Goal: Task Accomplishment & Management: Manage account settings

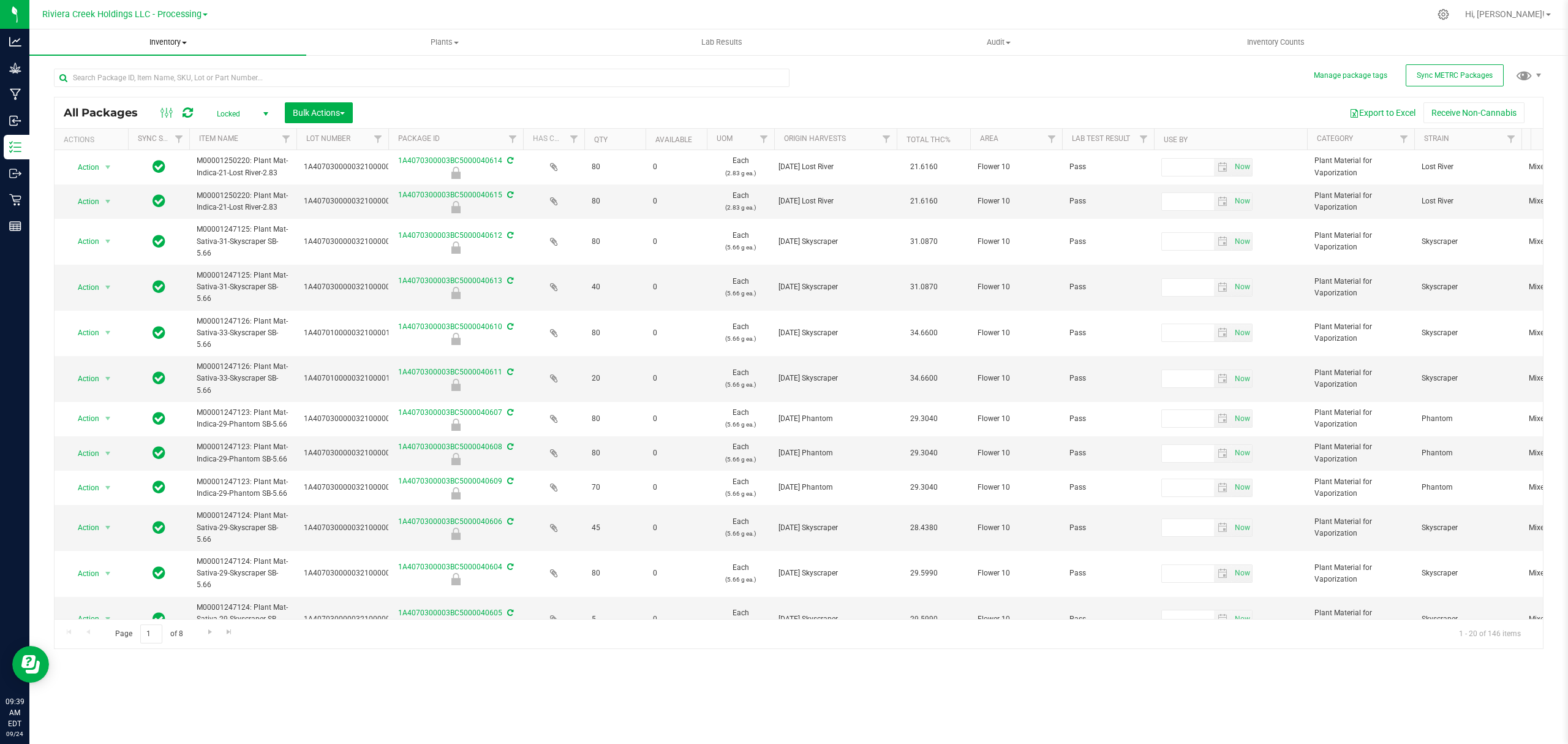
click at [177, 38] on span "Inventory" at bounding box center [168, 42] width 277 height 11
click at [141, 150] on li "From bill of materials" at bounding box center [168, 148] width 277 height 15
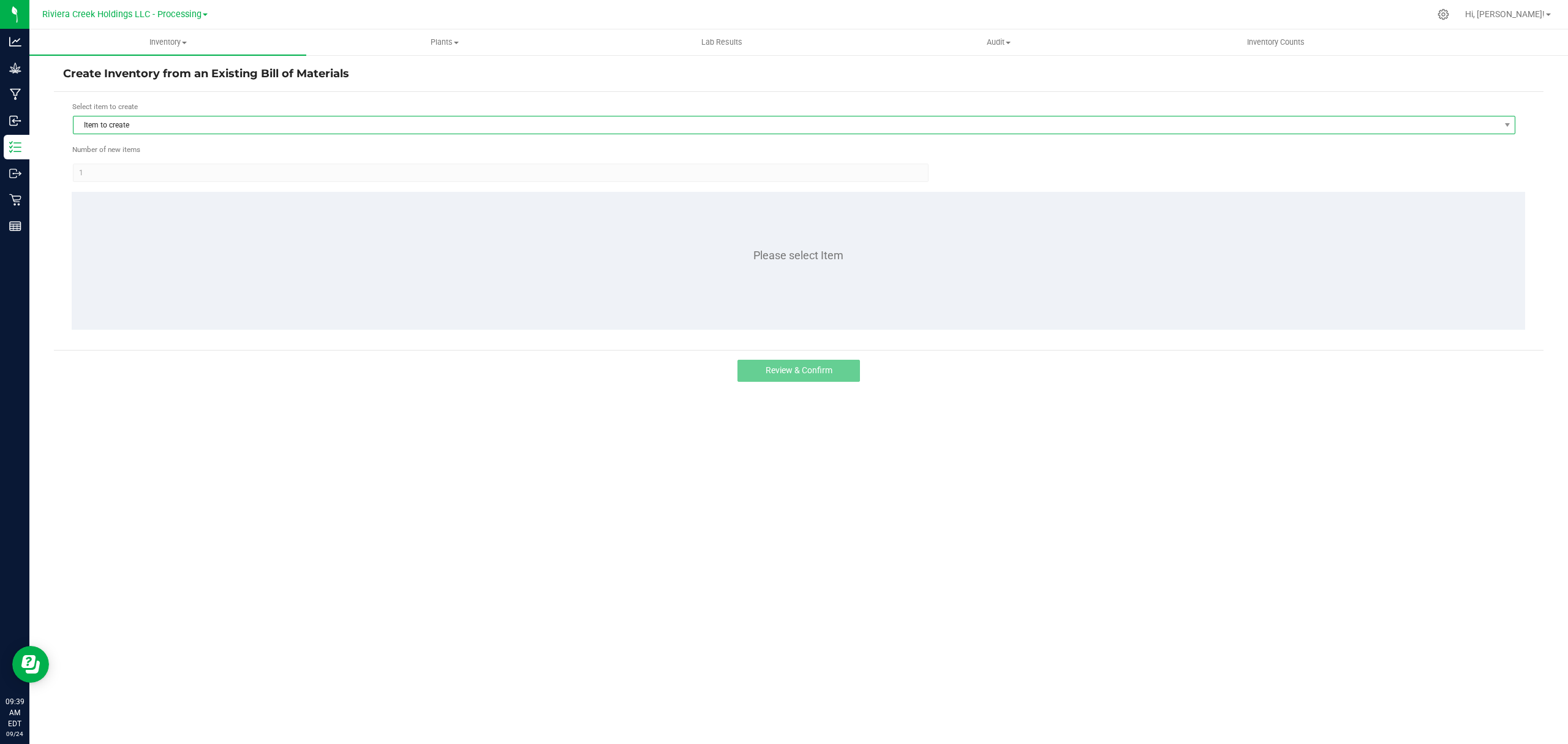
click at [138, 119] on span "Item to create" at bounding box center [786, 125] width 1426 height 17
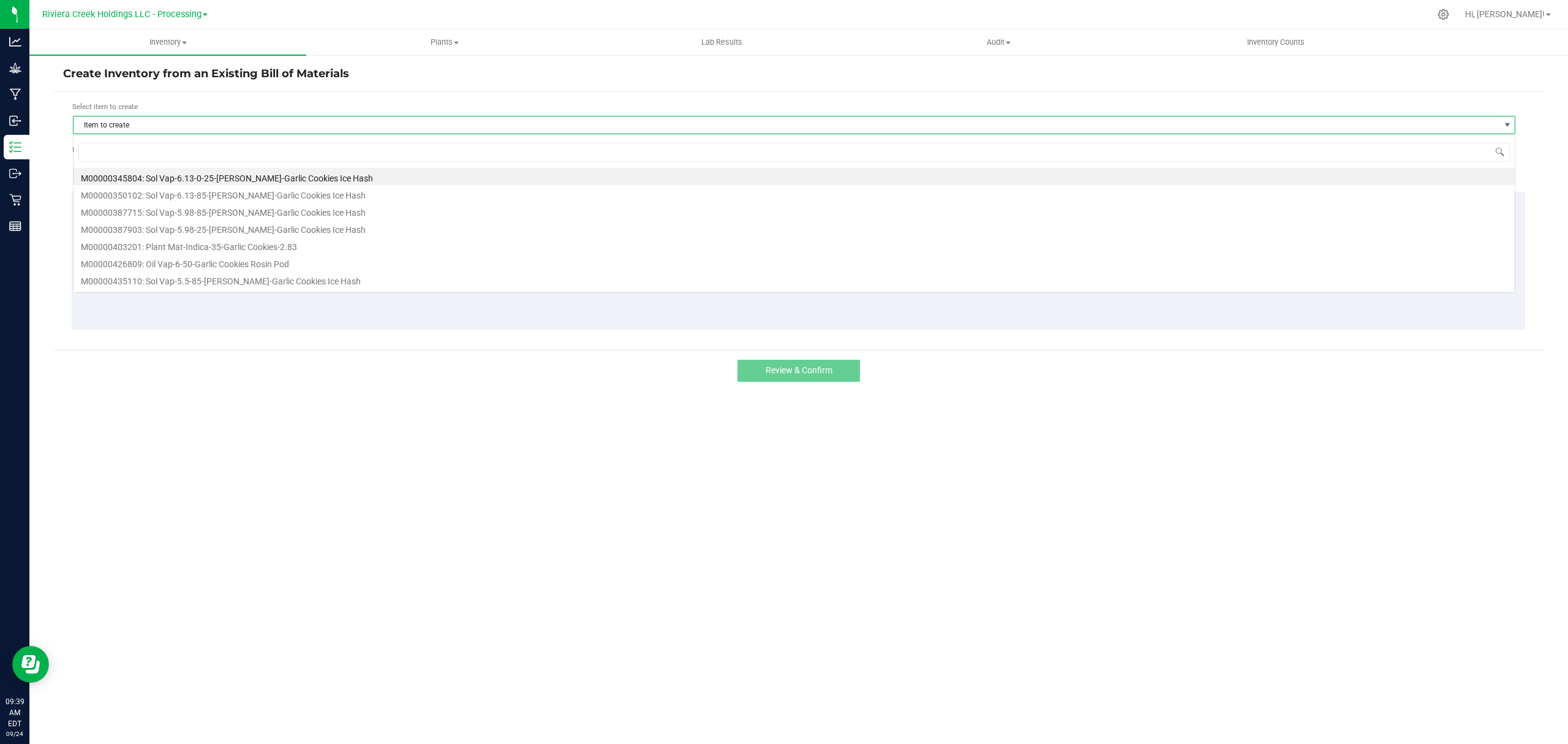
scroll to position [19, 1443]
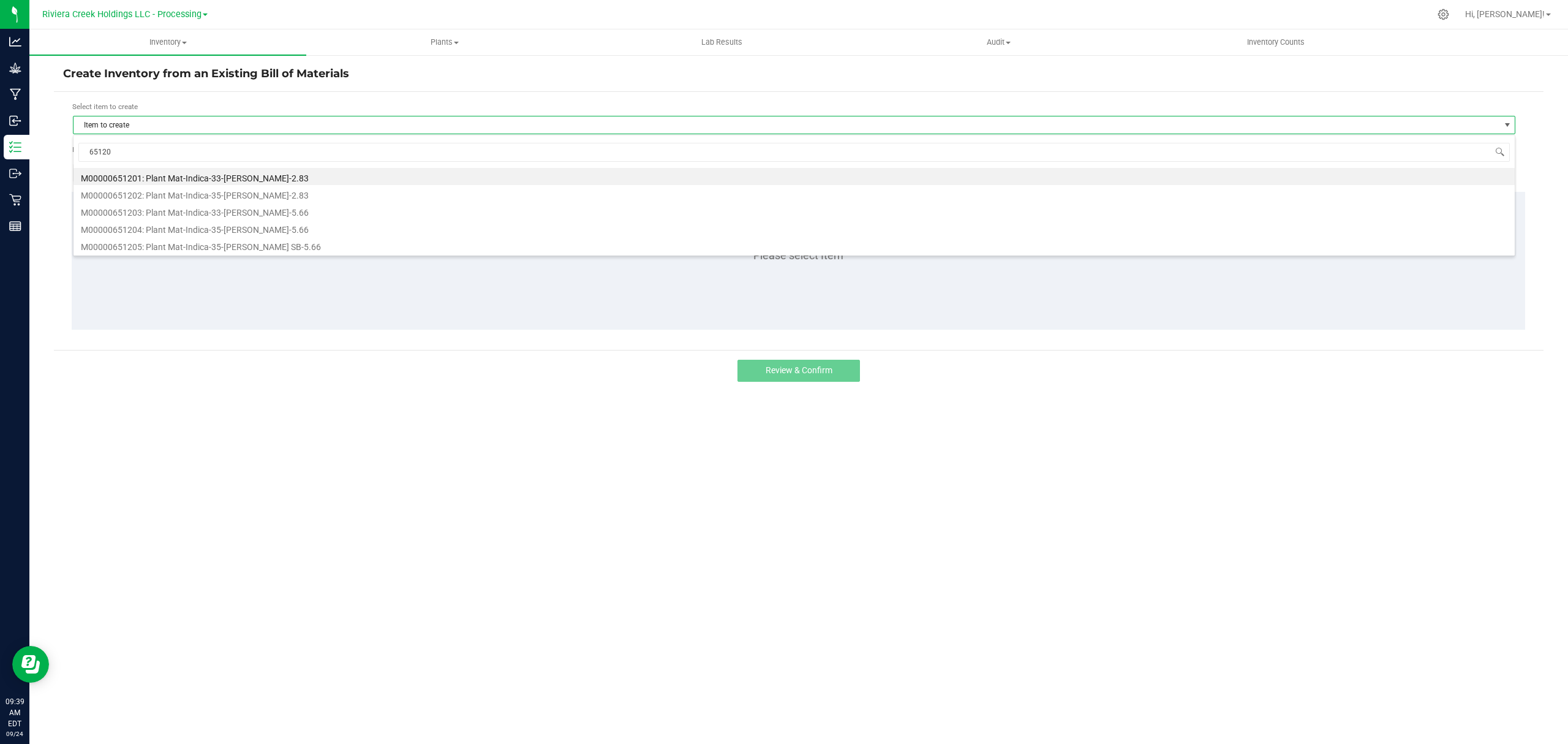
type input "651201"
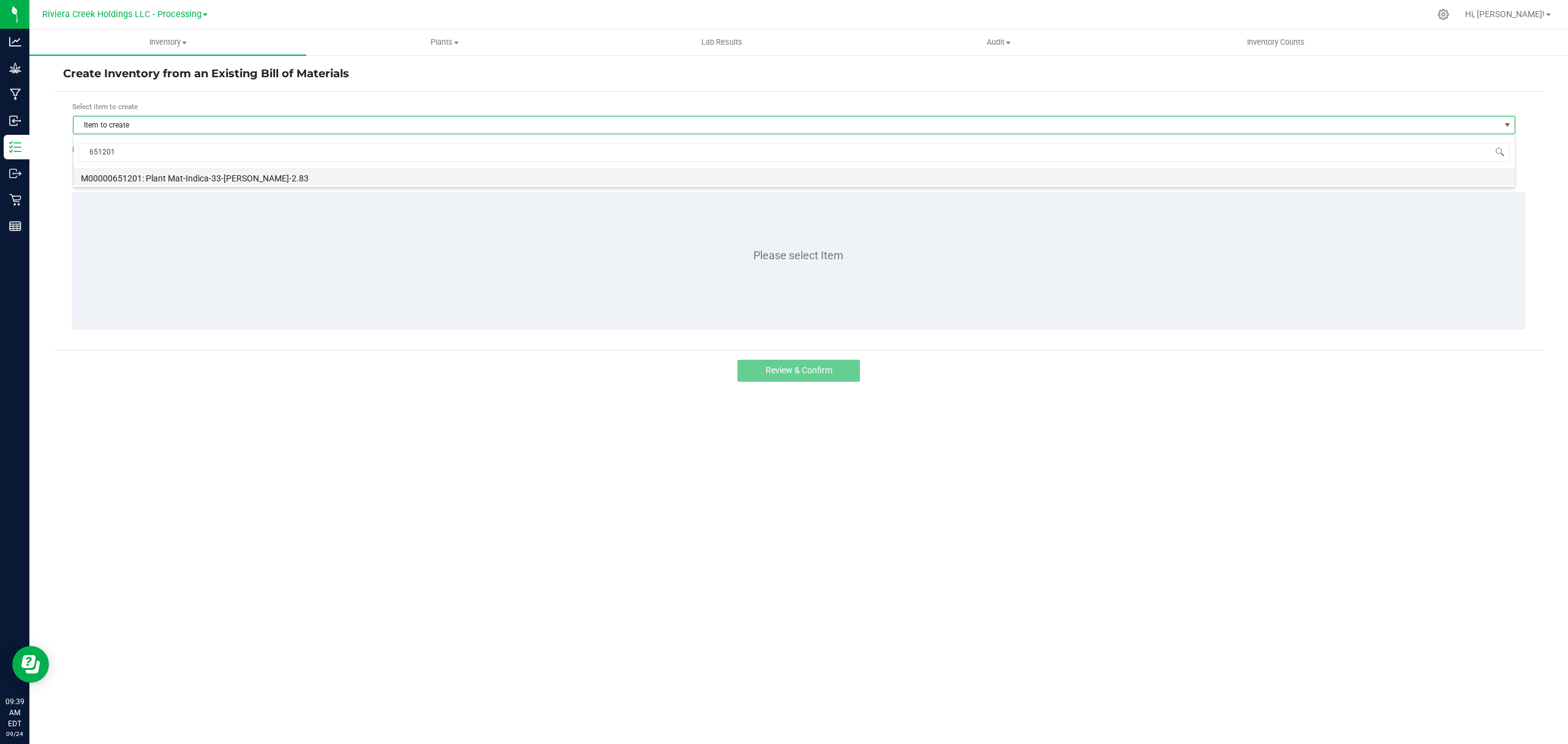
click at [305, 175] on li "M00000651201: Plant Mat-Indica-33-[PERSON_NAME]-2.83" at bounding box center [793, 175] width 1441 height 17
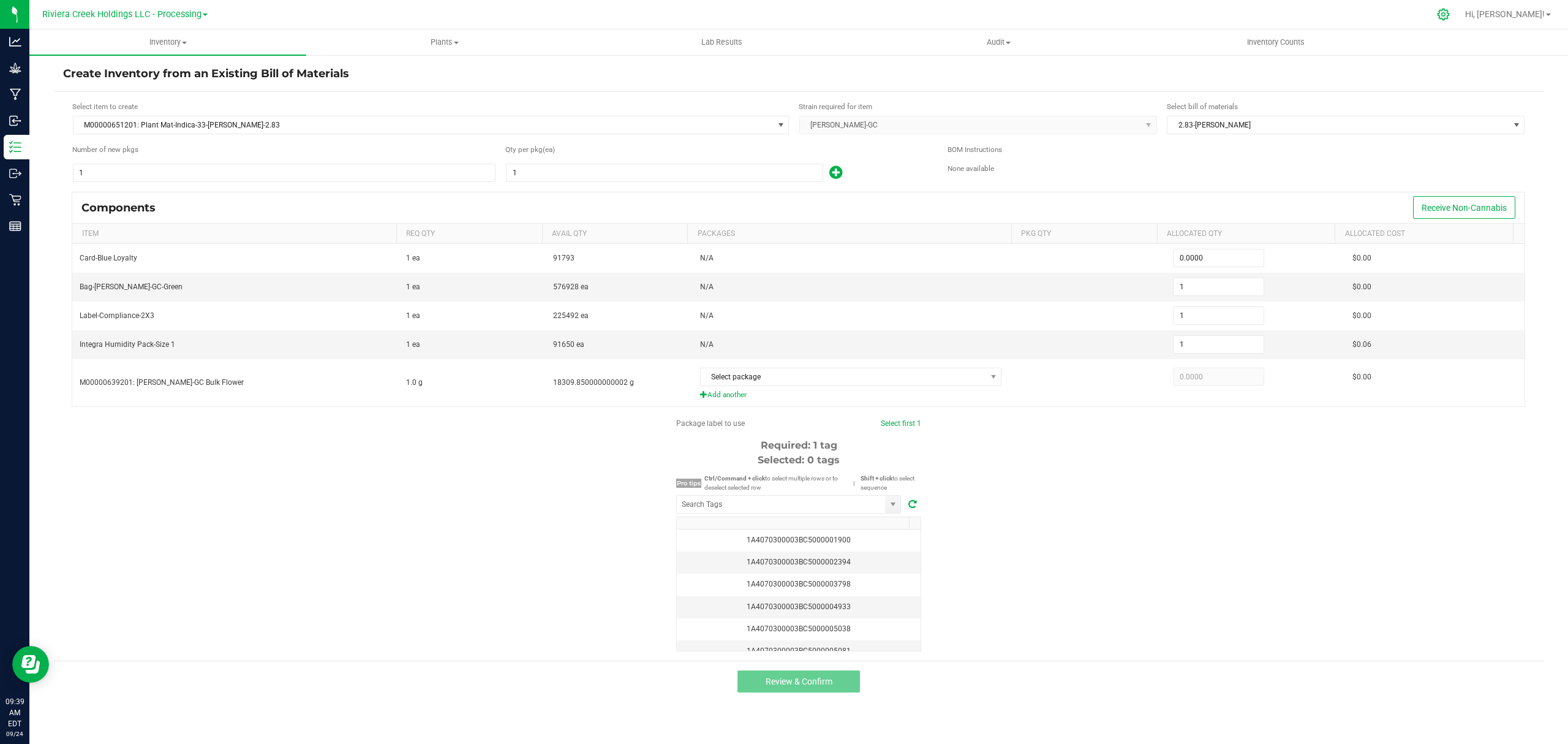
click at [1450, 12] on icon at bounding box center [1443, 14] width 13 height 13
click at [1450, 14] on icon at bounding box center [1443, 14] width 13 height 13
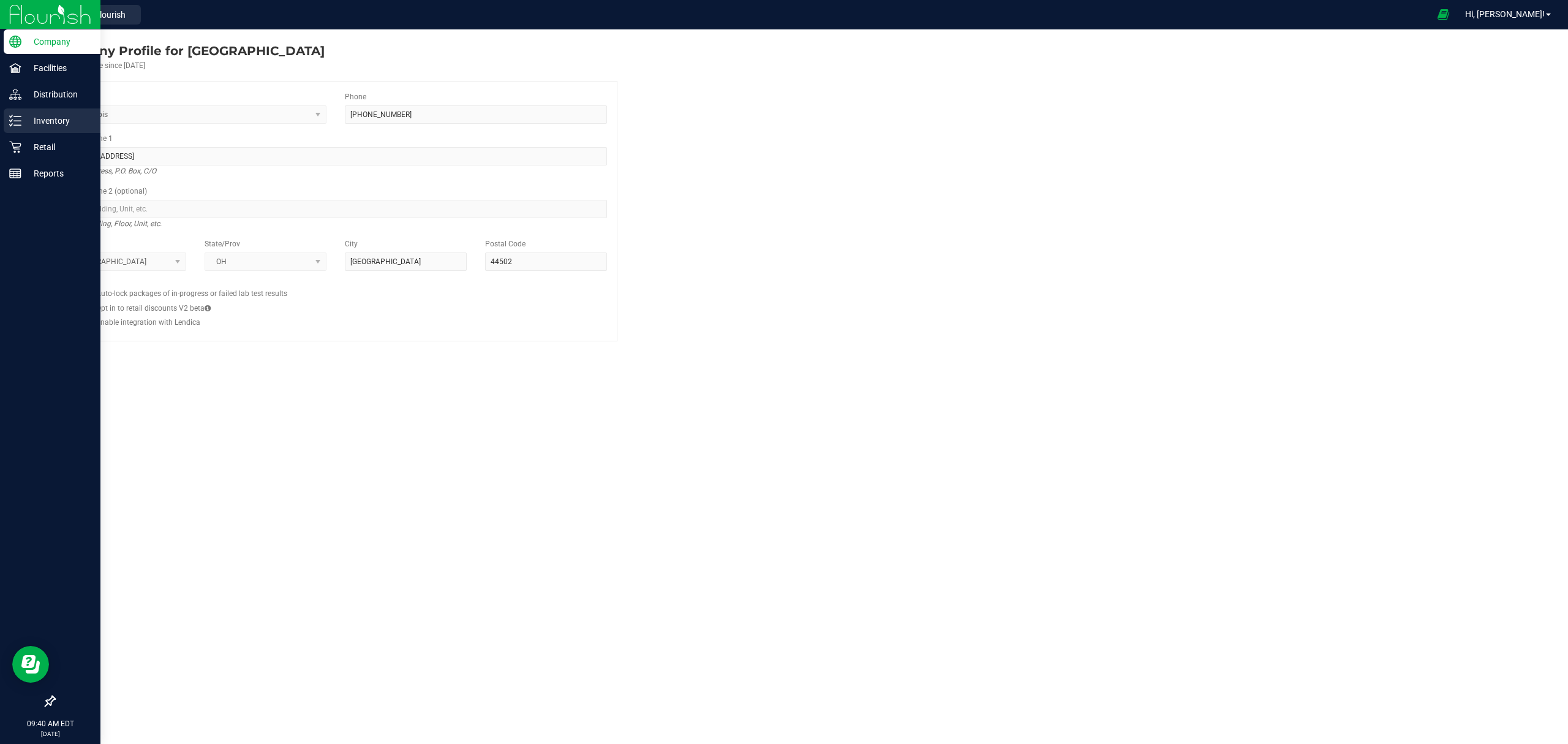
click at [15, 123] on icon at bounding box center [15, 121] width 12 height 12
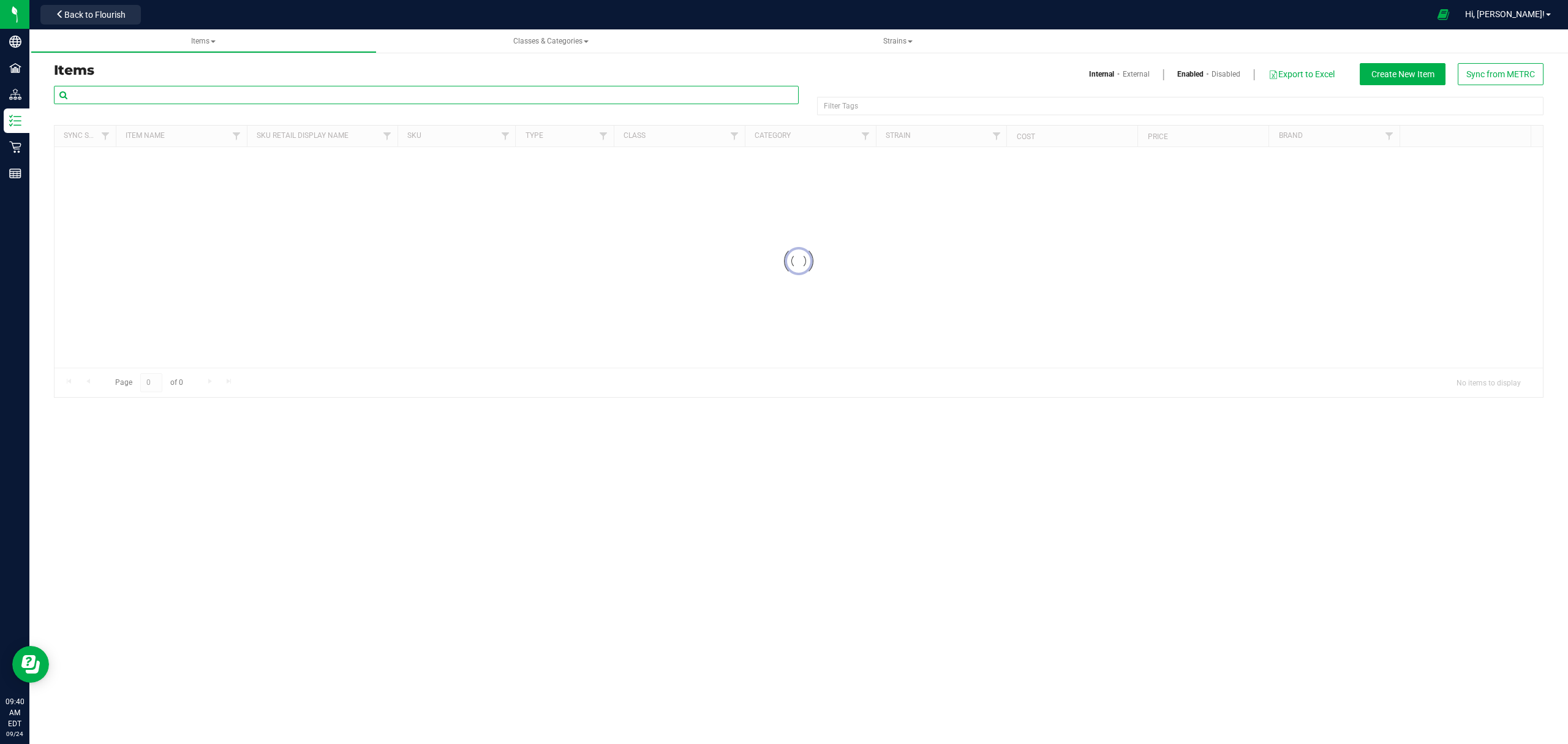
click at [160, 99] on input "text" at bounding box center [426, 95] width 745 height 19
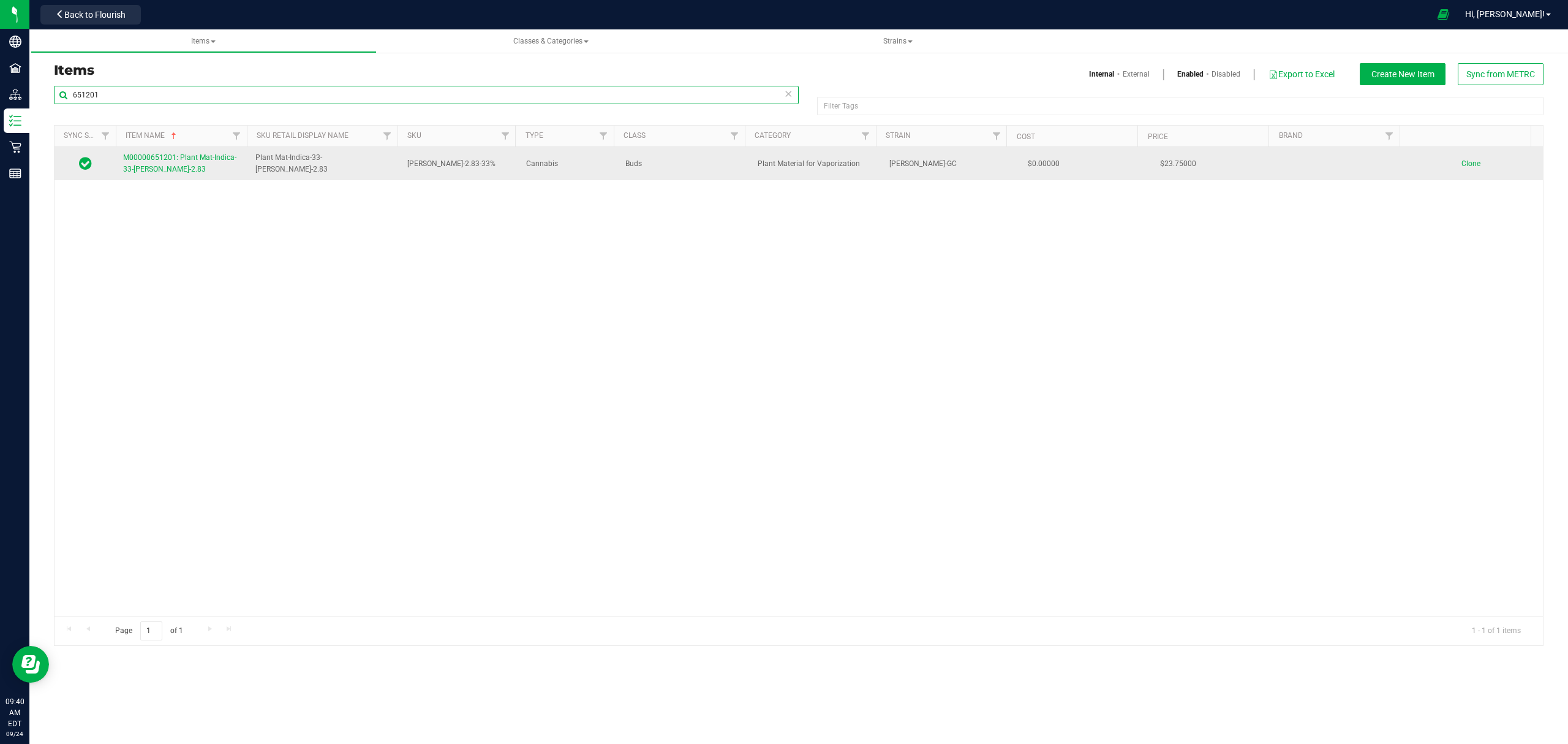
type input "651201"
click at [172, 160] on span "M00000651201: Plant Mat-Indica-33-Stambaugh GC-2.83" at bounding box center [179, 163] width 113 height 20
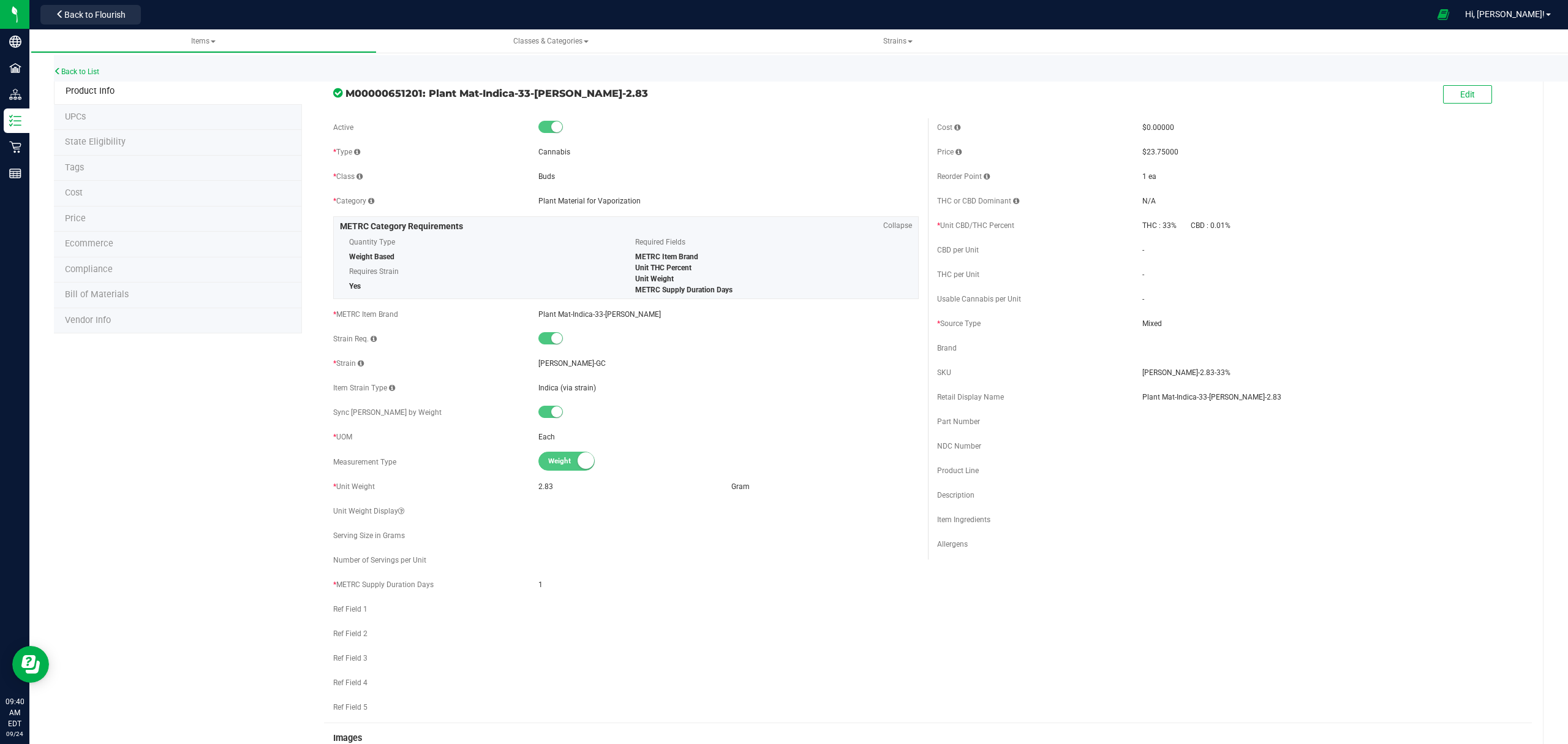
click at [166, 290] on li "Bill of Materials" at bounding box center [177, 295] width 248 height 26
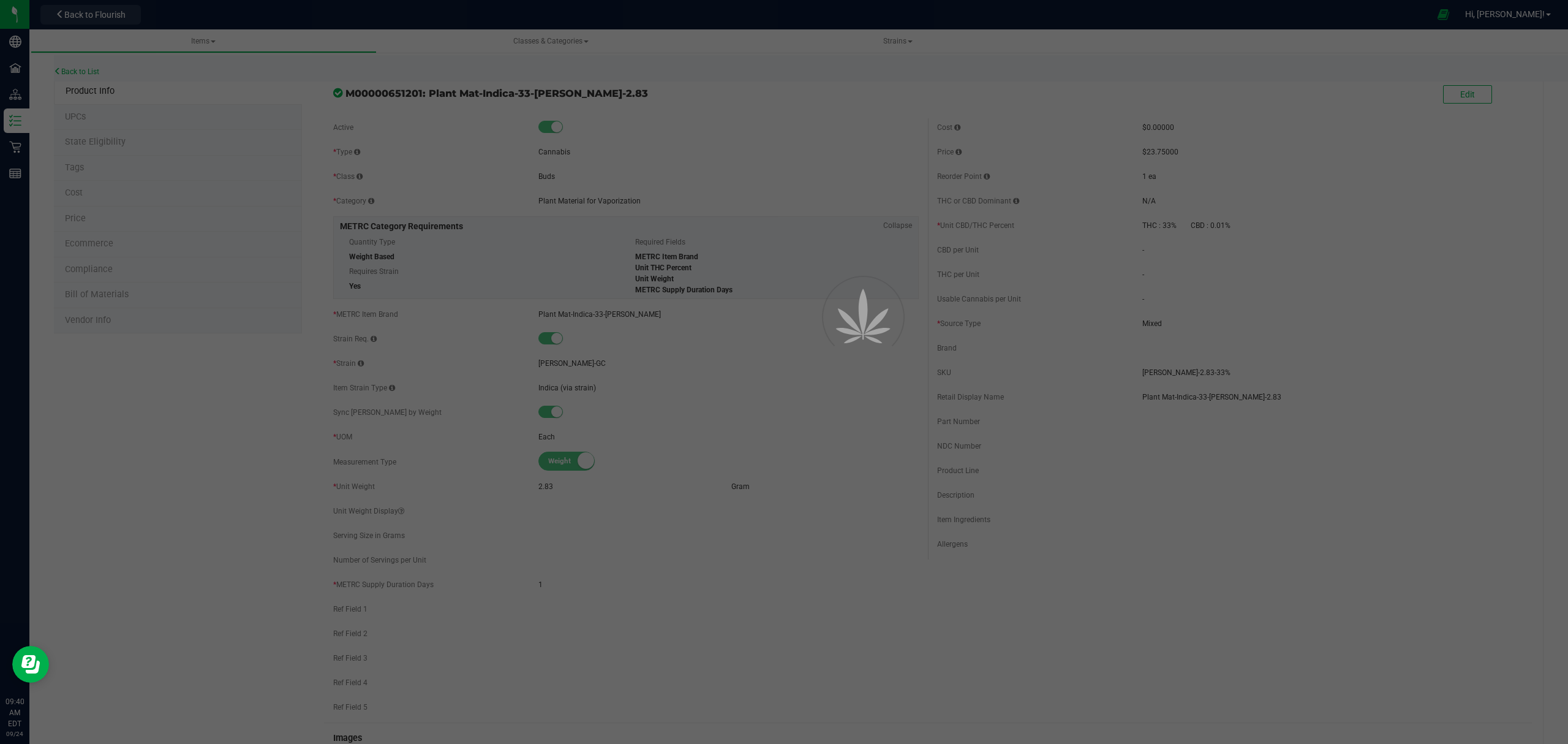
select select "207"
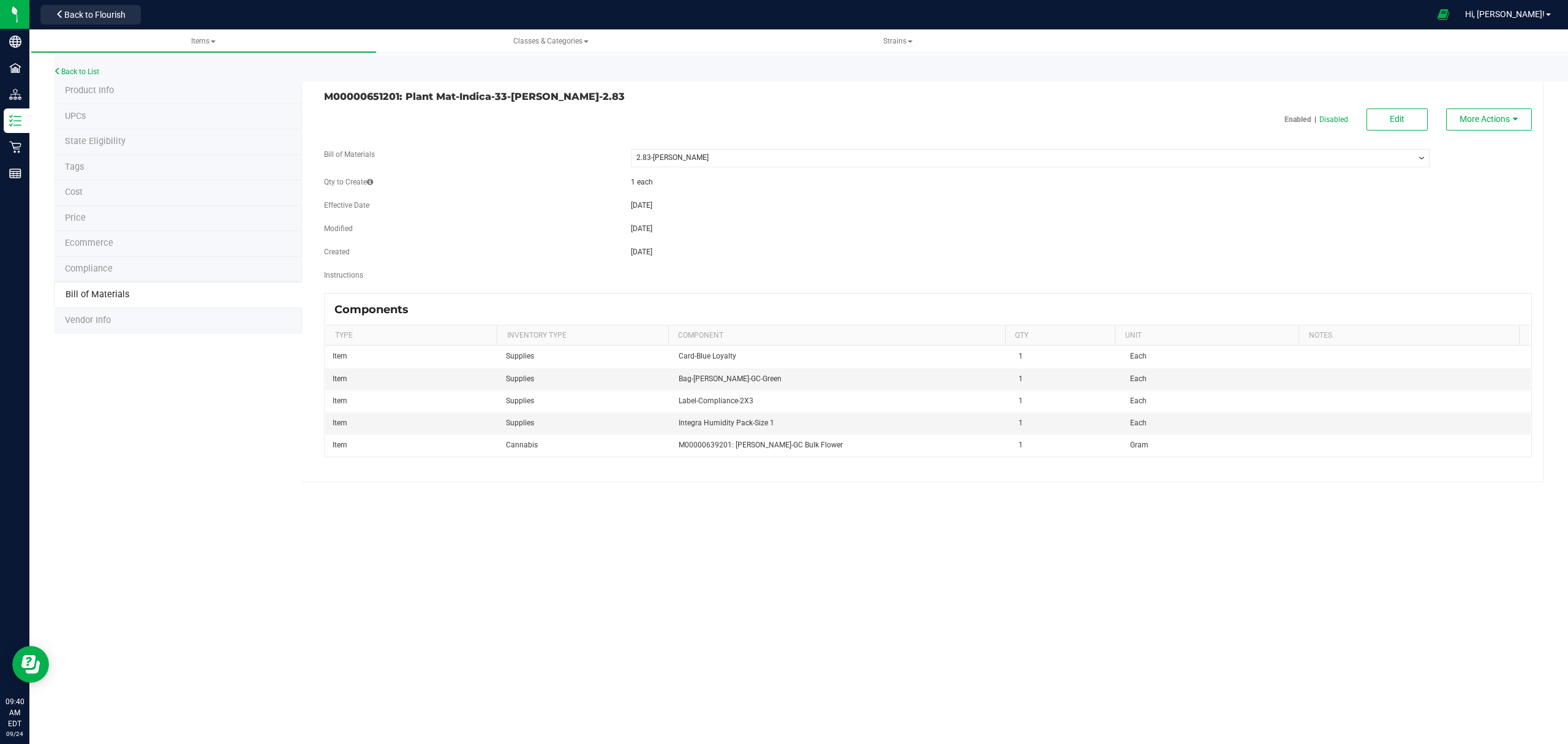
click at [1405, 131] on div "Enabled | Disabled Edit More Actions Bill of Materials -- Select -- 2.83-Stamba…" at bounding box center [928, 282] width 1208 height 350
click at [1403, 123] on span "Edit" at bounding box center [1397, 119] width 15 height 10
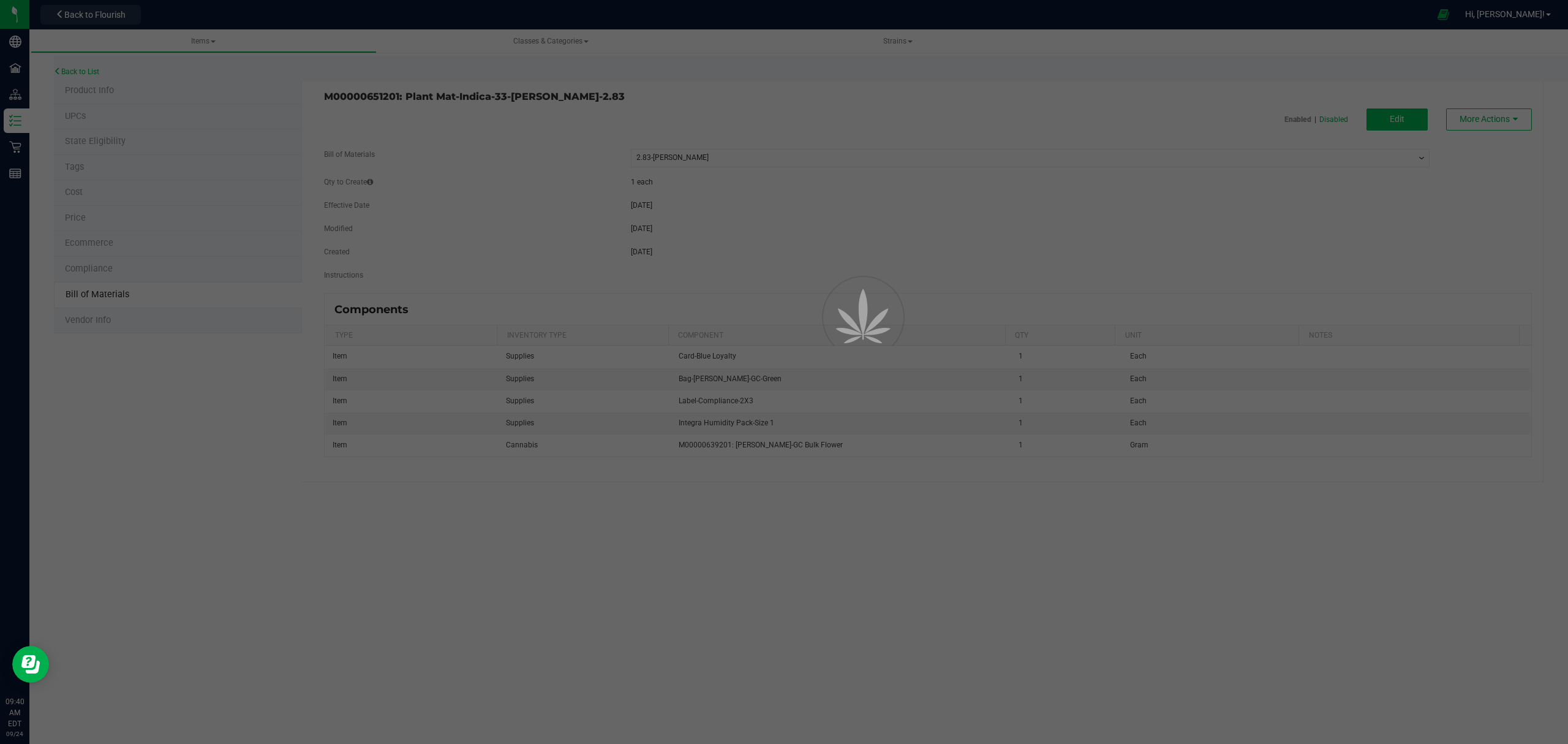
select select "207"
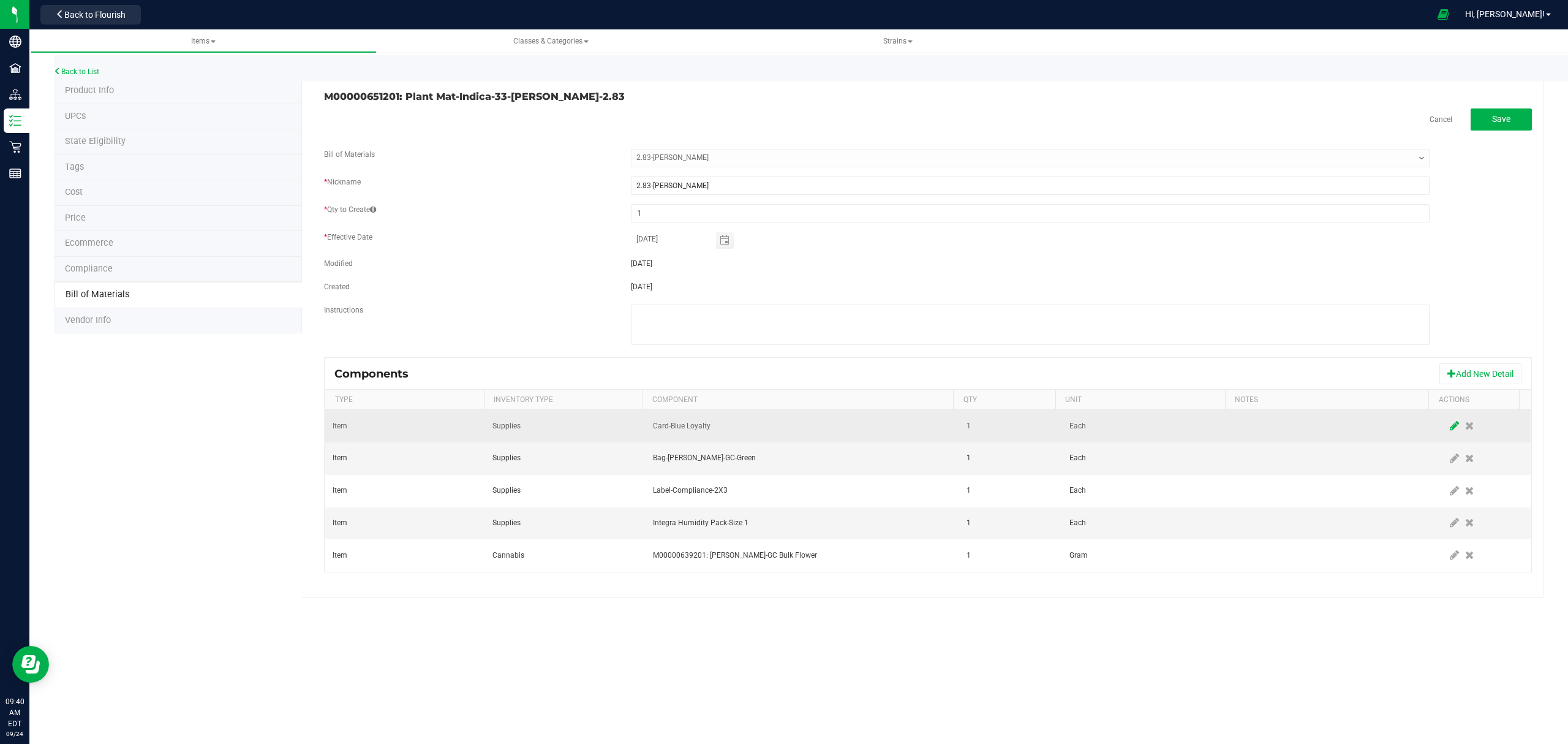
click at [1447, 432] on span at bounding box center [1454, 426] width 15 height 22
click at [863, 435] on span "NO DATA FOUND" at bounding box center [795, 425] width 283 height 17
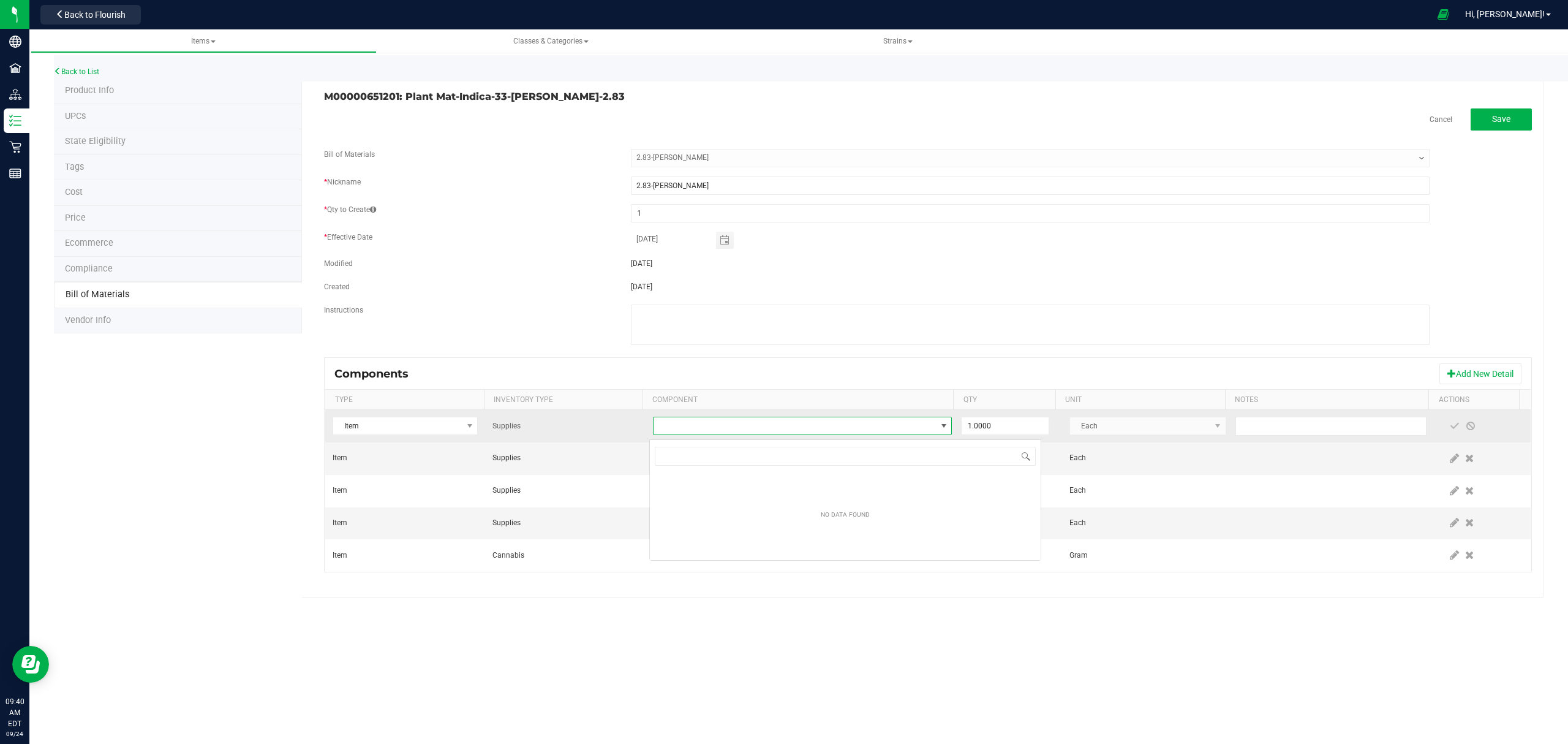
scroll to position [19, 295]
type input "loyalty"
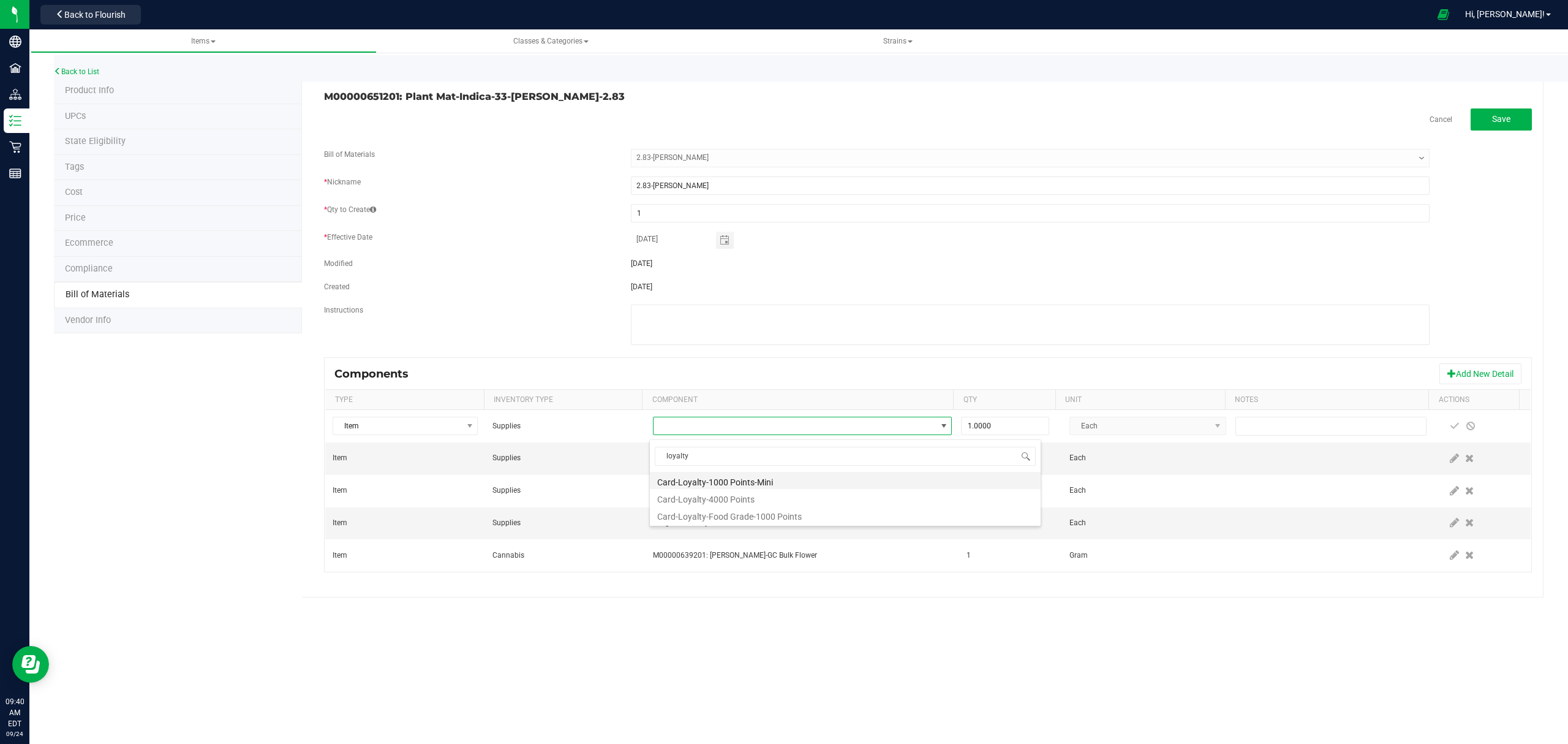
drag, startPoint x: 704, startPoint y: 480, endPoint x: 826, endPoint y: 480, distance: 122.0
click at [704, 480] on li "Card-Loyalty-1000 Points-Mini" at bounding box center [845, 479] width 391 height 17
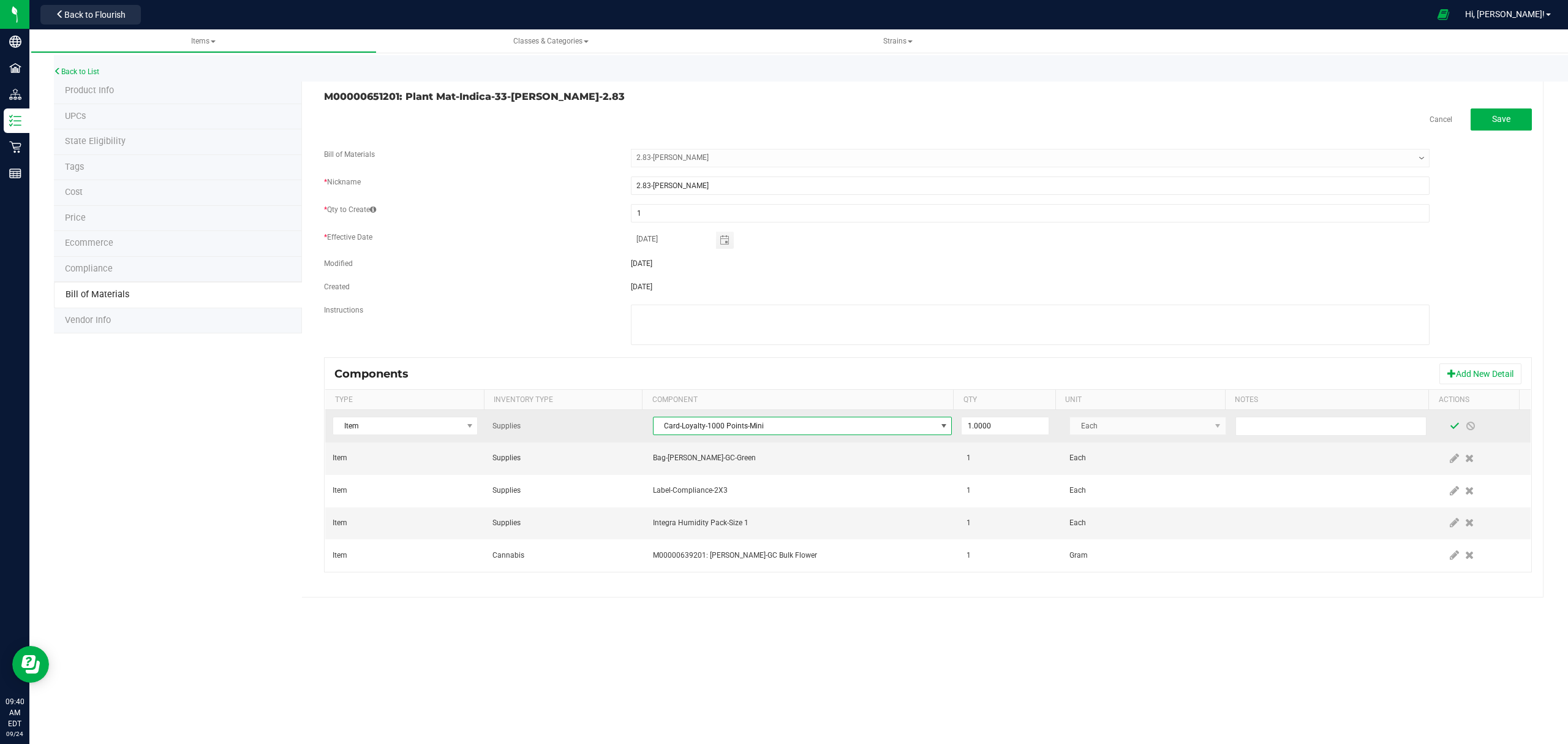
click at [1450, 424] on span at bounding box center [1455, 426] width 10 height 10
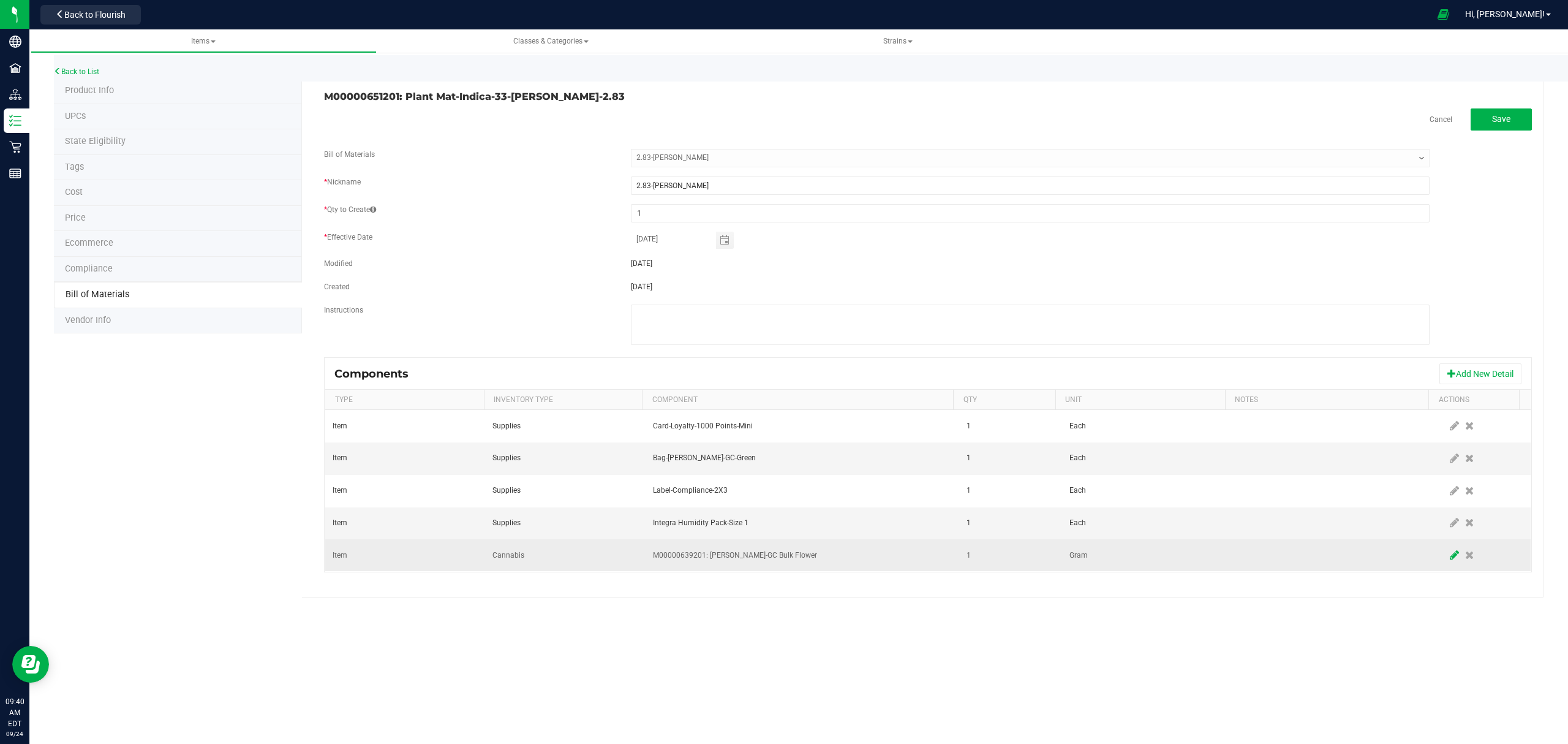
click at [1450, 555] on icon at bounding box center [1454, 555] width 9 height 11
click at [984, 555] on input "1" at bounding box center [1005, 555] width 87 height 17
type input "2.8300"
click at [1450, 560] on span at bounding box center [1455, 555] width 10 height 10
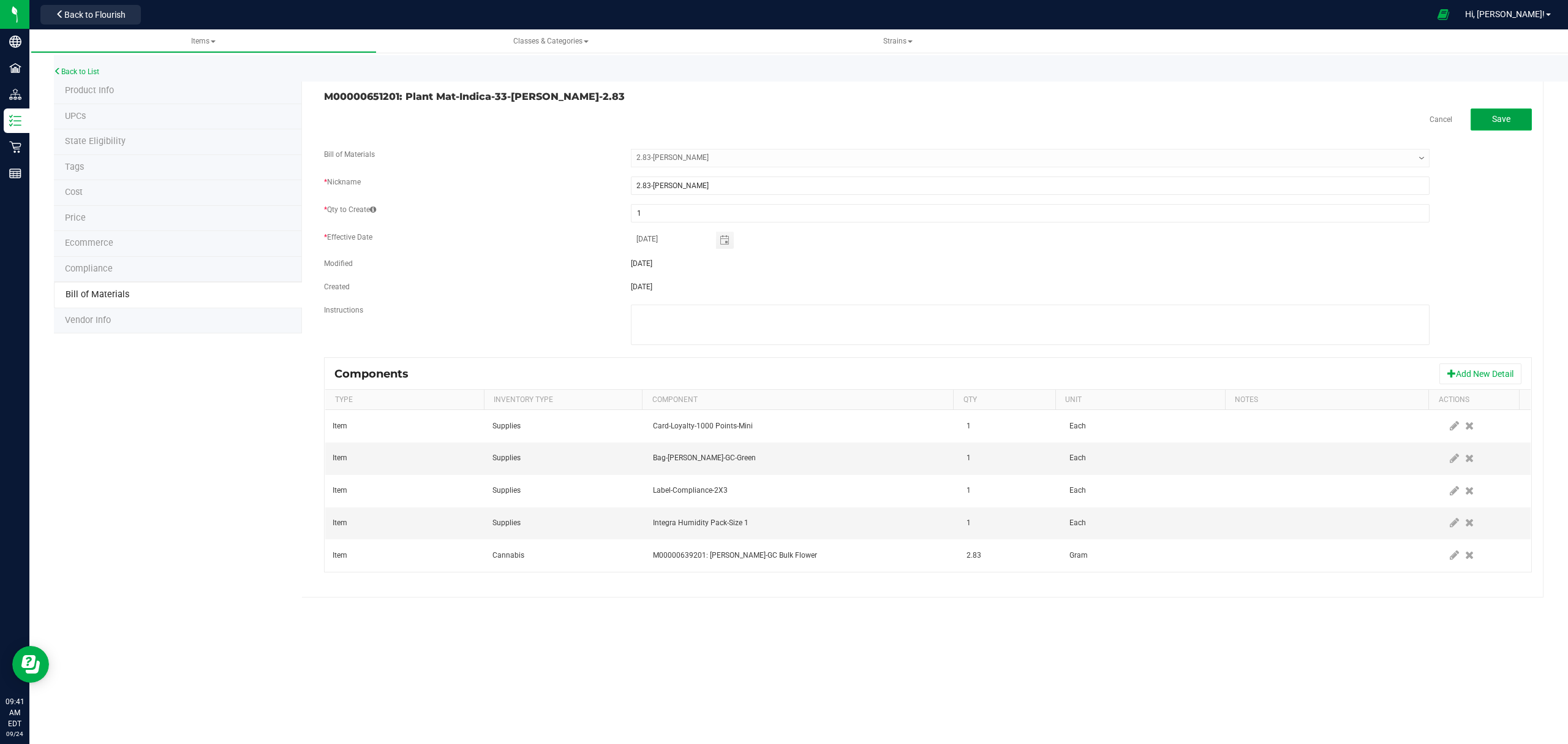
click at [1506, 114] on span "Save" at bounding box center [1502, 119] width 19 height 10
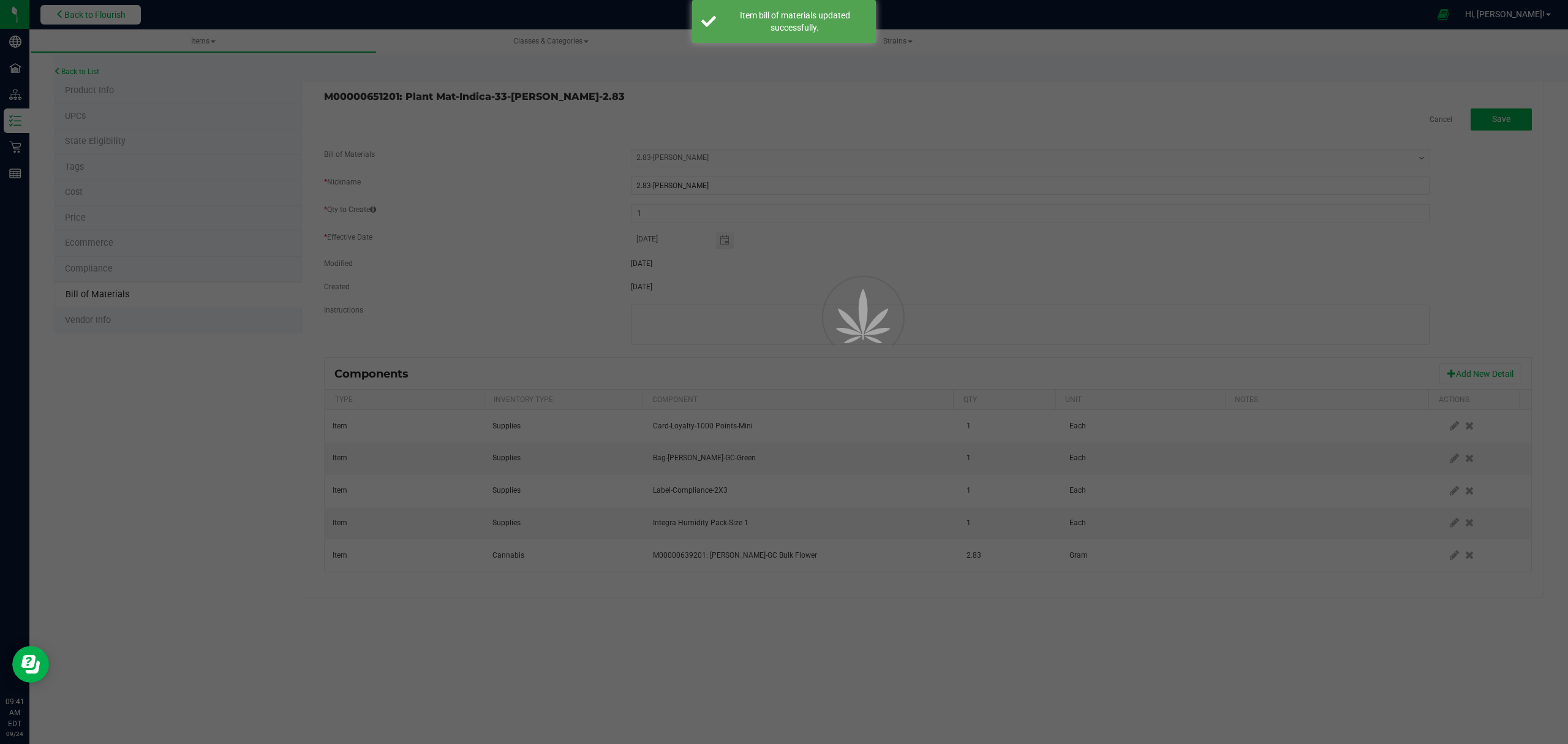
select select "207"
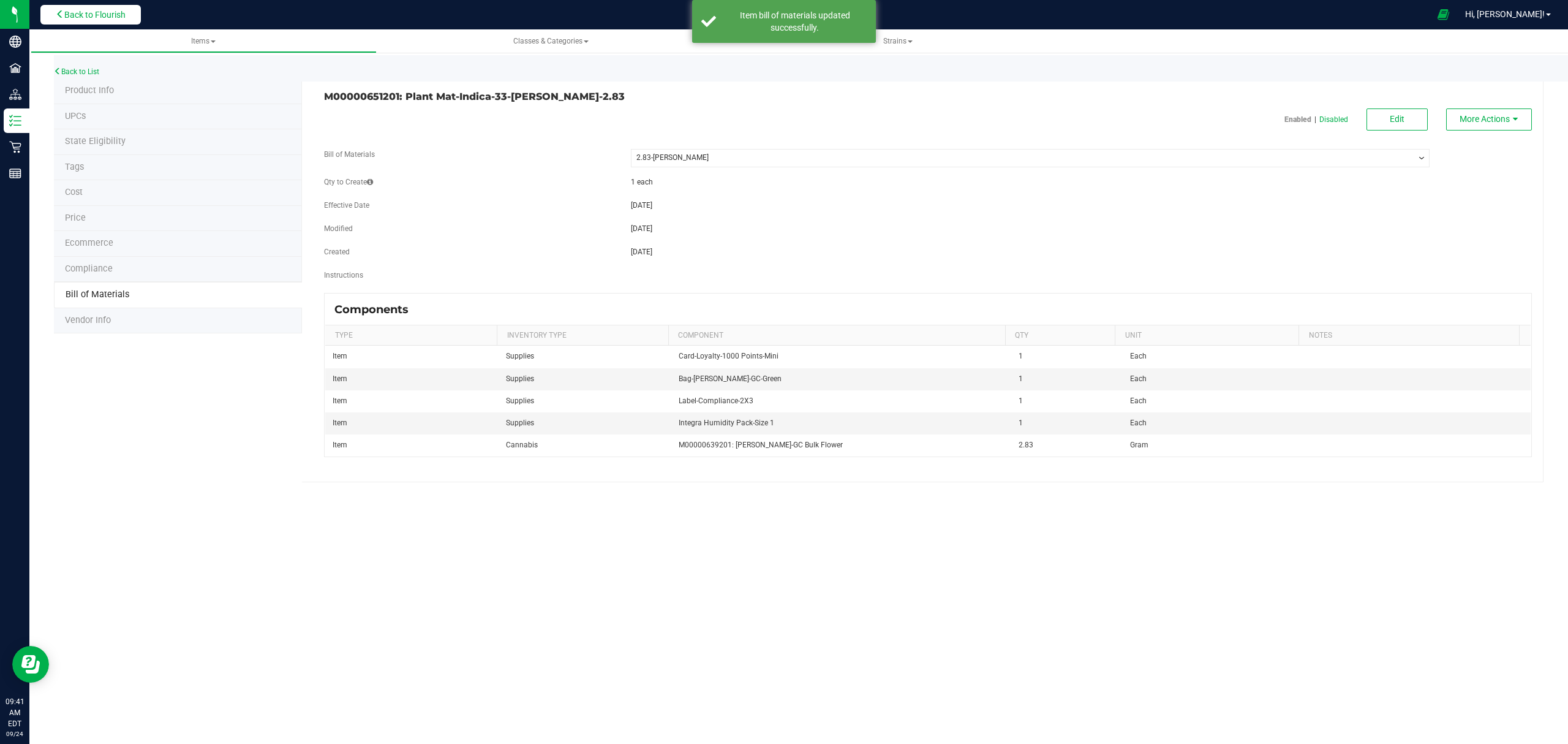
click at [84, 23] on button "Back to Flourish" at bounding box center [90, 15] width 100 height 20
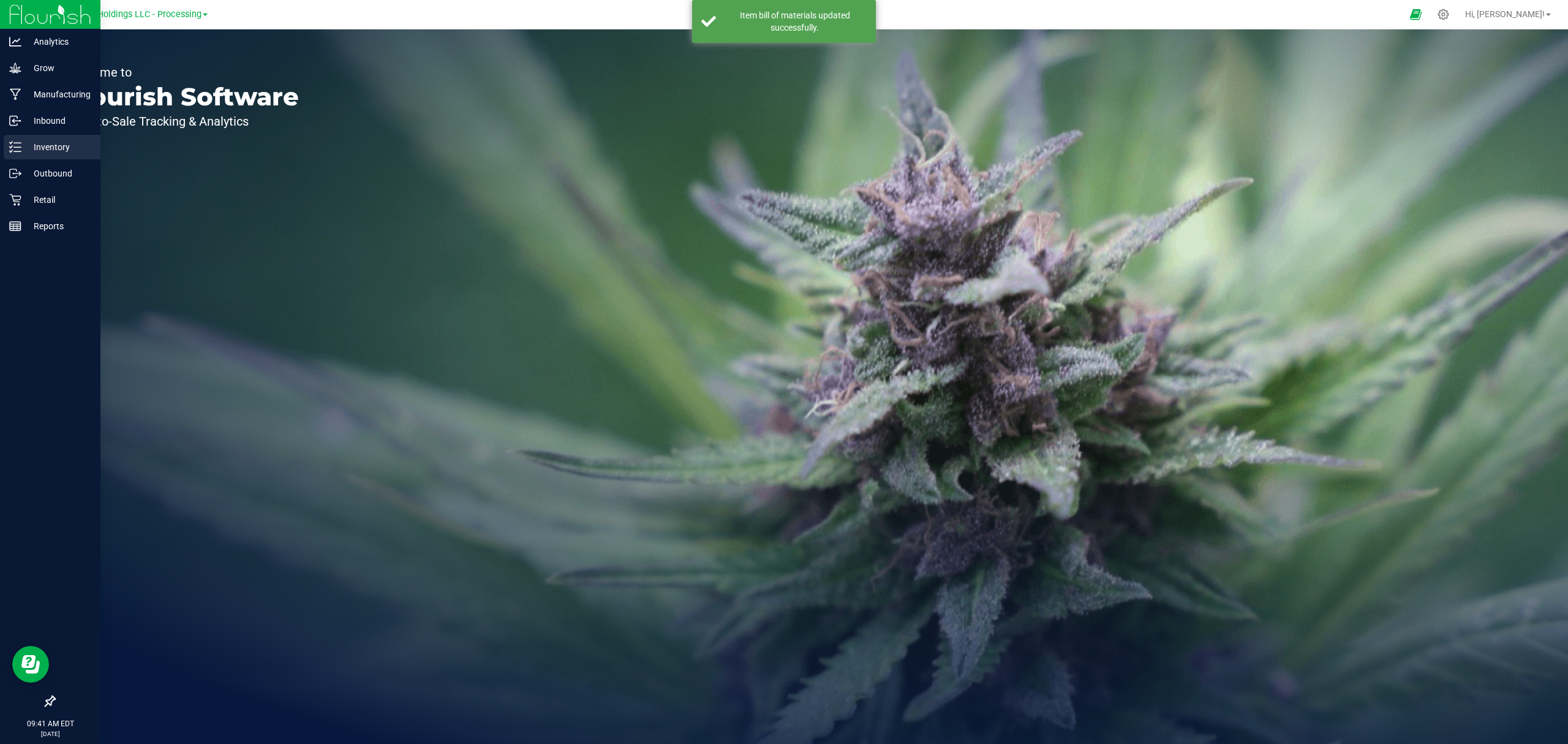
click at [19, 155] on div "Inventory" at bounding box center [52, 147] width 97 height 25
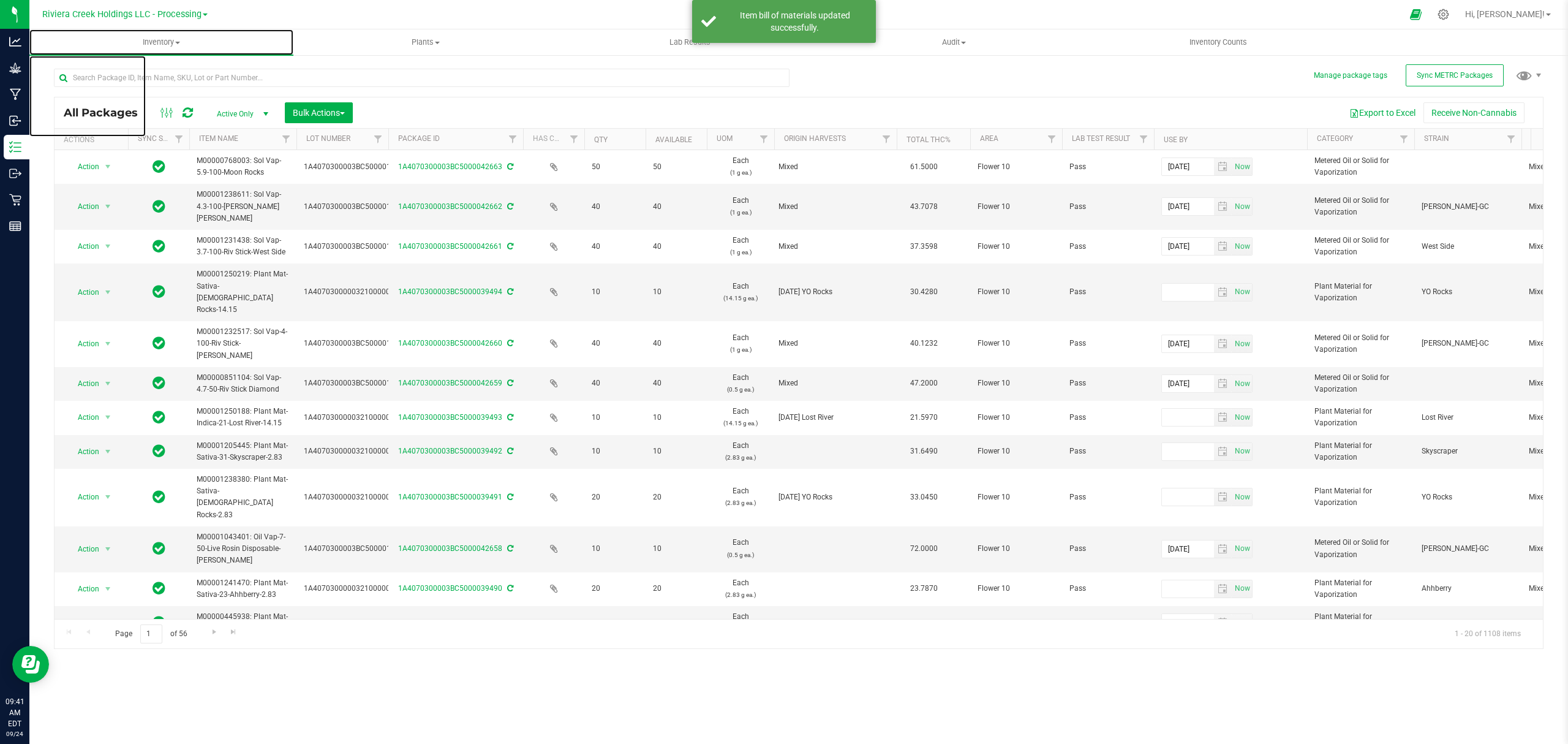
click at [155, 43] on span "Inventory" at bounding box center [161, 42] width 264 height 11
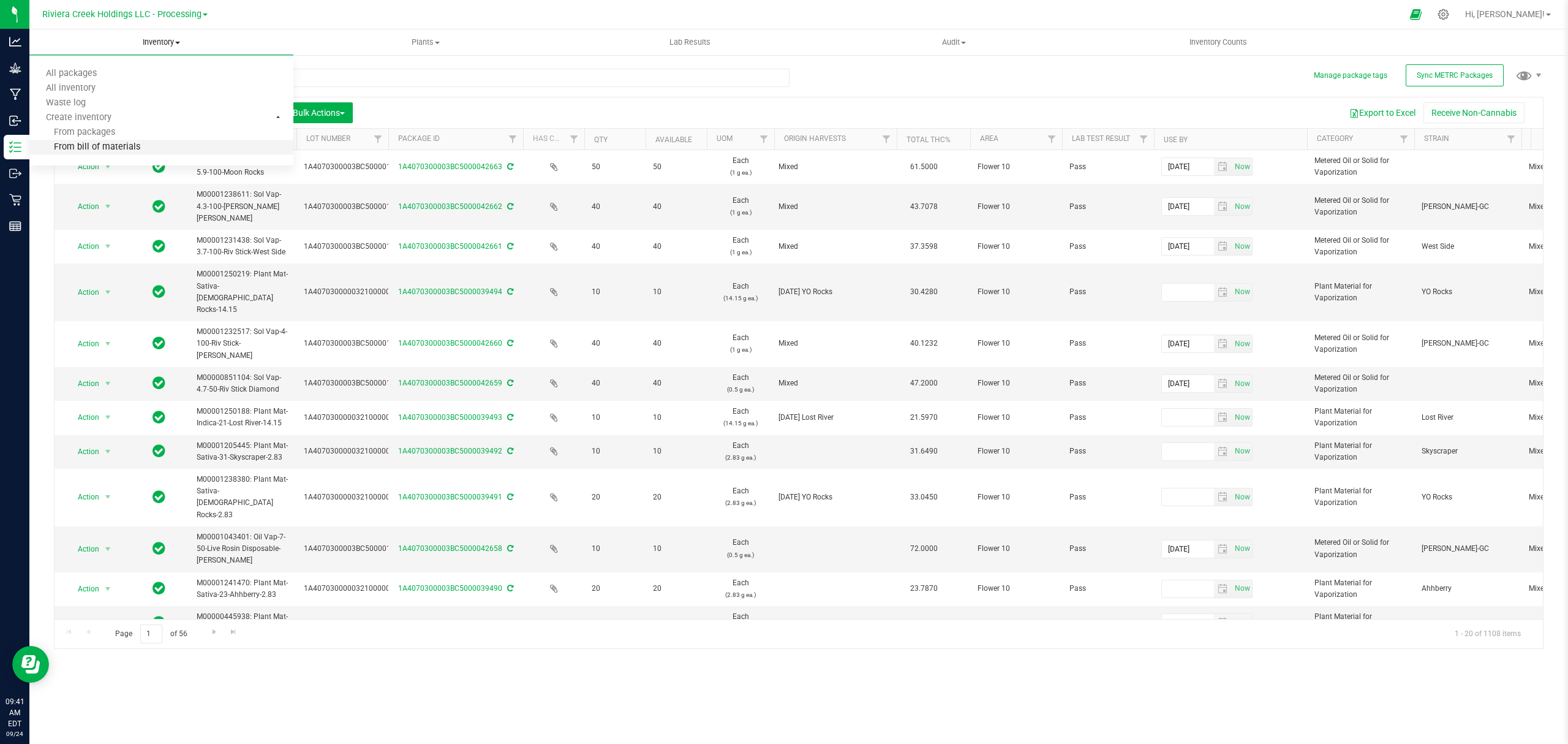
click at [145, 146] on li "From bill of materials" at bounding box center [161, 148] width 264 height 15
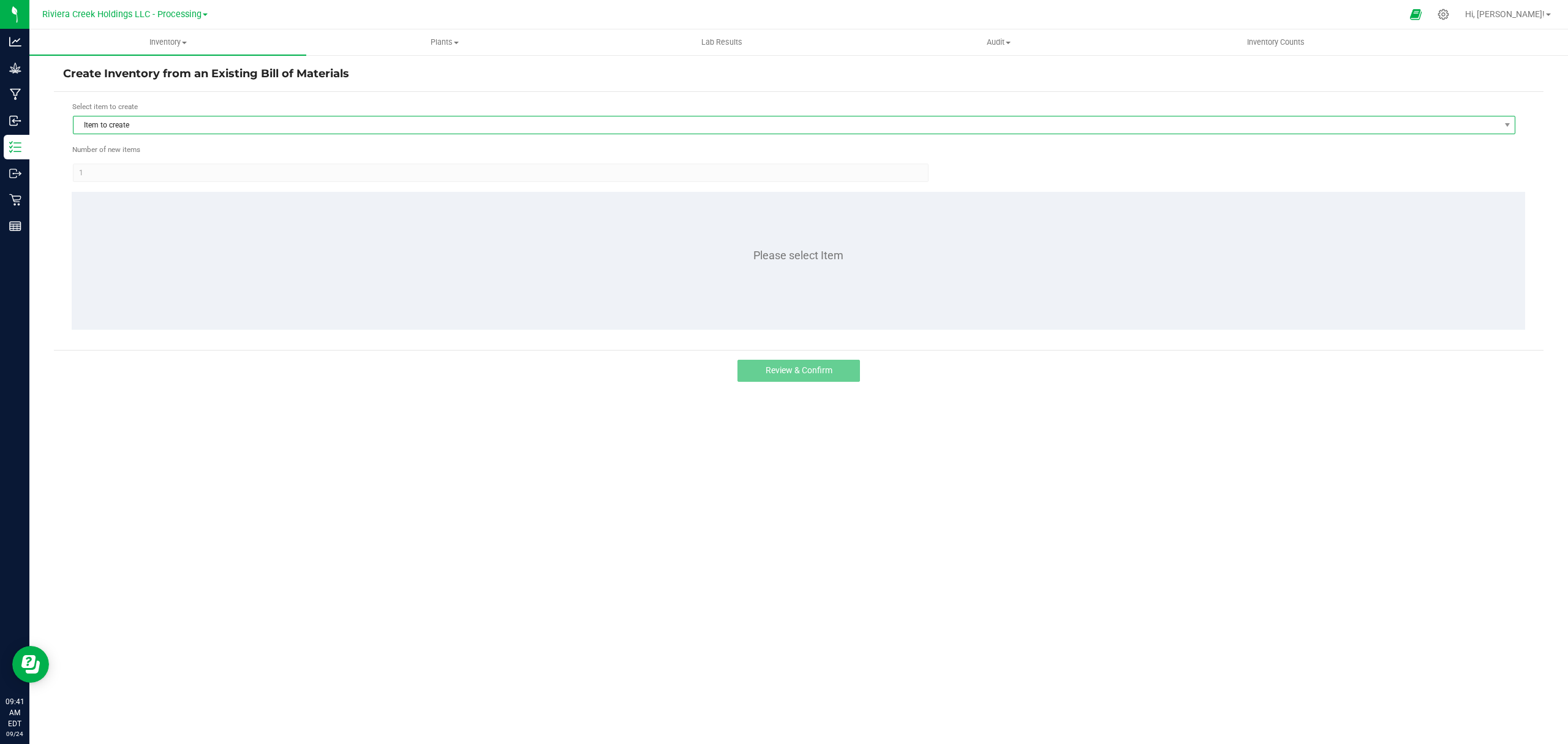
click at [162, 125] on span "Item to create" at bounding box center [786, 125] width 1426 height 17
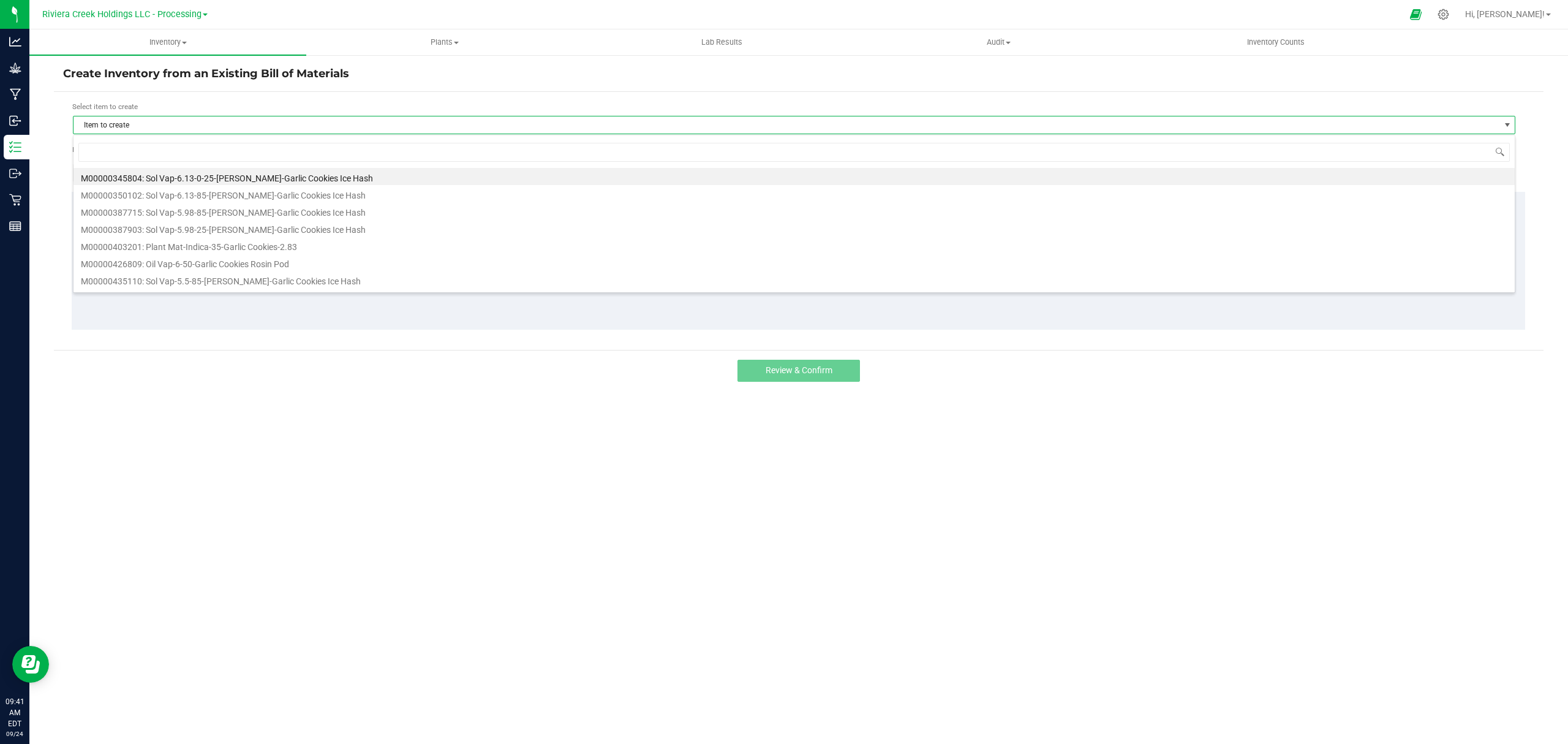
scroll to position [19, 1443]
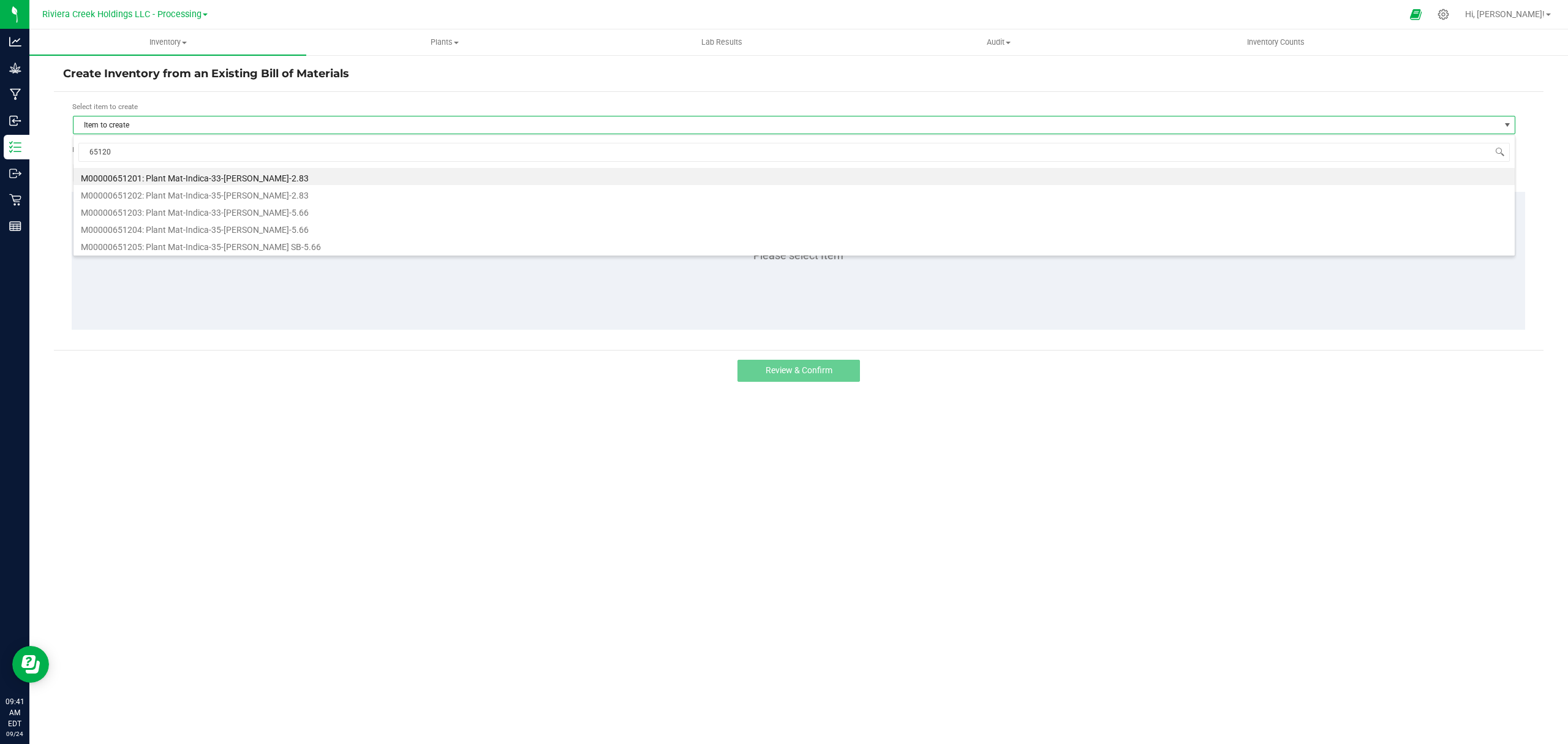
type input "651201"
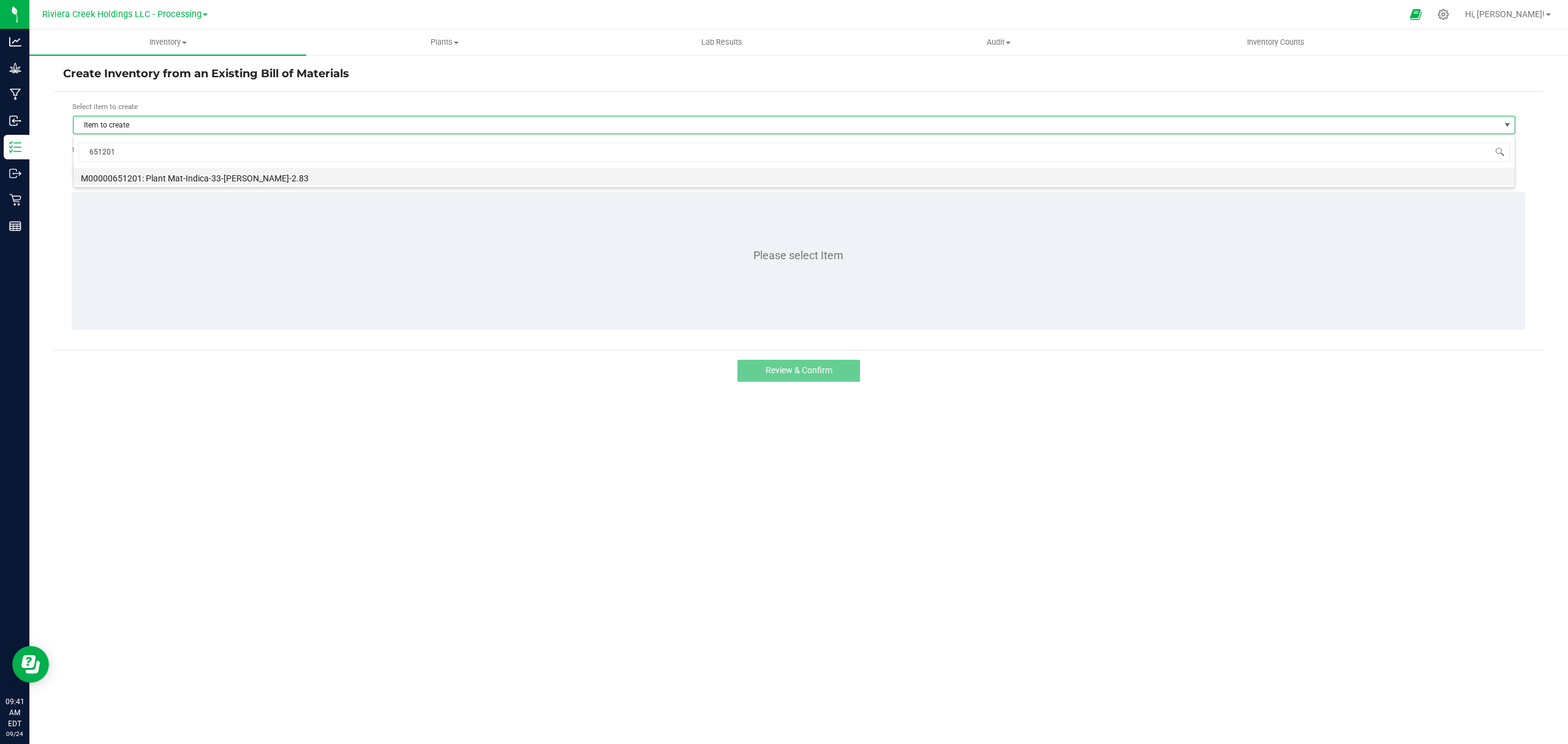
click at [260, 174] on li "M00000651201: Plant Mat-Indica-33-[PERSON_NAME]-2.83" at bounding box center [793, 175] width 1441 height 17
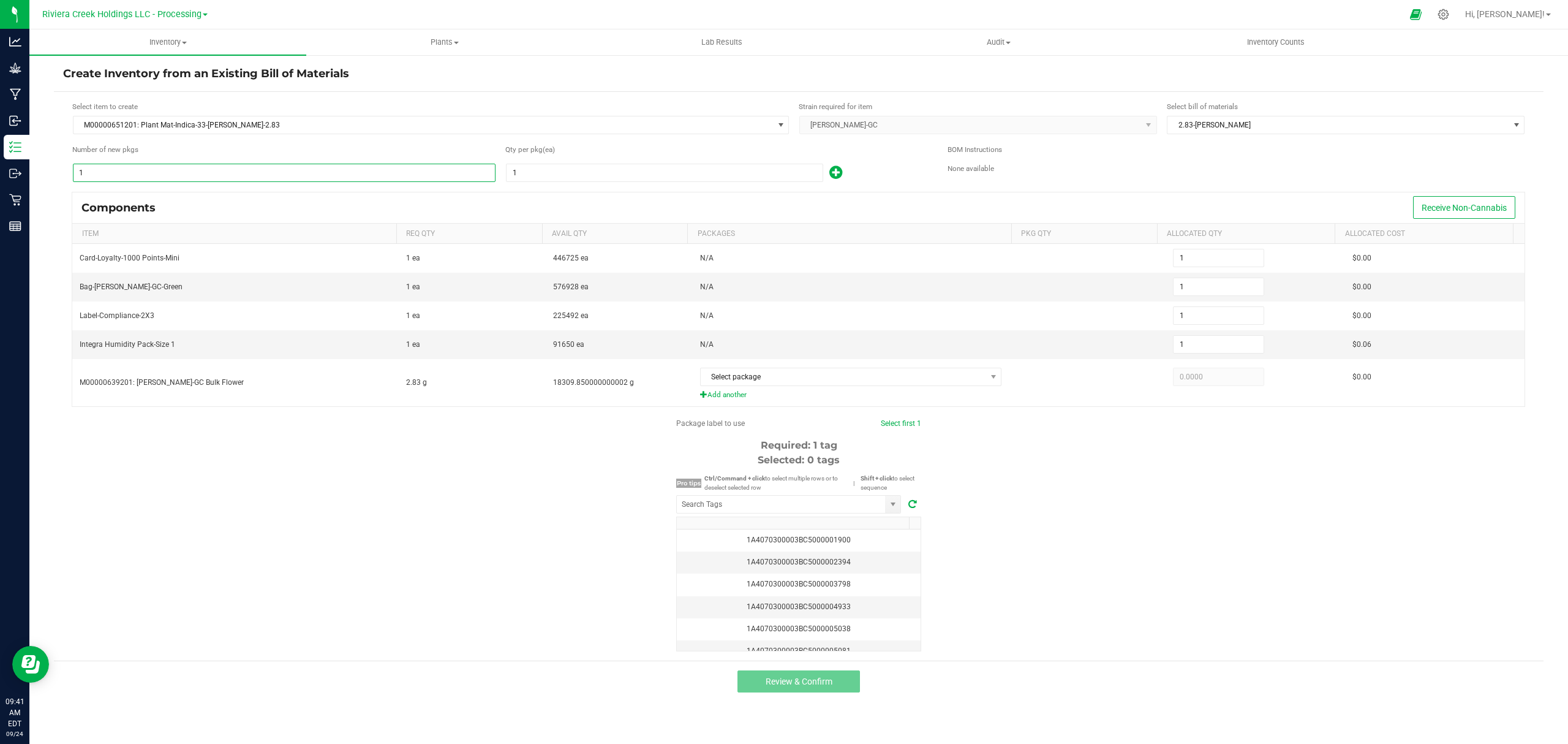
click at [248, 166] on input "1" at bounding box center [284, 172] width 422 height 17
type input "18"
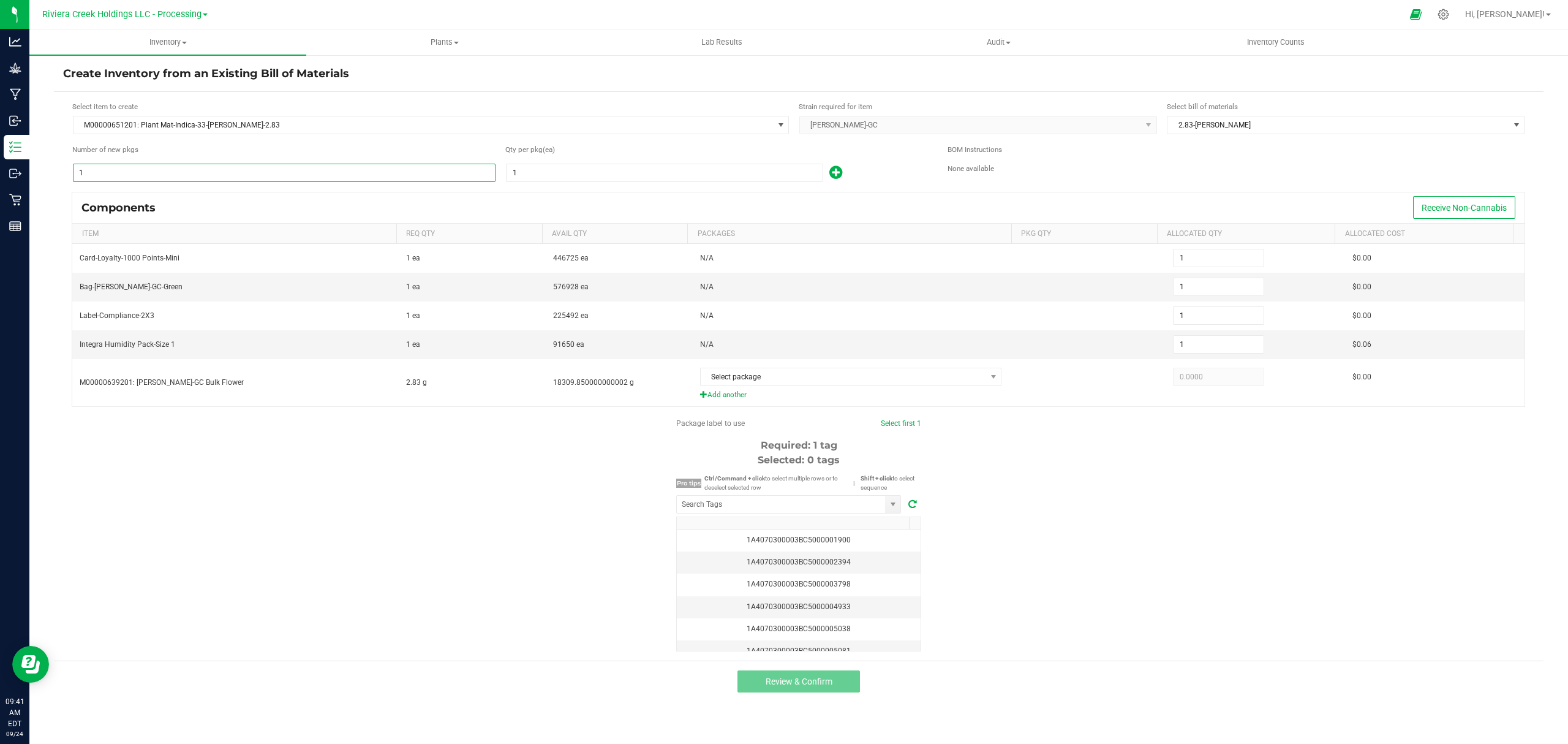
type input "18"
click at [544, 175] on input "1" at bounding box center [665, 172] width 316 height 17
type input "8"
type input "144"
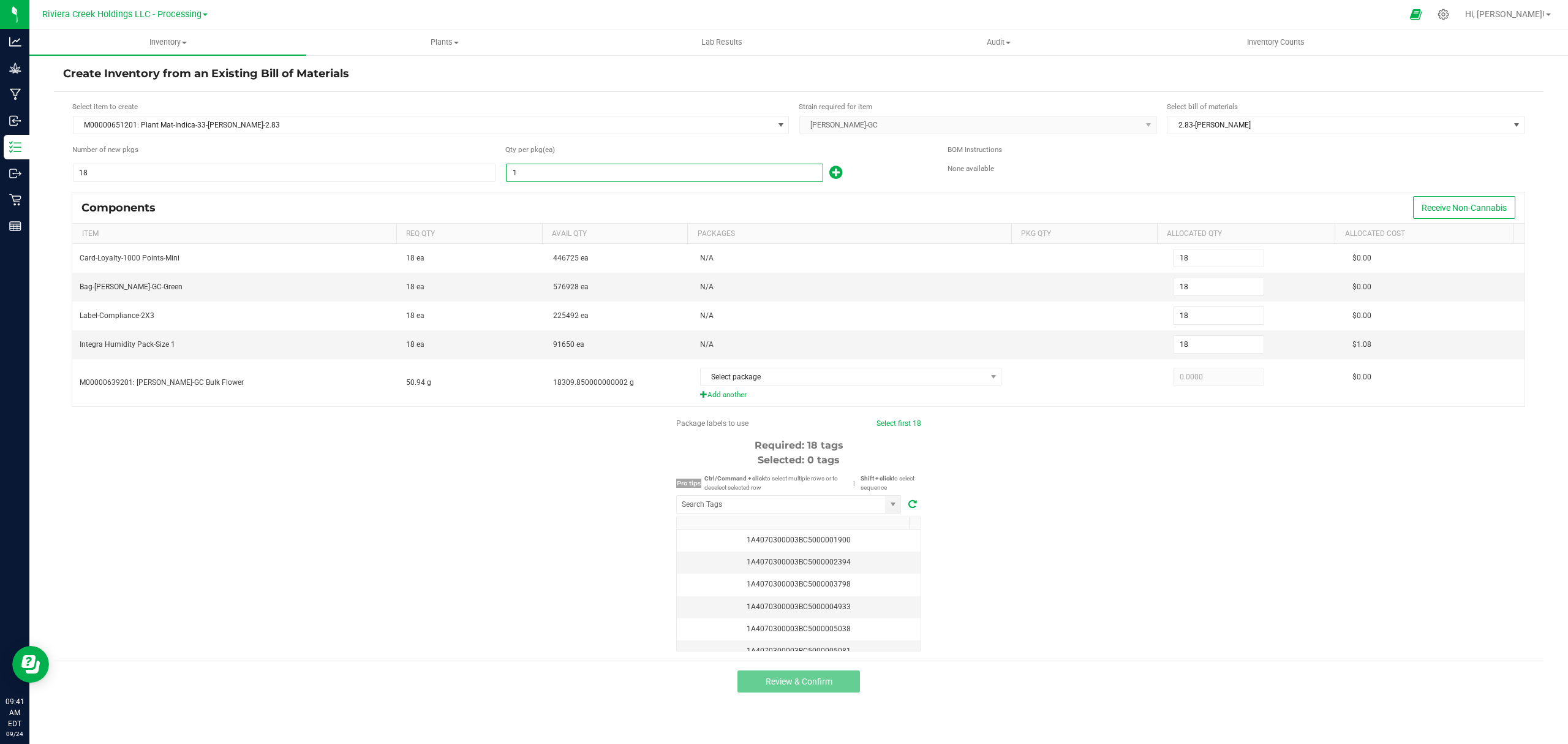
type input "144"
type input "80"
type input "1,440"
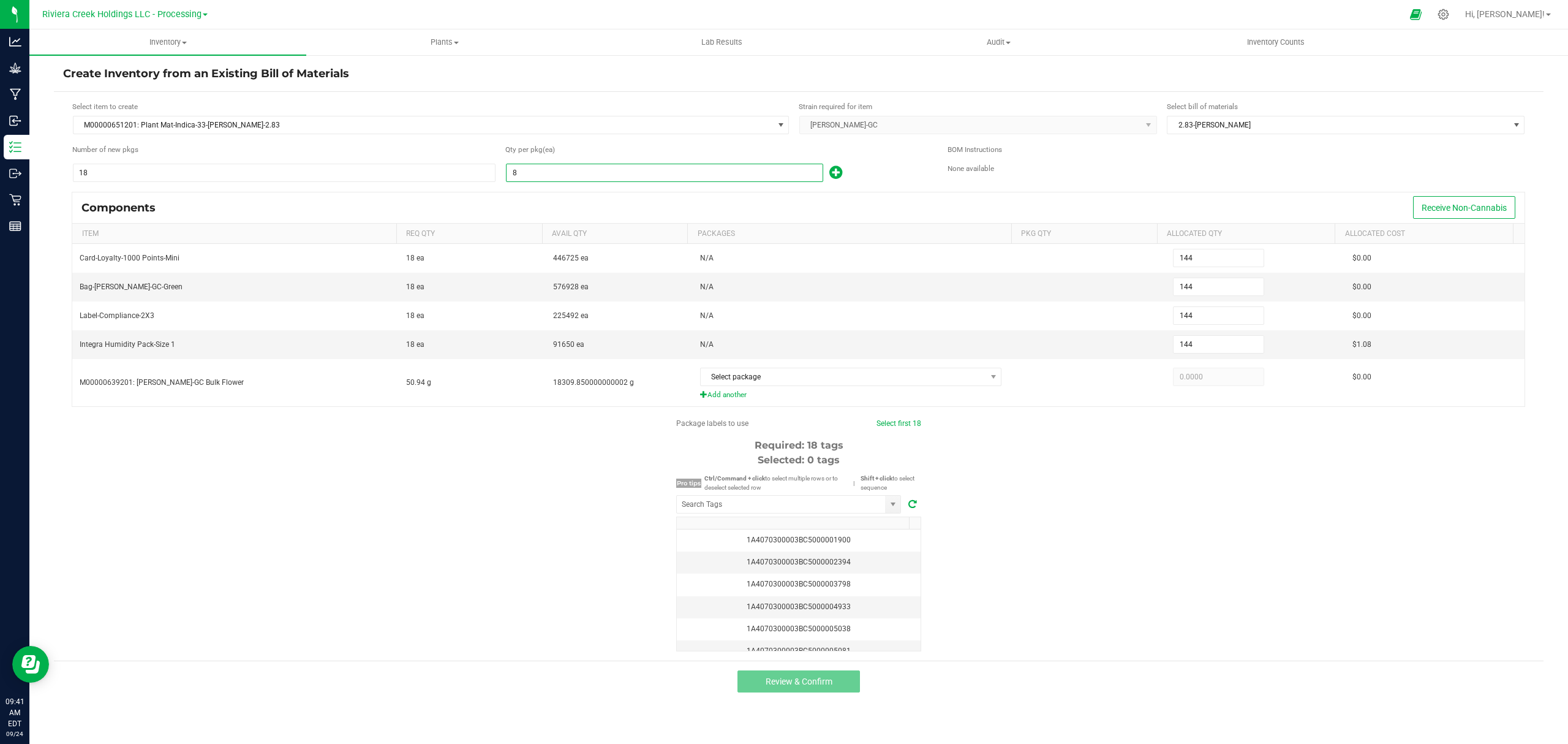
type input "1,440"
type input "80"
click at [832, 175] on icon at bounding box center [835, 171] width 13 height 15
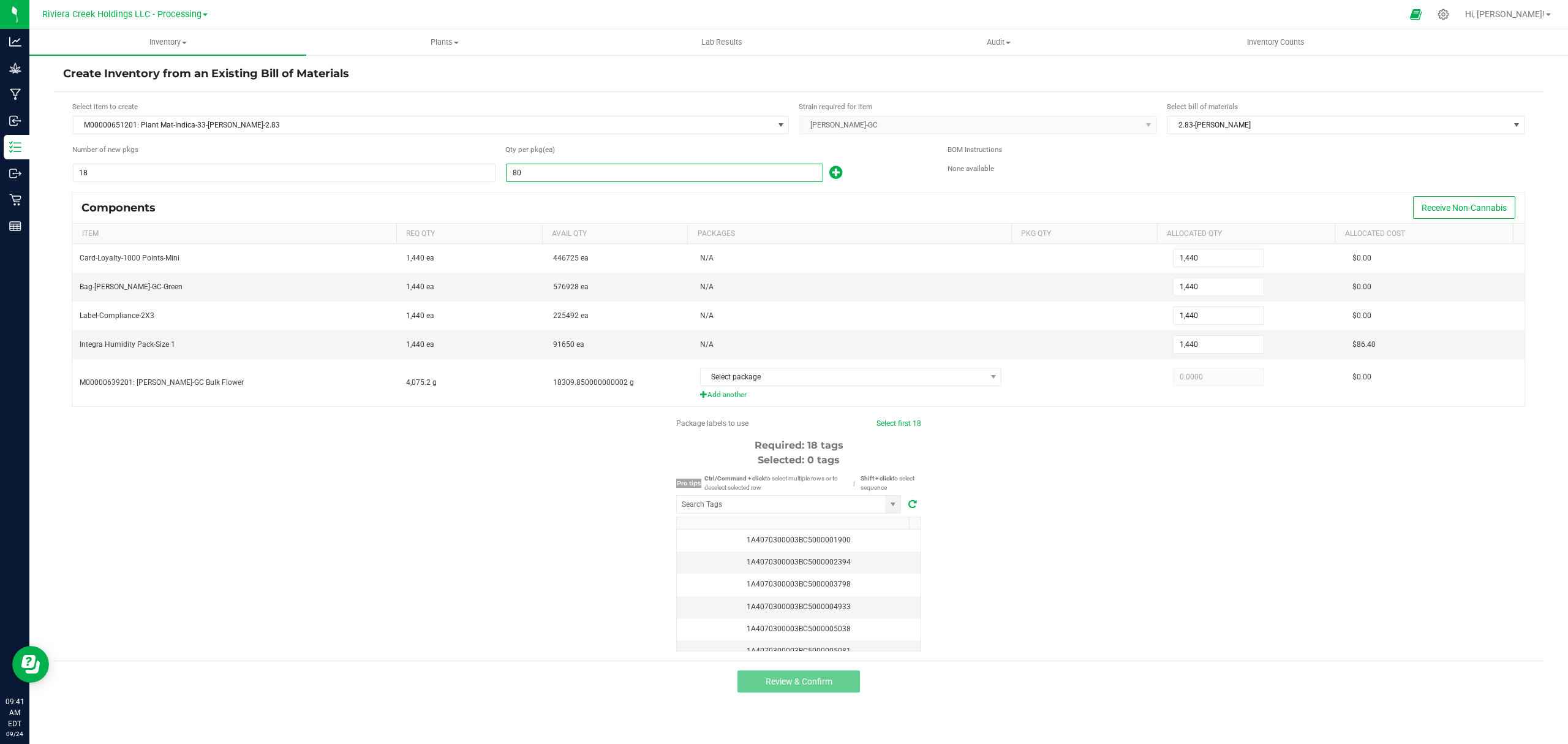
type input "1,441"
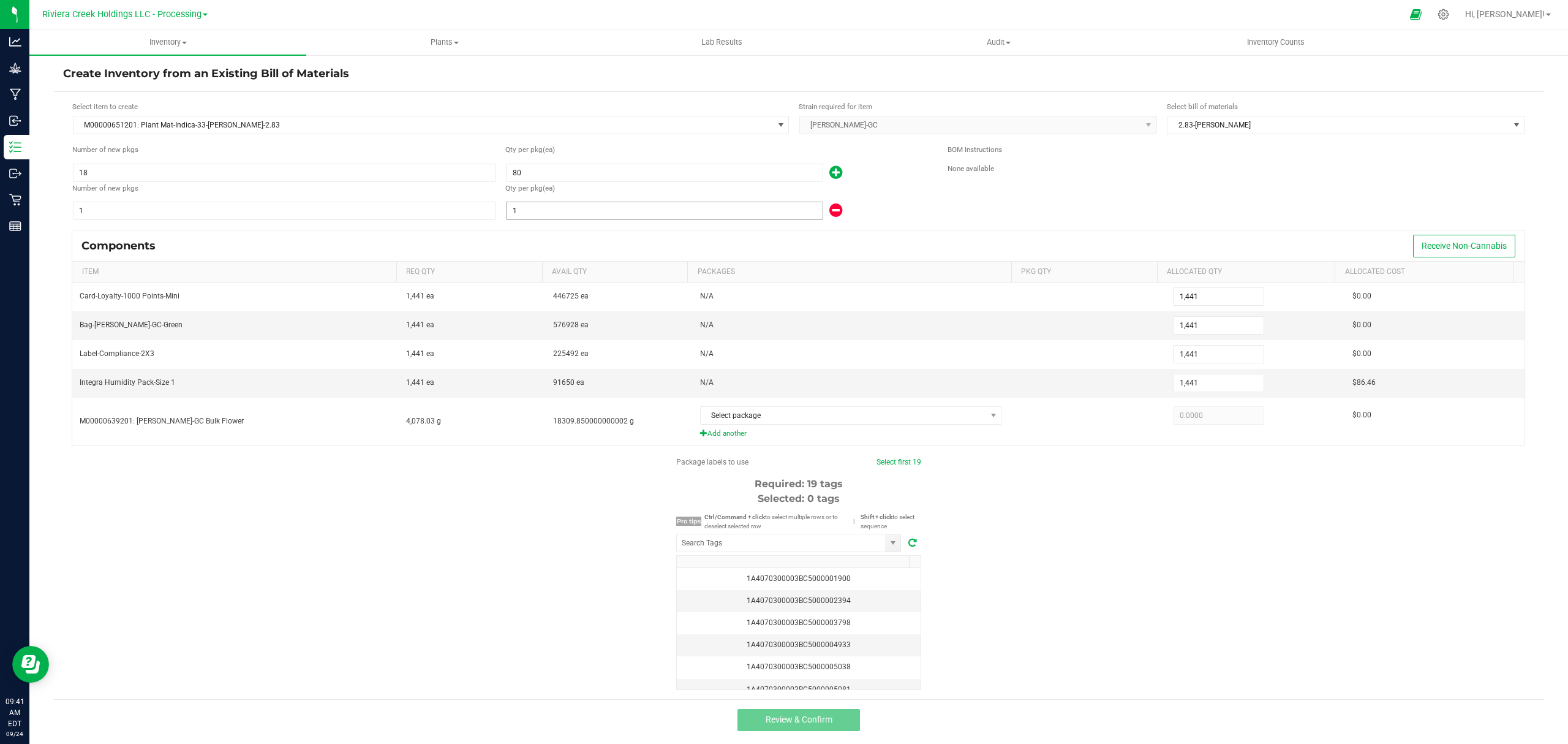
click at [691, 216] on input "1" at bounding box center [665, 210] width 316 height 17
type input "1,442"
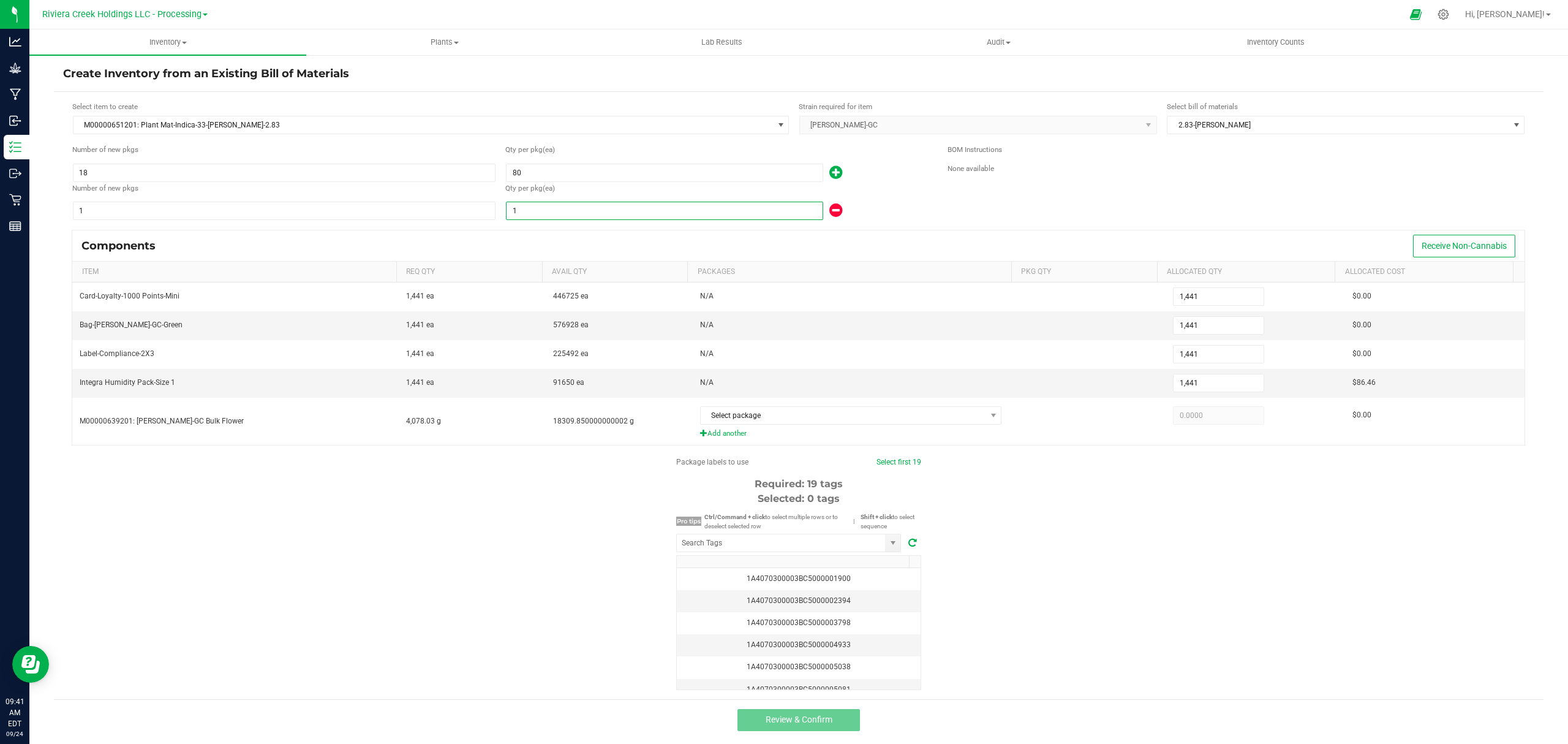
type input "2"
type input "1,460"
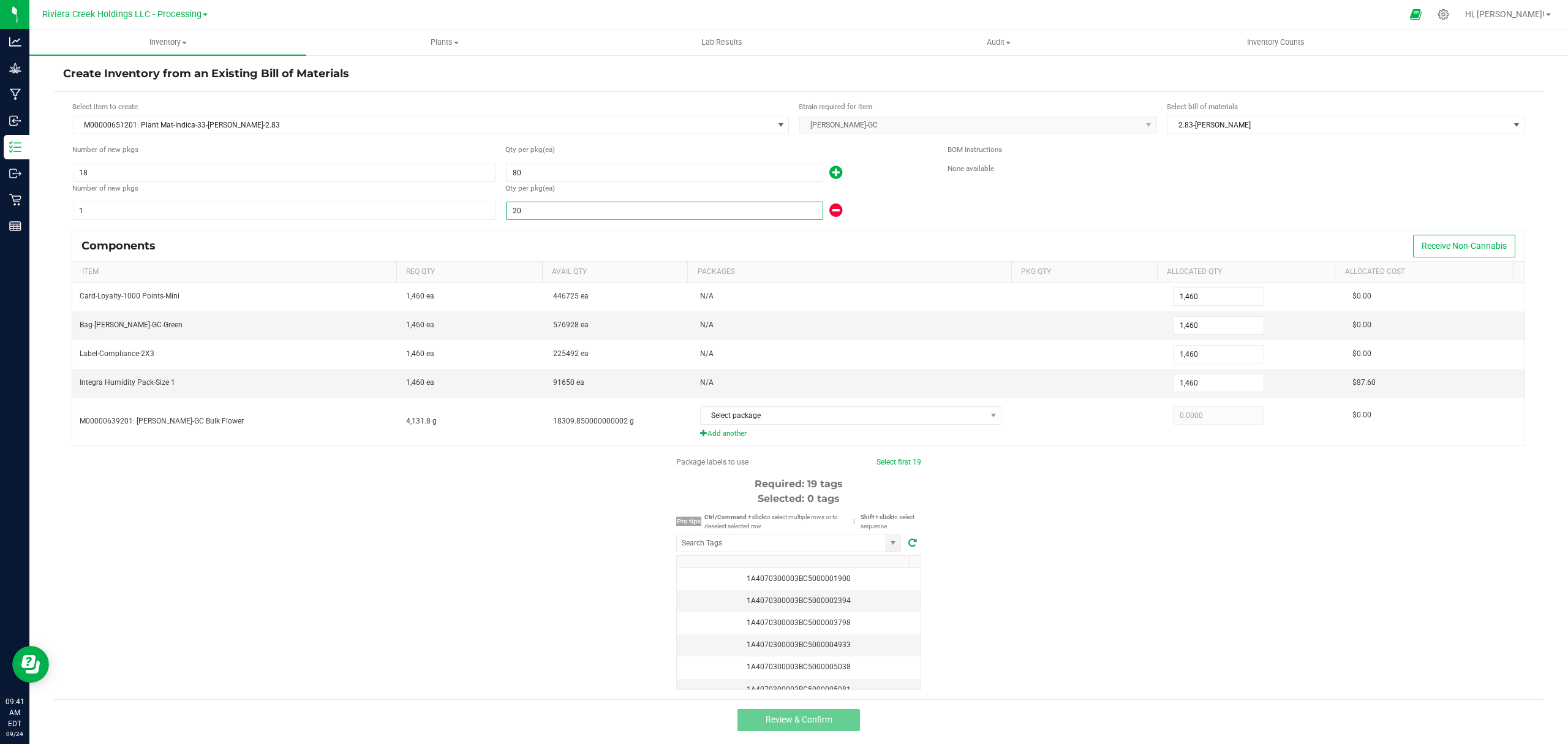
type input "20"
click at [862, 209] on div "20" at bounding box center [717, 211] width 424 height 20
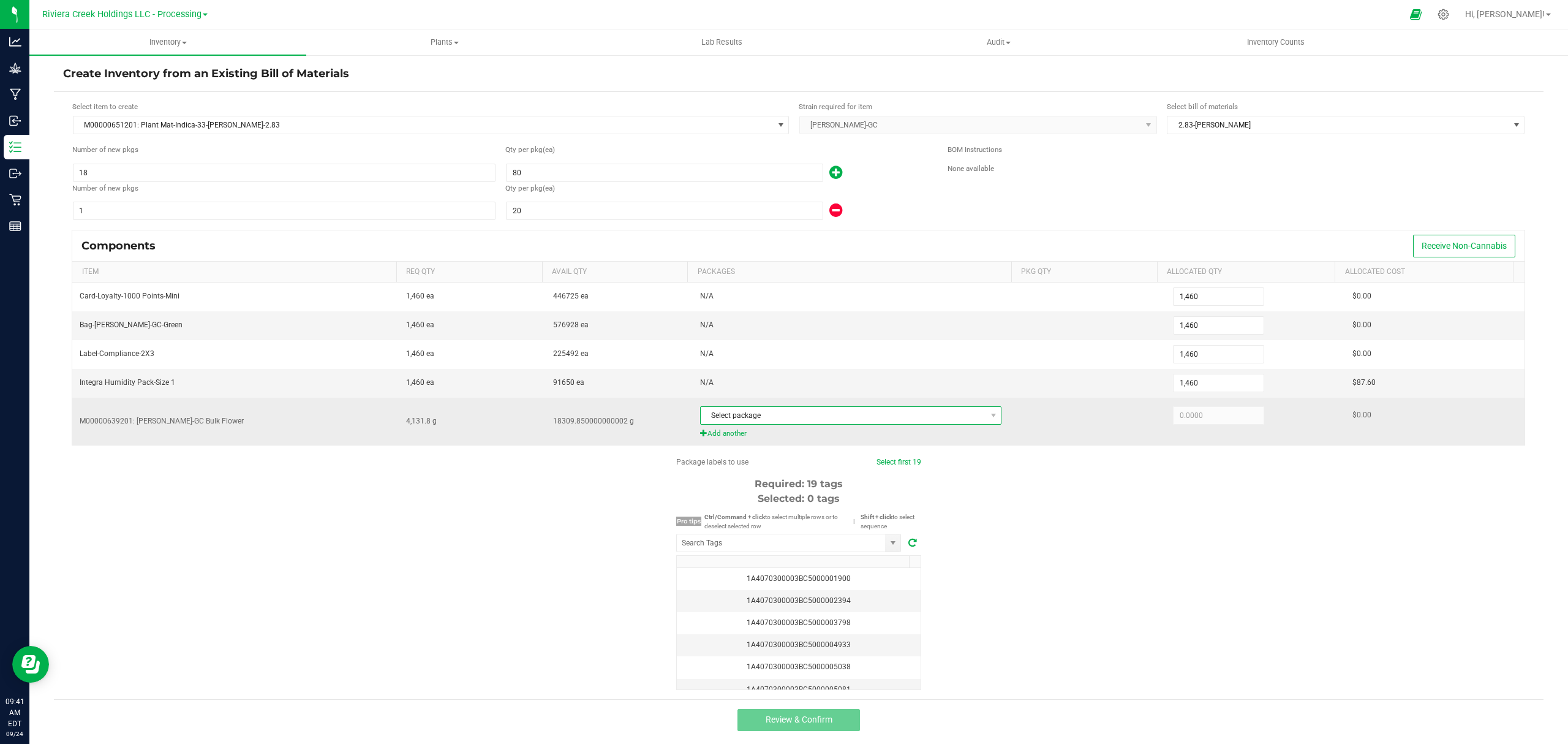
click at [816, 414] on span "Select package" at bounding box center [844, 415] width 285 height 17
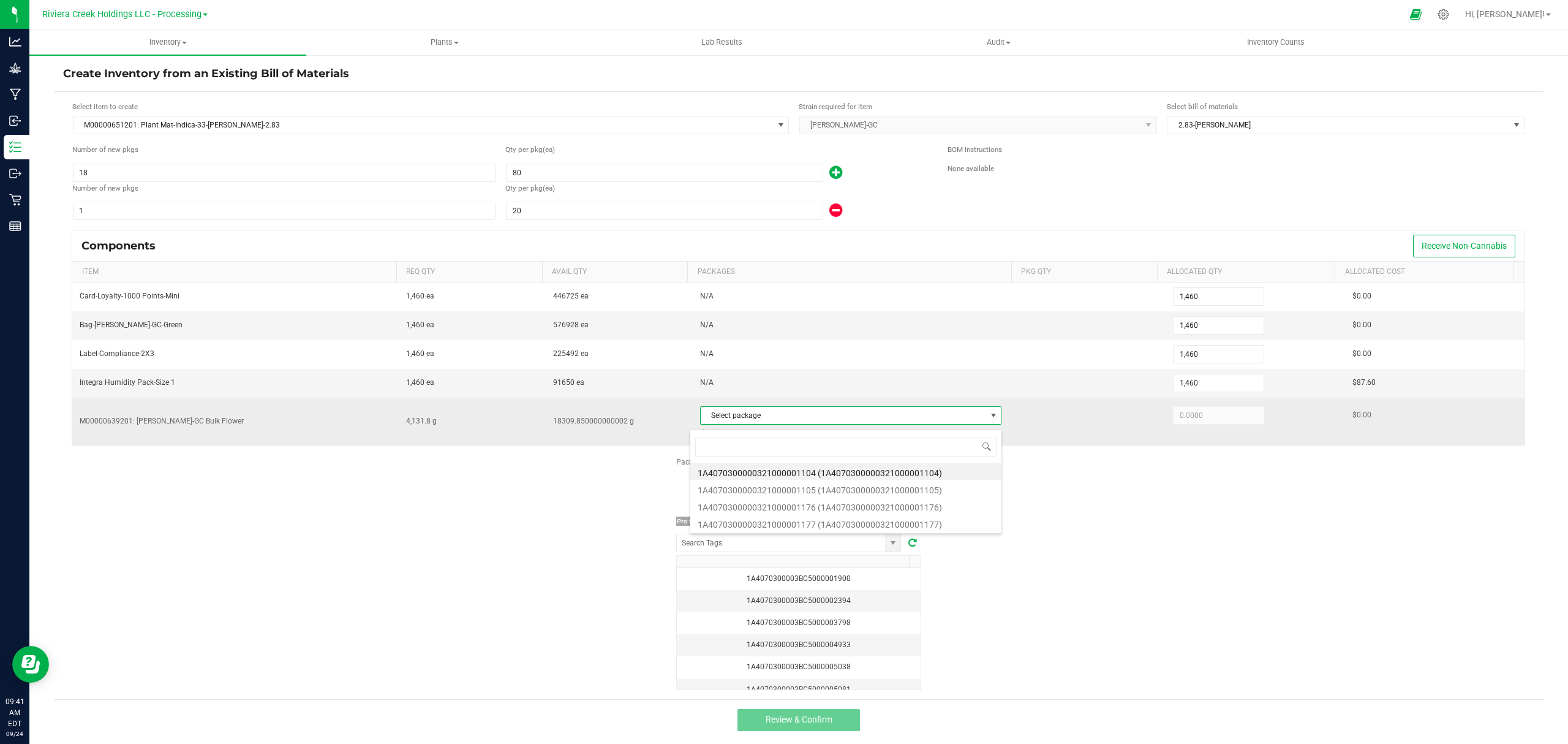
scroll to position [19, 295]
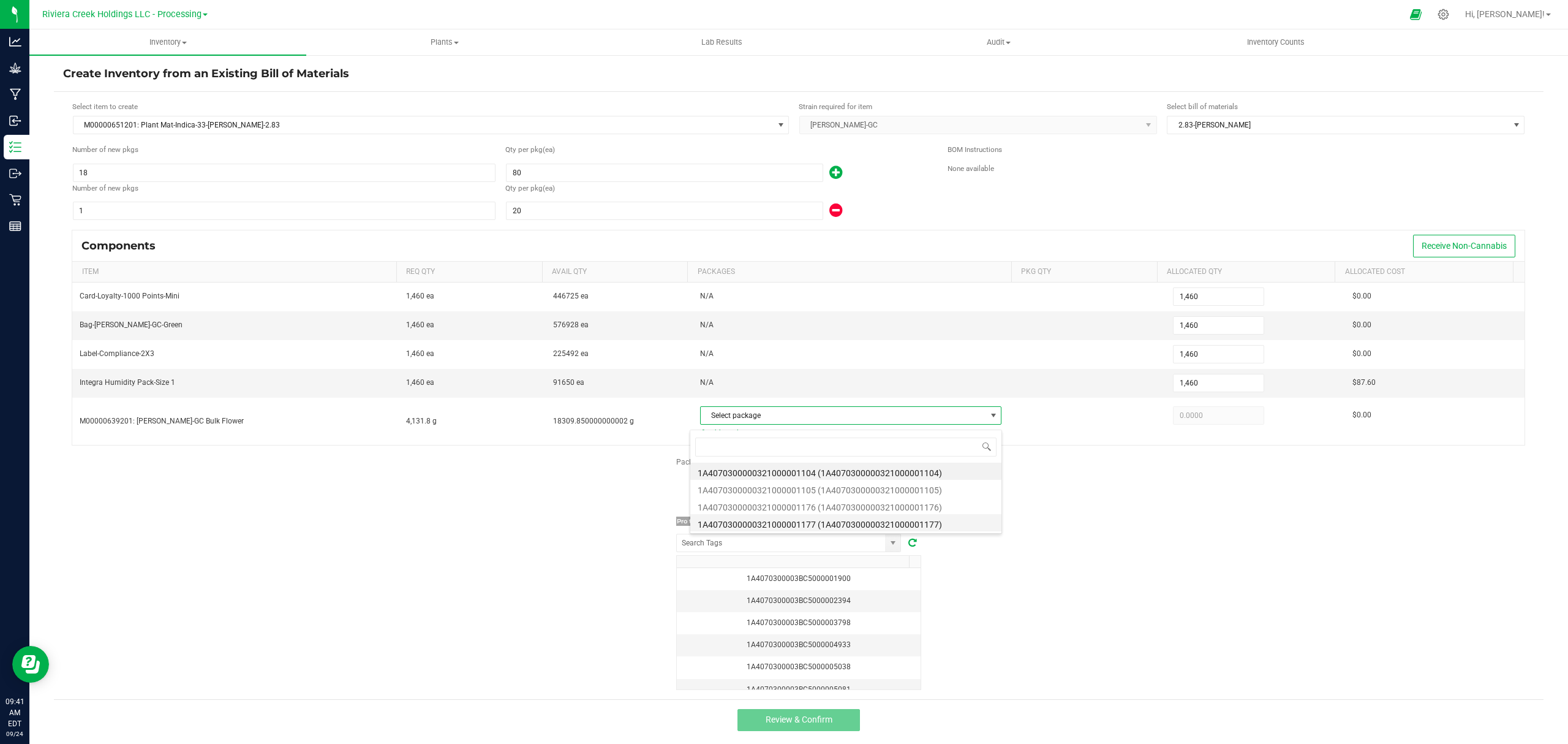
click at [855, 524] on li "1A4070300000321000001177 (1A4070300000321000001177)" at bounding box center [846, 522] width 311 height 17
type input "4,131.8000"
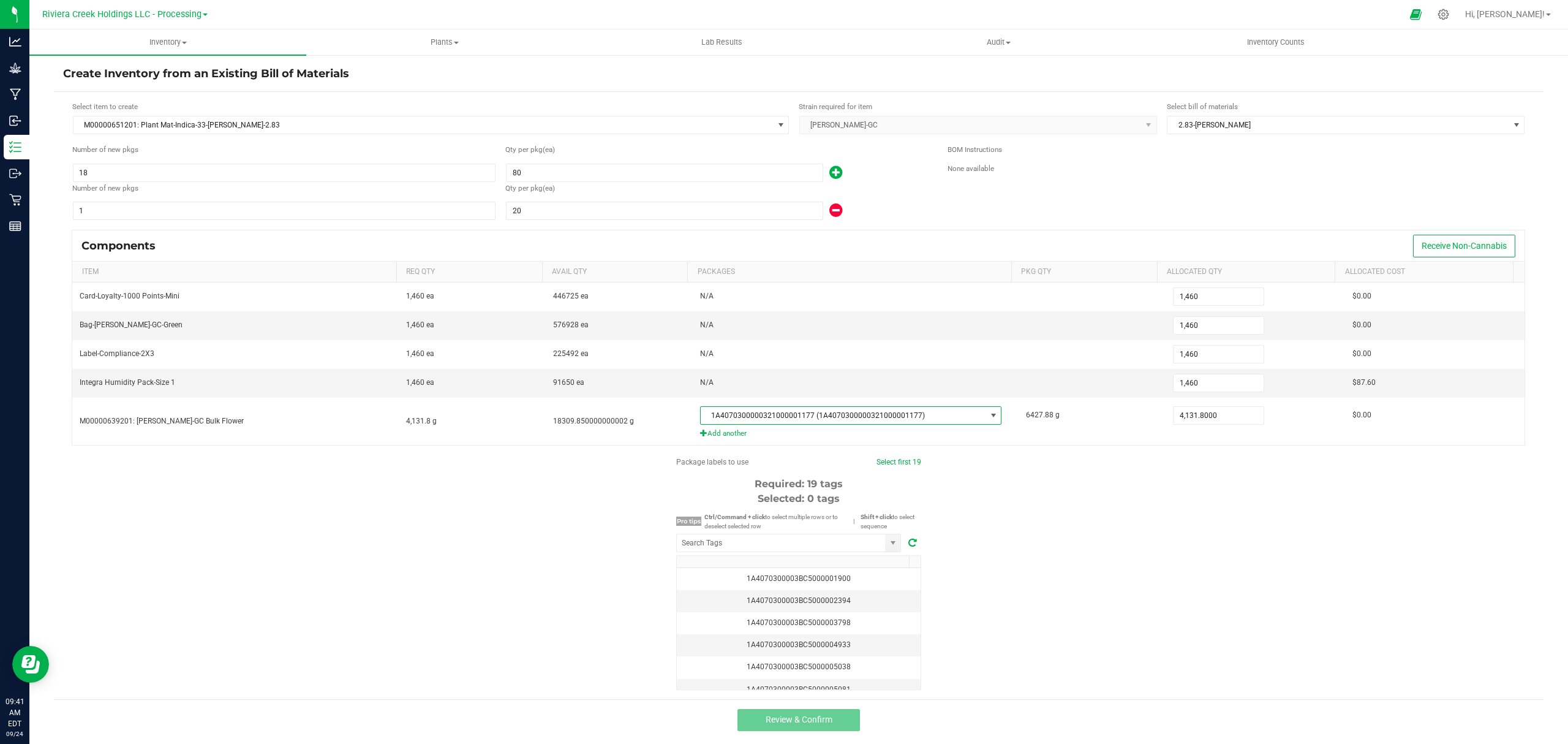
click at [1040, 549] on div "Package labels to use Select first 19 Required: 19 tags Selected: 0 tags Pro ti…" at bounding box center [798, 574] width 1490 height 234
click at [802, 547] on input "NO DATA FOUND" at bounding box center [781, 542] width 208 height 17
click at [806, 568] on li "1A4070300003BC5000040616" at bounding box center [783, 569] width 224 height 21
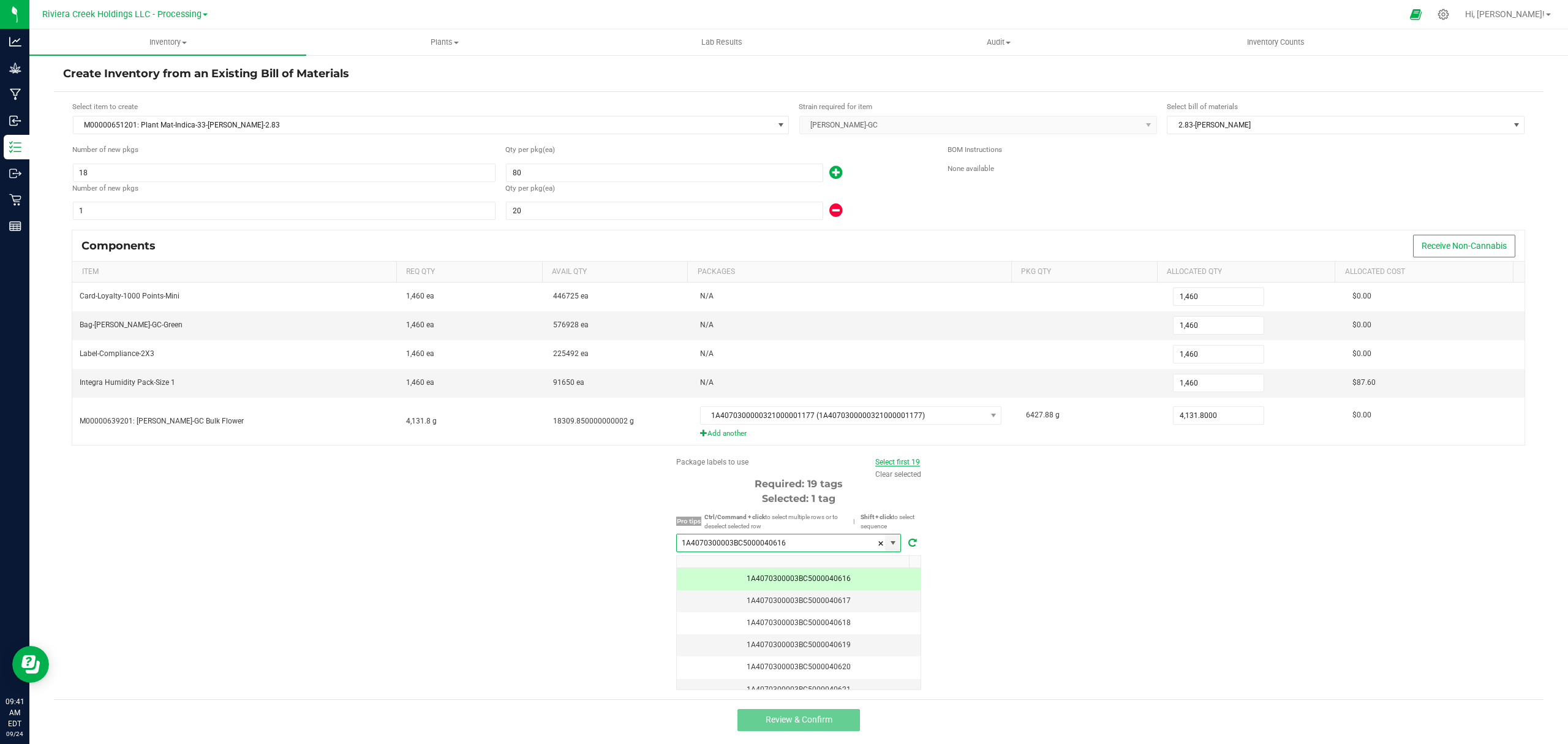
type input "1A4070300003BC5000040616"
click at [885, 464] on link "Select first 19" at bounding box center [897, 462] width 45 height 9
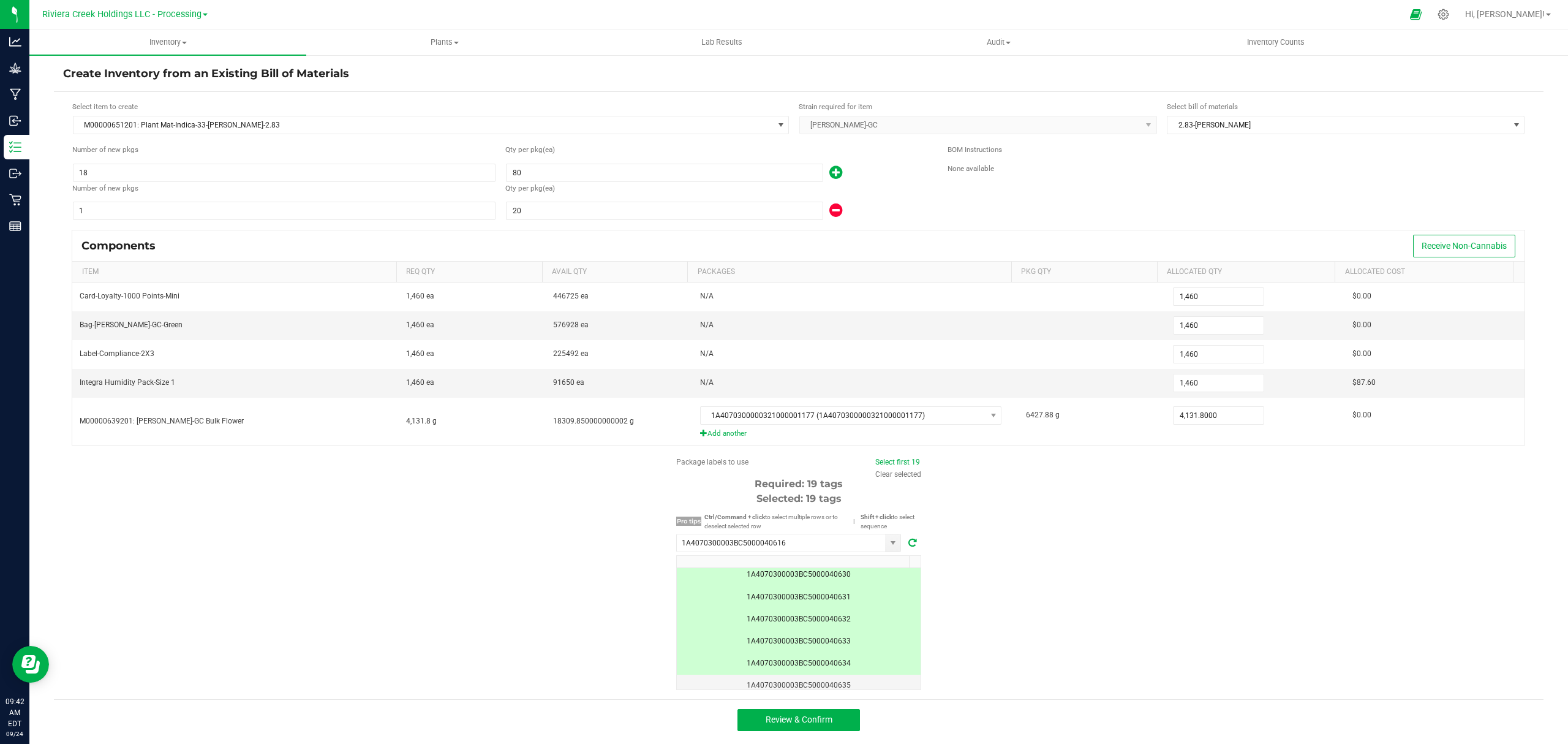
scroll to position [315, 0]
click at [841, 731] on button "Review & Confirm" at bounding box center [799, 720] width 123 height 22
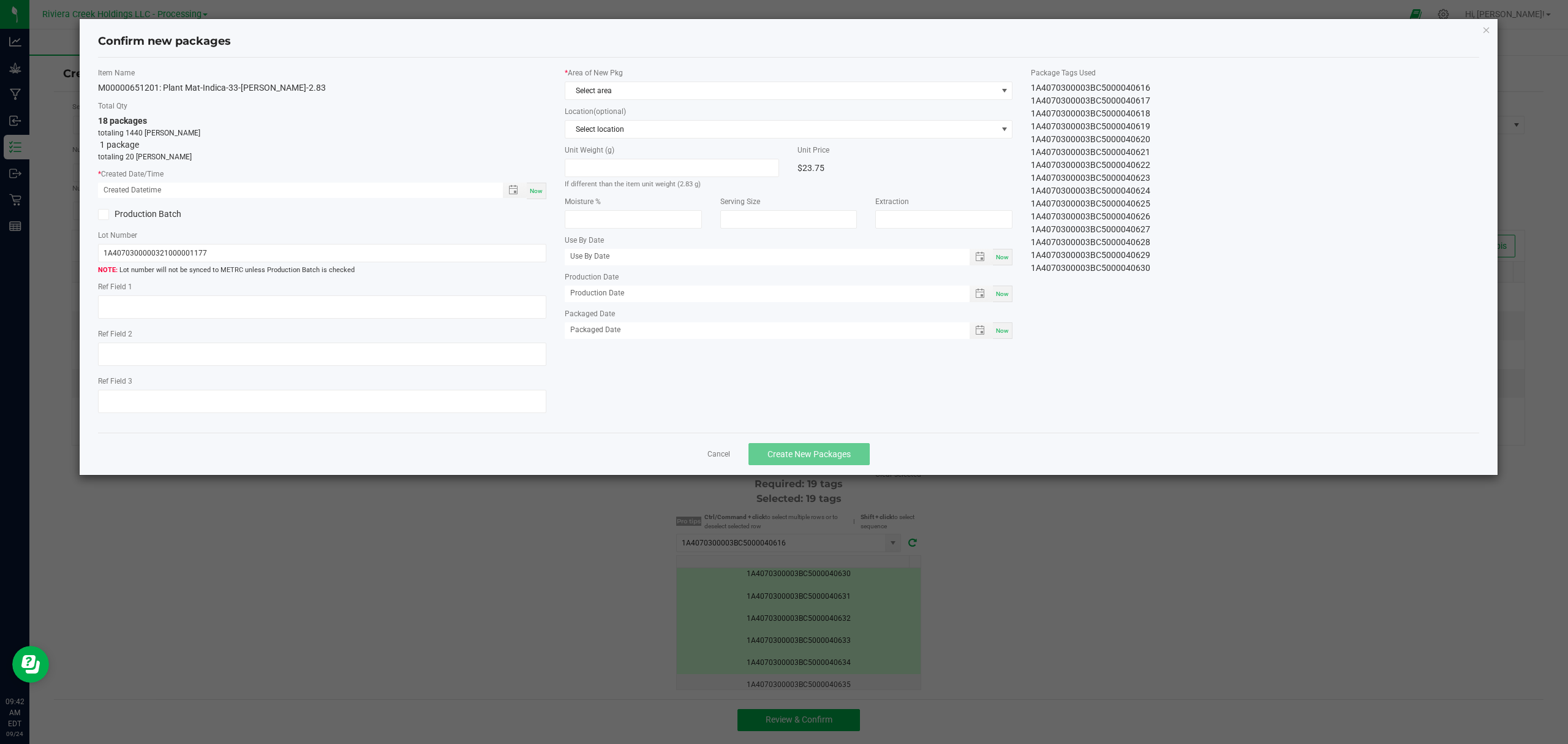
click at [531, 191] on span "Now" at bounding box center [536, 190] width 13 height 7
type input "09/24/2025 09:42 AM"
click at [647, 84] on span "Select area" at bounding box center [782, 90] width 432 height 17
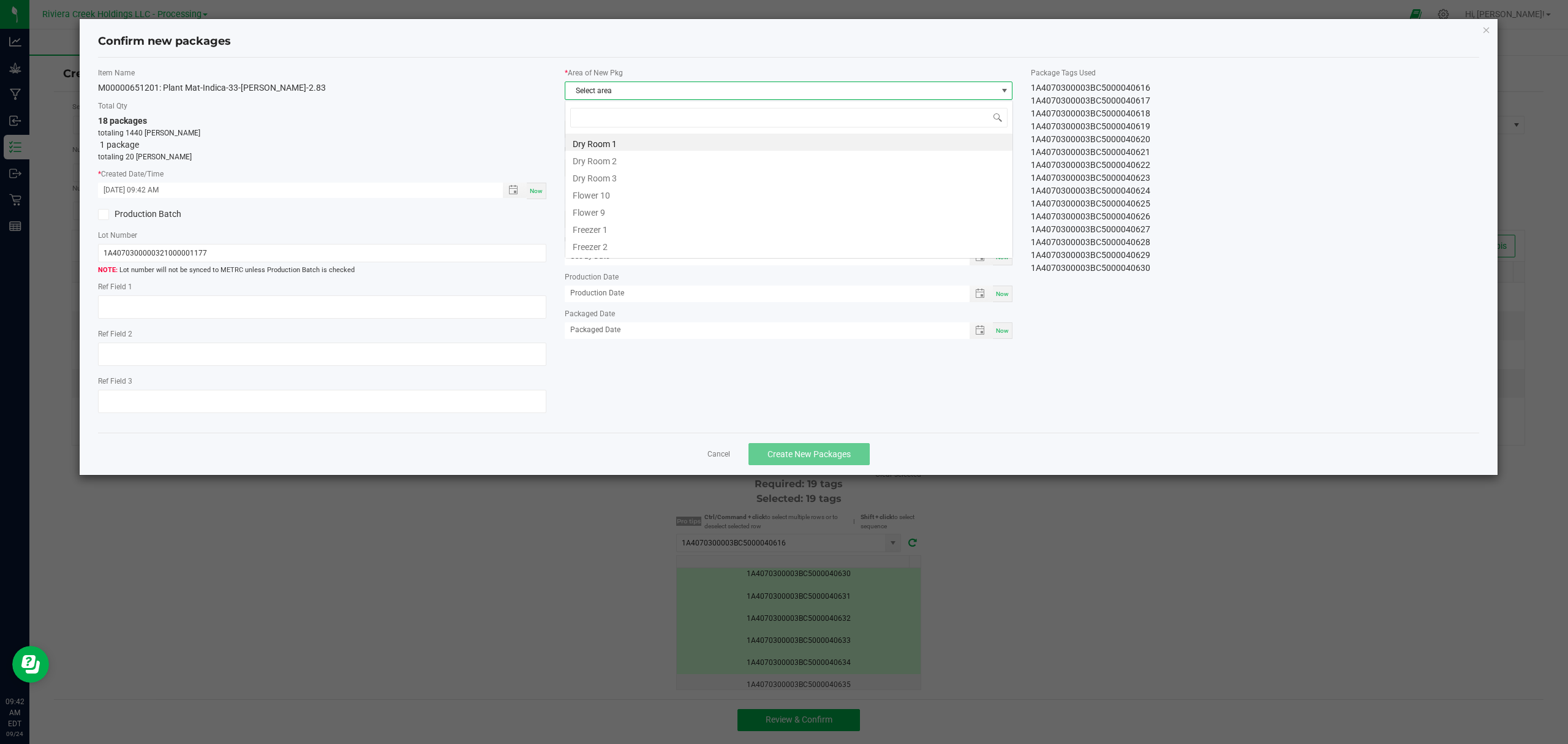
scroll to position [19, 448]
click at [650, 202] on li "Flower 9" at bounding box center [789, 210] width 448 height 17
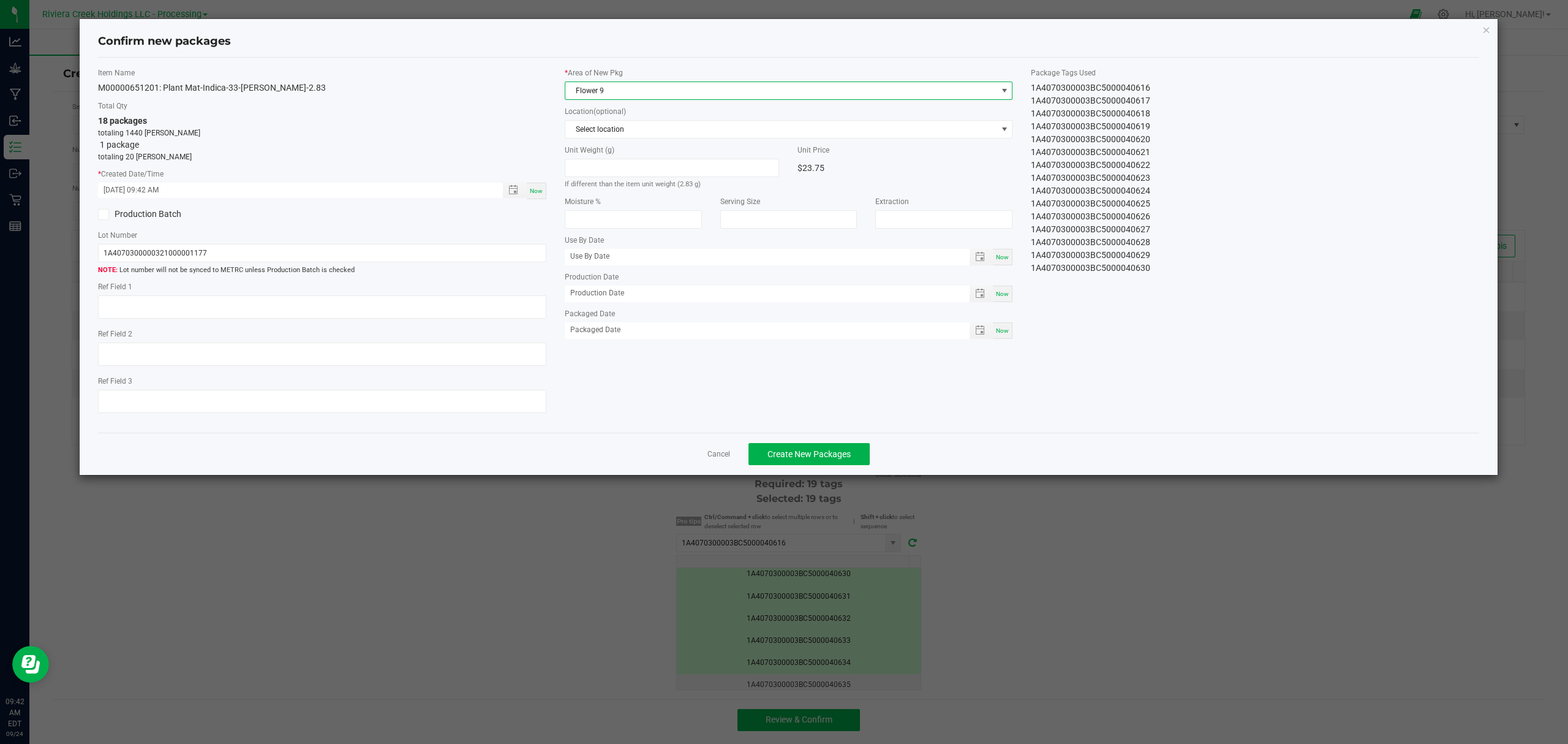
click at [646, 88] on span "Flower 9" at bounding box center [782, 90] width 432 height 17
click at [629, 199] on li "Flower 10" at bounding box center [789, 193] width 448 height 17
click at [829, 459] on span "Create New Packages" at bounding box center [809, 454] width 83 height 10
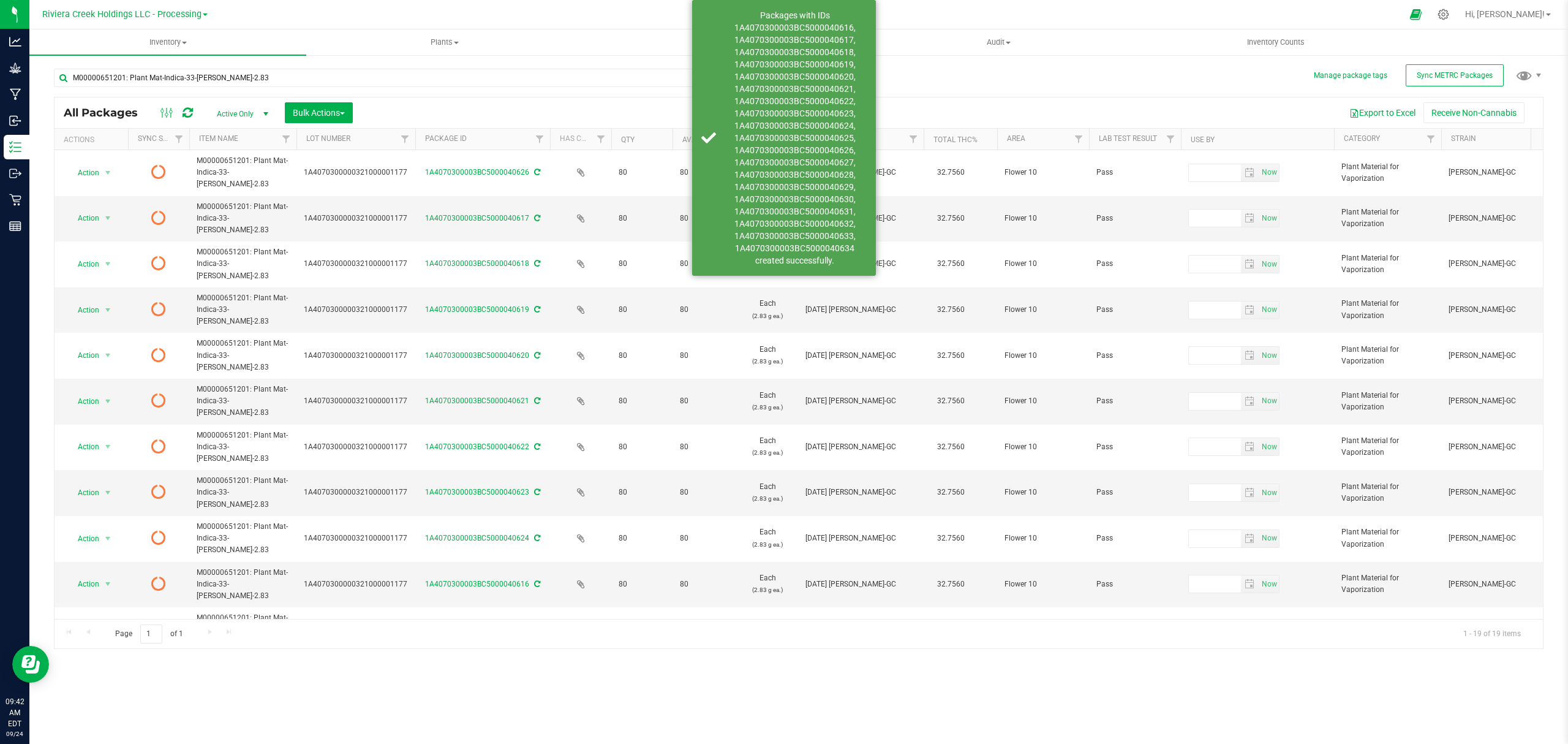
drag, startPoint x: 387, startPoint y: 139, endPoint x: 415, endPoint y: 141, distance: 28.1
click at [415, 141] on div "Actions Sync Status Item Name Lot Number Package ID Has COA Qty Available UOM O…" at bounding box center [792, 139] width 1477 height 21
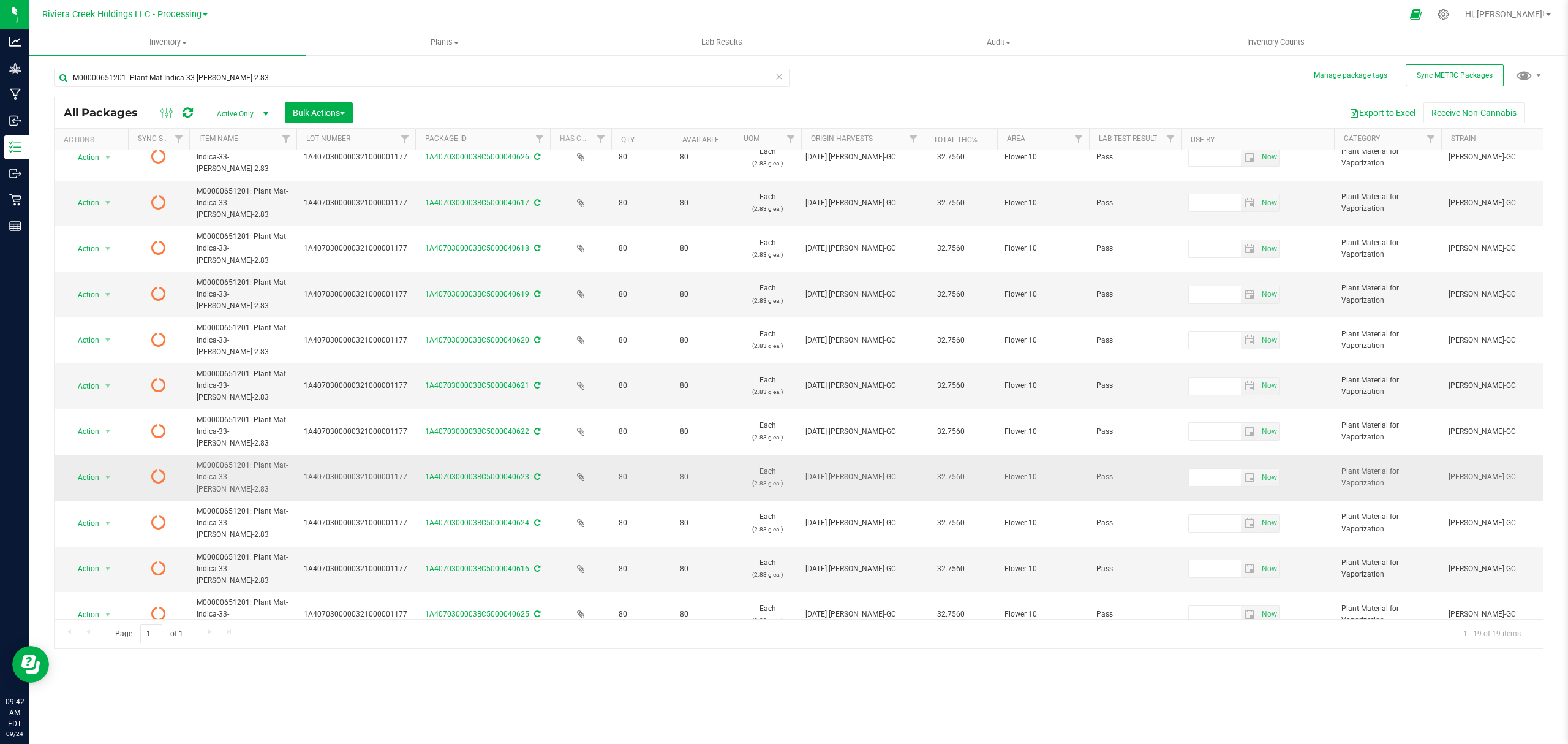
scroll to position [415, 0]
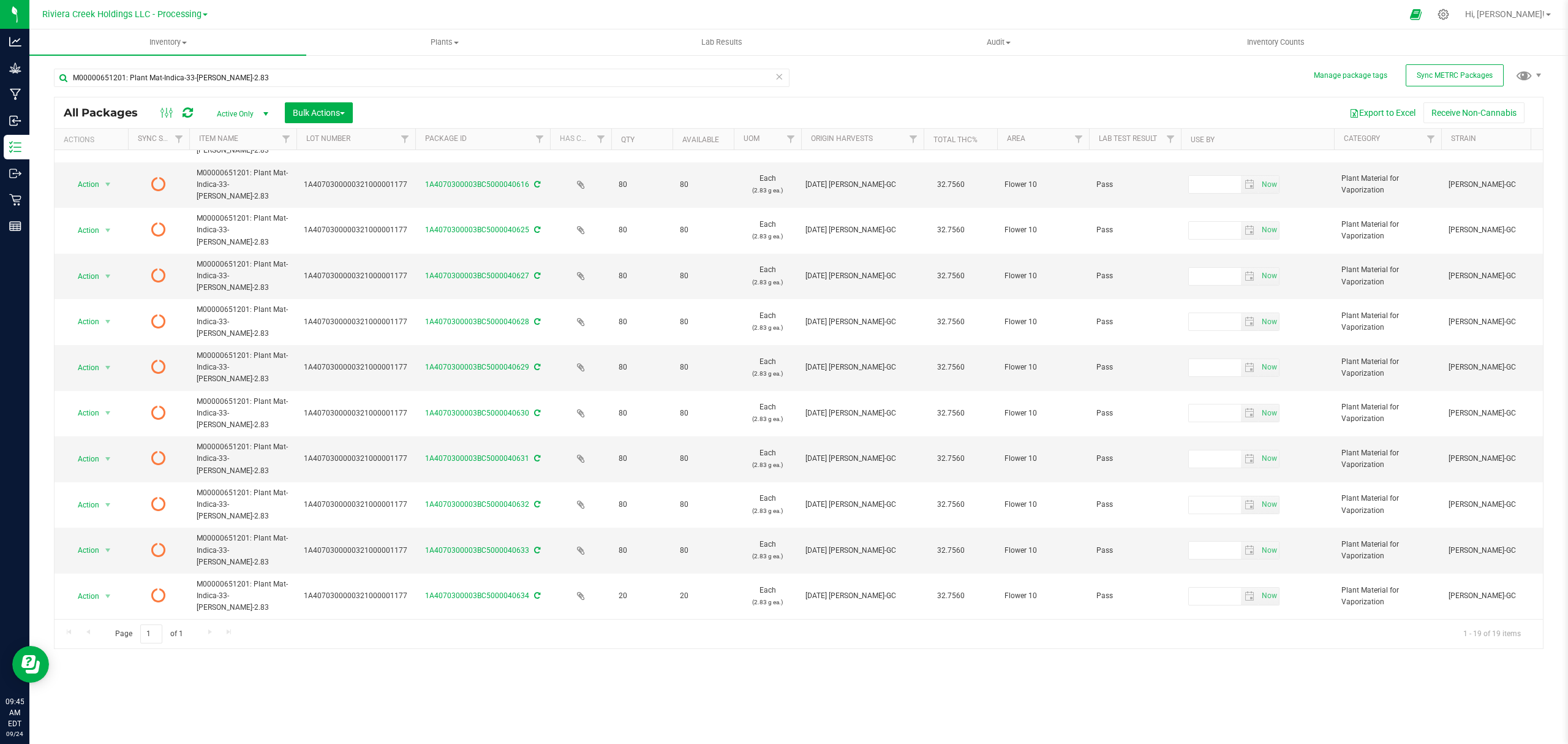
click at [182, 112] on icon at bounding box center [187, 113] width 11 height 12
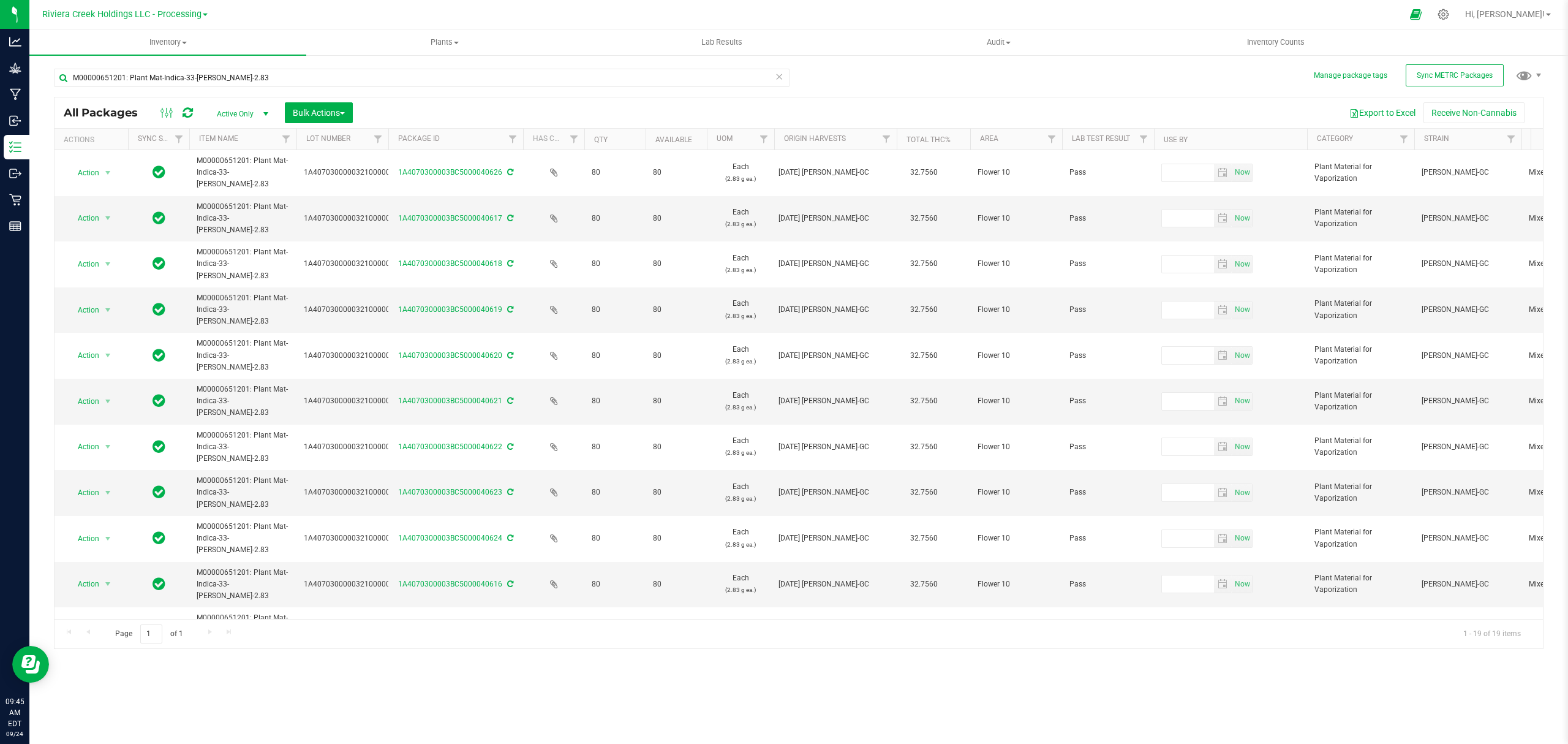
click at [184, 110] on icon at bounding box center [187, 113] width 11 height 12
click at [291, 74] on input "M00000651201: Plant Mat-Indica-33-[PERSON_NAME]-2.83" at bounding box center [421, 77] width 736 height 19
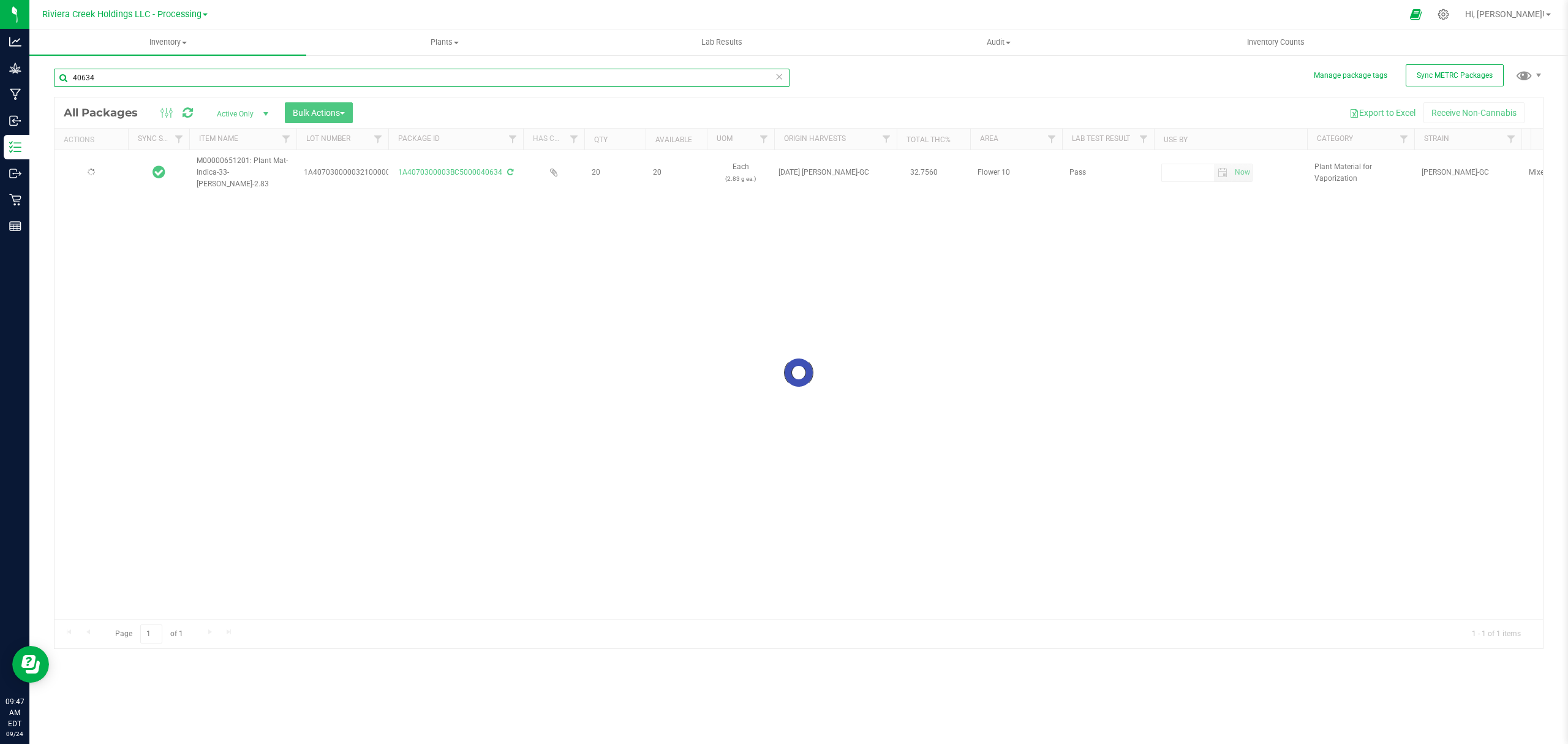
type input "40634"
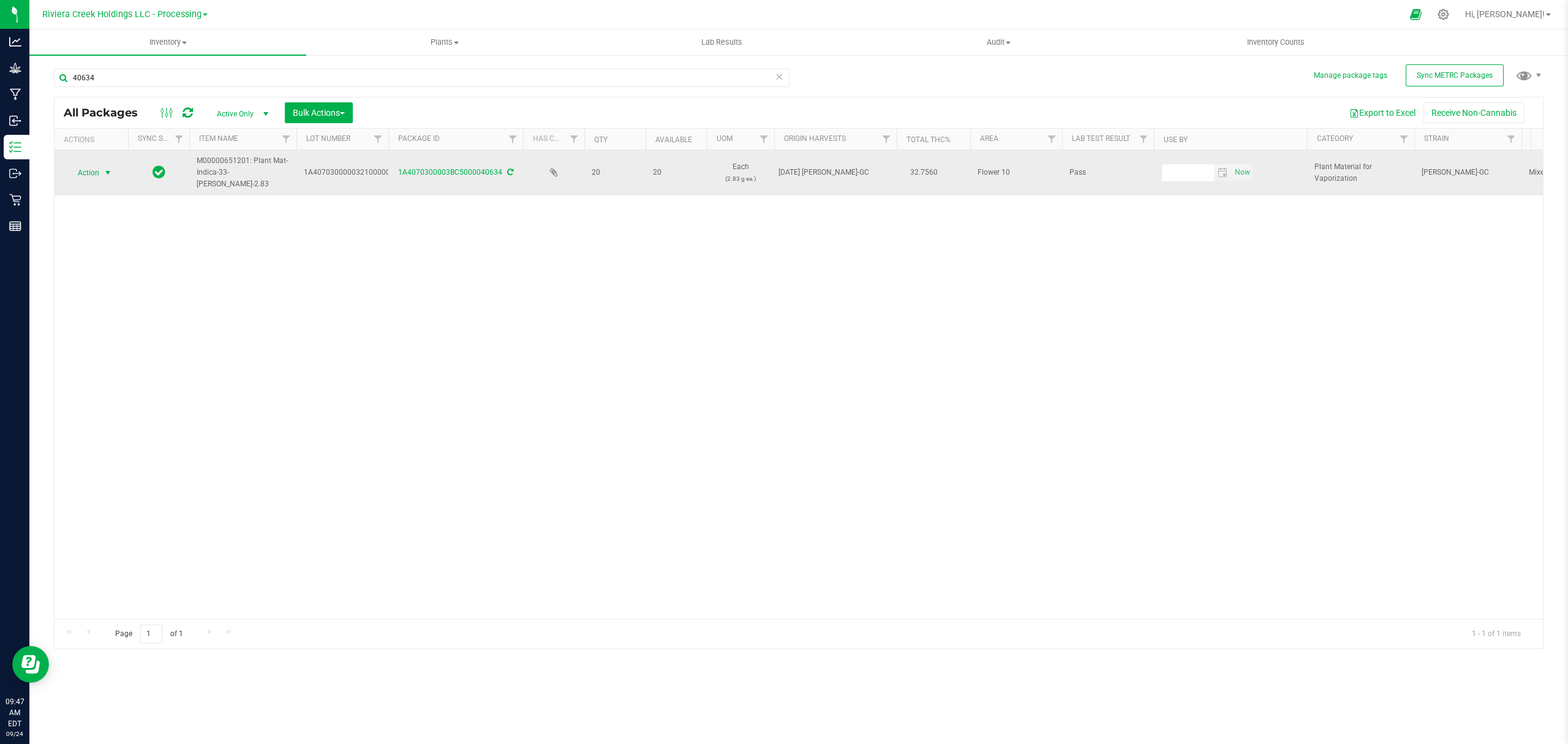
click at [109, 172] on span "select" at bounding box center [108, 172] width 10 height 10
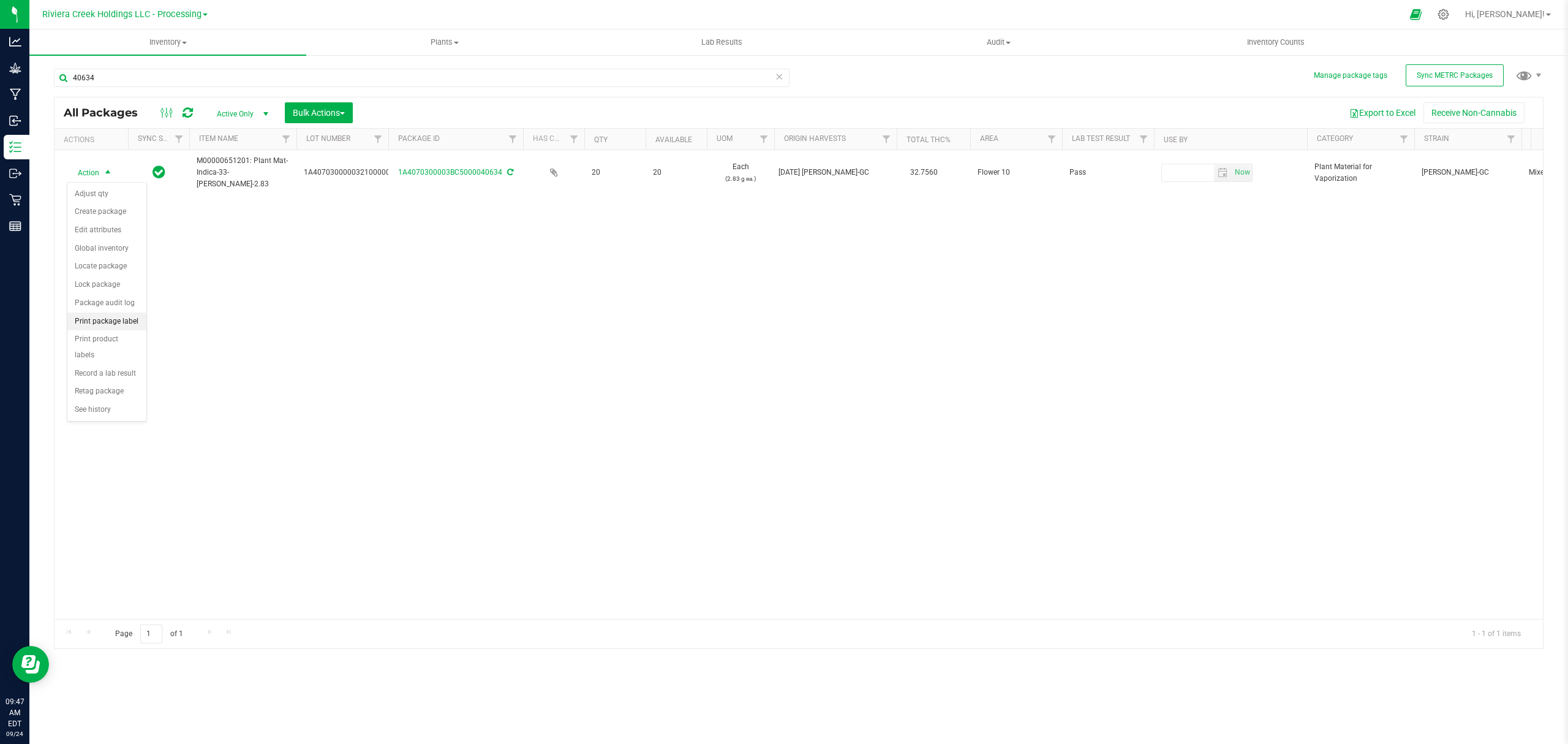
click at [102, 322] on li "Print package label" at bounding box center [107, 321] width 79 height 19
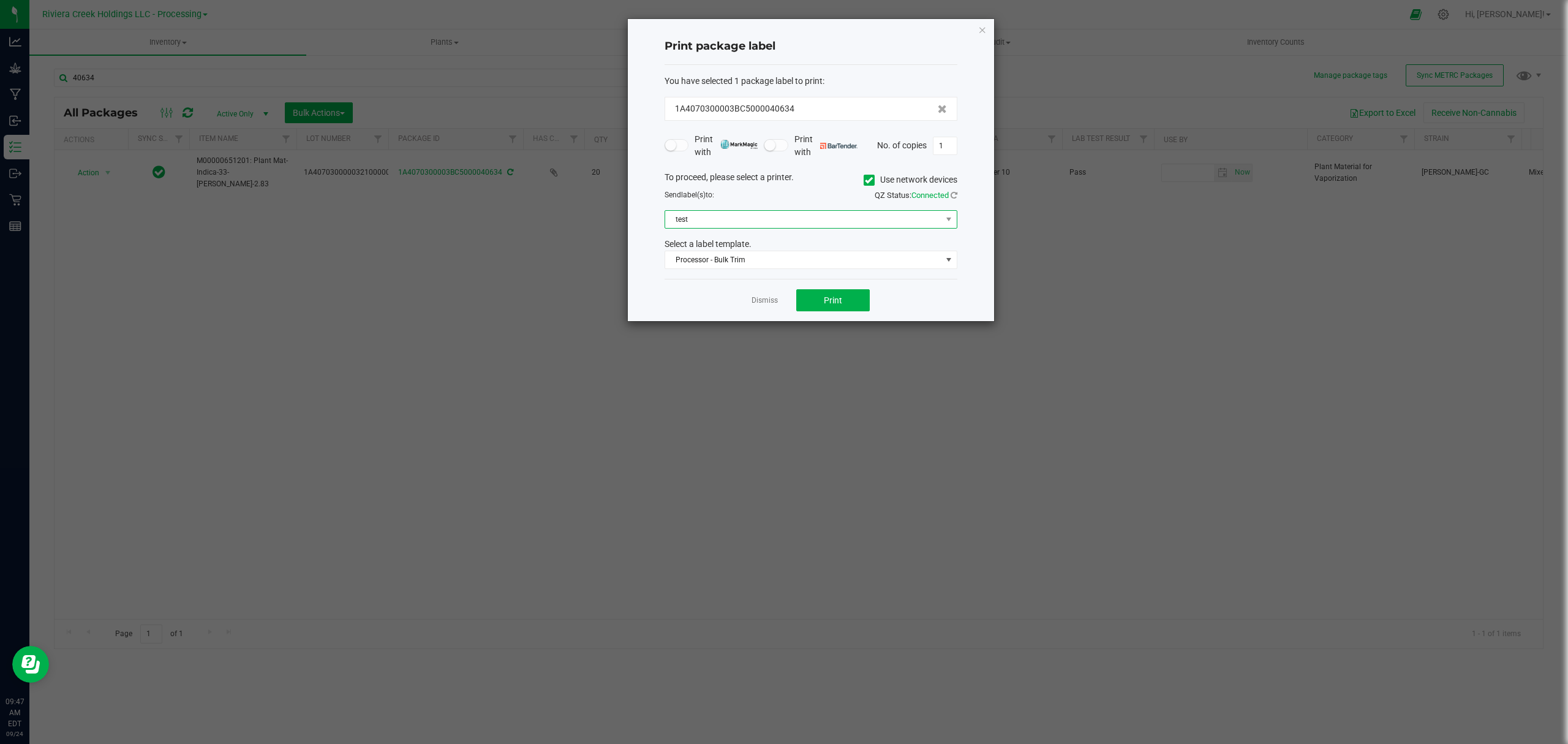
click at [718, 214] on span "test" at bounding box center [803, 219] width 276 height 17
click at [867, 180] on icon at bounding box center [869, 180] width 8 height 0
click at [0, 0] on input "Use network devices" at bounding box center [0, 0] width 0 height 0
click at [780, 218] on span at bounding box center [803, 219] width 276 height 17
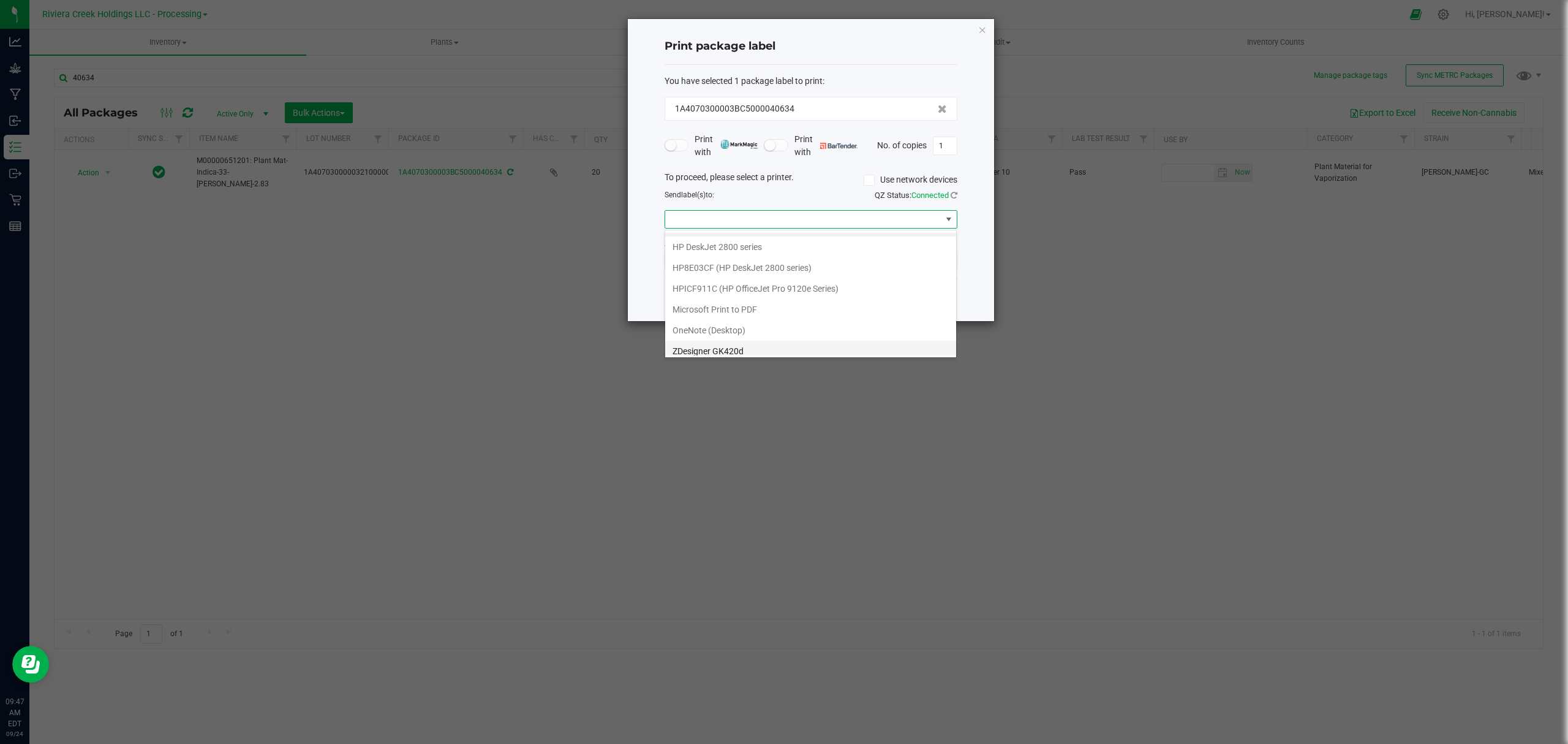
scroll to position [48, 0]
click at [732, 329] on GK420d "ZDesigner GK420d" at bounding box center [811, 324] width 291 height 21
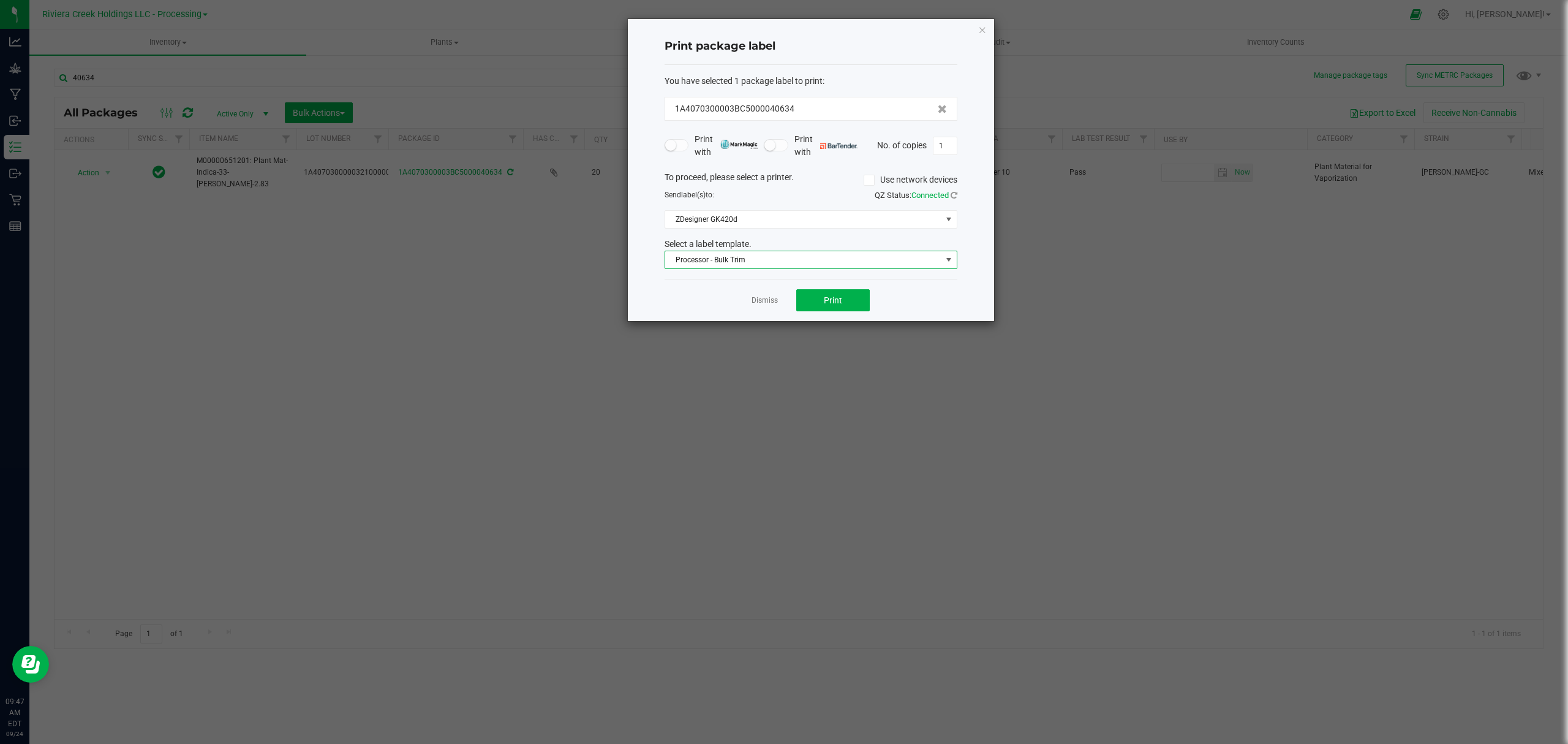
click at [766, 261] on span "Processor - Bulk Trim" at bounding box center [803, 260] width 276 height 17
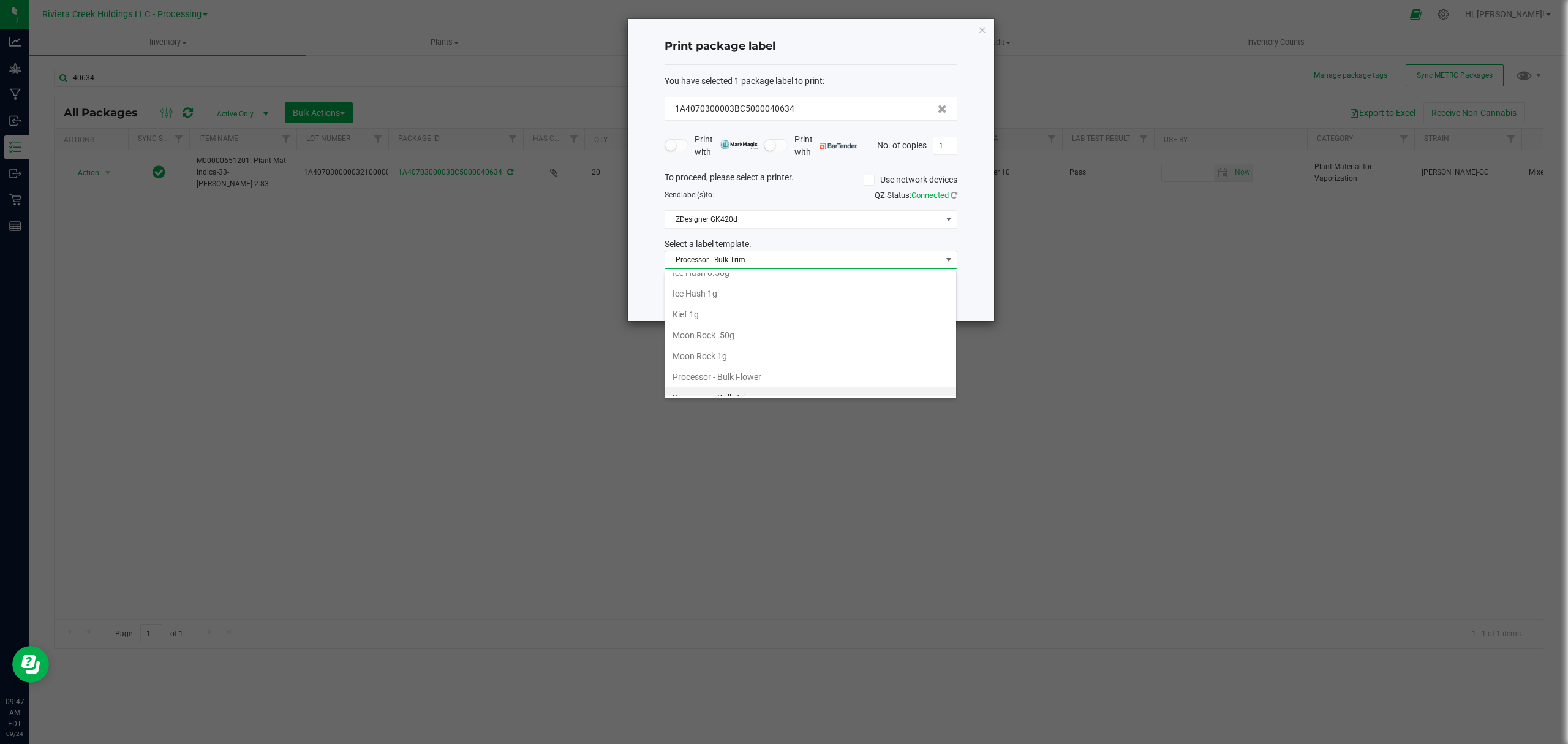
scroll to position [0, 0]
click at [750, 303] on li "1"x0.75" Package Label 2.83" at bounding box center [811, 304] width 291 height 21
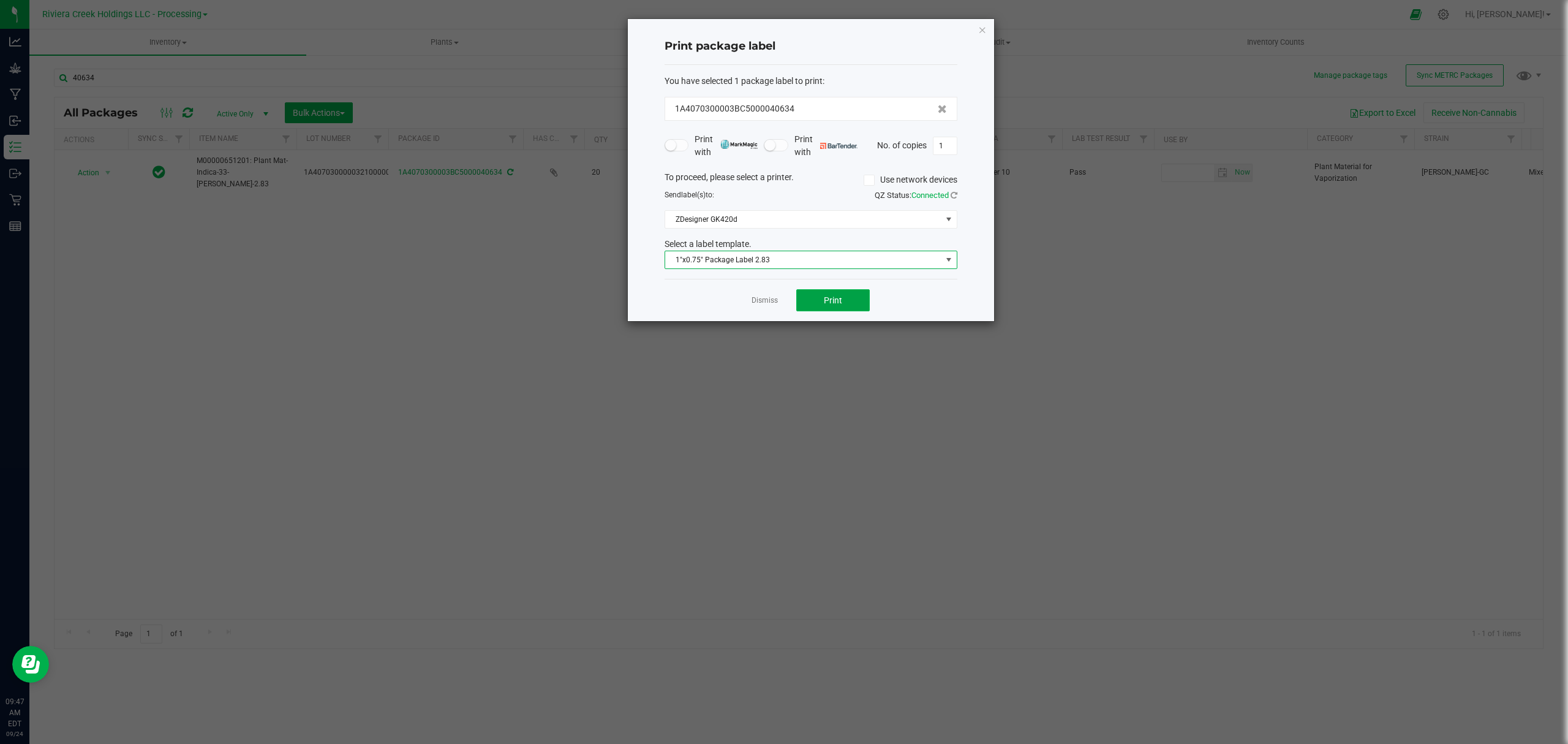
click at [797, 299] on button "Print" at bounding box center [833, 300] width 73 height 22
click at [981, 27] on icon "button" at bounding box center [983, 29] width 9 height 15
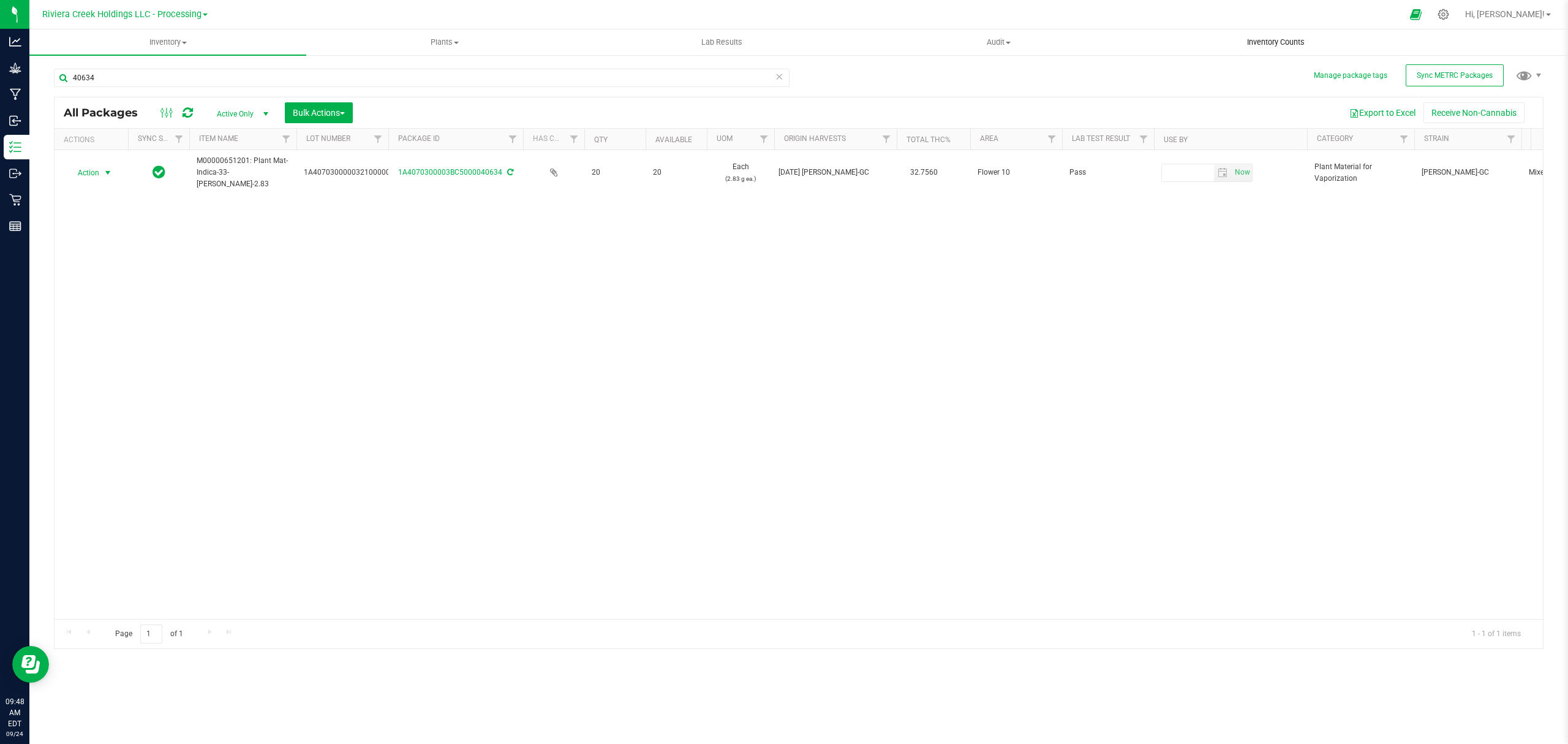
click at [1270, 46] on span "Inventory Counts" at bounding box center [1277, 42] width 91 height 11
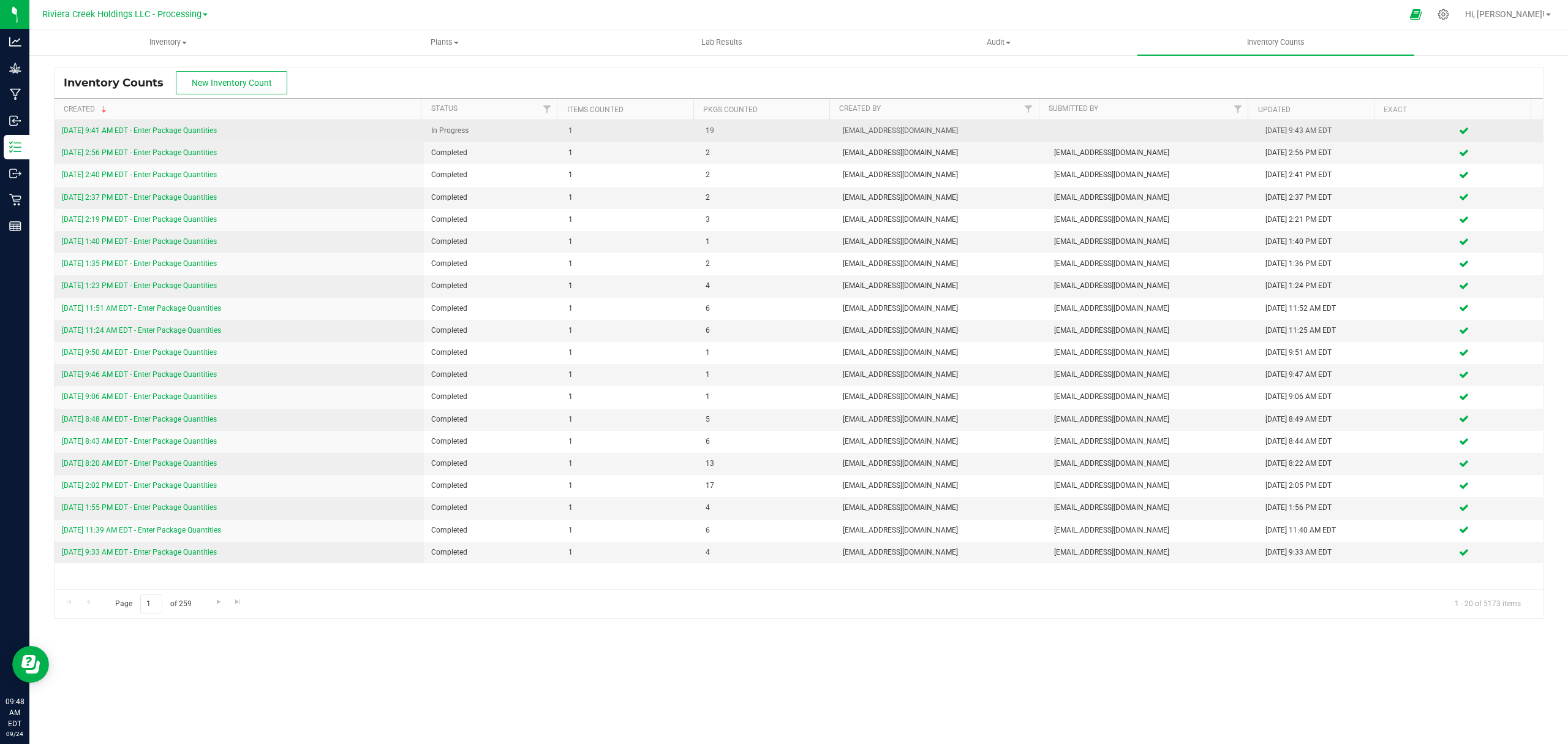
click at [210, 133] on link "9/24/25 9:41 AM EDT - Enter Package Quantities" at bounding box center [139, 130] width 155 height 9
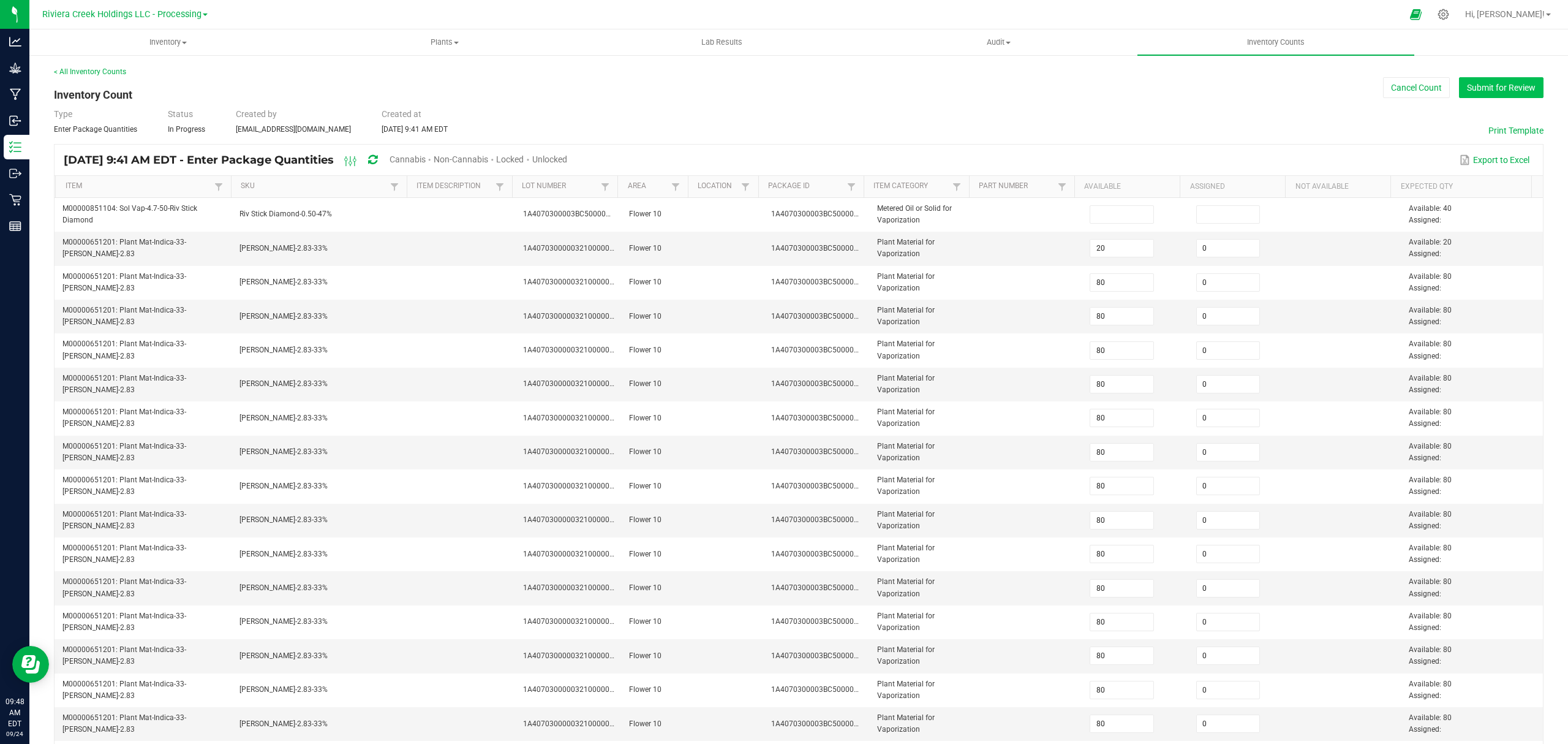
click at [1510, 79] on button "Submit for Review" at bounding box center [1501, 87] width 84 height 21
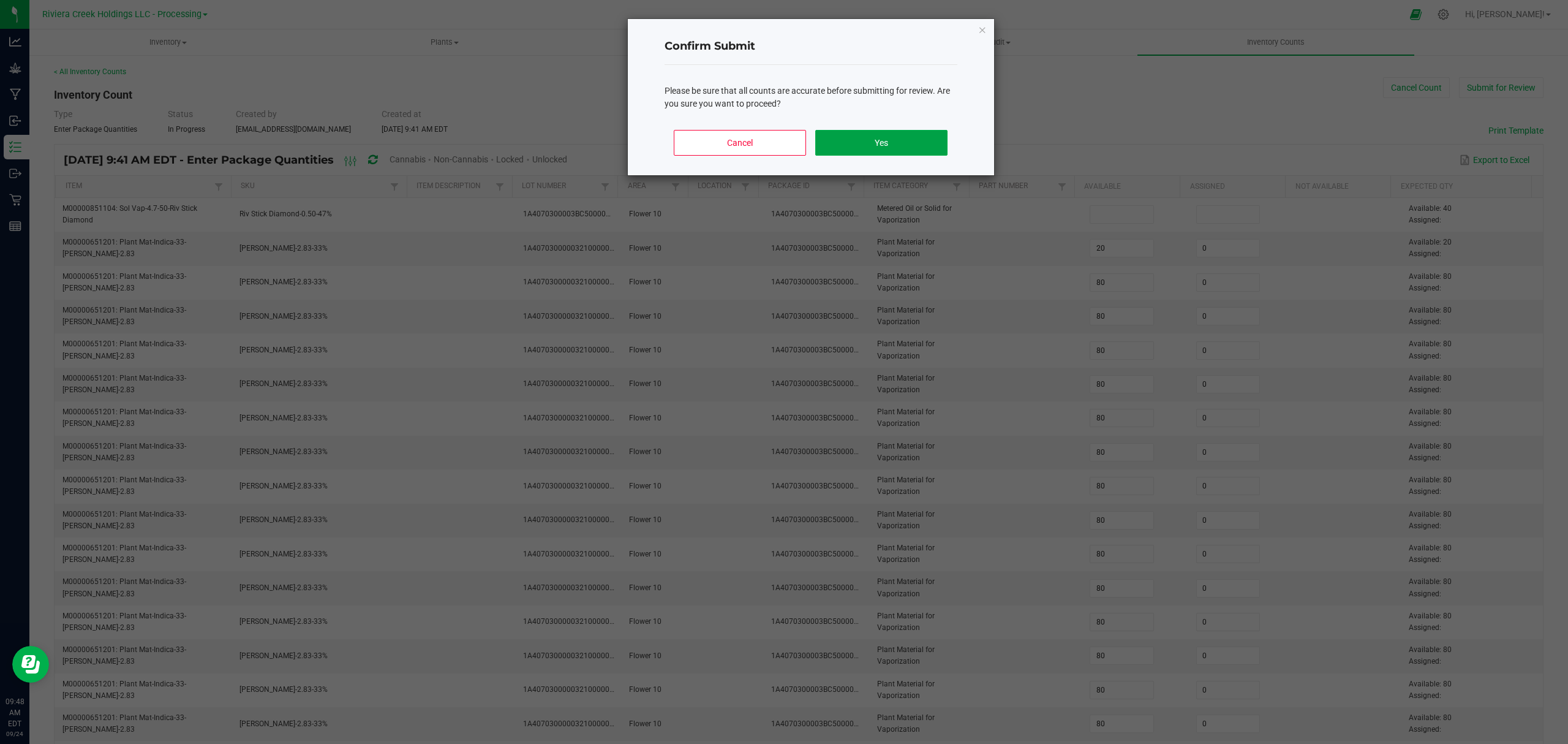
click at [867, 150] on button "Yes" at bounding box center [881, 143] width 132 height 26
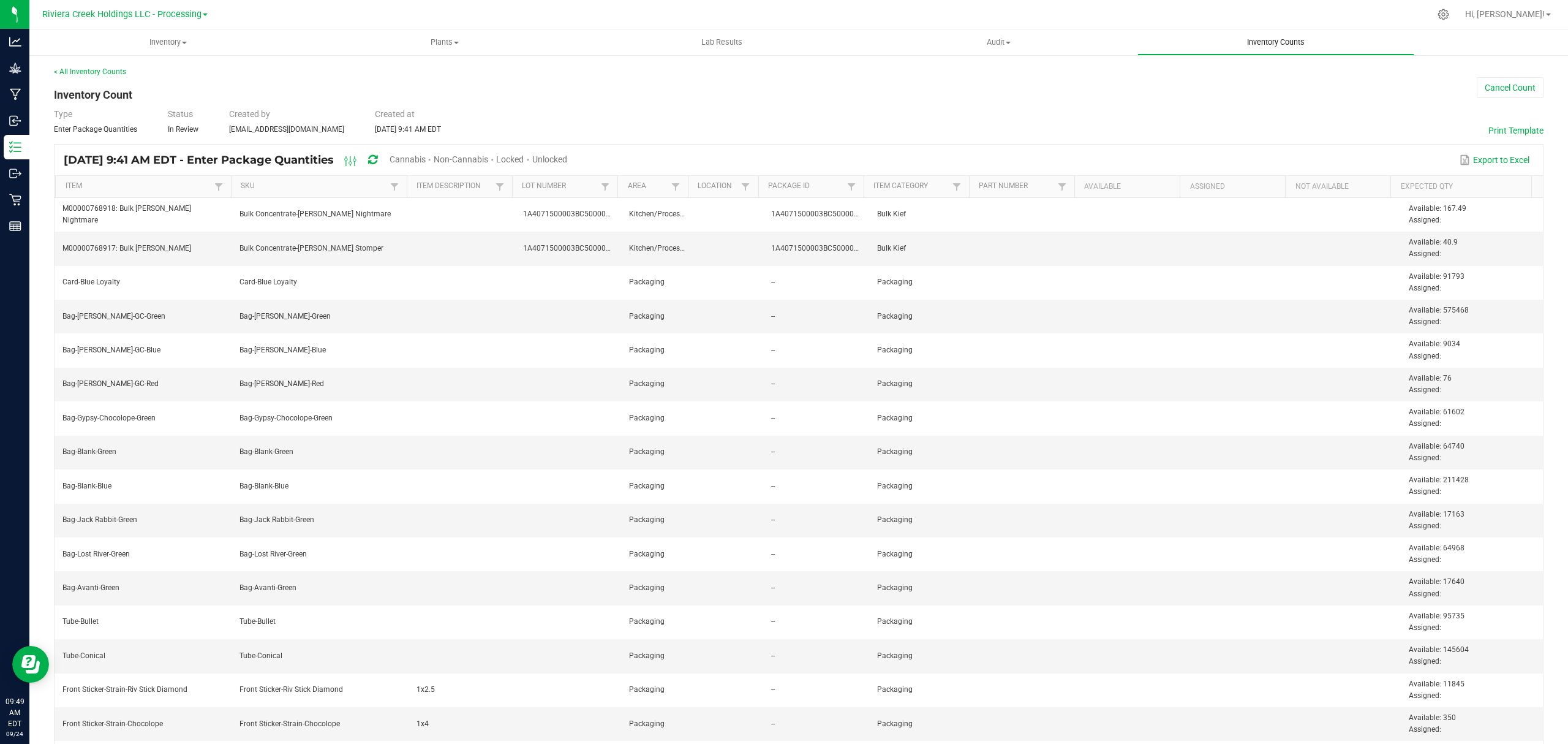
click at [1265, 43] on span "Inventory Counts" at bounding box center [1277, 42] width 91 height 11
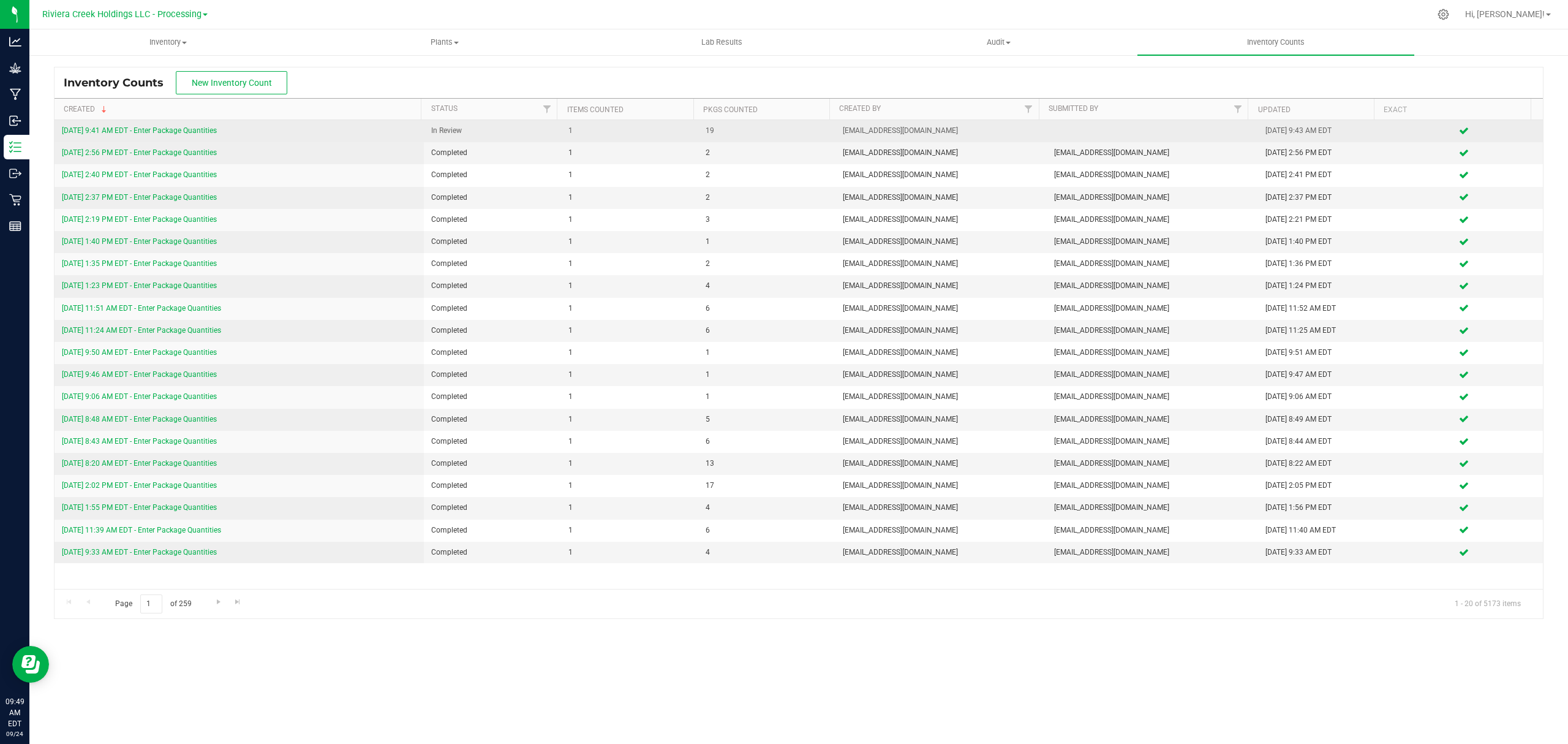
click at [175, 126] on link "9/24/25 9:41 AM EDT - Enter Package Quantities" at bounding box center [139, 130] width 155 height 9
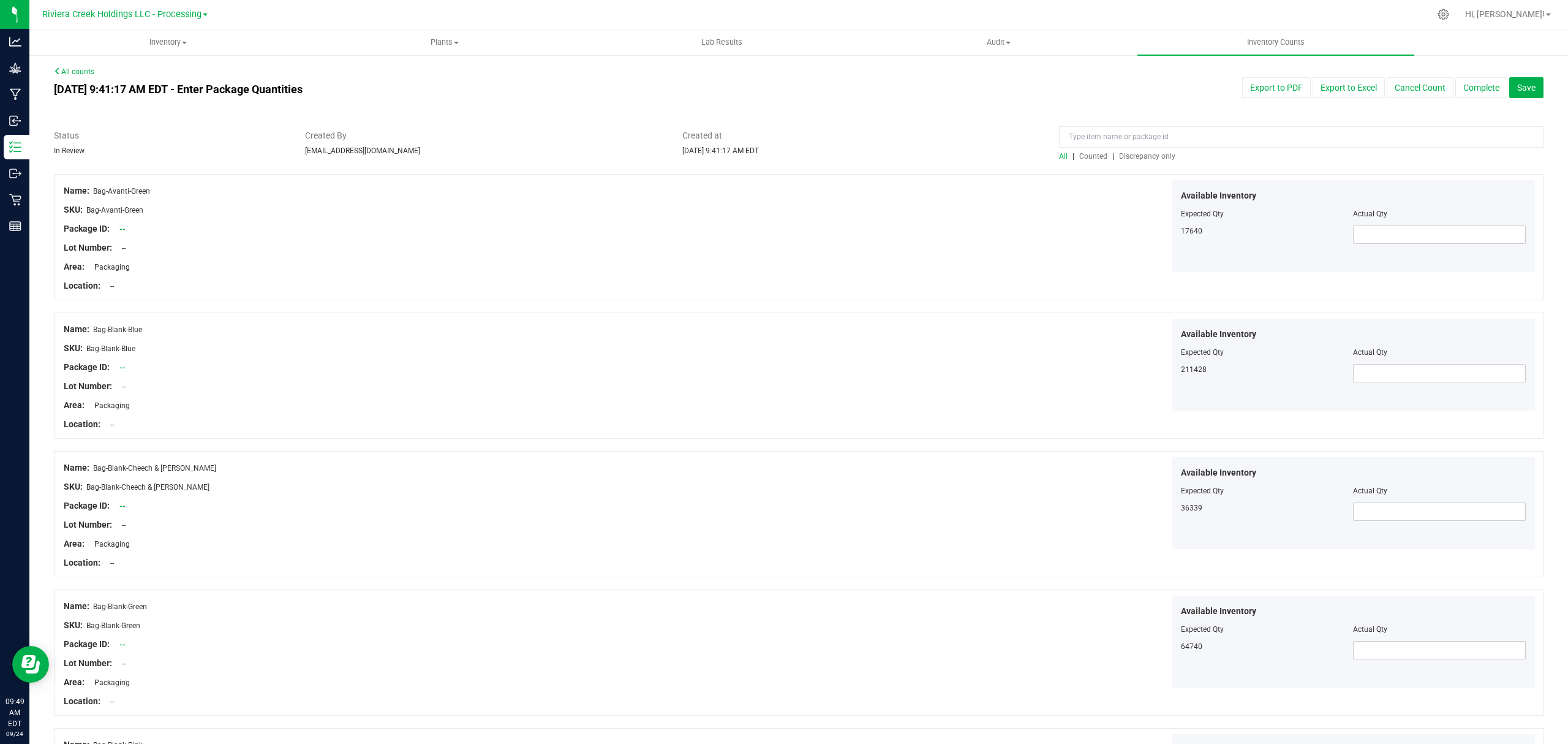
click at [1080, 157] on span "Counted" at bounding box center [1094, 156] width 28 height 9
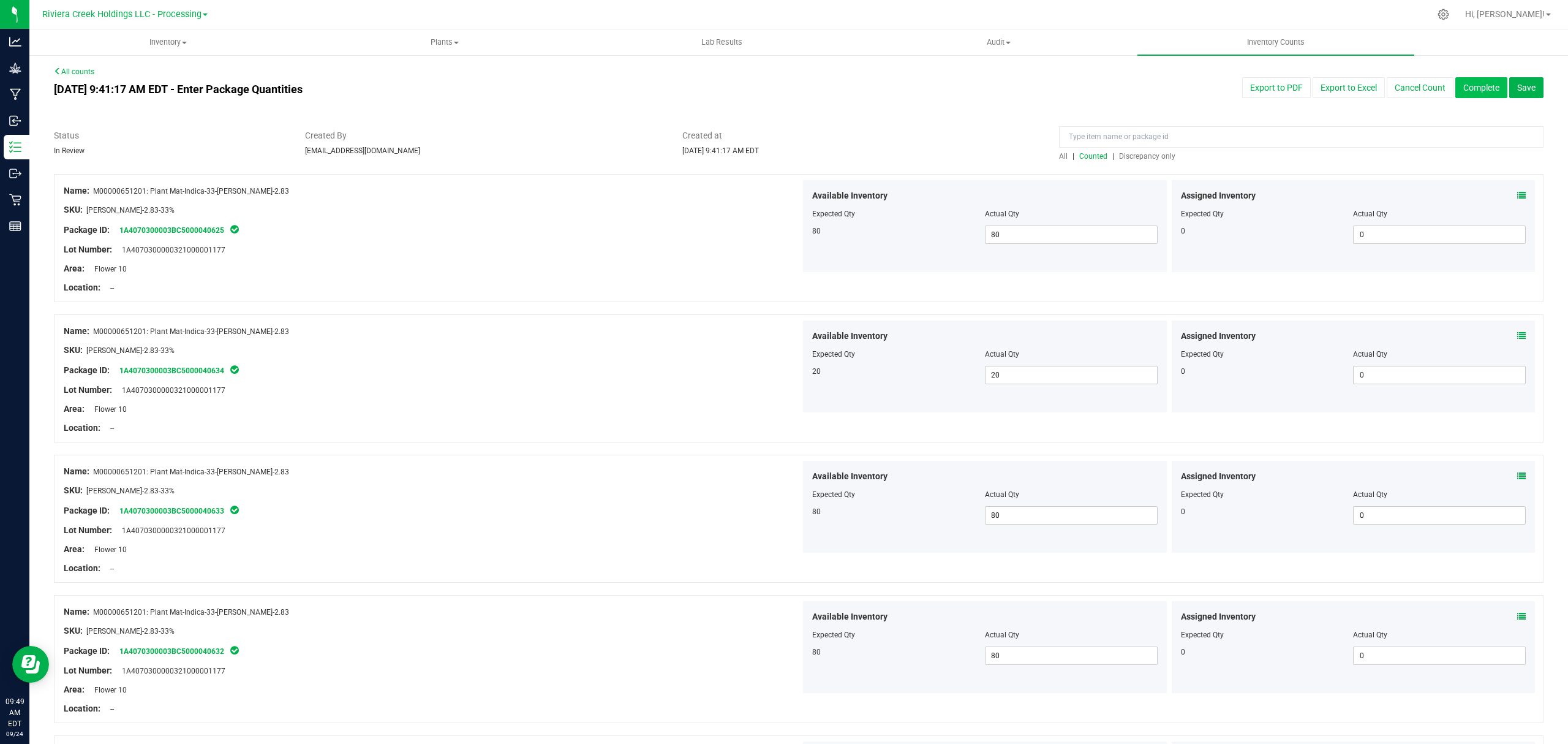
click at [1456, 84] on button "Complete" at bounding box center [1482, 87] width 52 height 21
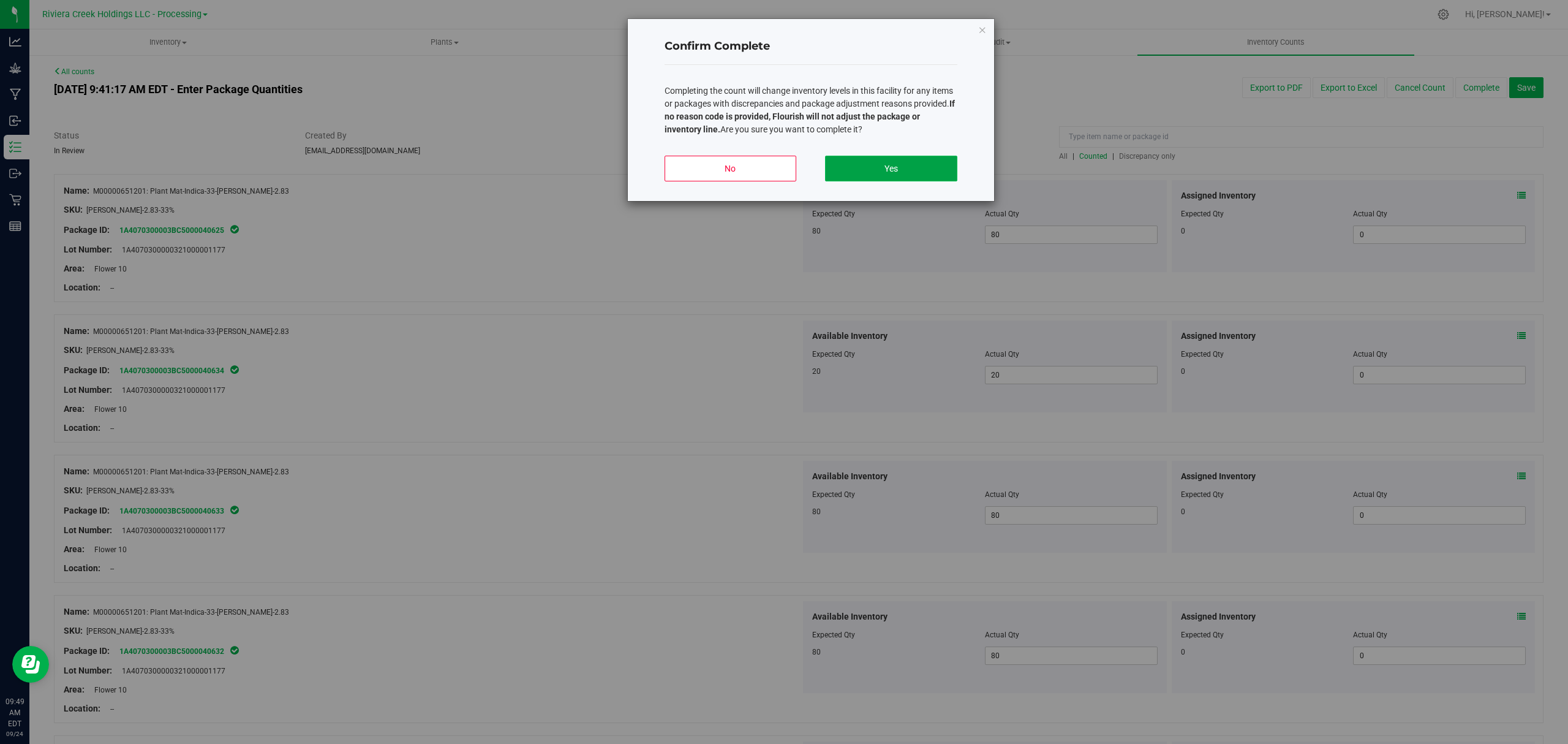
click at [940, 162] on button "Yes" at bounding box center [890, 168] width 132 height 26
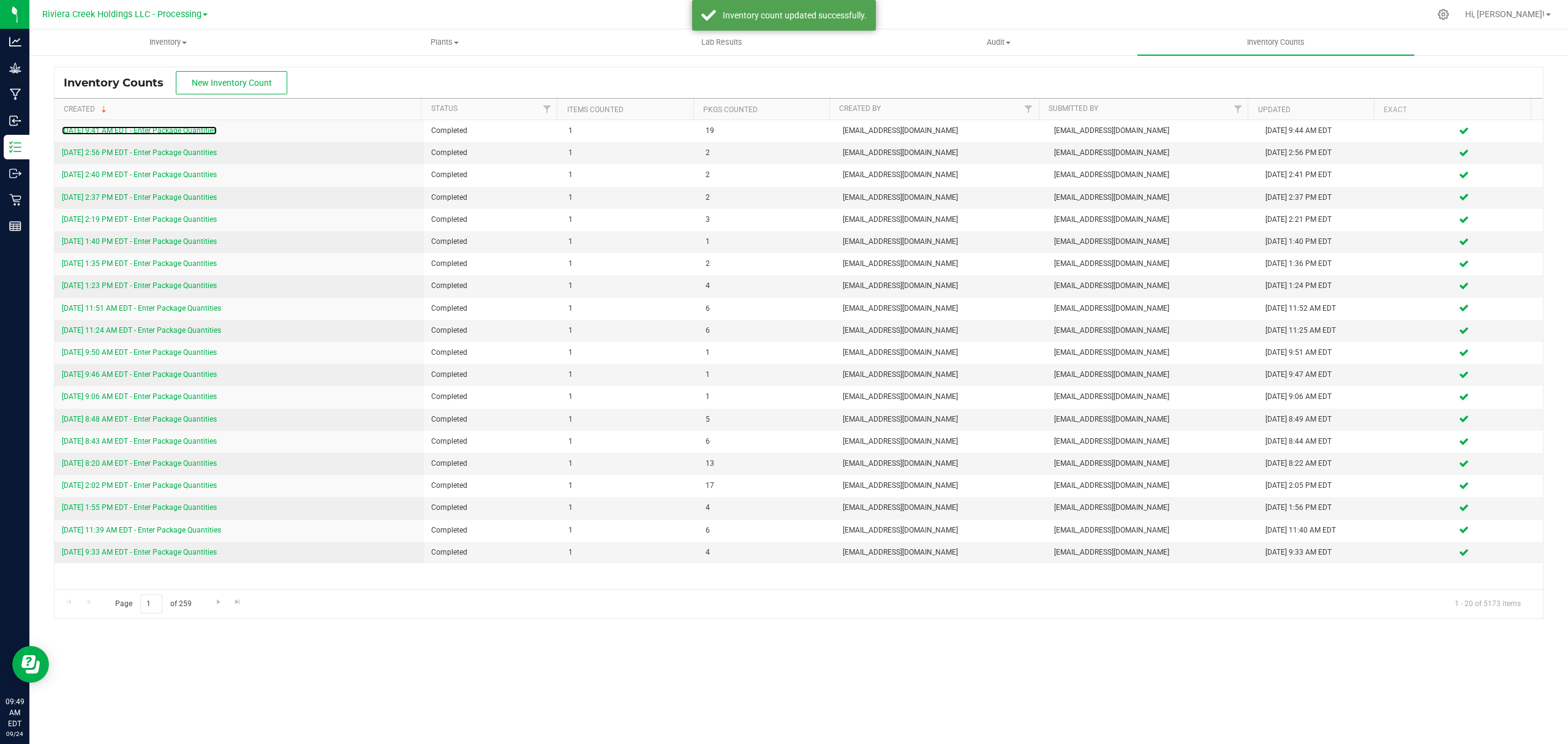
click at [176, 131] on link "9/24/25 9:41 AM EDT - Enter Package Quantities" at bounding box center [139, 130] width 155 height 9
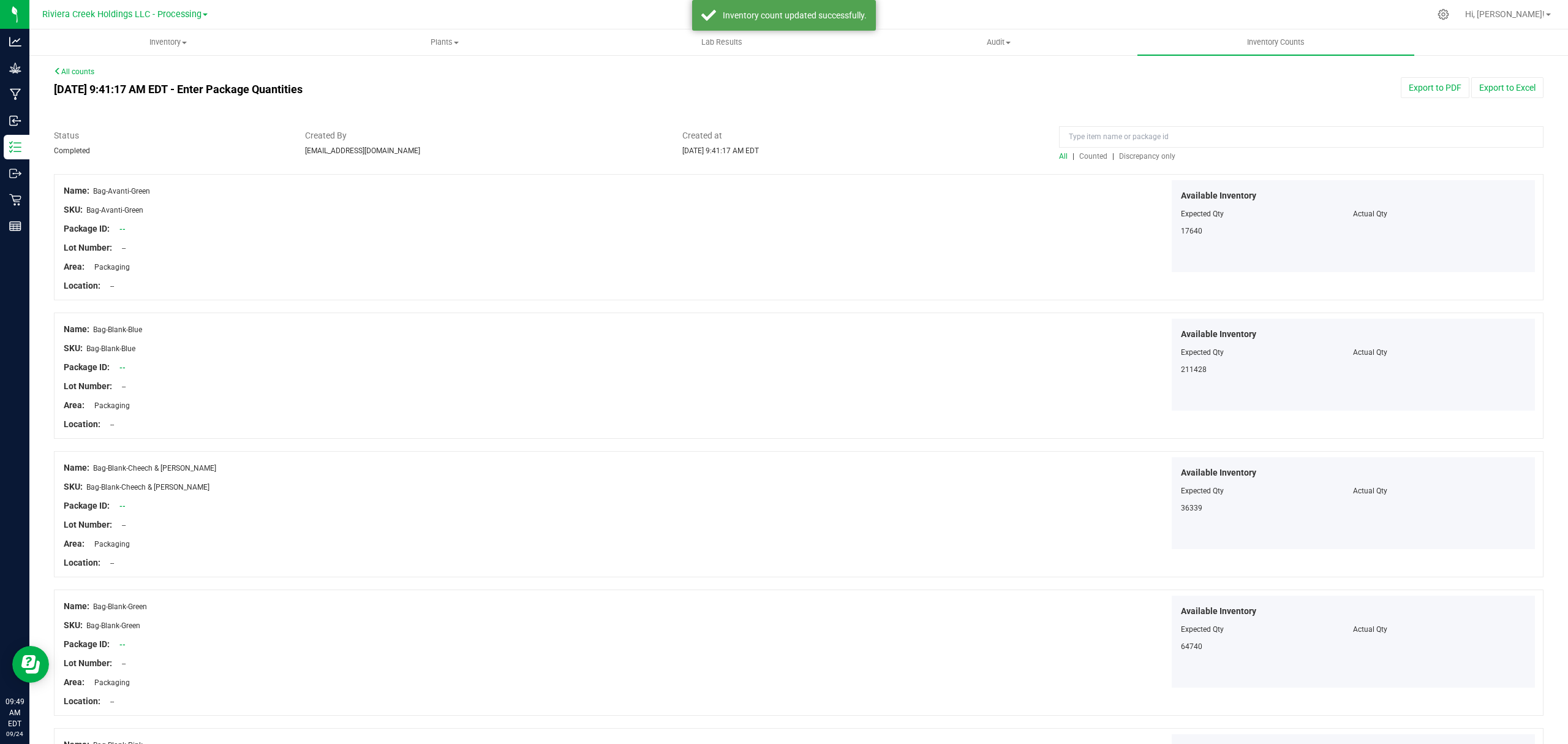
click at [1087, 155] on span "Counted" at bounding box center [1094, 156] width 28 height 9
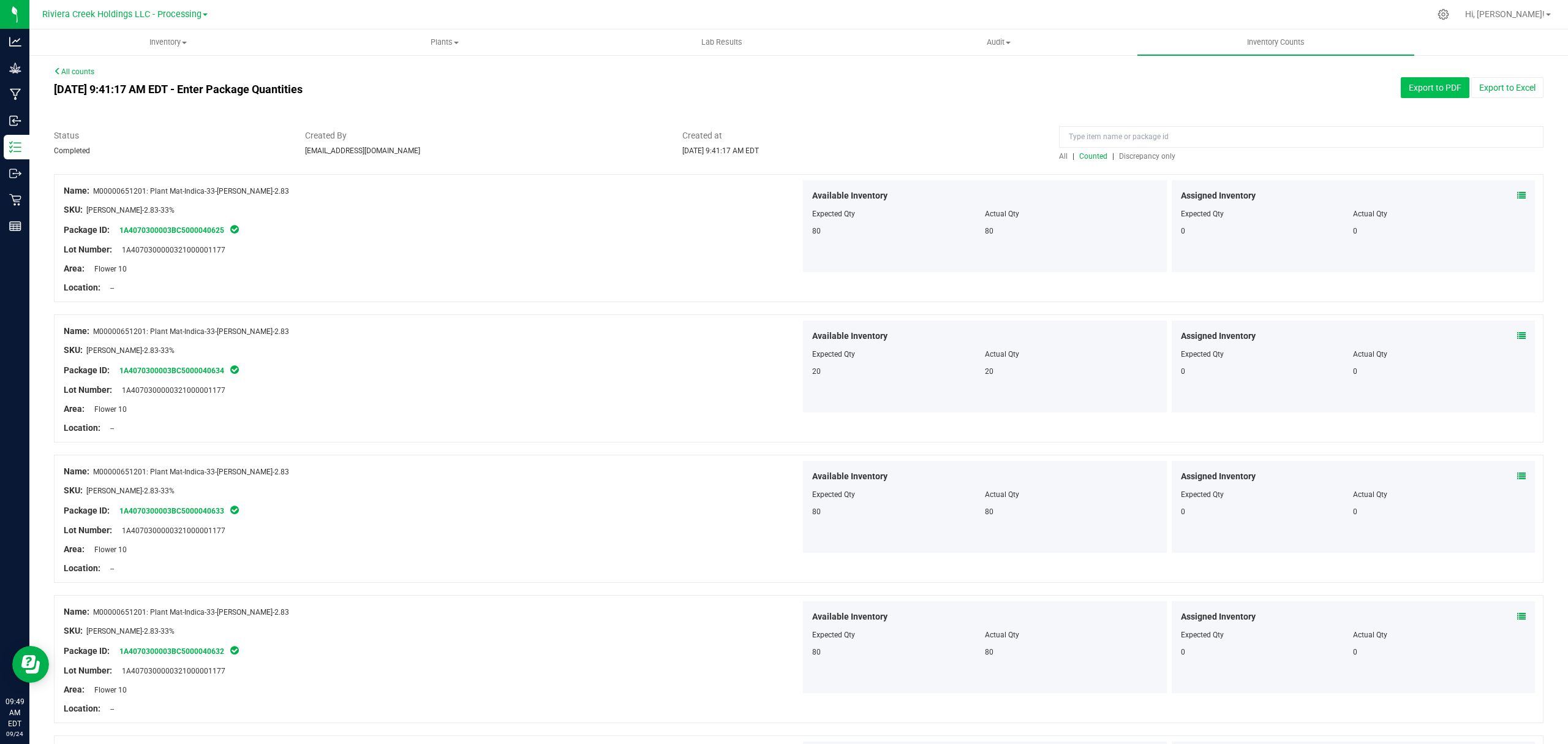
click at [1410, 86] on button "Export to PDF" at bounding box center [1435, 87] width 68 height 21
click at [145, 45] on span "Inventory" at bounding box center [167, 42] width 275 height 11
click at [118, 78] on li "All packages" at bounding box center [168, 73] width 277 height 15
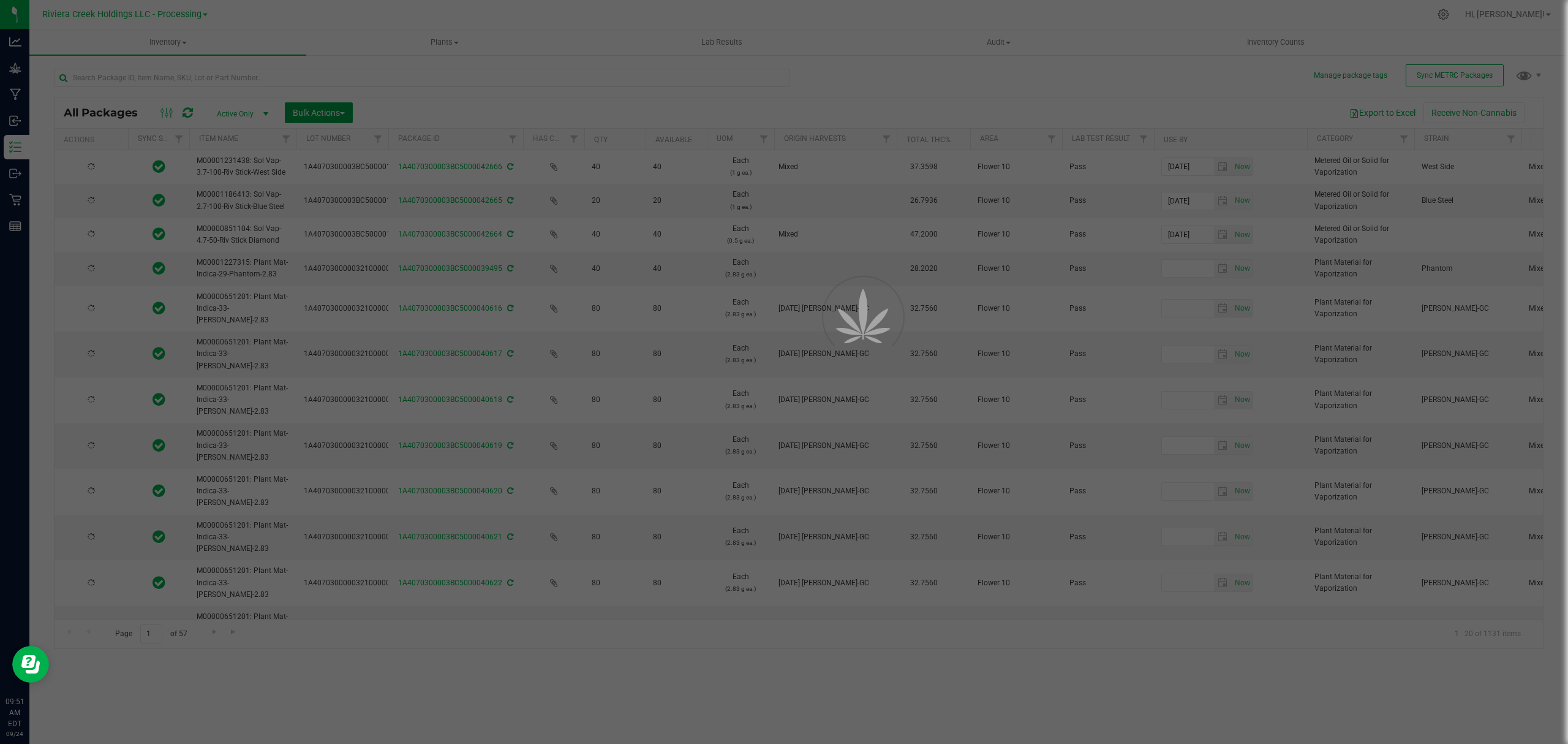
click at [319, 115] on span "Bulk Actions" at bounding box center [319, 113] width 52 height 10
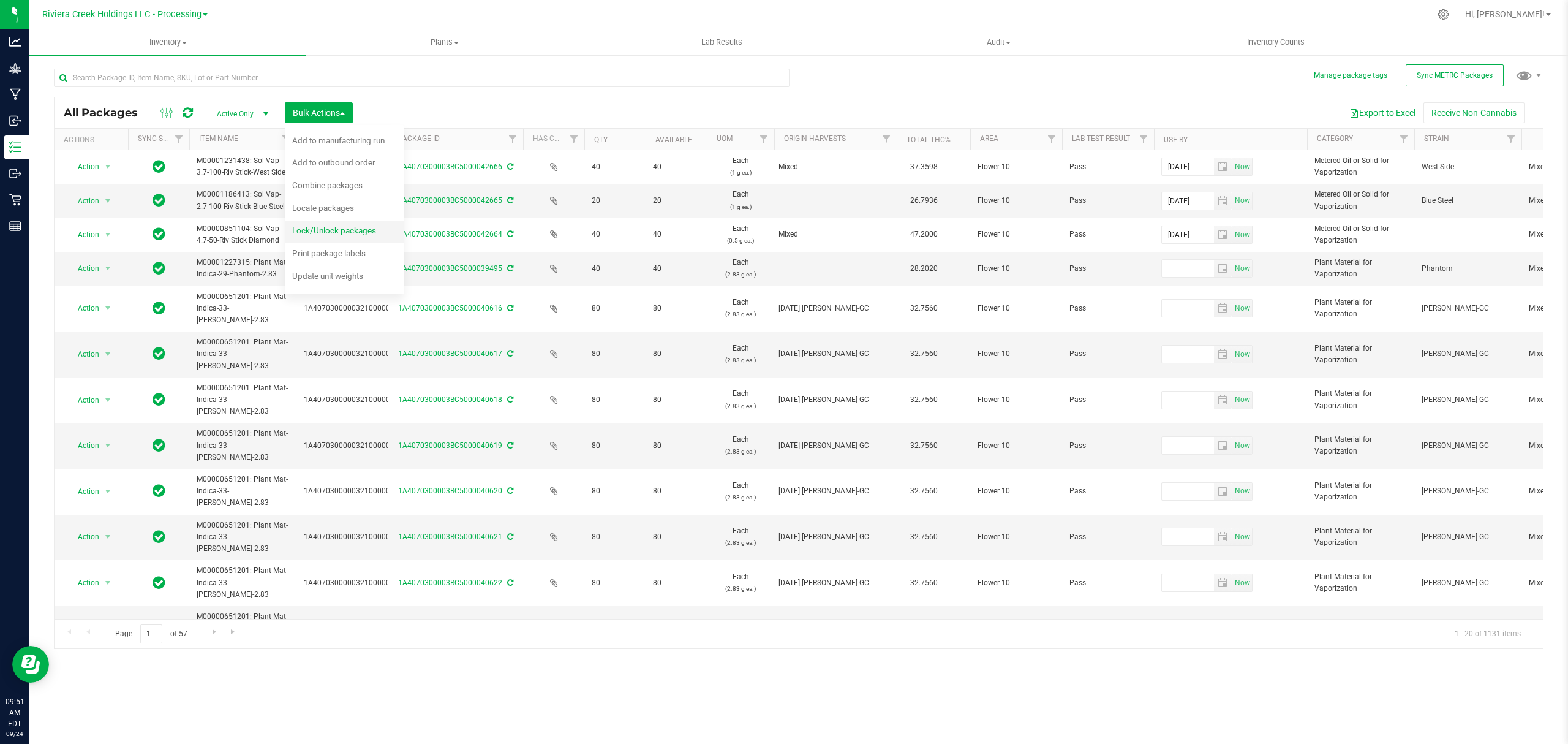
click at [327, 232] on span "Lock/Unlock packages" at bounding box center [334, 231] width 84 height 10
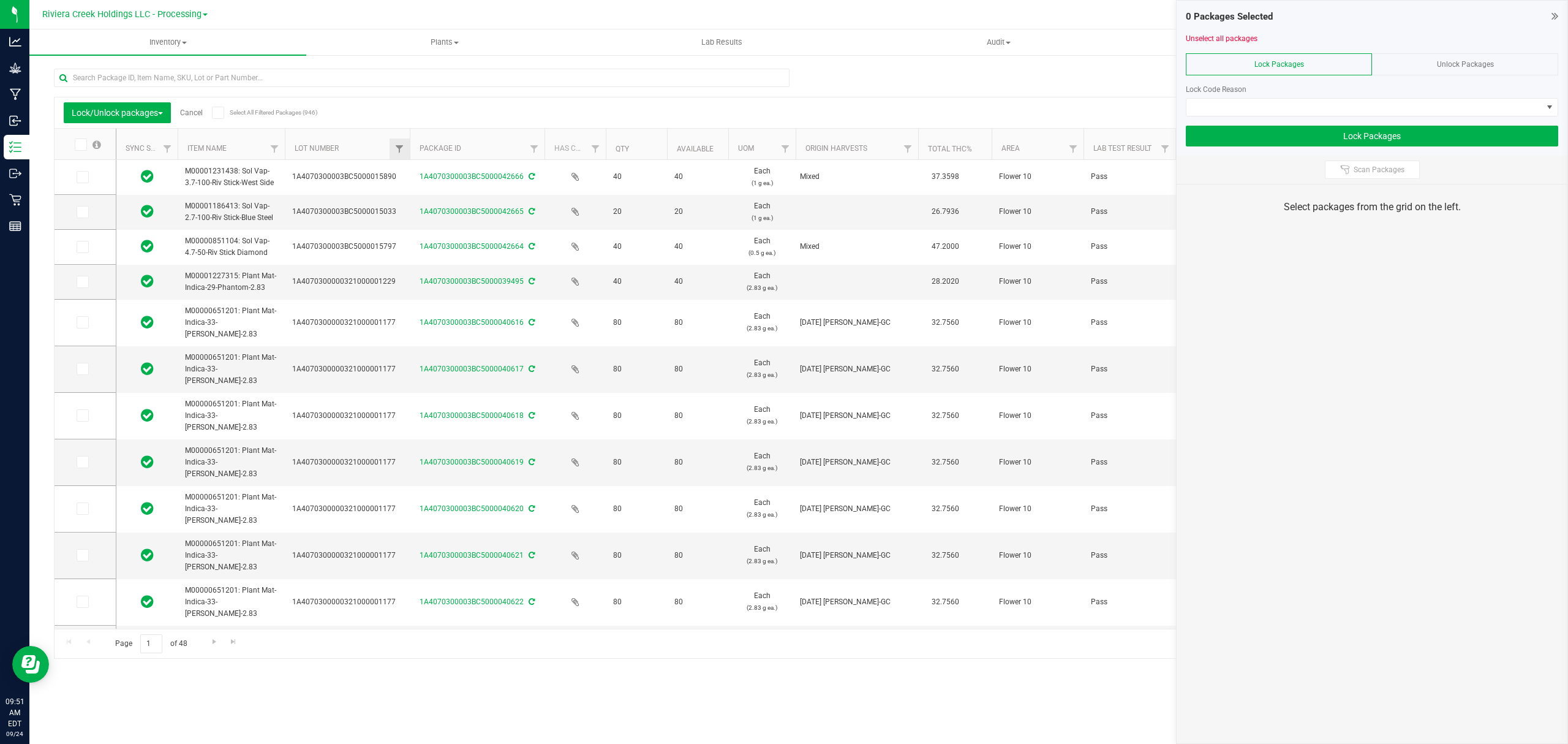
drag, startPoint x: 376, startPoint y: 144, endPoint x: 409, endPoint y: 149, distance: 33.4
click at [79, 145] on icon at bounding box center [80, 145] width 8 height 0
click at [0, 0] on input "checkbox" at bounding box center [0, 0] width 0 height 0
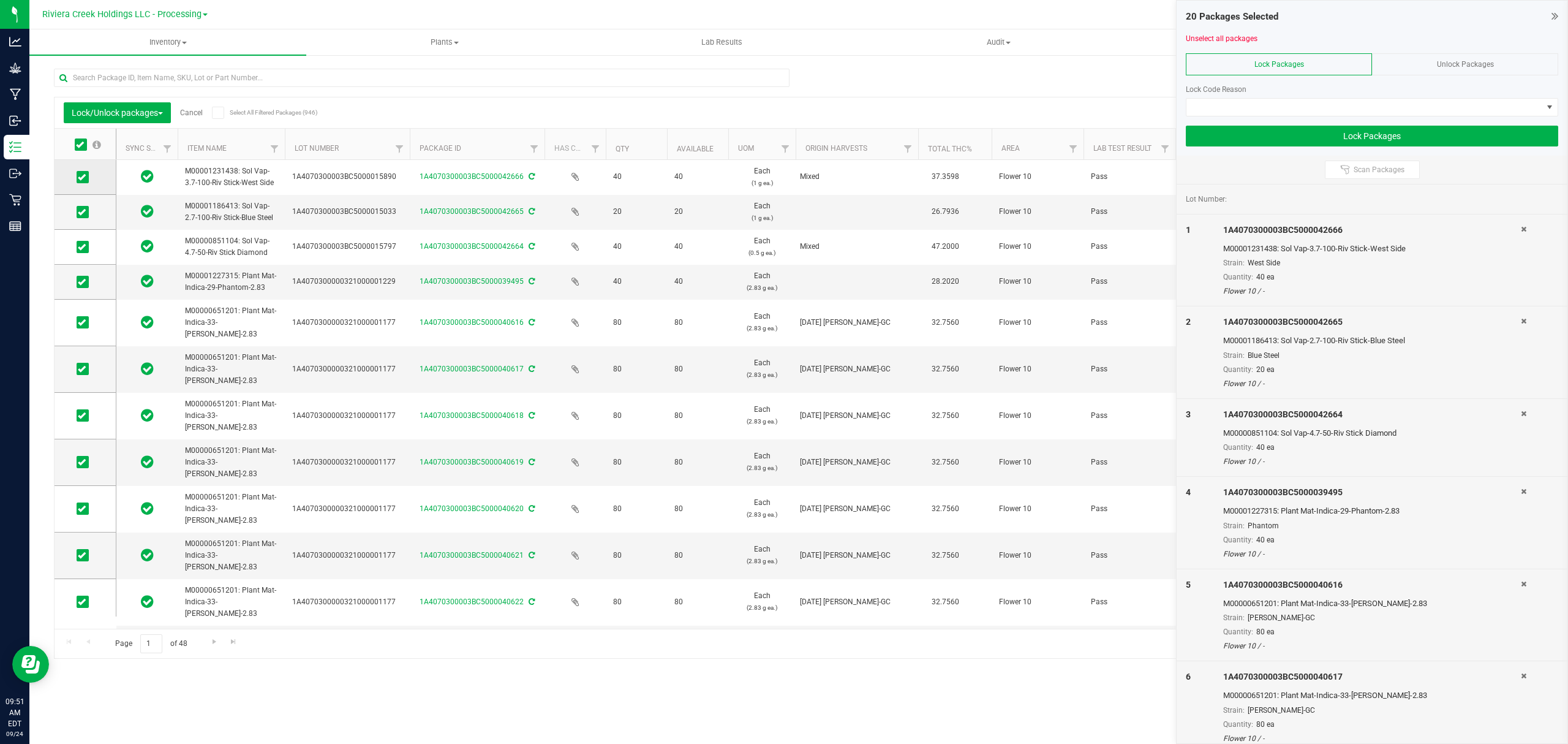
click at [83, 177] on icon at bounding box center [82, 177] width 8 height 0
click at [0, 0] on input "checkbox" at bounding box center [0, 0] width 0 height 0
click at [87, 207] on span at bounding box center [82, 212] width 12 height 12
click at [0, 0] on input "checkbox" at bounding box center [0, 0] width 0 height 0
click at [79, 247] on icon at bounding box center [82, 247] width 8 height 0
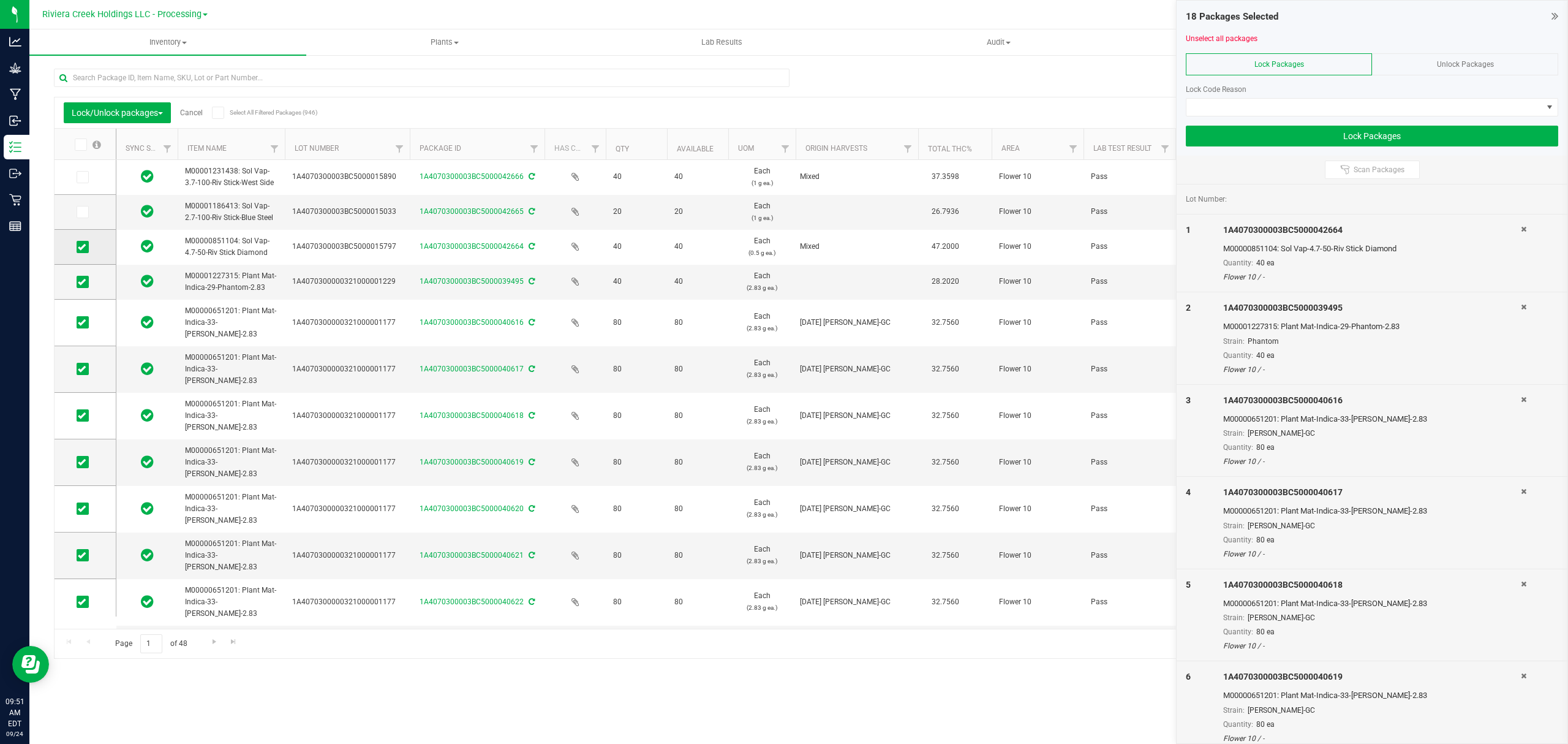
click at [0, 0] on input "checkbox" at bounding box center [0, 0] width 0 height 0
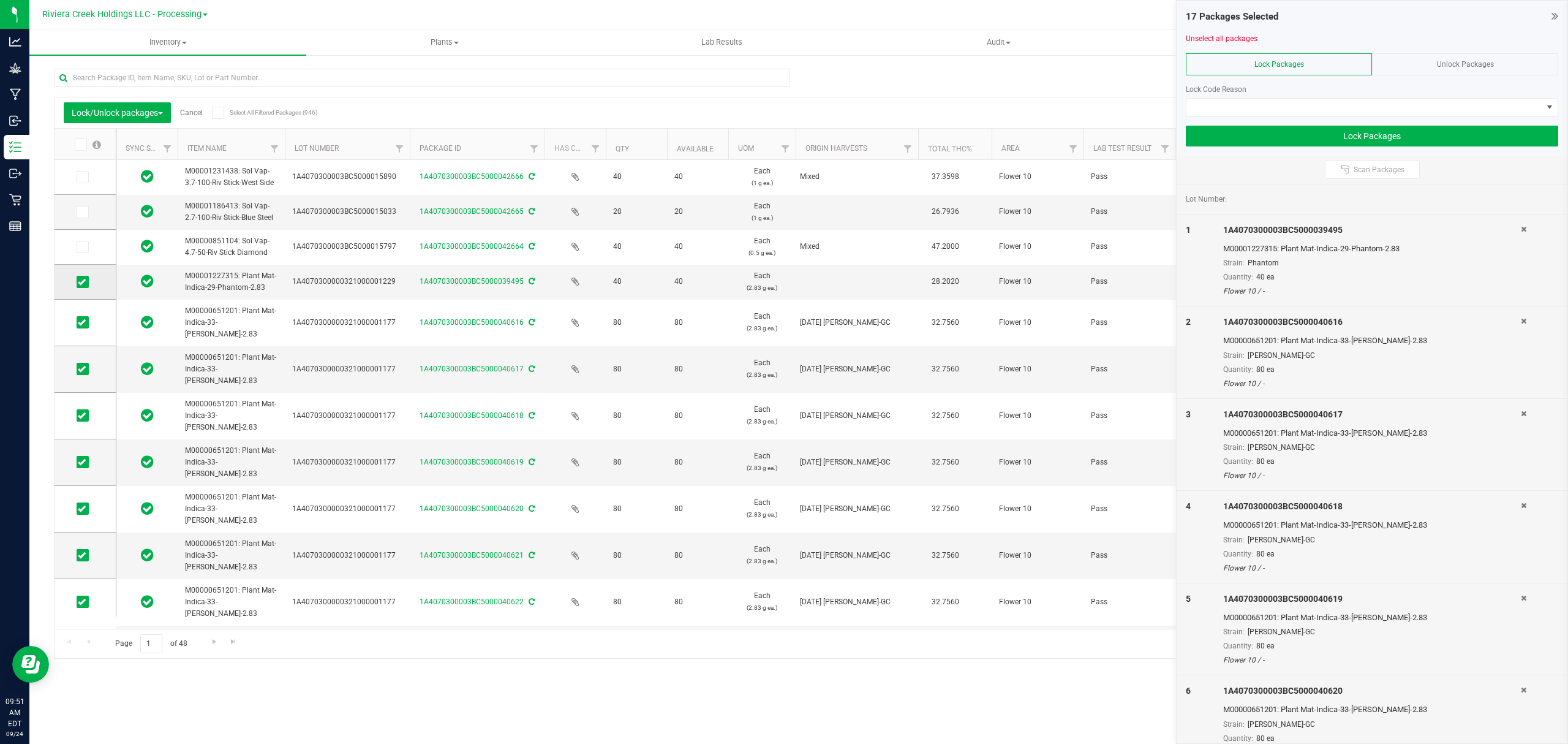
click at [82, 282] on icon at bounding box center [82, 282] width 8 height 0
click at [0, 0] on input "checkbox" at bounding box center [0, 0] width 0 height 0
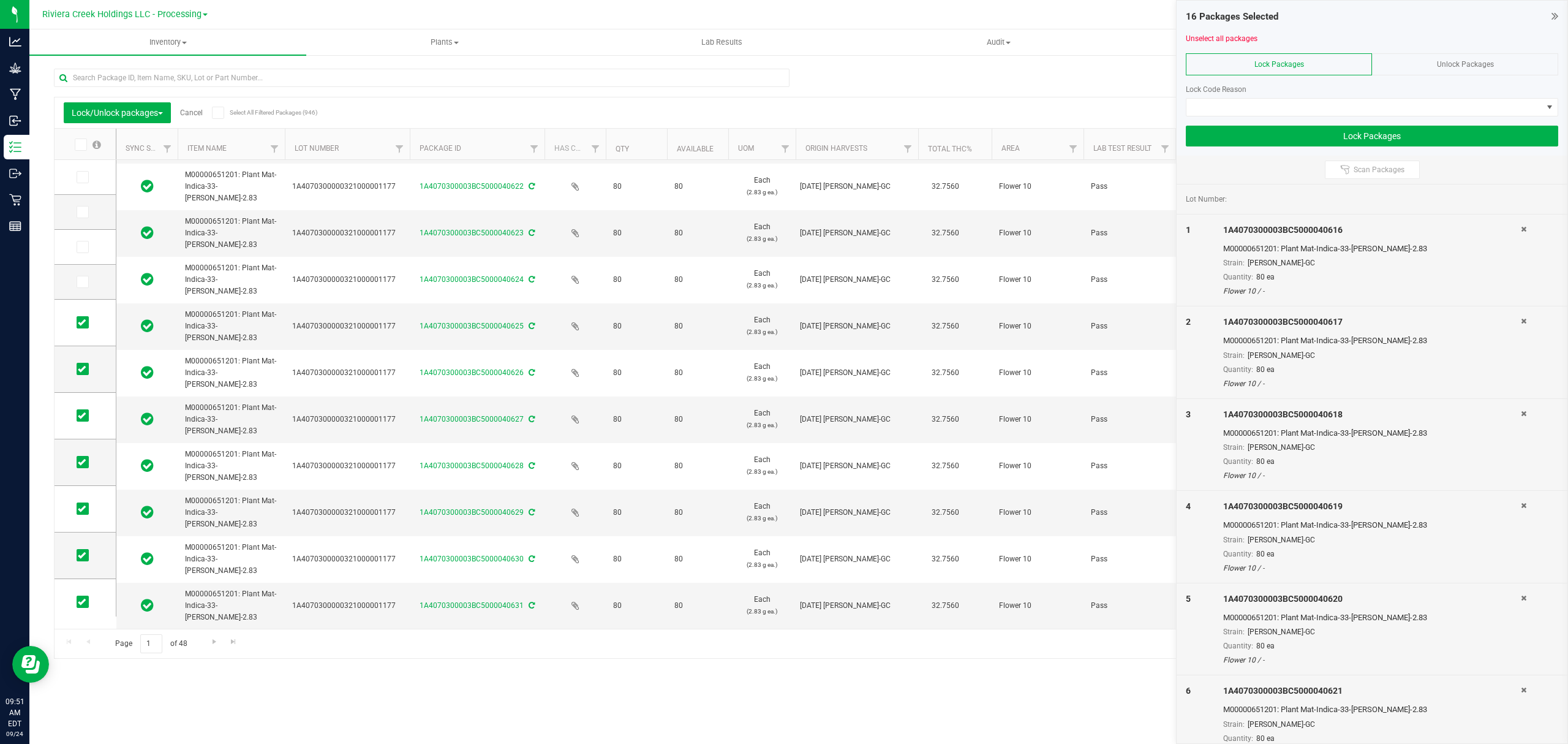
scroll to position [427, 0]
click at [212, 648] on link "Go to the next page" at bounding box center [214, 642] width 18 height 17
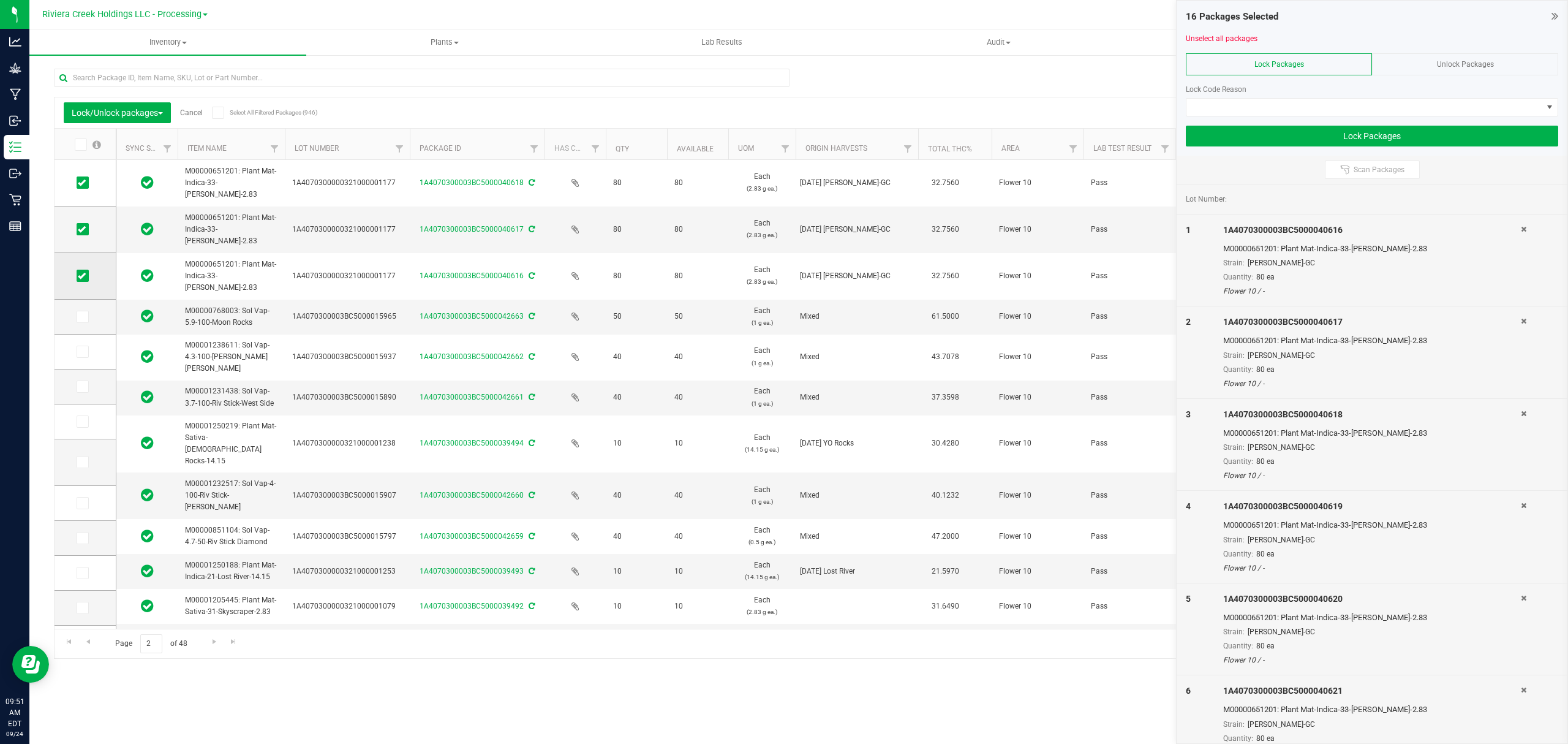
click at [81, 275] on icon at bounding box center [82, 275] width 8 height 0
click at [0, 0] on input "checkbox" at bounding box center [0, 0] width 0 height 0
click at [83, 237] on td at bounding box center [85, 229] width 61 height 47
click at [84, 229] on icon at bounding box center [82, 229] width 8 height 0
click at [0, 0] on input "checkbox" at bounding box center [0, 0] width 0 height 0
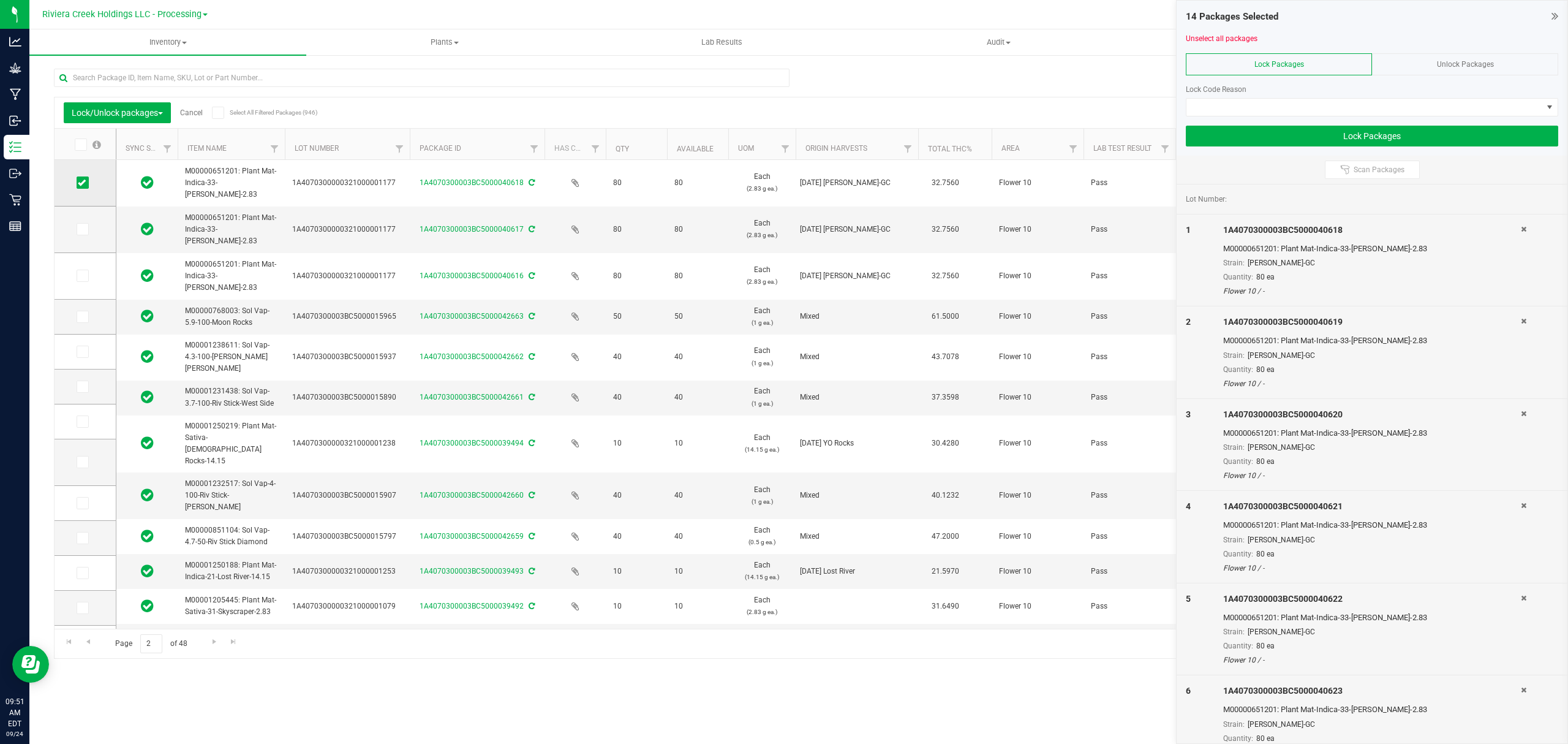
click at [83, 182] on icon at bounding box center [82, 182] width 8 height 0
click at [0, 0] on input "checkbox" at bounding box center [0, 0] width 0 height 0
click at [72, 146] on label at bounding box center [87, 145] width 48 height 12
click at [0, 0] on input "checkbox" at bounding box center [0, 0] width 0 height 0
click at [72, 147] on label at bounding box center [87, 145] width 48 height 12
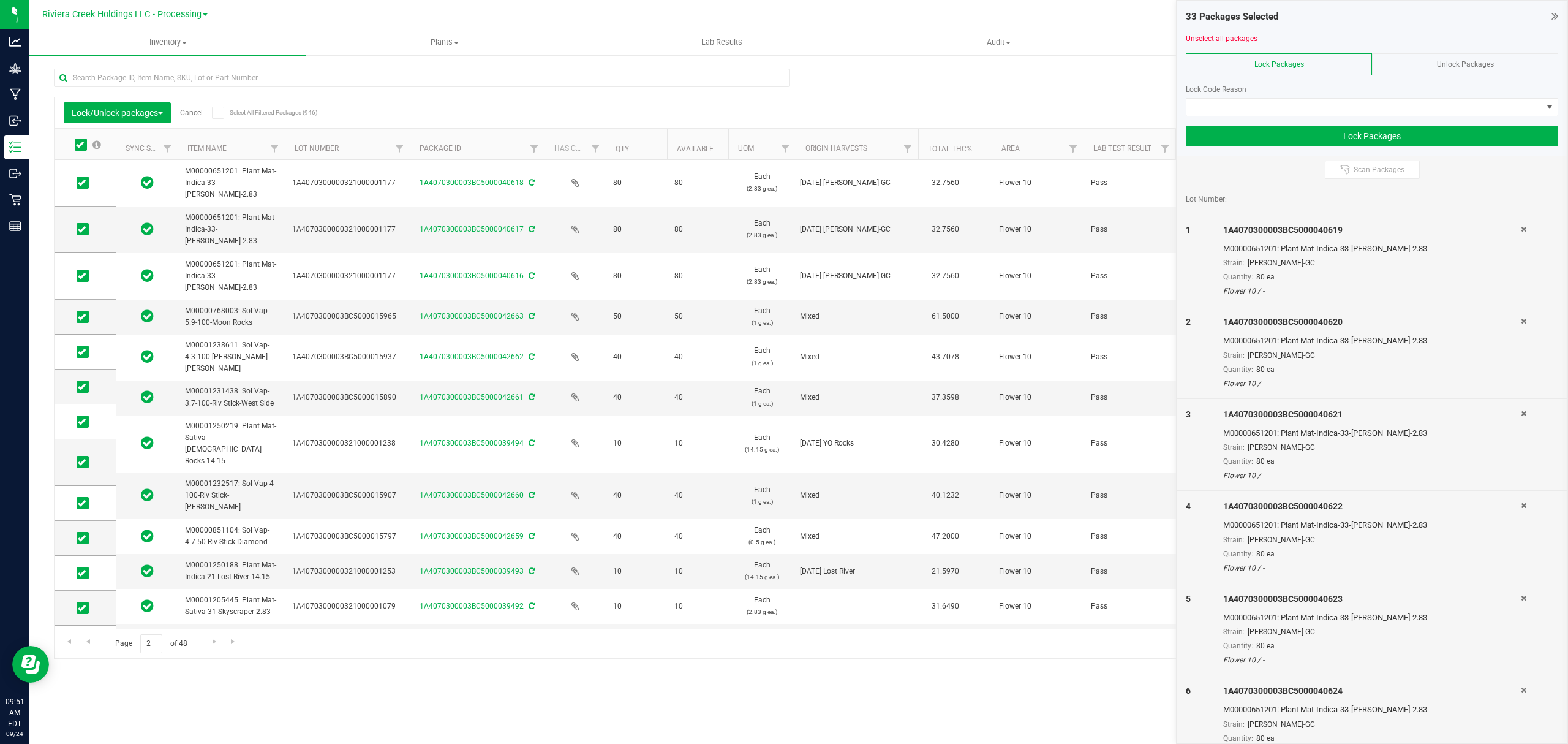
click at [0, 0] on input "checkbox" at bounding box center [0, 0] width 0 height 0
click at [79, 182] on icon at bounding box center [82, 182] width 8 height 0
click at [0, 0] on input "checkbox" at bounding box center [0, 0] width 0 height 0
click at [79, 229] on icon at bounding box center [82, 229] width 8 height 0
click at [0, 0] on input "checkbox" at bounding box center [0, 0] width 0 height 0
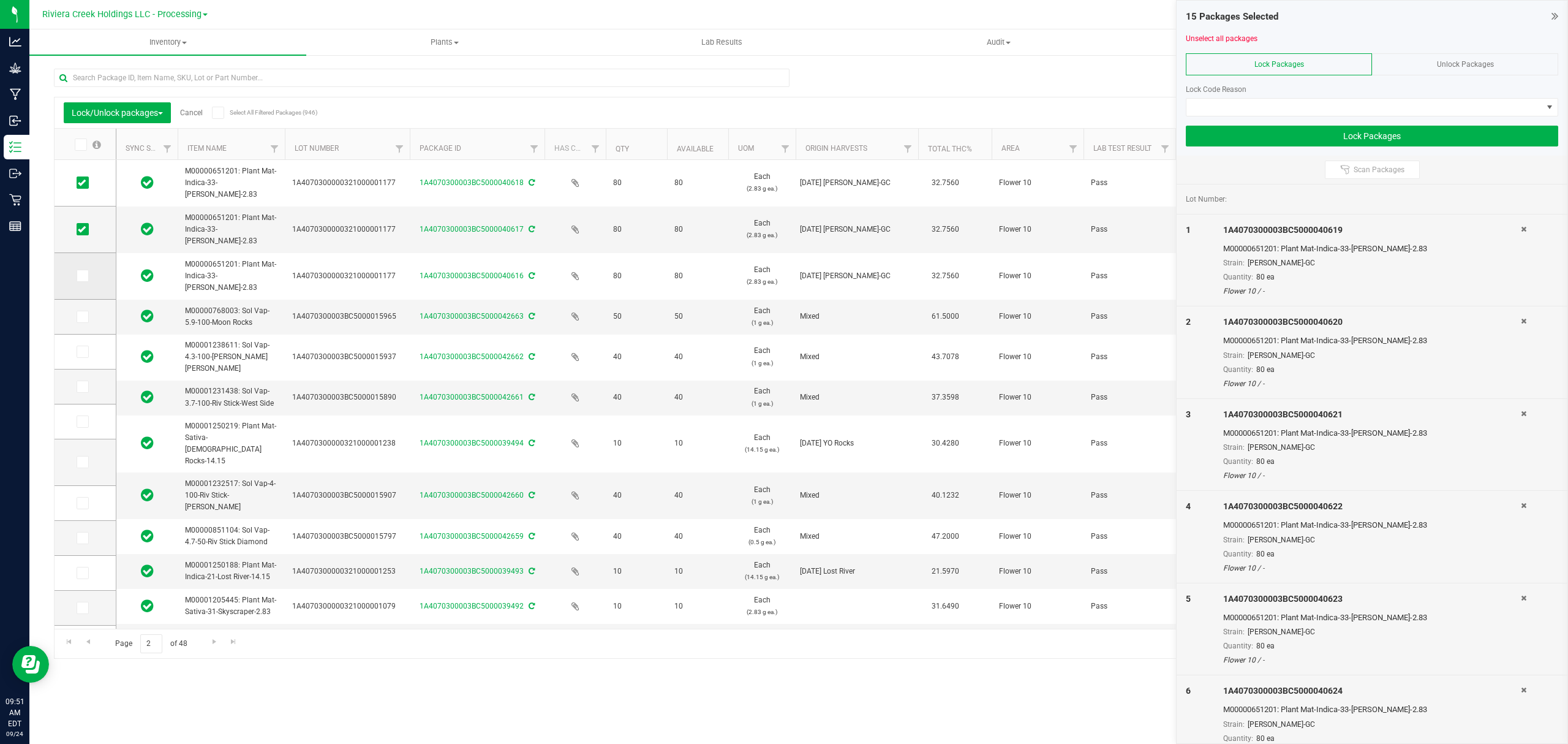
click at [82, 275] on icon at bounding box center [82, 275] width 8 height 0
click at [0, 0] on input "checkbox" at bounding box center [0, 0] width 0 height 0
click at [89, 645] on span "Go to the previous page" at bounding box center [88, 642] width 10 height 10
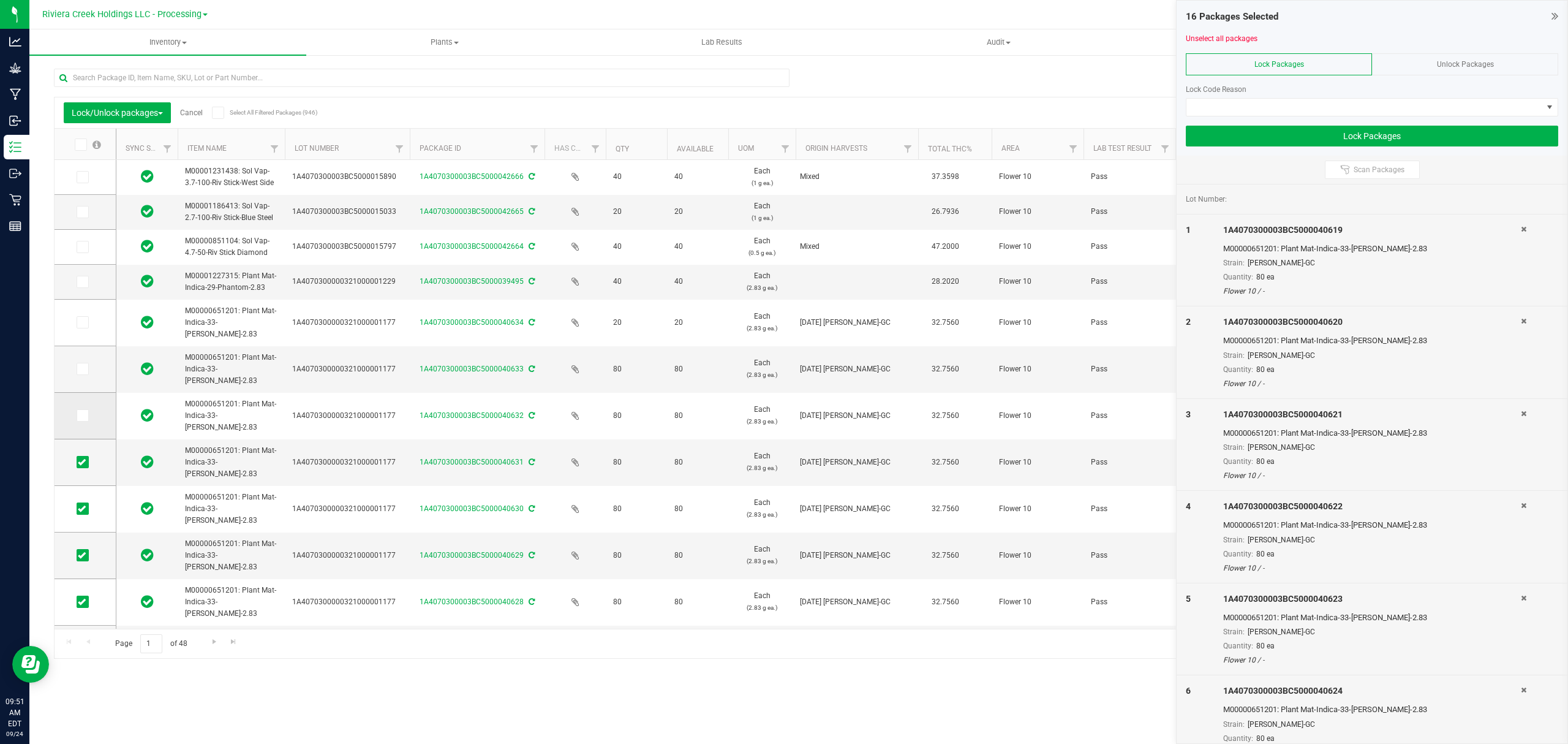
click at [78, 415] on icon at bounding box center [82, 415] width 8 height 0
click at [0, 0] on input "checkbox" at bounding box center [0, 0] width 0 height 0
click at [81, 373] on span at bounding box center [82, 369] width 12 height 12
click at [0, 0] on input "checkbox" at bounding box center [0, 0] width 0 height 0
click at [83, 322] on icon at bounding box center [82, 322] width 8 height 0
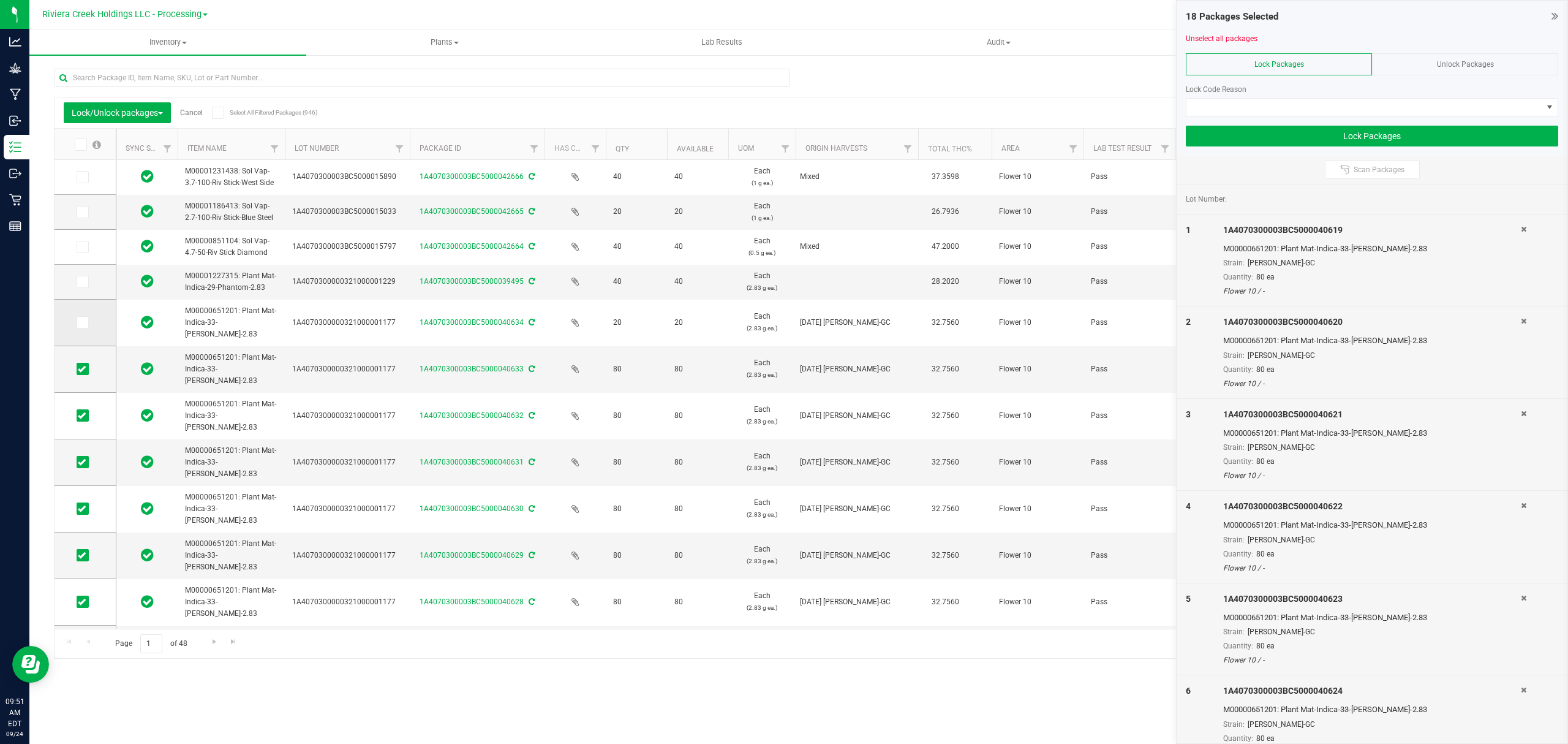
click at [0, 0] on input "checkbox" at bounding box center [0, 0] width 0 height 0
click at [1223, 103] on span at bounding box center [1364, 107] width 356 height 17
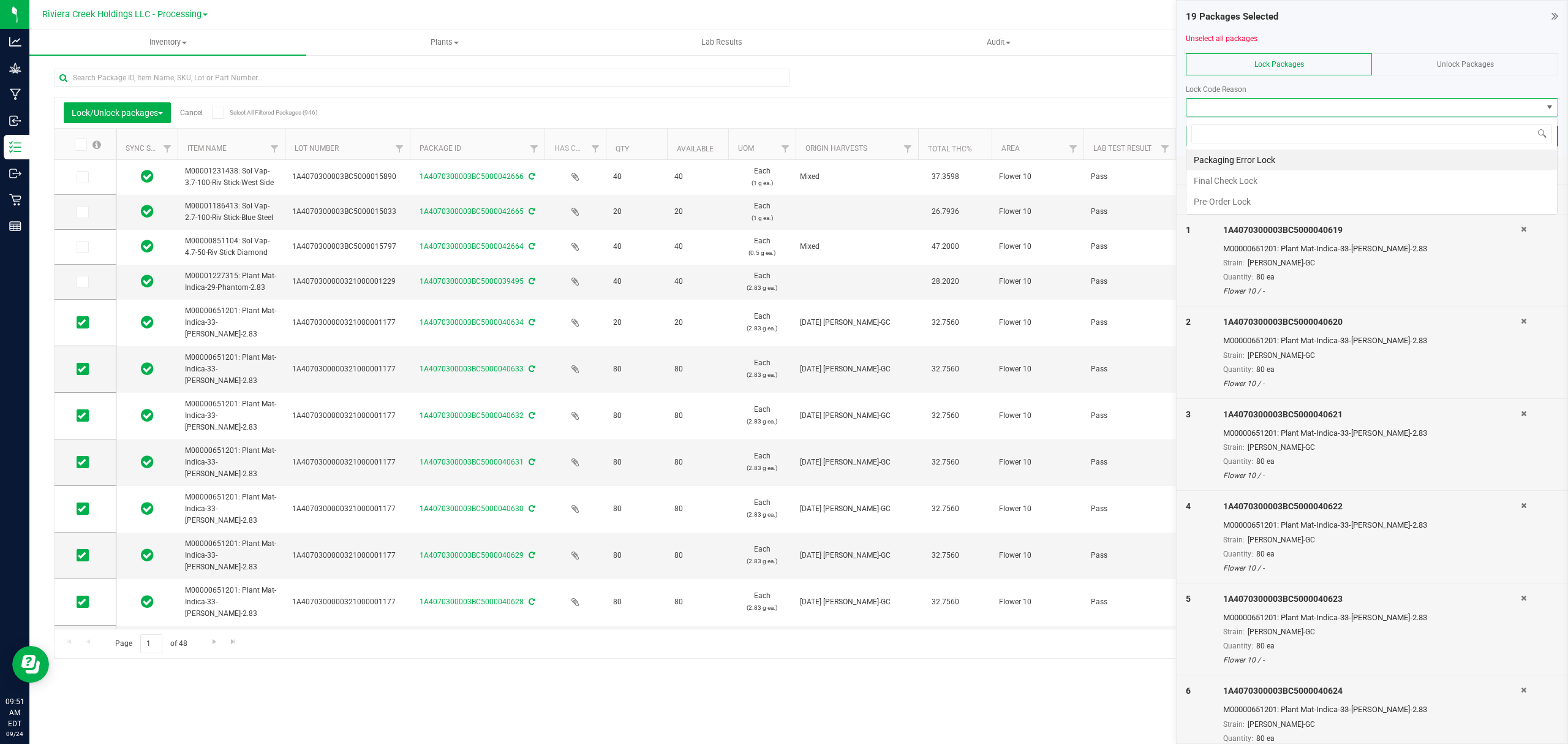
scroll to position [19, 371]
click at [1242, 177] on li "Final Check Lock" at bounding box center [1372, 180] width 370 height 21
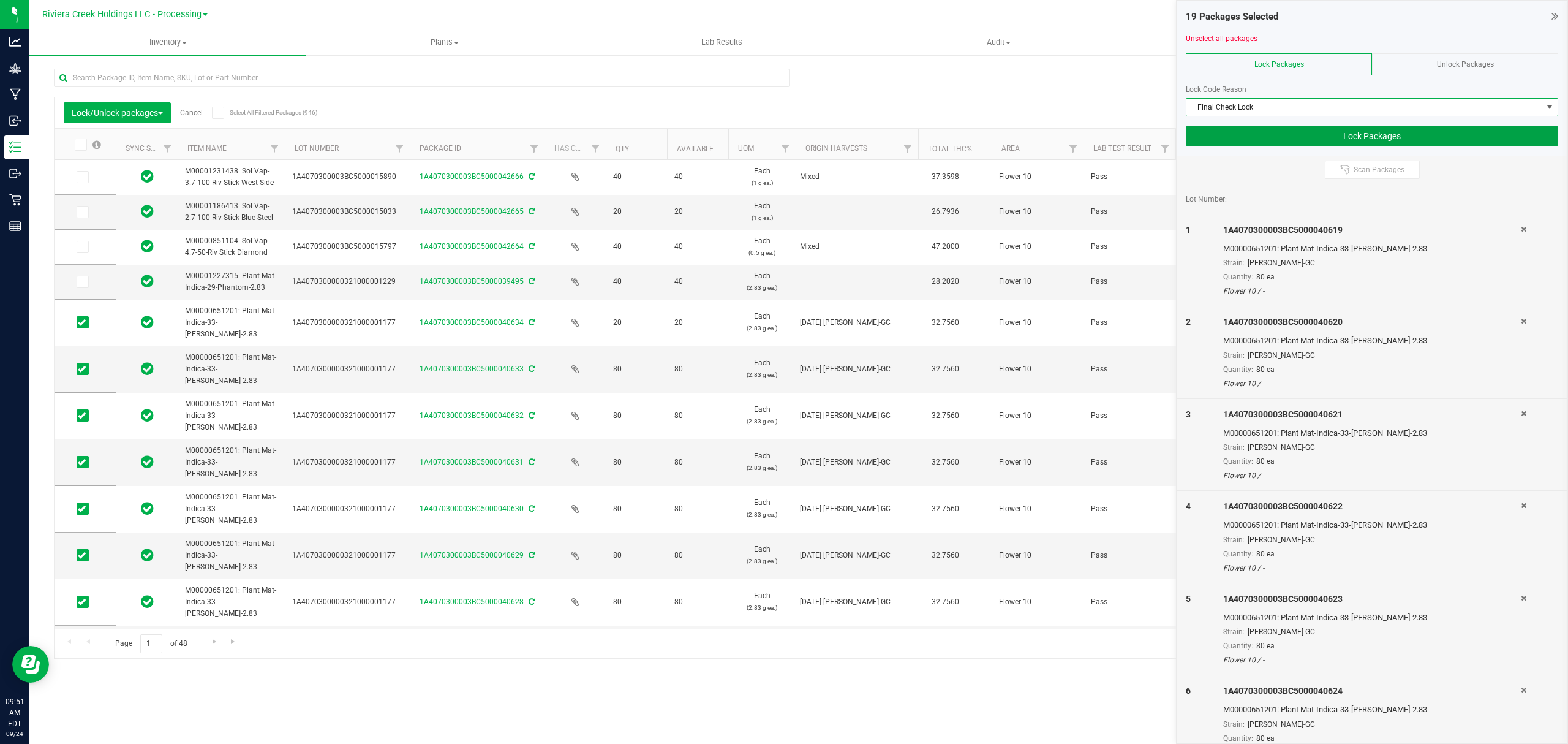
click at [1240, 142] on button "Lock Packages" at bounding box center [1372, 136] width 372 height 21
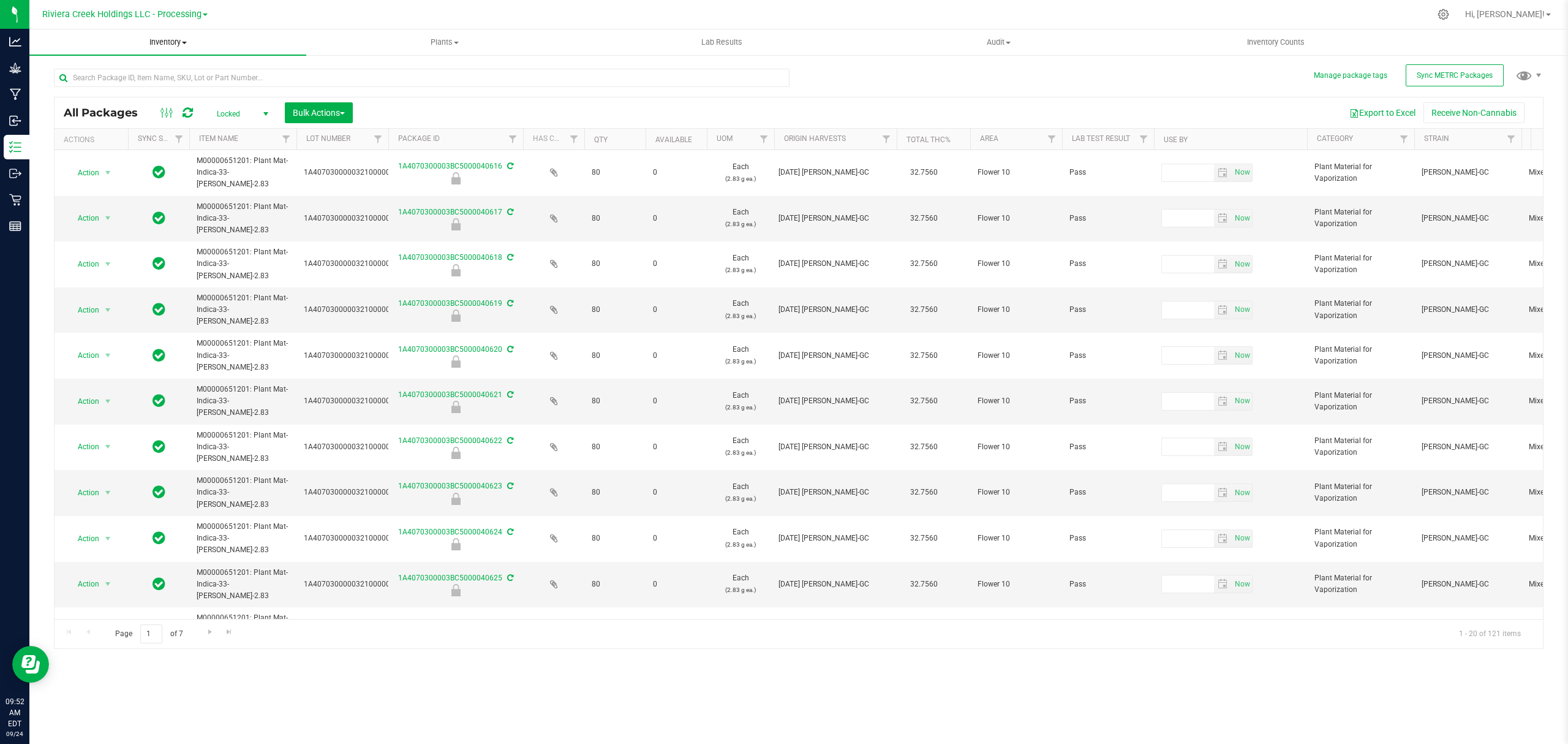
click at [164, 38] on span "Inventory" at bounding box center [168, 42] width 277 height 11
click at [141, 144] on li "From bill of materials" at bounding box center [168, 148] width 277 height 15
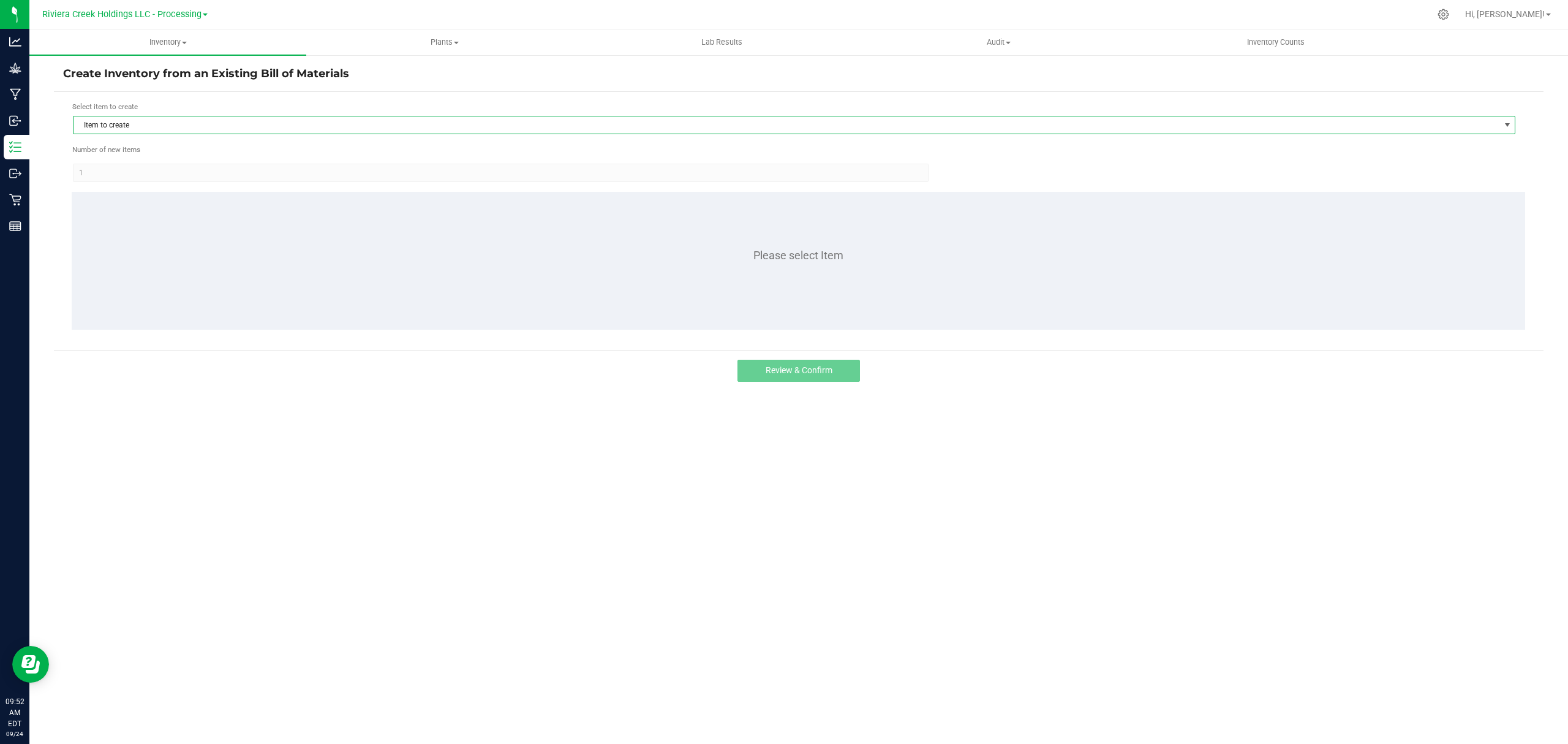
click at [196, 123] on span "Item to create" at bounding box center [786, 125] width 1426 height 17
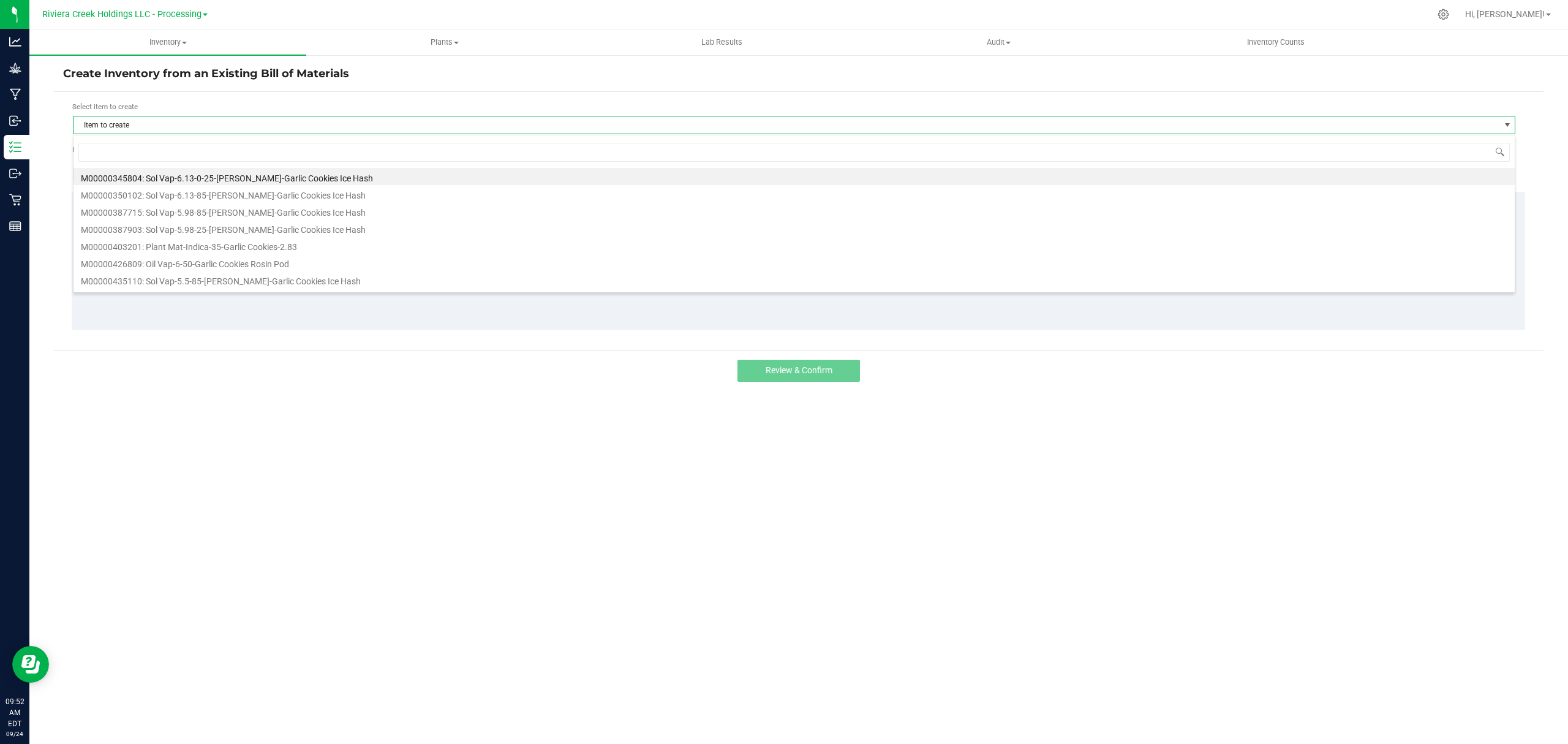
scroll to position [19, 1443]
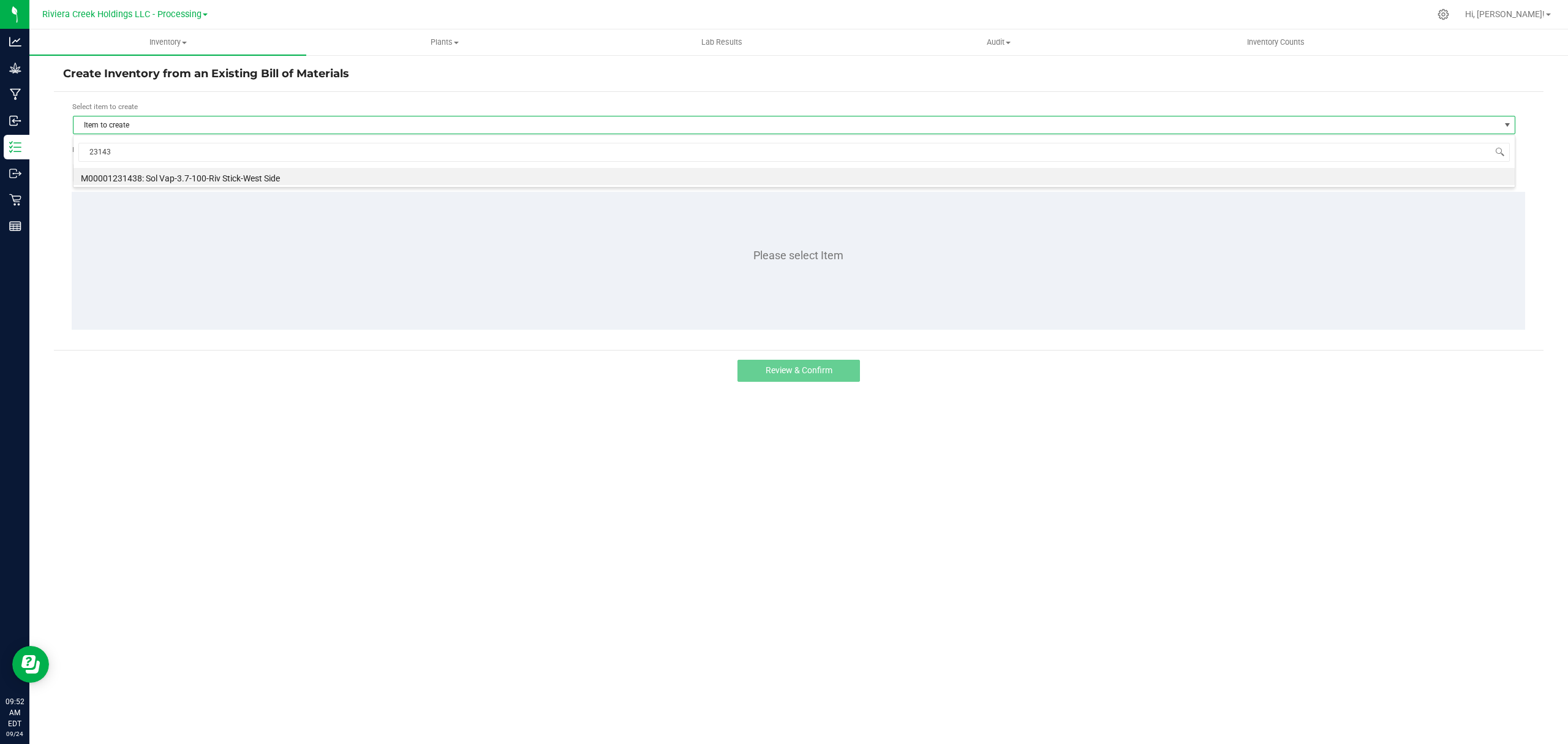
type input "231438"
click at [273, 177] on li "M00001231438: Sol Vap-3.7-100-Riv Stick-West Side" at bounding box center [793, 175] width 1441 height 17
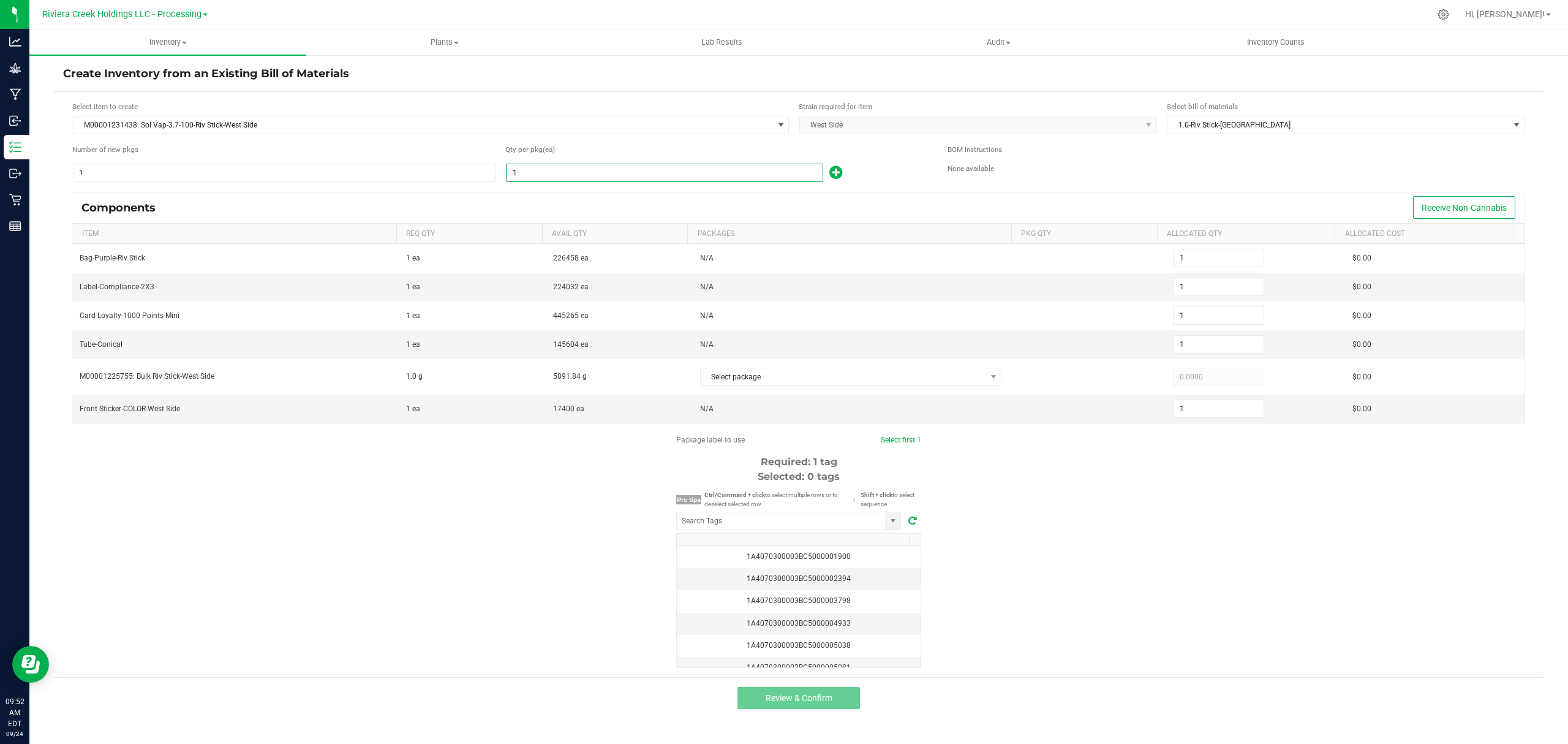
click at [532, 174] on input "1" at bounding box center [665, 172] width 316 height 17
type input "10"
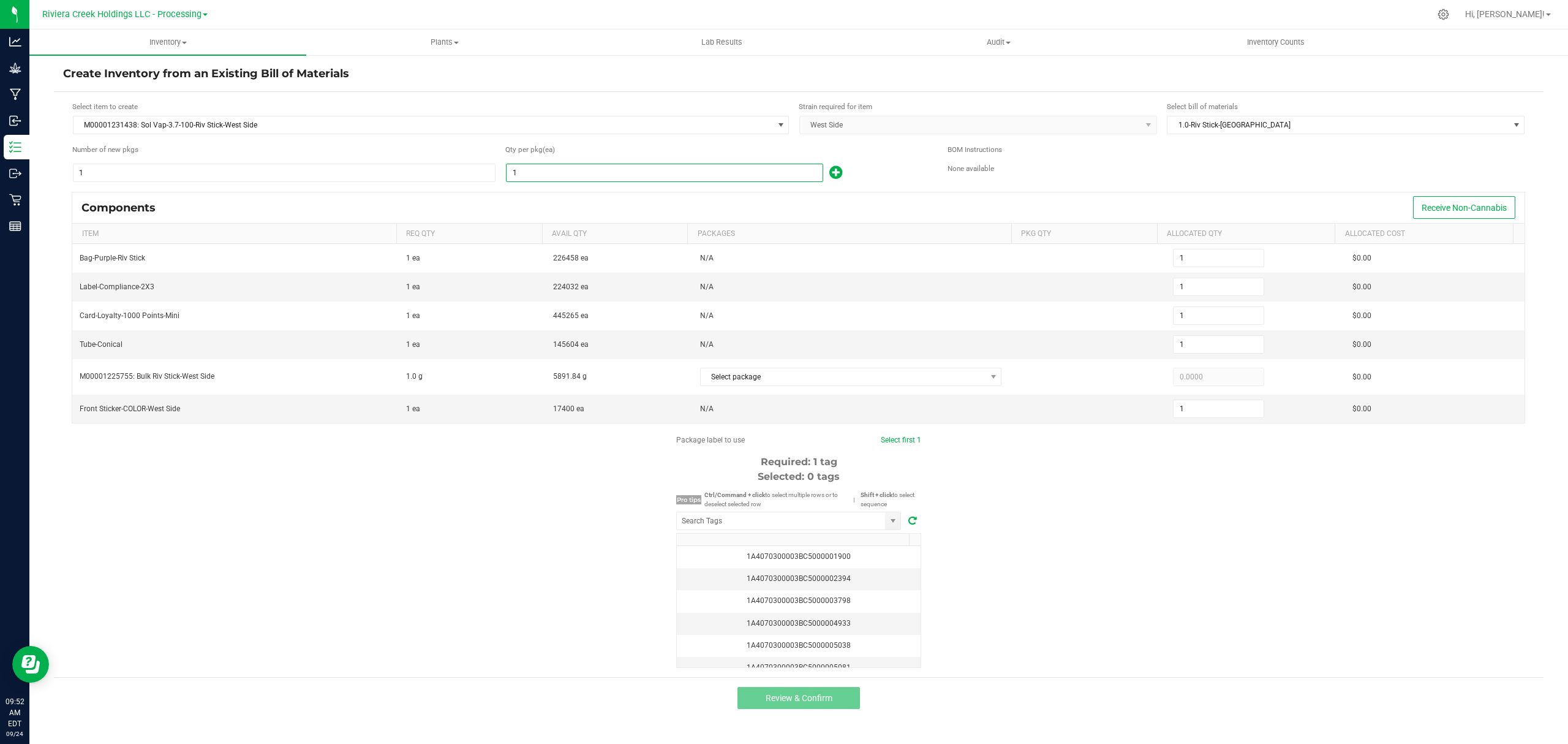
type input "10"
type input "100"
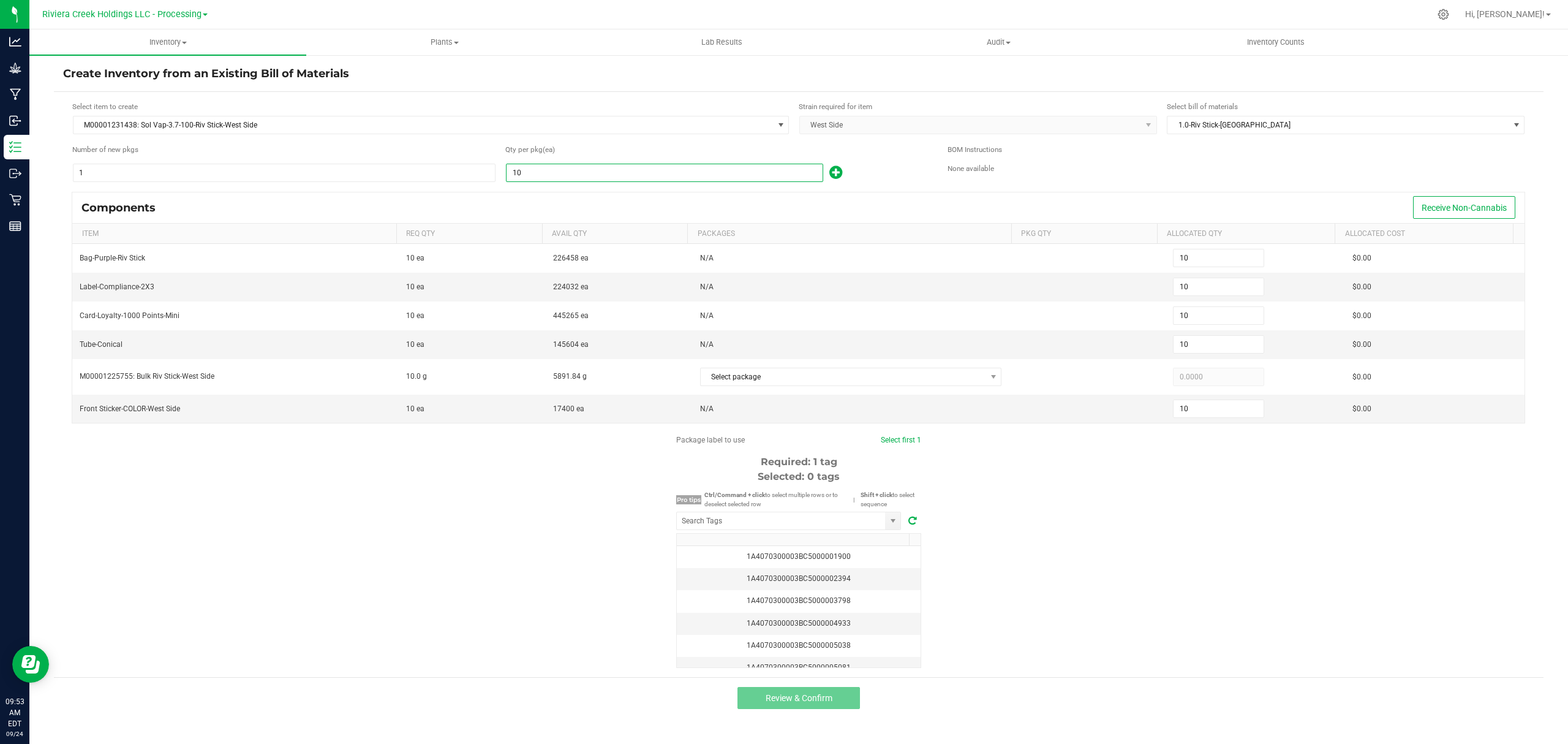
type input "100"
click at [832, 172] on icon at bounding box center [835, 171] width 13 height 15
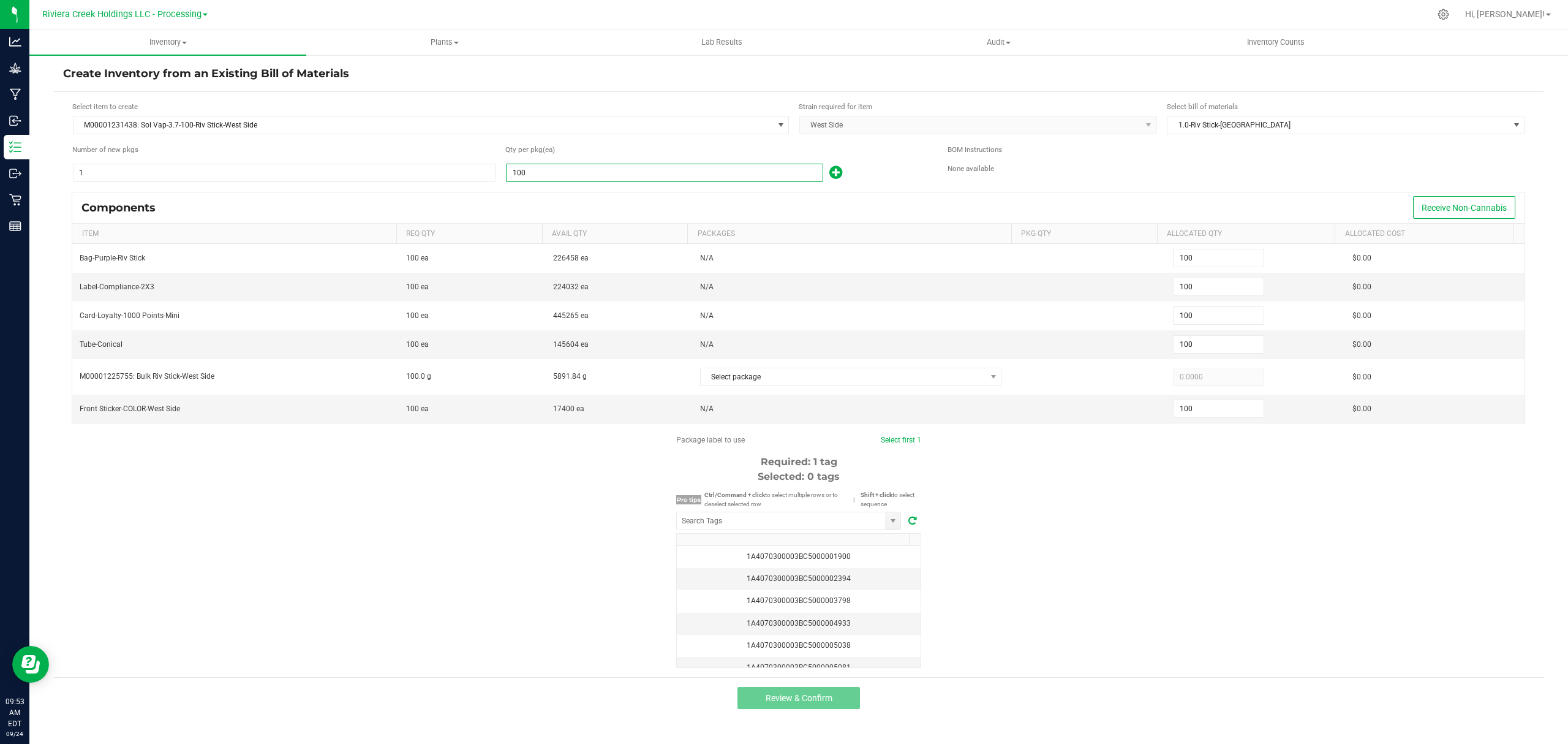
type input "101"
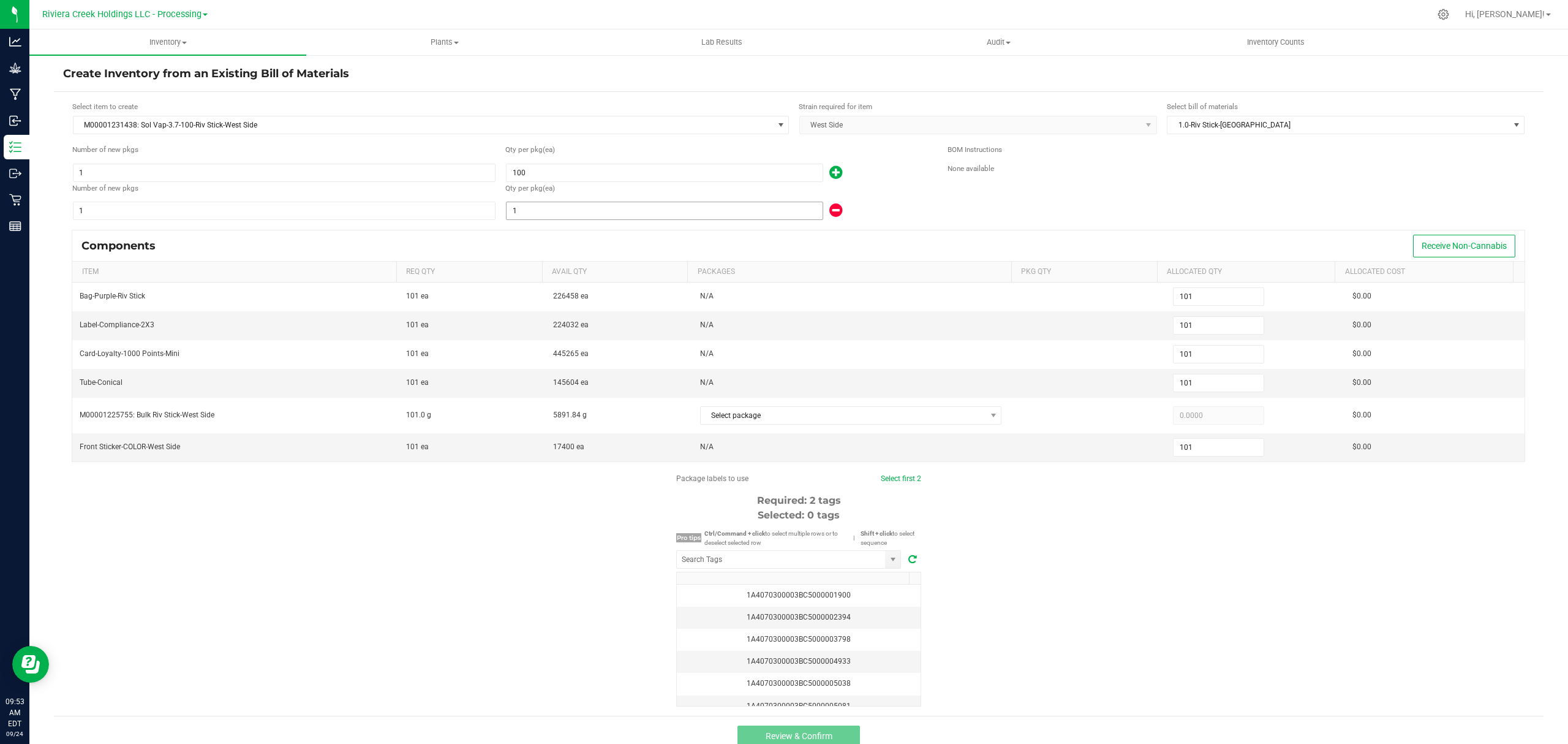
click at [716, 211] on input "1" at bounding box center [665, 210] width 316 height 17
type input "106"
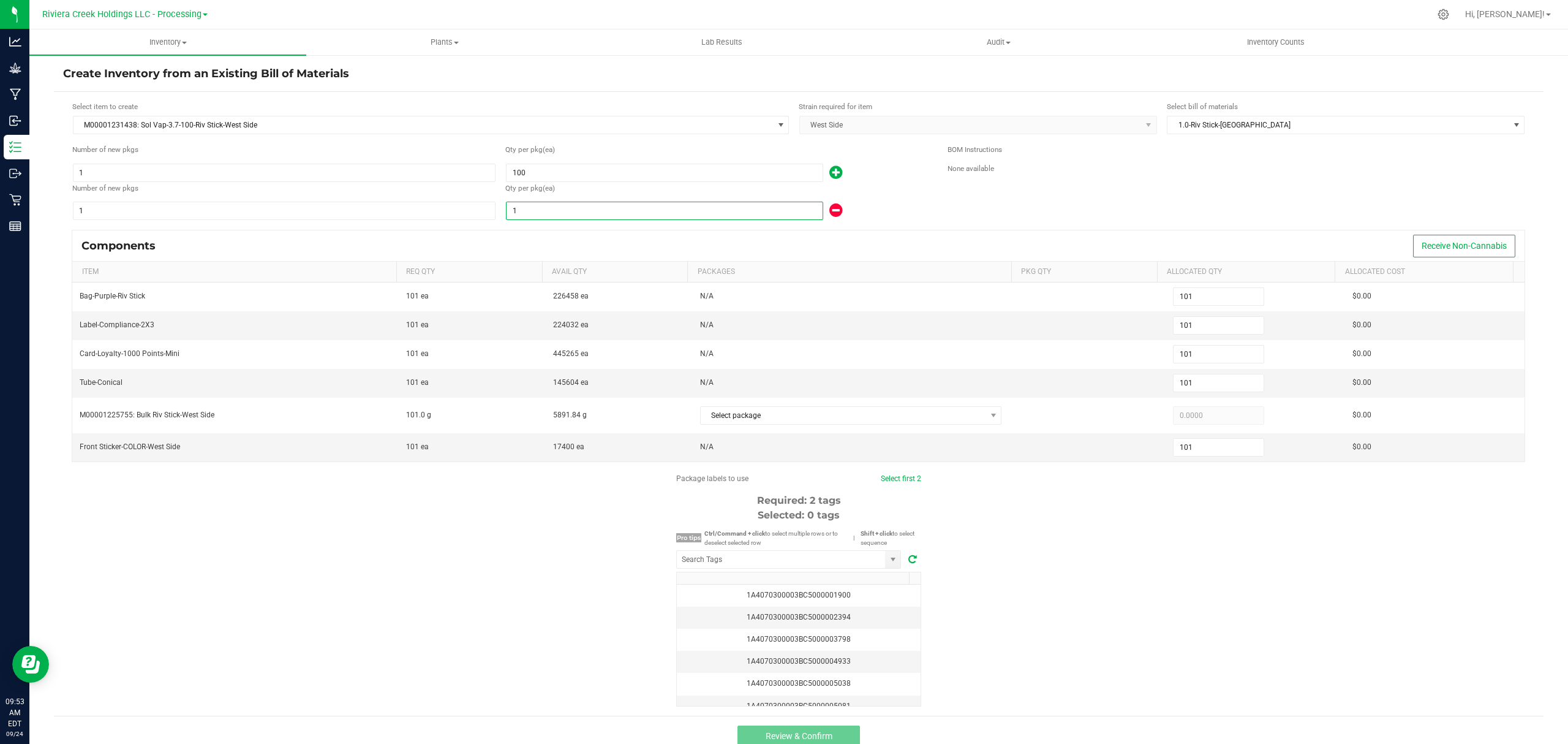
type input "106"
type input "6"
type input "165"
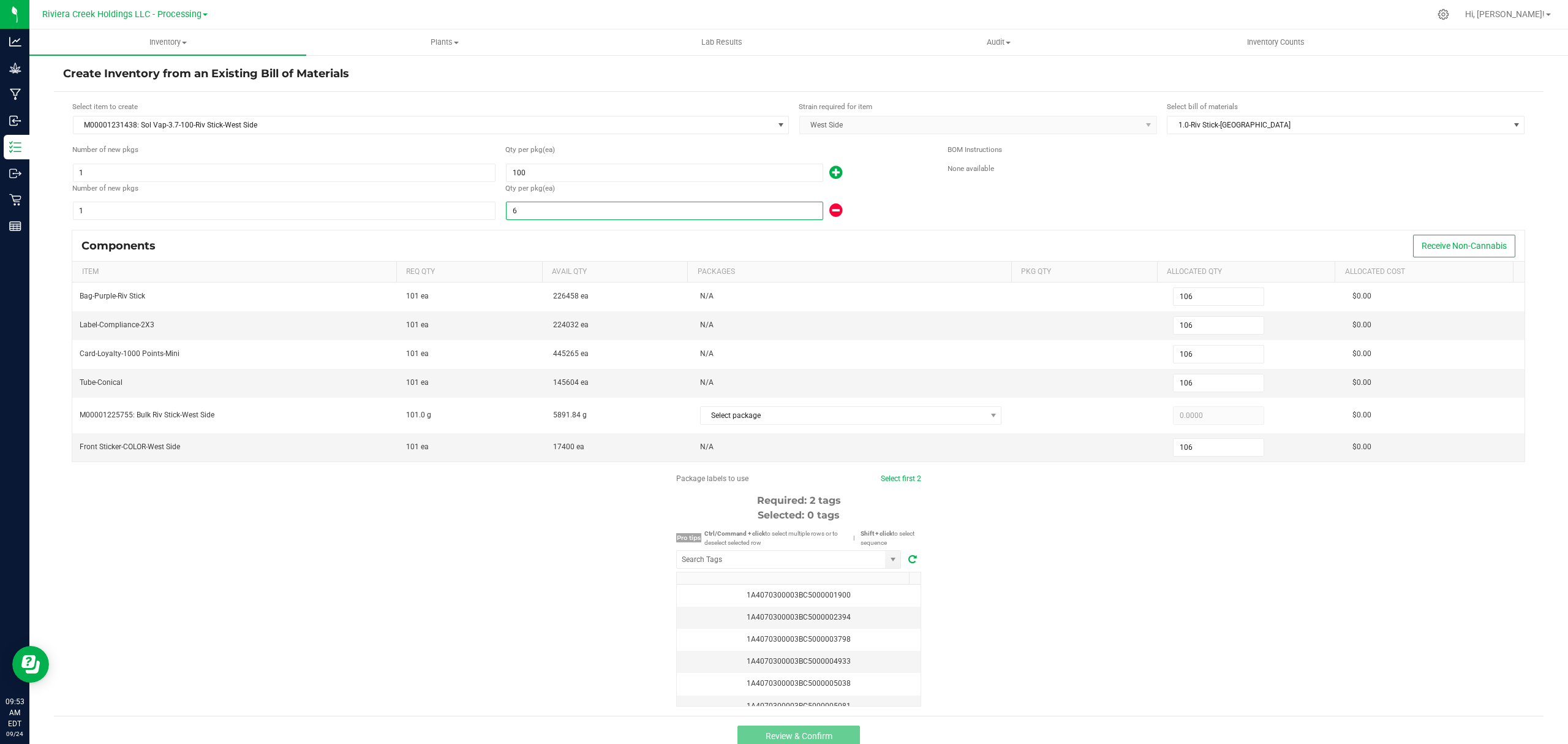
type input "165"
type input "65"
click at [897, 211] on div "65" at bounding box center [717, 211] width 424 height 20
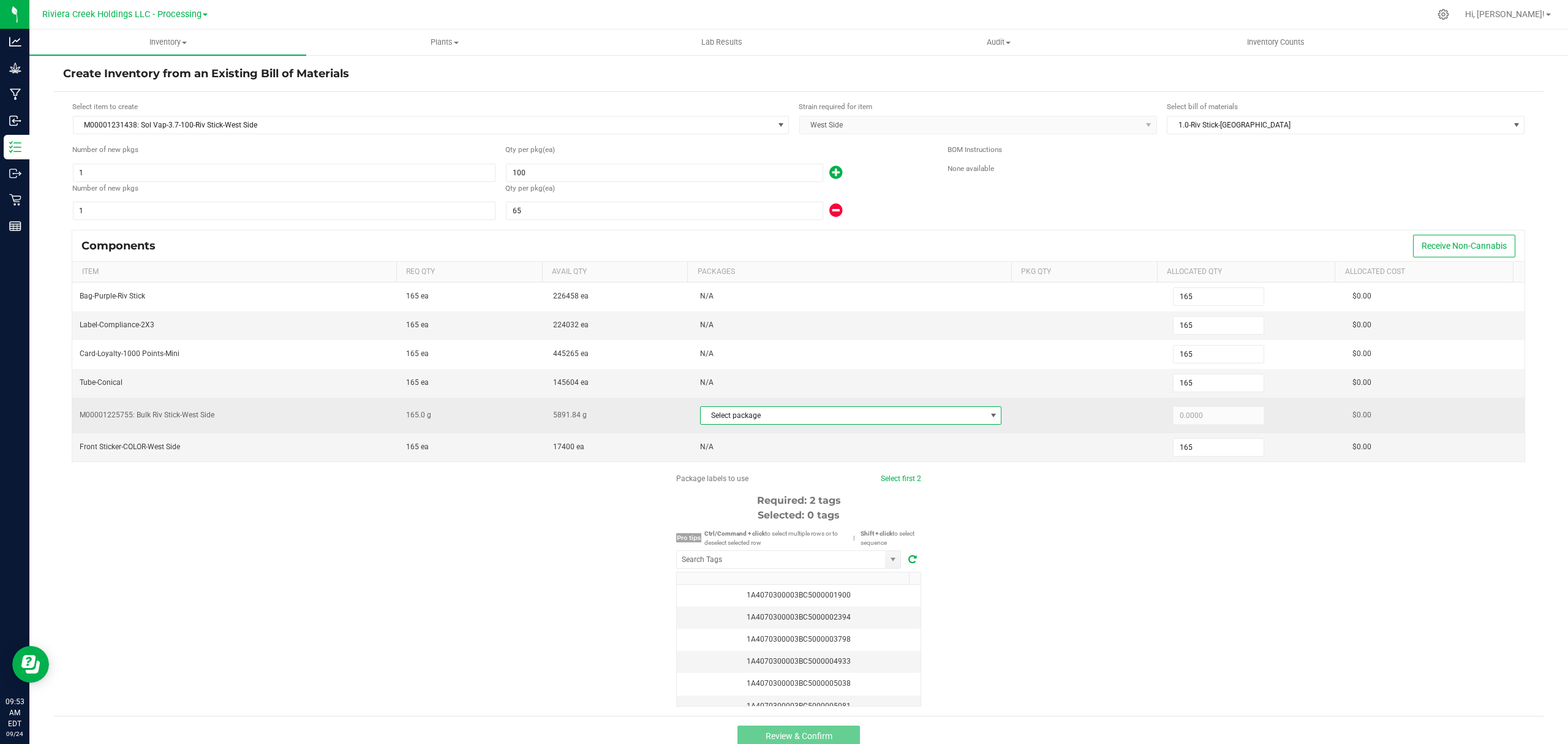
click at [783, 420] on span "Select package" at bounding box center [844, 415] width 285 height 17
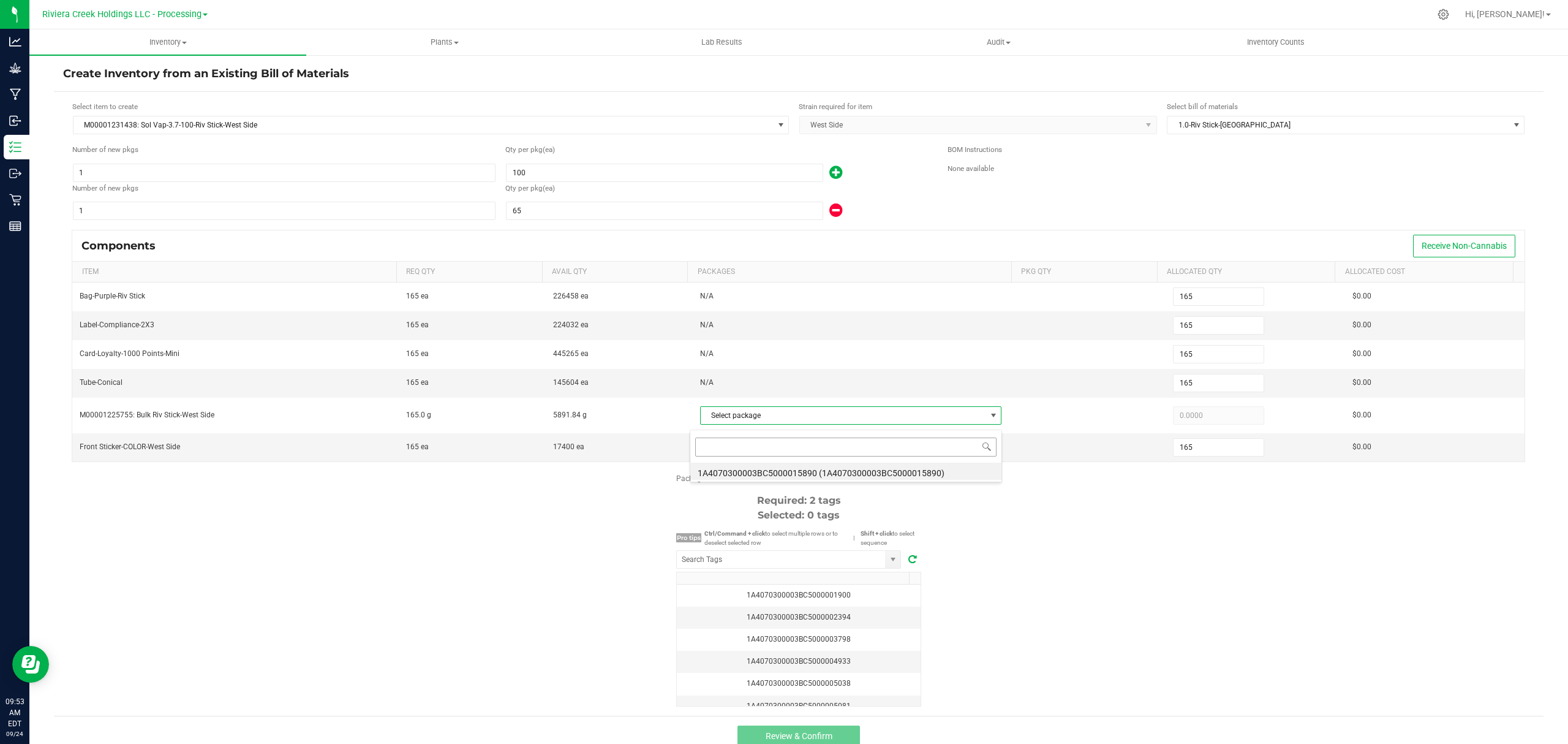
scroll to position [19, 295]
click at [816, 467] on li "1A4070300003BC5000015890 (1A4070300003BC5000015890)" at bounding box center [846, 471] width 311 height 17
type input "165.0000"
click at [1058, 537] on div "Package labels to use Select first 2 Required: 2 tags Selected: 0 tags Pro tips…" at bounding box center [798, 589] width 1490 height 234
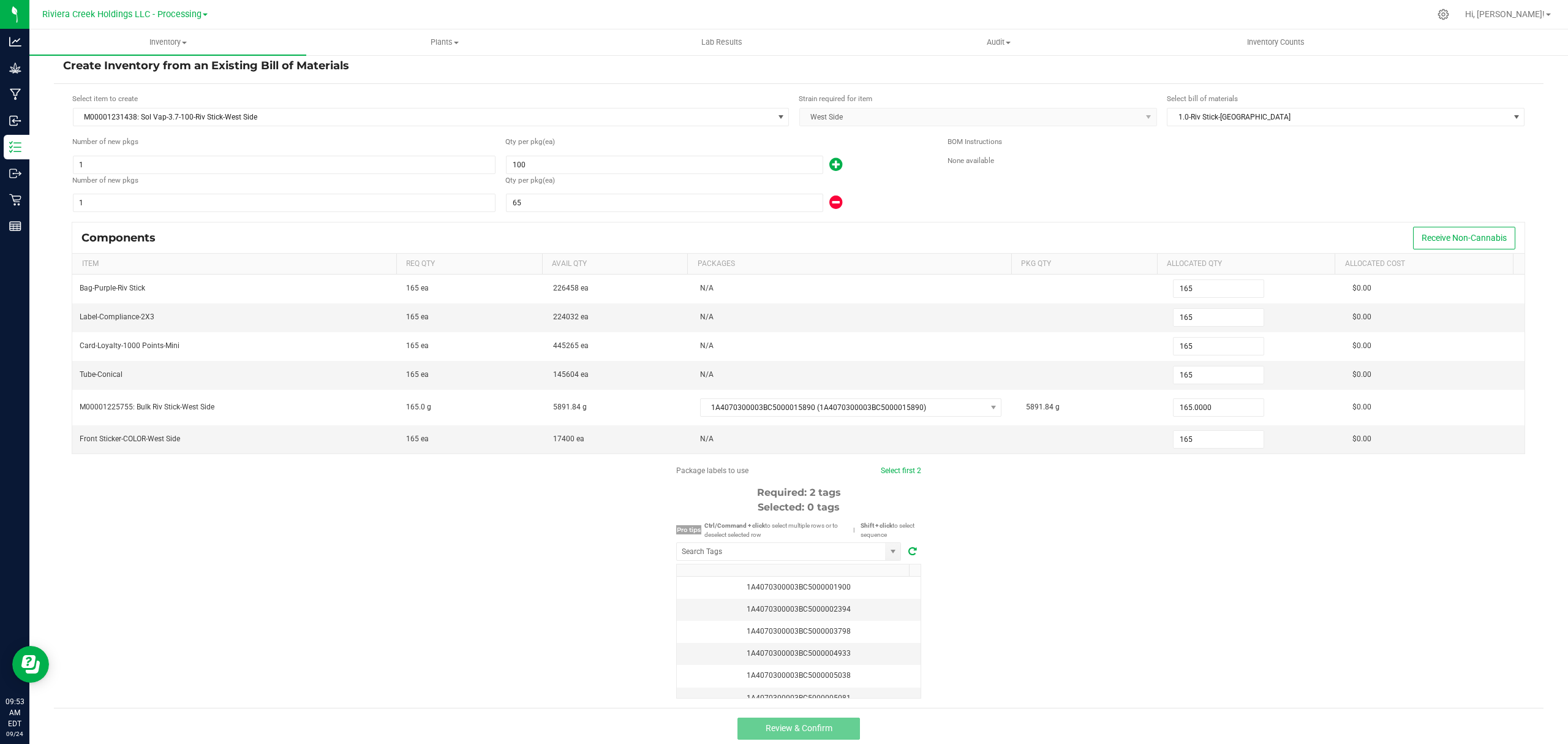
scroll to position [19, 0]
click at [781, 545] on input "NO DATA FOUND" at bounding box center [781, 546] width 208 height 17
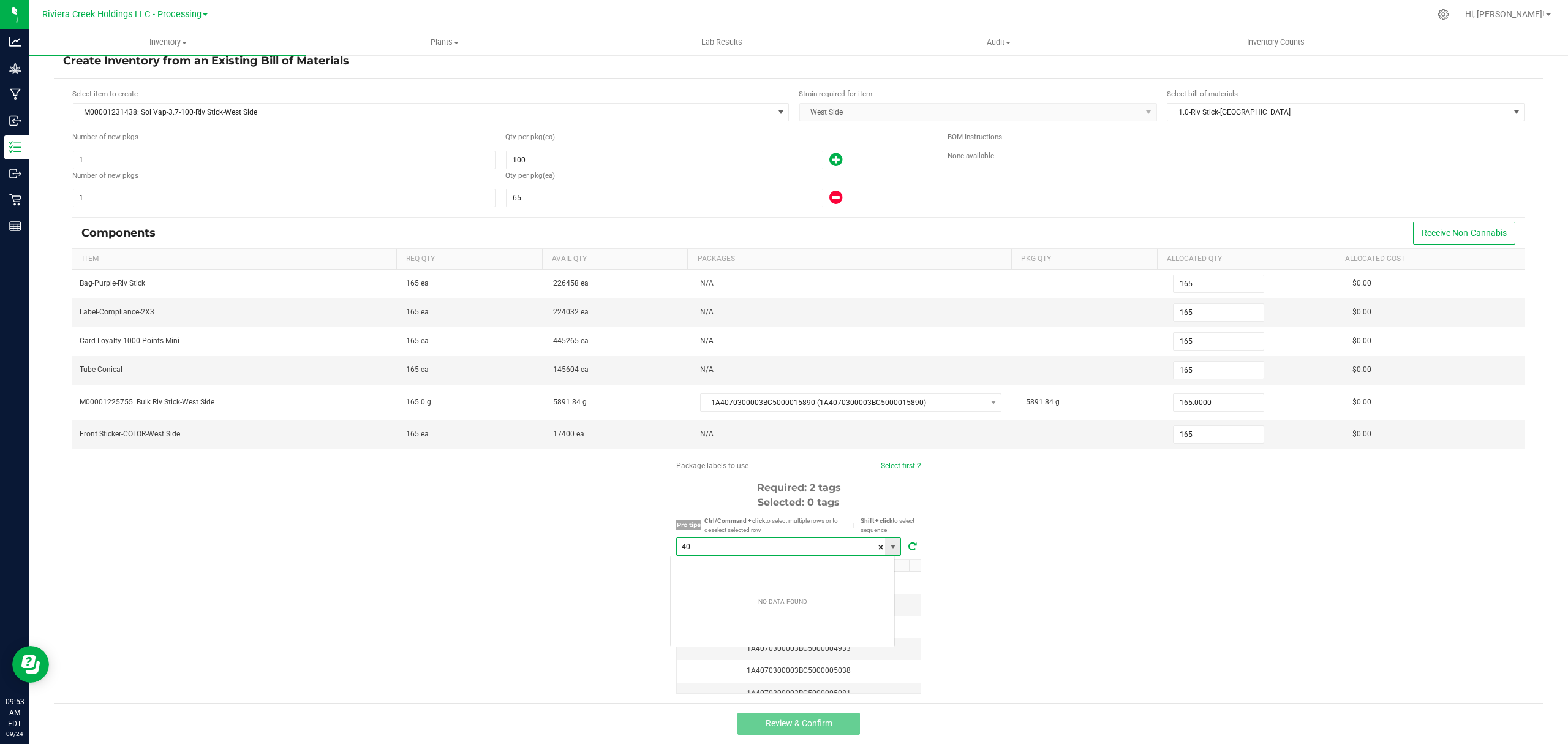
scroll to position [19, 224]
click at [756, 573] on li "1A4070300003BC5000040635" at bounding box center [783, 569] width 224 height 21
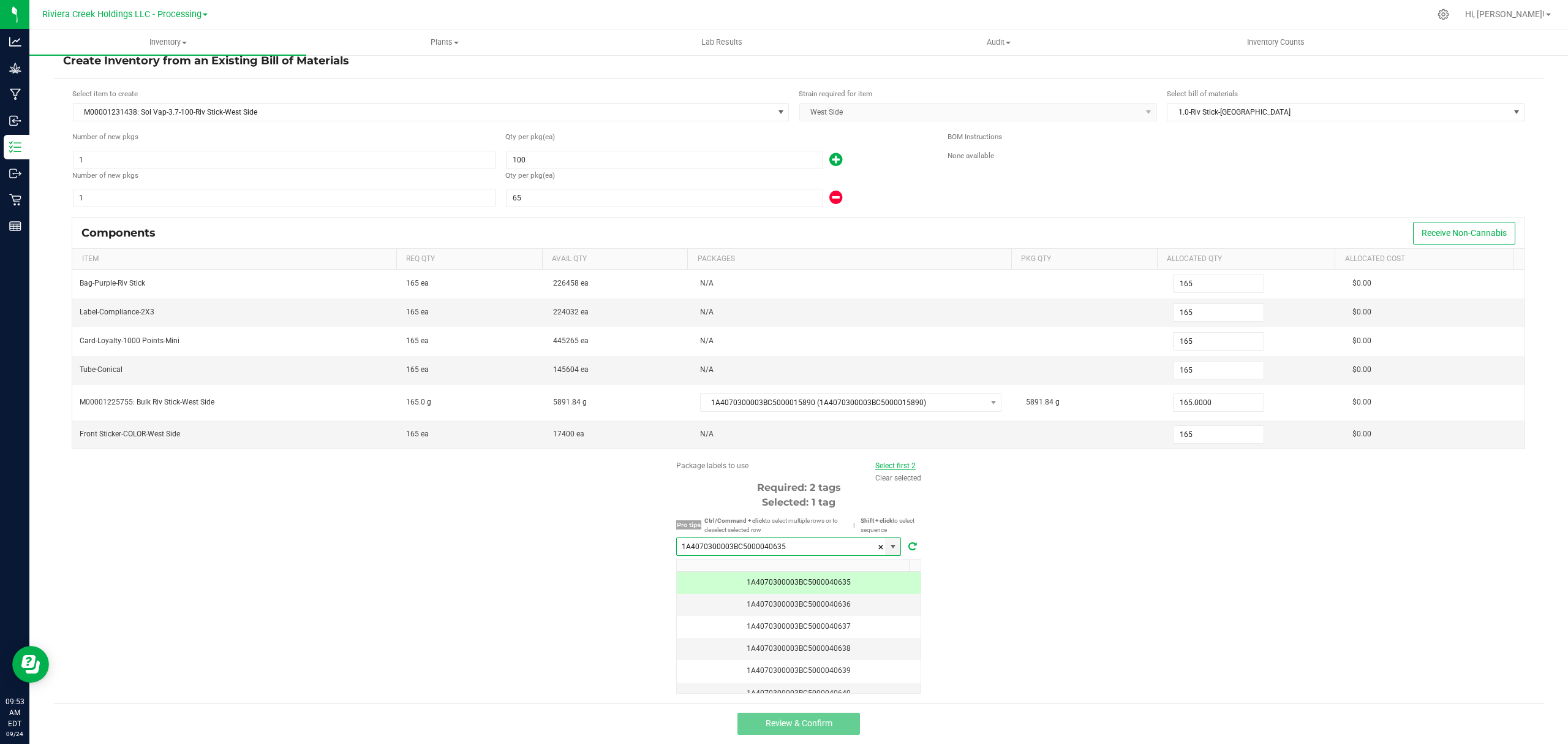
type input "1A4070300003BC5000040635"
click at [905, 464] on link "Select first 2" at bounding box center [895, 466] width 41 height 9
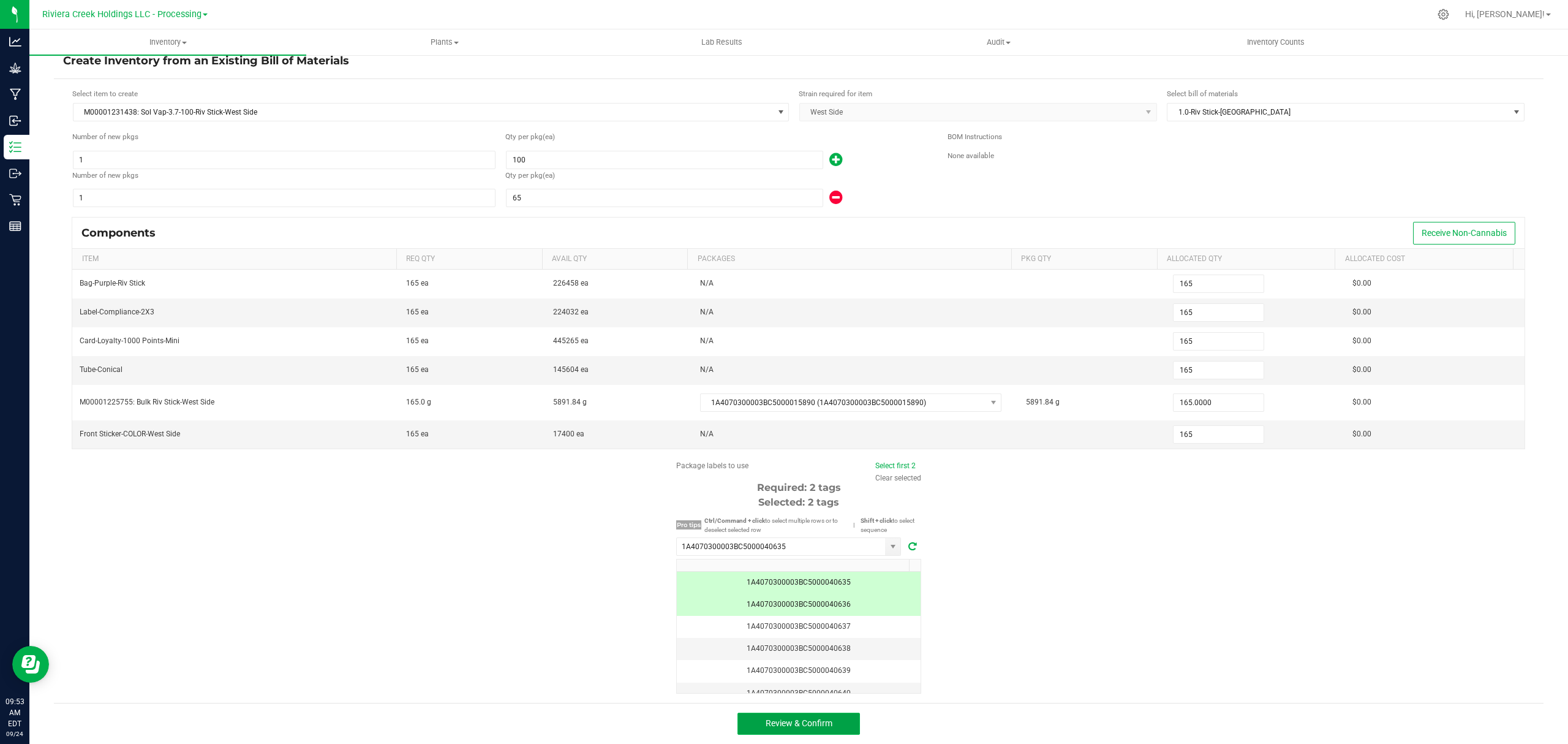
click at [786, 715] on button "Review & Confirm" at bounding box center [799, 723] width 123 height 22
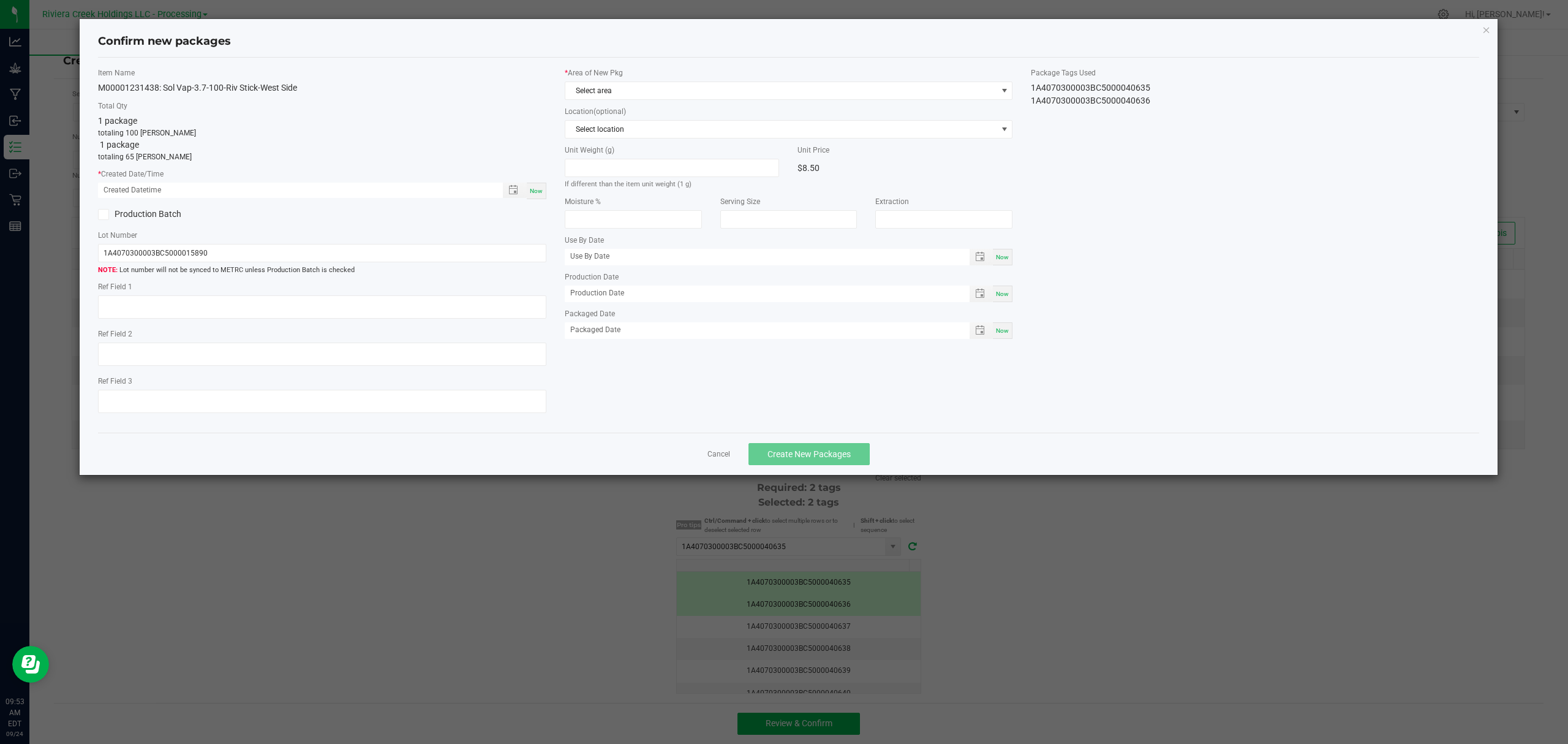
type input "07/08/2026"
click at [536, 189] on span "Now" at bounding box center [536, 190] width 13 height 7
type input "09/24/2025 09:54 AM"
click at [633, 89] on span "Select area" at bounding box center [782, 90] width 432 height 17
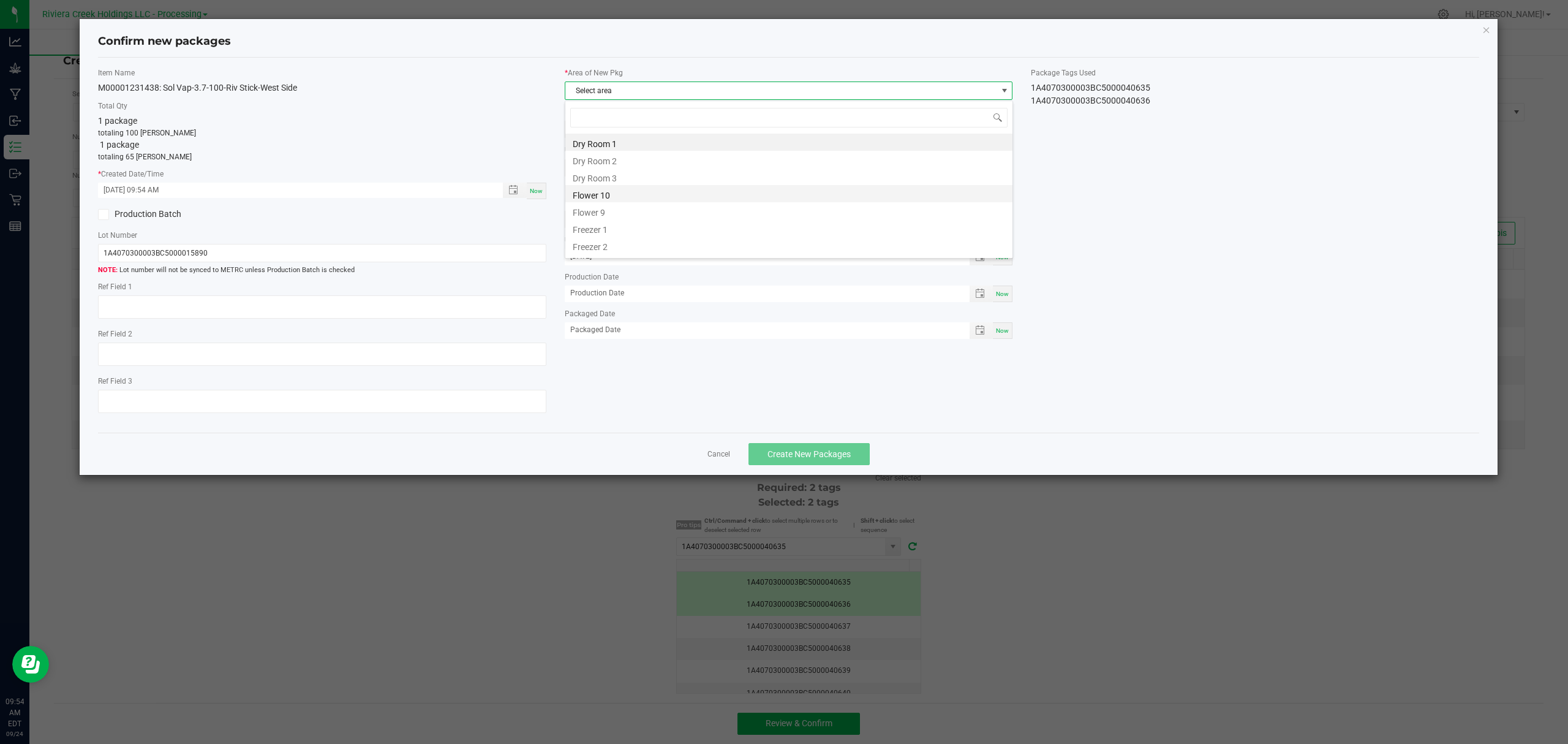
click at [628, 190] on li "Flower 10" at bounding box center [789, 193] width 448 height 17
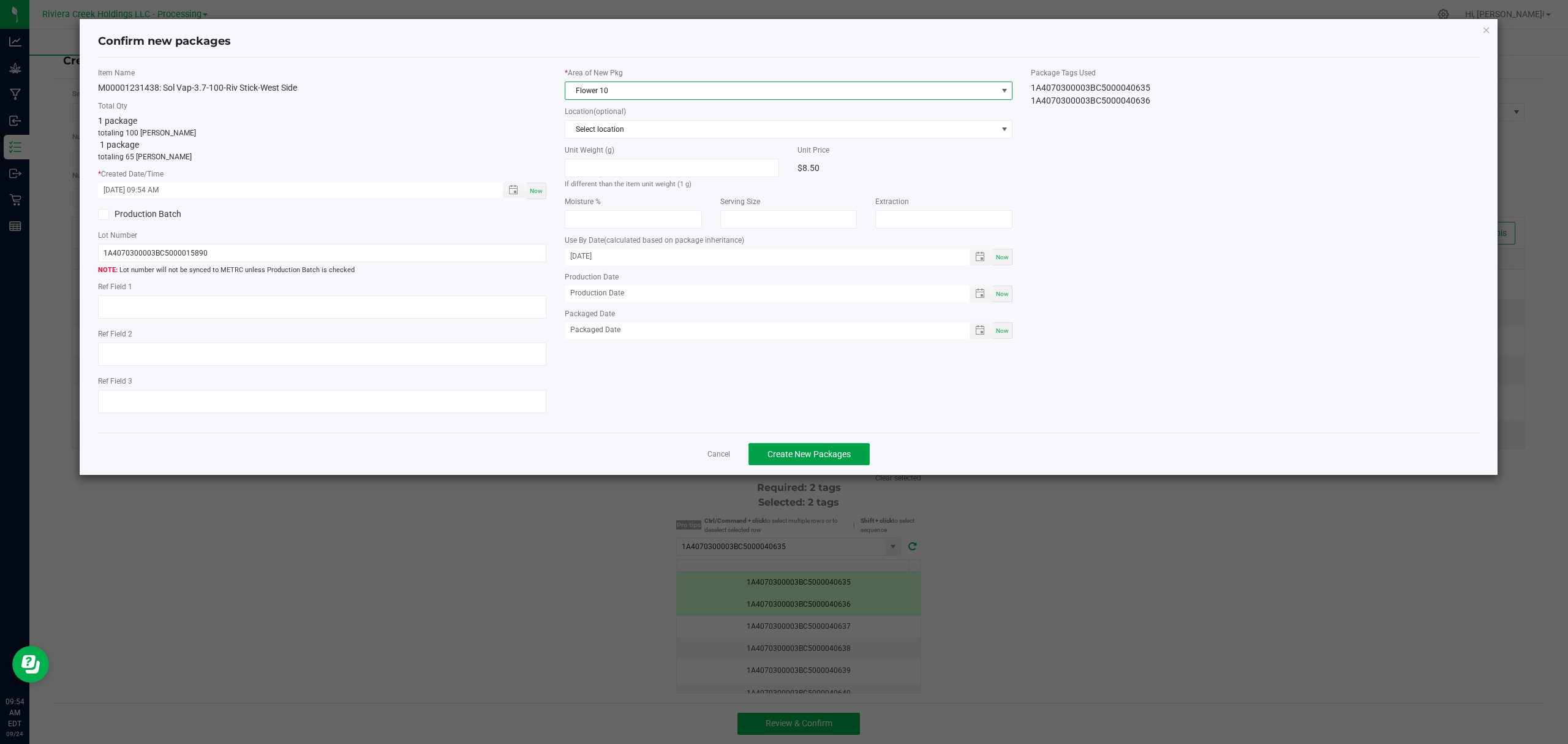
click at [806, 455] on span "Create New Packages" at bounding box center [809, 454] width 83 height 10
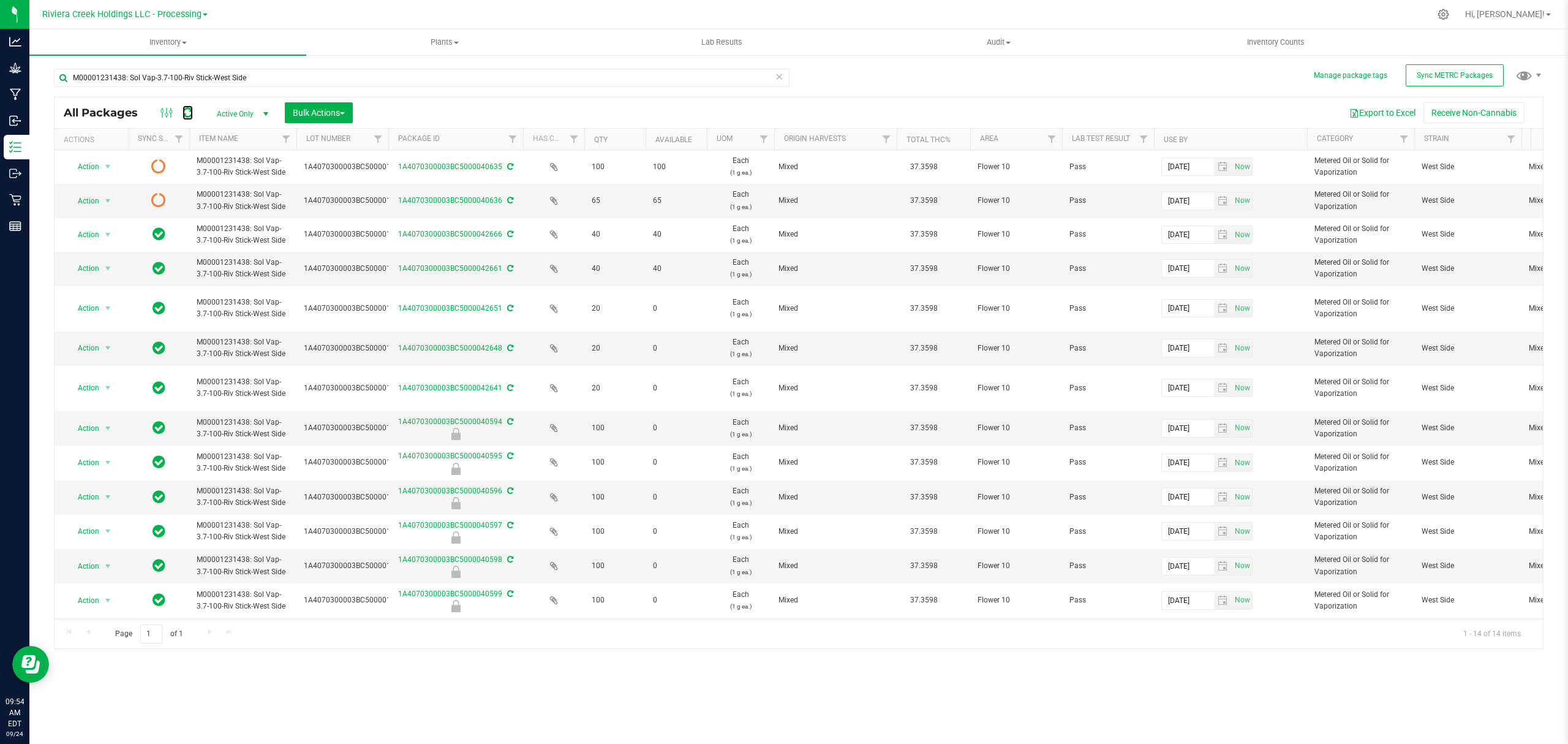
drag, startPoint x: 187, startPoint y: 108, endPoint x: 196, endPoint y: 109, distance: 9.1
click at [190, 108] on icon at bounding box center [187, 113] width 11 height 12
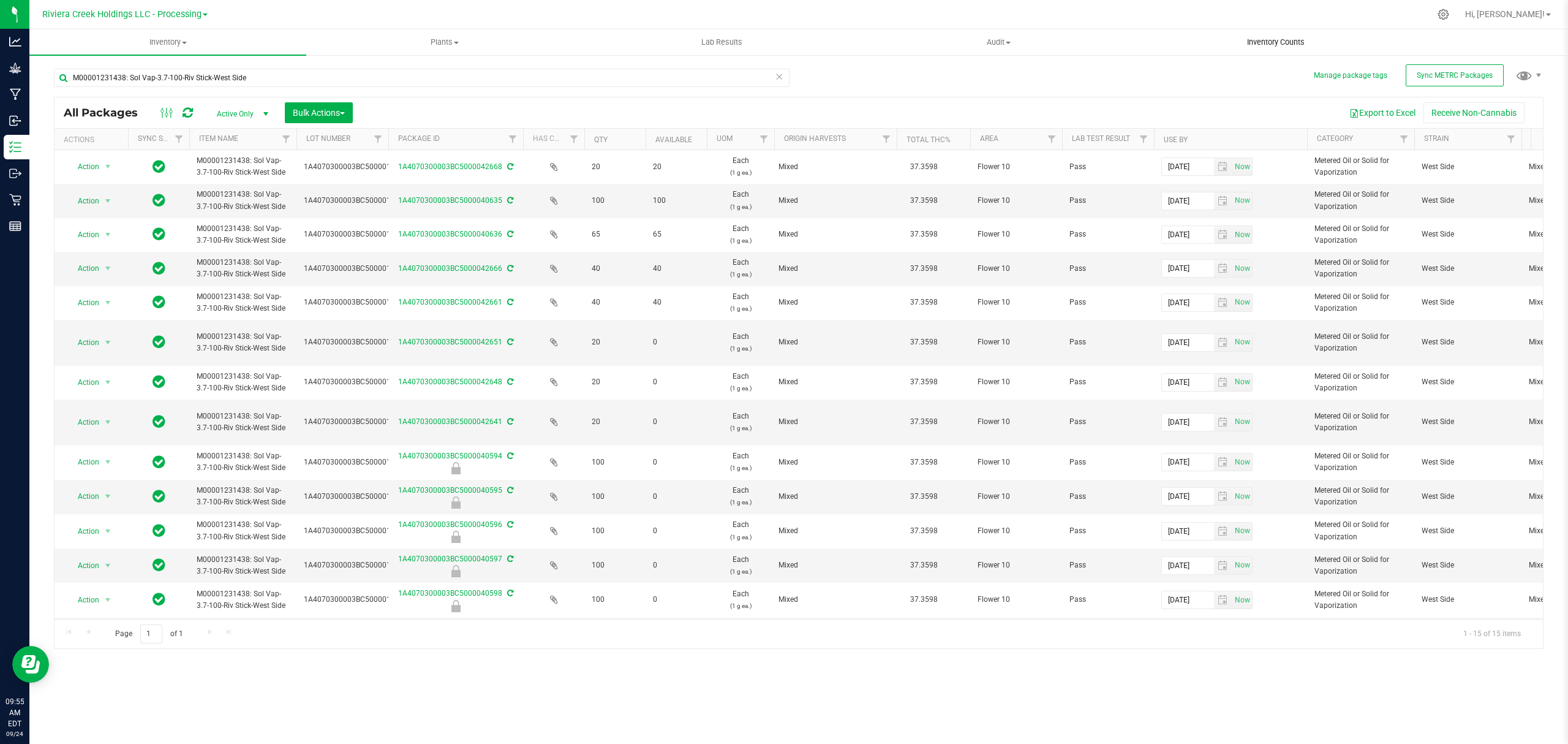
click at [1275, 38] on span "Inventory Counts" at bounding box center [1277, 42] width 91 height 11
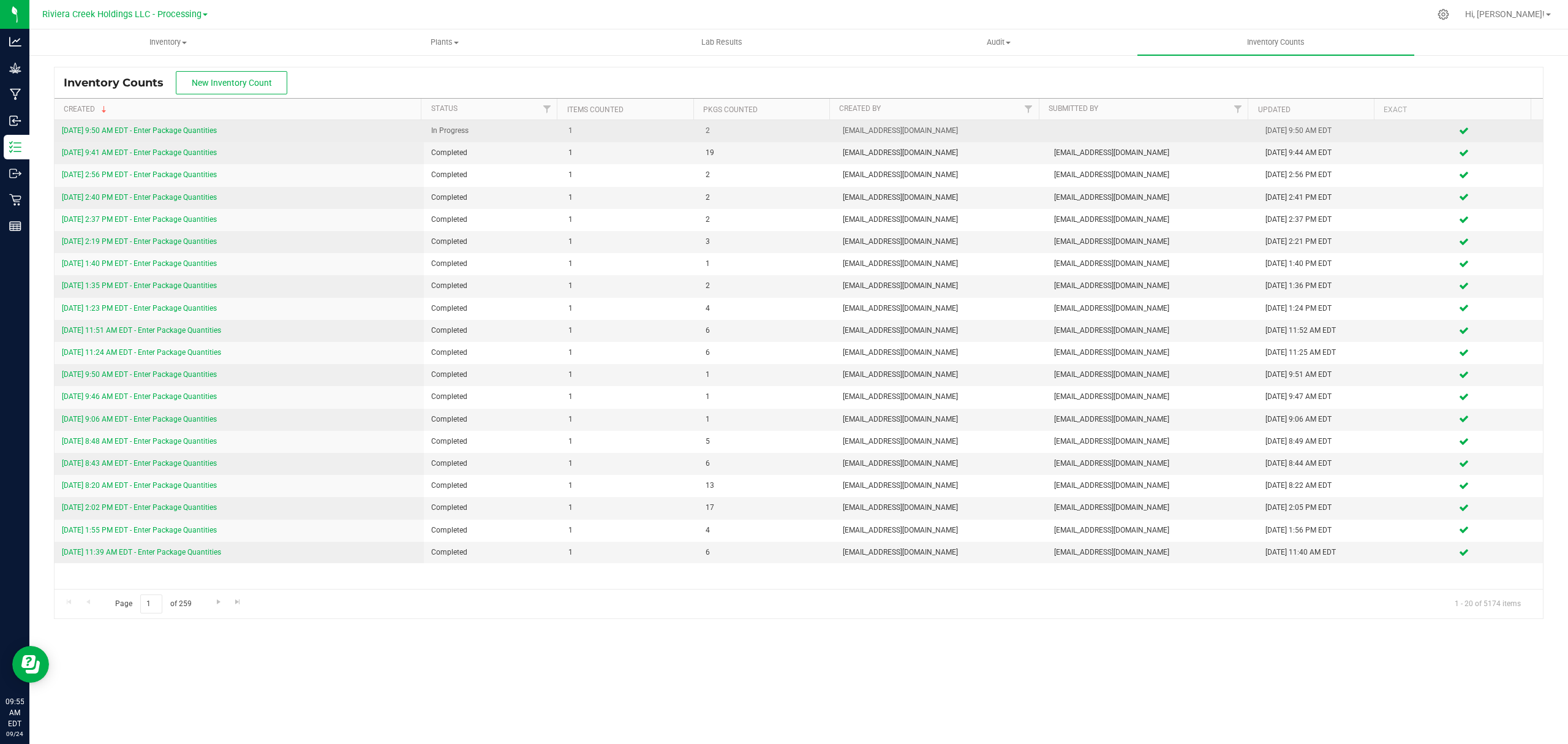
click at [206, 133] on link "9/24/25 9:50 AM EDT - Enter Package Quantities" at bounding box center [139, 130] width 155 height 9
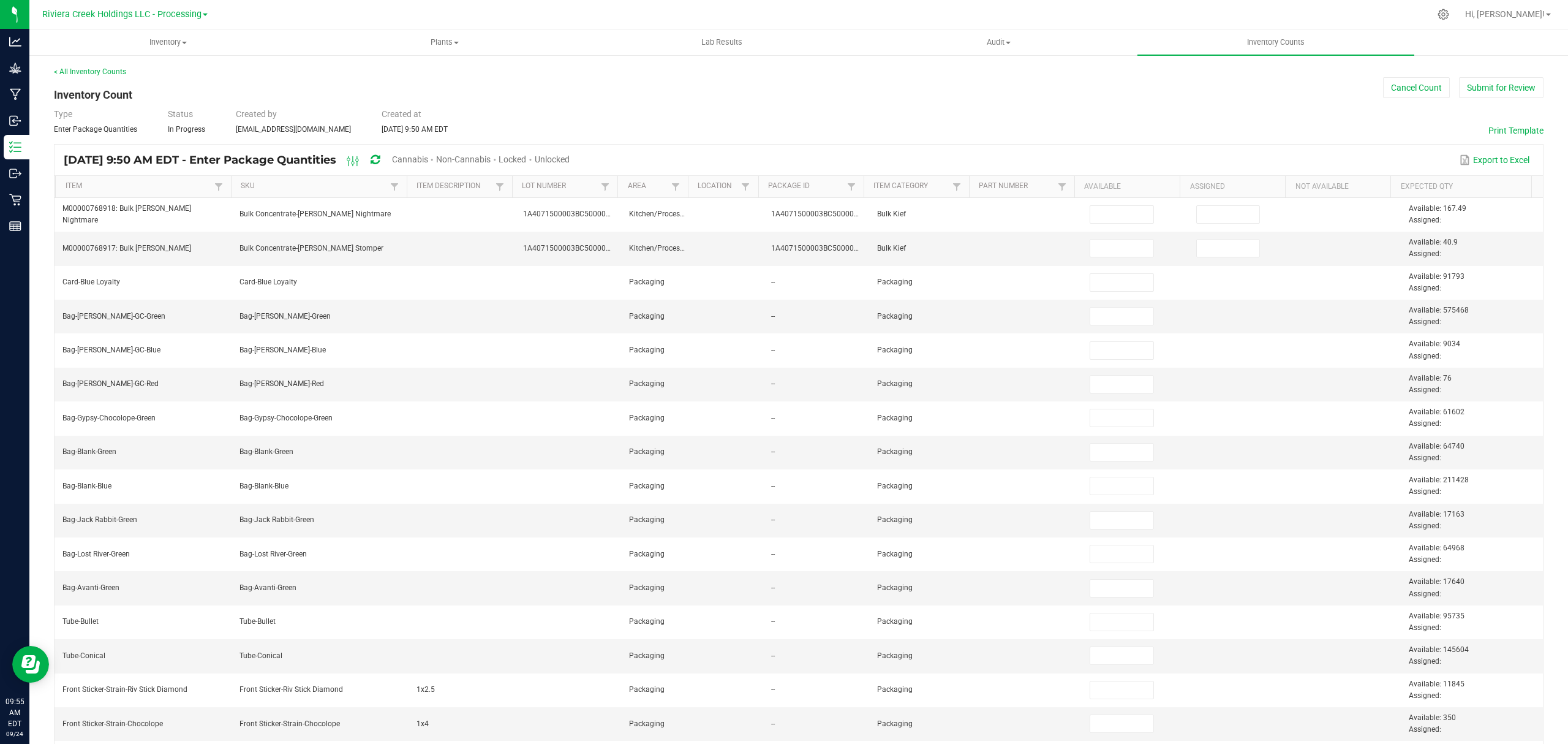
type input "65"
type input "0"
type input "100"
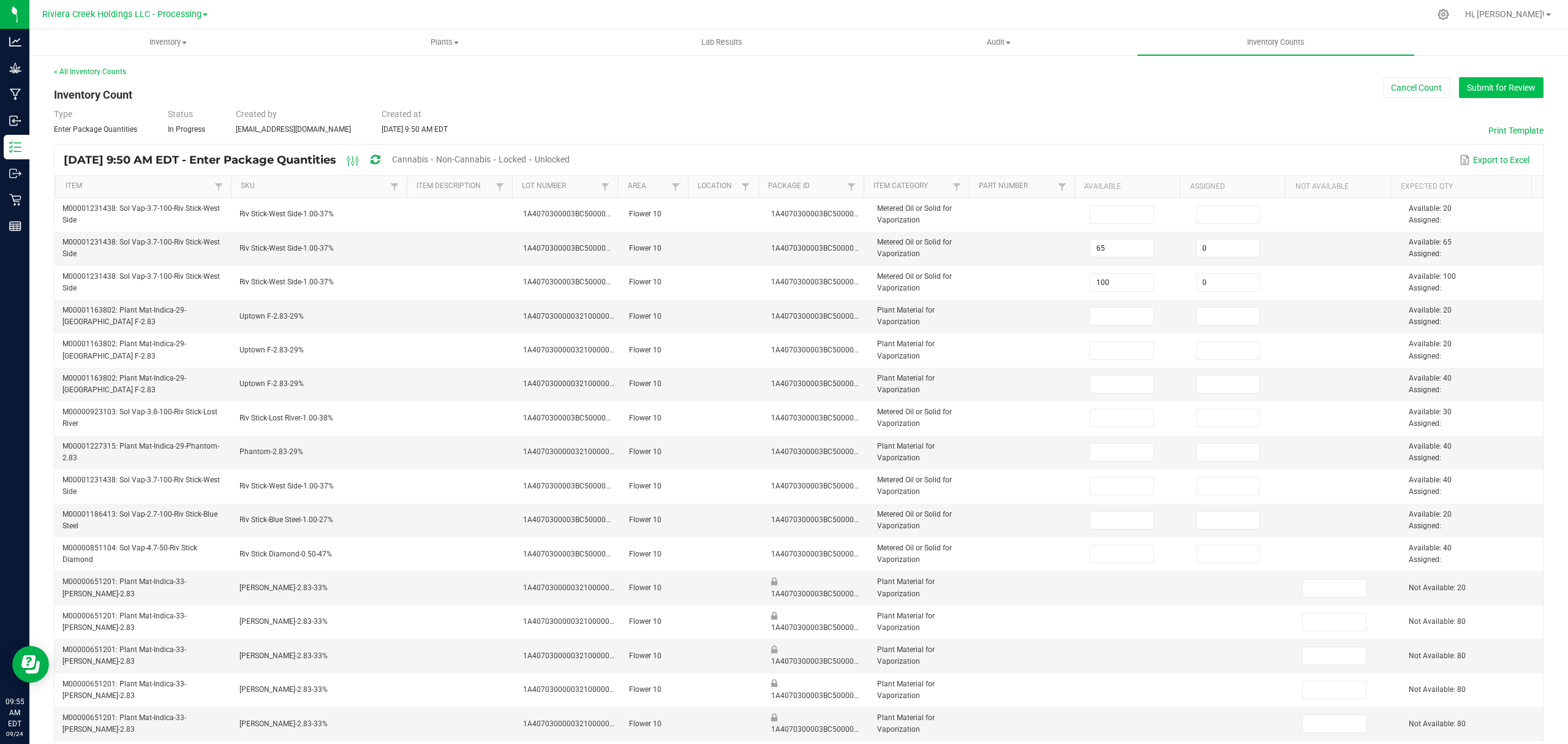
click at [1500, 78] on button "Submit for Review" at bounding box center [1501, 87] width 84 height 21
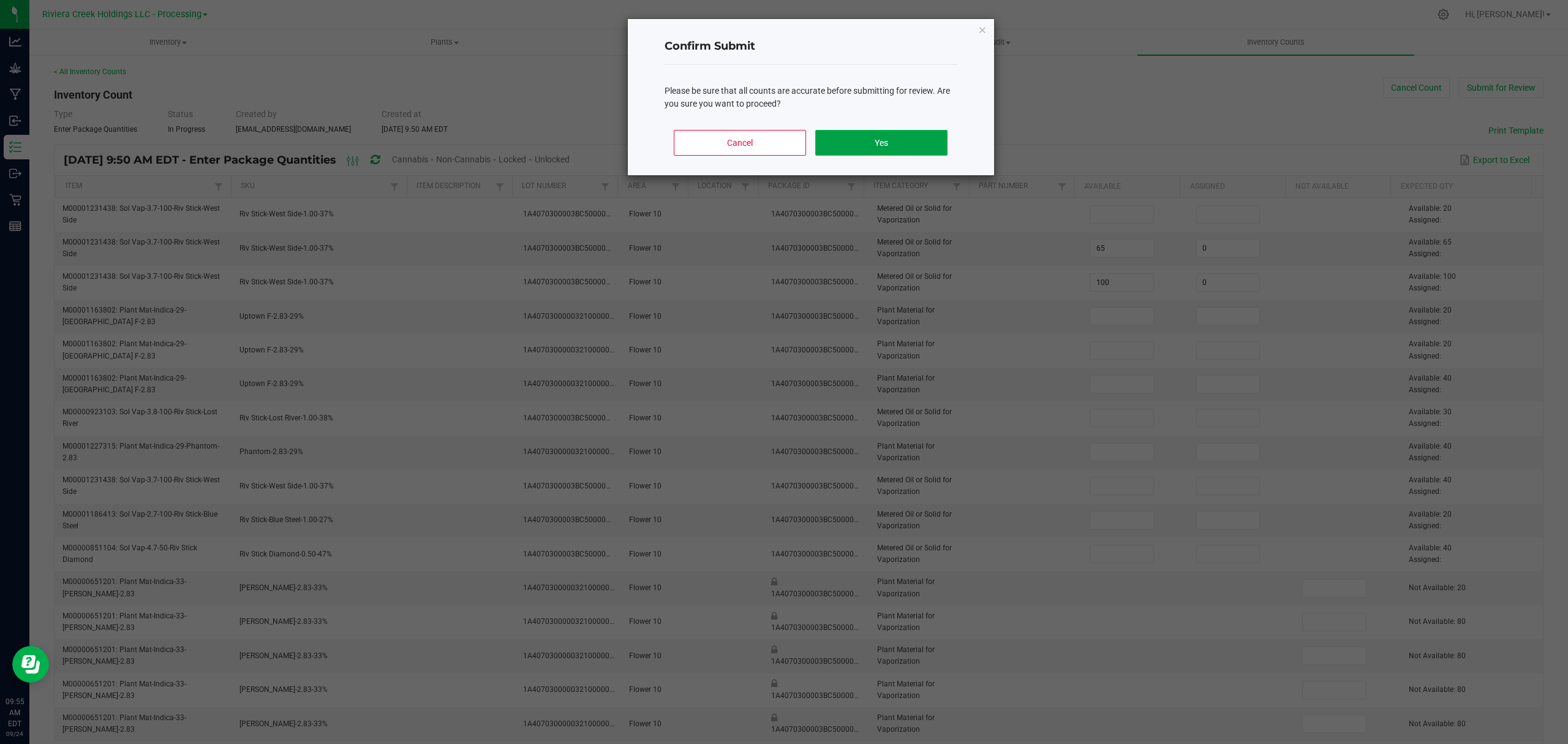
click at [912, 143] on button "Yes" at bounding box center [881, 143] width 132 height 26
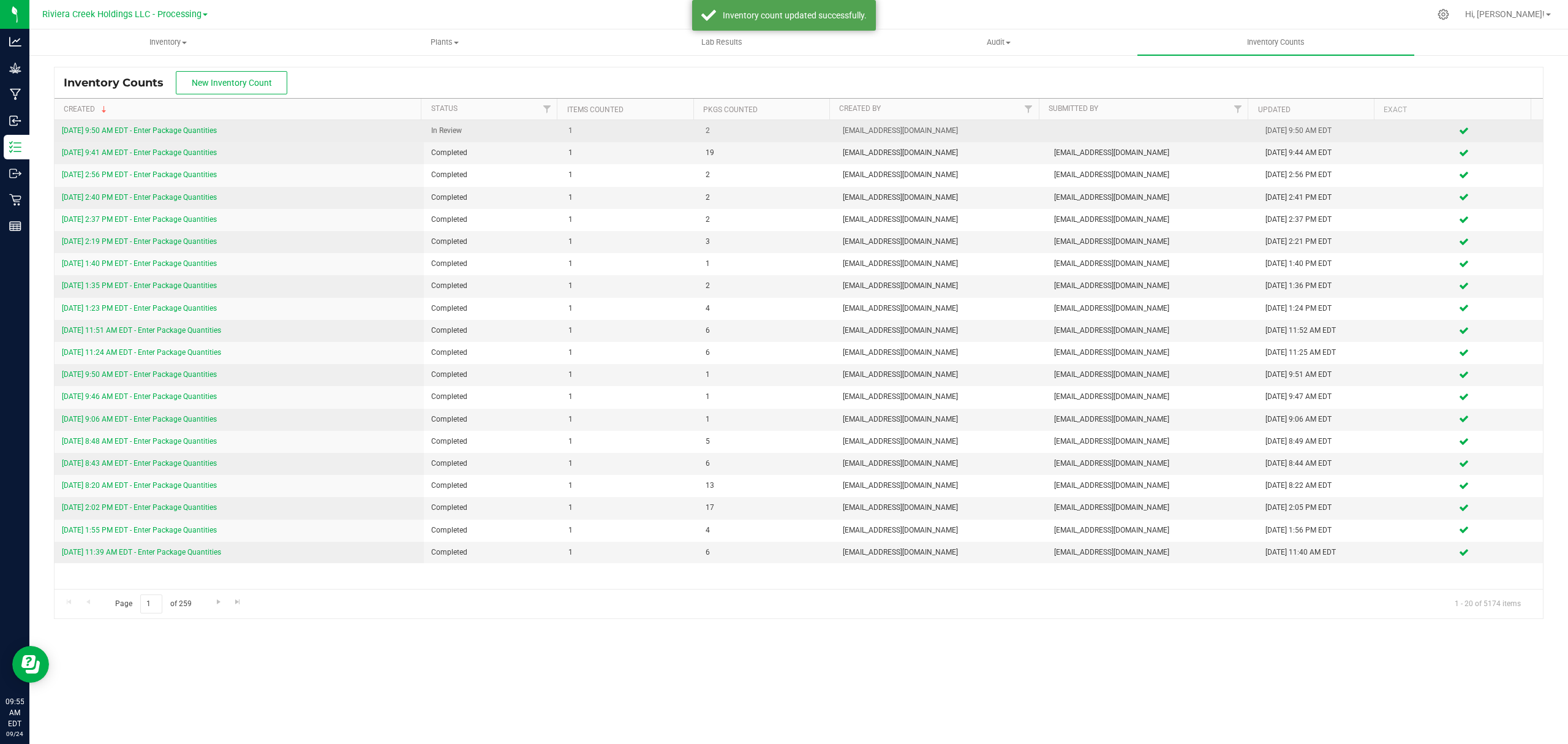
click at [198, 133] on link "9/24/25 9:50 AM EDT - Enter Package Quantities" at bounding box center [139, 130] width 155 height 9
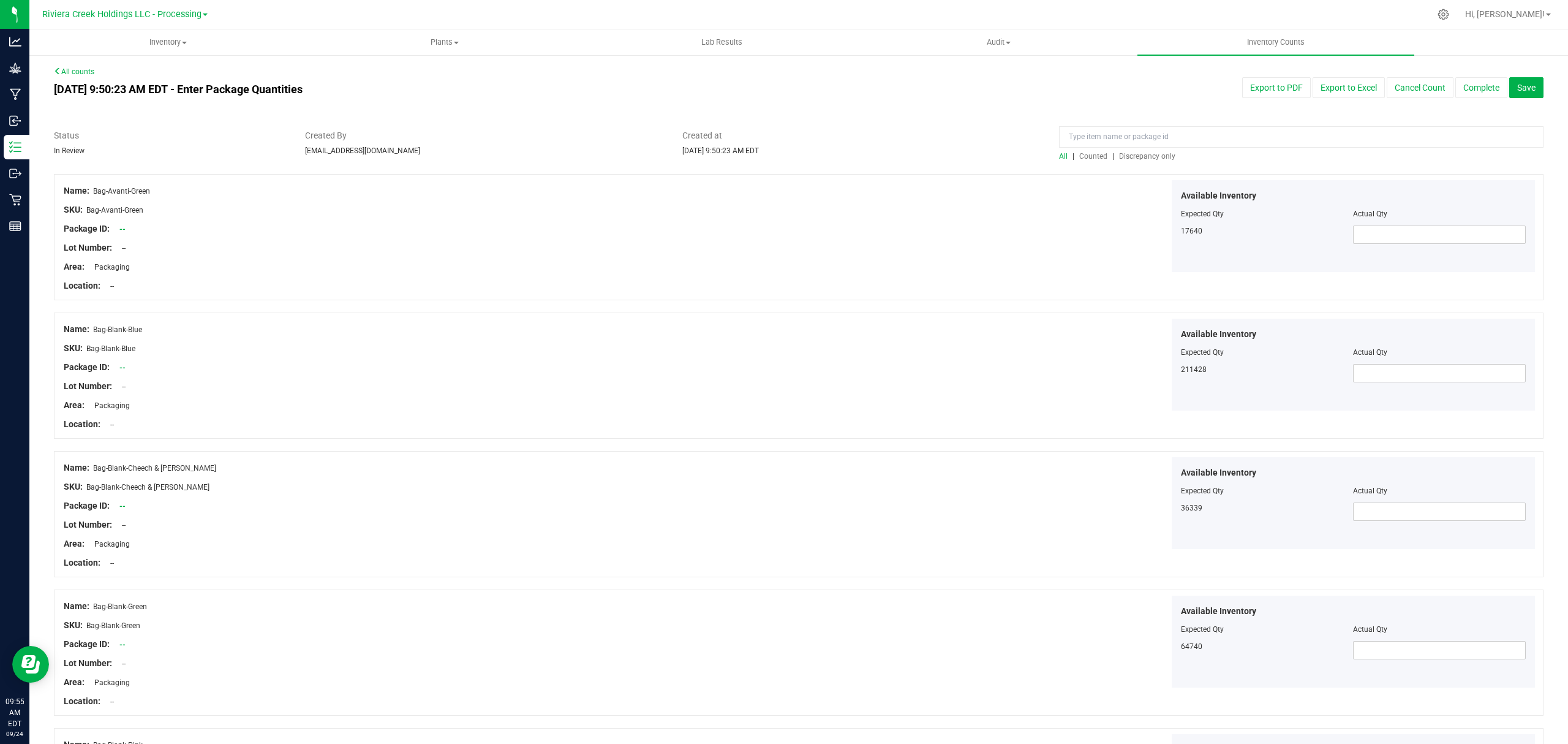
click at [1080, 152] on span "Counted" at bounding box center [1094, 156] width 28 height 9
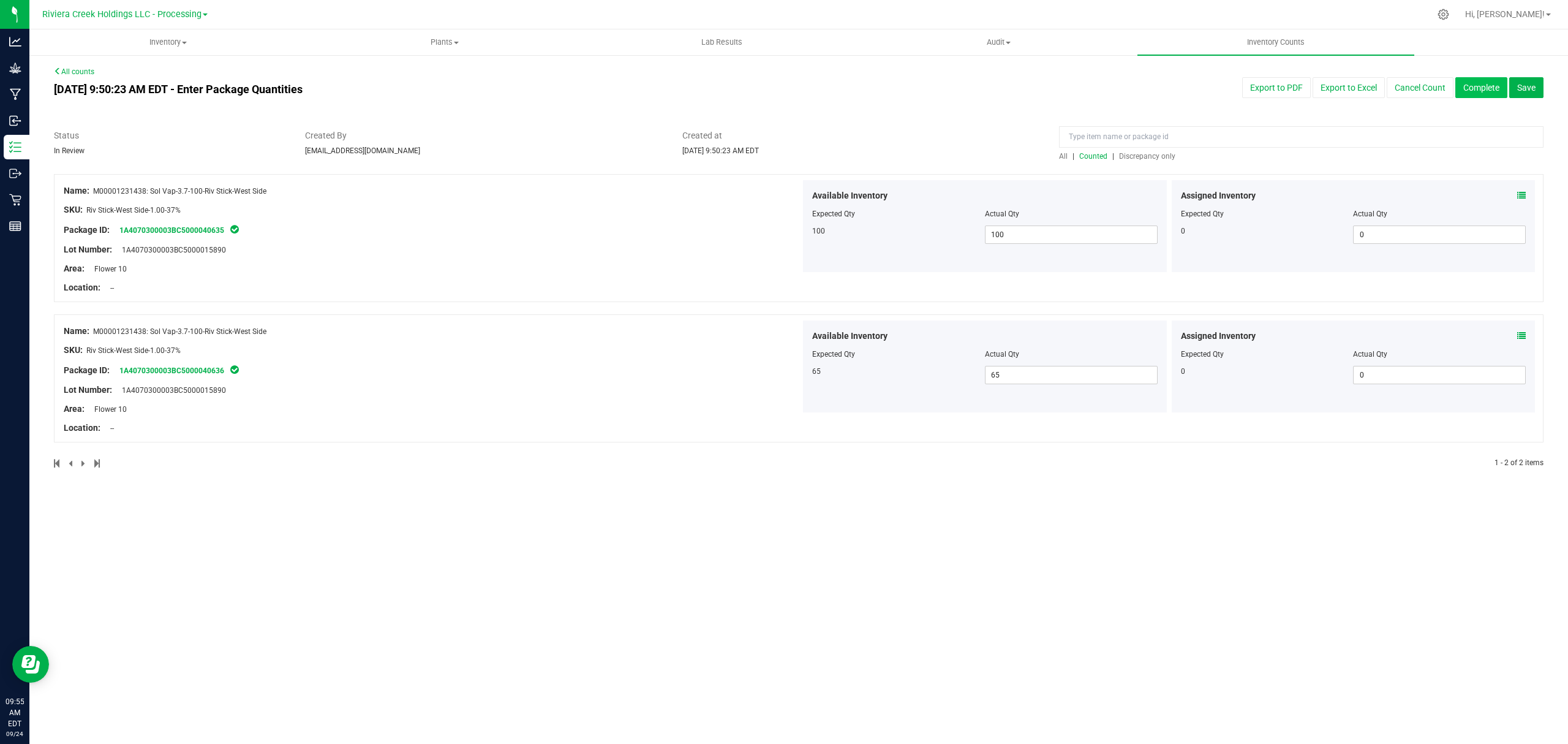
click at [1461, 86] on button "Complete" at bounding box center [1482, 87] width 52 height 21
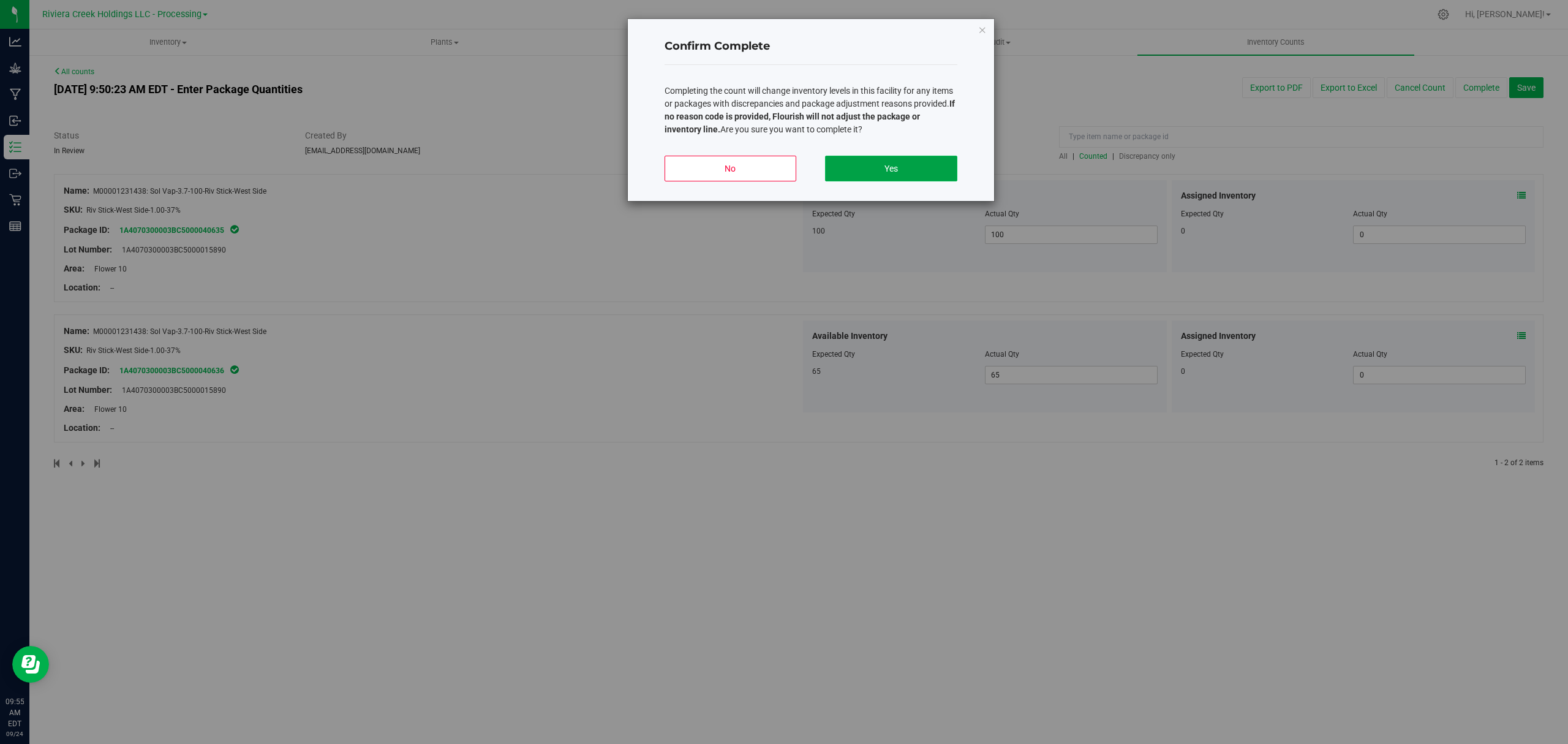
click at [944, 177] on button "Yes" at bounding box center [890, 168] width 132 height 26
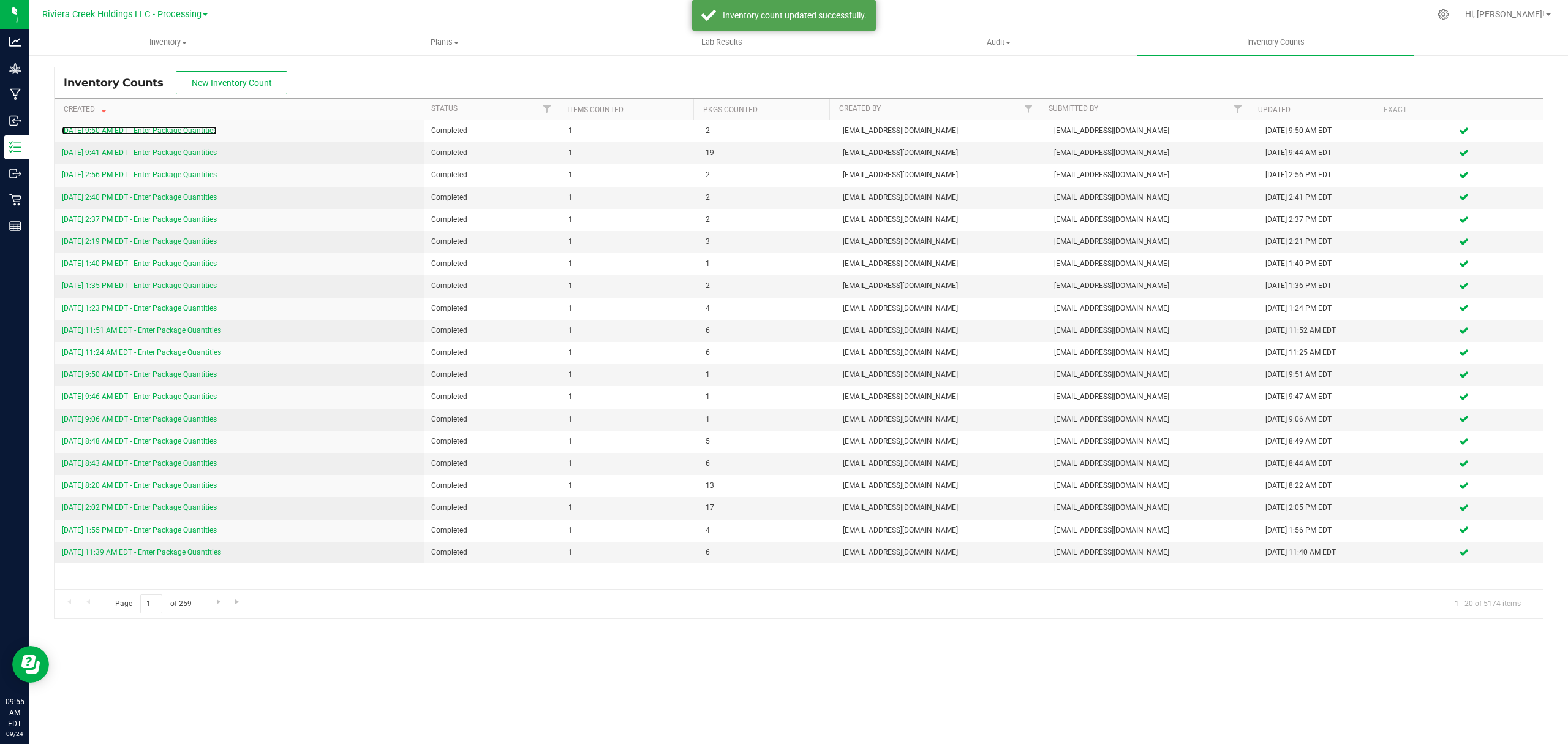
click at [191, 131] on link "9/24/25 9:50 AM EDT - Enter Package Quantities" at bounding box center [139, 130] width 155 height 9
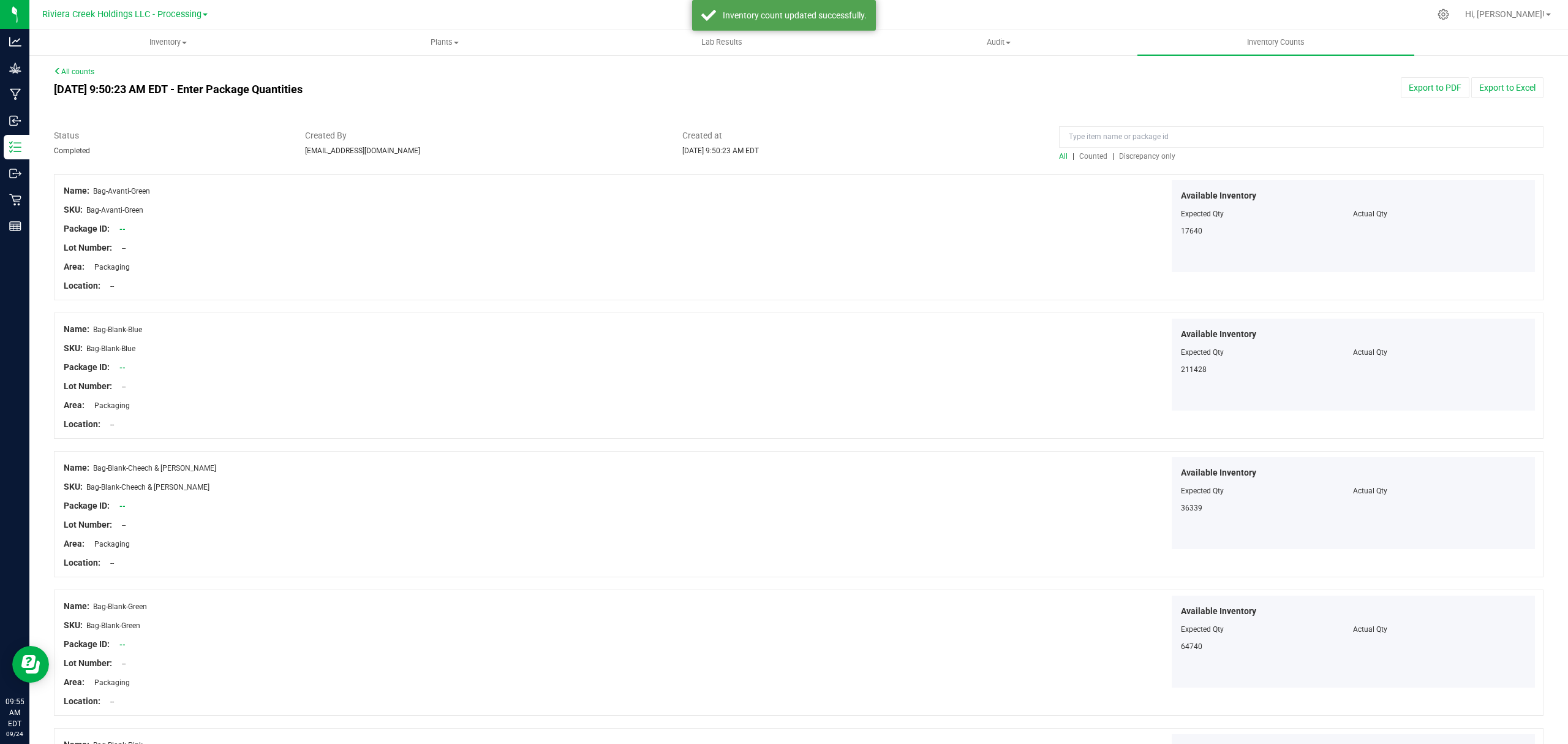
click at [1082, 154] on span "Counted" at bounding box center [1094, 156] width 28 height 9
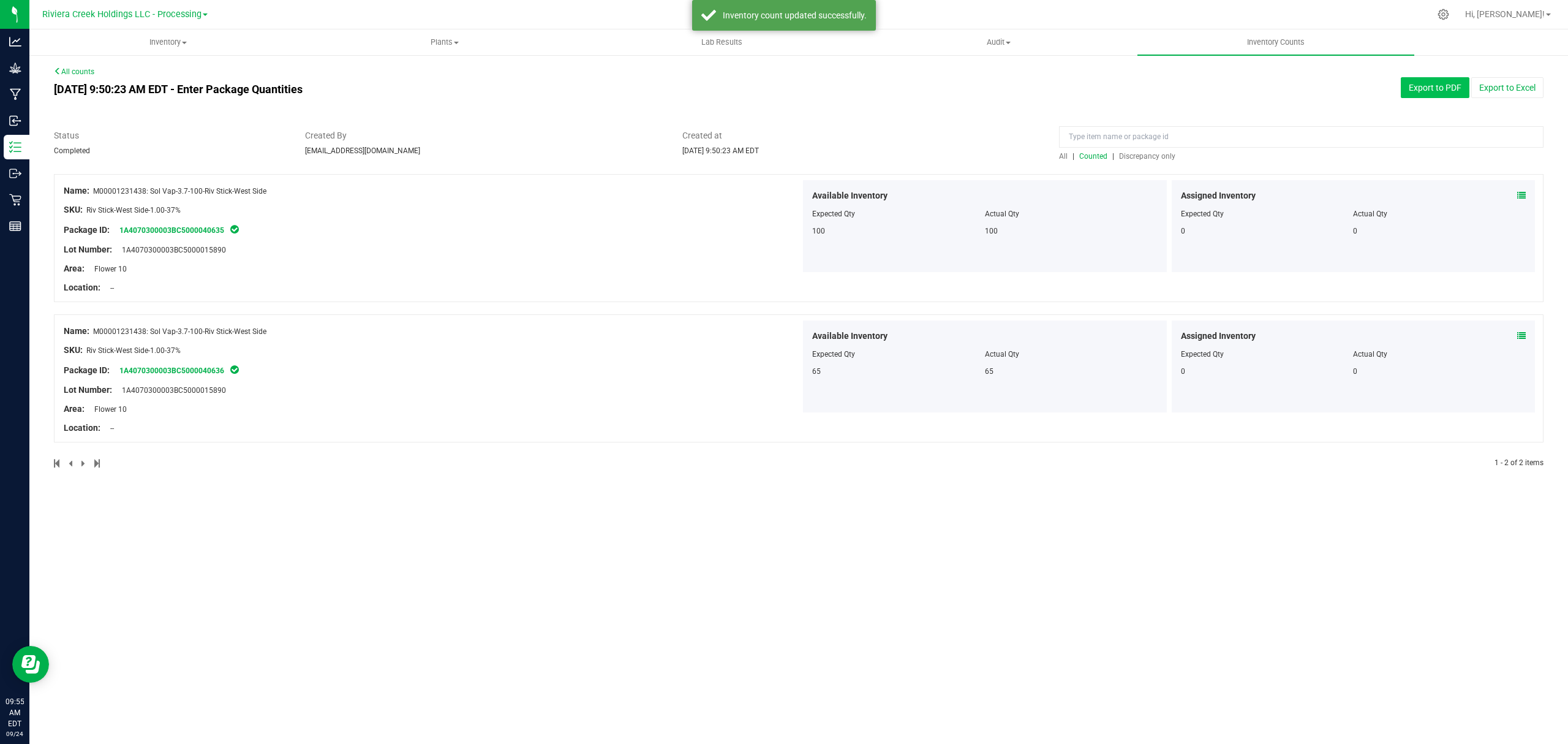
click at [1444, 89] on button "Export to PDF" at bounding box center [1435, 87] width 68 height 21
click at [164, 49] on uib-tab-heading "Inventory All packages All inventory Waste log Create inventory" at bounding box center [167, 42] width 275 height 25
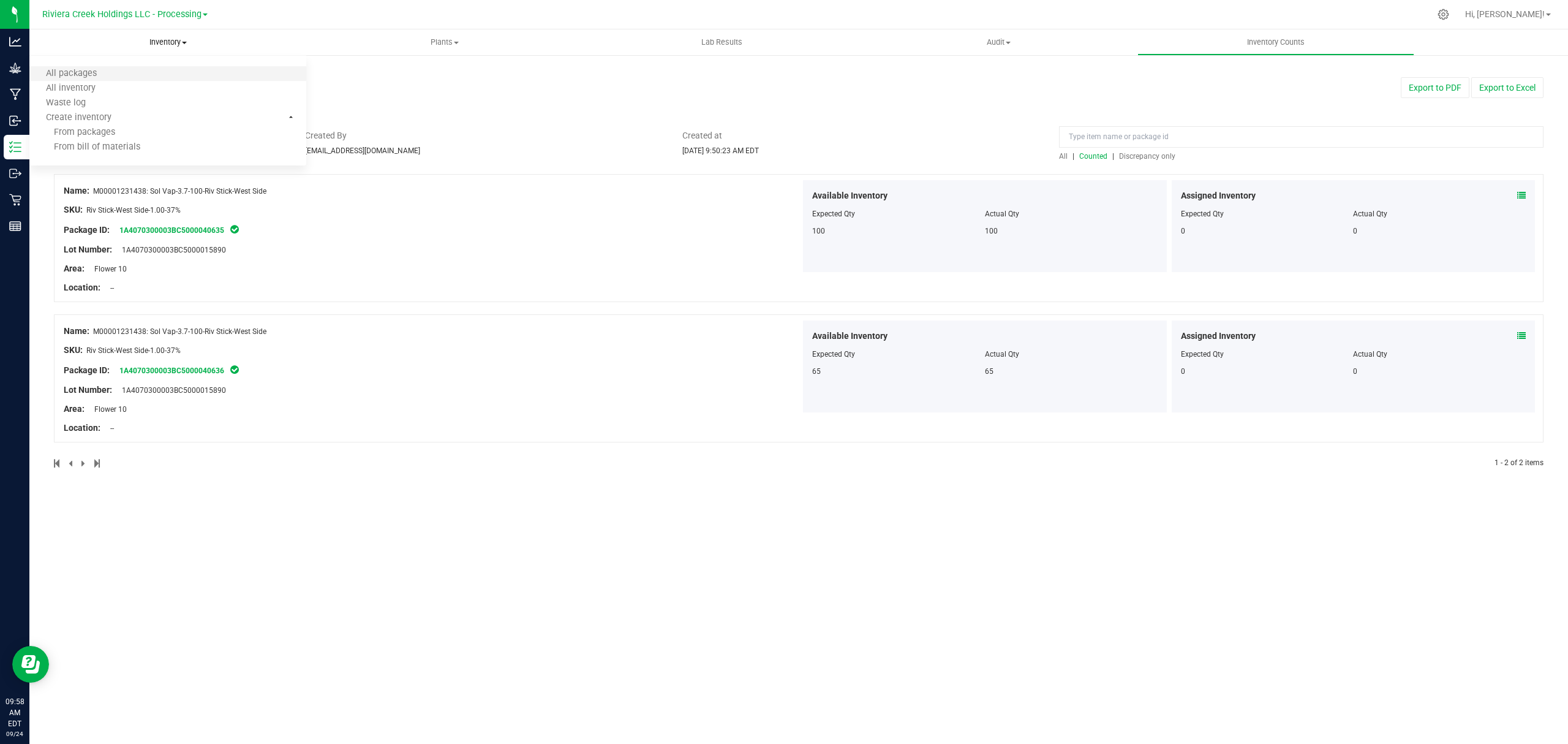
click at [139, 79] on li "All packages" at bounding box center [168, 73] width 277 height 15
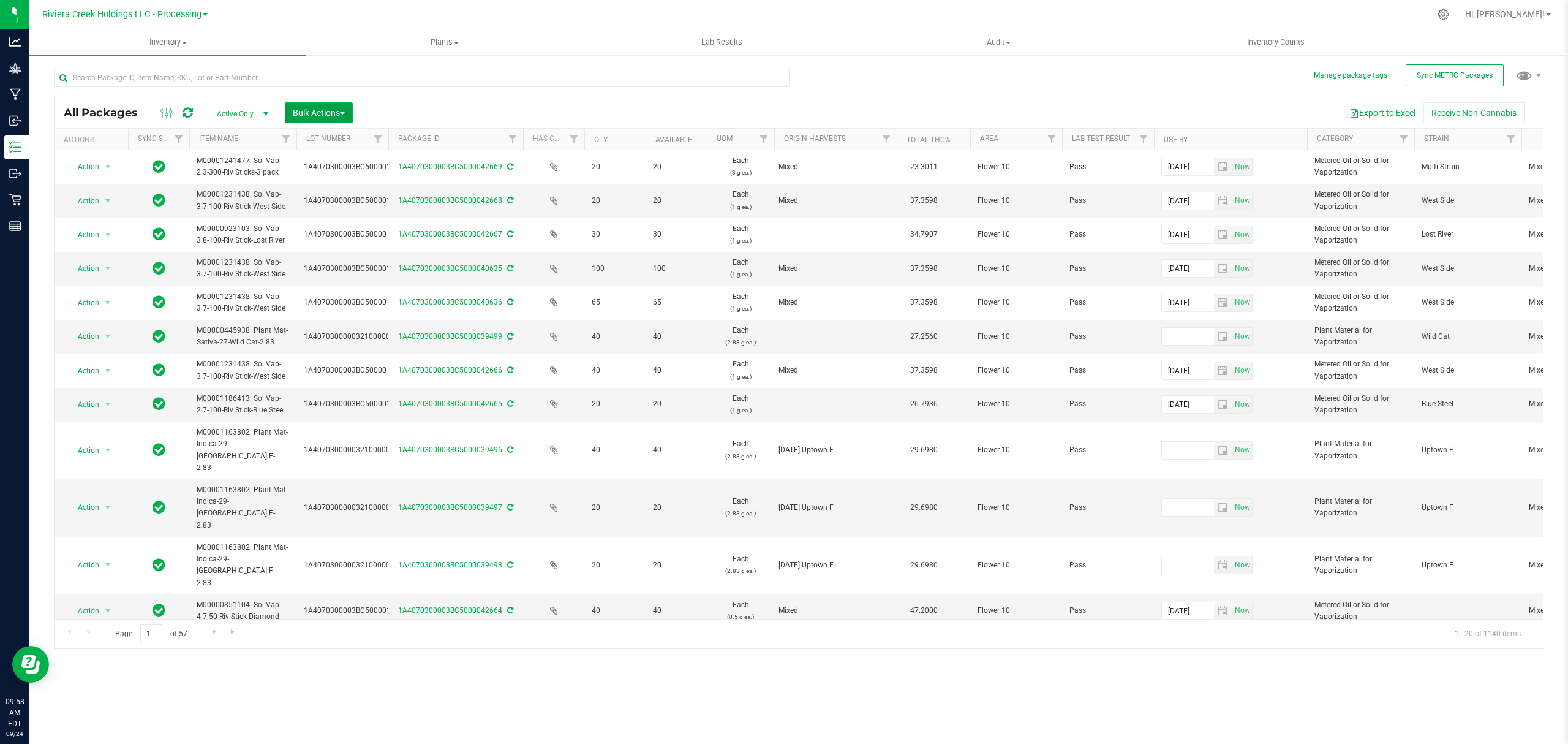
click at [320, 117] on span "Bulk Actions" at bounding box center [319, 113] width 52 height 10
click at [337, 228] on span "Lock/Unlock packages" at bounding box center [334, 231] width 84 height 10
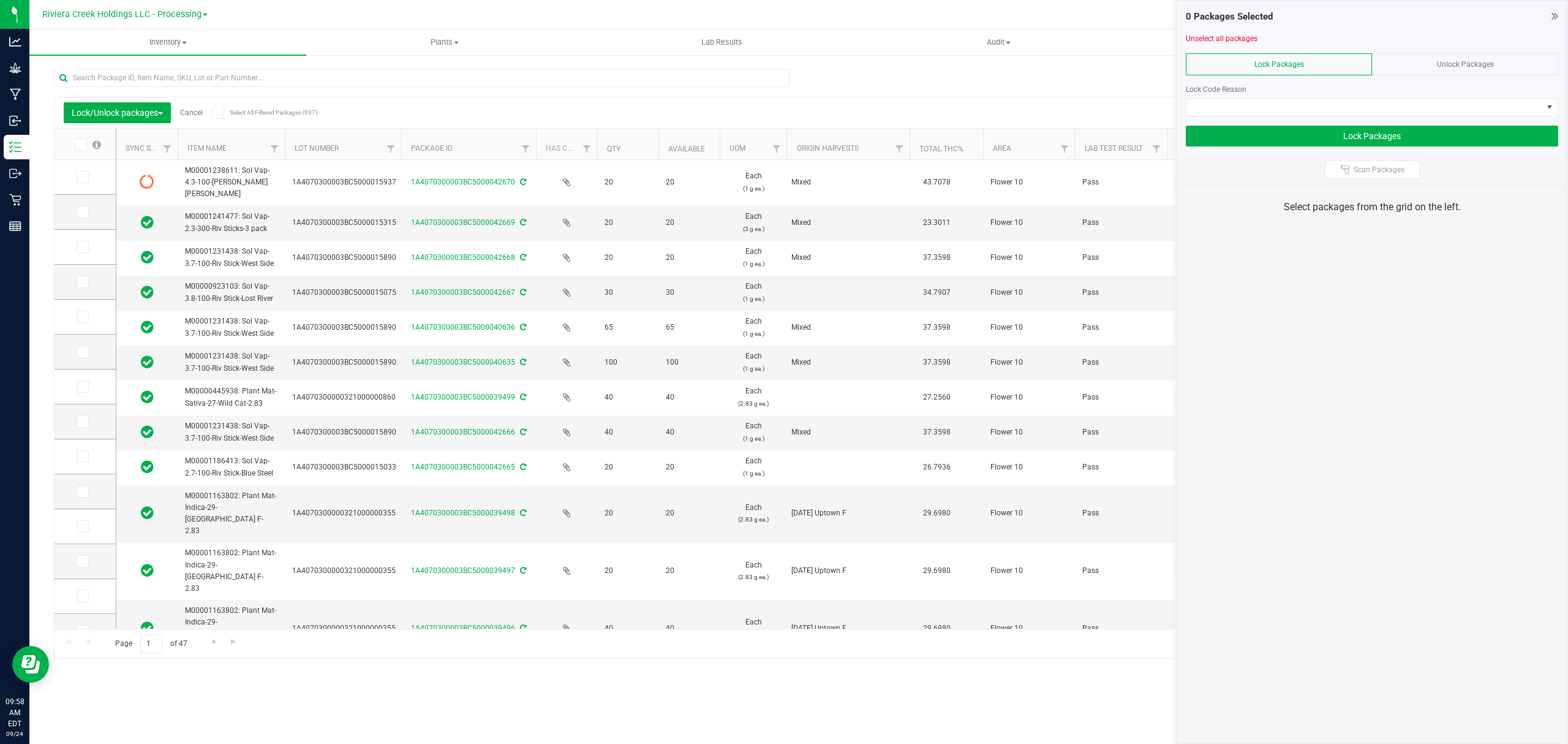
drag, startPoint x: 375, startPoint y: 147, endPoint x: 402, endPoint y: 150, distance: 27.2
click at [88, 319] on span at bounding box center [82, 317] width 12 height 12
click at [0, 0] on input "checkbox" at bounding box center [0, 0] width 0 height 0
click at [78, 352] on icon at bounding box center [82, 352] width 8 height 0
click at [0, 0] on input "checkbox" at bounding box center [0, 0] width 0 height 0
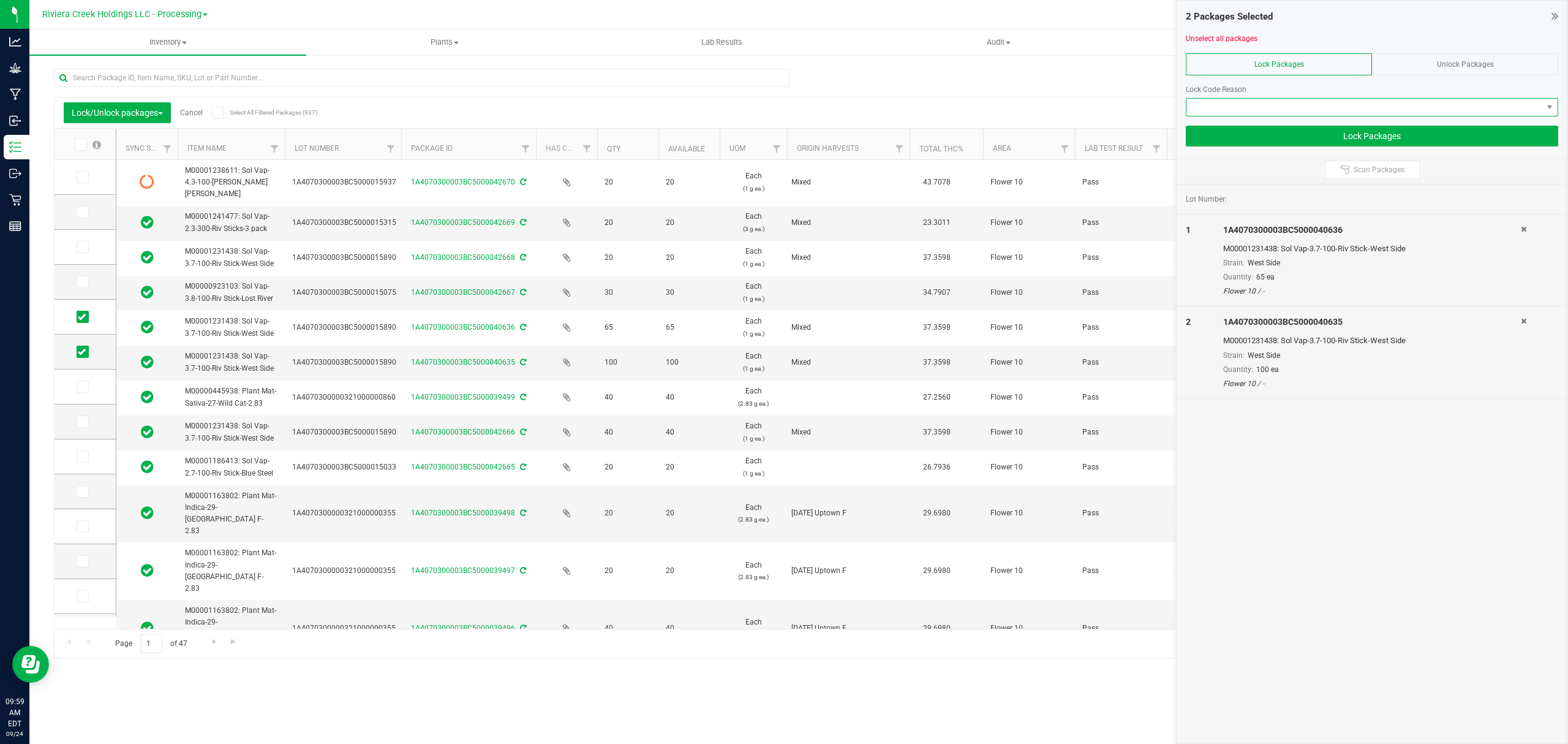
drag, startPoint x: 1233, startPoint y: 104, endPoint x: 1232, endPoint y: 110, distance: 6.1
click at [1233, 104] on span at bounding box center [1364, 107] width 356 height 17
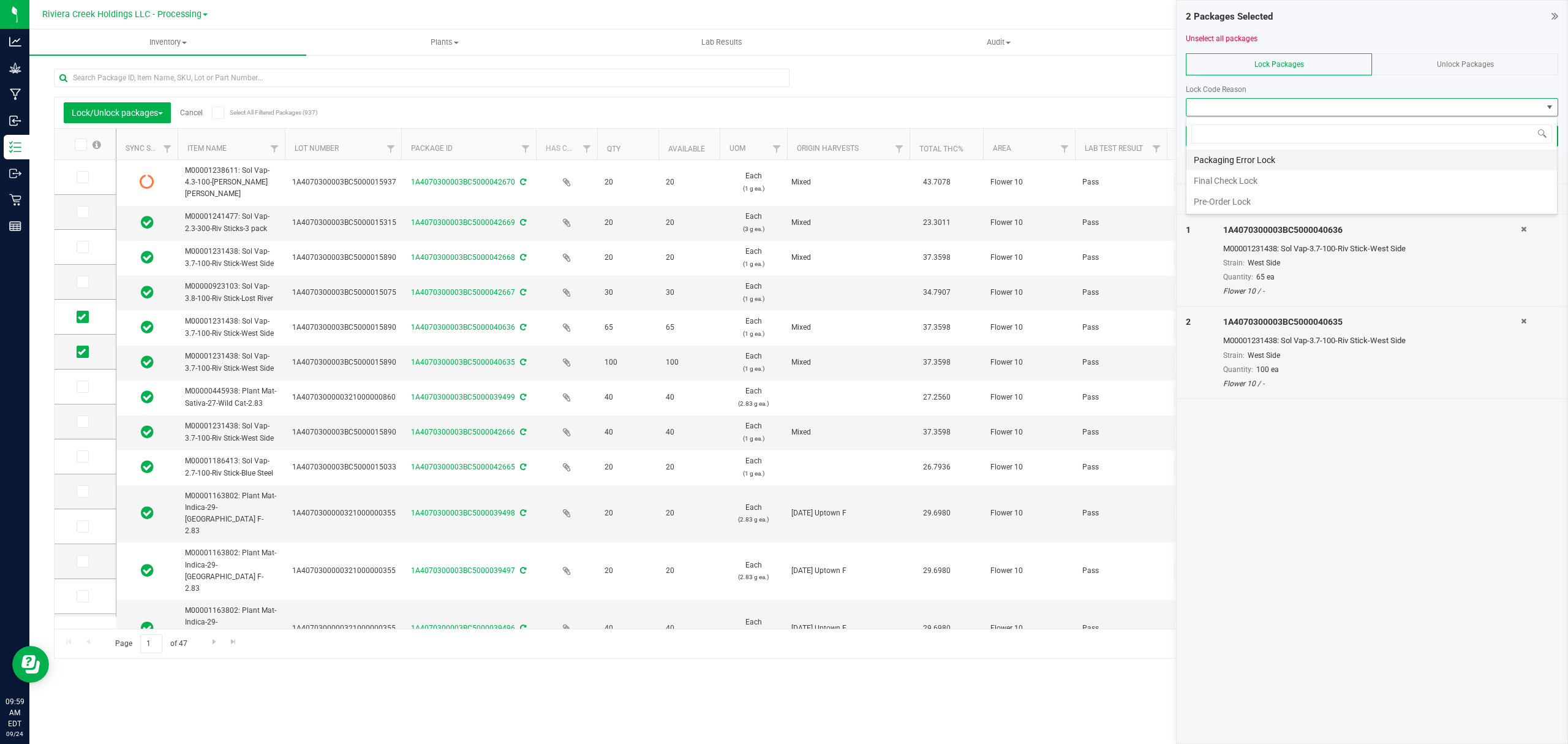
scroll to position [19, 371]
click at [1216, 179] on li "Final Check Lock" at bounding box center [1372, 180] width 370 height 21
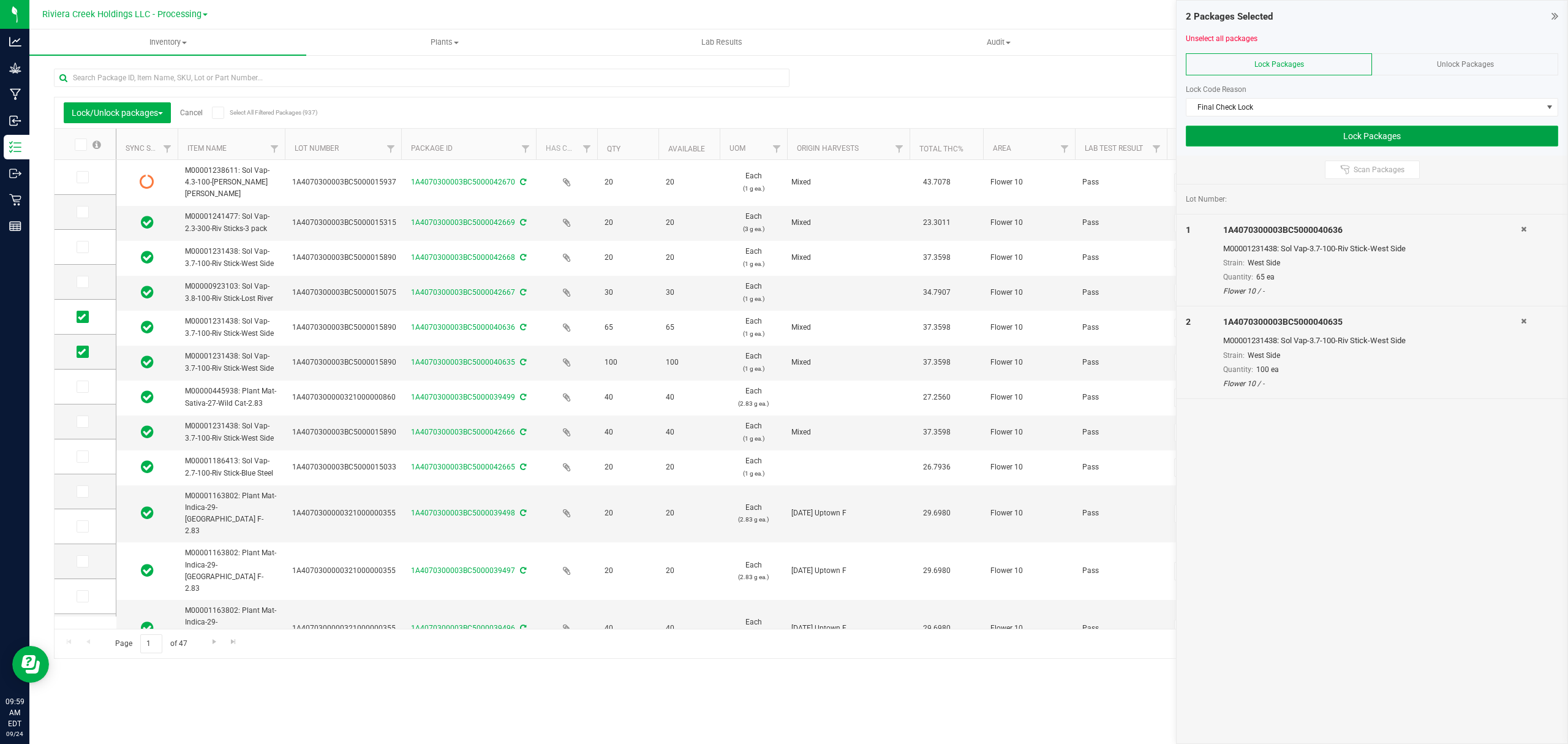
click at [1211, 145] on button "Lock Packages" at bounding box center [1372, 136] width 372 height 21
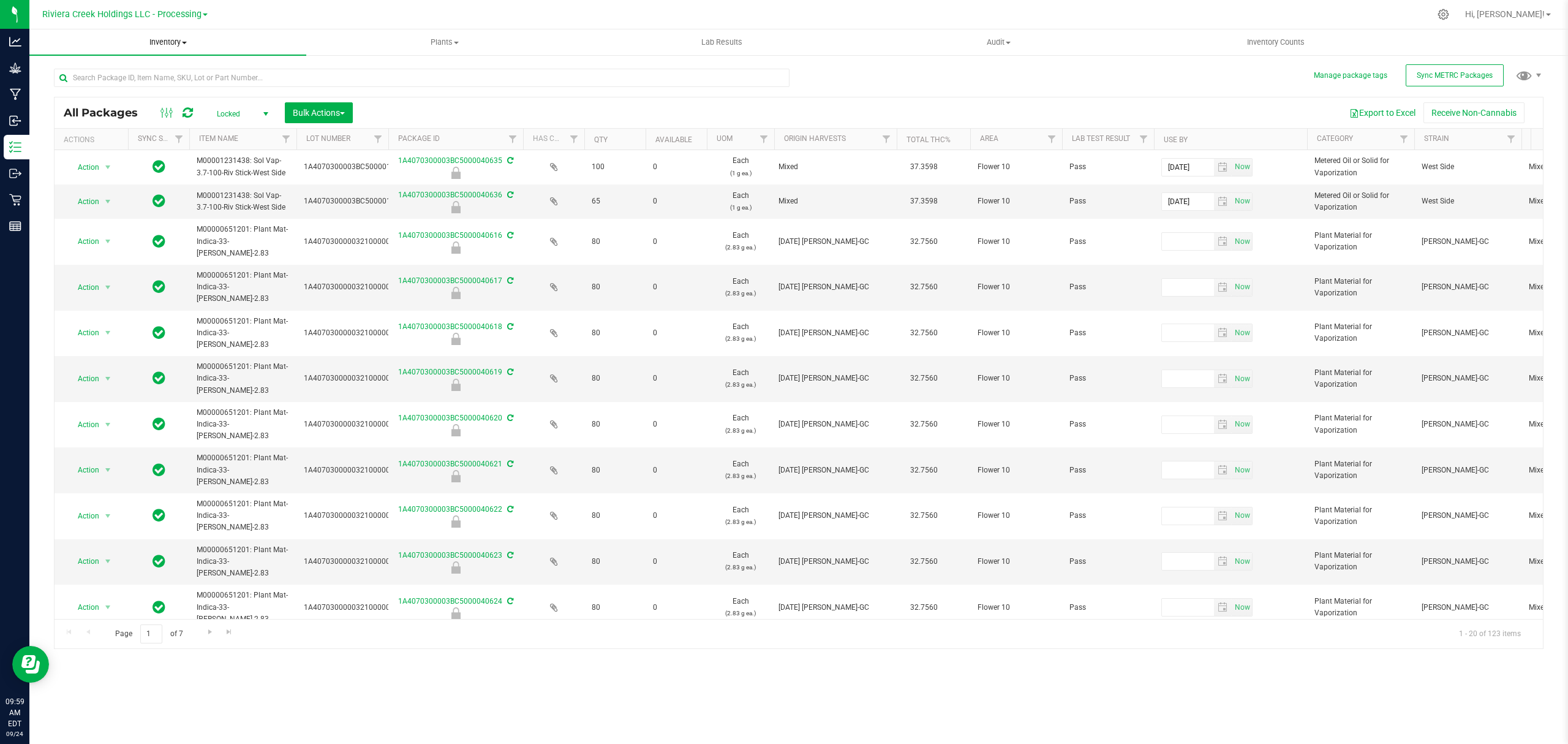
click at [164, 40] on span "Inventory" at bounding box center [168, 42] width 277 height 11
click at [171, 148] on li "From bill of materials" at bounding box center [168, 148] width 277 height 15
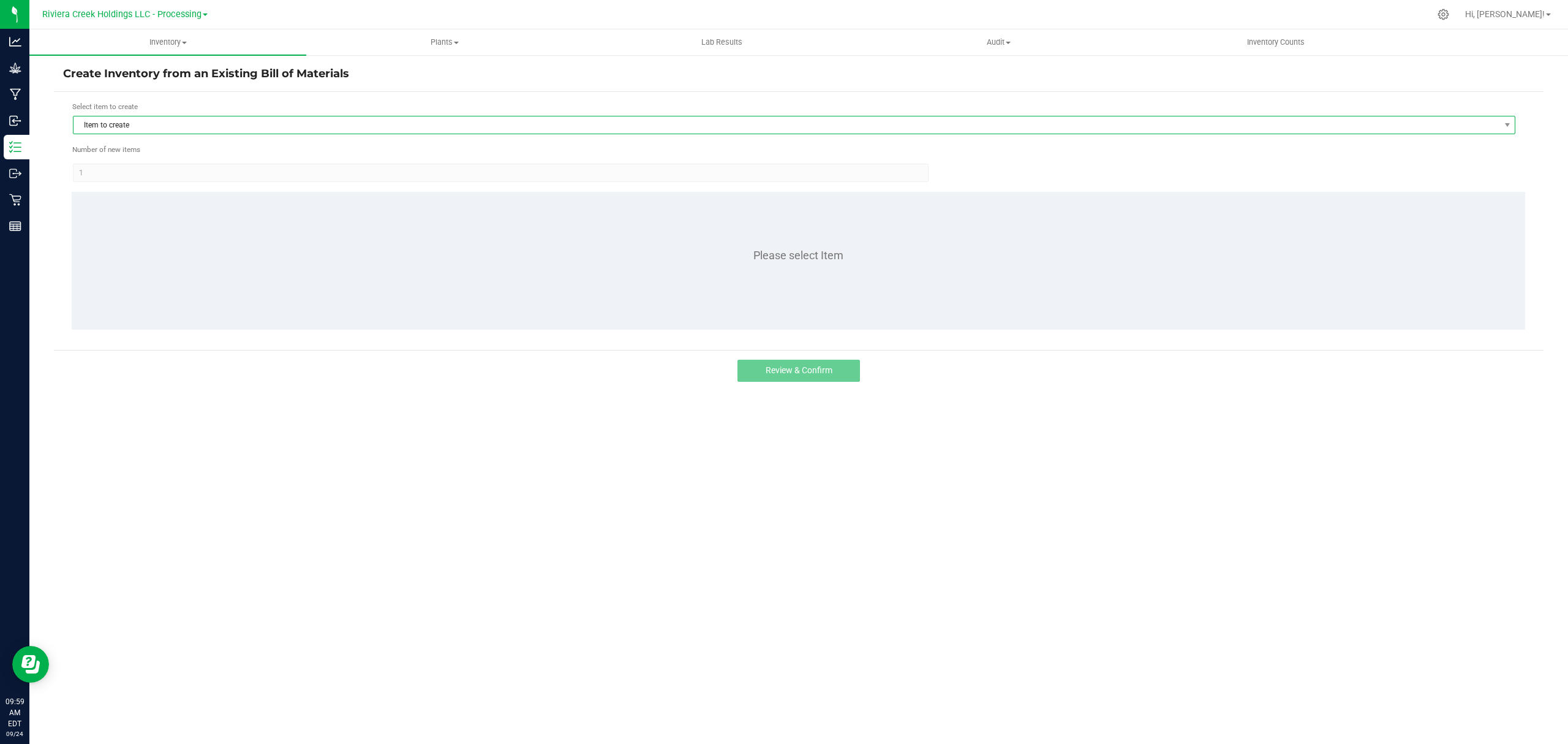
click at [177, 129] on span "Item to create" at bounding box center [786, 125] width 1426 height 17
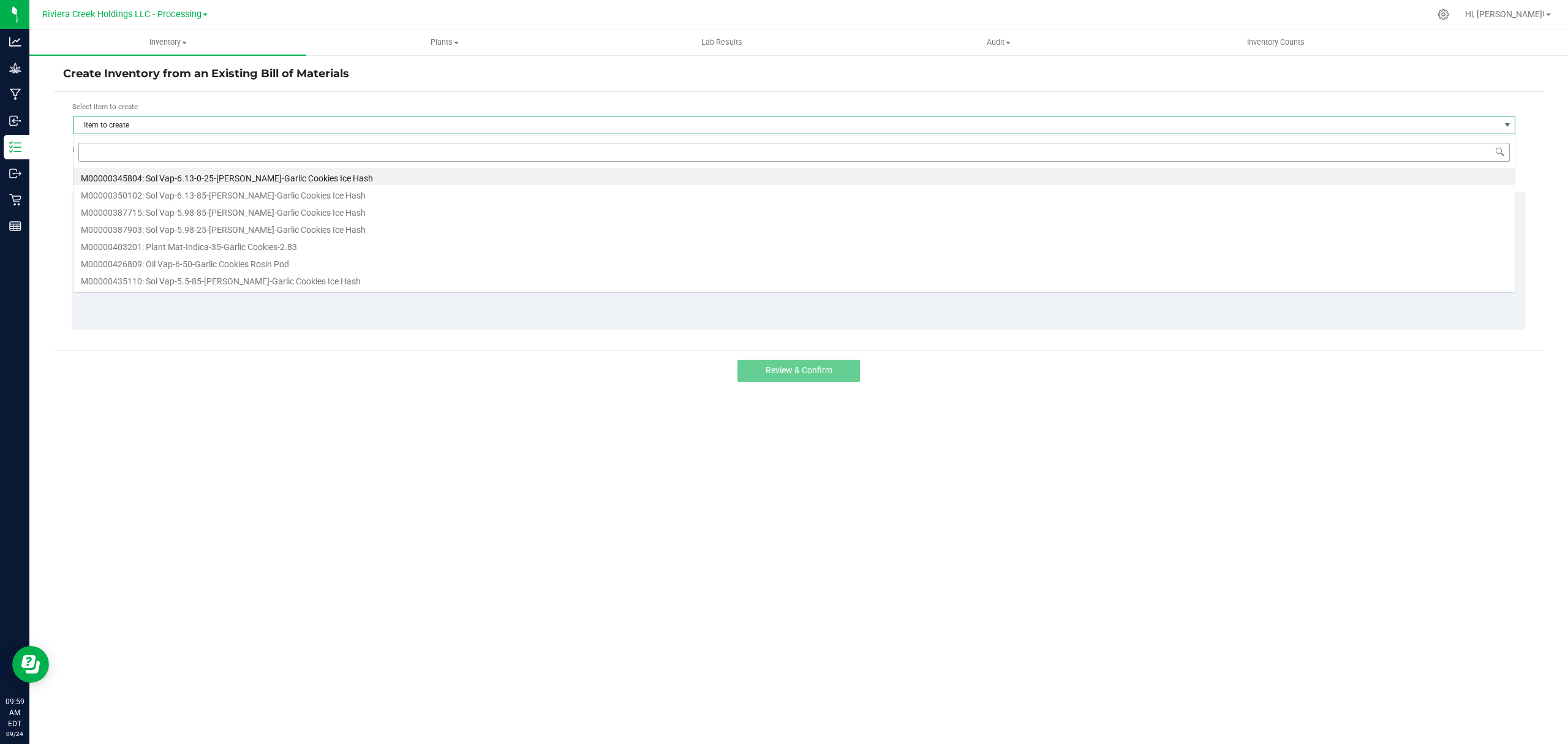
scroll to position [19, 1443]
type input "1"
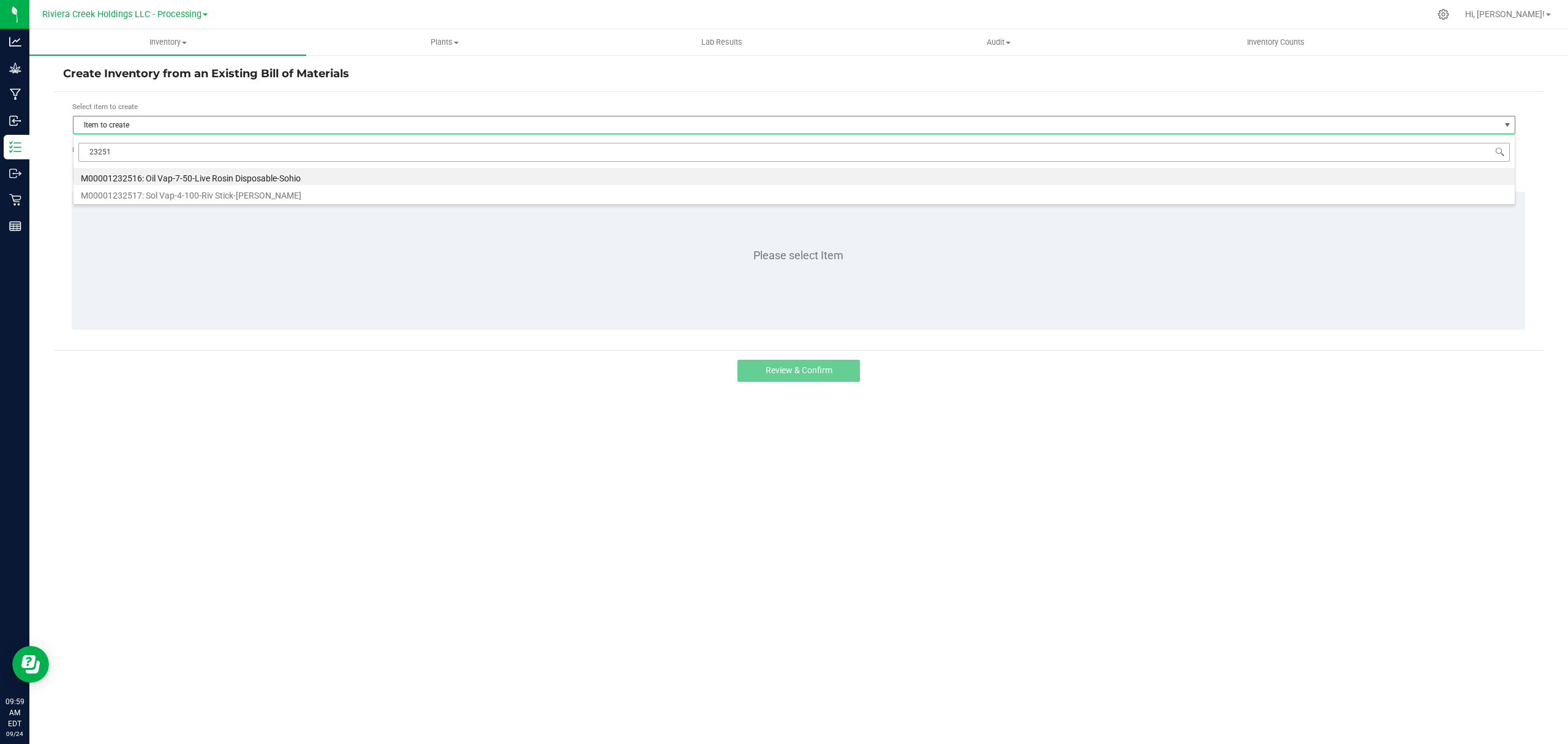
type input "232517"
click at [216, 182] on li "M00001232517: Sol Vap-4-100-Riv Stick-Stambaugh GC" at bounding box center [793, 175] width 1441 height 17
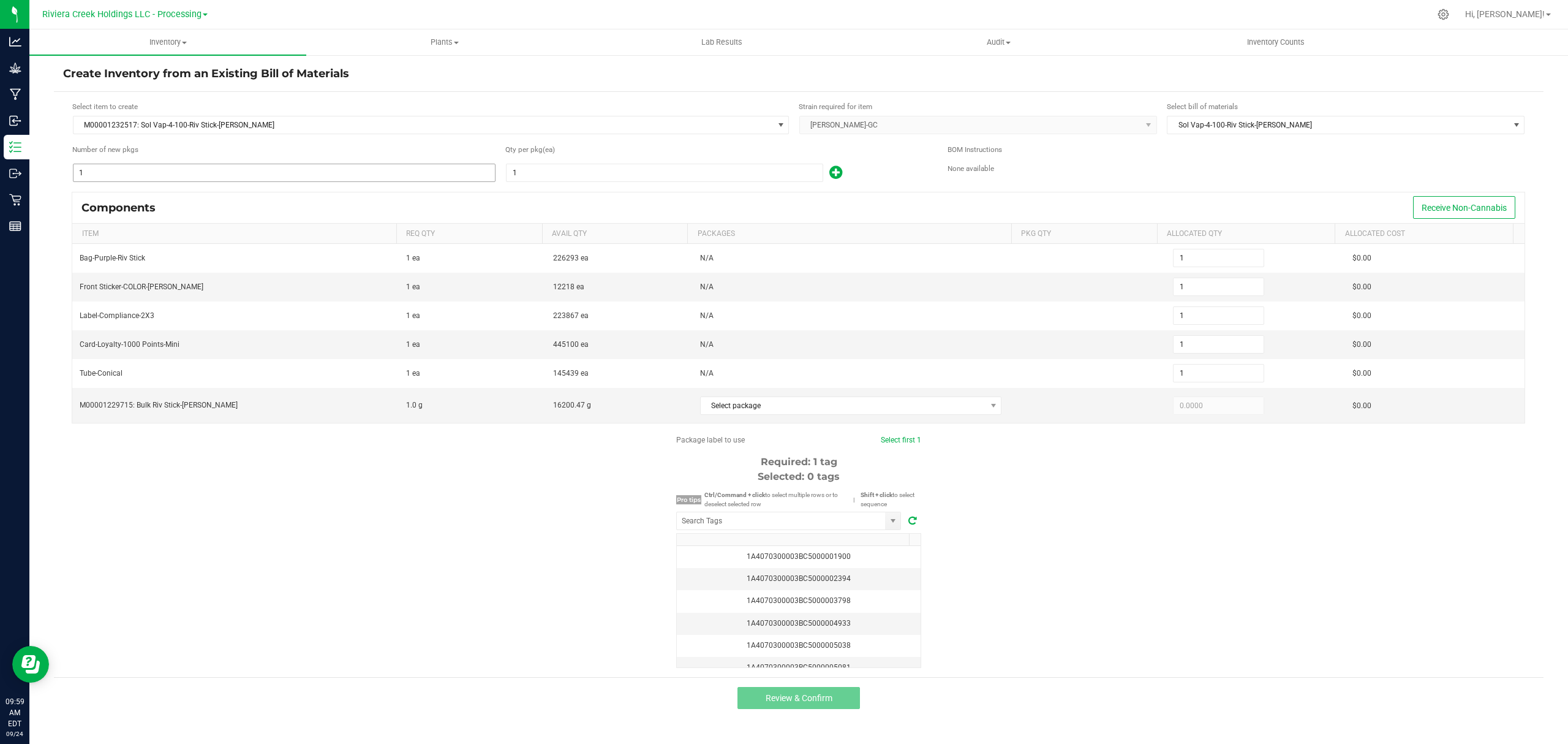
click at [202, 169] on input "1" at bounding box center [284, 172] width 422 height 17
type input "7"
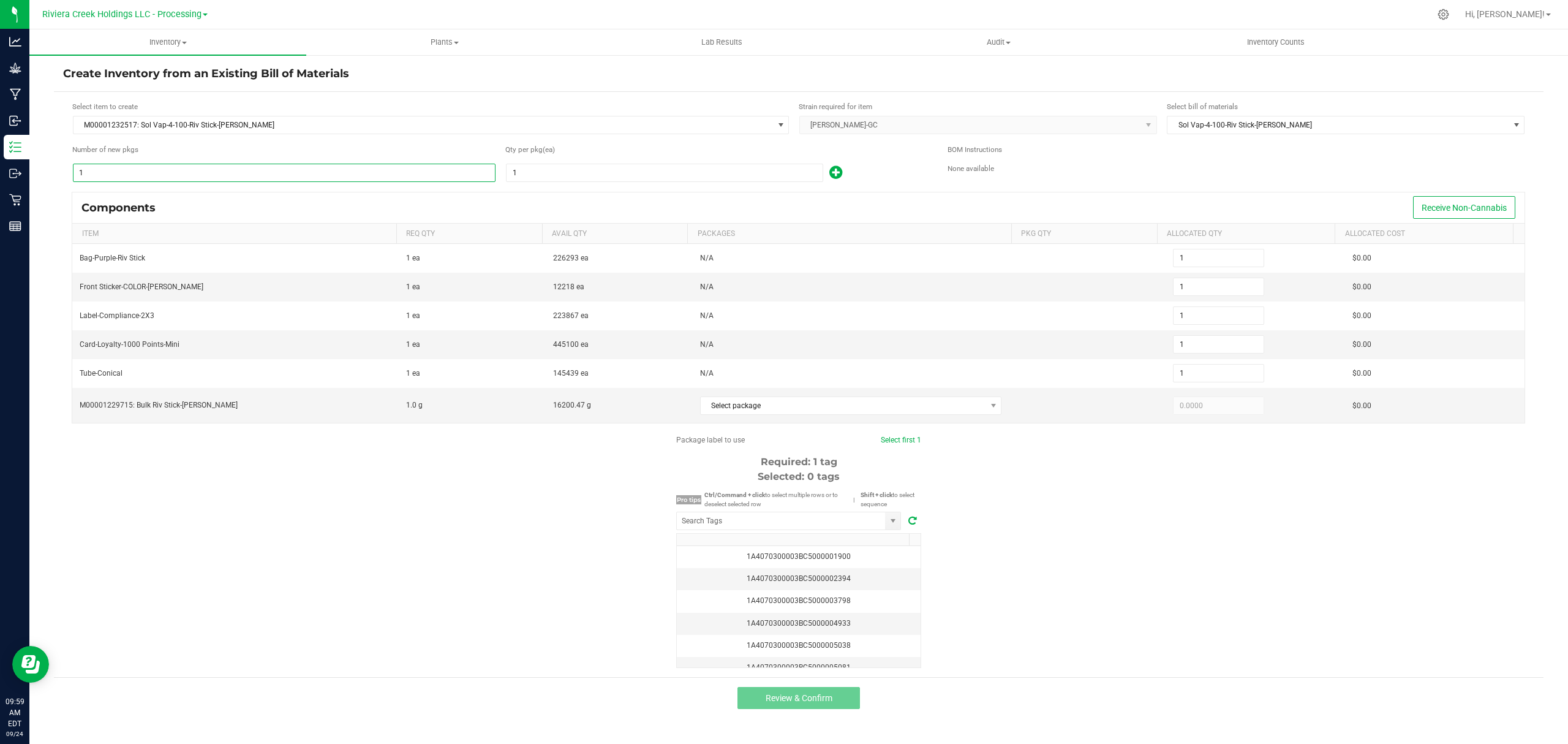
type input "7"
click at [552, 176] on input "1" at bounding box center [665, 172] width 316 height 17
type input "10"
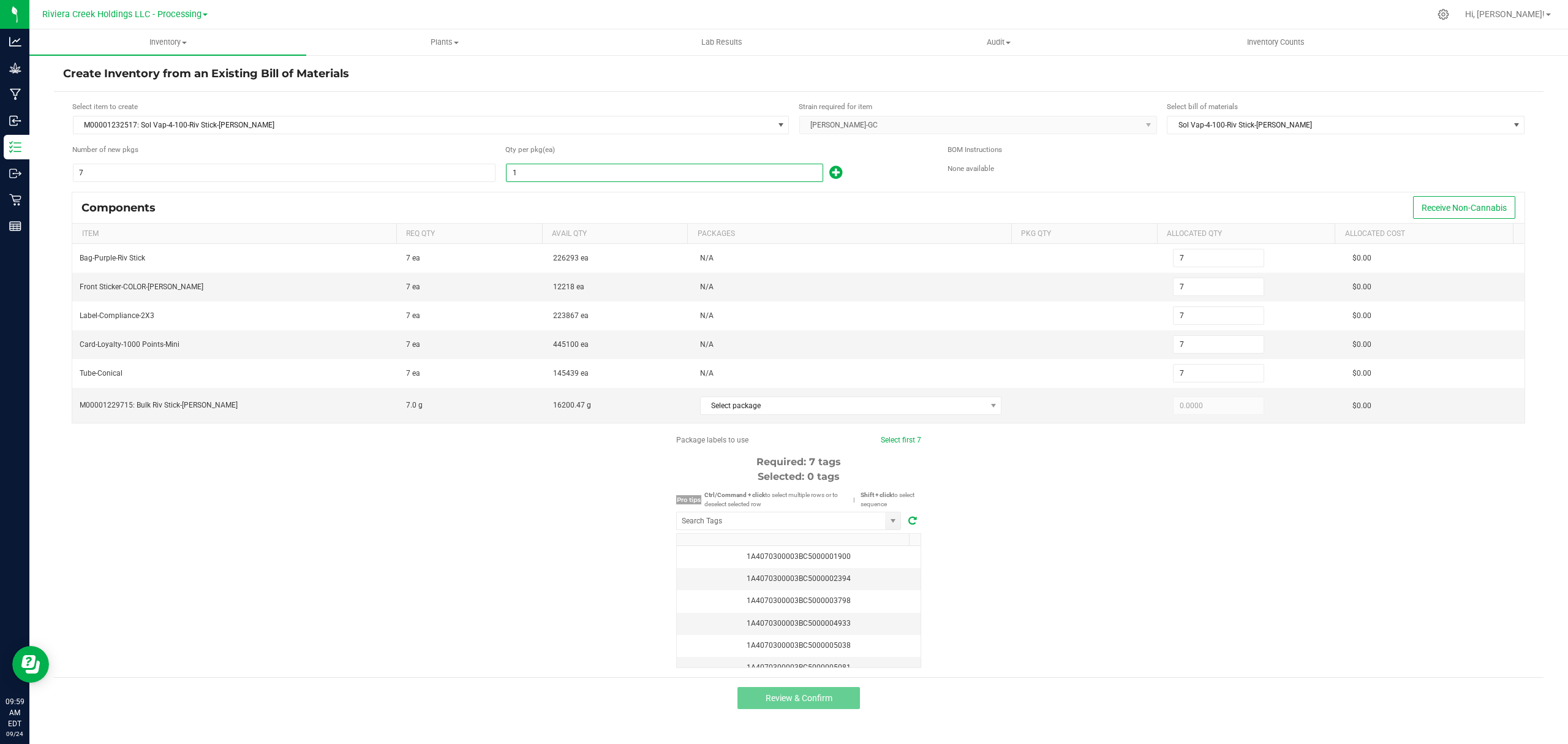
type input "70"
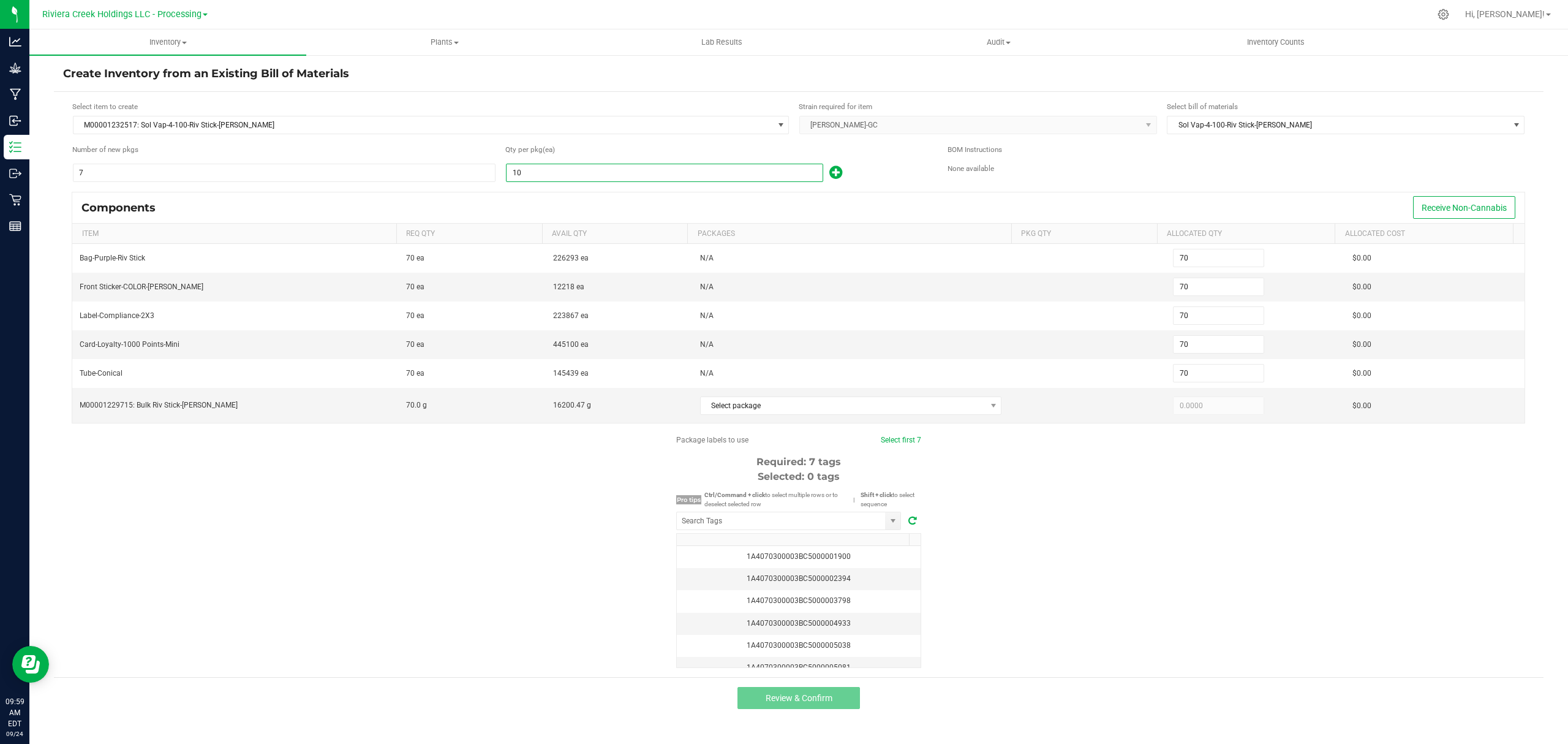
type input "100"
type input "700"
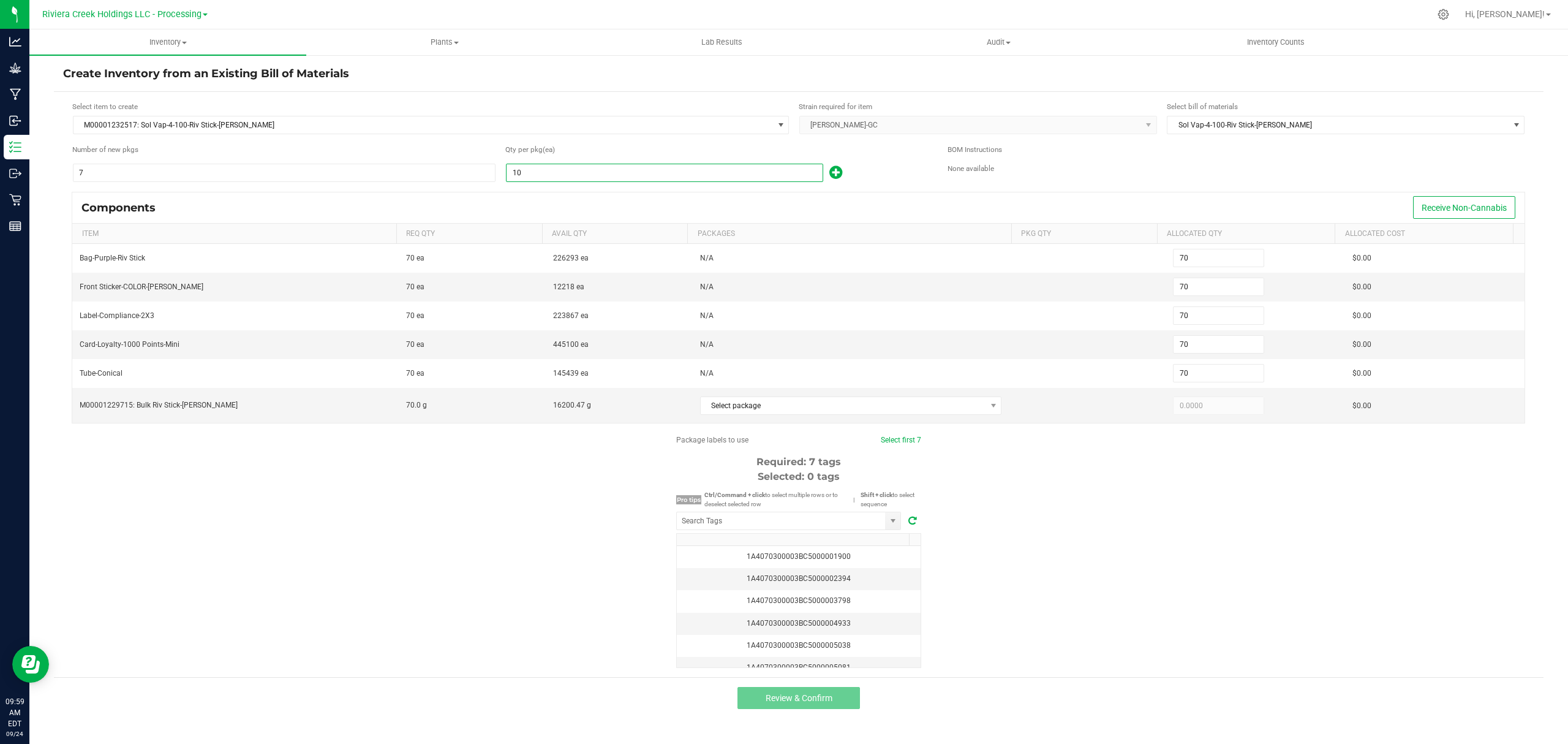
type input "700"
type input "100"
click at [889, 167] on div "100" at bounding box center [717, 173] width 424 height 20
click at [838, 410] on span "Select package" at bounding box center [844, 405] width 285 height 17
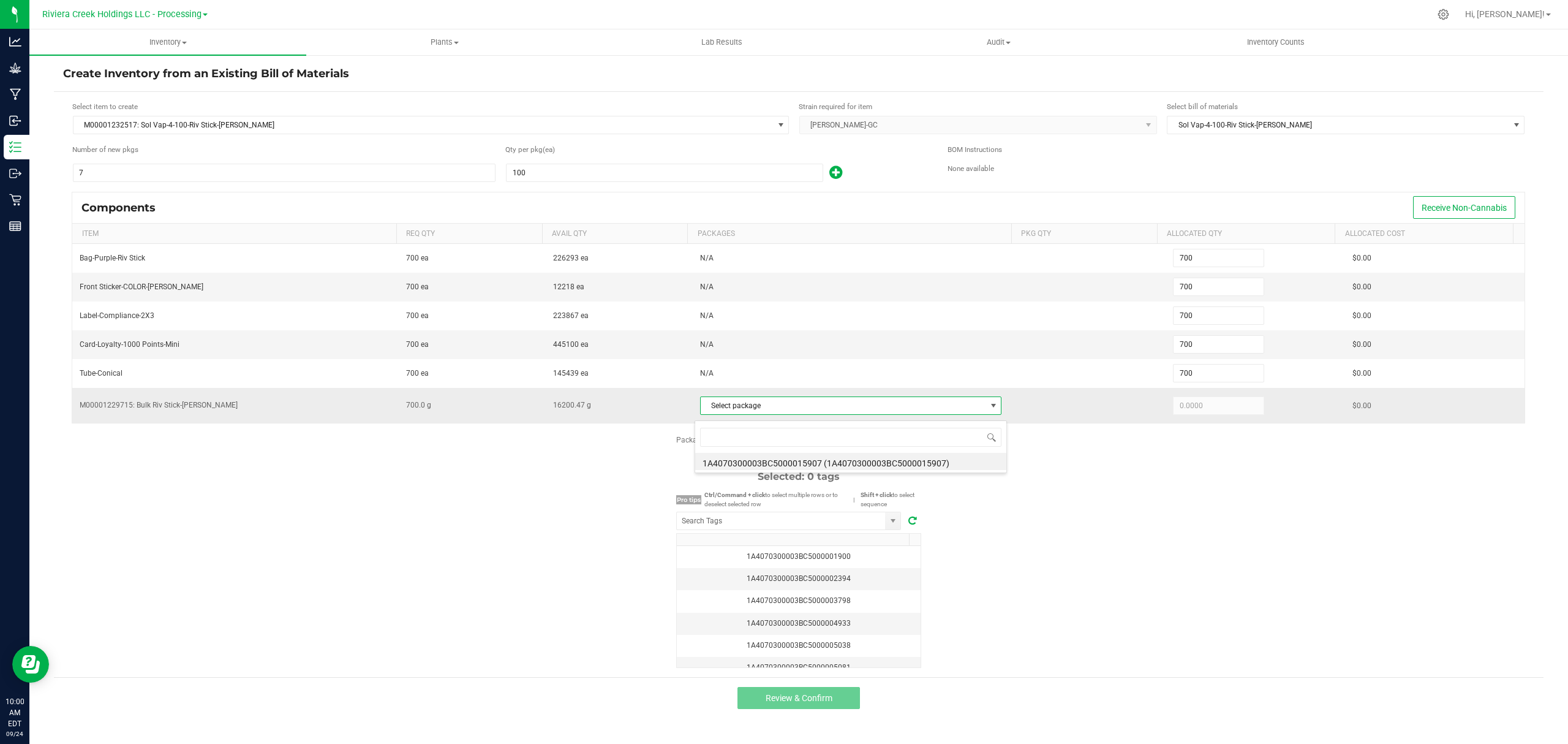
scroll to position [19, 299]
click at [857, 455] on li "1A4070300003BC5000015907 (1A4070300003BC5000015907)" at bounding box center [851, 461] width 311 height 17
type input "700.0000"
click at [1010, 507] on div "Package labels to use Select first 7 Required: 7 tags Selected: 0 tags Pro tips…" at bounding box center [798, 552] width 1490 height 234
click at [794, 520] on input "NO DATA FOUND" at bounding box center [781, 520] width 208 height 17
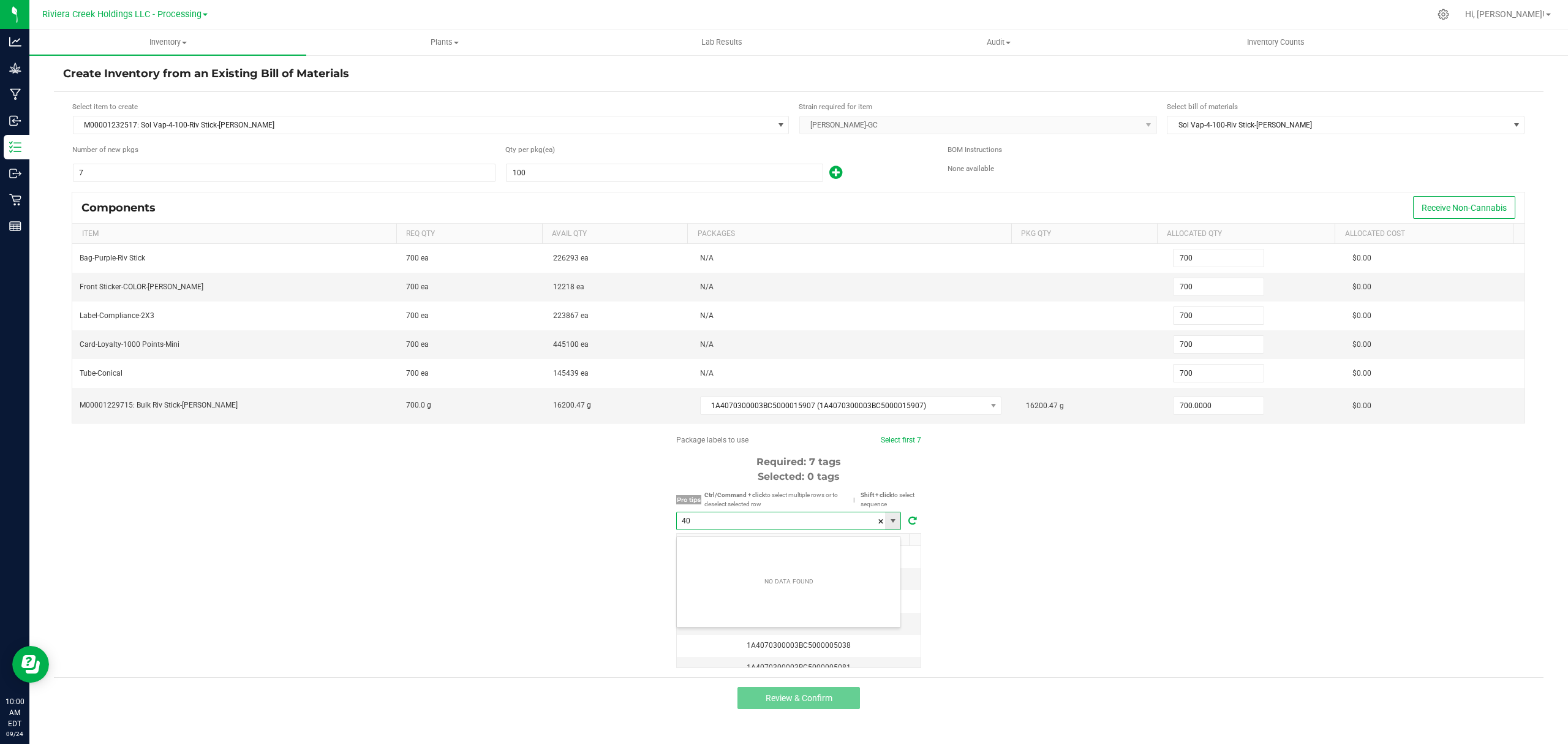
scroll to position [19, 224]
click at [800, 547] on li "1A4070300003BC5000040637" at bounding box center [788, 549] width 224 height 21
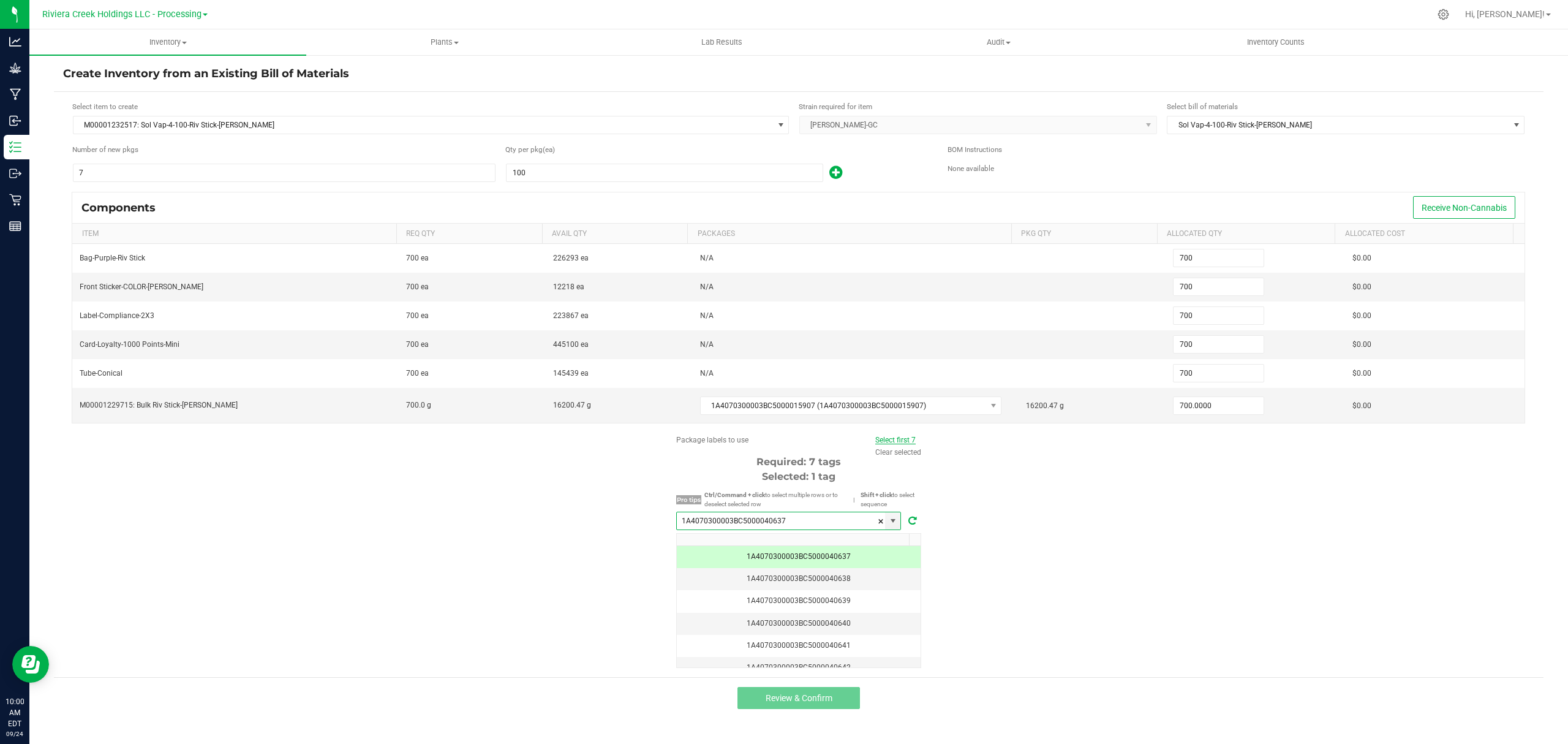
type input "1A4070300003BC5000040637"
click at [898, 441] on link "Select first 7" at bounding box center [895, 440] width 41 height 9
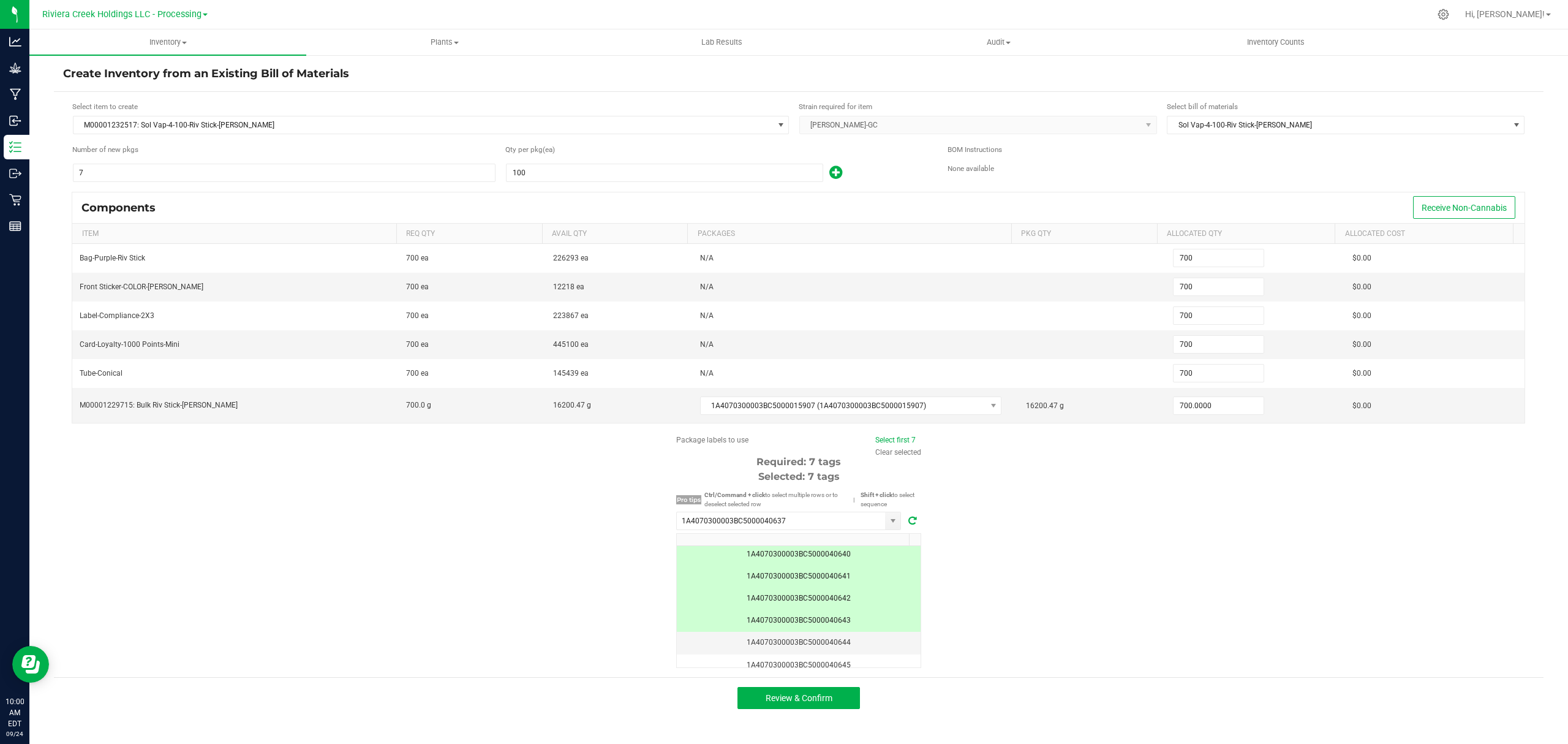
scroll to position [106, 0]
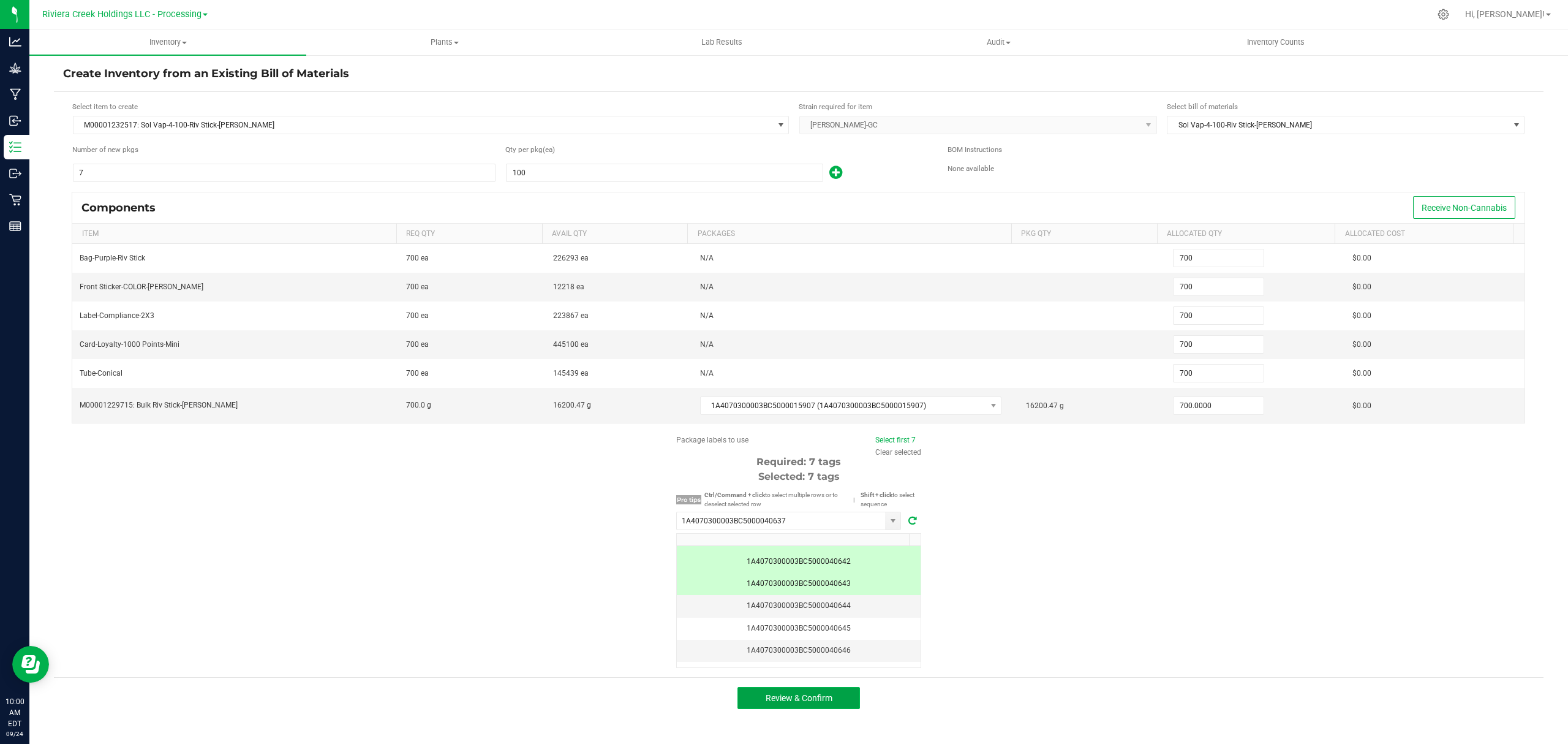
click at [841, 696] on button "Review & Confirm" at bounding box center [799, 697] width 123 height 22
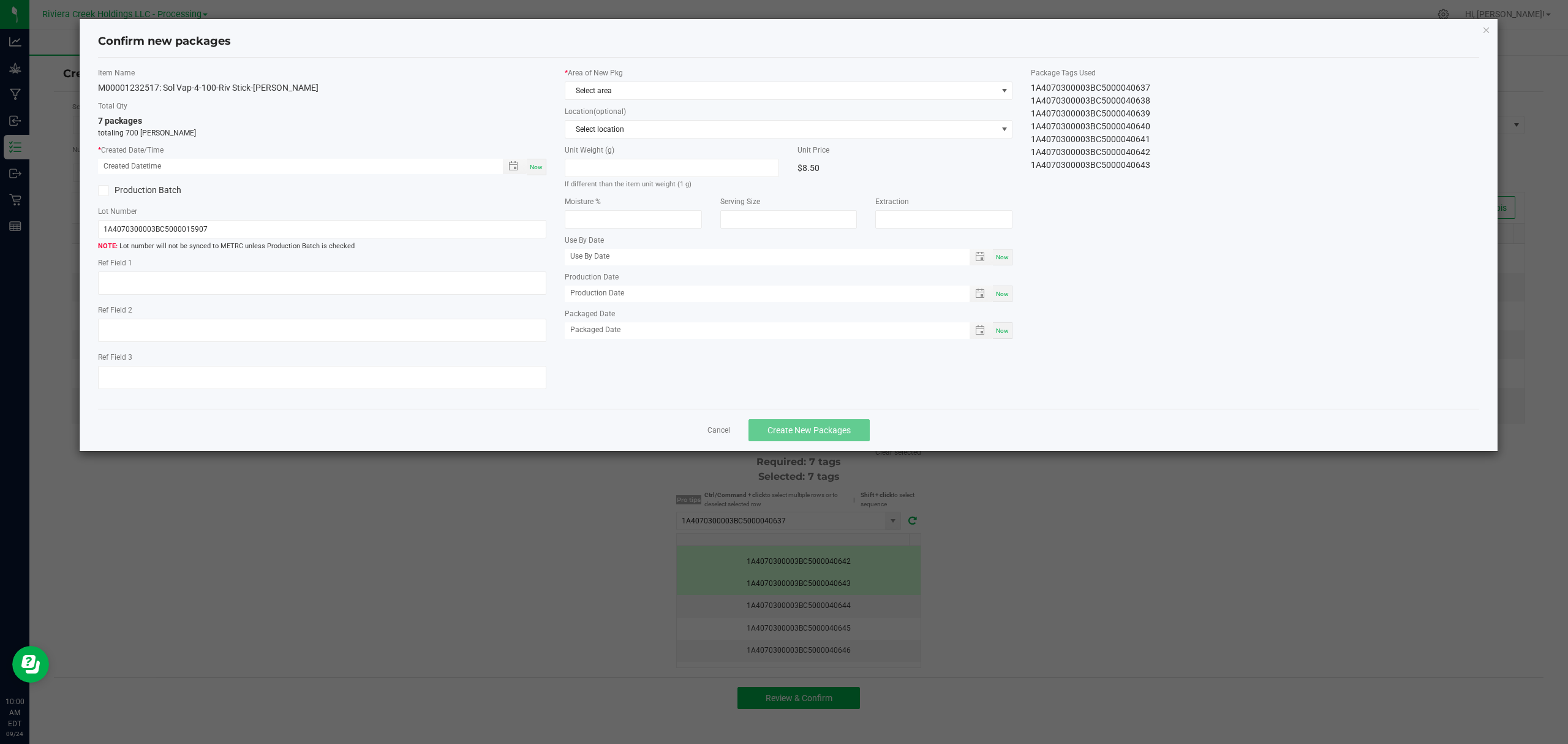
type input "07/15/2026"
click at [544, 163] on div "Now" at bounding box center [537, 166] width 20 height 17
type input "09/24/2025 10:00 AM"
click at [628, 99] on span "Select area" at bounding box center [782, 90] width 432 height 17
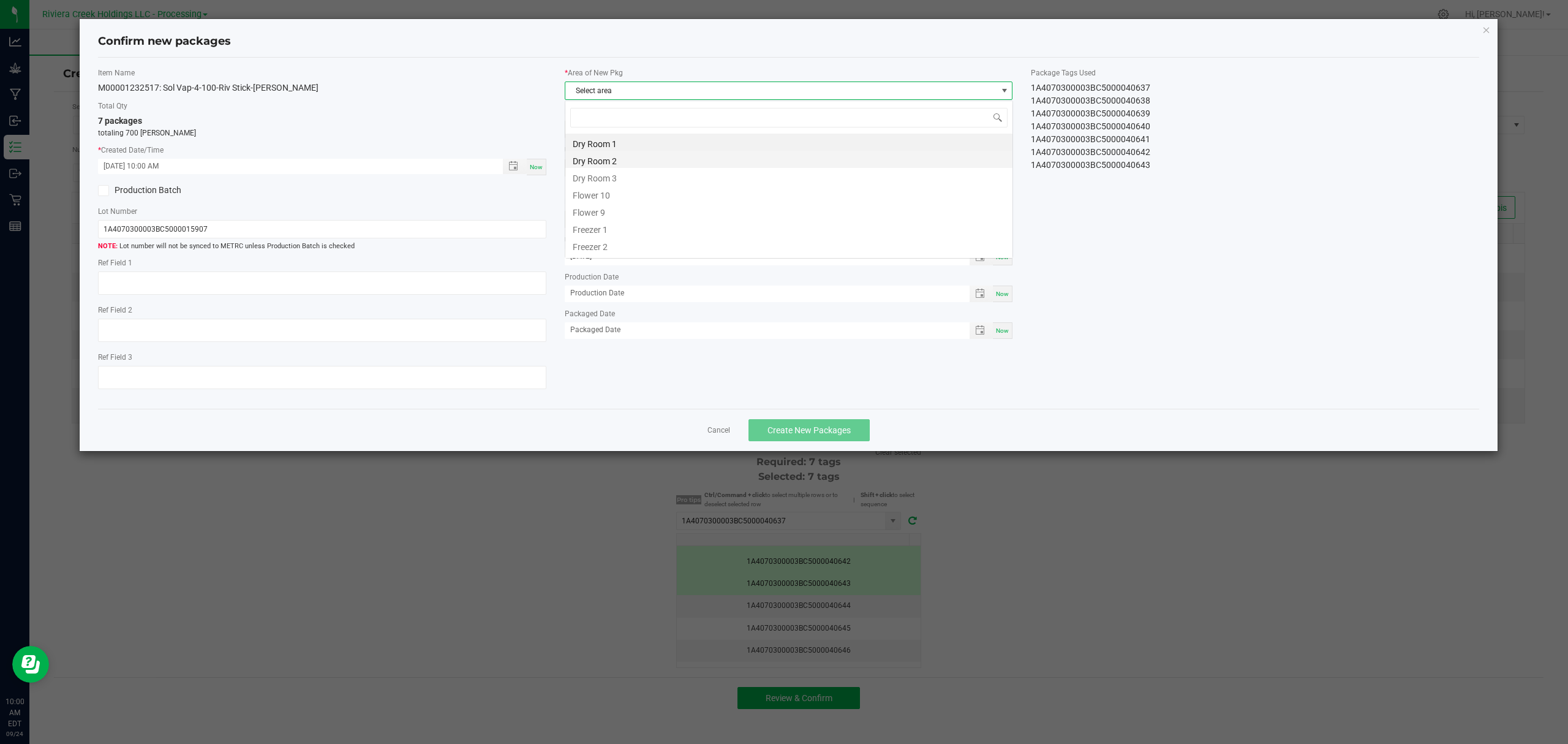
scroll to position [19, 448]
click at [608, 197] on li "Flower 10" at bounding box center [789, 193] width 448 height 17
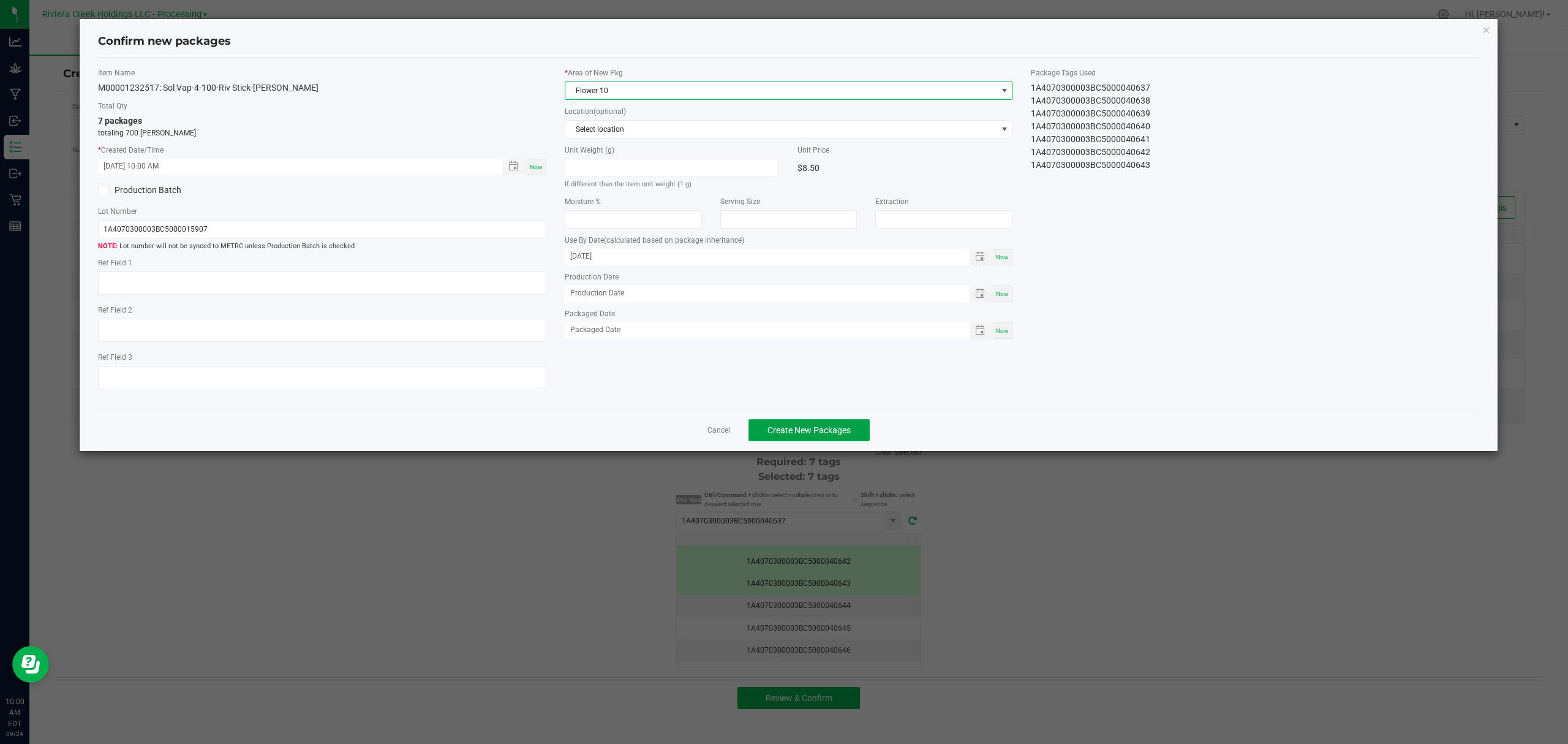
click at [801, 429] on button "Create New Packages" at bounding box center [809, 430] width 121 height 22
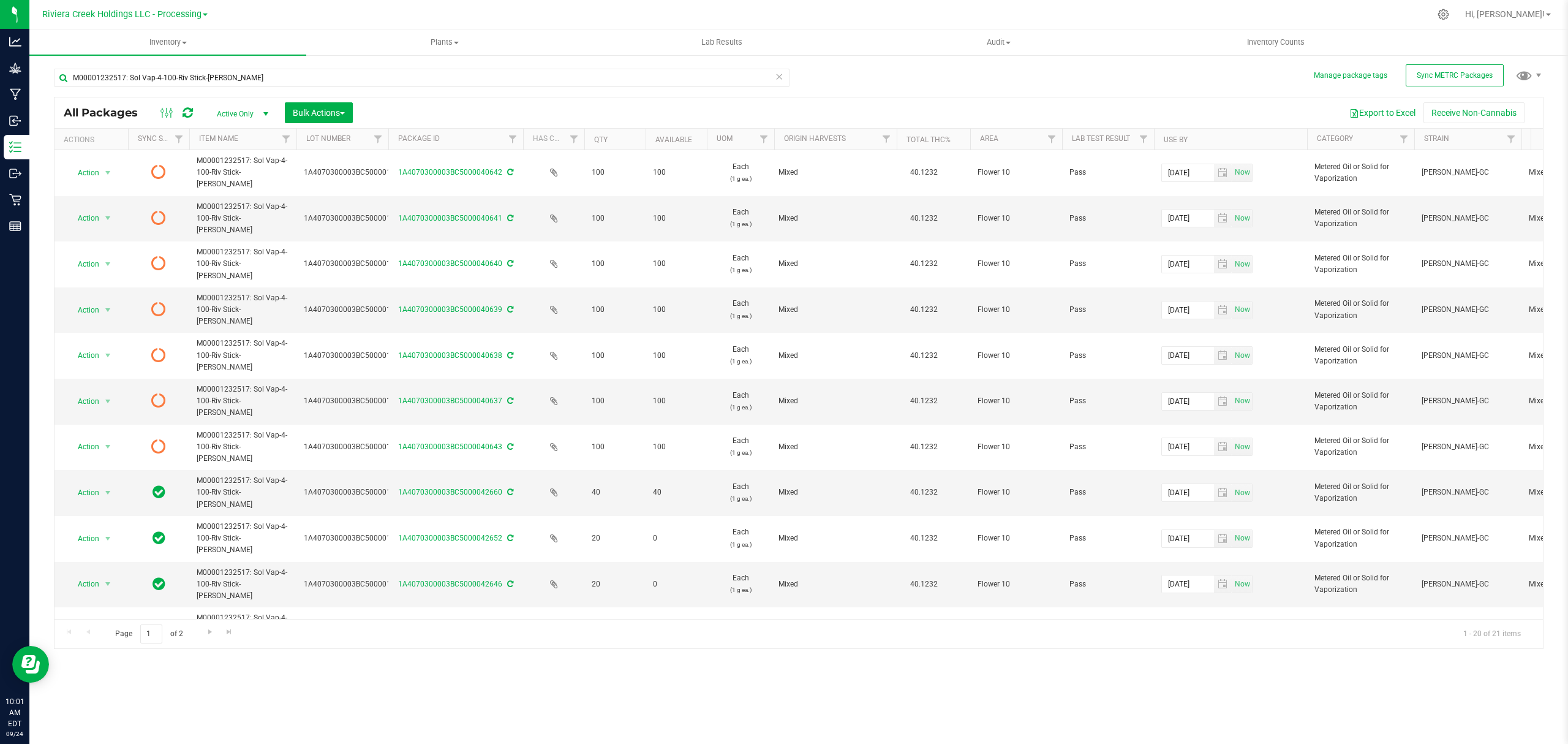
click at [187, 110] on icon at bounding box center [187, 113] width 11 height 12
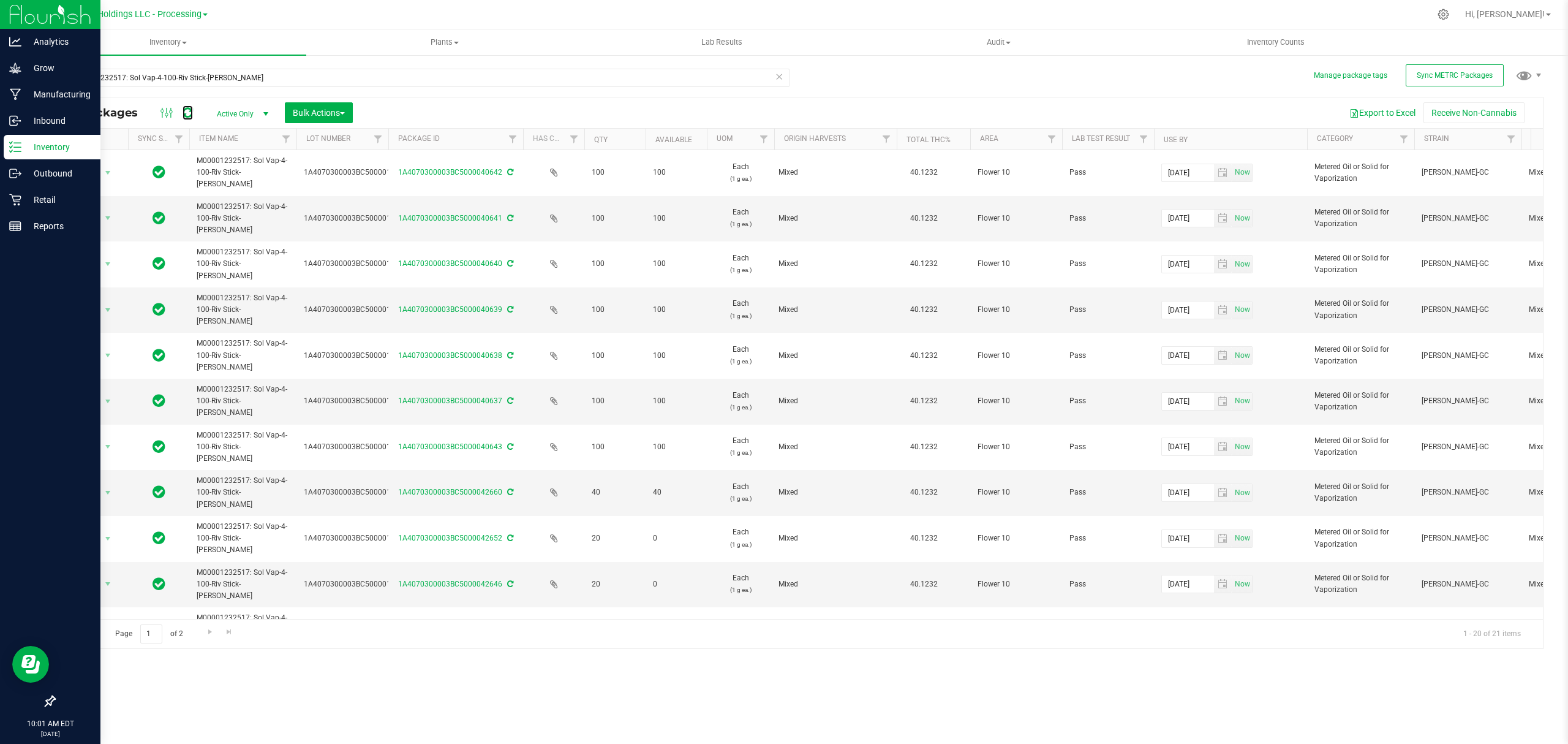
drag, startPoint x: 187, startPoint y: 112, endPoint x: 0, endPoint y: 714, distance: 630.4
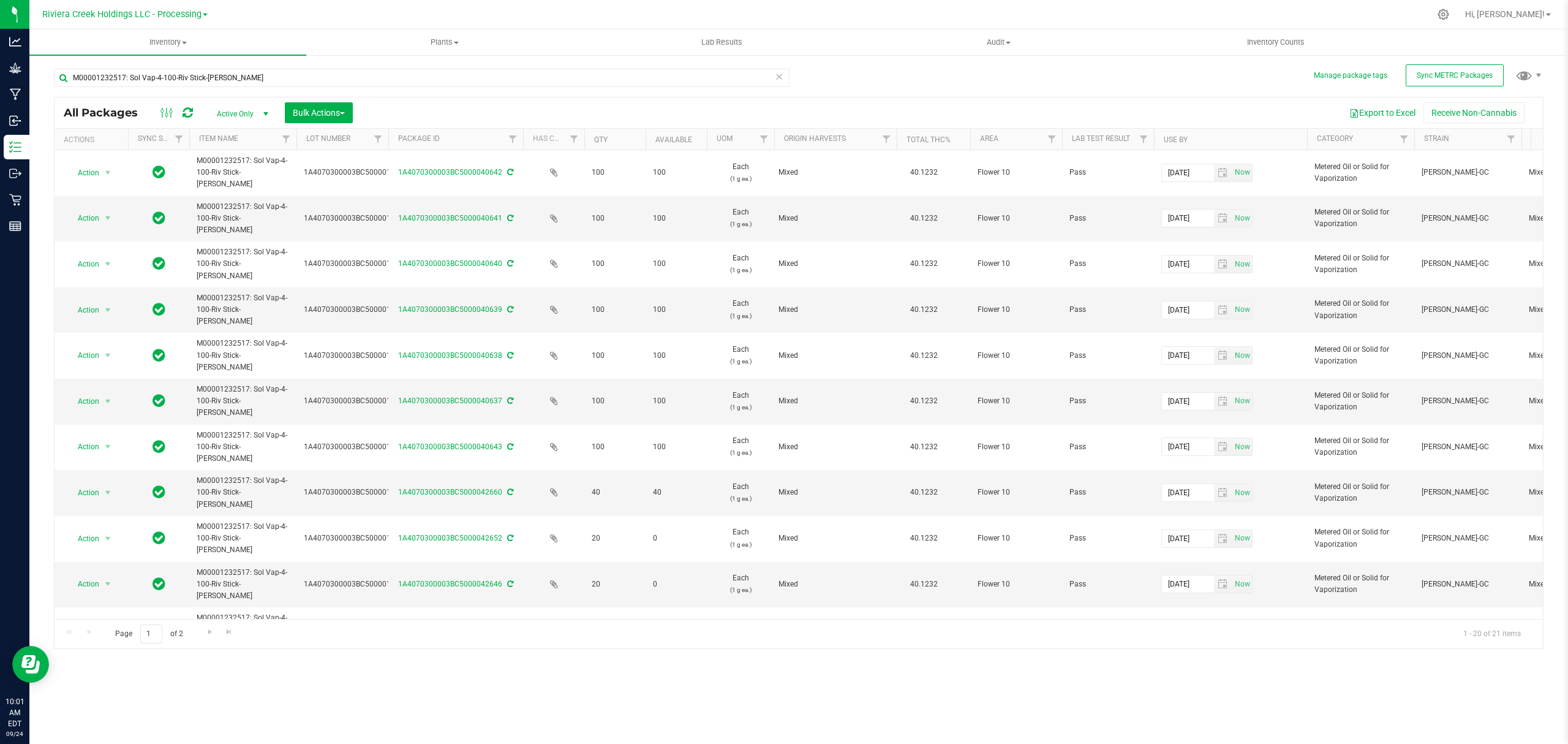
drag, startPoint x: 0, startPoint y: 714, endPoint x: 352, endPoint y: 681, distance: 353.5
click at [352, 681] on div "Inventory All packages All inventory Waste log Create inventory Plants All plan…" at bounding box center [799, 386] width 1539 height 714
click at [1275, 55] on ul "Inventory All packages All inventory Waste log Create inventory Plants All plan…" at bounding box center [813, 43] width 1568 height 27
click at [1275, 49] on uib-tab-heading "Inventory Counts" at bounding box center [1276, 42] width 275 height 25
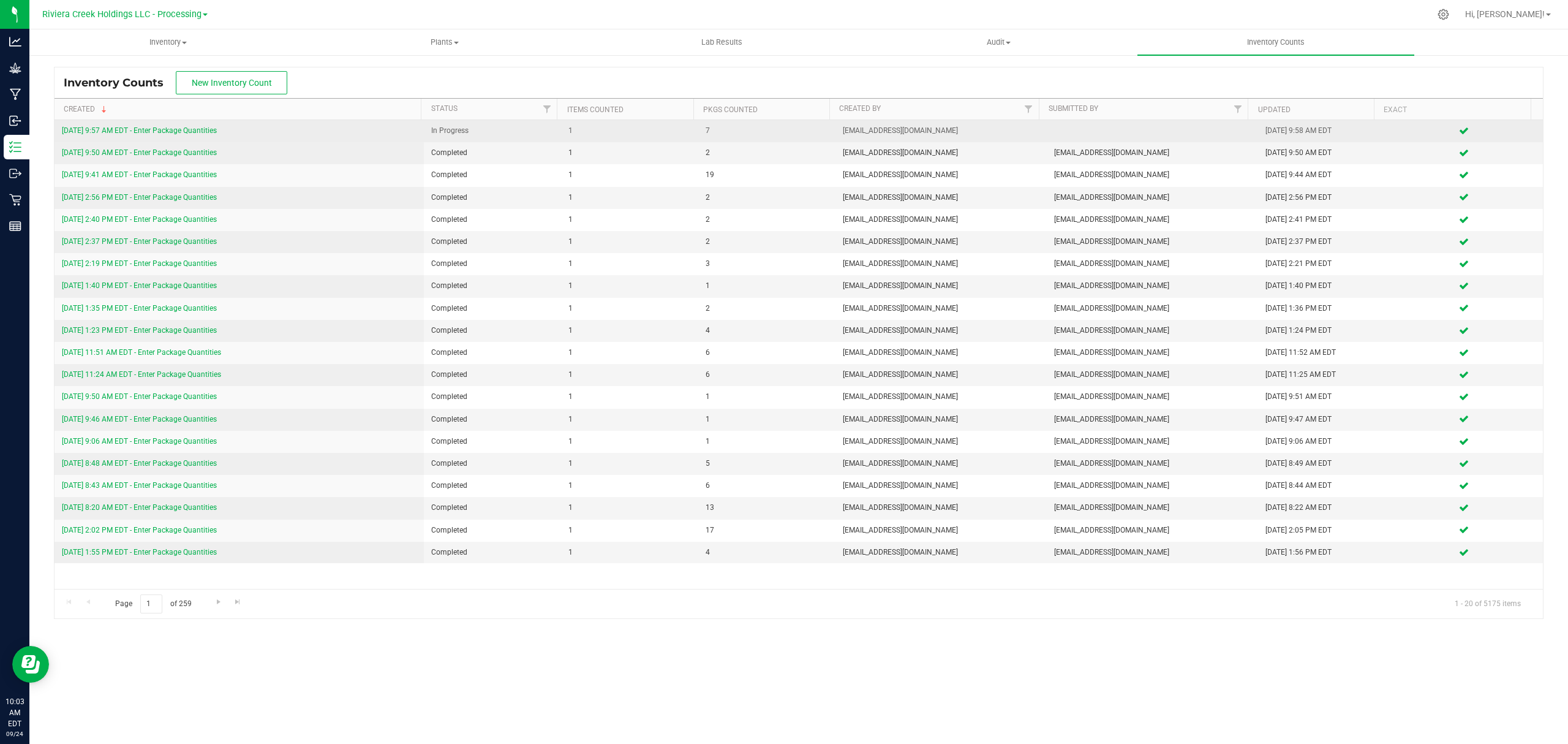
click at [202, 131] on link "9/24/25 9:57 AM EDT - Enter Package Quantities" at bounding box center [139, 130] width 155 height 9
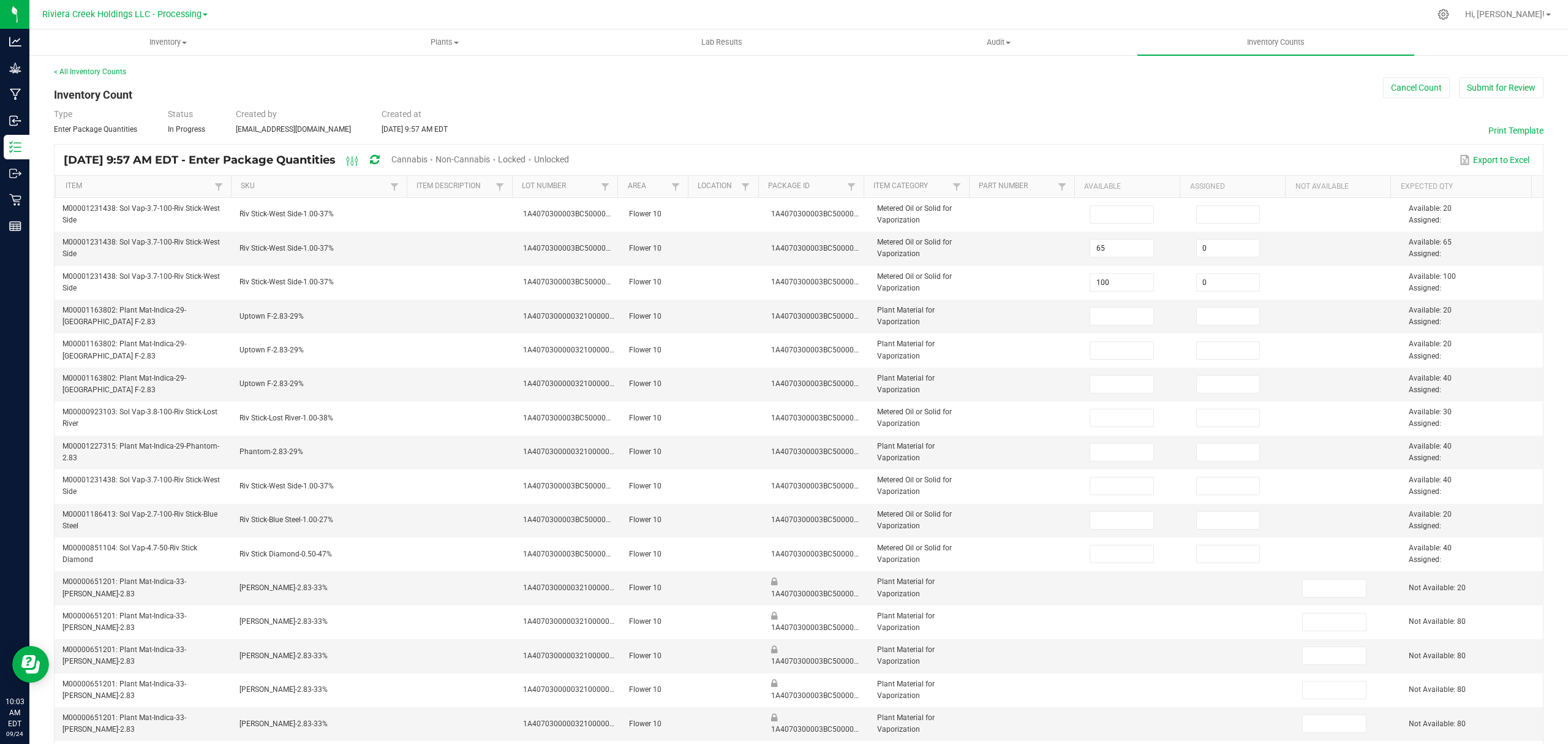
type input "100"
type input "0"
type input "100"
type input "0"
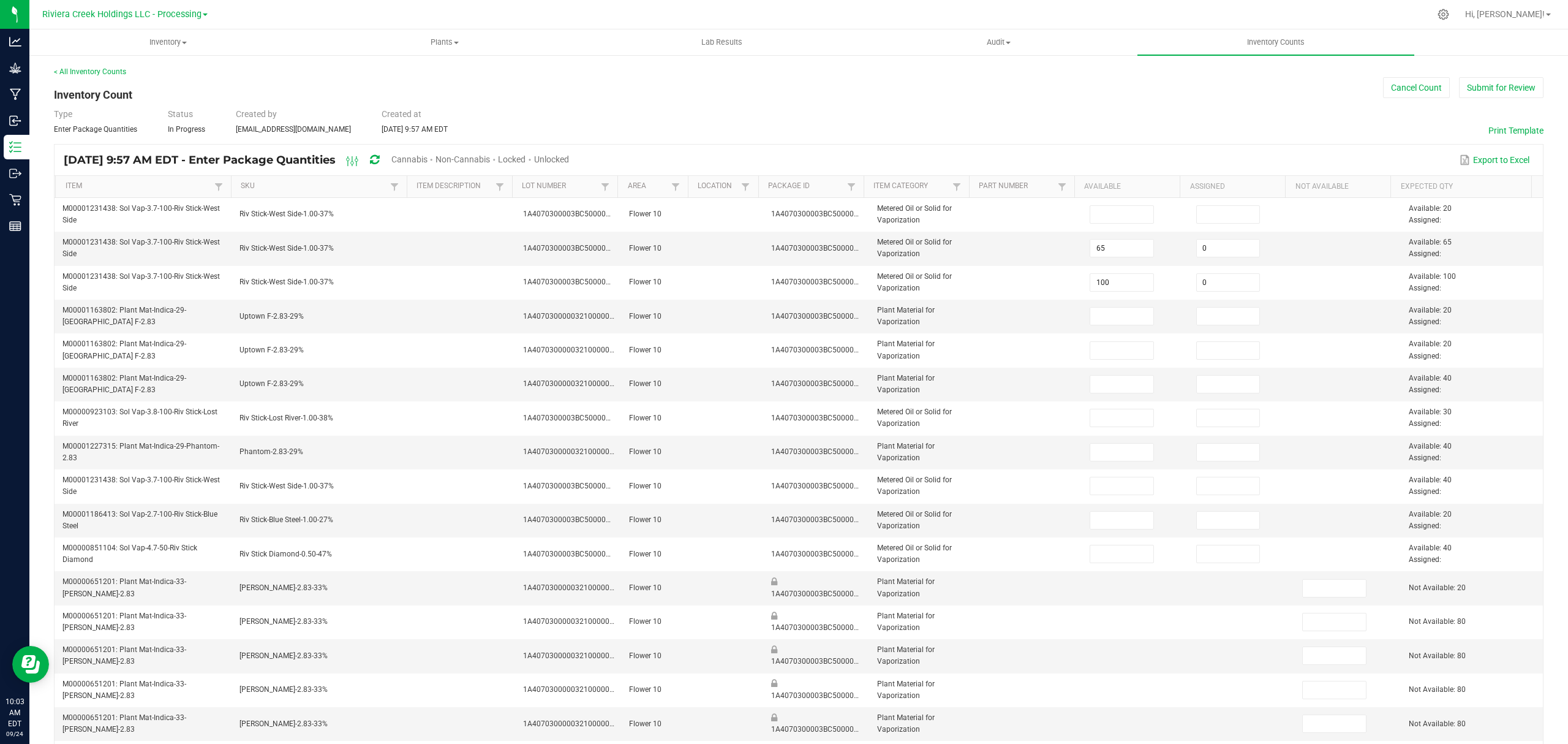
type input "100"
type input "0"
type input "100"
type input "0"
type input "100"
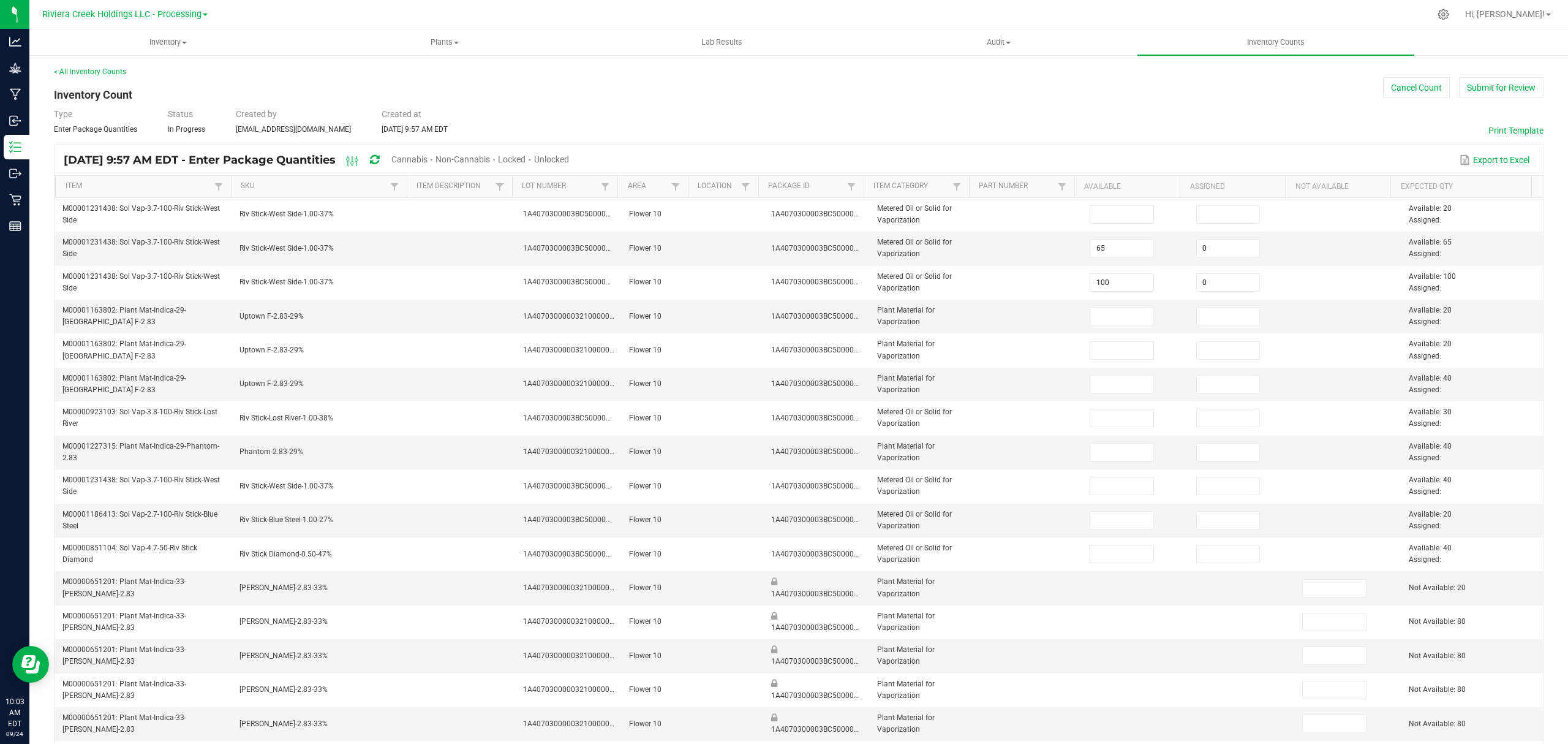
type input "0"
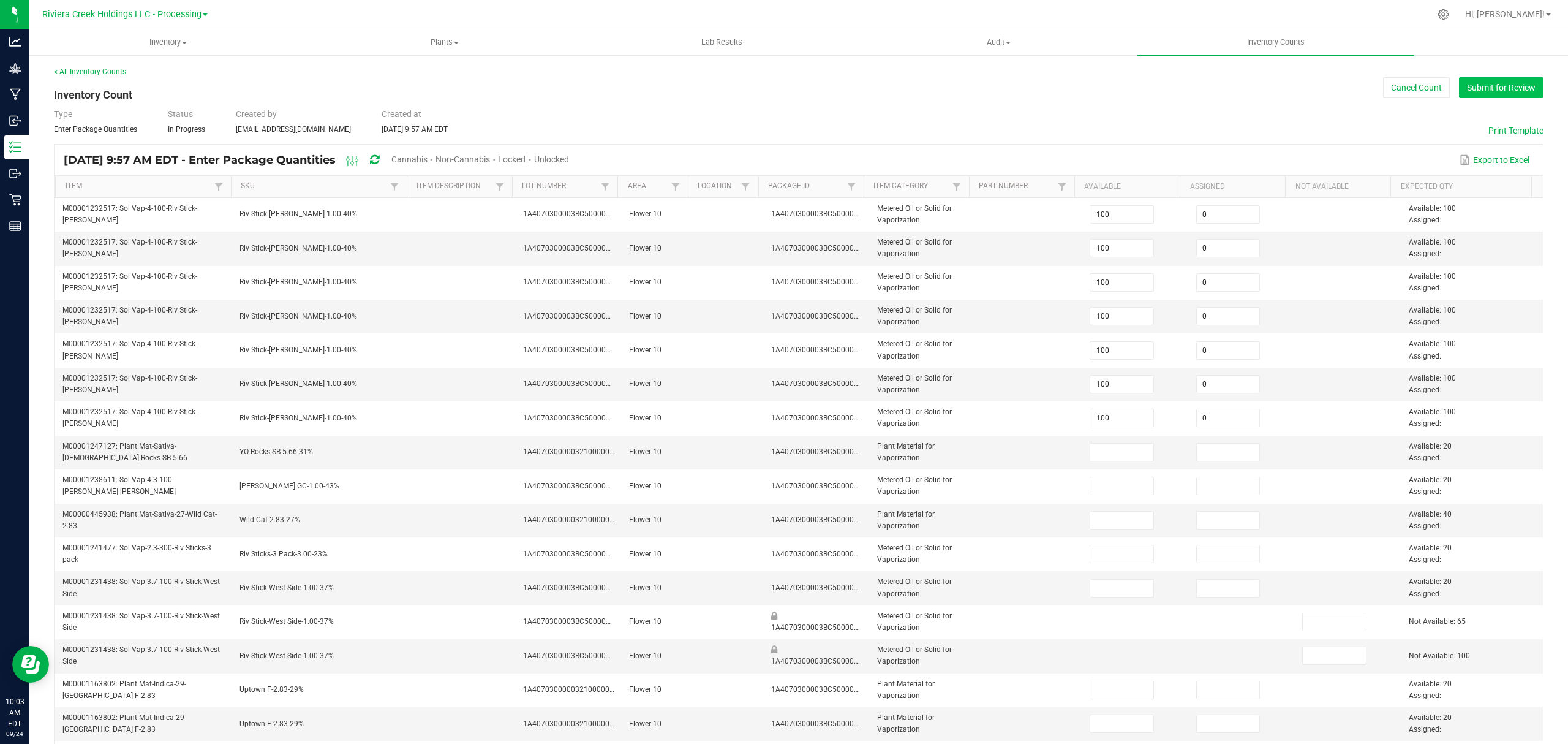
click at [1474, 82] on button "Submit for Review" at bounding box center [1501, 87] width 84 height 21
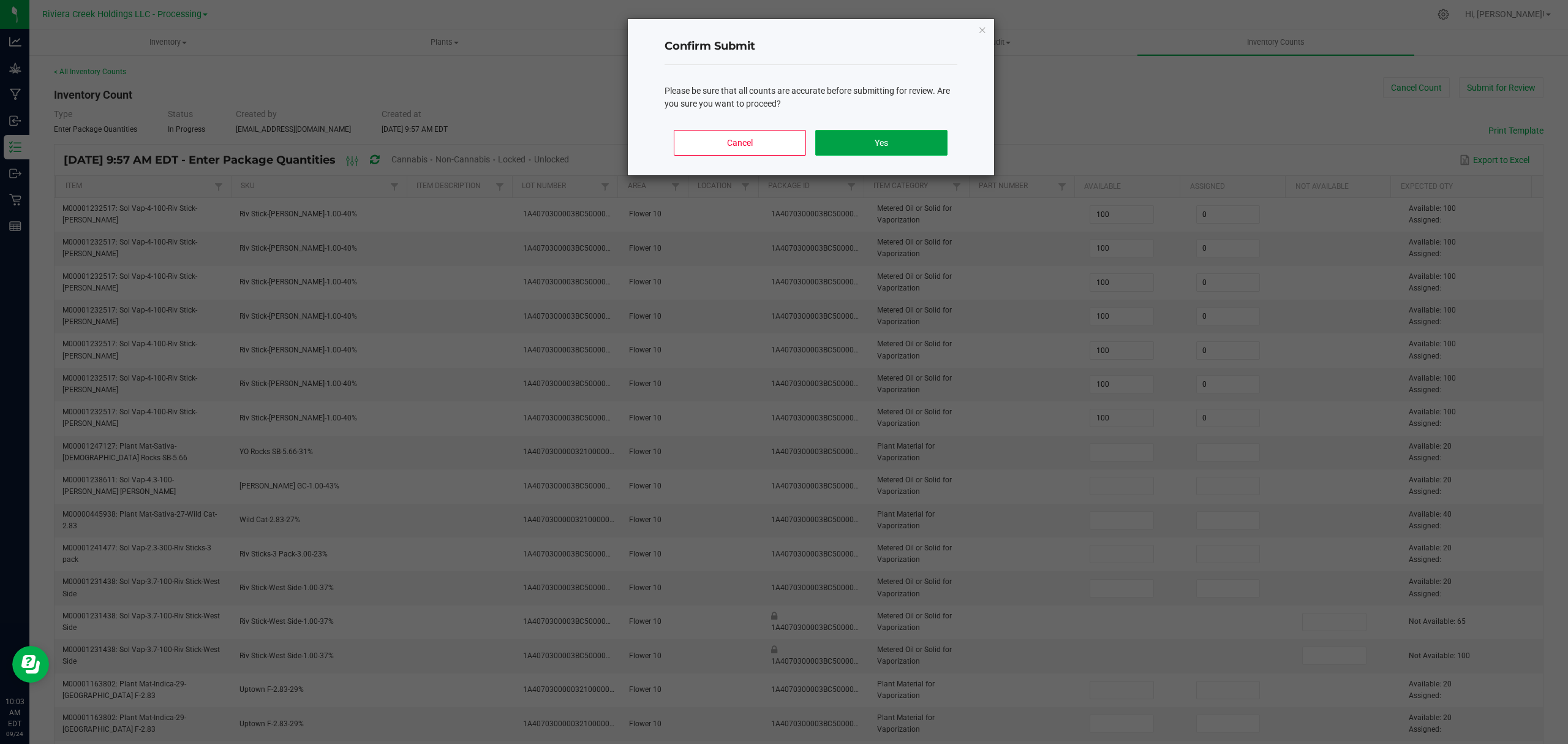
click at [831, 131] on button "Yes" at bounding box center [881, 143] width 132 height 26
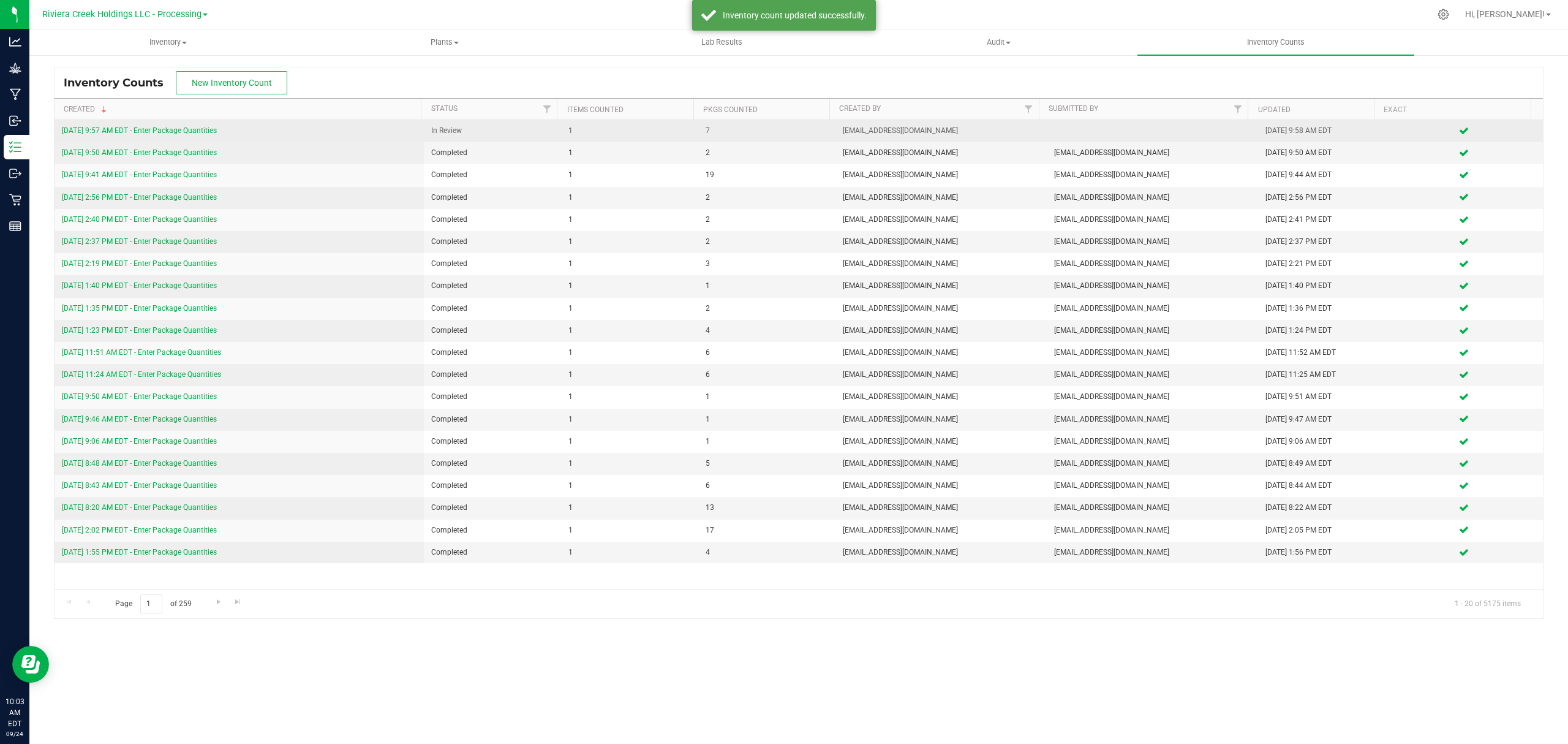
click at [174, 134] on link "9/24/25 9:57 AM EDT - Enter Package Quantities" at bounding box center [139, 130] width 155 height 9
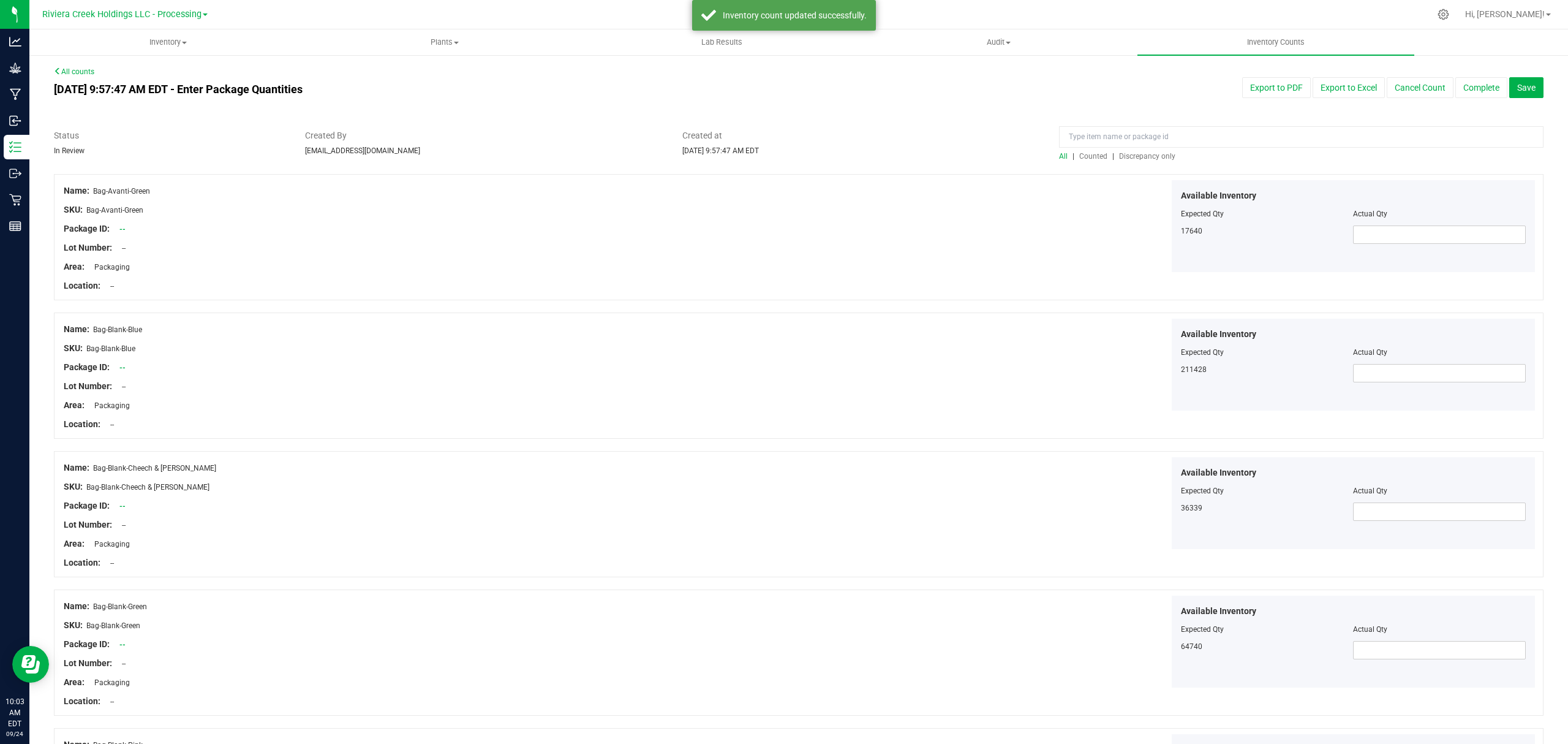
click at [1087, 158] on span "Counted" at bounding box center [1094, 156] width 28 height 9
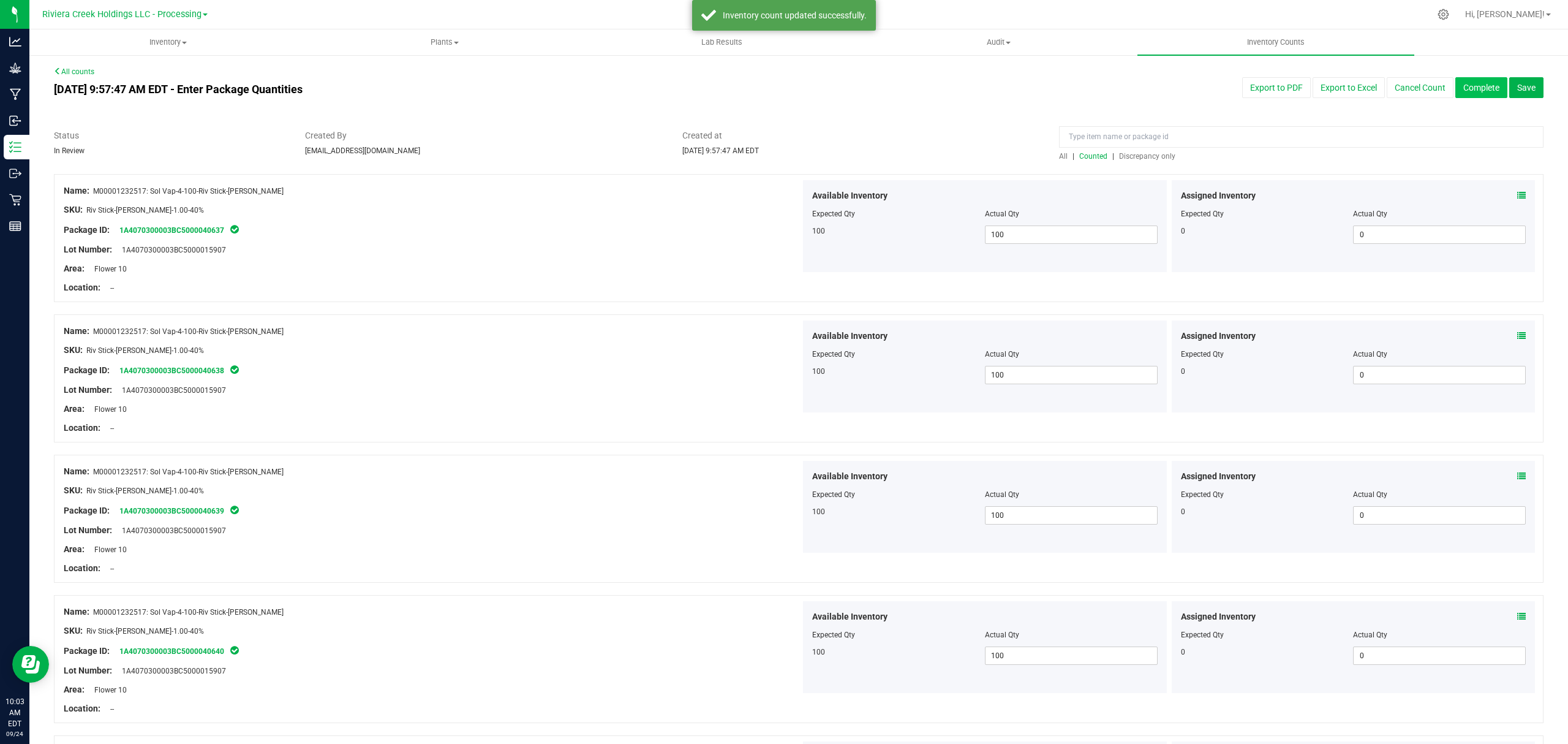
click at [1456, 91] on button "Complete" at bounding box center [1482, 87] width 52 height 21
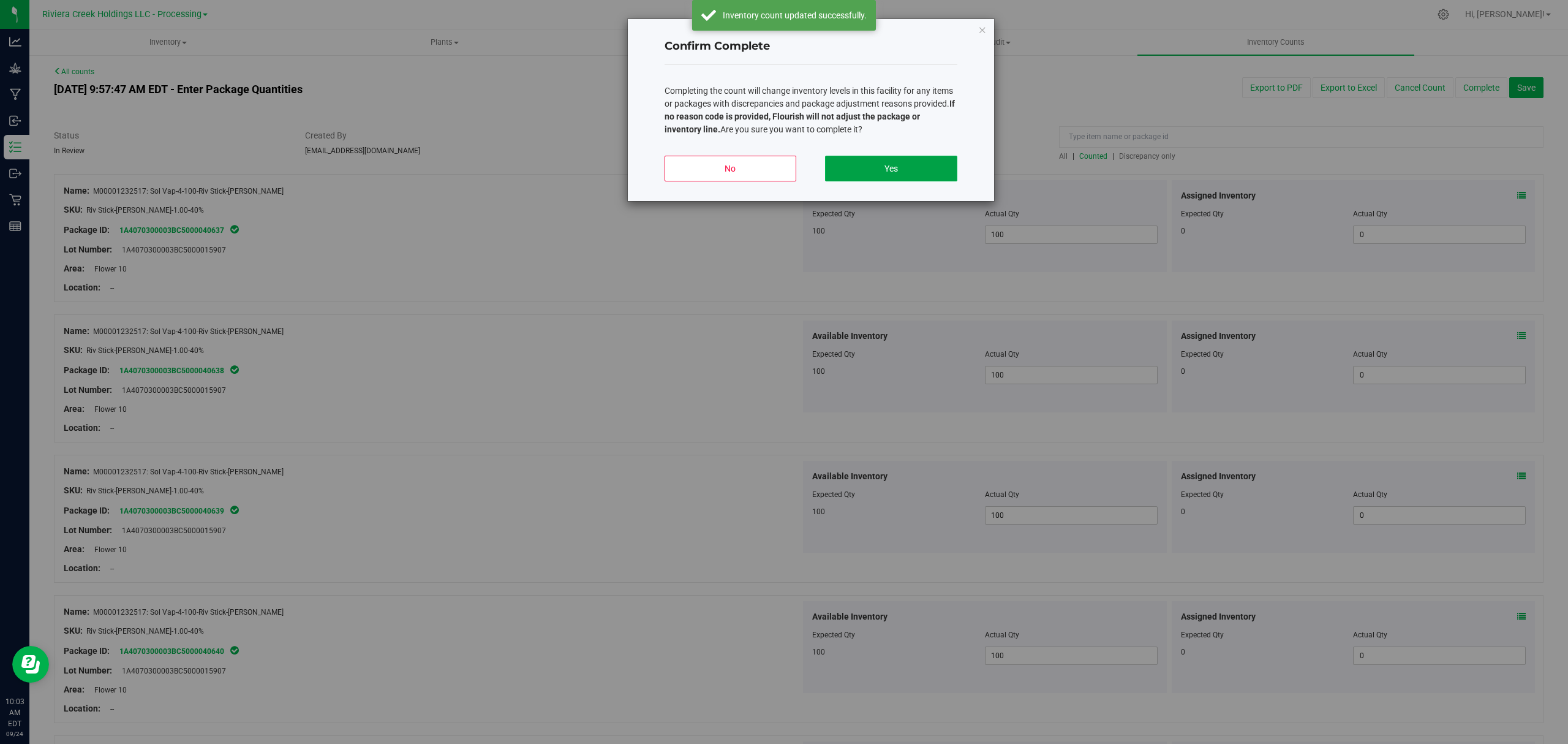
click at [934, 170] on button "Yes" at bounding box center [890, 168] width 132 height 26
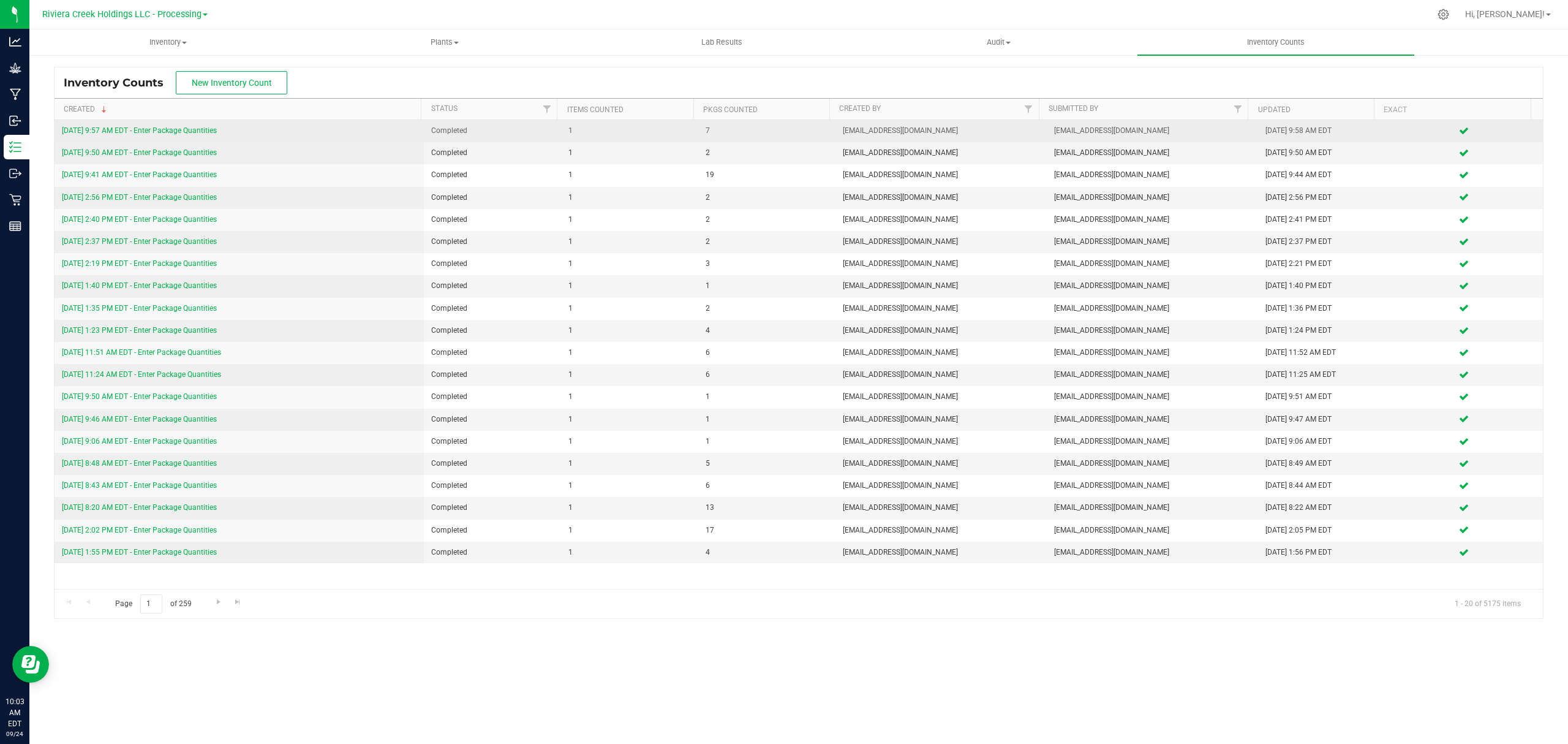
click at [170, 133] on link "9/24/25 9:57 AM EDT - Enter Package Quantities" at bounding box center [139, 130] width 155 height 9
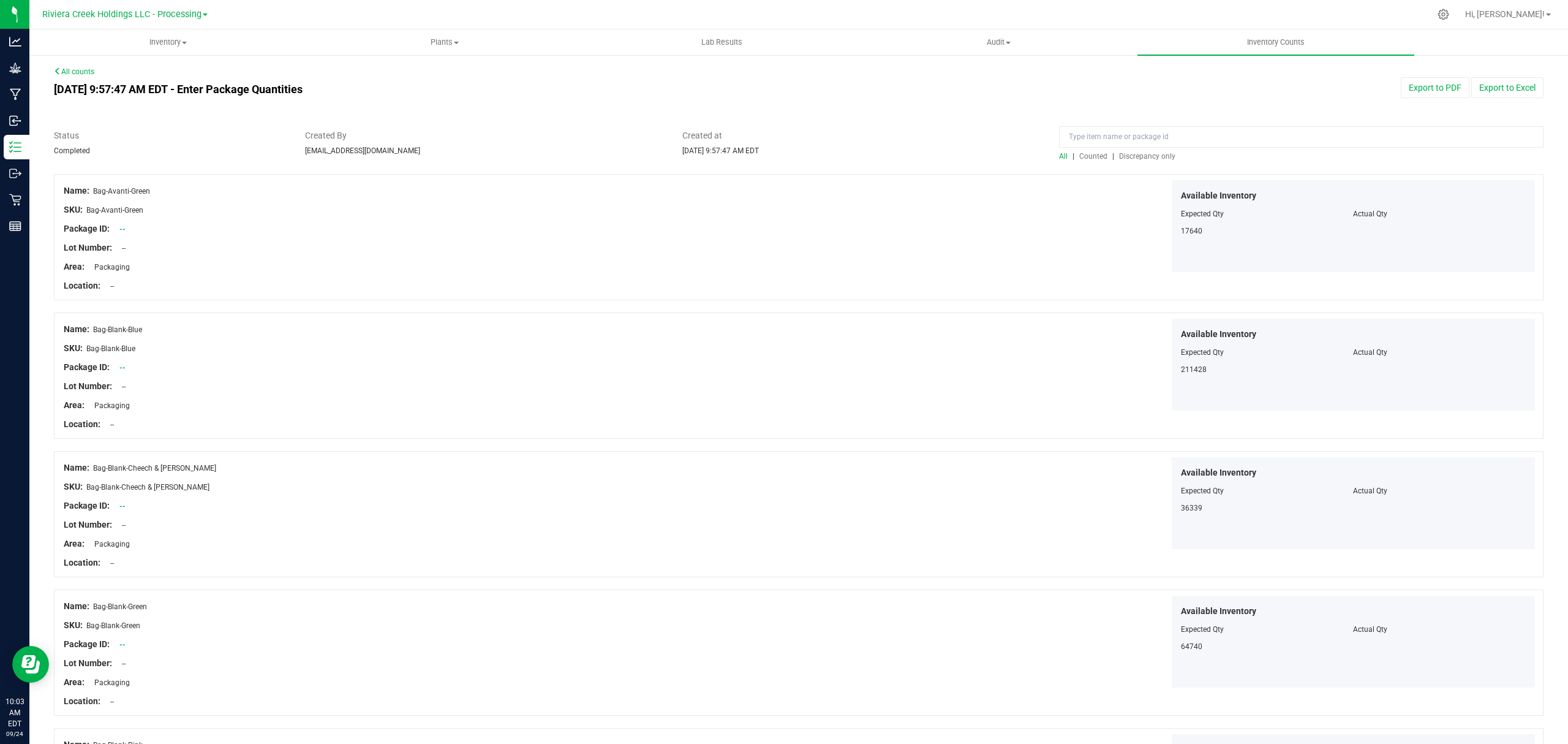
click at [1080, 153] on span "Counted" at bounding box center [1094, 156] width 28 height 9
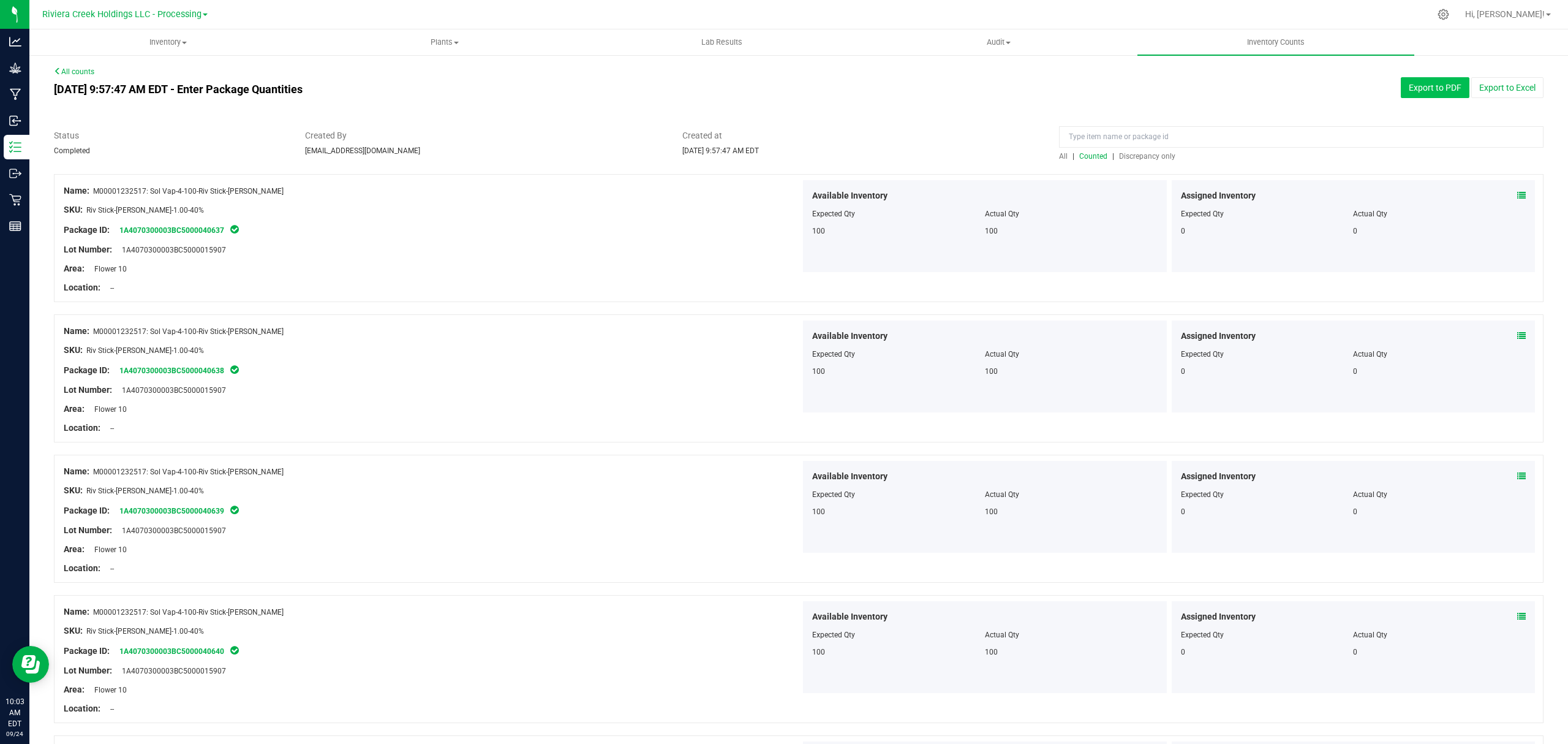
click at [1418, 89] on button "Export to PDF" at bounding box center [1435, 87] width 68 height 21
click at [157, 41] on span "Inventory" at bounding box center [167, 42] width 275 height 11
click at [154, 71] on li "All packages" at bounding box center [168, 73] width 277 height 15
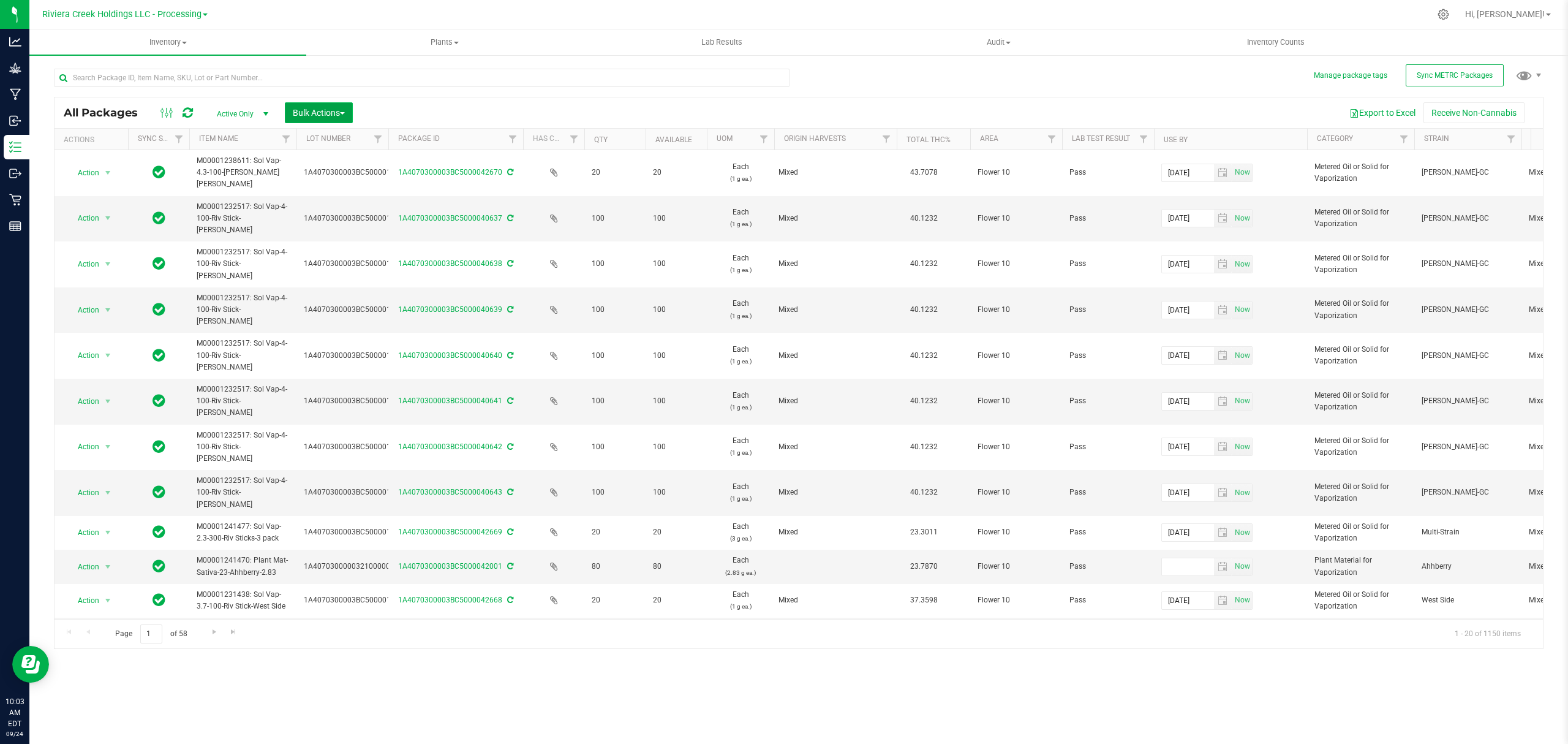
click at [317, 113] on span "Bulk Actions" at bounding box center [319, 113] width 52 height 10
click at [344, 229] on span "Lock/Unlock packages" at bounding box center [334, 231] width 84 height 10
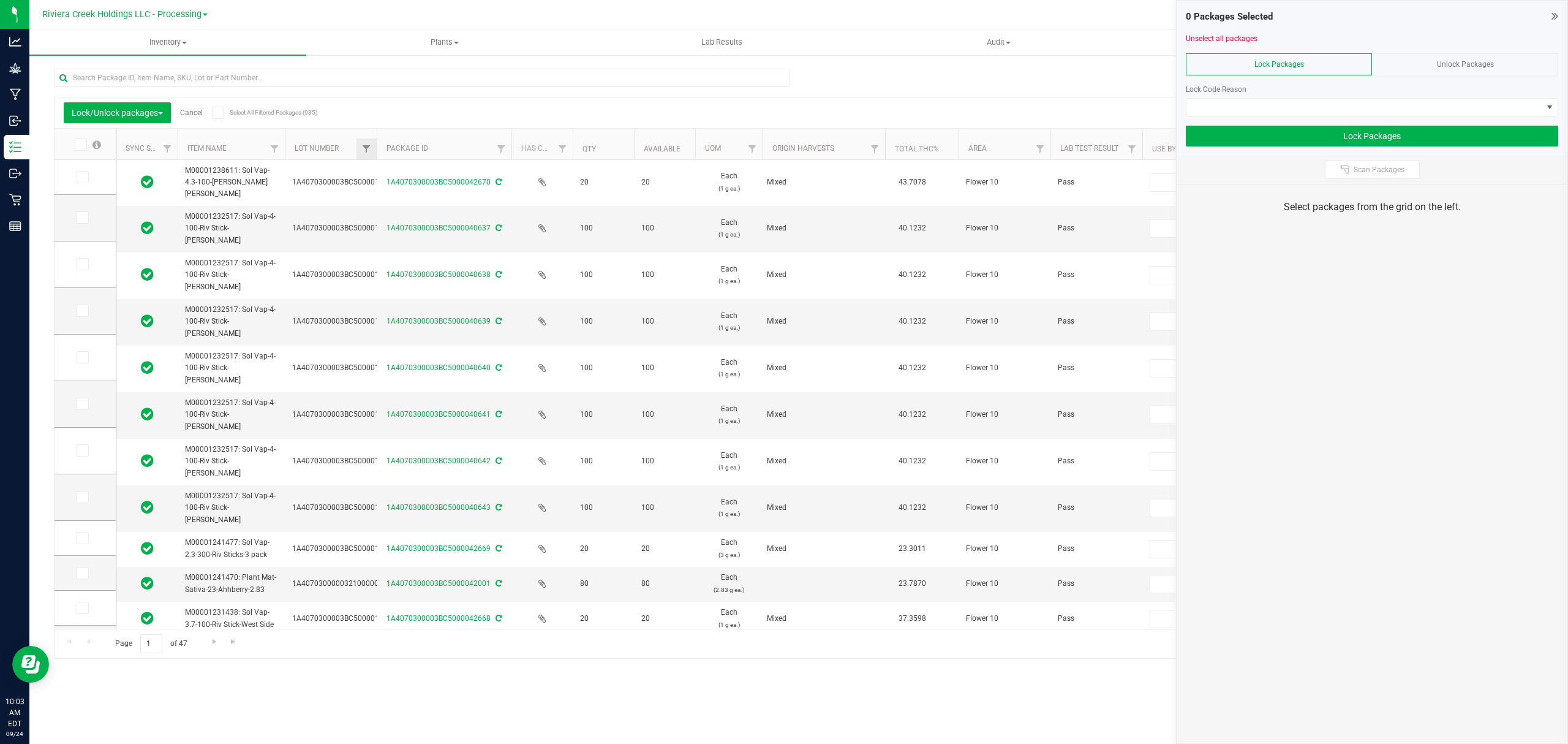
type input "2026-07-20"
type input "2026-07-15"
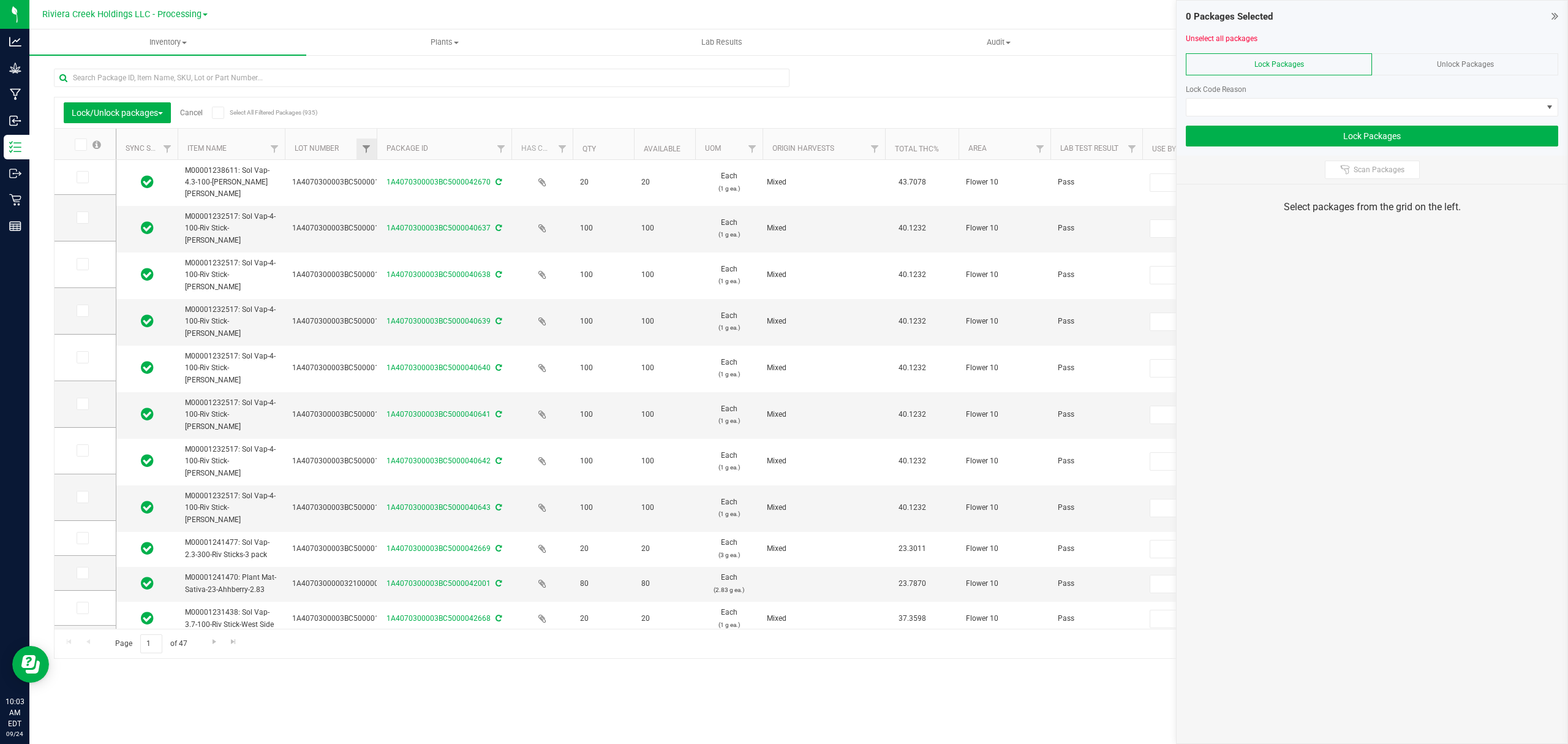
type input "2026-07-15"
type input "2026-08-12"
type input "[DATE]"
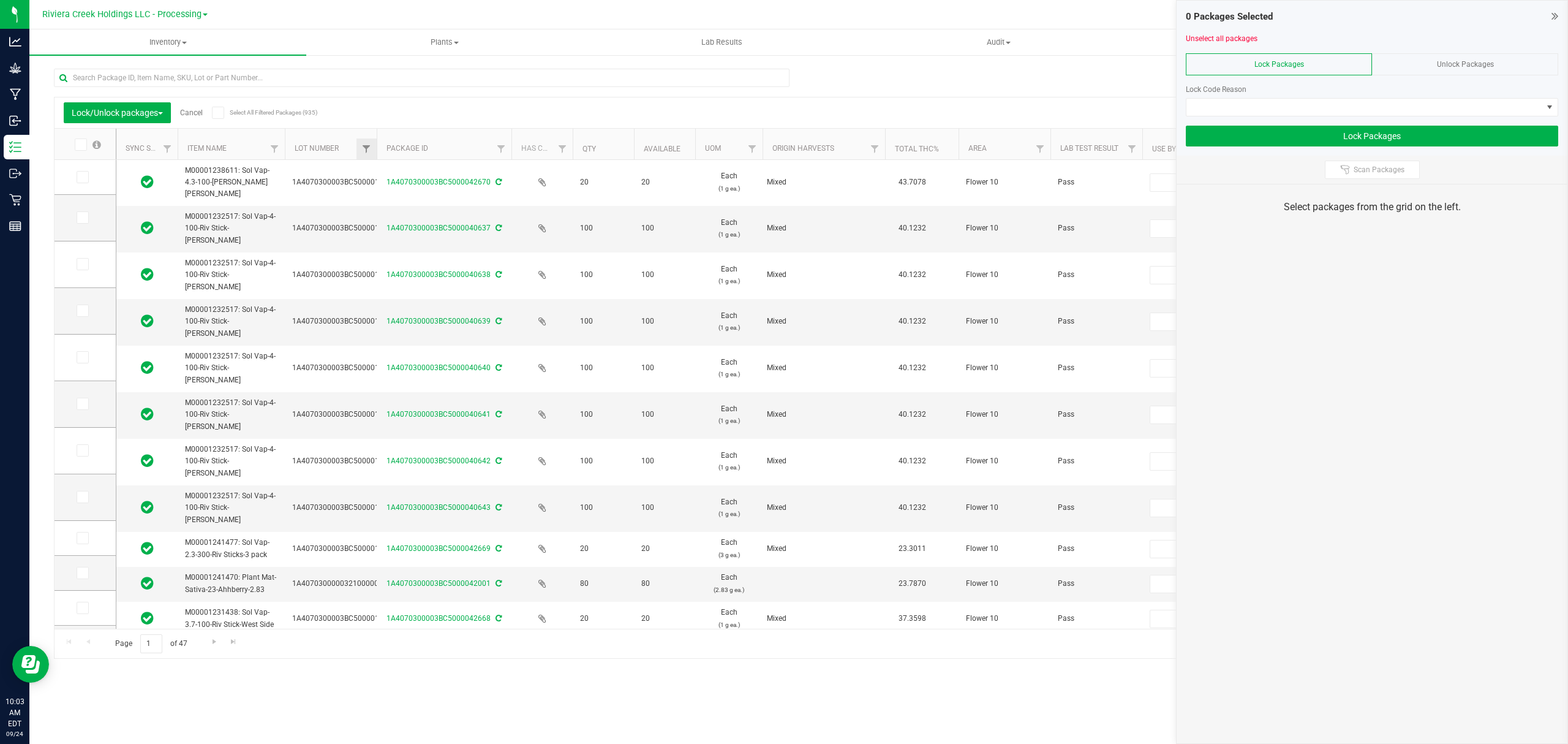
type input "2026-04-16"
type input "[DATE]"
type input "2026-03-16"
type input "2026-06-08"
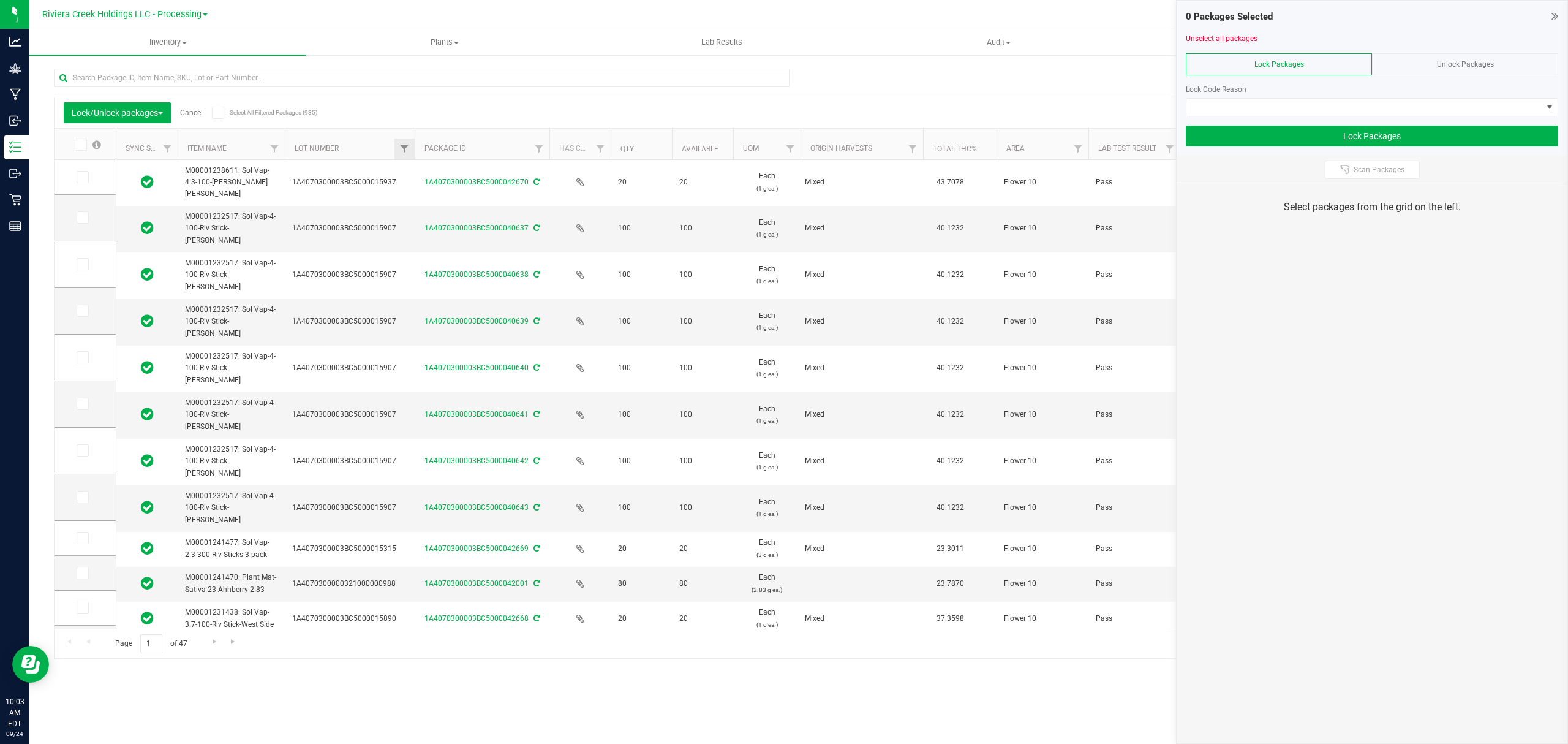
drag, startPoint x: 373, startPoint y: 147, endPoint x: 413, endPoint y: 147, distance: 40.0
drag, startPoint x: 89, startPoint y: 218, endPoint x: 94, endPoint y: 253, distance: 35.4
click at [89, 219] on label at bounding box center [85, 217] width 18 height 12
click at [0, 0] on input "checkbox" at bounding box center [0, 0] width 0 height 0
click at [86, 267] on span at bounding box center [82, 264] width 12 height 12
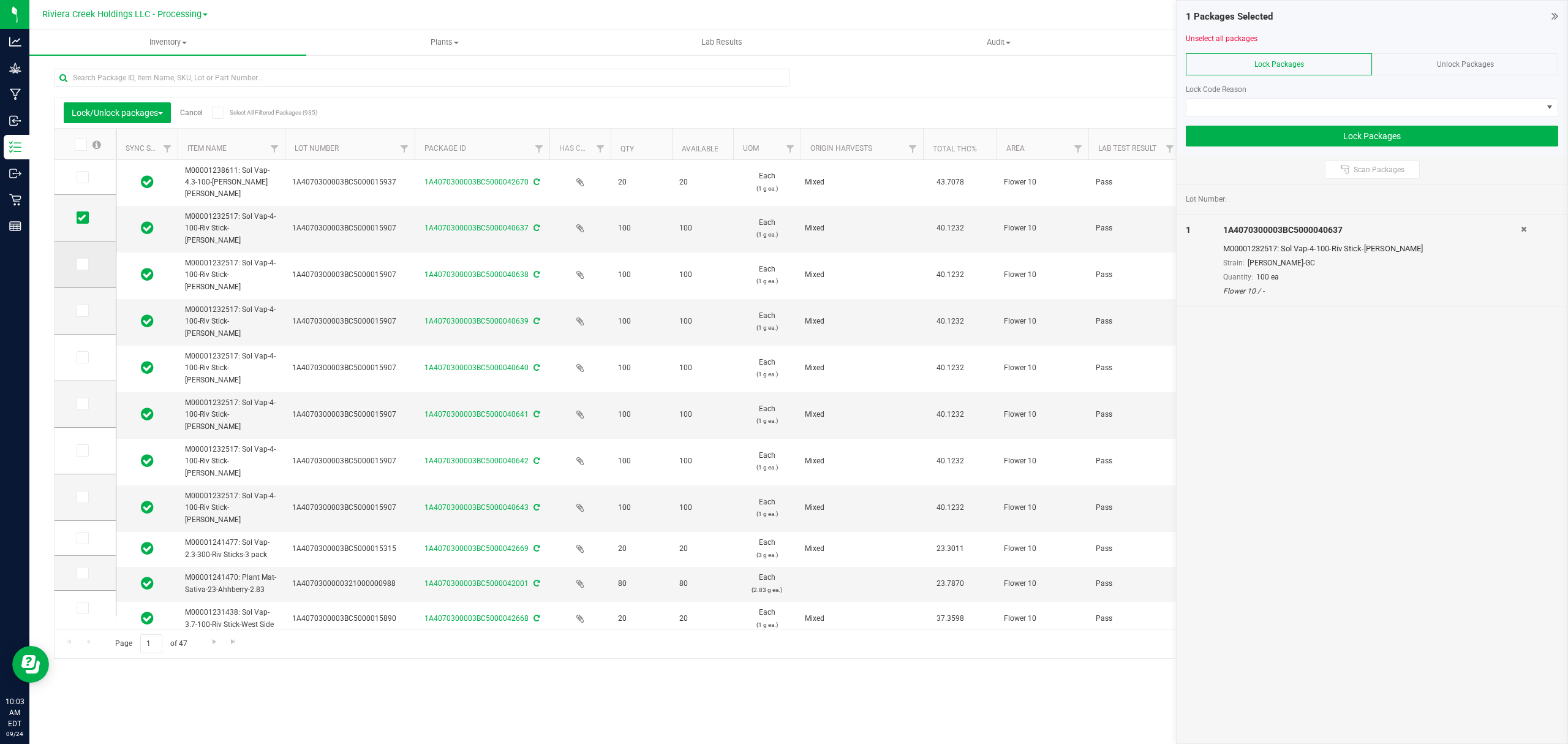
click at [0, 0] on input "checkbox" at bounding box center [0, 0] width 0 height 0
drag, startPoint x: 79, startPoint y: 305, endPoint x: 83, endPoint y: 332, distance: 27.3
click at [79, 306] on span at bounding box center [82, 310] width 12 height 12
click at [76, 310] on span at bounding box center [82, 310] width 12 height 12
click at [0, 0] on input "checkbox" at bounding box center [0, 0] width 0 height 0
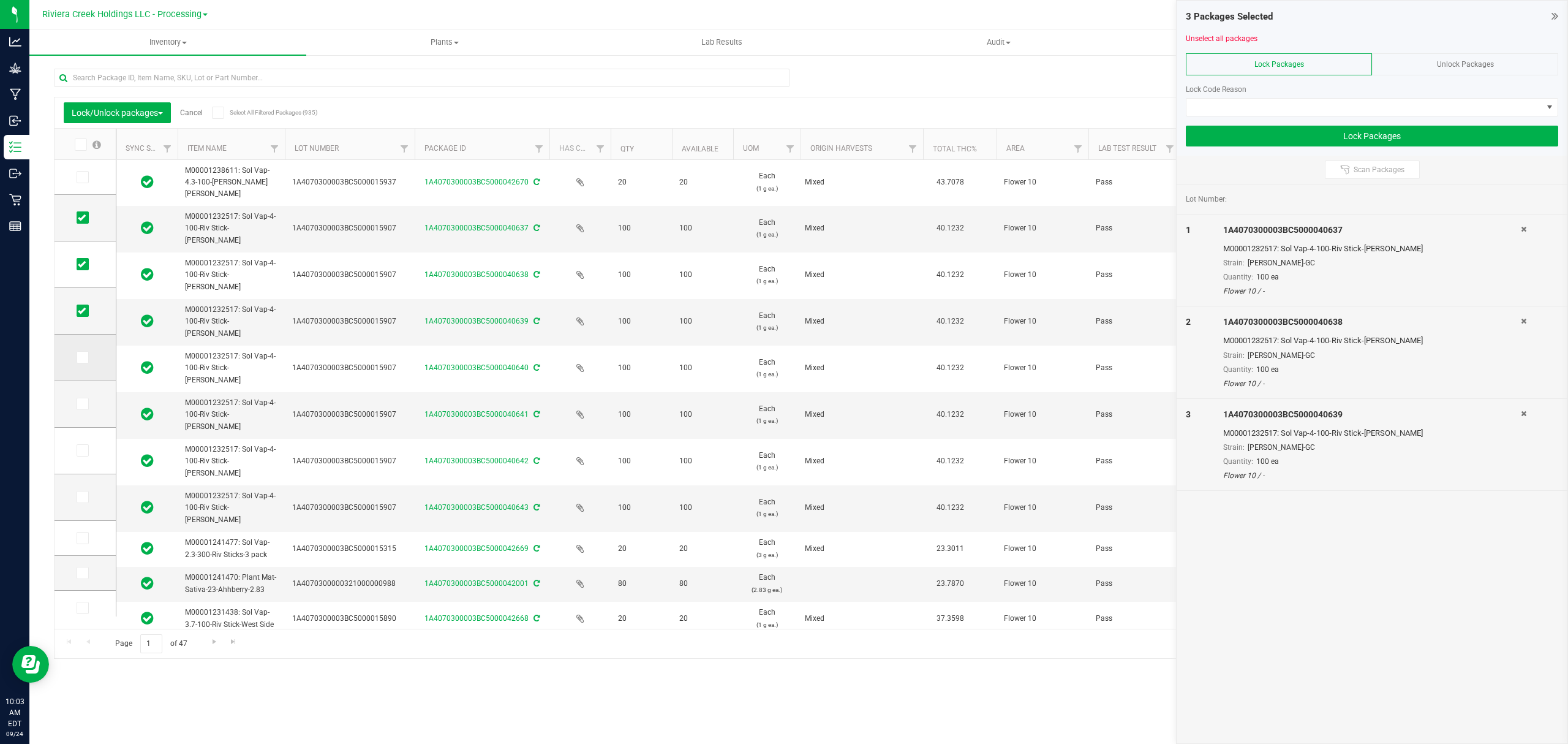
click at [82, 351] on td at bounding box center [85, 358] width 61 height 47
click at [82, 358] on icon at bounding box center [82, 358] width 8 height 0
click at [0, 0] on input "checkbox" at bounding box center [0, 0] width 0 height 0
click at [84, 404] on icon at bounding box center [82, 404] width 8 height 0
click at [0, 0] on input "checkbox" at bounding box center [0, 0] width 0 height 0
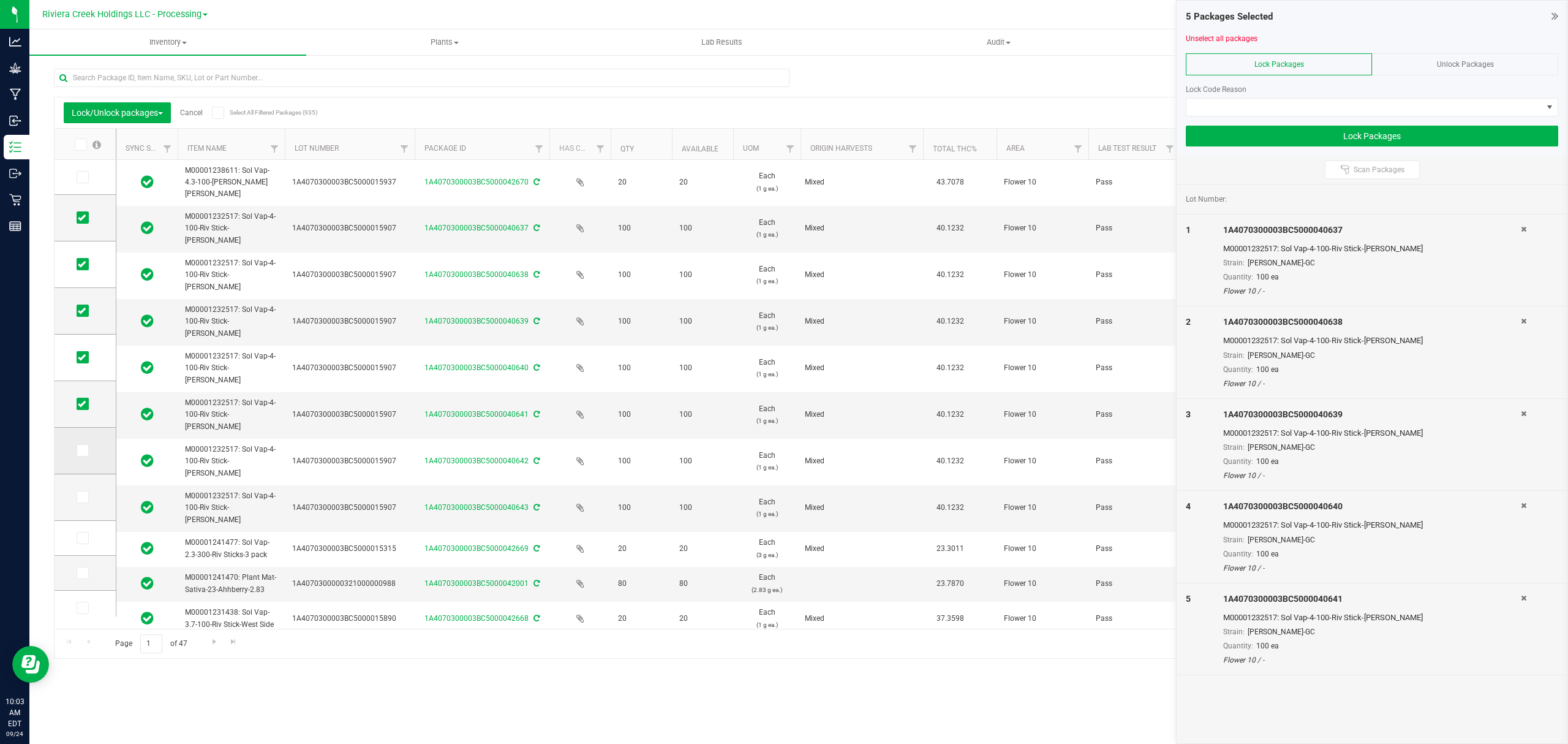
click at [79, 451] on icon at bounding box center [82, 451] width 8 height 0
click at [0, 0] on input "checkbox" at bounding box center [0, 0] width 0 height 0
click at [84, 497] on icon at bounding box center [82, 497] width 8 height 0
click at [0, 0] on input "checkbox" at bounding box center [0, 0] width 0 height 0
click at [1411, 117] on div at bounding box center [1372, 121] width 372 height 9
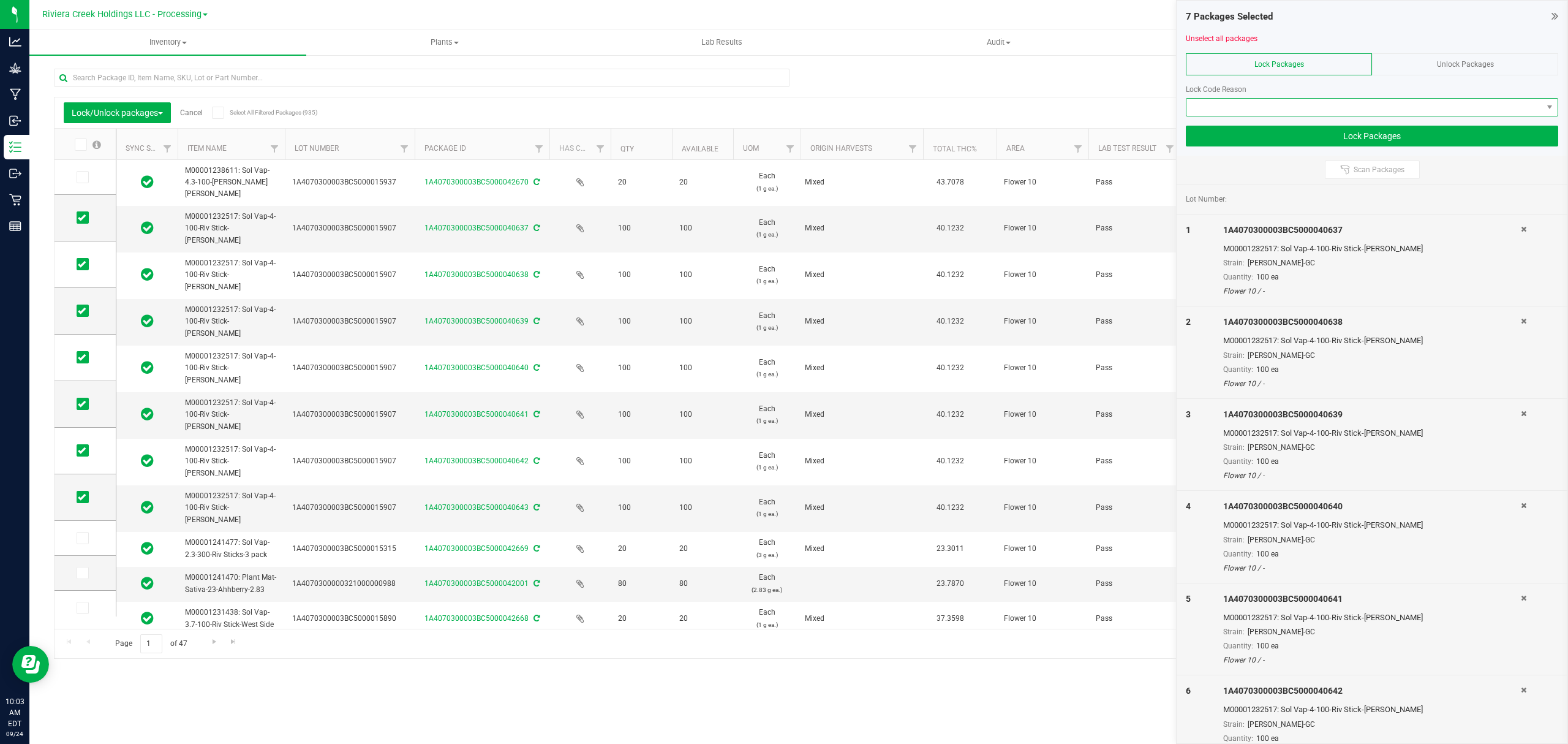
click at [1390, 110] on span at bounding box center [1364, 107] width 356 height 17
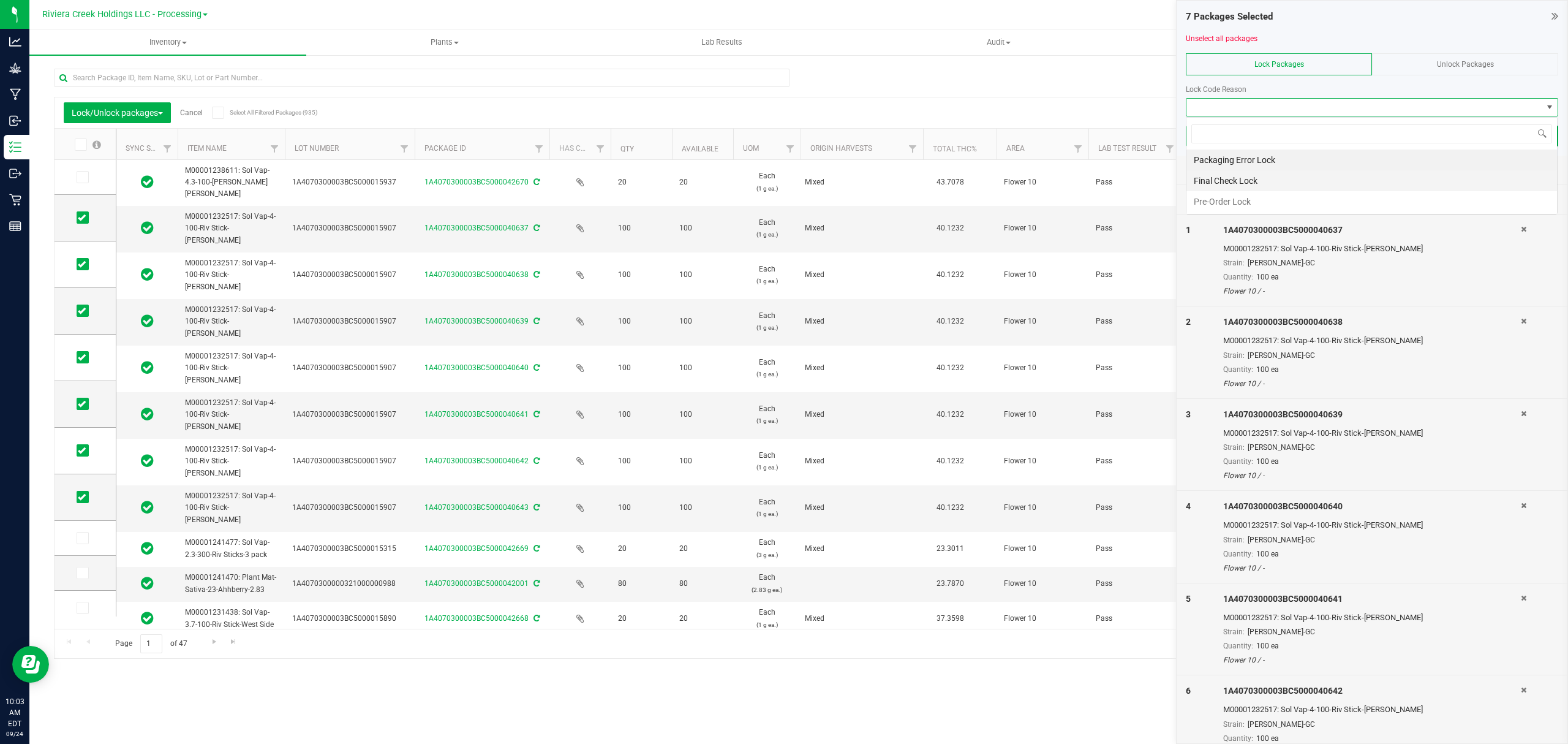
scroll to position [19, 371]
click at [1275, 186] on li "Final Check Lock" at bounding box center [1372, 180] width 370 height 21
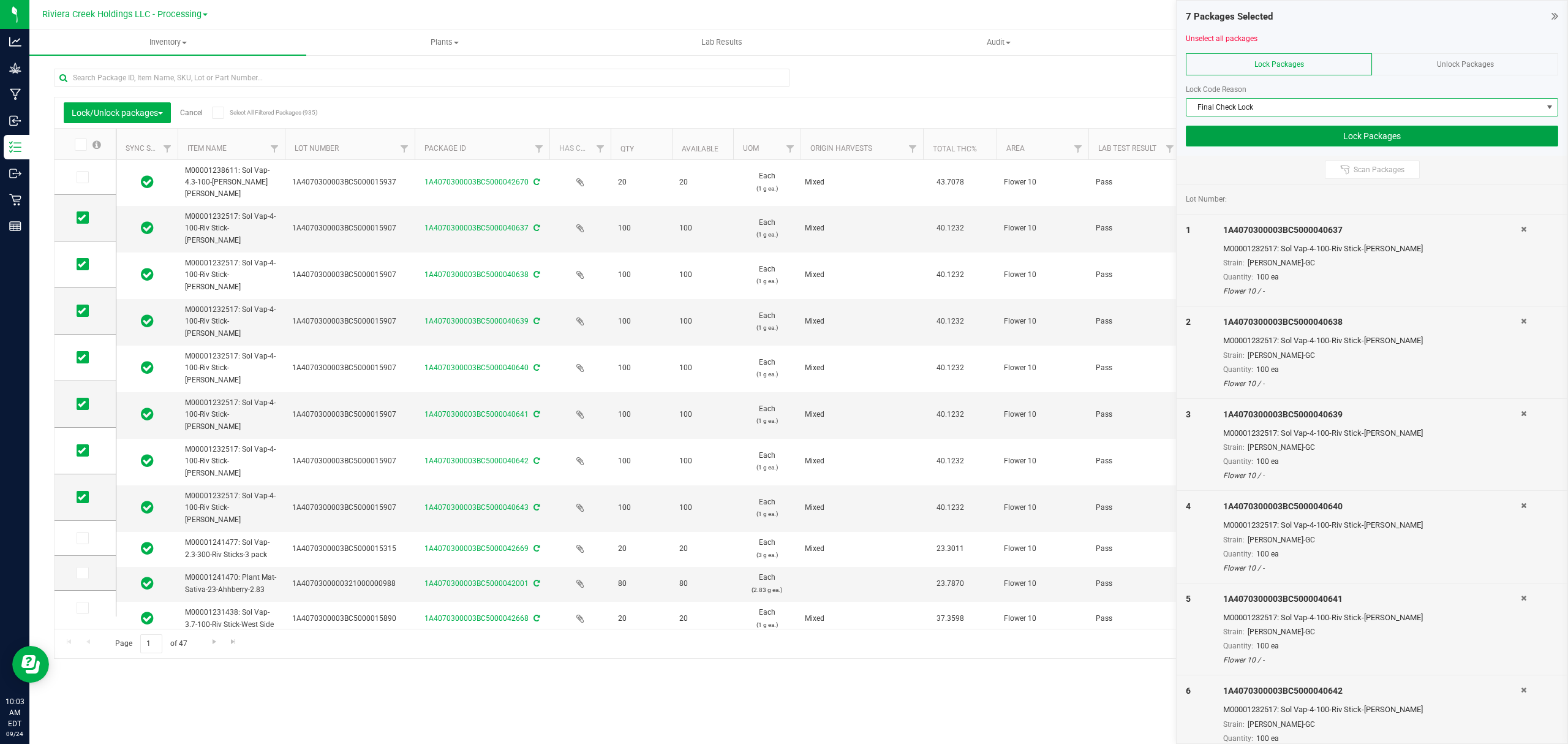
click at [1266, 135] on button "Lock Packages" at bounding box center [1372, 136] width 372 height 21
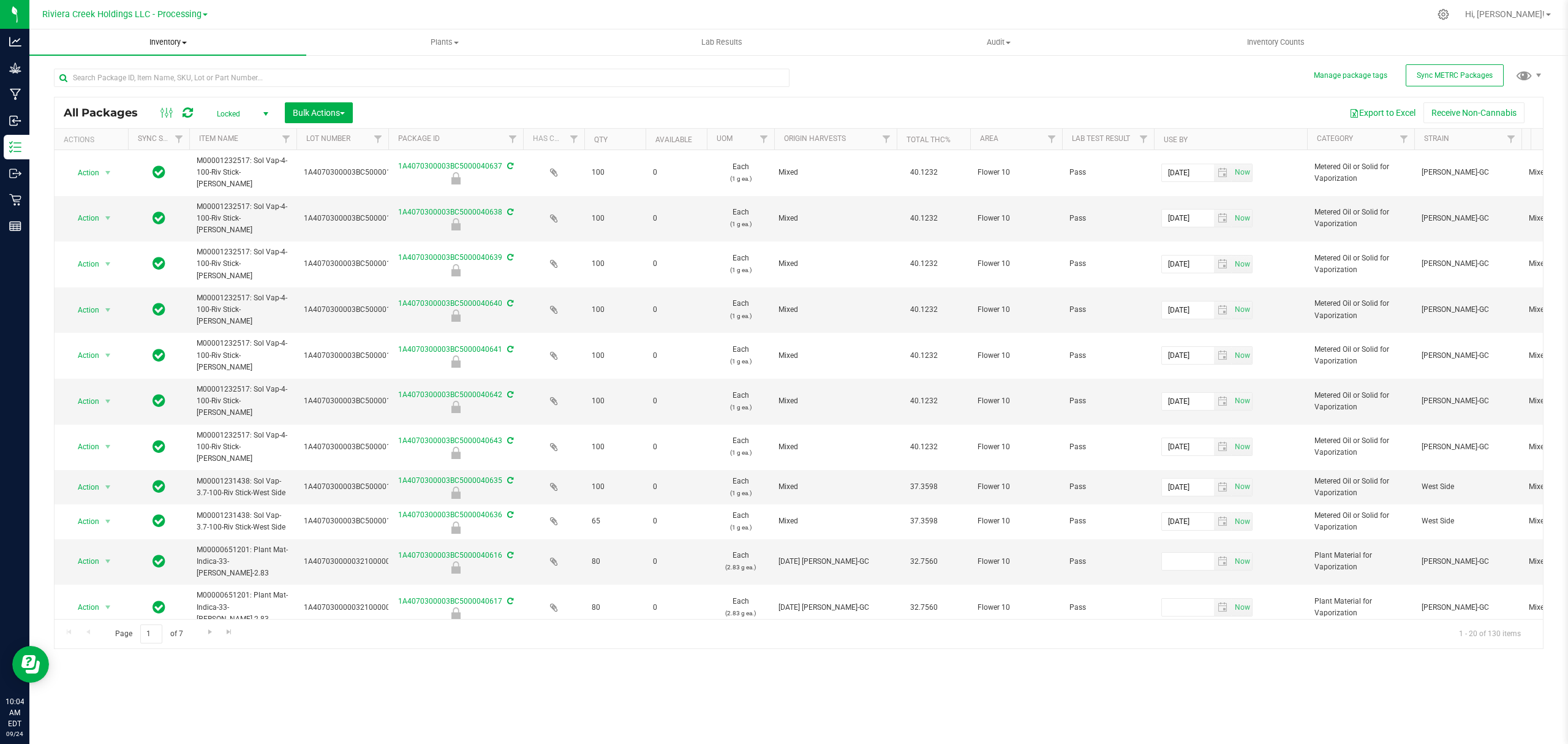
drag, startPoint x: 172, startPoint y: 36, endPoint x: 148, endPoint y: 100, distance: 68.4
click at [172, 37] on span "Inventory" at bounding box center [168, 42] width 277 height 11
click at [121, 151] on span "From bill of materials" at bounding box center [85, 147] width 111 height 11
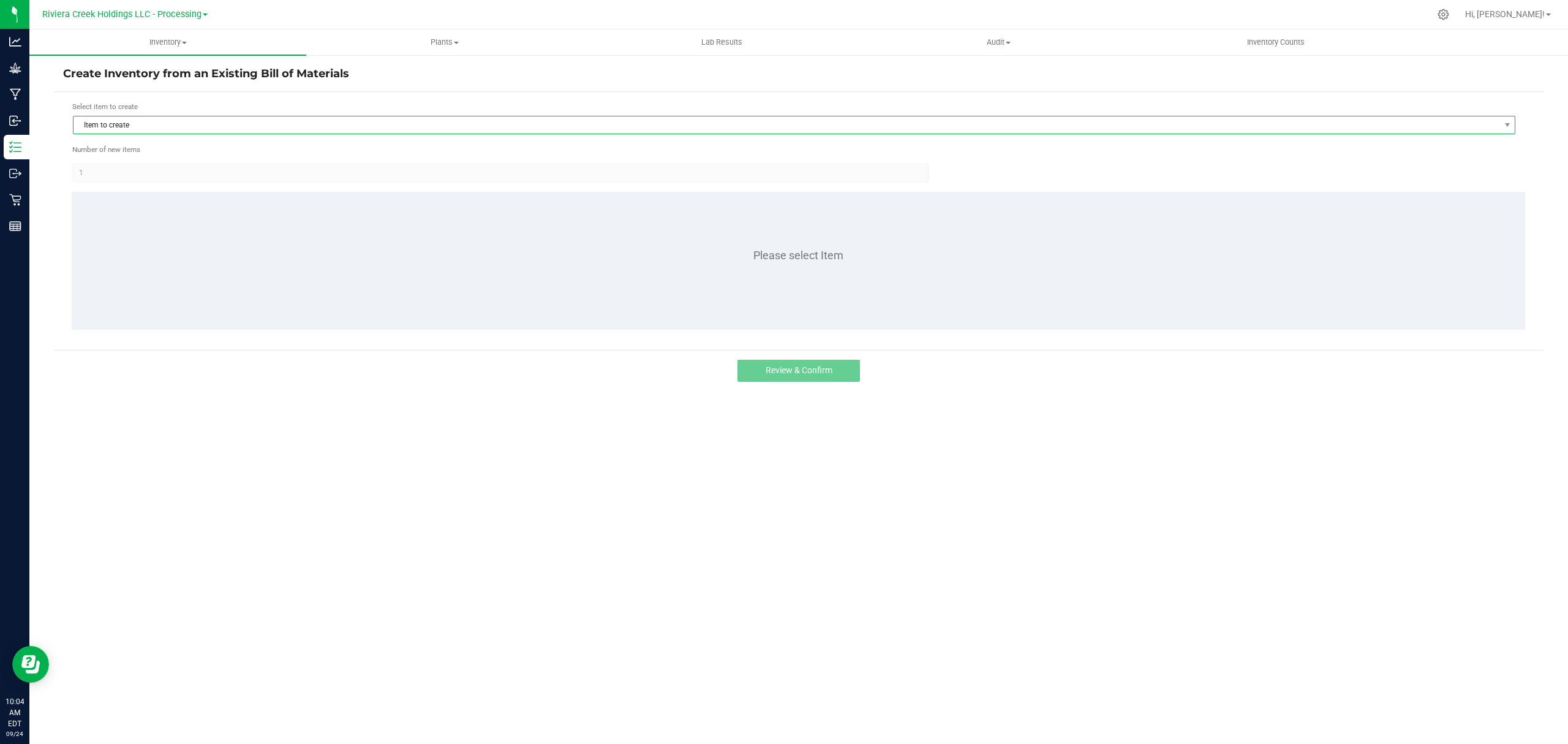
click at [169, 131] on span "Item to create" at bounding box center [786, 125] width 1426 height 17
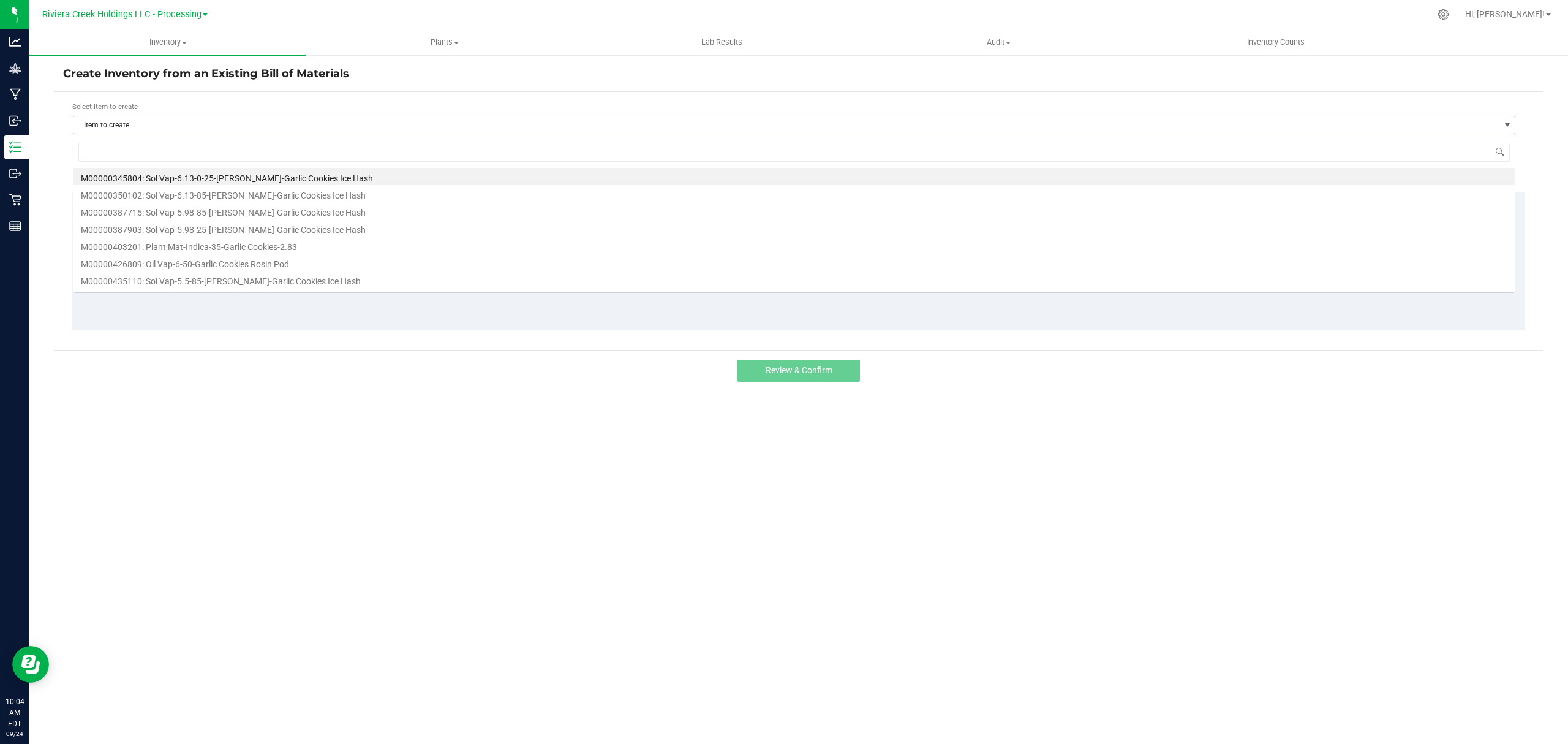
scroll to position [19, 1443]
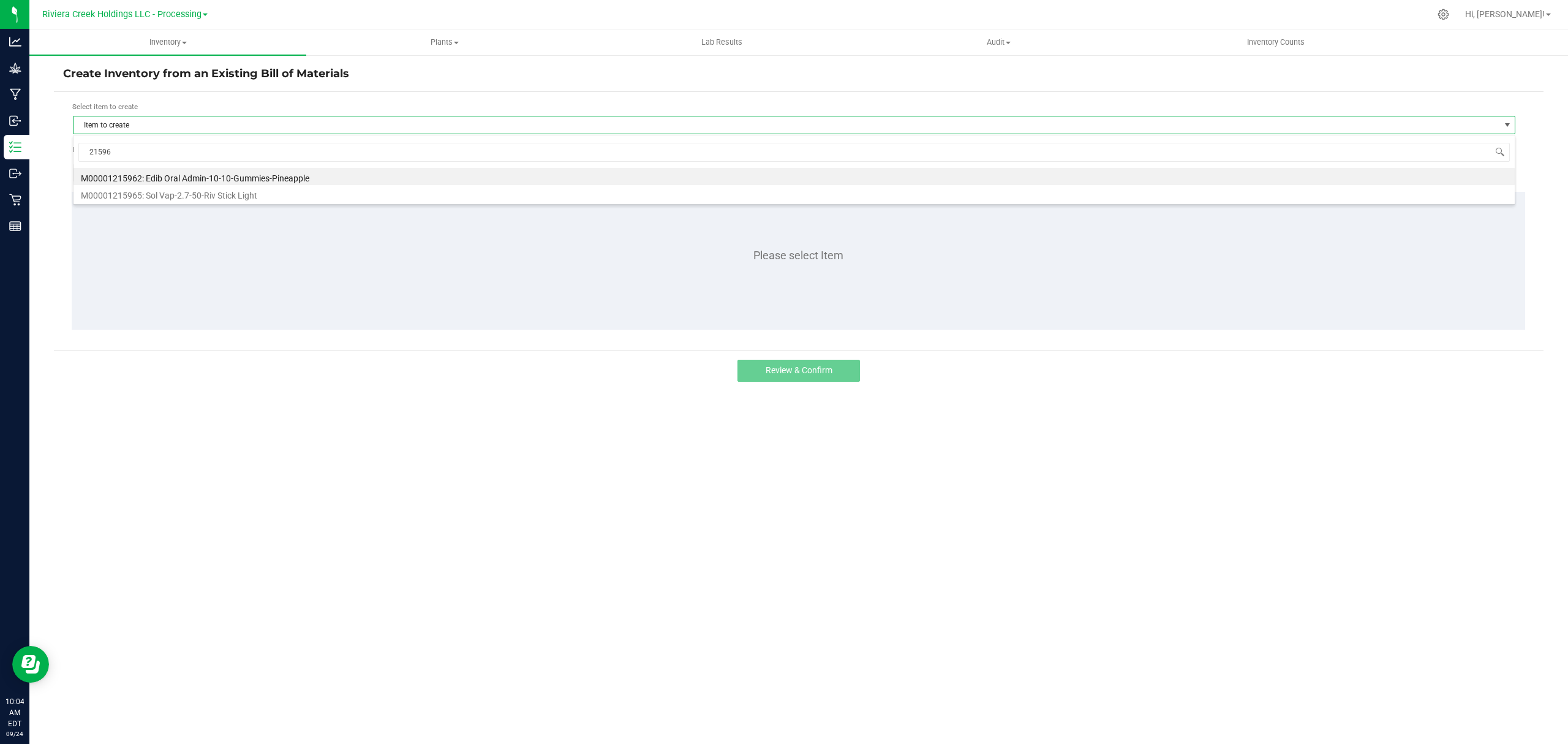
type input "215965"
click at [237, 170] on li "M00001215965: Sol Vap-2.7-50-Riv Stick Light" at bounding box center [793, 175] width 1441 height 17
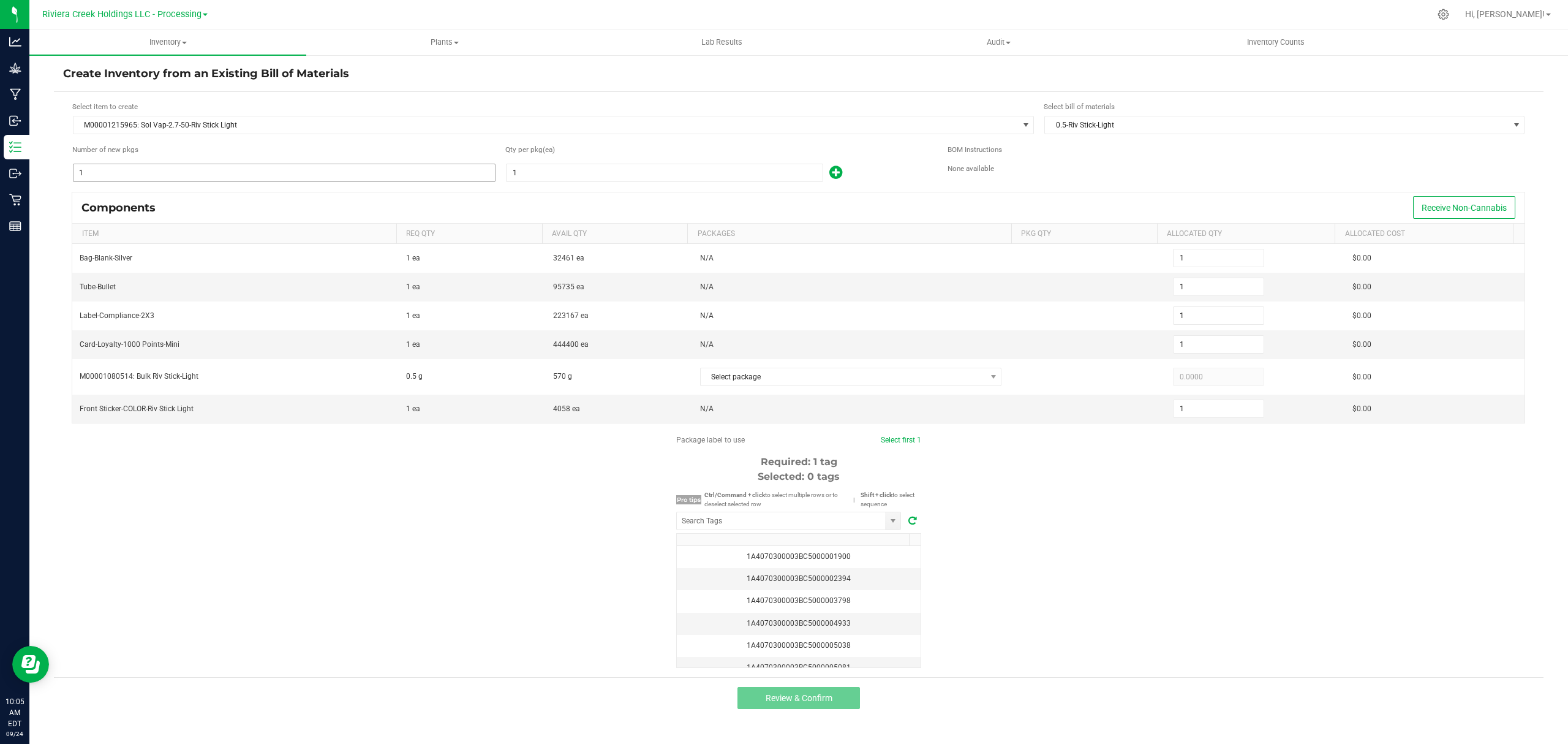
click at [159, 171] on input "1" at bounding box center [284, 172] width 422 height 17
type input "10"
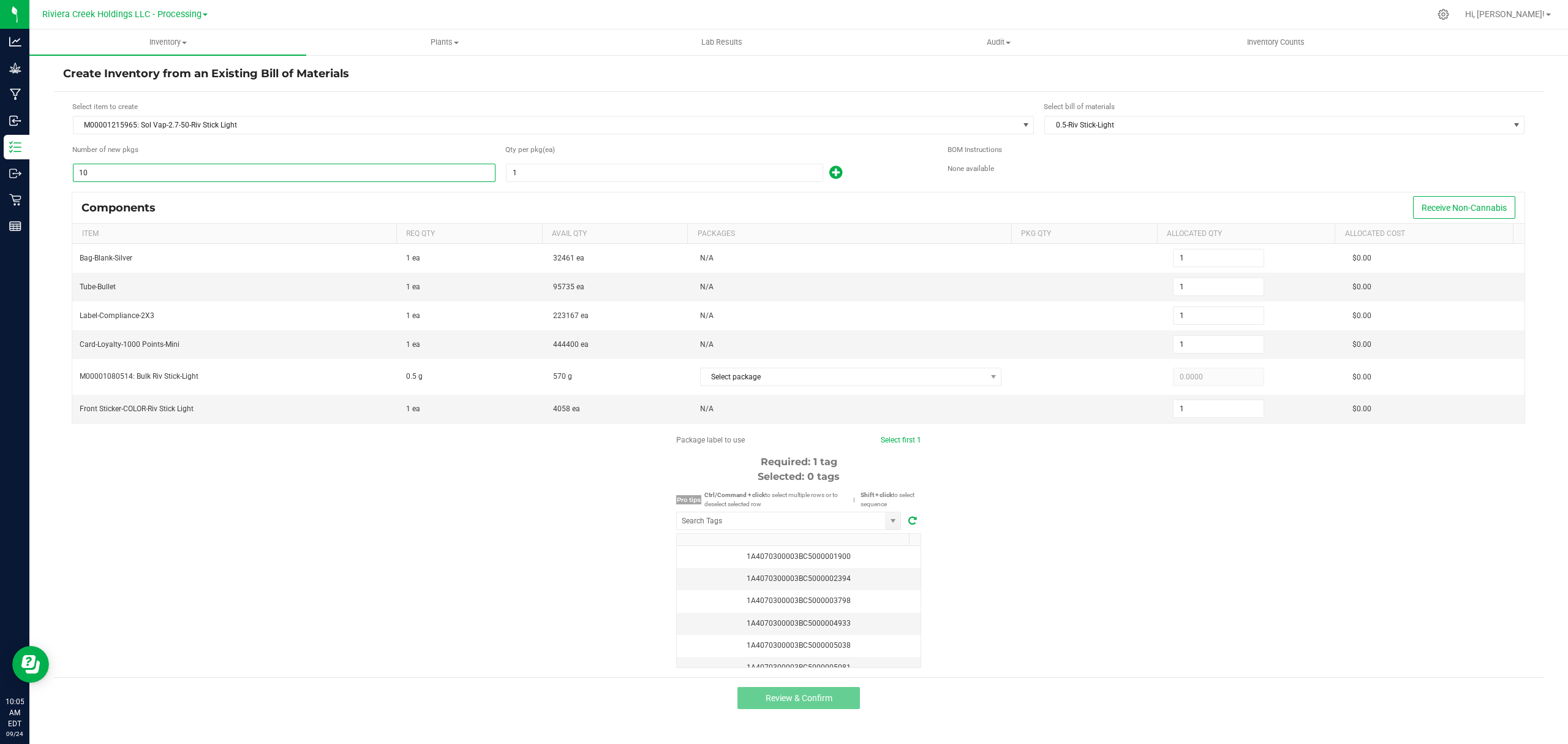
type input "10"
click at [537, 165] on input "1" at bounding box center [665, 172] width 316 height 17
type input "10"
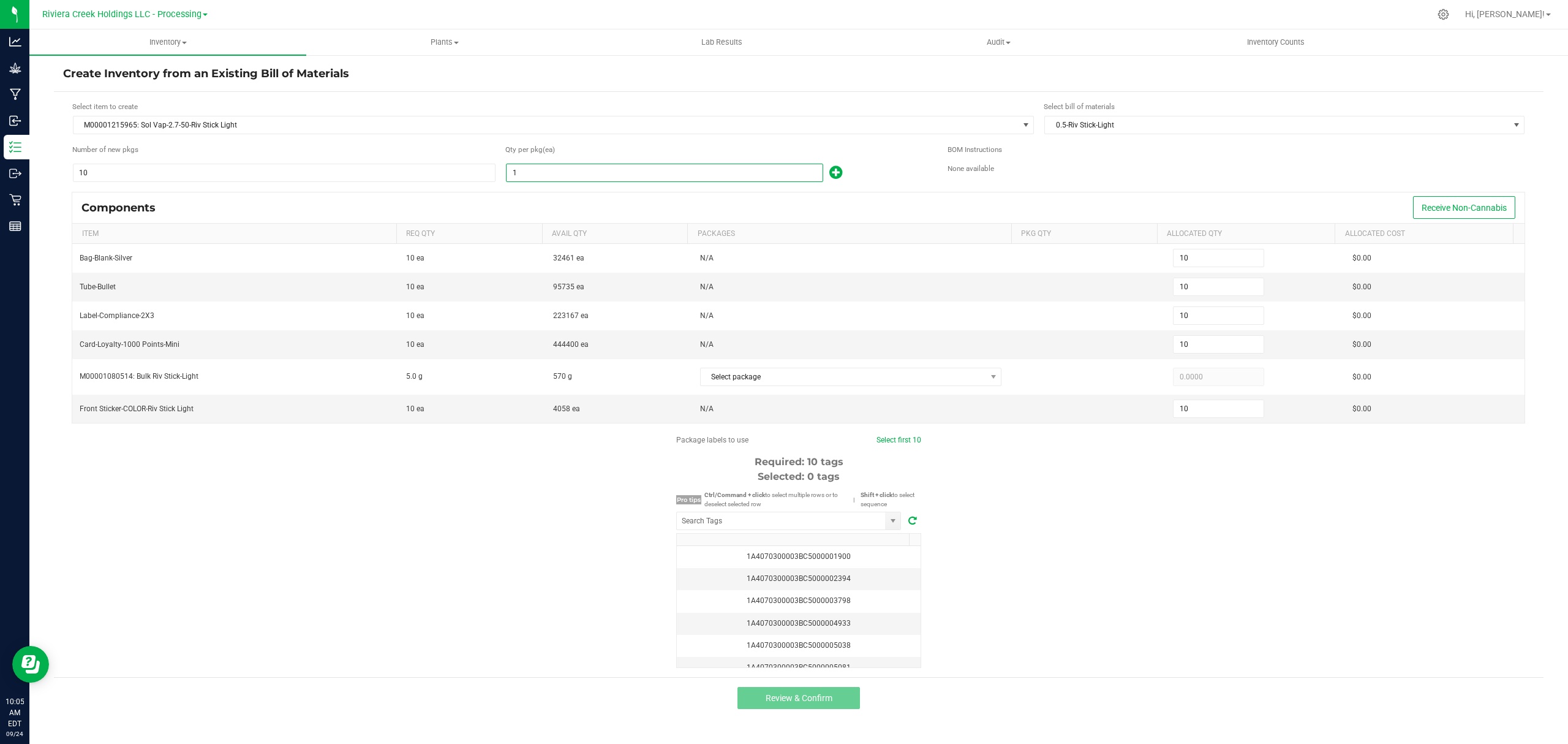
type input "100"
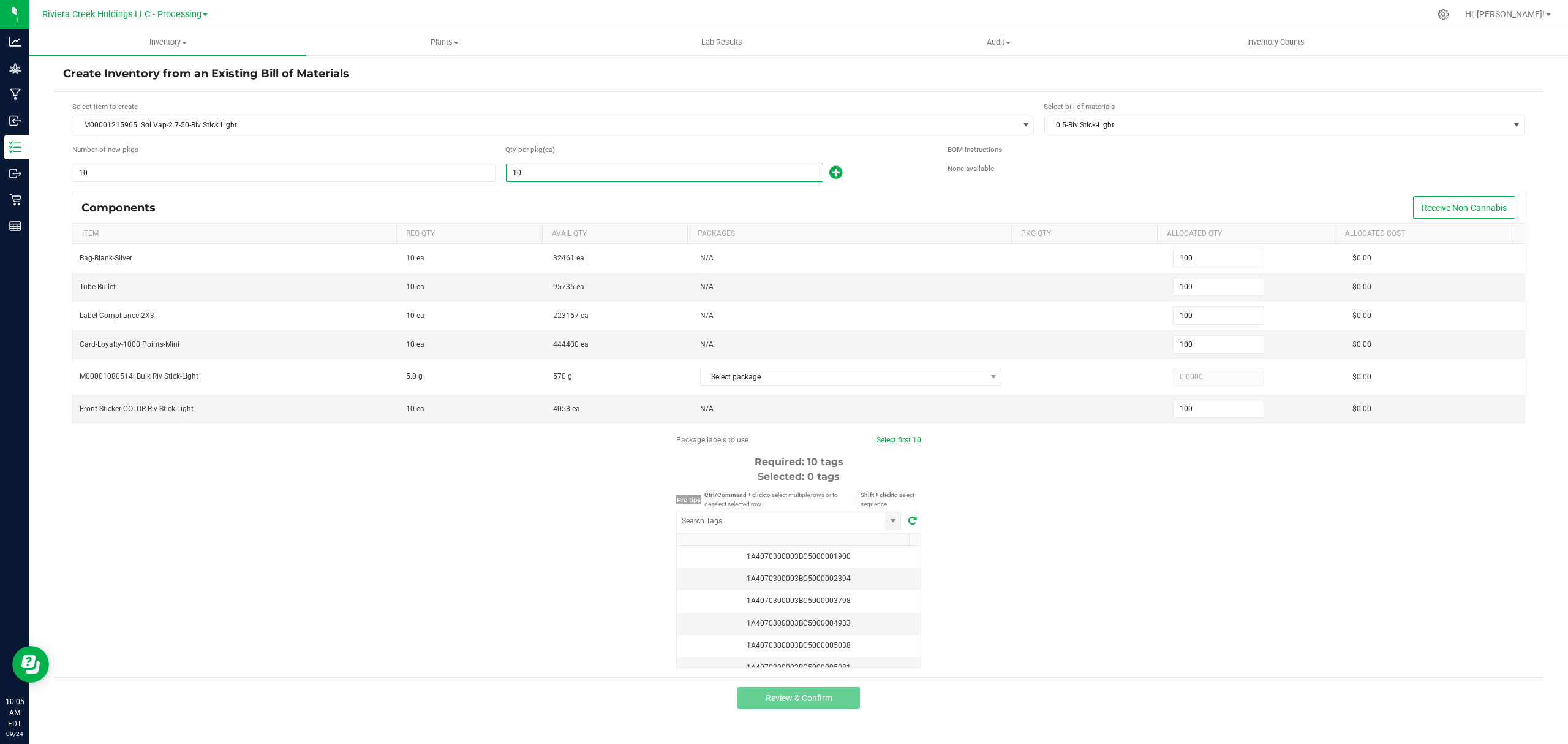
type input "100"
type input "1,000"
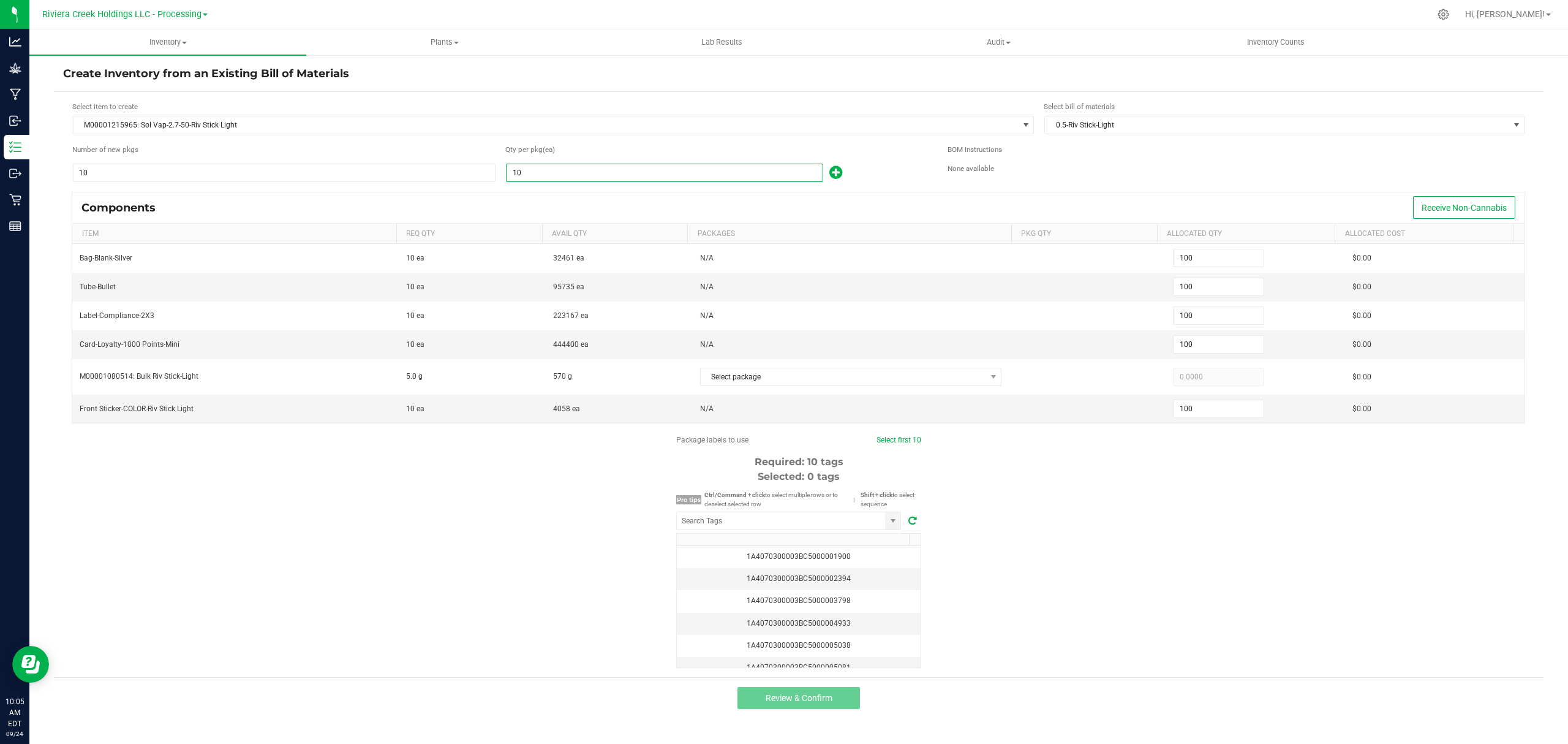
type input "1,000"
type input "100"
click at [870, 159] on div "Qty per pkg (ea) 100" at bounding box center [717, 162] width 424 height 39
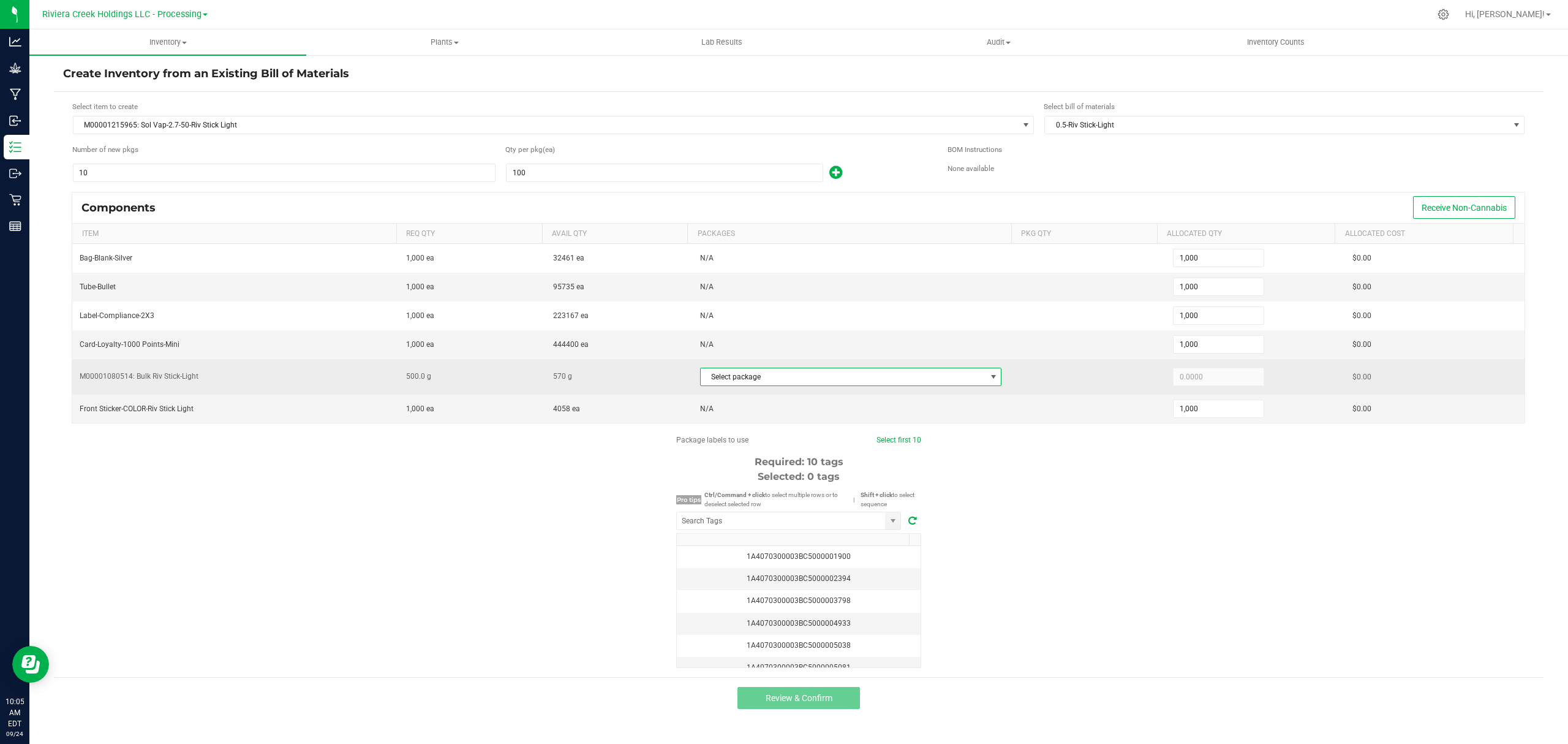
click at [799, 378] on span "Select package" at bounding box center [844, 376] width 285 height 17
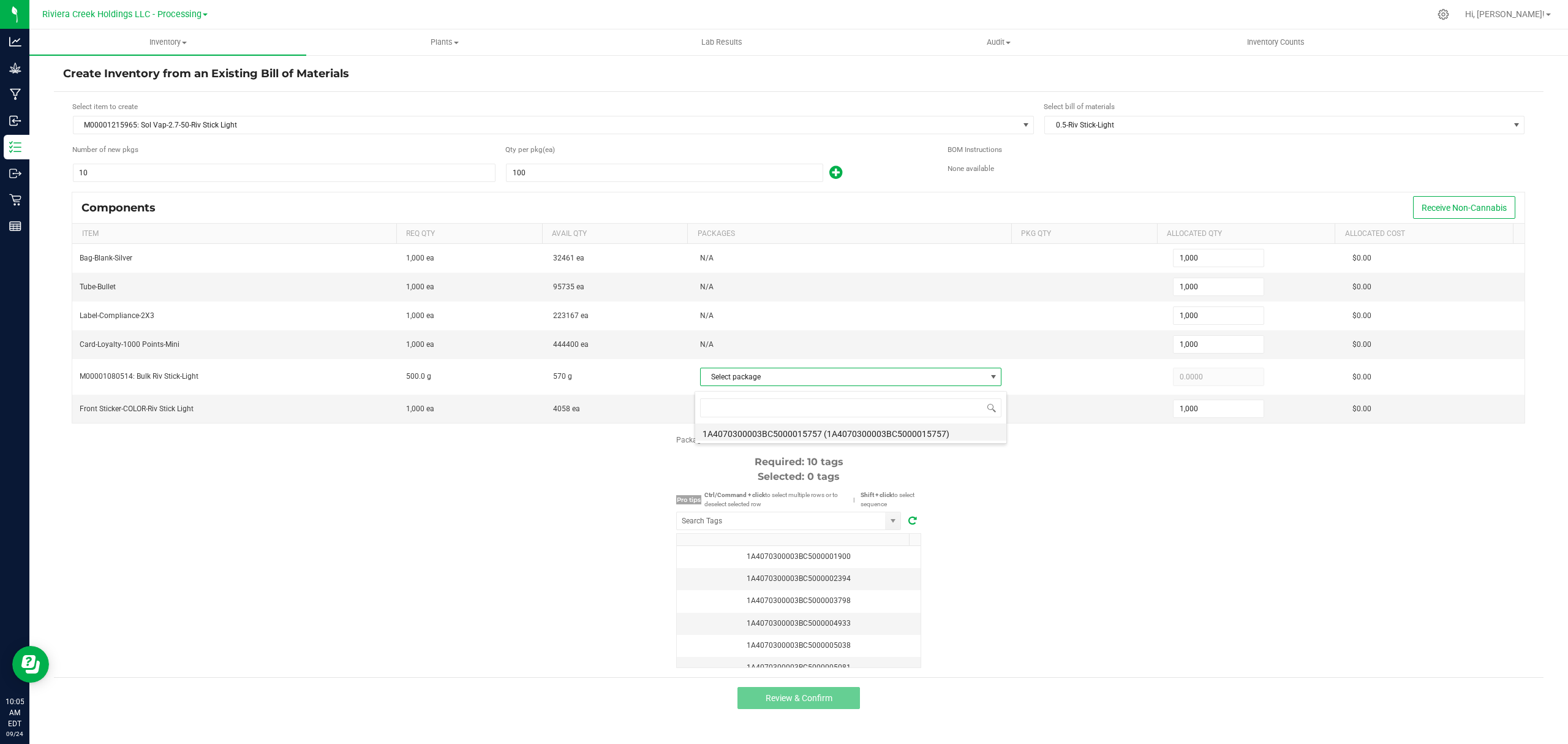
click at [842, 433] on li "1A4070300003BC5000015757 (1A4070300003BC5000015757)" at bounding box center [851, 431] width 311 height 17
type input "500.0000"
click at [1063, 521] on div "Package labels to use Select first 10 Required: 10 tags Selected: 0 tags Pro ti…" at bounding box center [798, 552] width 1490 height 234
click at [849, 529] on input "NO DATA FOUND" at bounding box center [781, 520] width 208 height 17
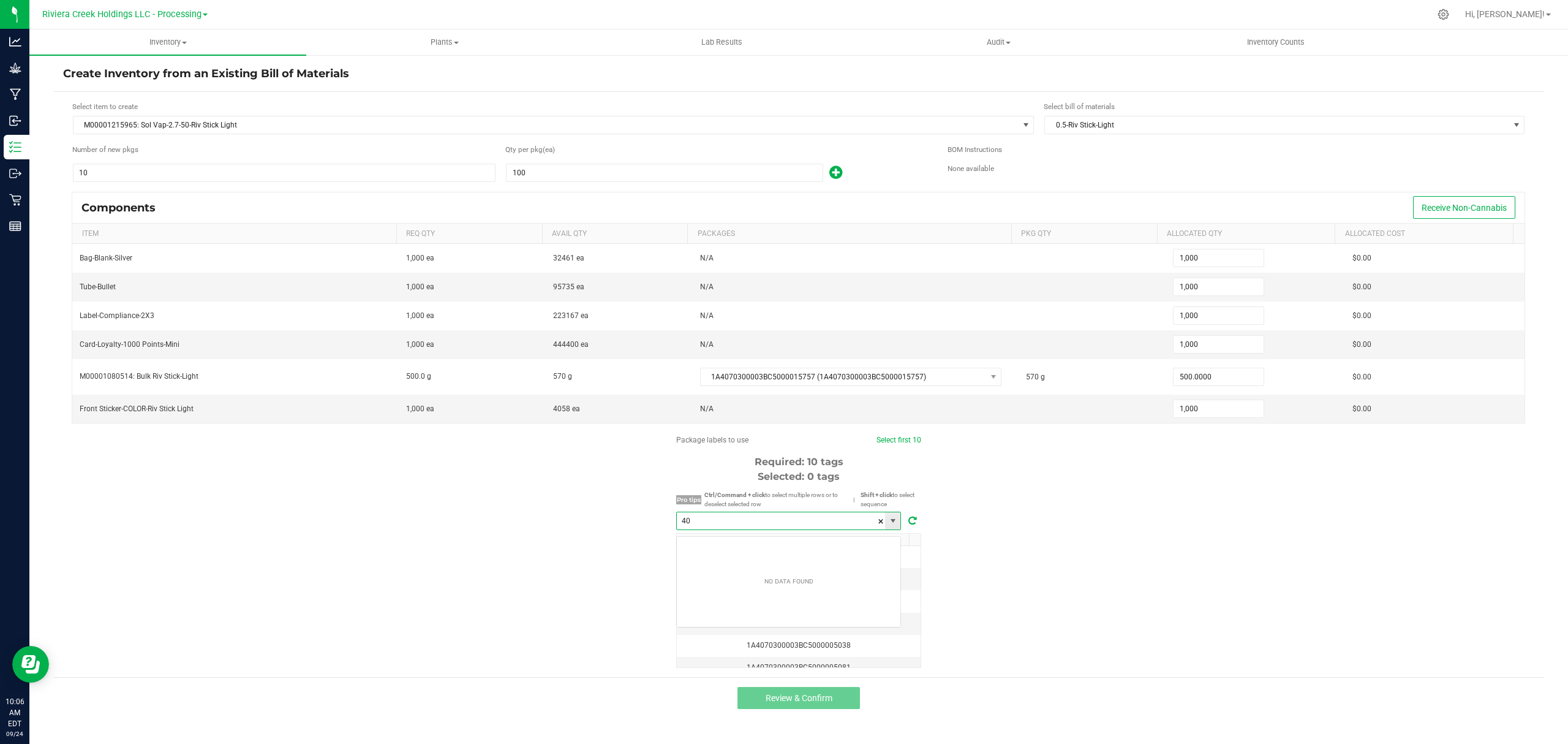
scroll to position [19, 224]
click at [792, 547] on li "1A4070300003BC5000040644" at bounding box center [788, 549] width 224 height 21
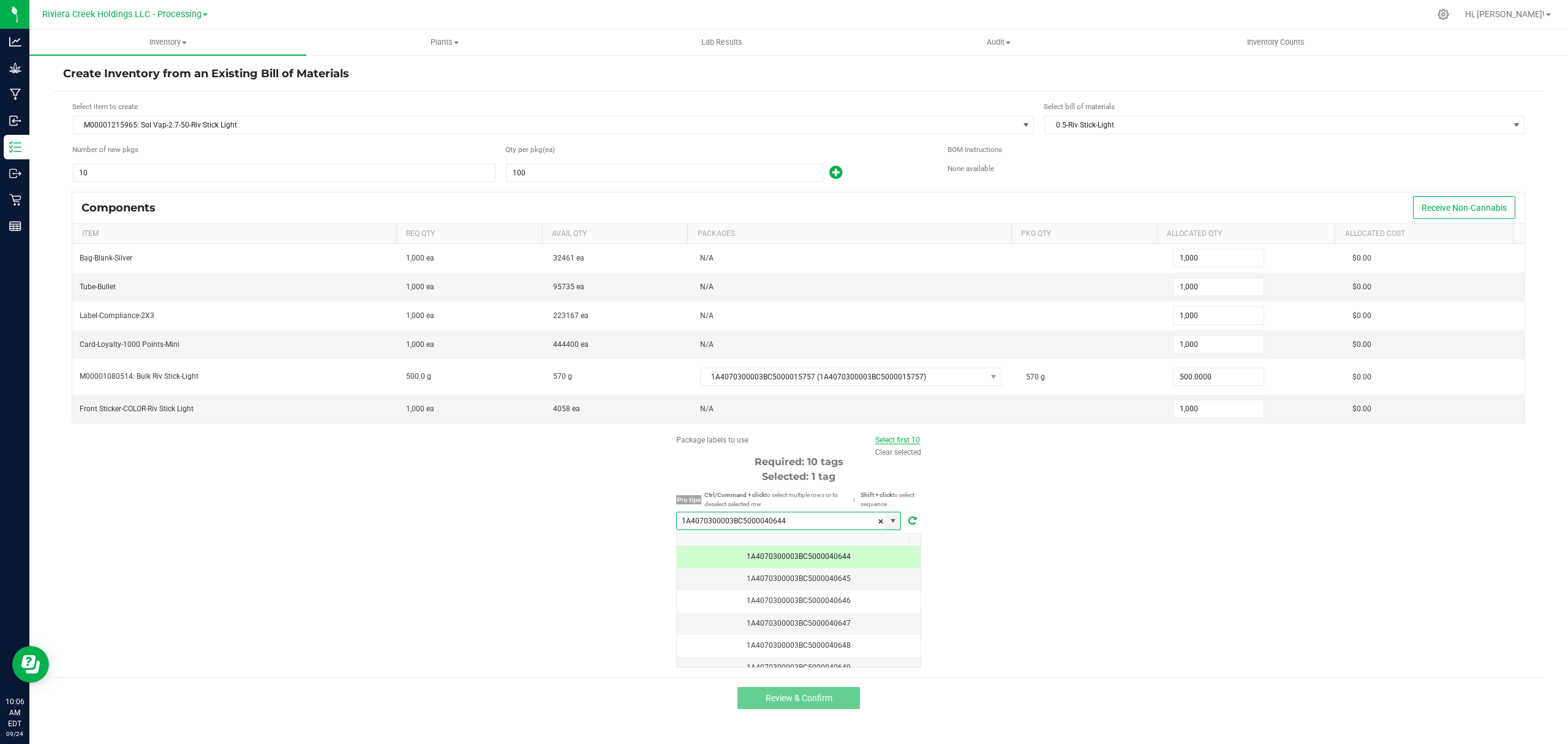
type input "1A4070300003BC5000040644"
click at [911, 442] on link "Select first 10" at bounding box center [897, 440] width 45 height 9
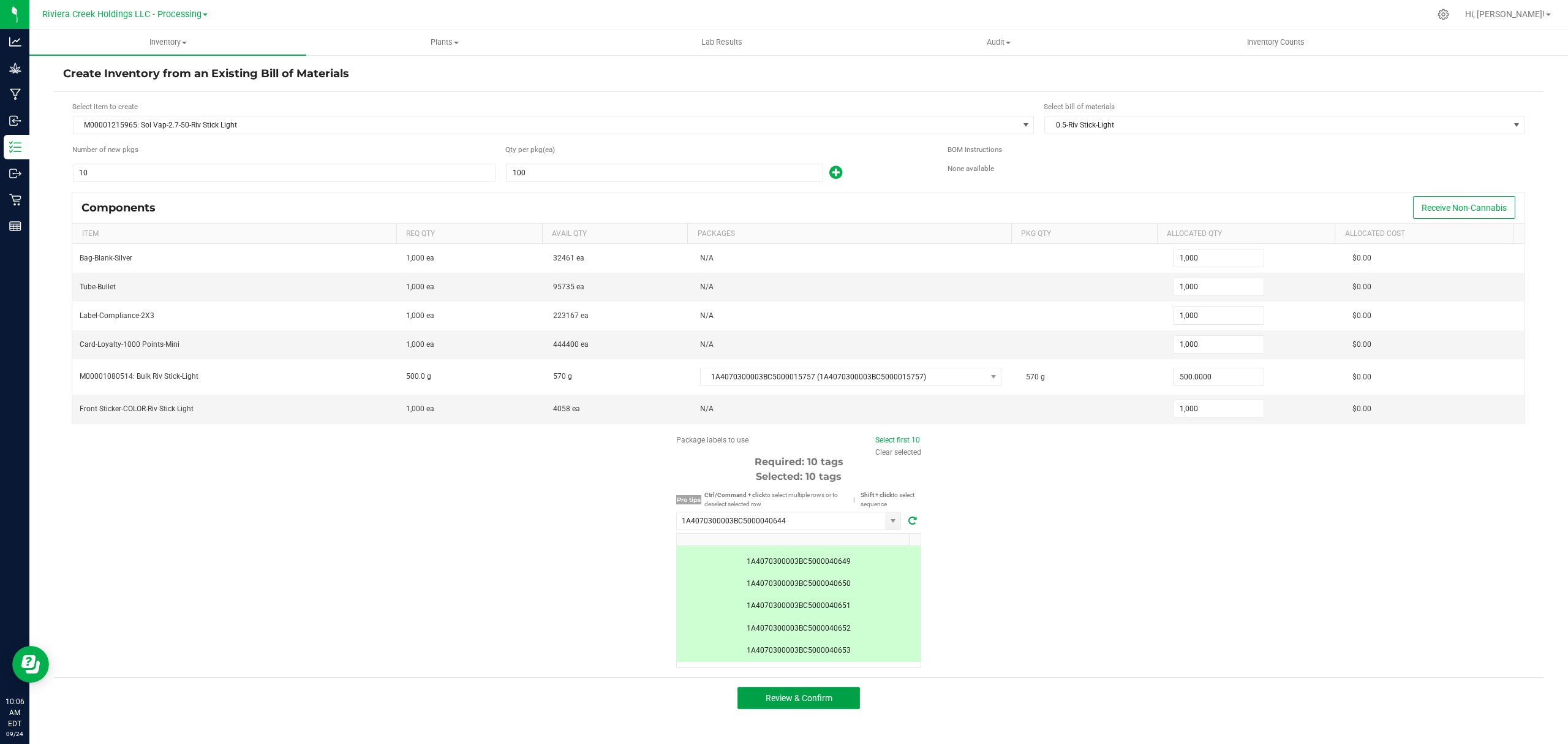
click at [841, 704] on button "Review & Confirm" at bounding box center [799, 697] width 123 height 22
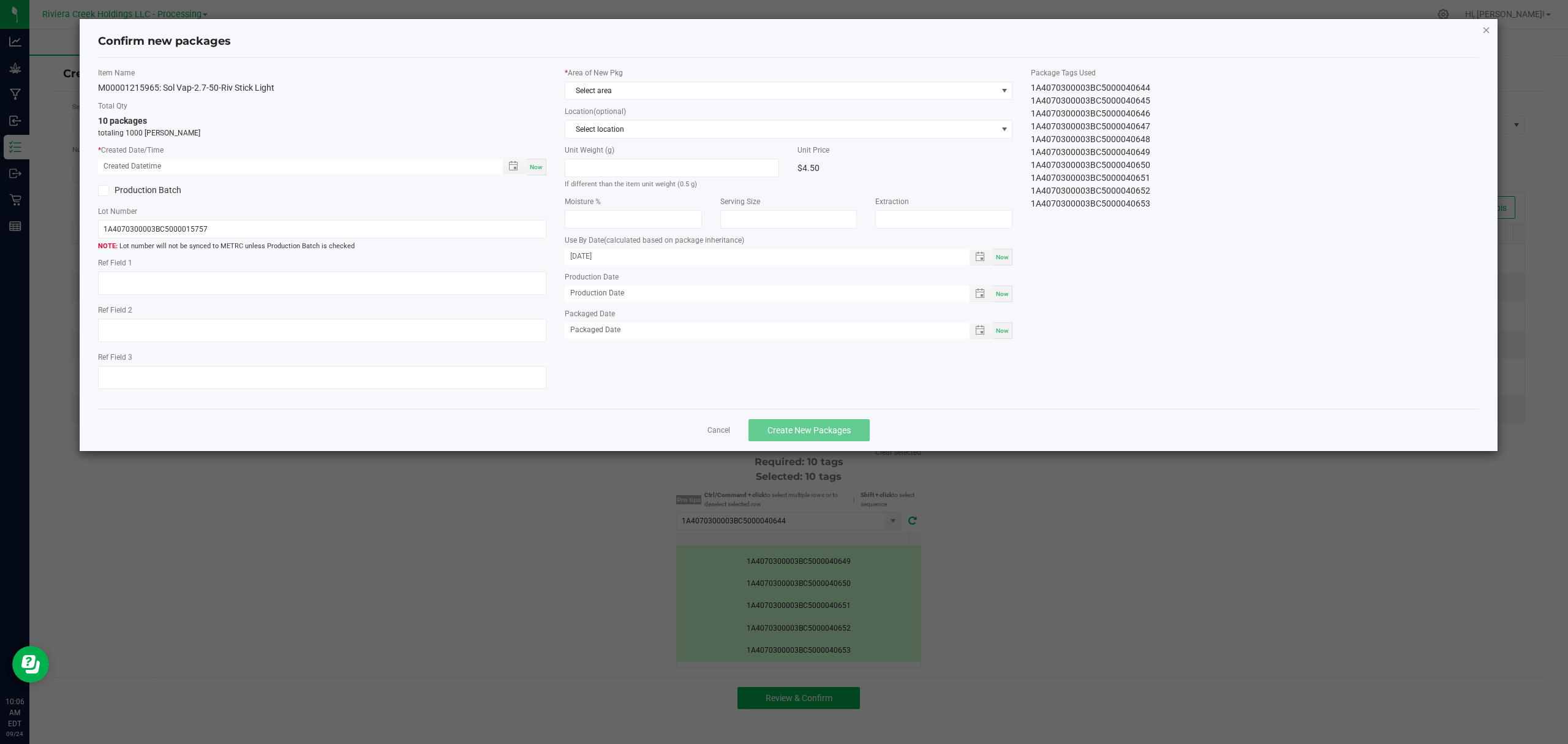
click at [1483, 28] on icon "button" at bounding box center [1487, 29] width 9 height 15
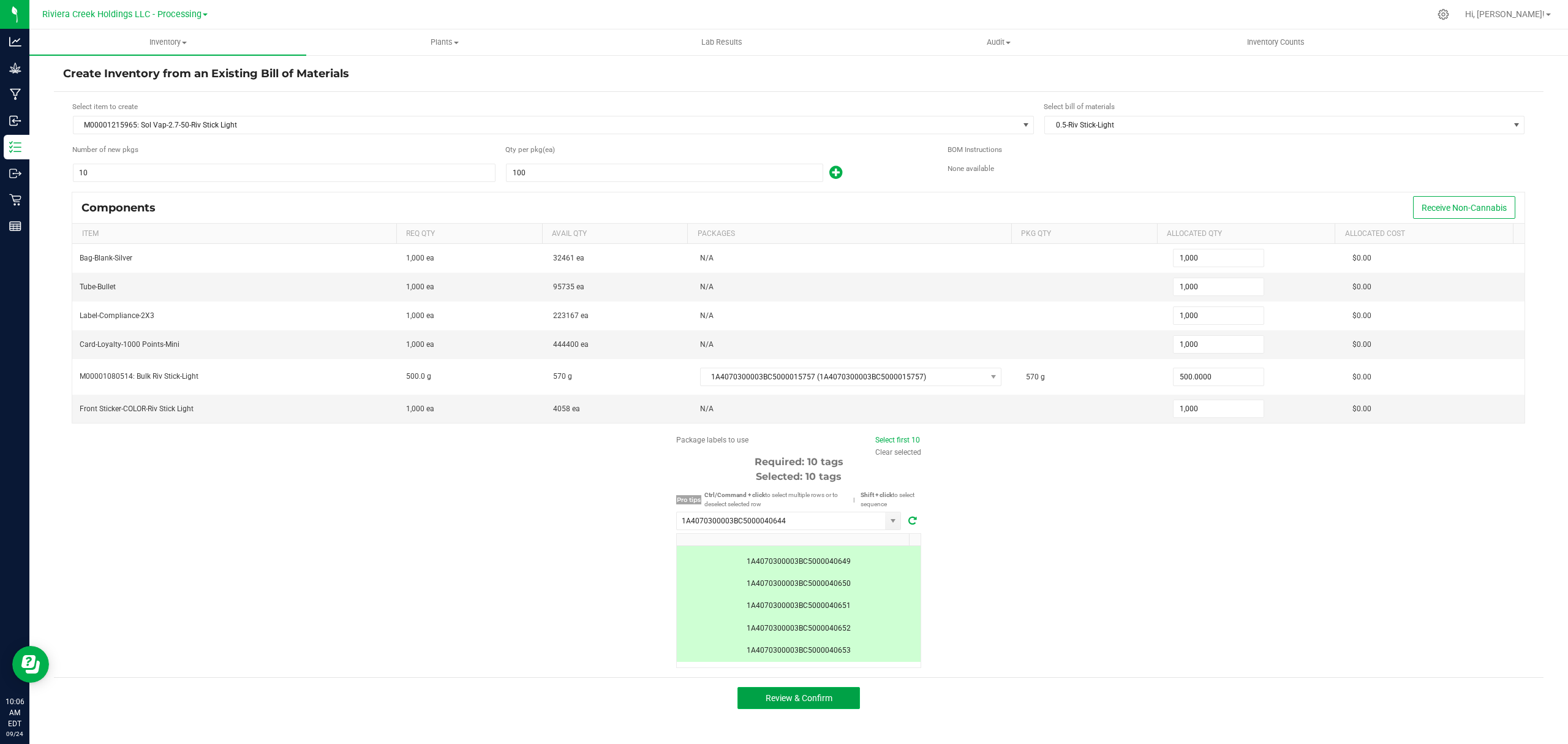
click at [849, 709] on button "Review & Confirm" at bounding box center [799, 697] width 123 height 22
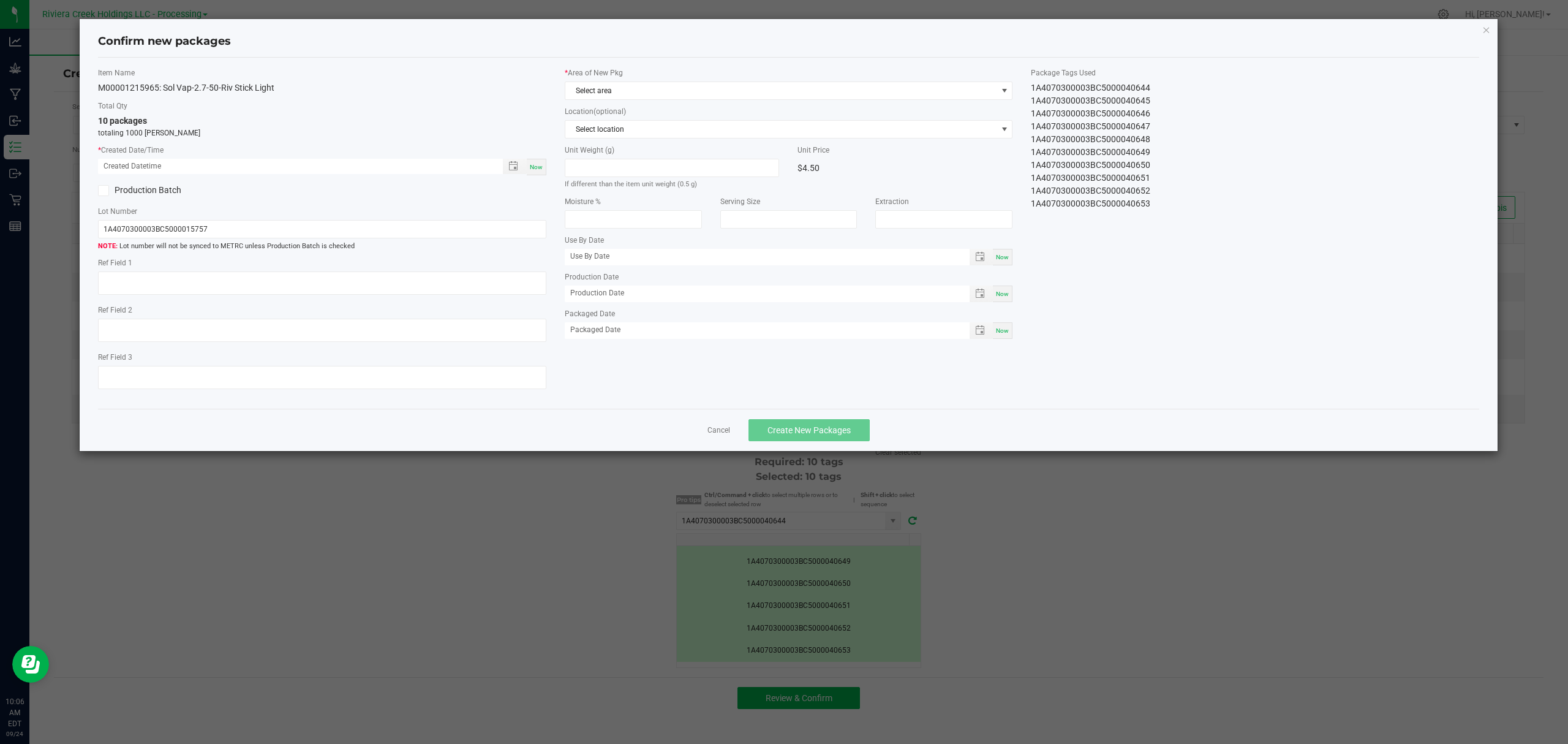
type input "05/22/2026"
click at [537, 167] on span "Now" at bounding box center [536, 166] width 13 height 7
type input "09/24/2025 10:06 AM"
click at [647, 94] on span "Select area" at bounding box center [782, 90] width 432 height 17
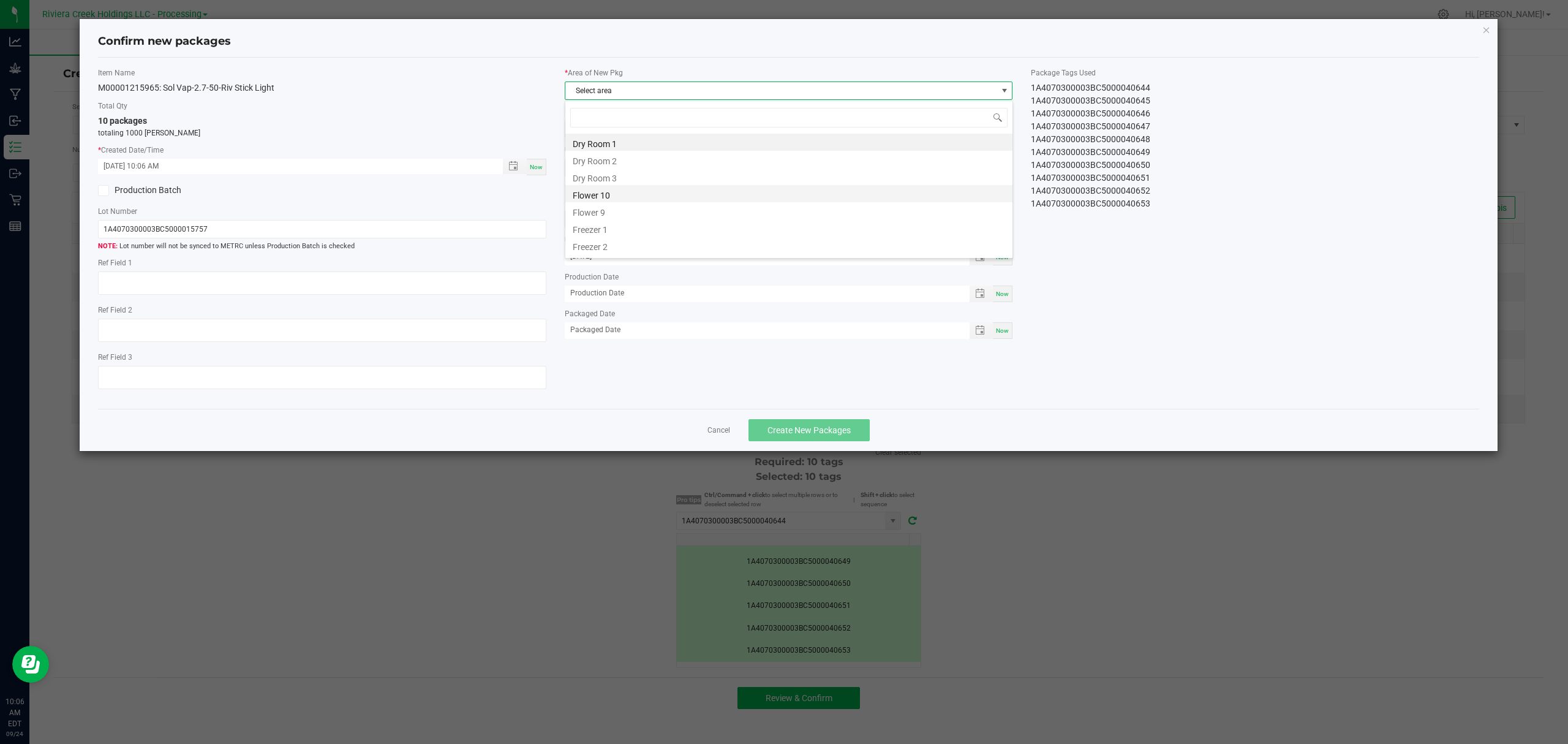
click at [624, 200] on li "Flower 10" at bounding box center [789, 193] width 448 height 17
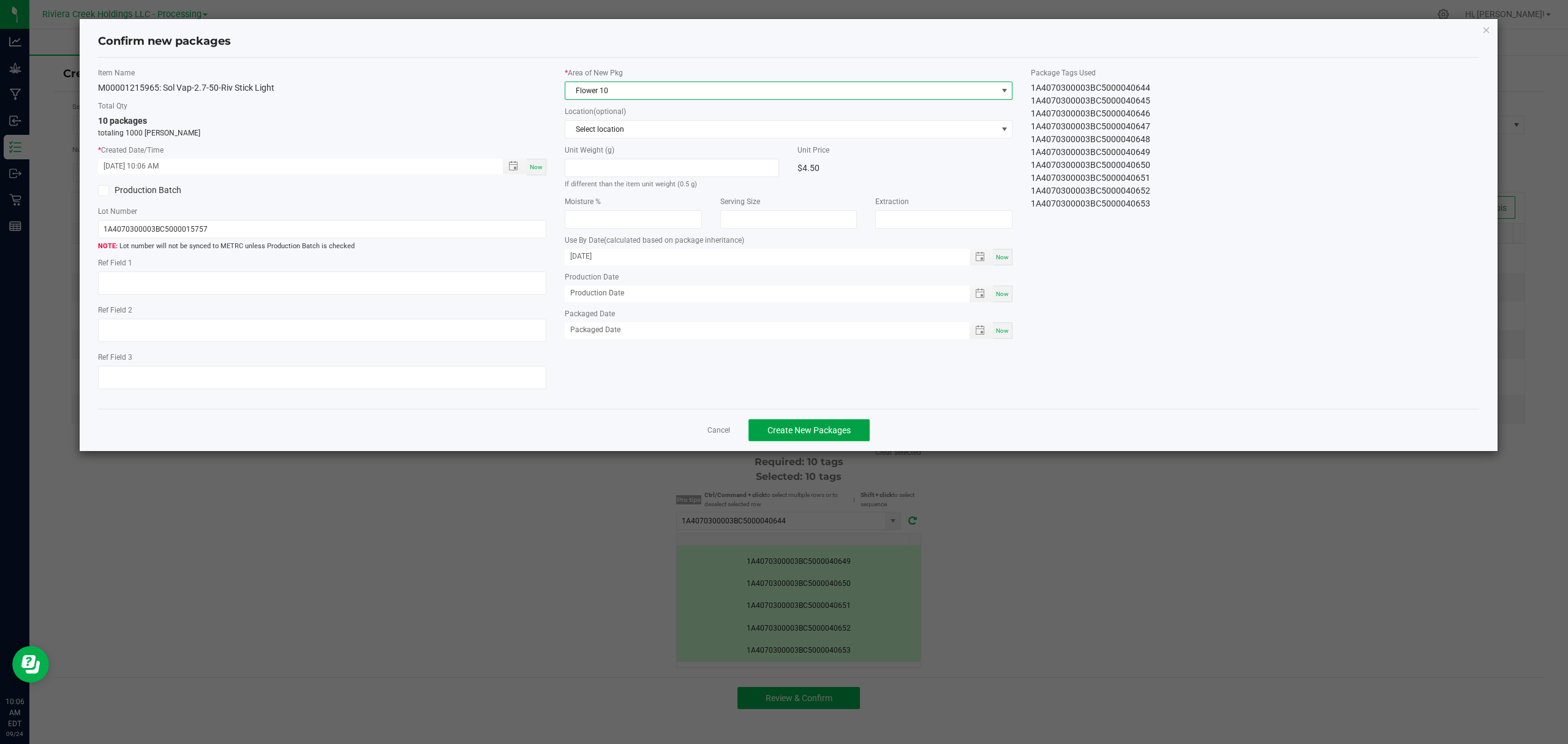
click at [787, 432] on span "Create New Packages" at bounding box center [809, 430] width 83 height 10
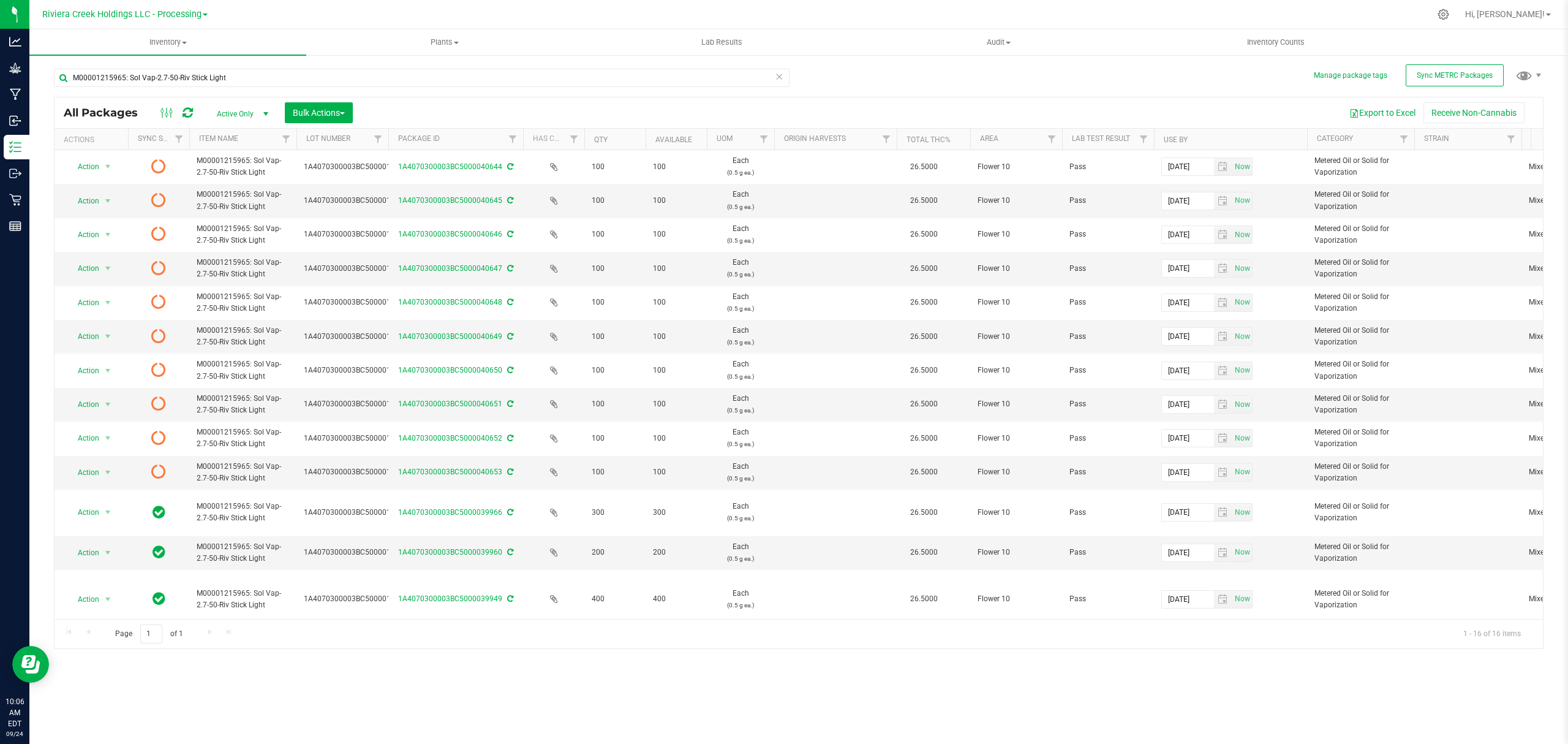
click at [187, 108] on icon at bounding box center [187, 113] width 11 height 12
click at [1273, 38] on span "Inventory Counts" at bounding box center [1277, 42] width 91 height 11
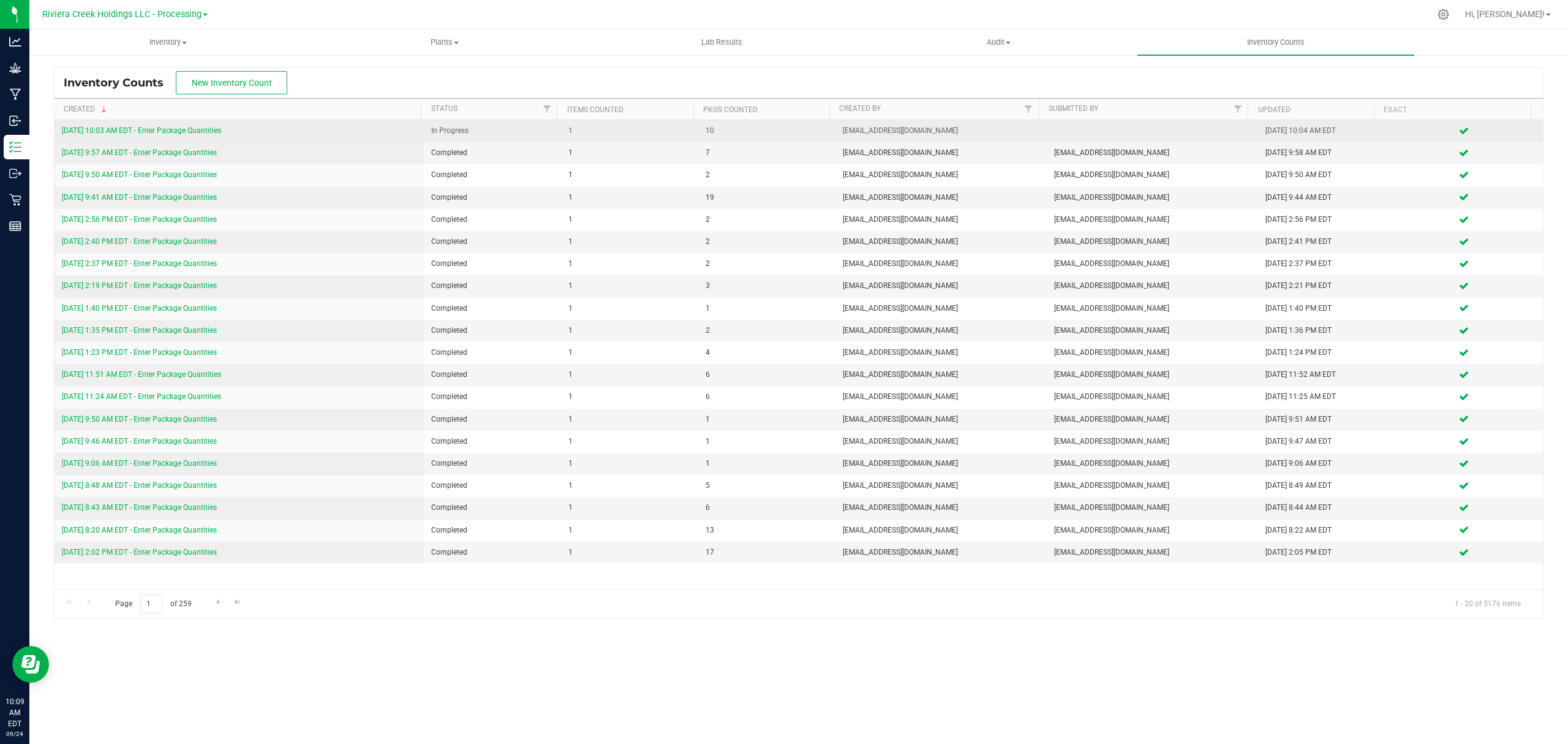
click at [177, 131] on link "9/24/25 10:03 AM EDT - Enter Package Quantities" at bounding box center [141, 130] width 159 height 9
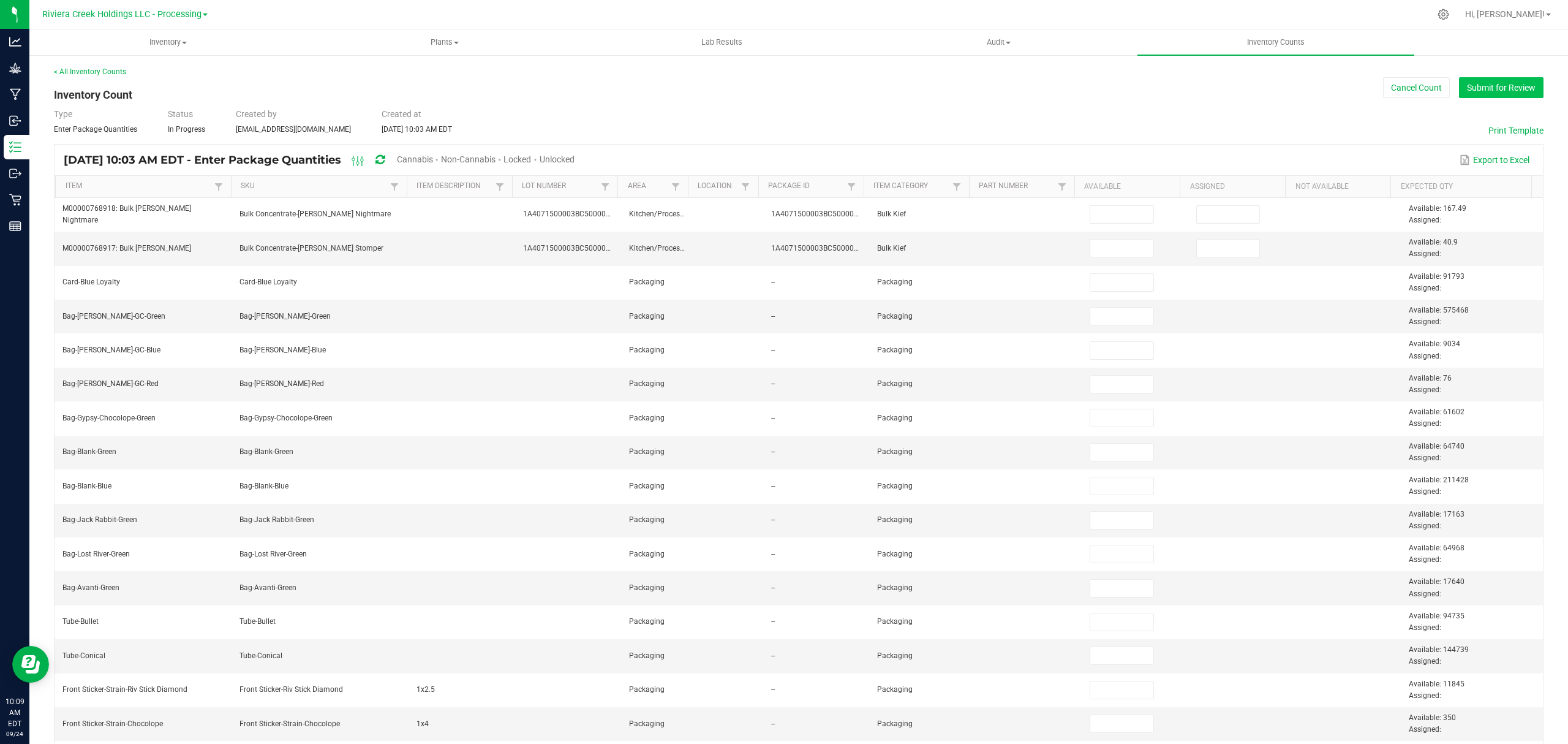
click at [1466, 91] on button "Submit for Review" at bounding box center [1501, 87] width 84 height 21
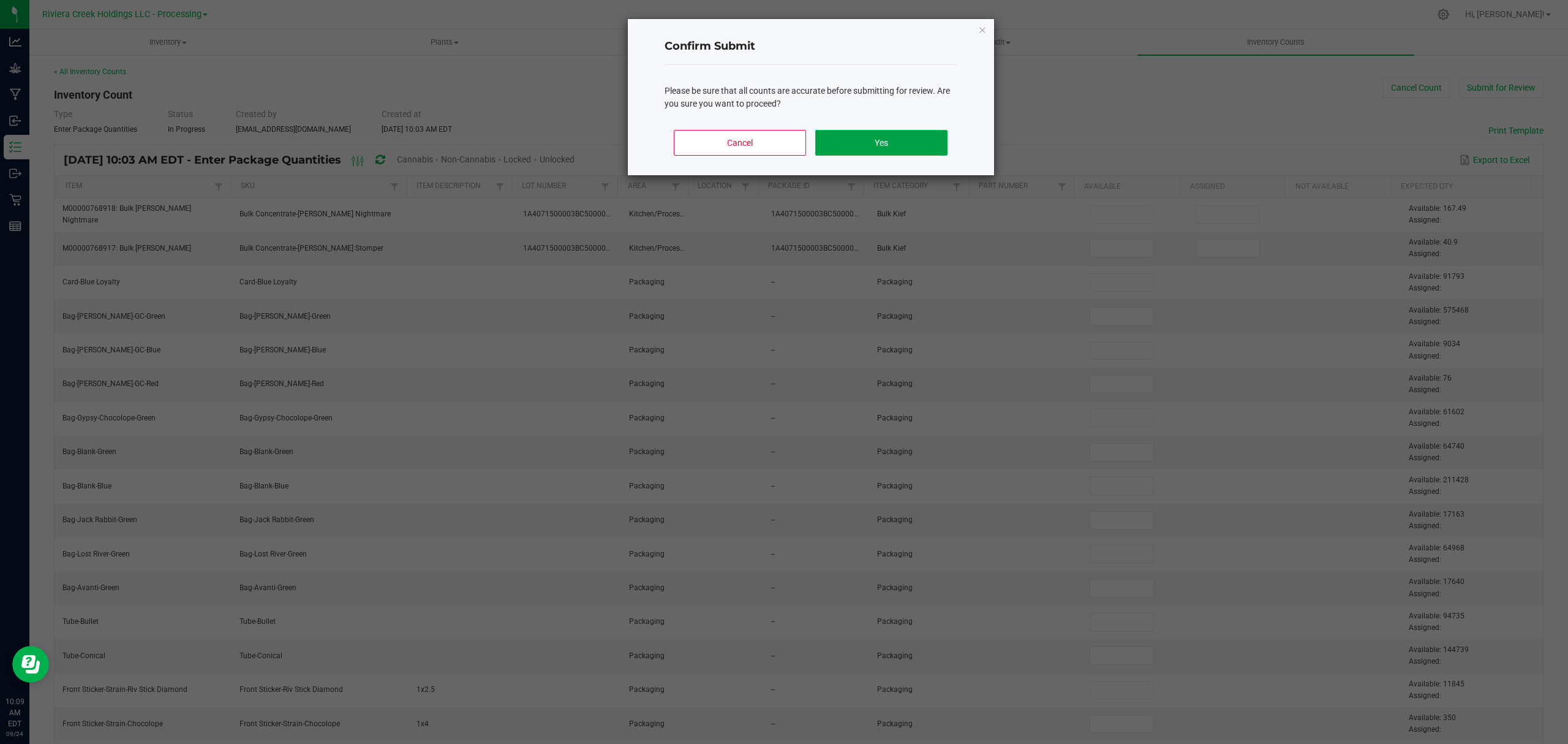
click at [849, 148] on button "Yes" at bounding box center [881, 143] width 132 height 26
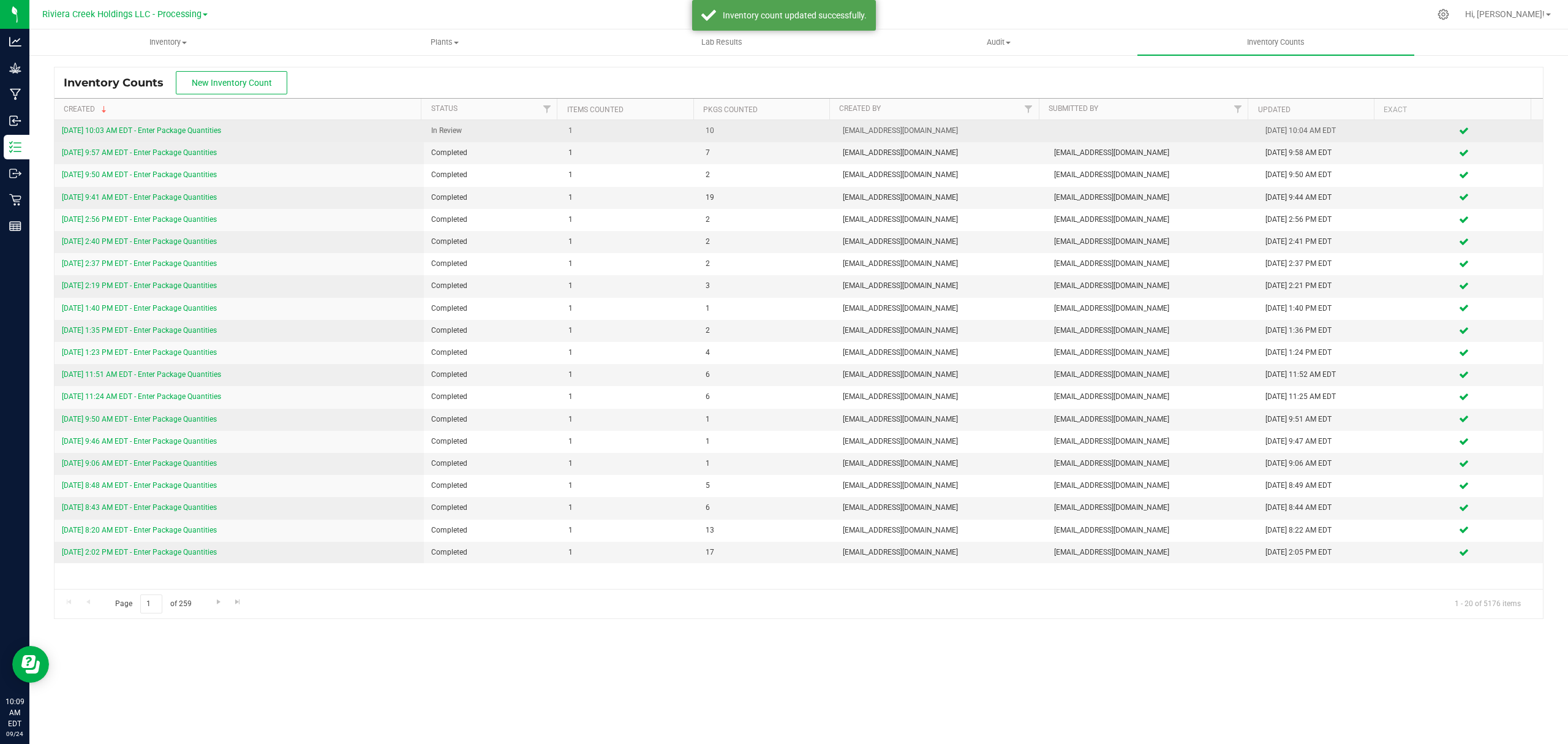
click at [174, 130] on link "9/24/25 10:03 AM EDT - Enter Package Quantities" at bounding box center [141, 130] width 159 height 9
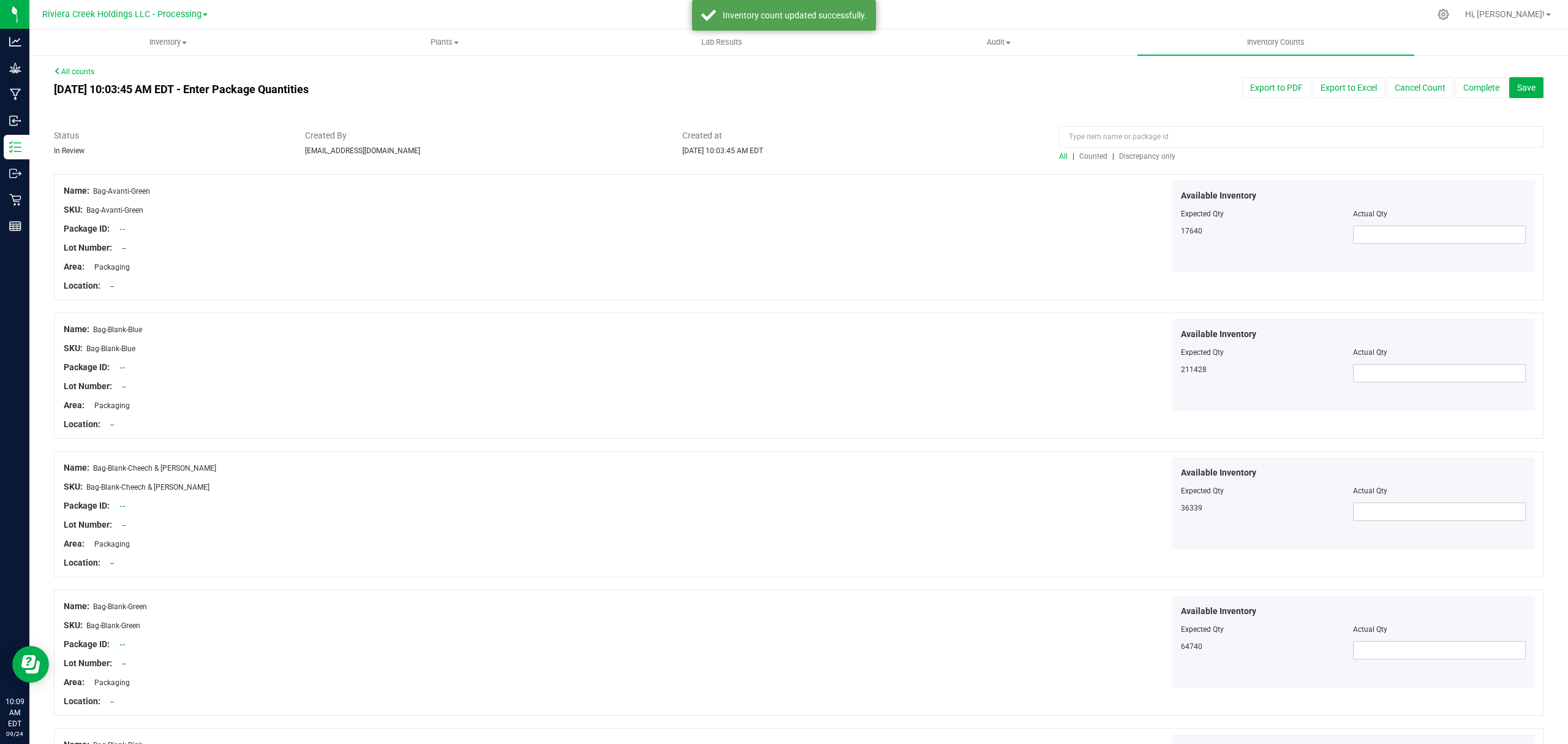
click at [1089, 158] on span "Counted" at bounding box center [1094, 156] width 28 height 9
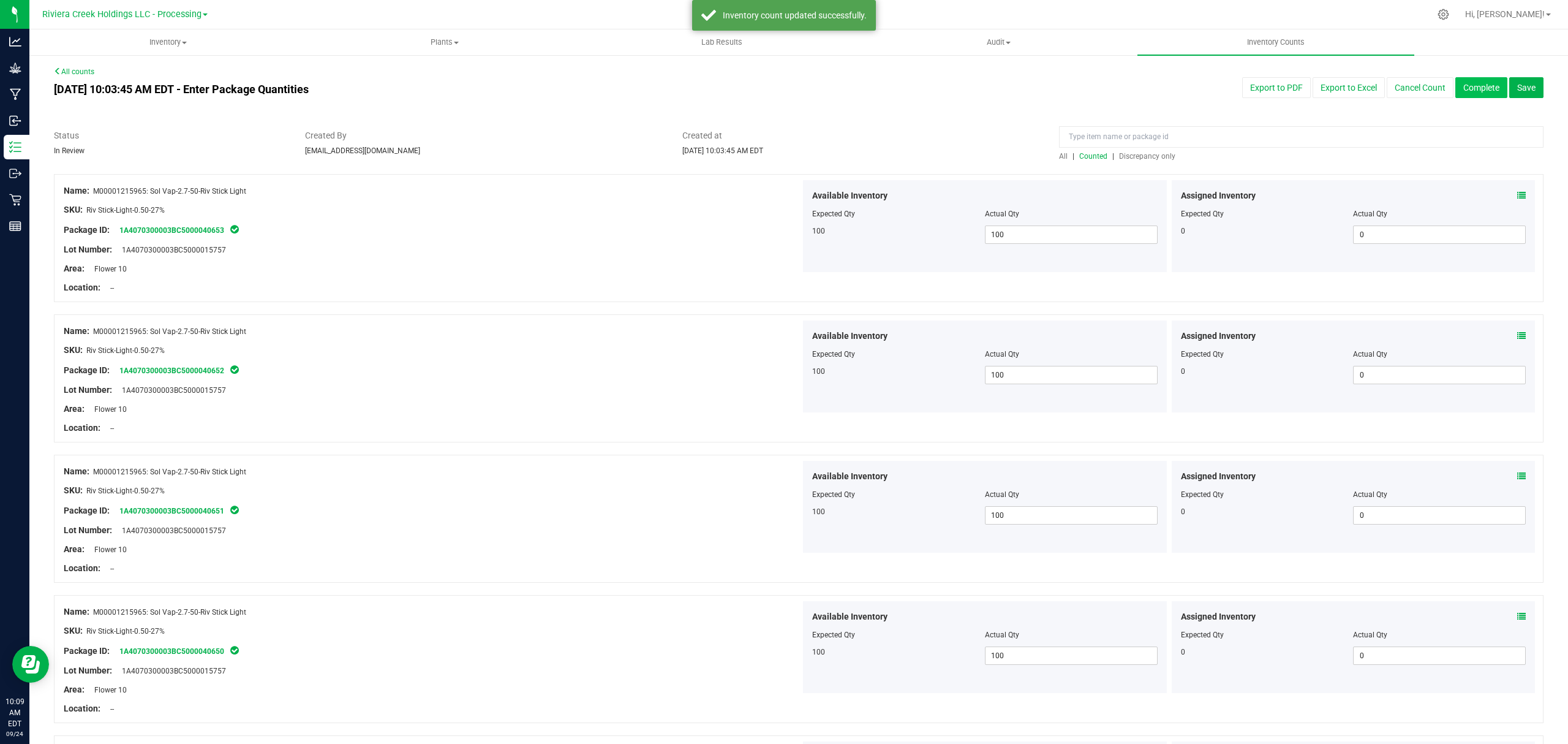
click at [1462, 86] on button "Complete" at bounding box center [1482, 87] width 52 height 21
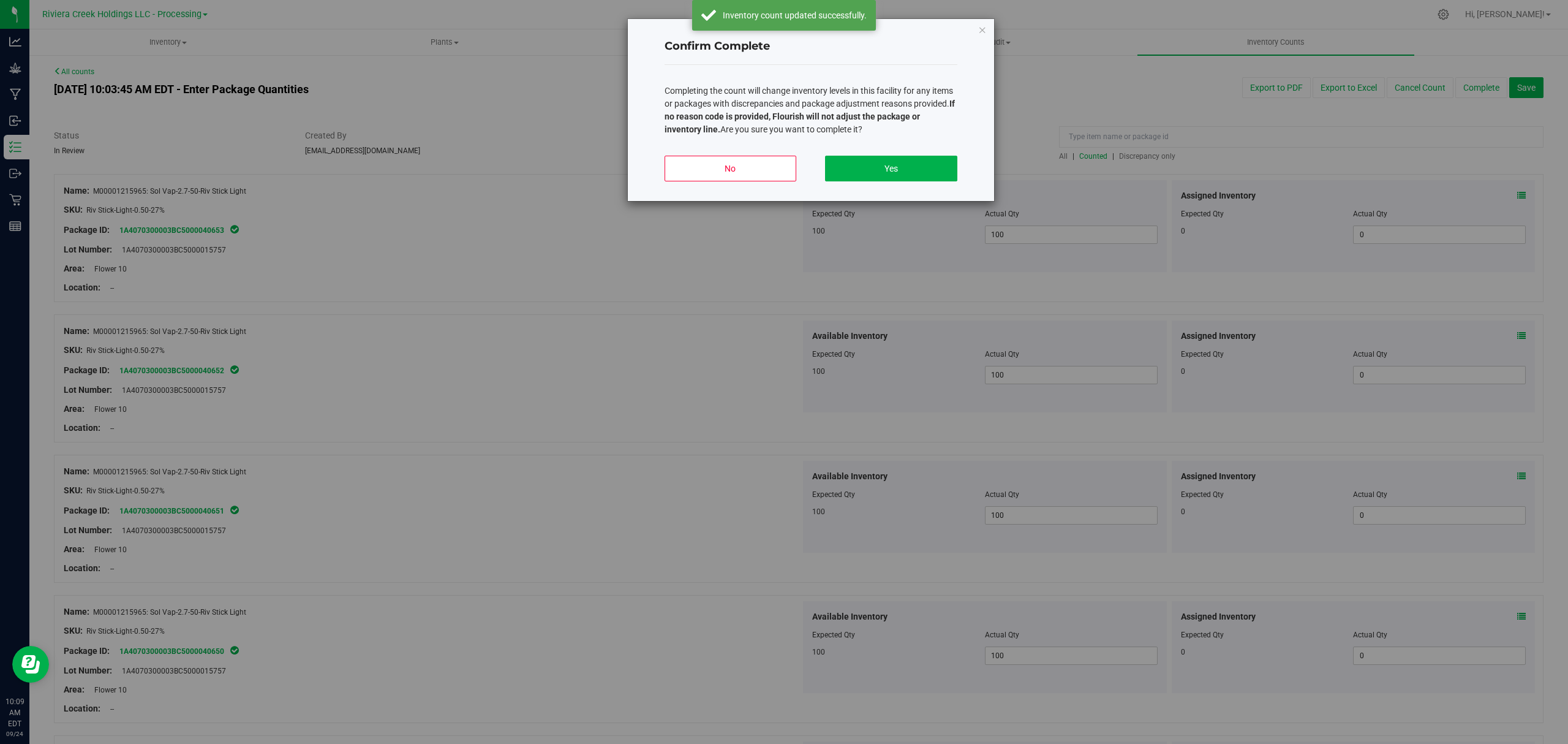
click at [924, 155] on div "No Yes" at bounding box center [811, 173] width 293 height 55
click at [921, 158] on button "Yes" at bounding box center [890, 168] width 132 height 26
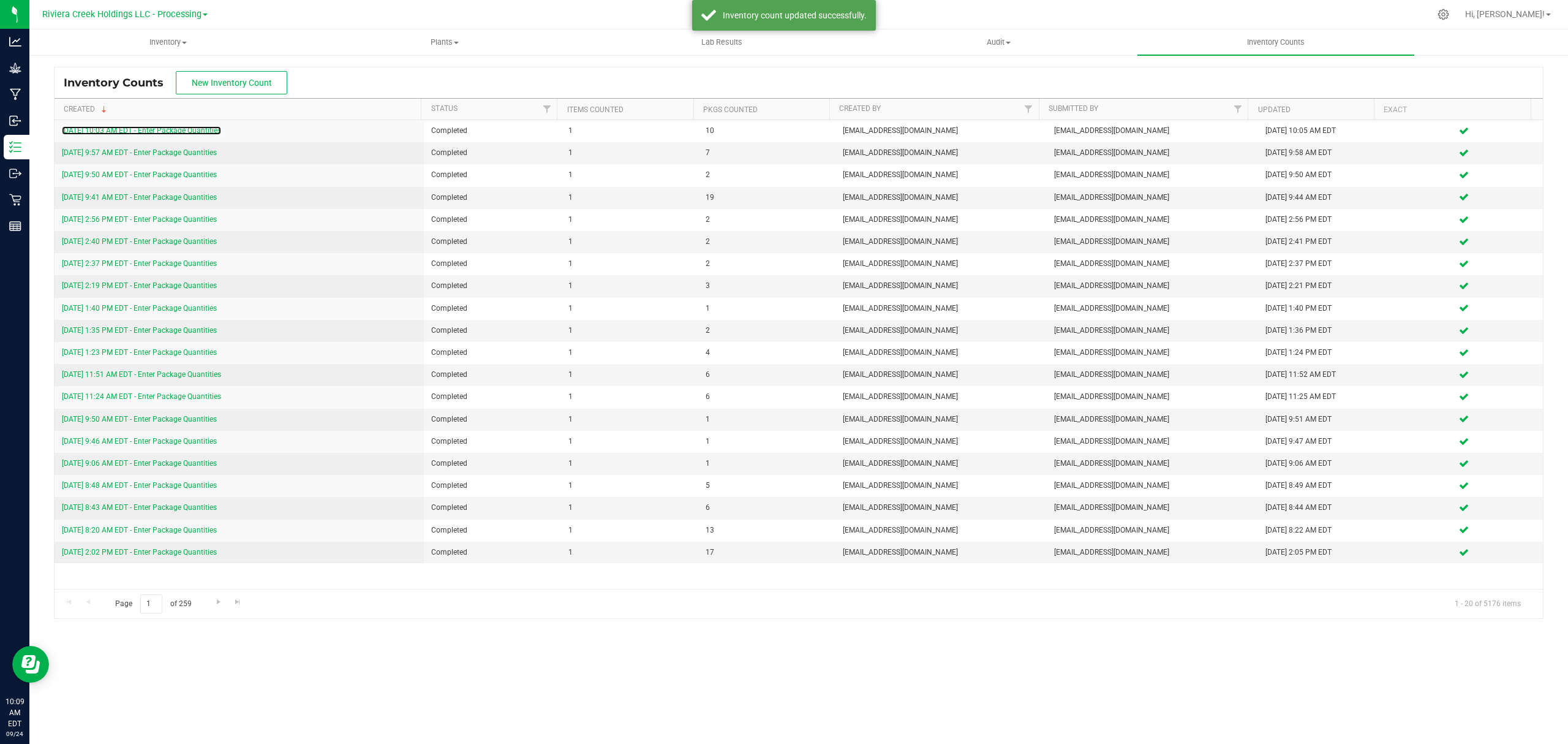
click at [163, 130] on link "9/24/25 10:03 AM EDT - Enter Package Quantities" at bounding box center [141, 130] width 159 height 9
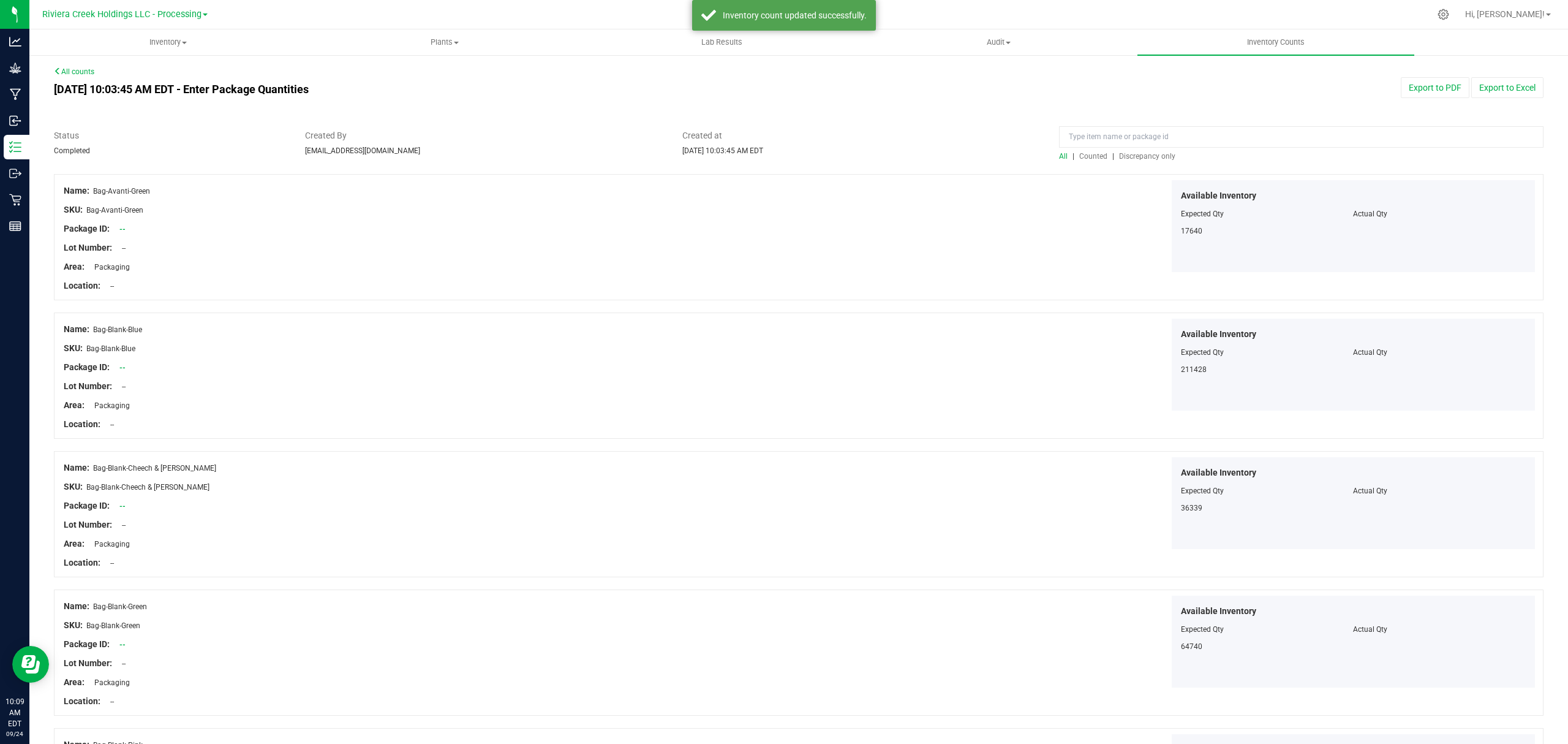
click at [1088, 158] on span "Counted" at bounding box center [1094, 156] width 28 height 9
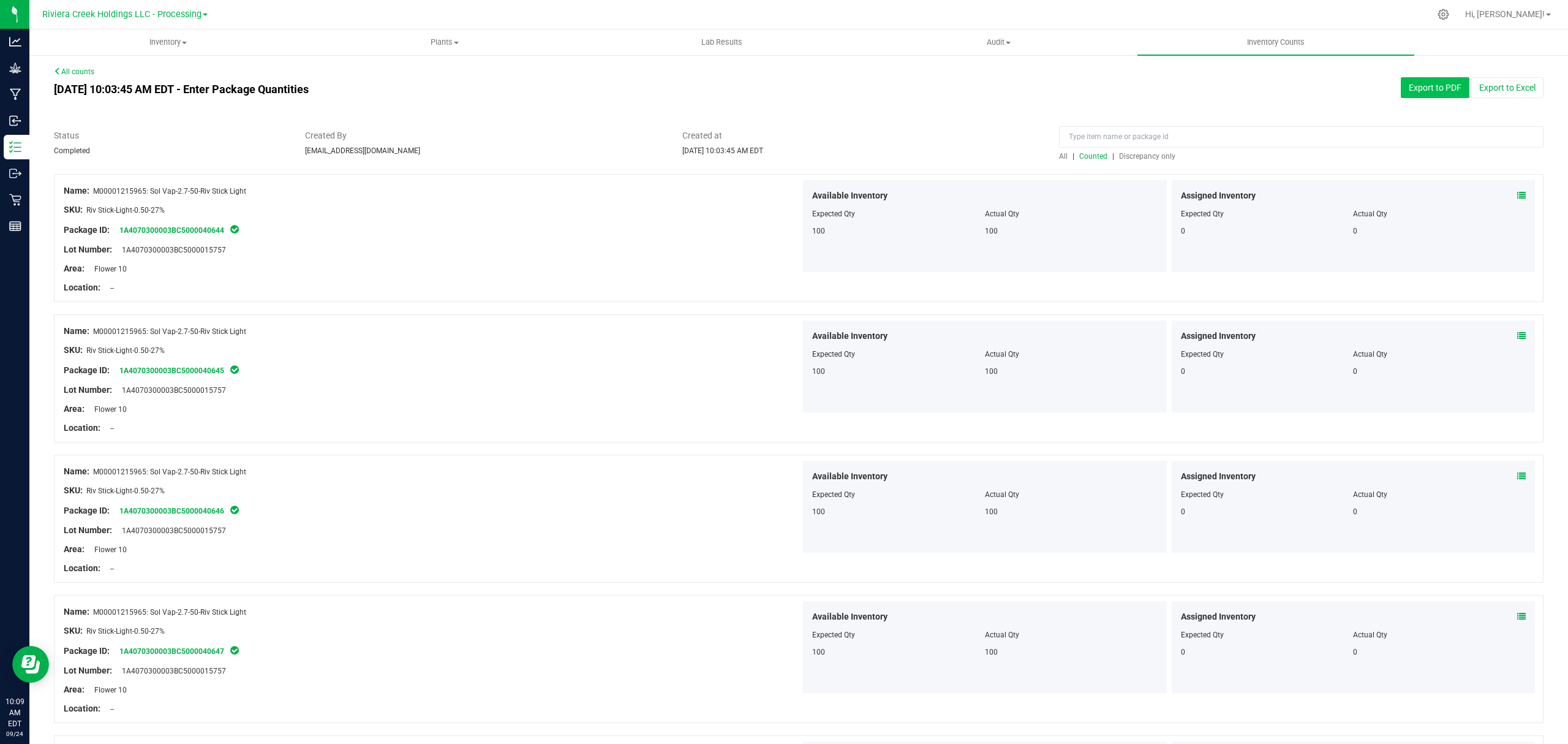
click at [1417, 88] on button "Export to PDF" at bounding box center [1435, 87] width 68 height 21
click at [172, 45] on span "Inventory" at bounding box center [167, 42] width 275 height 11
click at [126, 78] on li "All packages" at bounding box center [168, 73] width 277 height 15
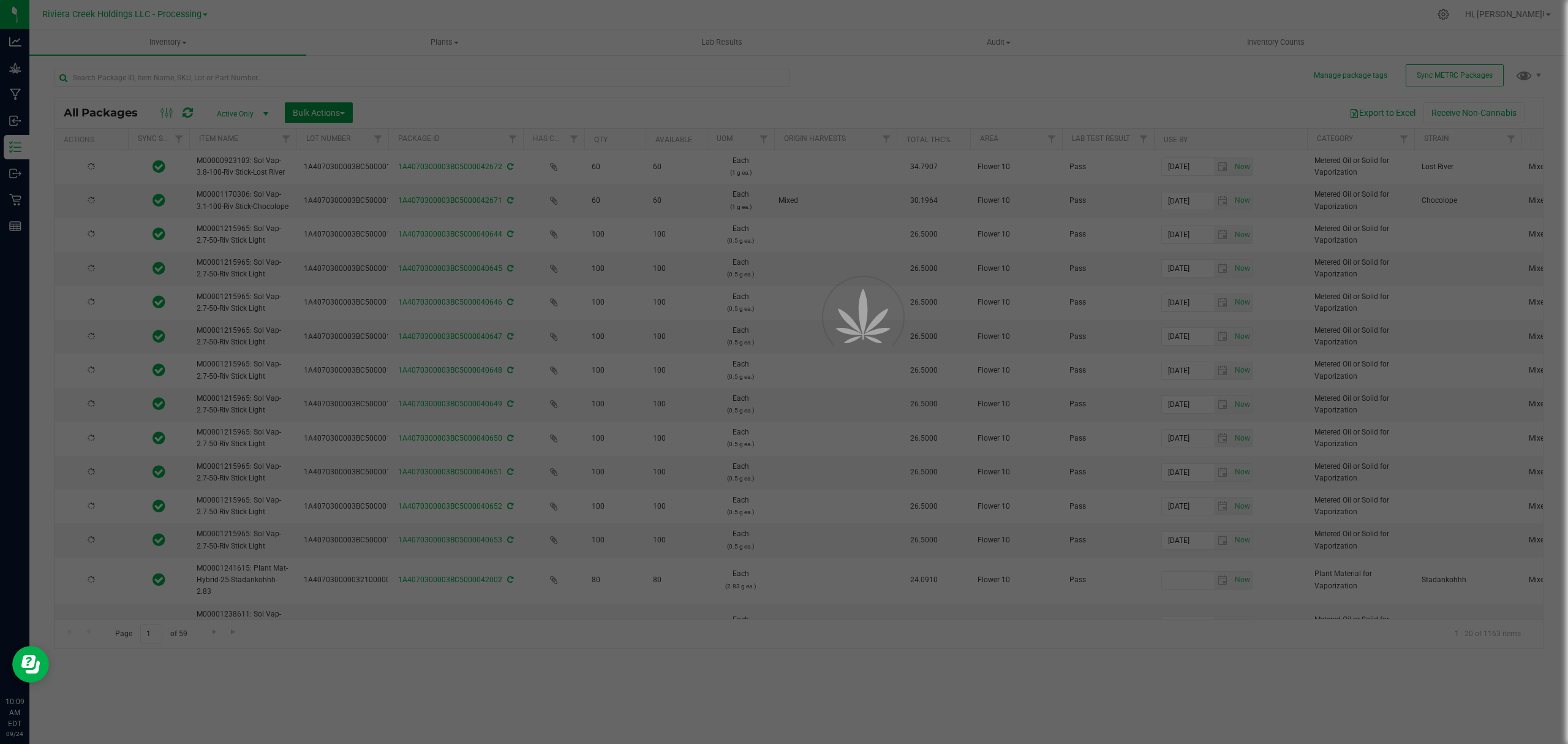
click at [320, 113] on span "Bulk Actions" at bounding box center [319, 113] width 52 height 10
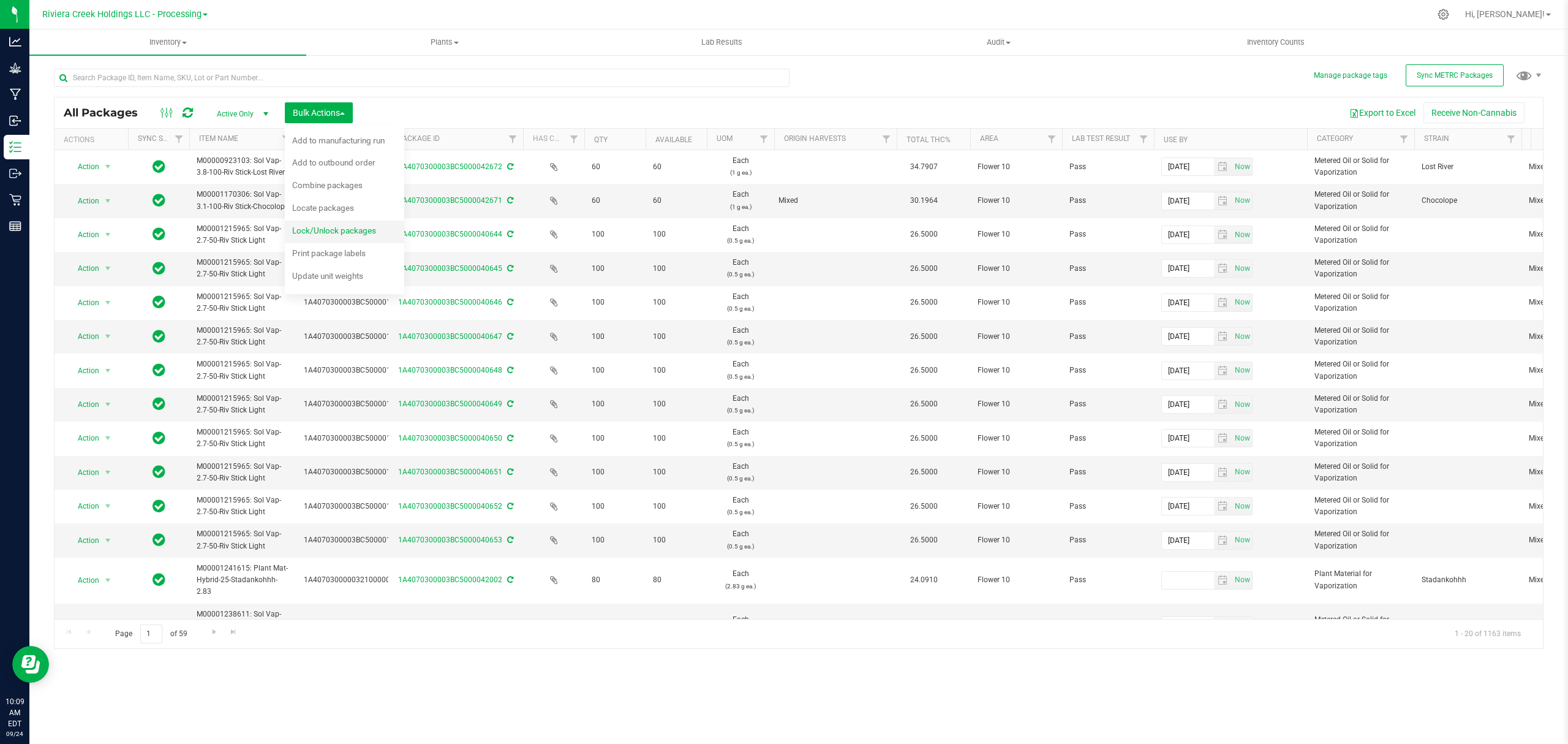
click at [324, 229] on span "Lock/Unlock packages" at bounding box center [334, 231] width 84 height 10
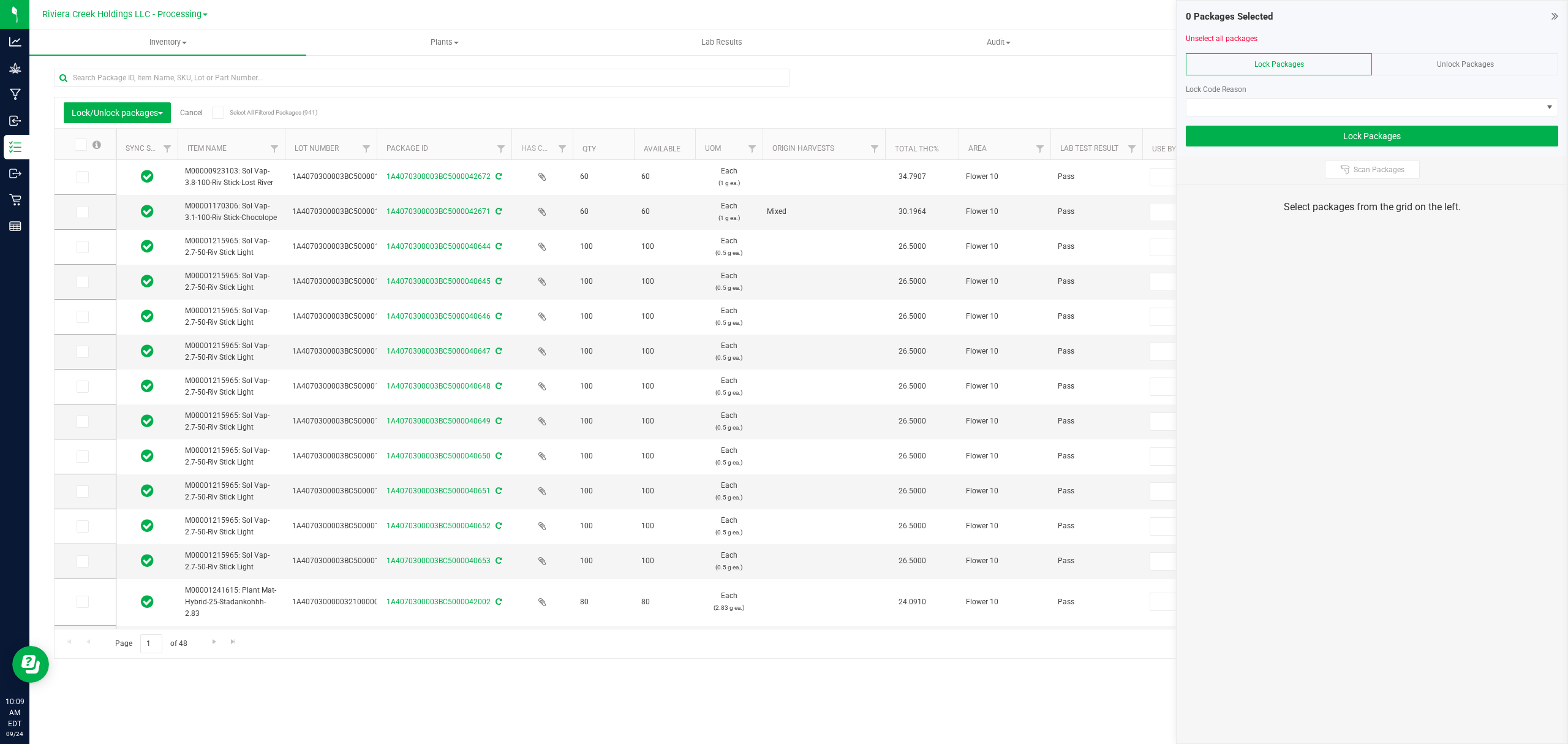
type input "2026-04-16"
type input "2026-02-23"
type input "2026-05-22"
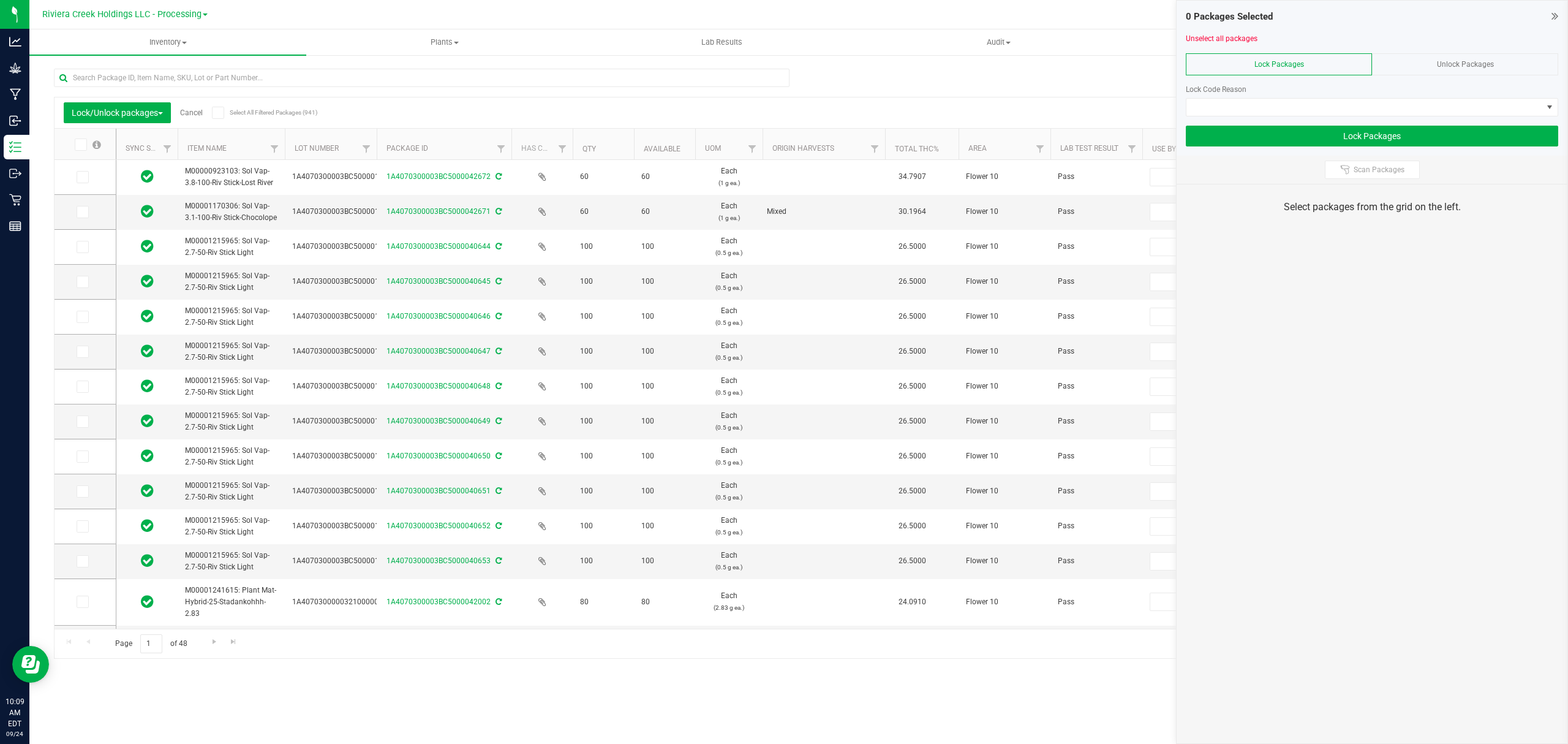
type input "2026-05-22"
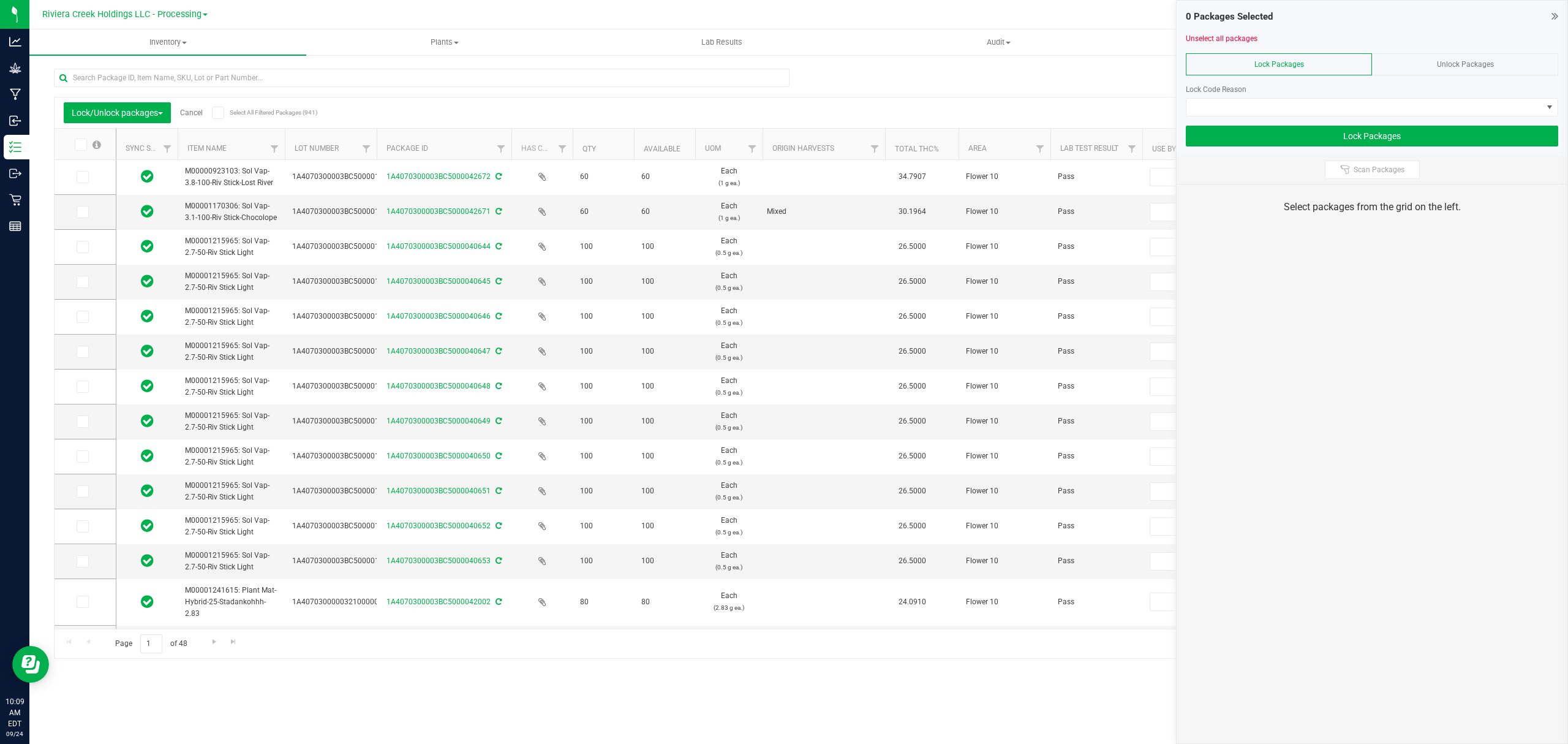
type input "2026-05-22"
type input "2026-07-20"
type input "2026-08-12"
type input "[DATE]"
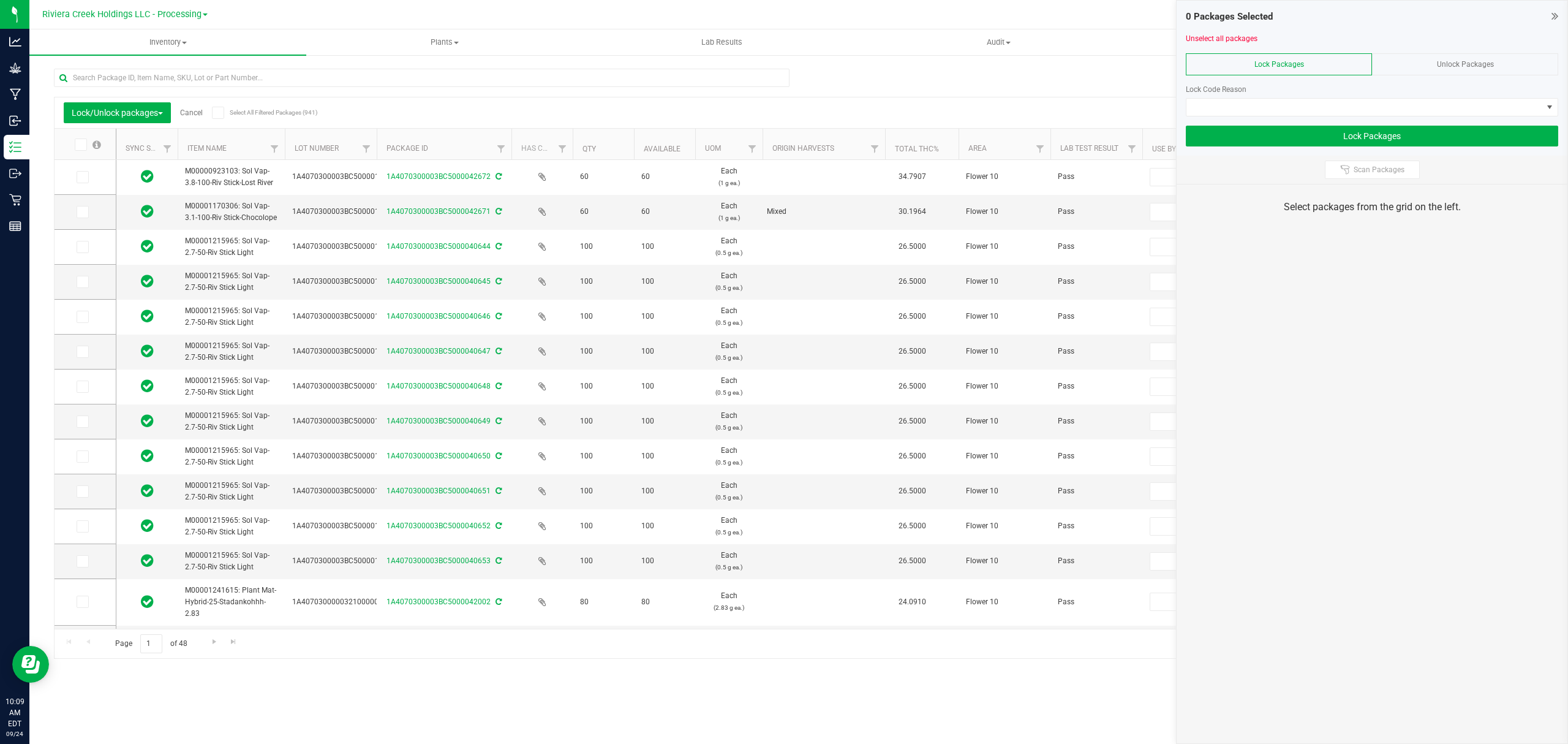
type input "2026-04-16"
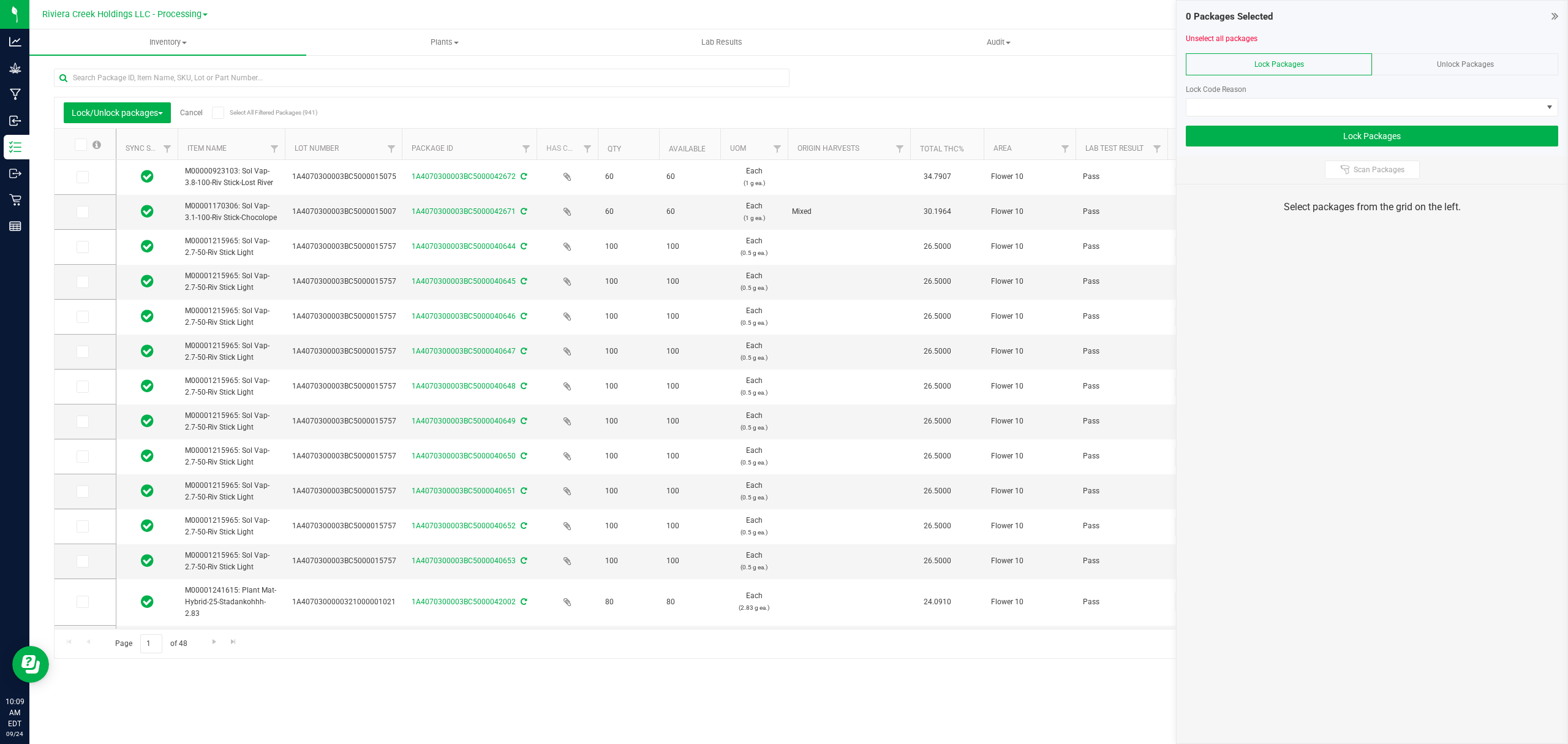
drag, startPoint x: 375, startPoint y: 147, endPoint x: 412, endPoint y: 147, distance: 37.0
click at [81, 247] on icon at bounding box center [82, 247] width 8 height 0
click at [0, 0] on input "checkbox" at bounding box center [0, 0] width 0 height 0
click at [86, 283] on span at bounding box center [82, 281] width 12 height 12
click at [0, 0] on input "checkbox" at bounding box center [0, 0] width 0 height 0
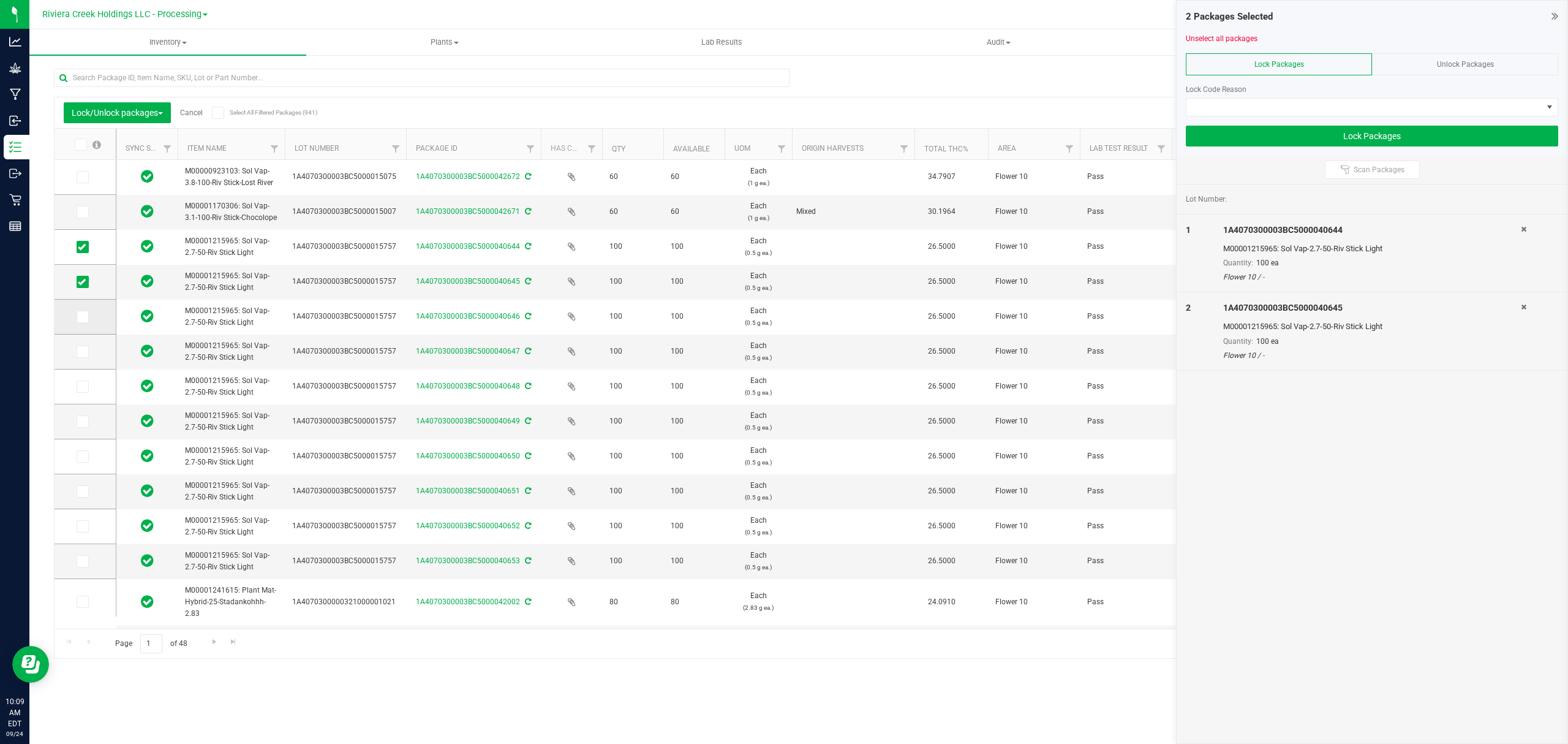
click at [81, 317] on icon at bounding box center [82, 317] width 8 height 0
click at [0, 0] on input "checkbox" at bounding box center [0, 0] width 0 height 0
click at [89, 355] on label at bounding box center [85, 352] width 18 height 12
click at [0, 0] on input "checkbox" at bounding box center [0, 0] width 0 height 0
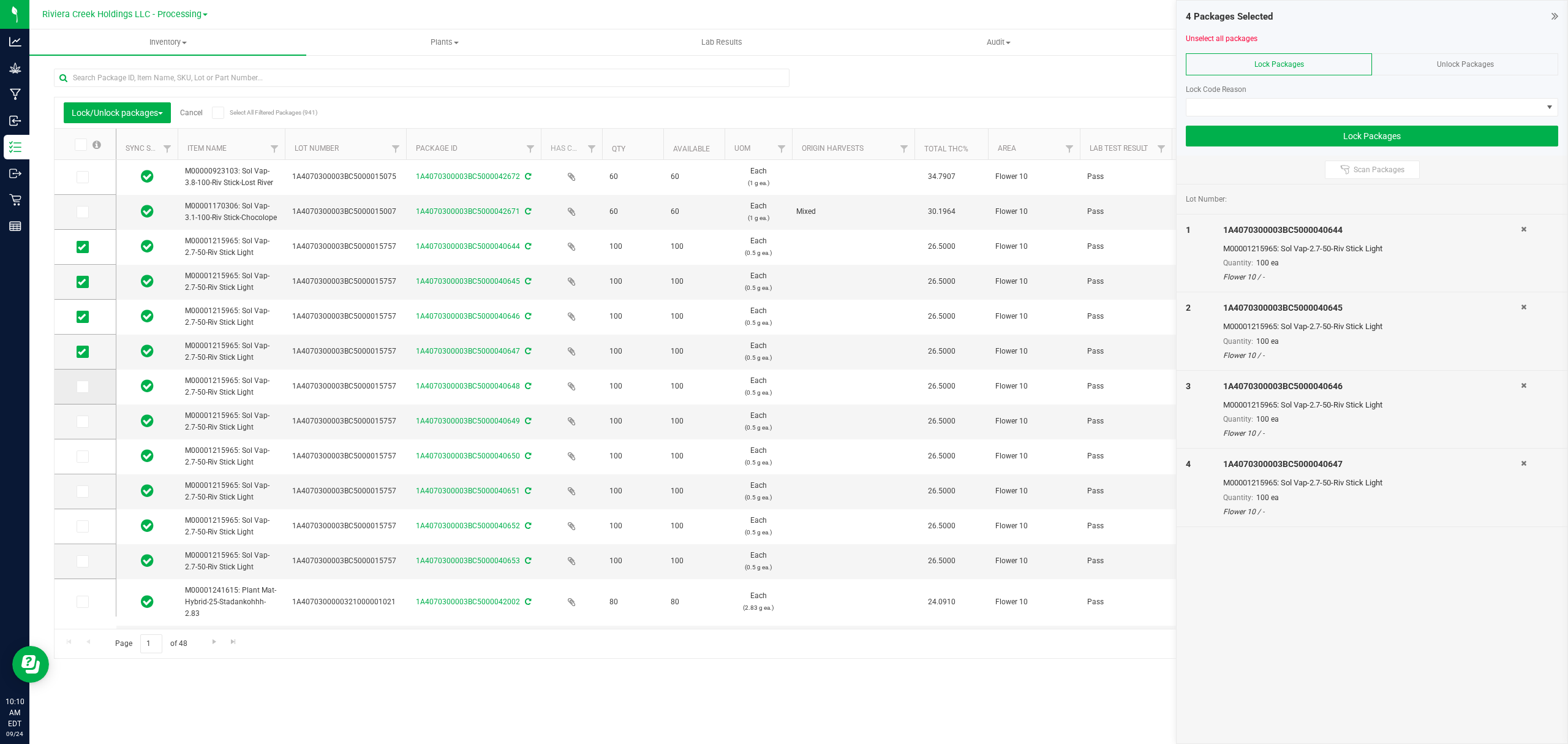
click at [82, 386] on icon at bounding box center [82, 386] width 8 height 0
click at [0, 0] on input "checkbox" at bounding box center [0, 0] width 0 height 0
click at [82, 422] on icon at bounding box center [82, 422] width 8 height 0
click at [0, 0] on input "checkbox" at bounding box center [0, 0] width 0 height 0
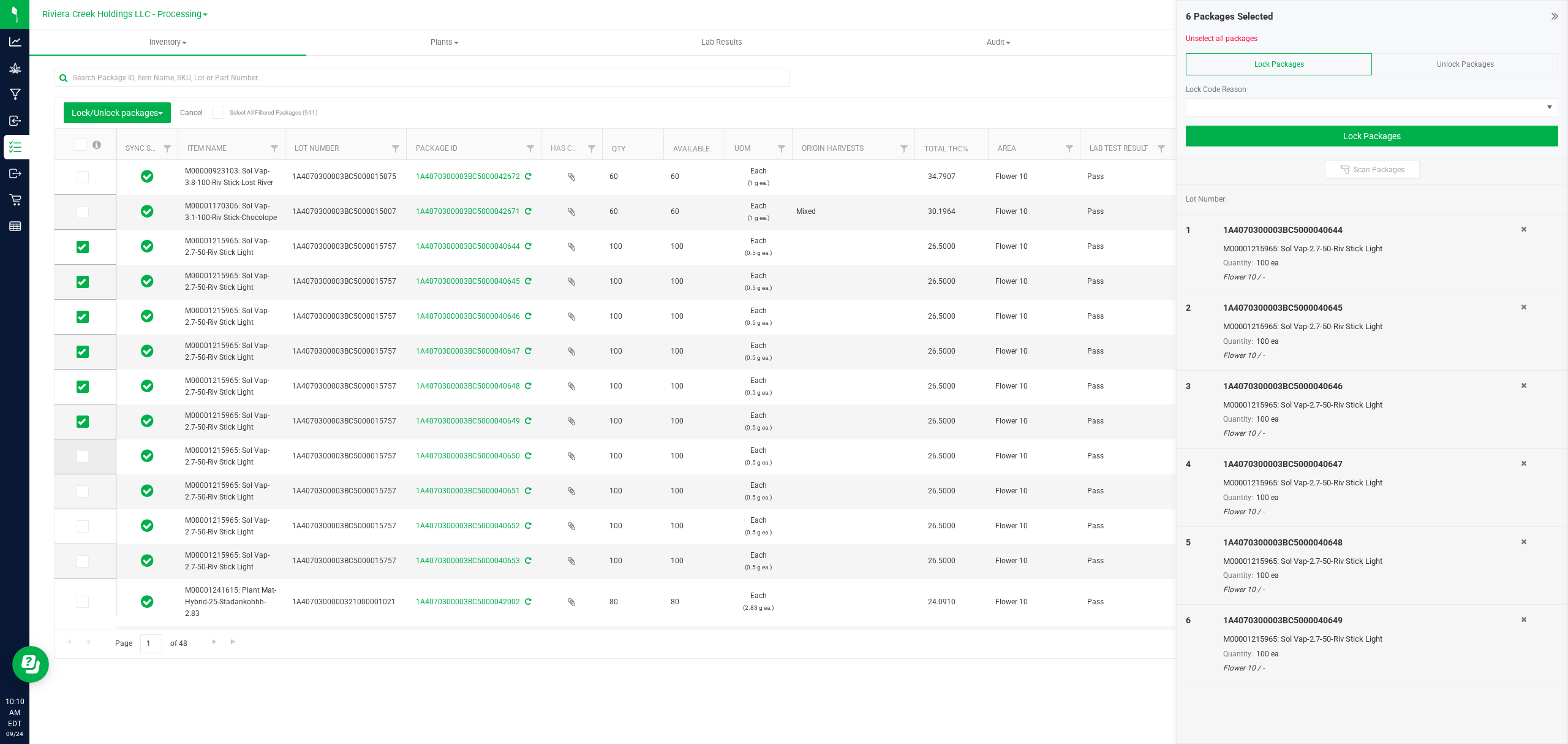
click at [82, 457] on icon at bounding box center [82, 457] width 8 height 0
click at [0, 0] on input "checkbox" at bounding box center [0, 0] width 0 height 0
click at [84, 485] on span at bounding box center [82, 491] width 12 height 12
click at [0, 0] on input "checkbox" at bounding box center [0, 0] width 0 height 0
drag, startPoint x: 83, startPoint y: 530, endPoint x: 81, endPoint y: 547, distance: 17.1
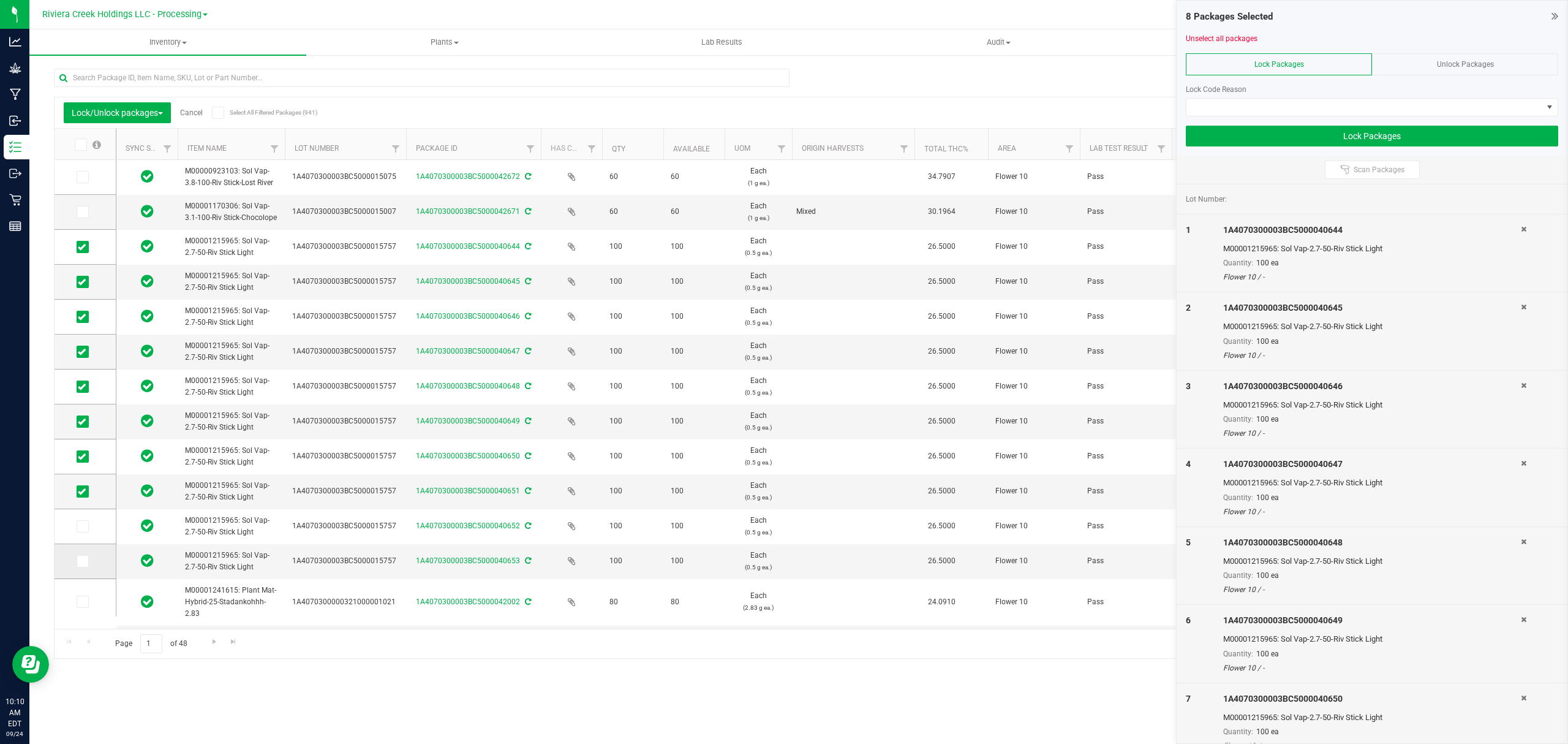
click at [81, 532] on span at bounding box center [82, 526] width 12 height 12
click at [81, 562] on icon at bounding box center [82, 562] width 8 height 0
click at [0, 0] on input "checkbox" at bounding box center [0, 0] width 0 height 0
click at [81, 526] on icon at bounding box center [82, 526] width 8 height 0
click at [0, 0] on input "checkbox" at bounding box center [0, 0] width 0 height 0
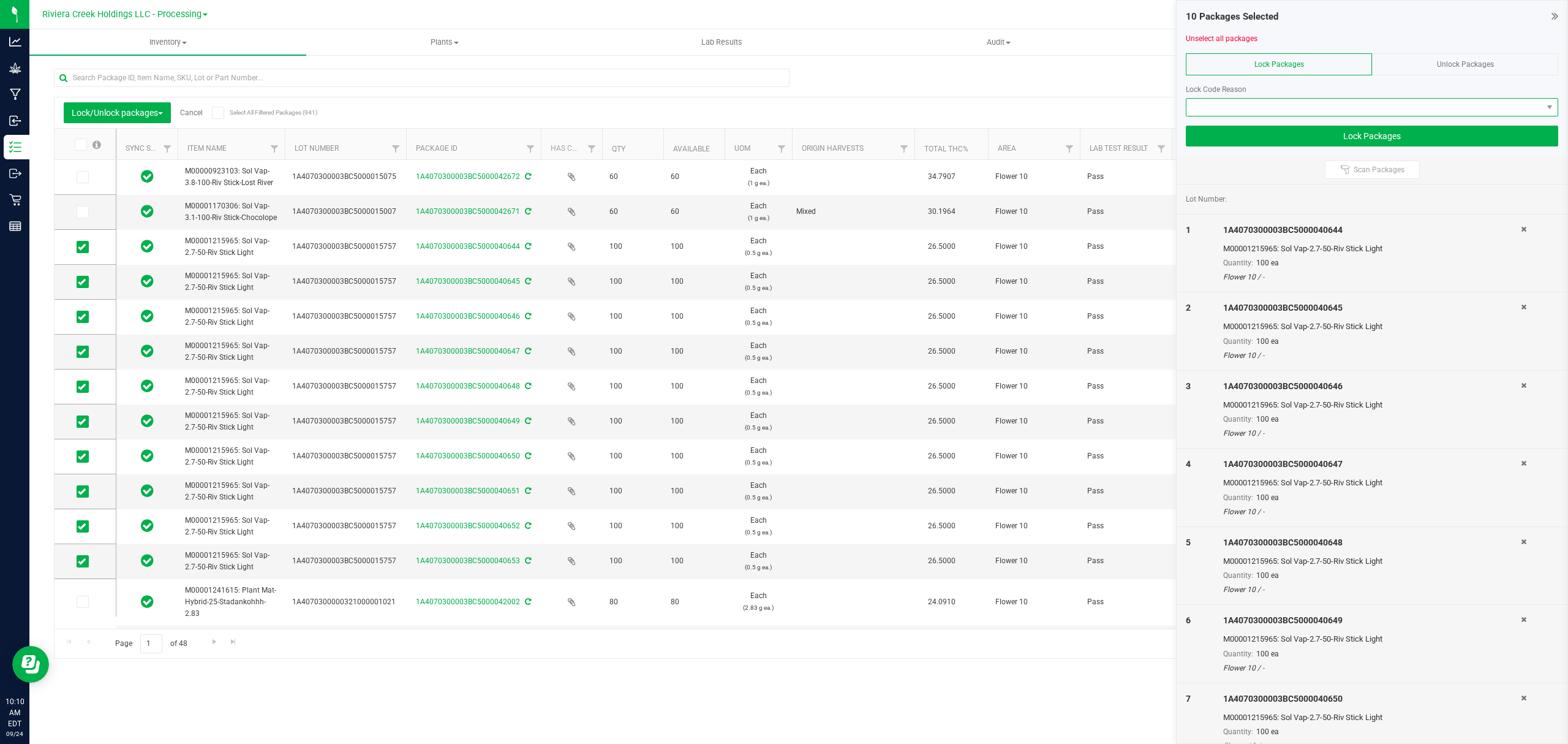
click at [1242, 106] on span at bounding box center [1364, 107] width 356 height 17
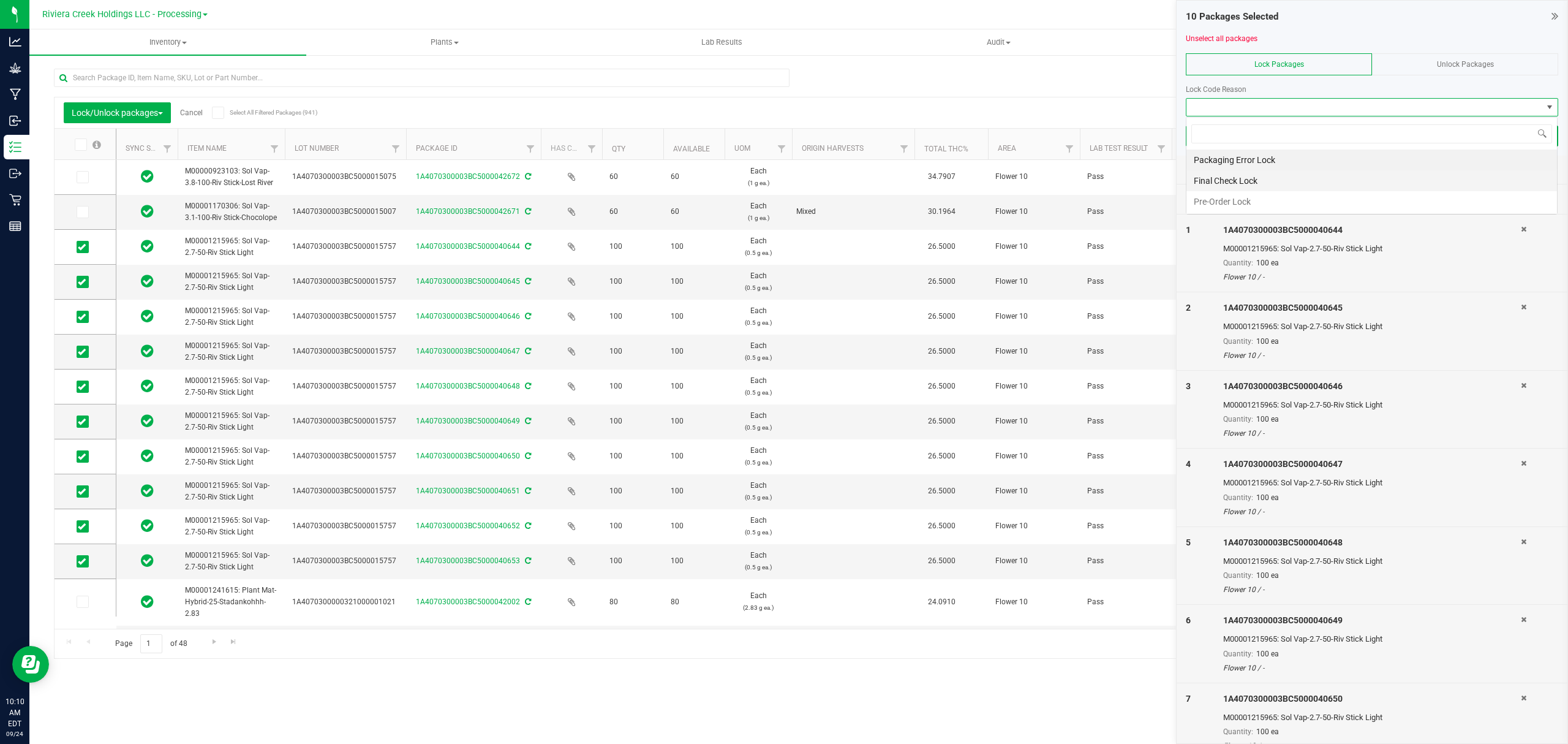
scroll to position [19, 371]
click at [1228, 177] on li "Final Check Lock" at bounding box center [1372, 180] width 370 height 21
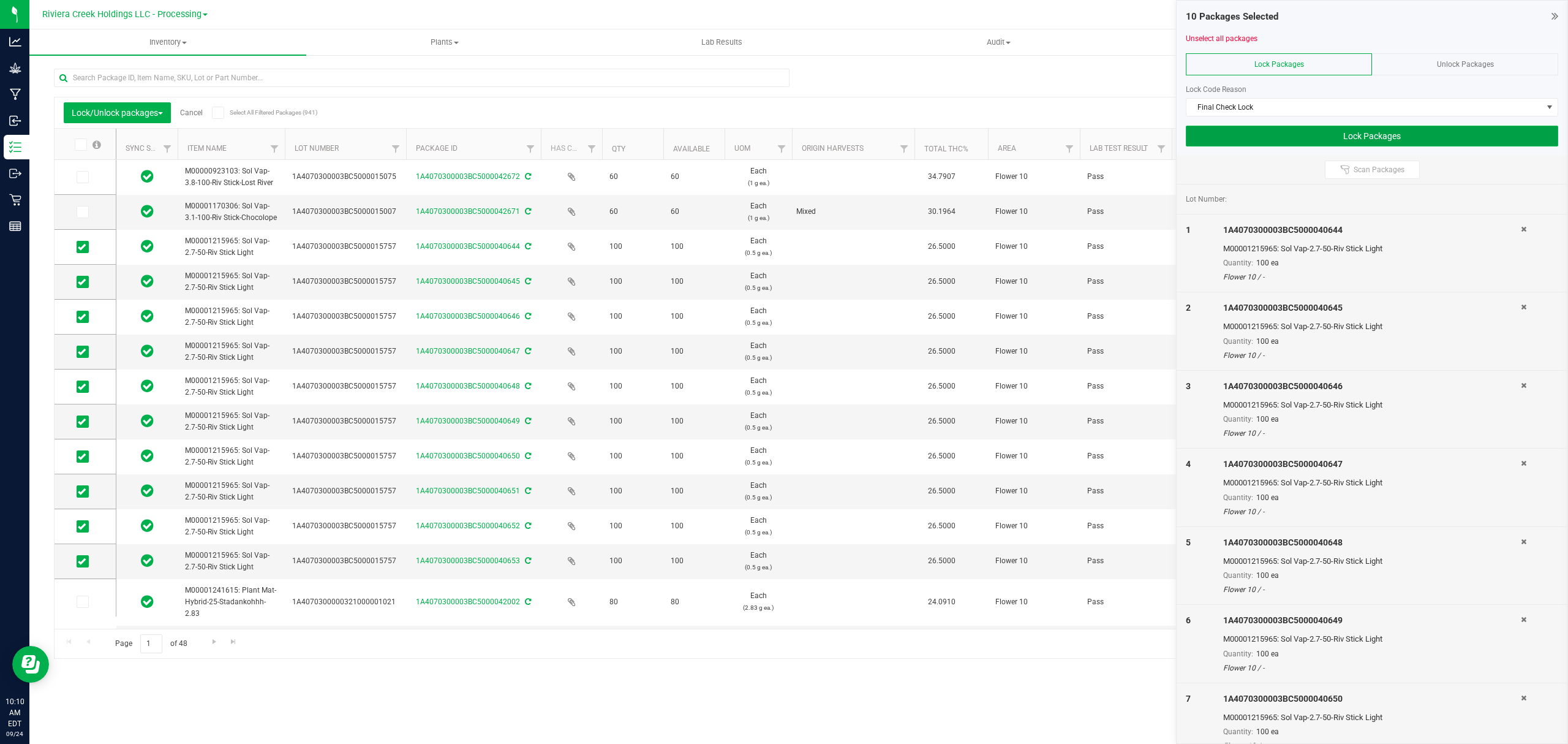
click at [1235, 138] on button "Lock Packages" at bounding box center [1372, 136] width 372 height 21
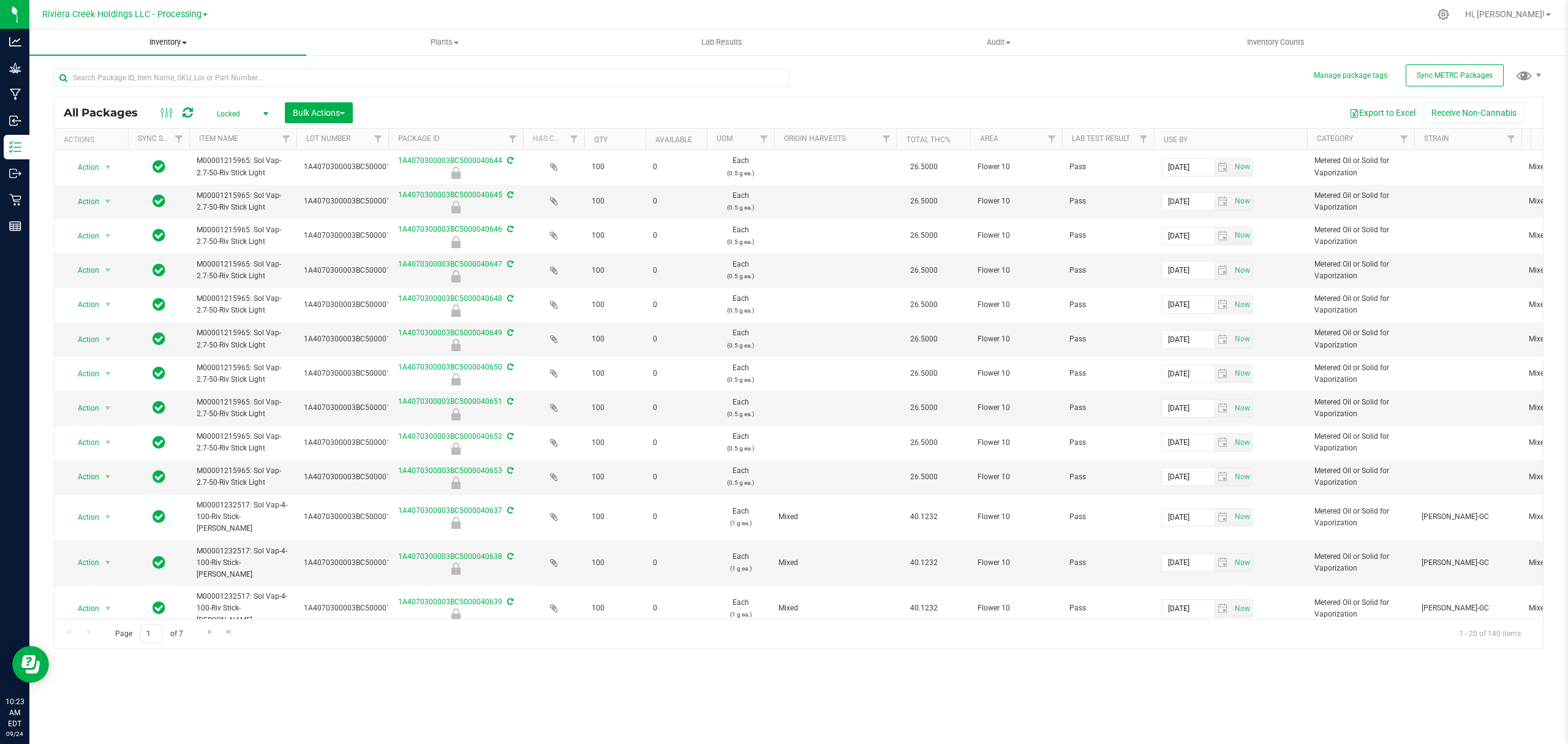
drag, startPoint x: 164, startPoint y: 41, endPoint x: 123, endPoint y: 102, distance: 73.5
click at [164, 41] on span "Inventory" at bounding box center [168, 42] width 277 height 11
click at [92, 152] on span "From bill of materials" at bounding box center [85, 147] width 111 height 11
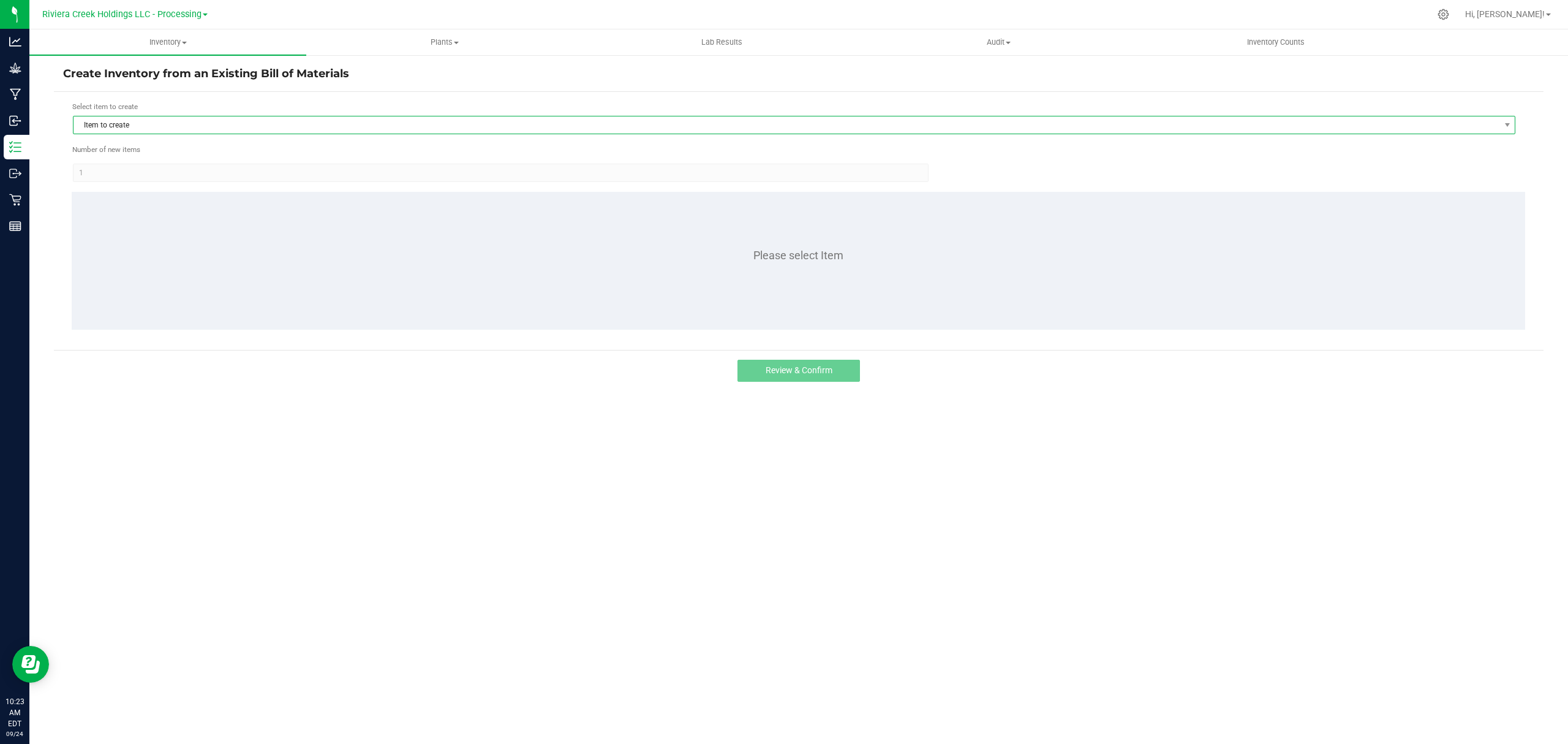
click at [270, 123] on span "Item to create" at bounding box center [786, 125] width 1426 height 17
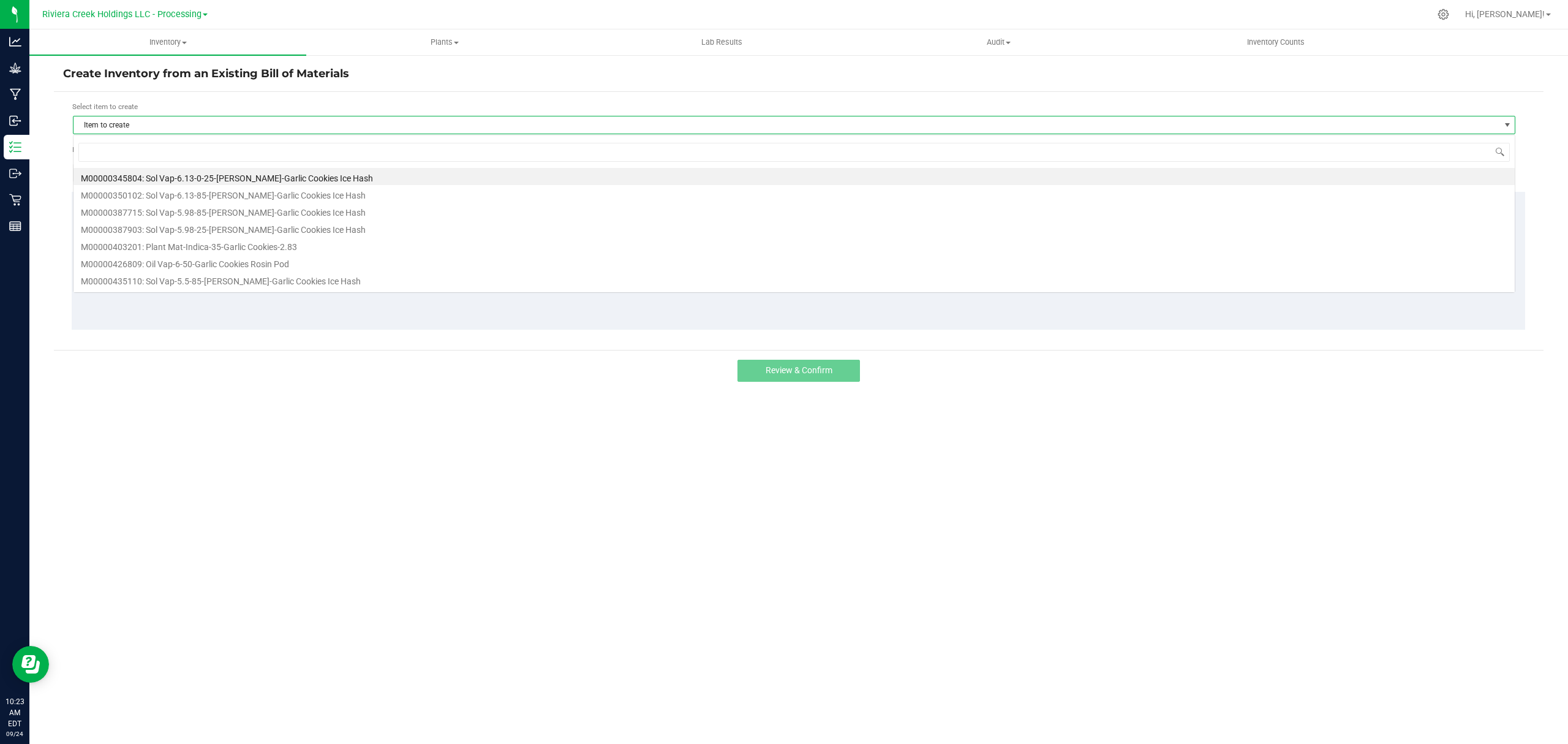
scroll to position [19, 1443]
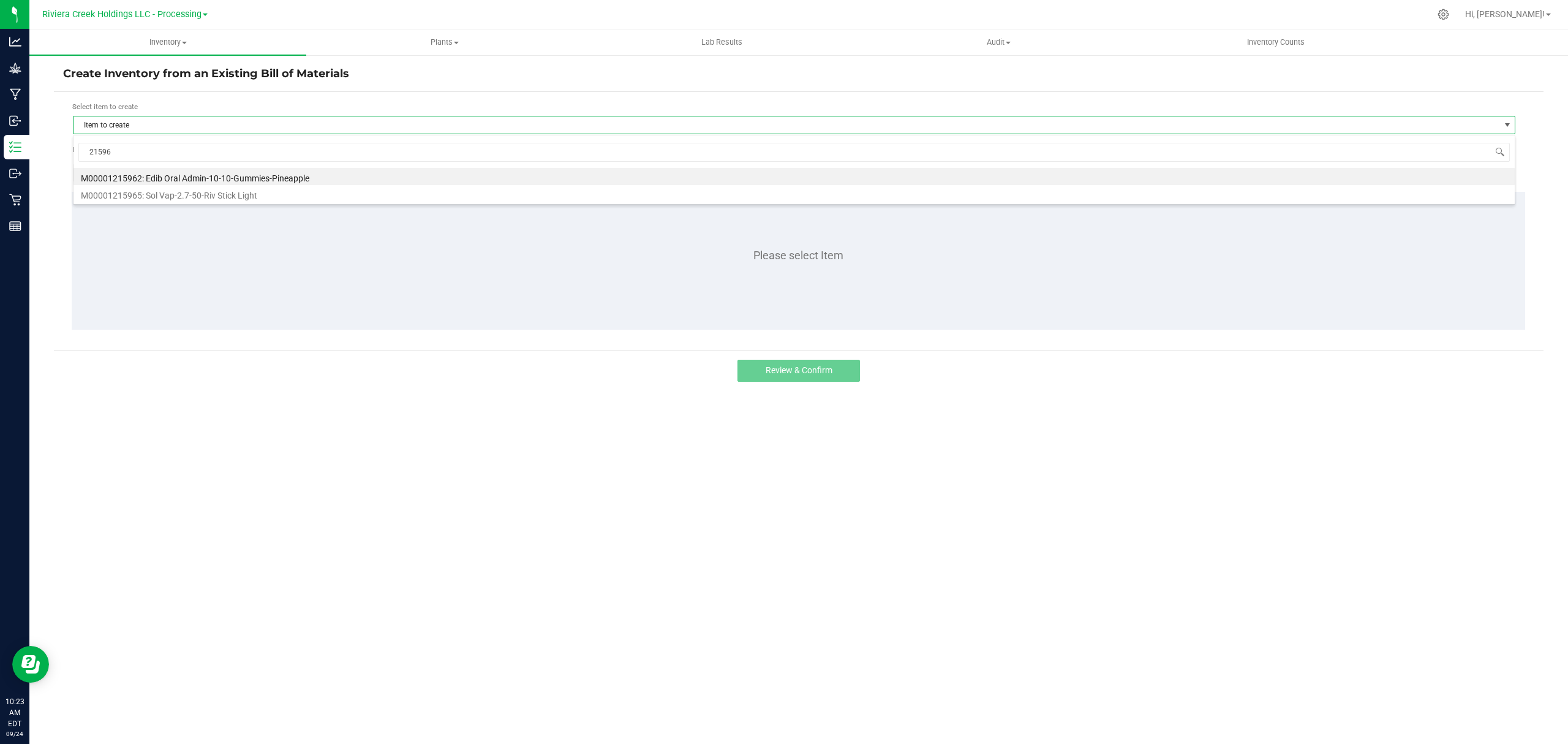
type input "215965"
click at [265, 169] on li "M00001215965: Sol Vap-2.7-50-Riv Stick Light" at bounding box center [793, 175] width 1441 height 17
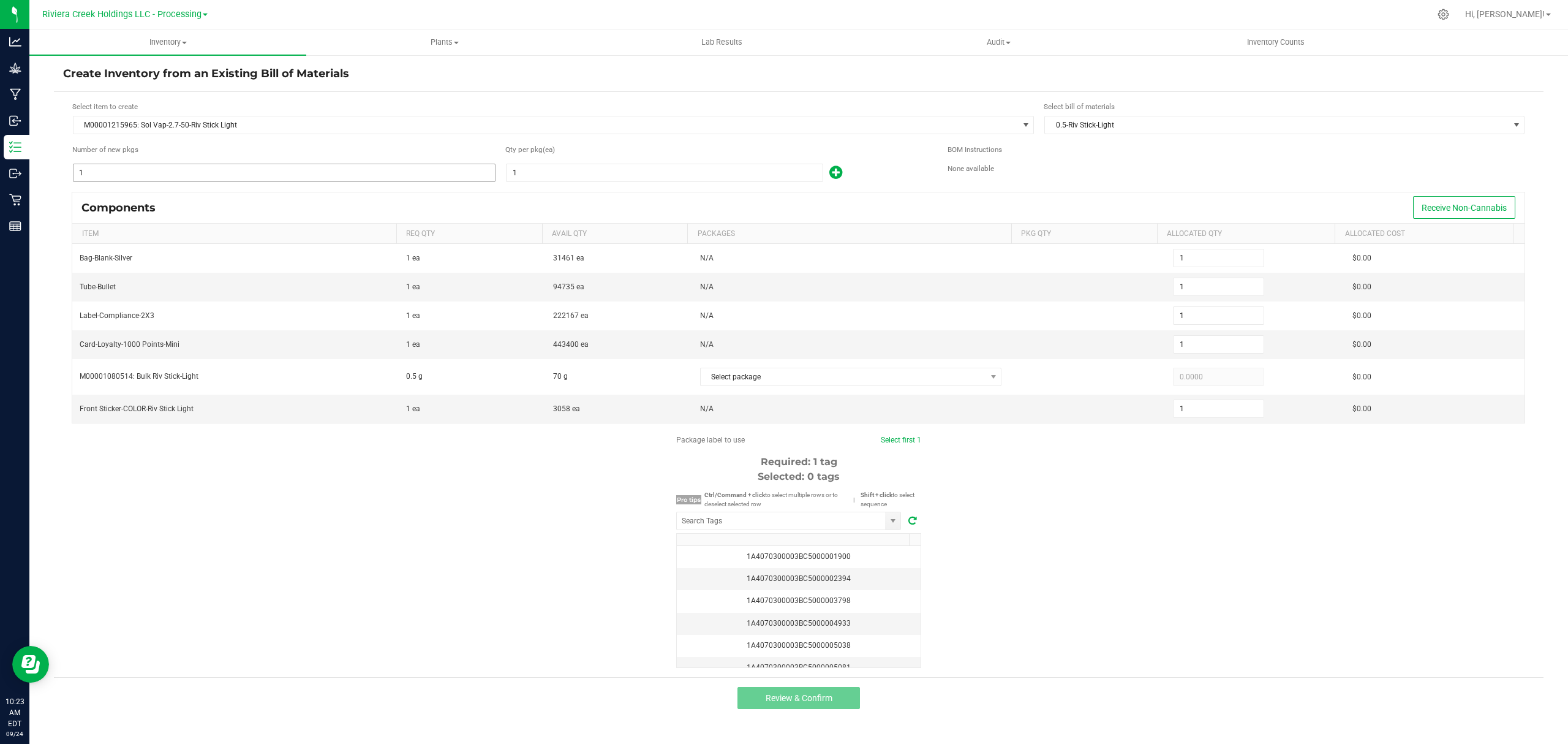
click at [234, 174] on input "1" at bounding box center [284, 172] width 422 height 17
type input "2"
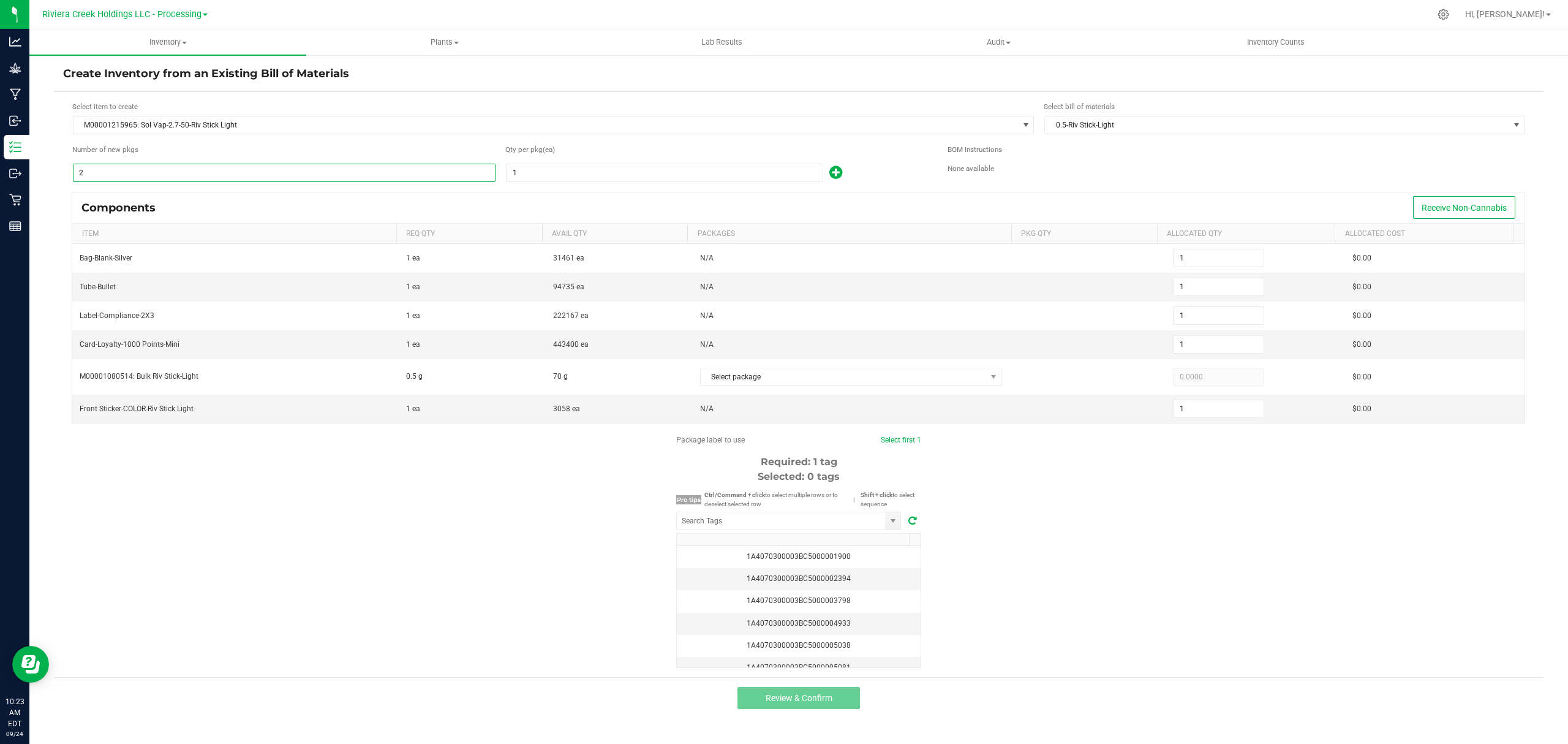
type input "2"
click at [565, 175] on input "1" at bounding box center [665, 172] width 316 height 17
type input "10"
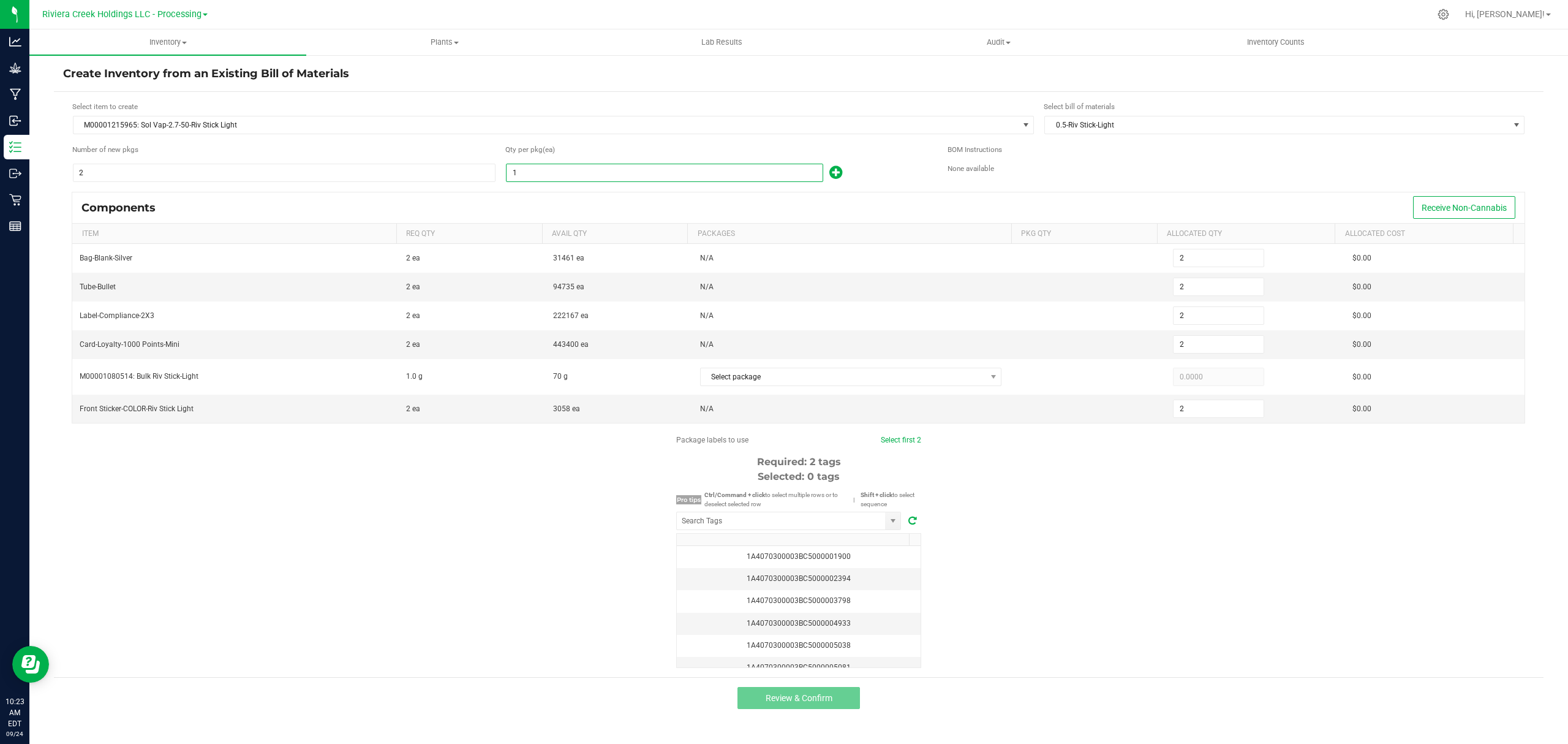
type input "20"
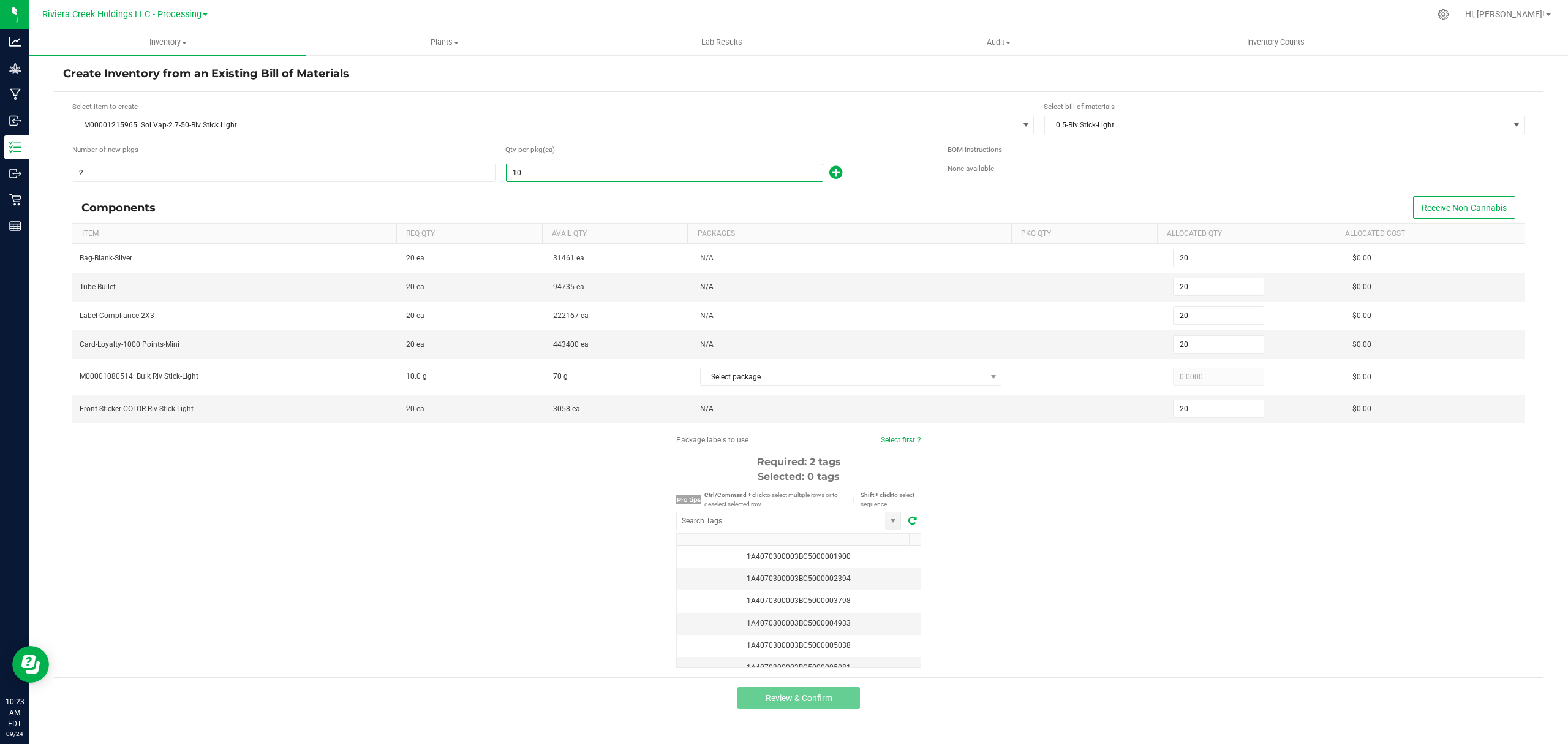
type input "100"
type input "200"
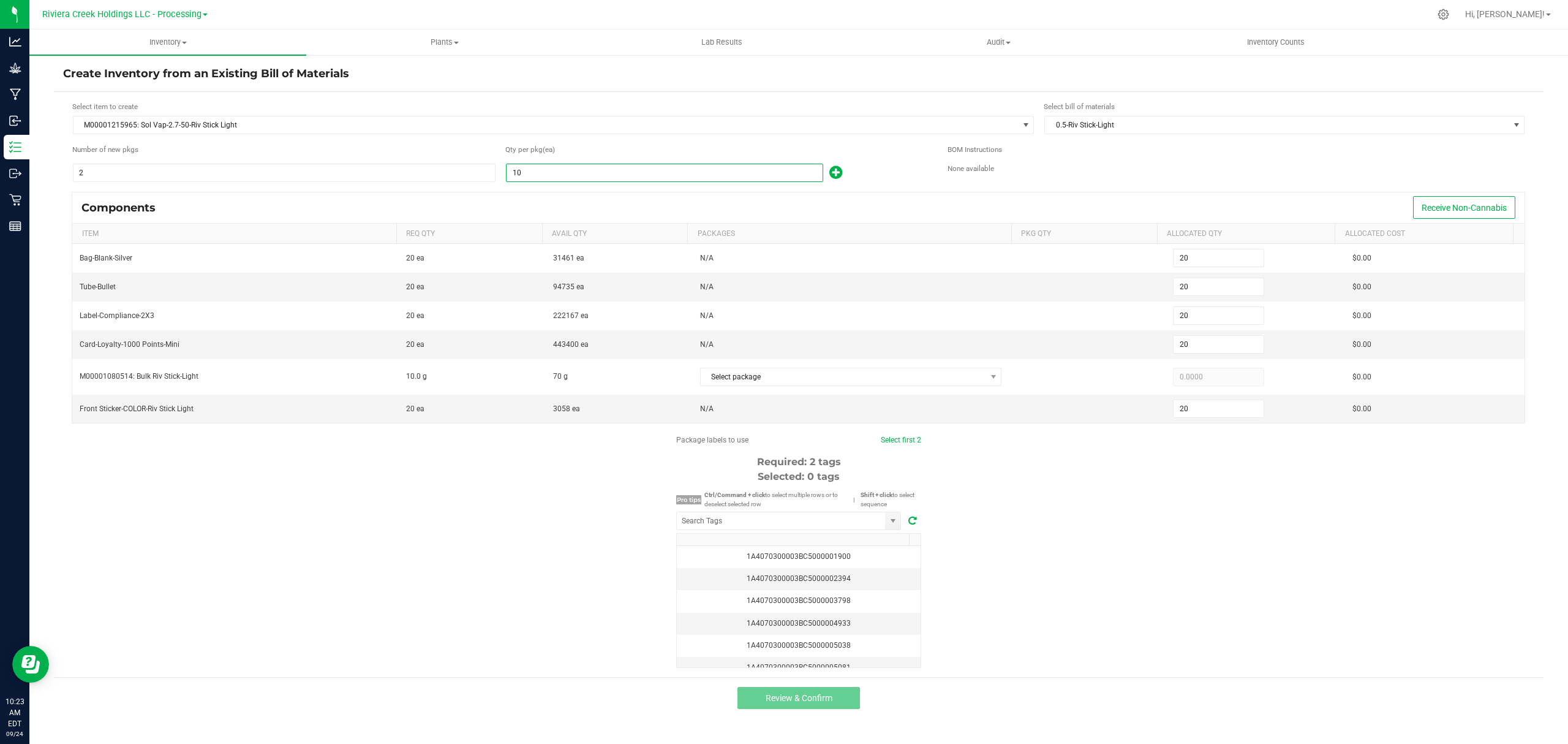
type input "200"
type input "100"
click at [838, 172] on icon at bounding box center [835, 171] width 13 height 15
type input "201"
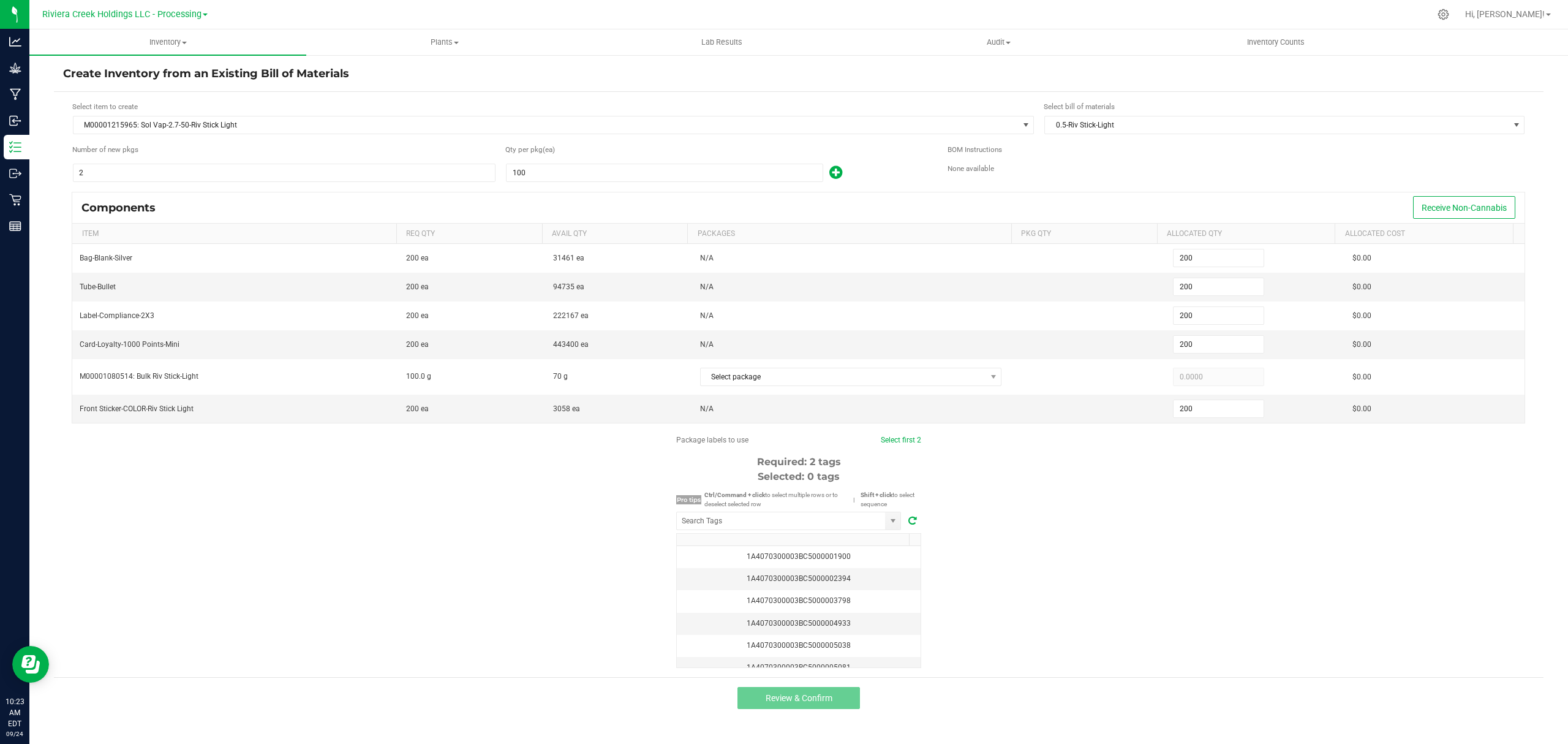
type input "201"
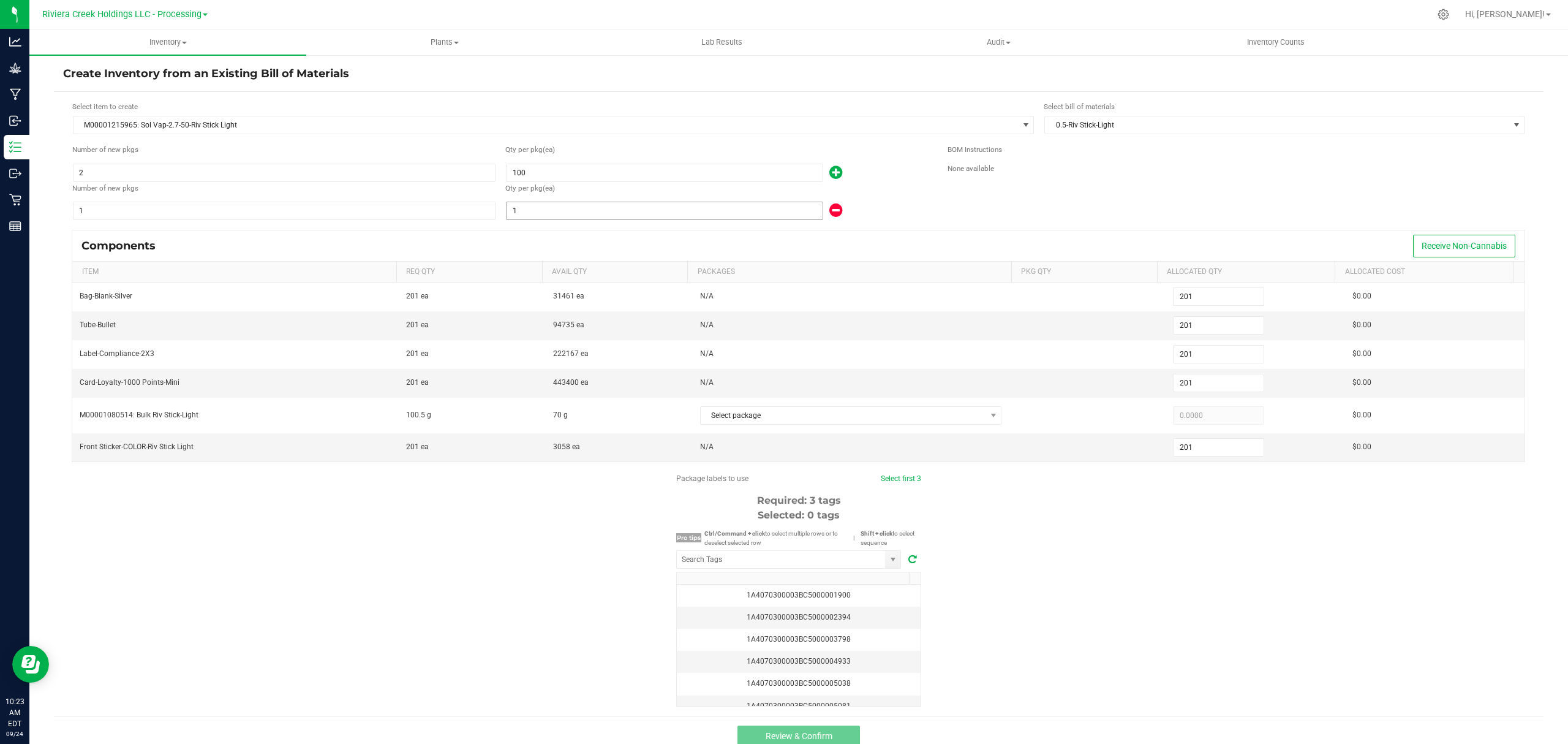
click at [681, 216] on input "1" at bounding box center [665, 210] width 316 height 17
type input "210"
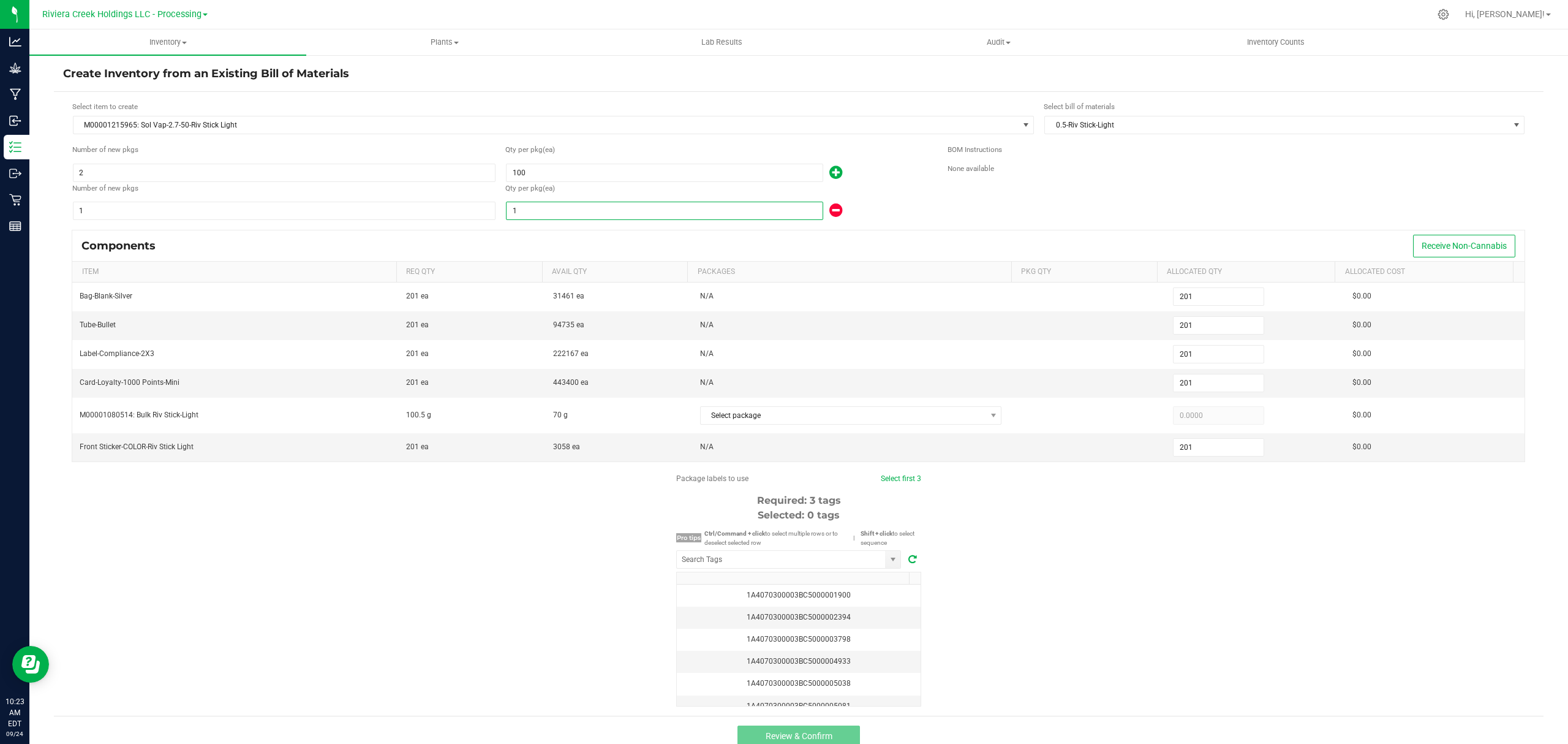
type input "210"
type input "10"
click at [886, 200] on div "Qty per pkg (ea) 10" at bounding box center [717, 201] width 424 height 39
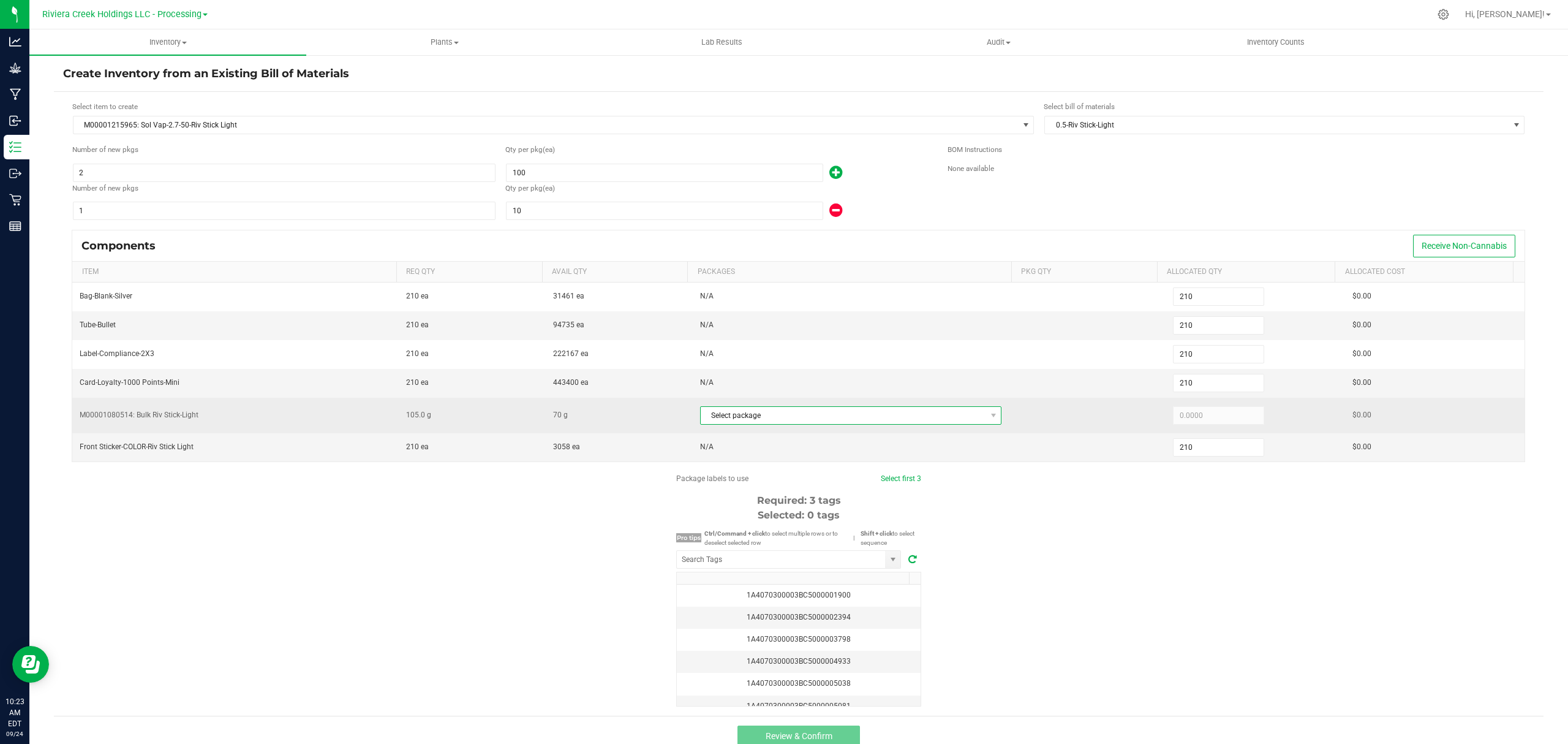
click at [839, 422] on span "Select package" at bounding box center [844, 415] width 285 height 17
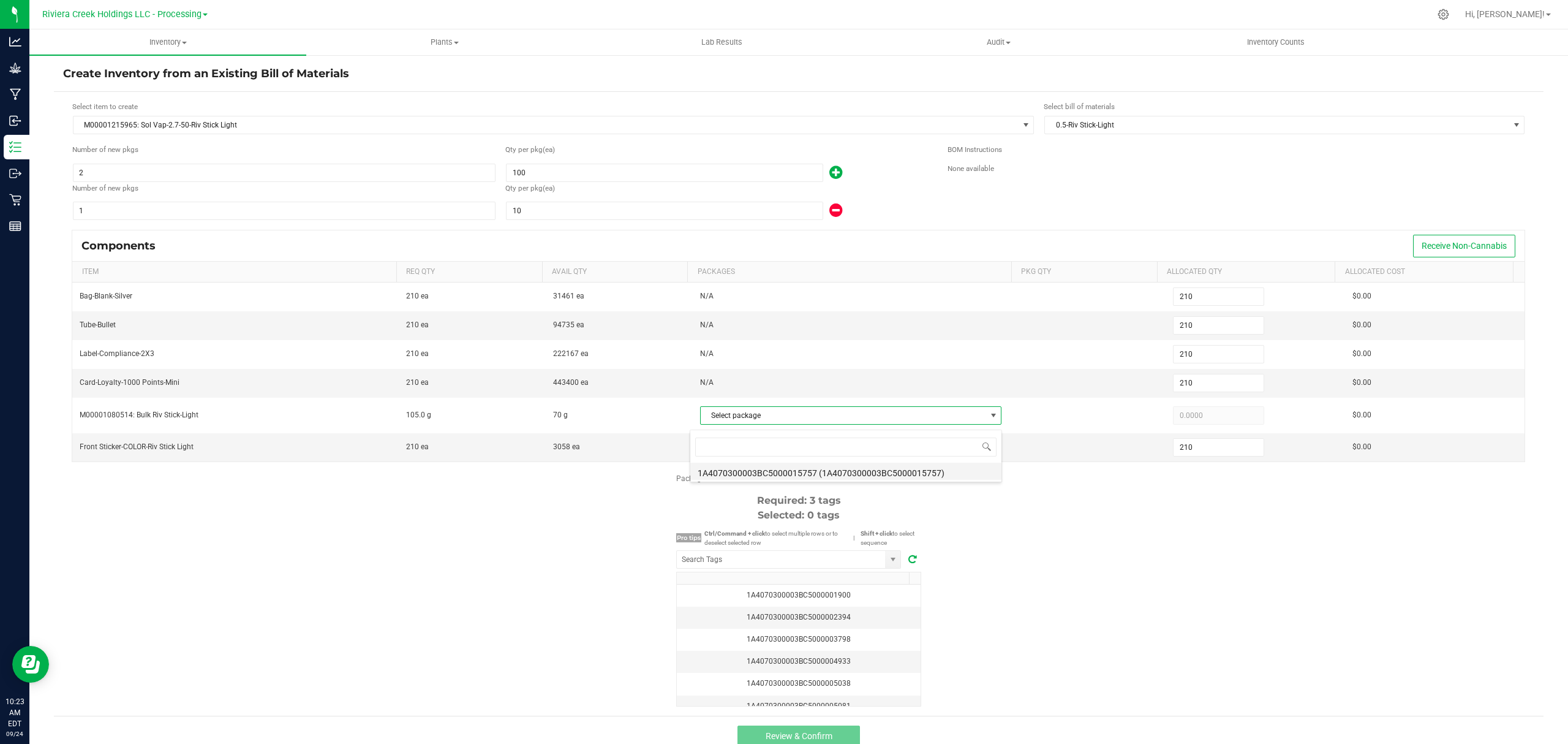
click at [855, 470] on li "1A4070300003BC5000015757 (1A4070300003BC5000015757)" at bounding box center [846, 471] width 311 height 17
type input "70.0000"
click at [1199, 552] on div "Package labels to use Select first 3 Required: 3 tags Selected: 0 tags Pro tips…" at bounding box center [798, 589] width 1490 height 234
click at [755, 568] on input "NO DATA FOUND" at bounding box center [781, 559] width 208 height 17
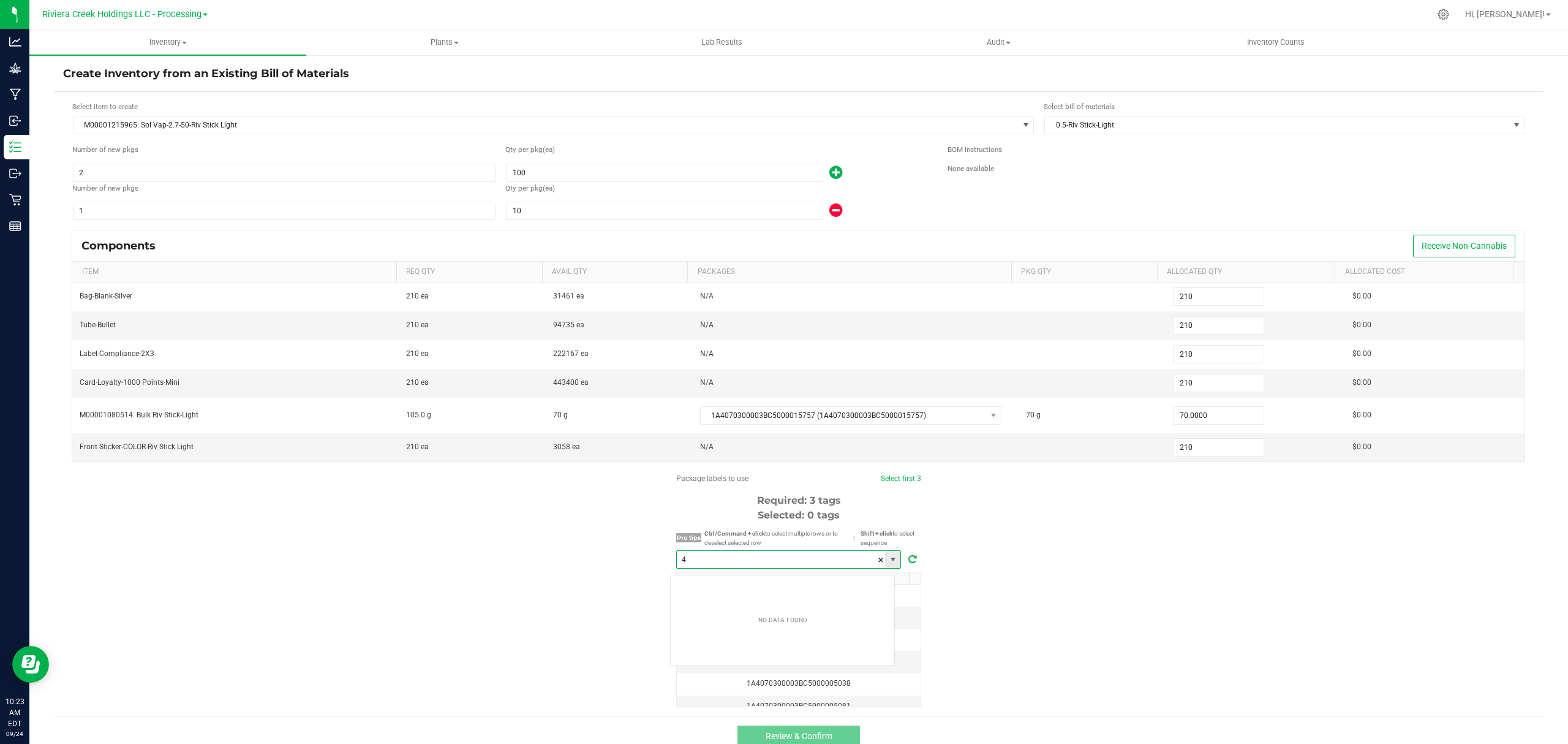
scroll to position [19, 224]
click at [766, 590] on li "1A4070300003BC5000040654" at bounding box center [783, 587] width 224 height 21
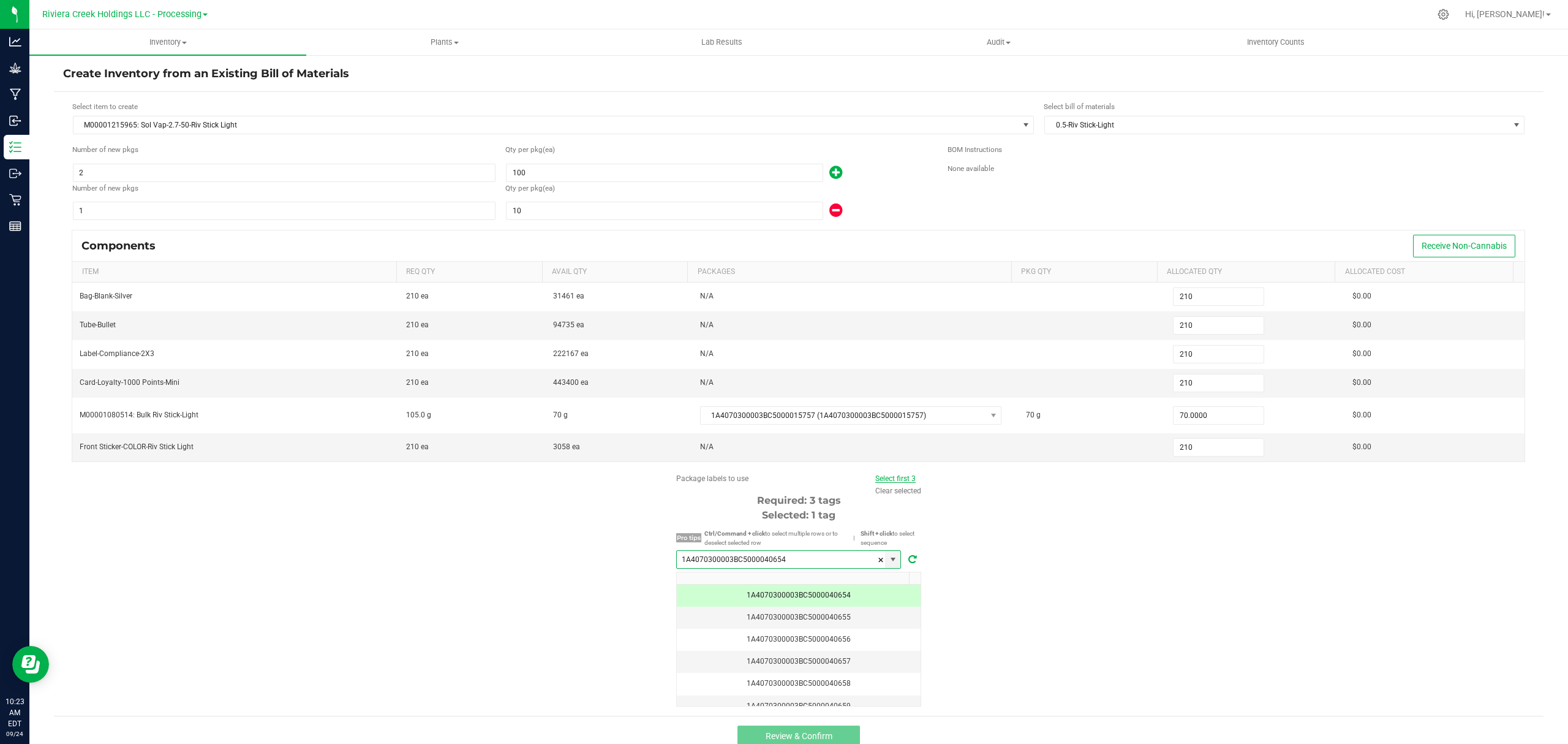
type input "1A4070300003BC5000040654"
click at [885, 482] on link "Select first 3" at bounding box center [895, 478] width 41 height 9
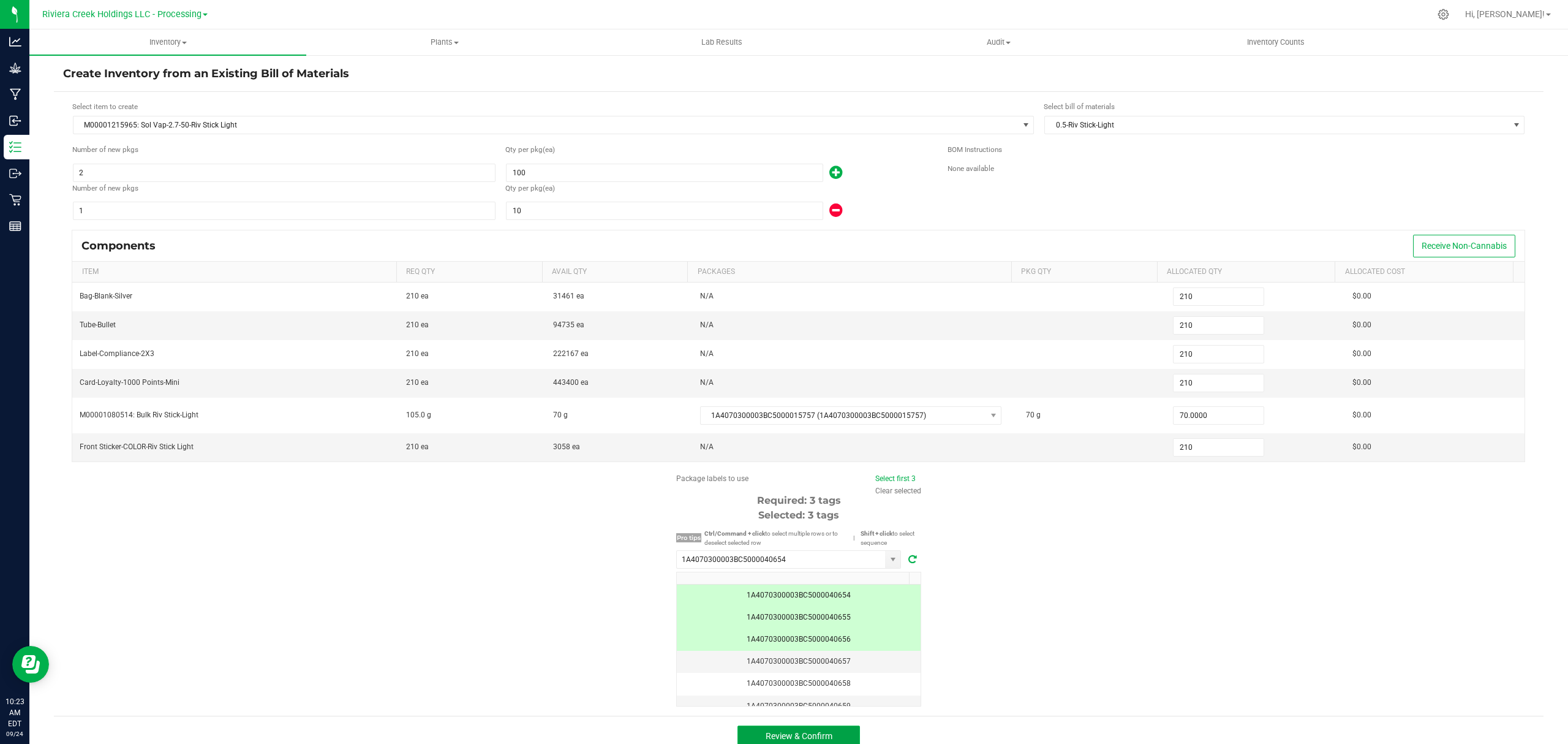
click at [834, 734] on button "Review & Confirm" at bounding box center [799, 736] width 123 height 22
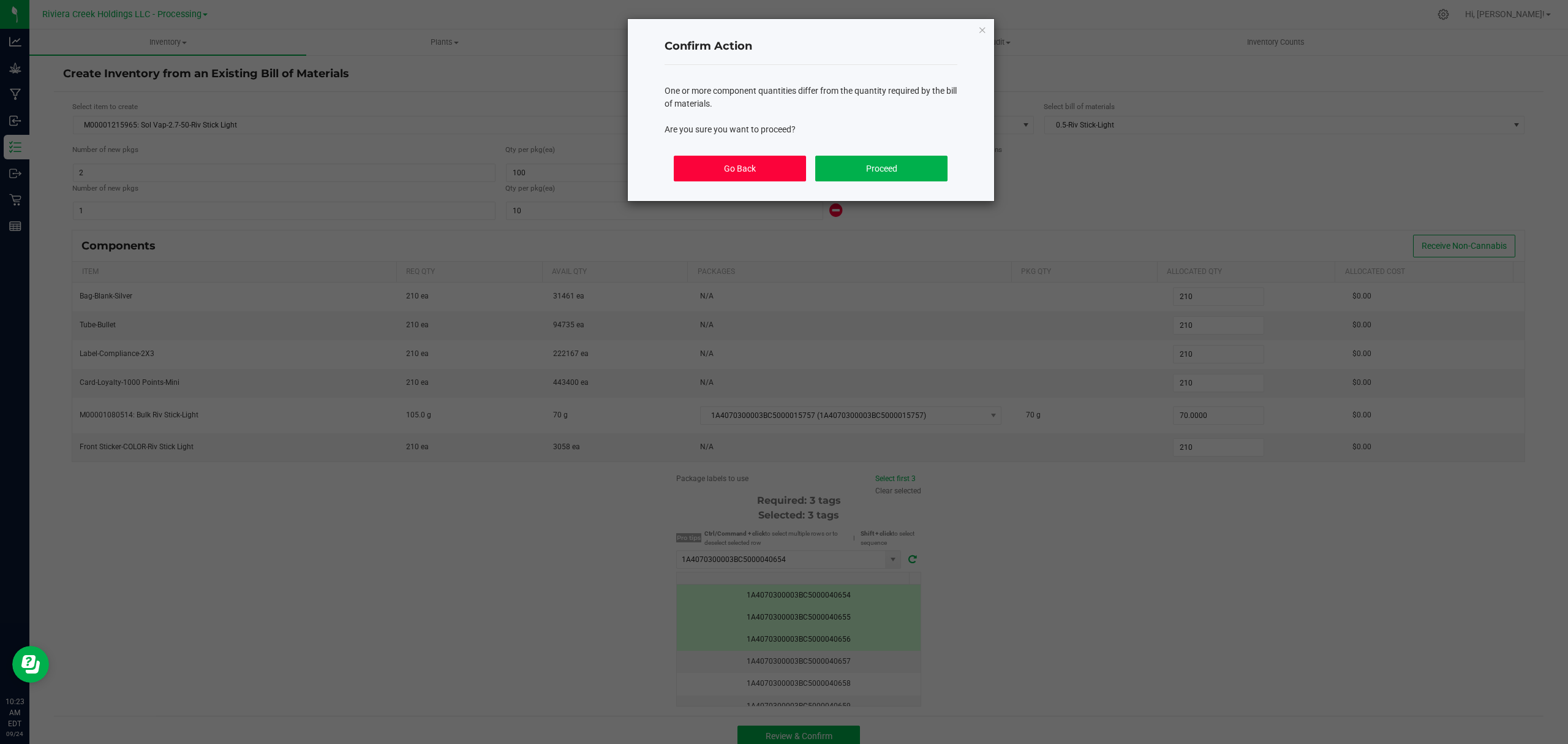
click at [713, 161] on button "Go Back" at bounding box center [739, 168] width 132 height 26
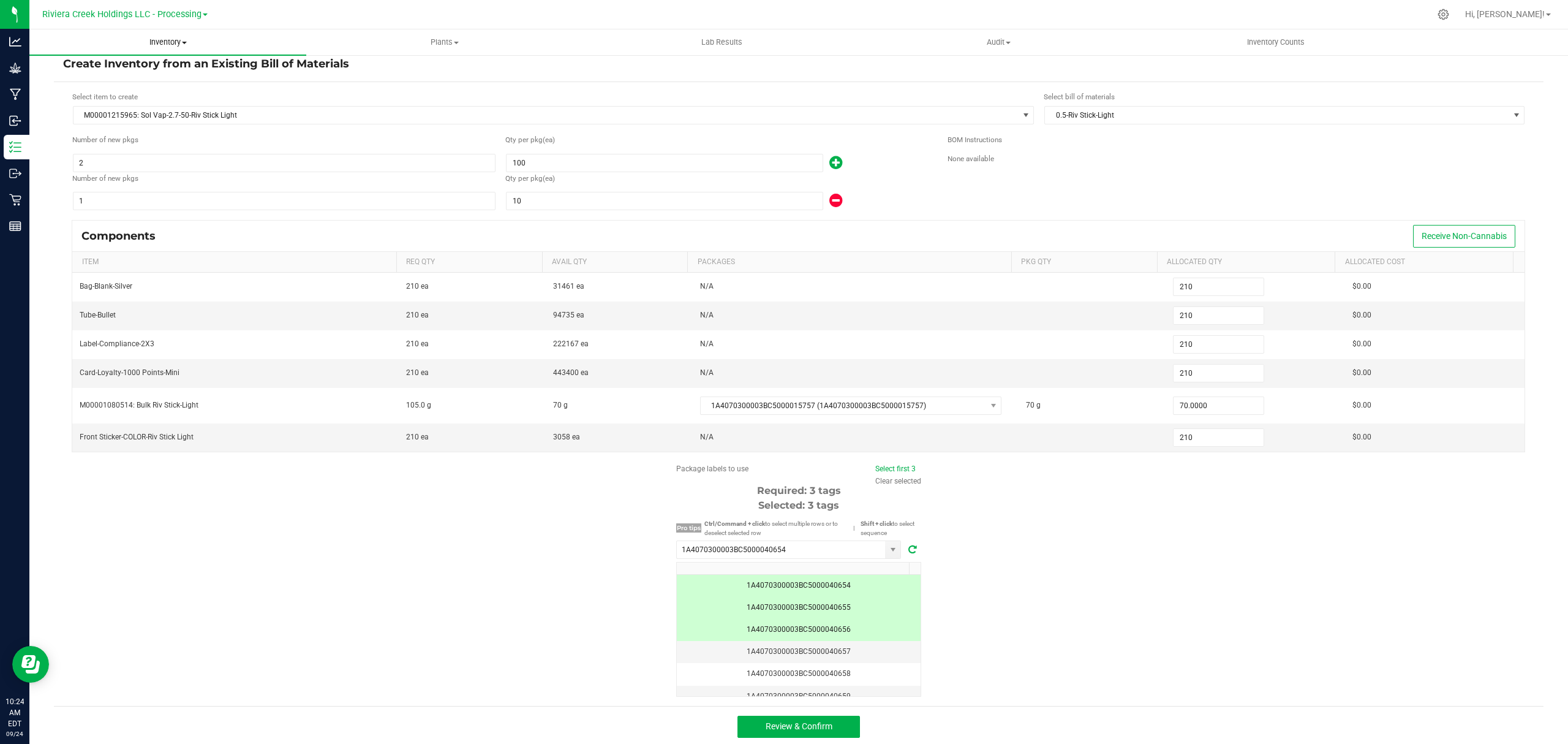
click at [161, 48] on span "Inventory" at bounding box center [168, 42] width 277 height 11
click at [126, 141] on li "From bill of materials" at bounding box center [168, 148] width 277 height 15
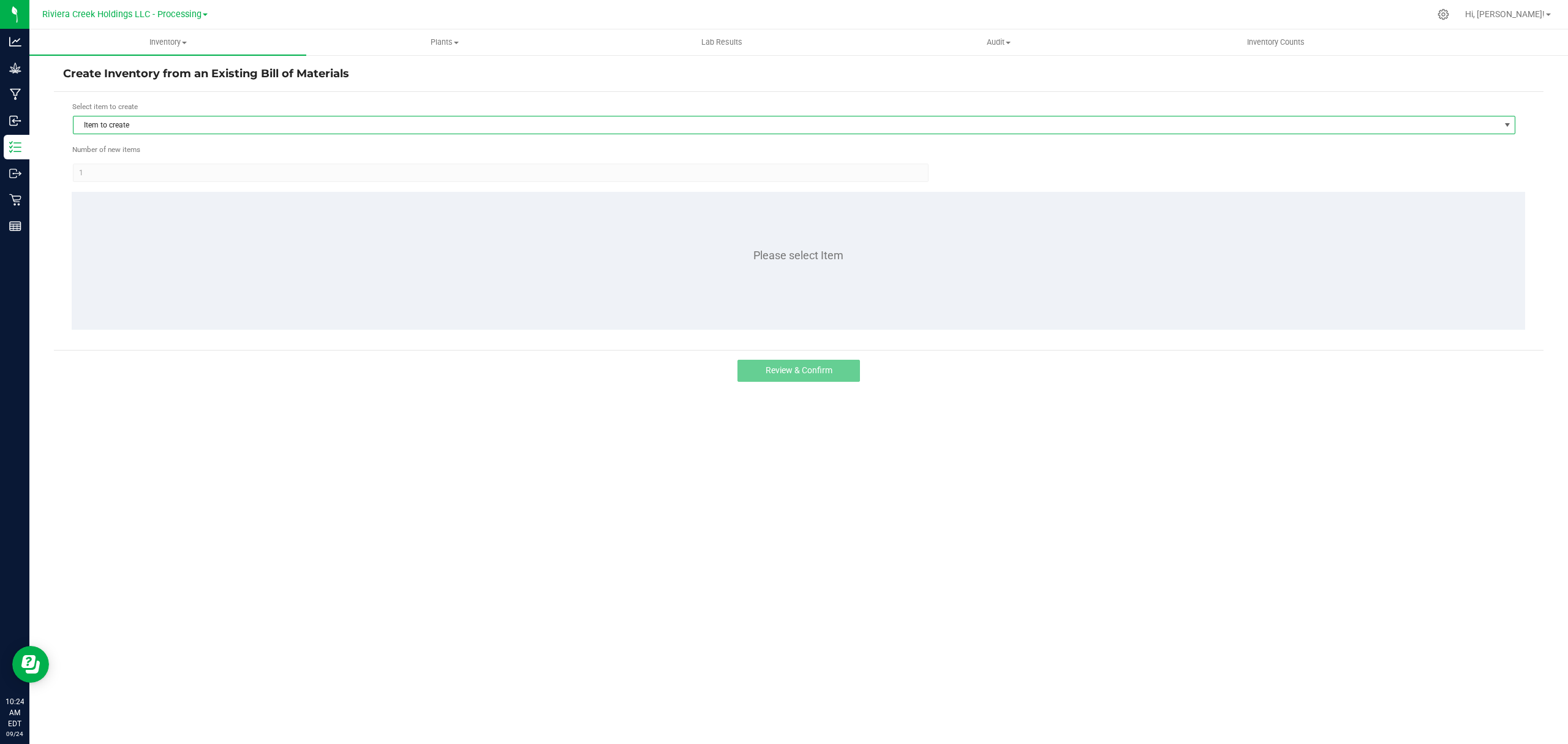
click at [202, 125] on span "Item to create" at bounding box center [786, 125] width 1426 height 17
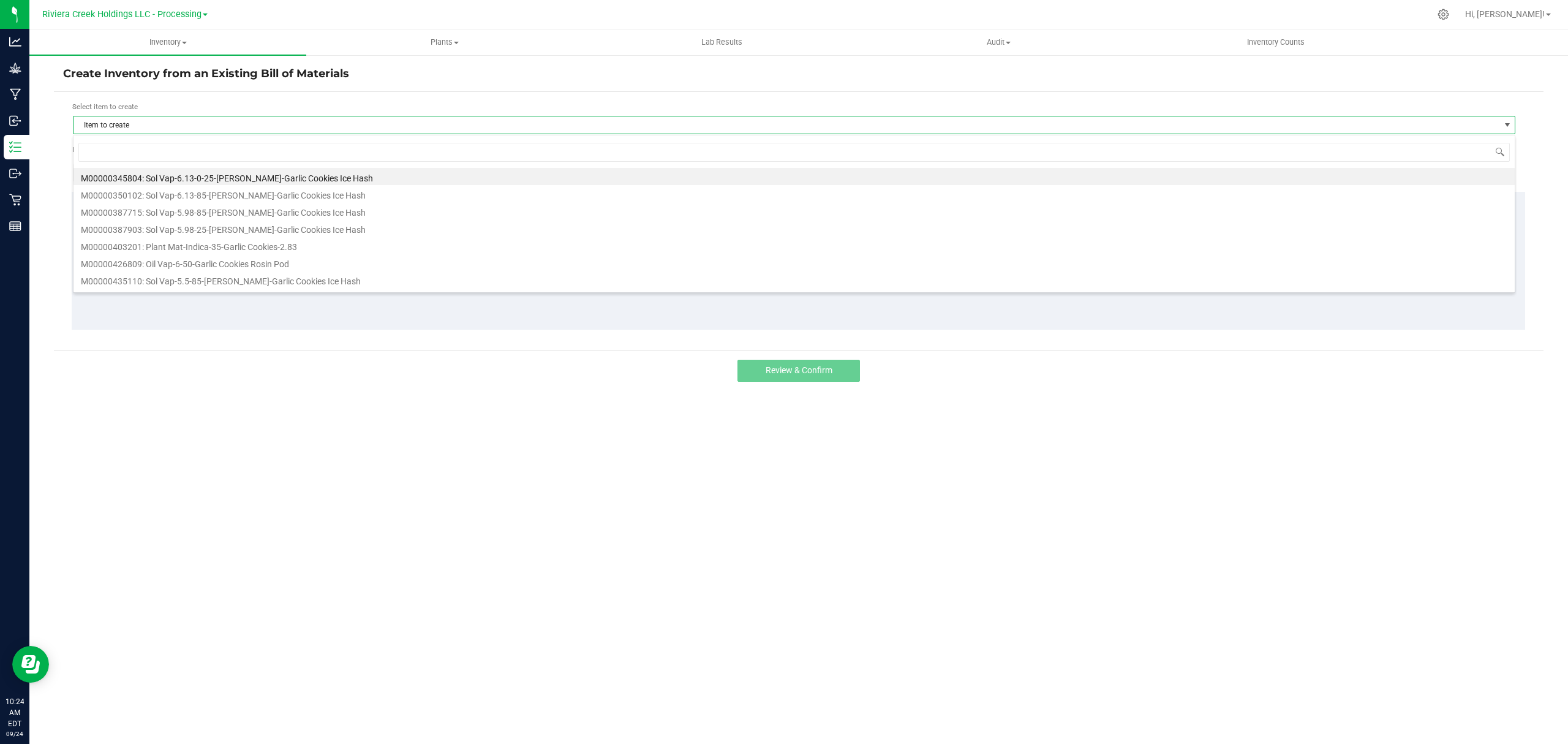
scroll to position [19, 1443]
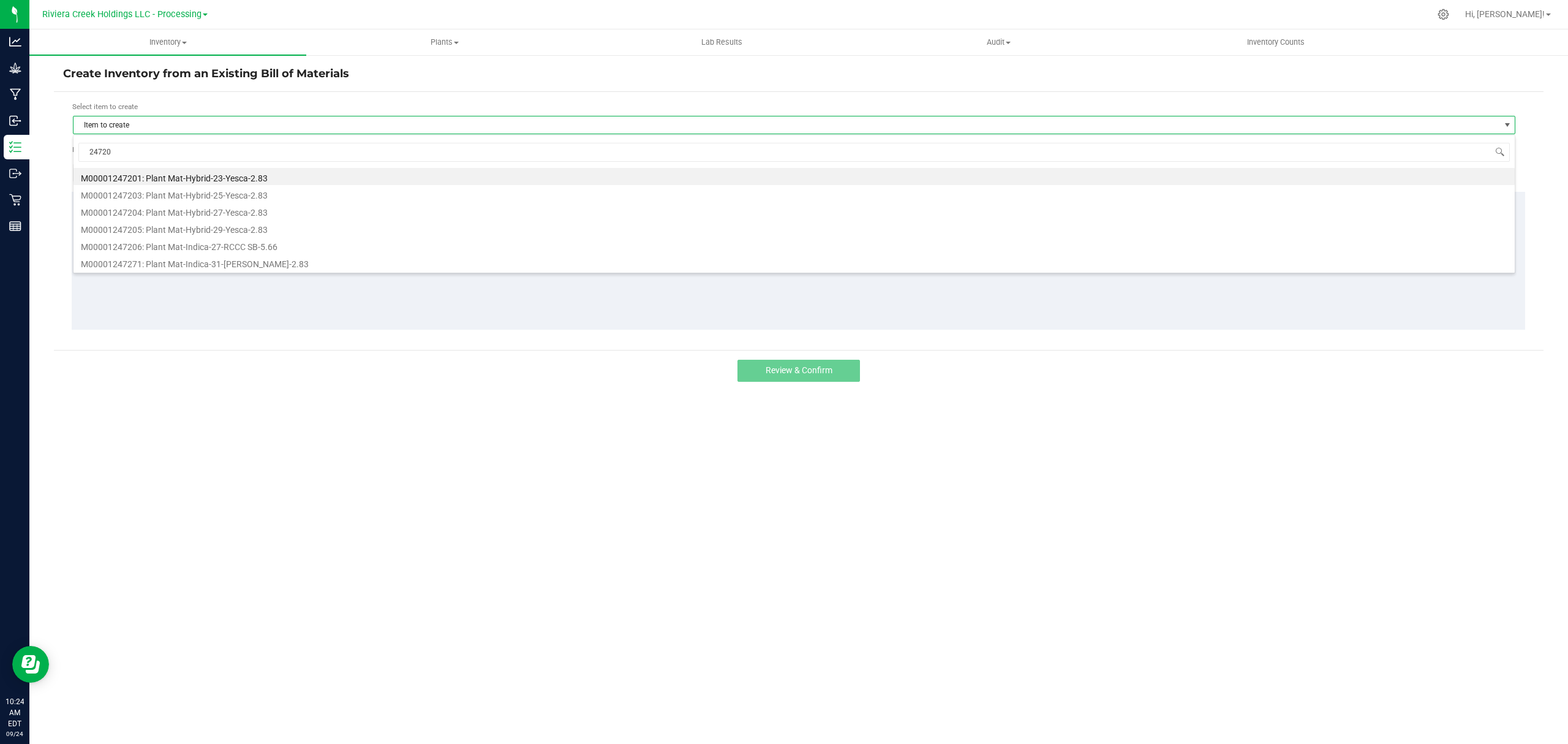
type input "247206"
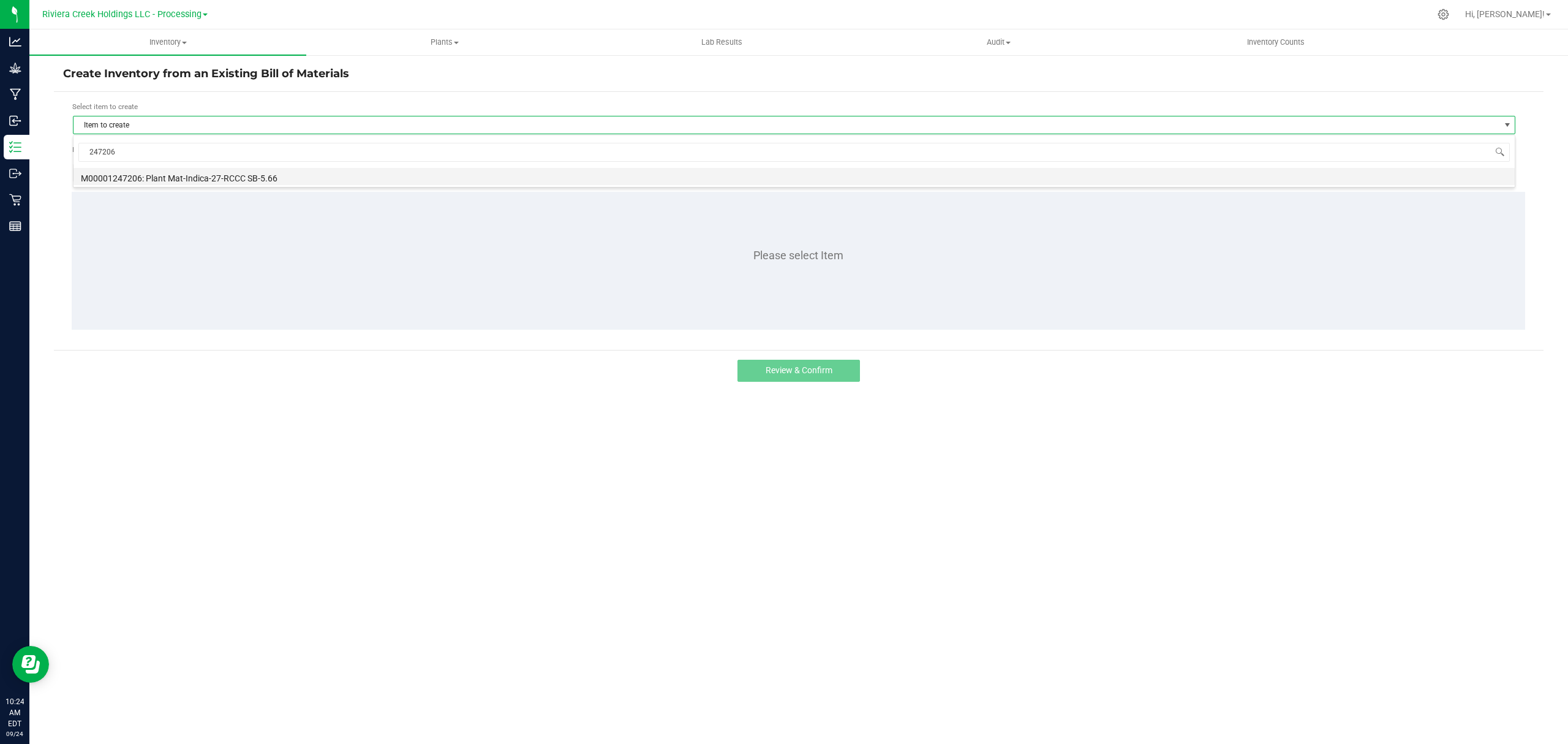
click at [263, 174] on li "M00001247206: Plant Mat-Indica-27-RCCC SB-5.66" at bounding box center [793, 175] width 1441 height 17
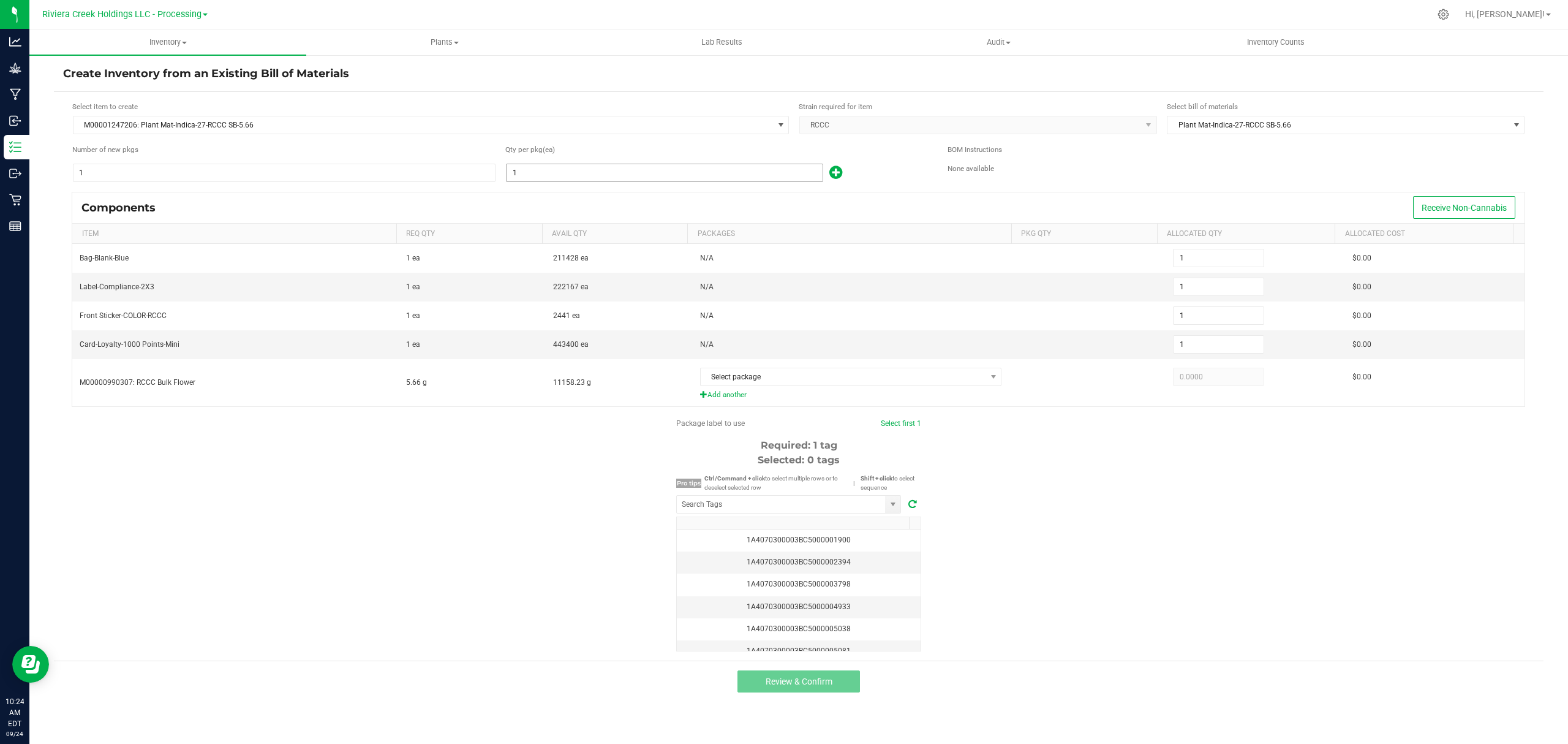
click at [591, 177] on input "1" at bounding box center [665, 172] width 316 height 17
type input "8"
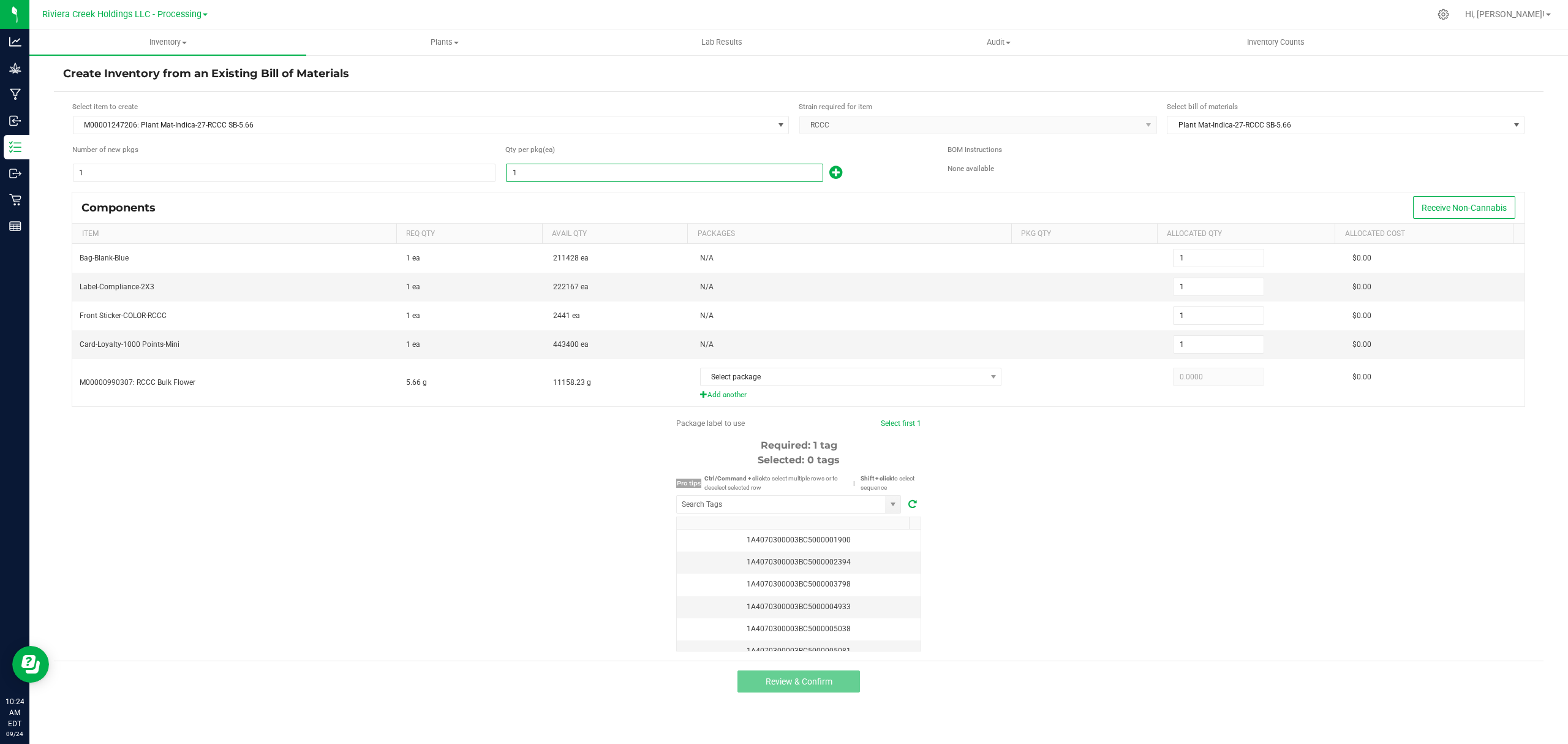
type input "8"
type input "80"
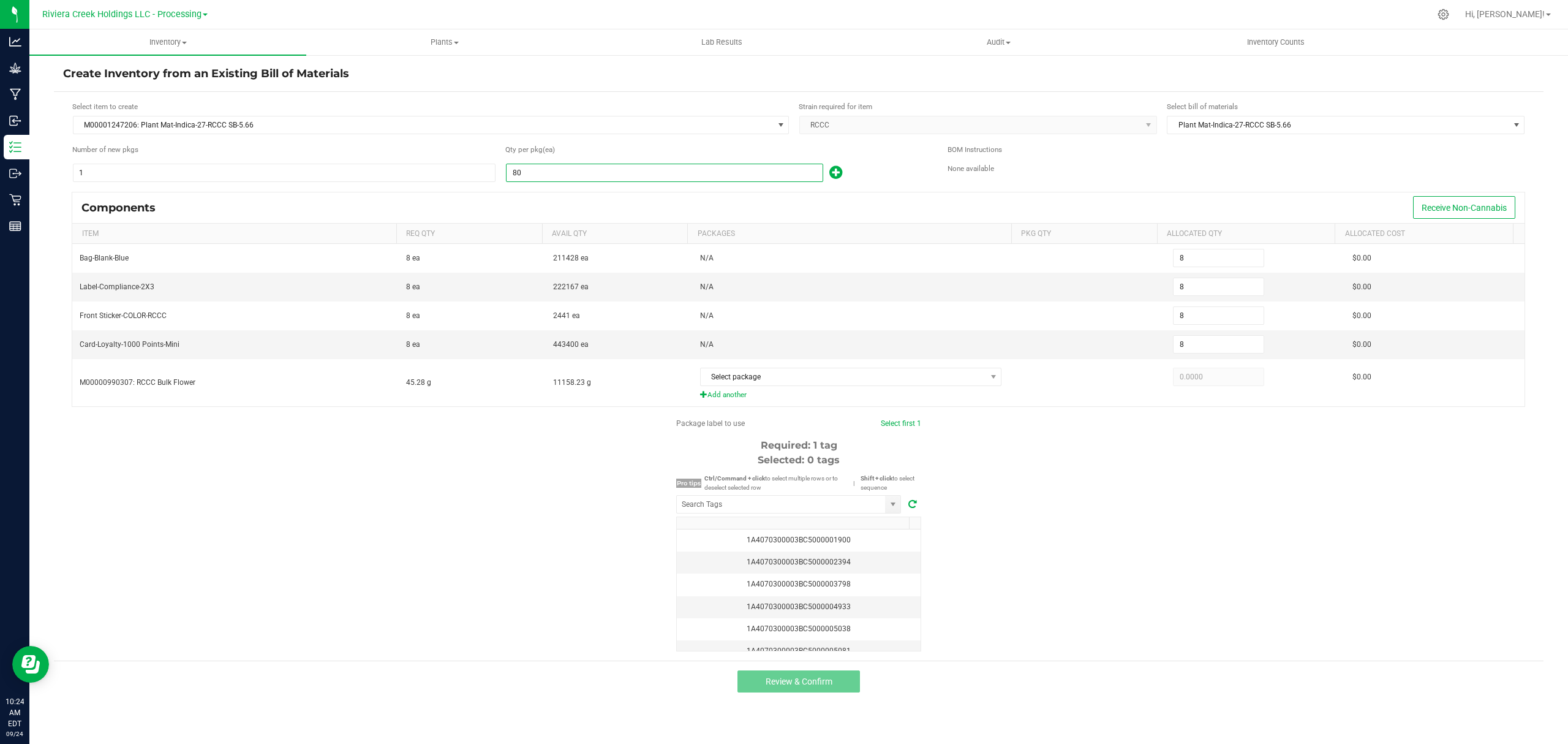
type input "80"
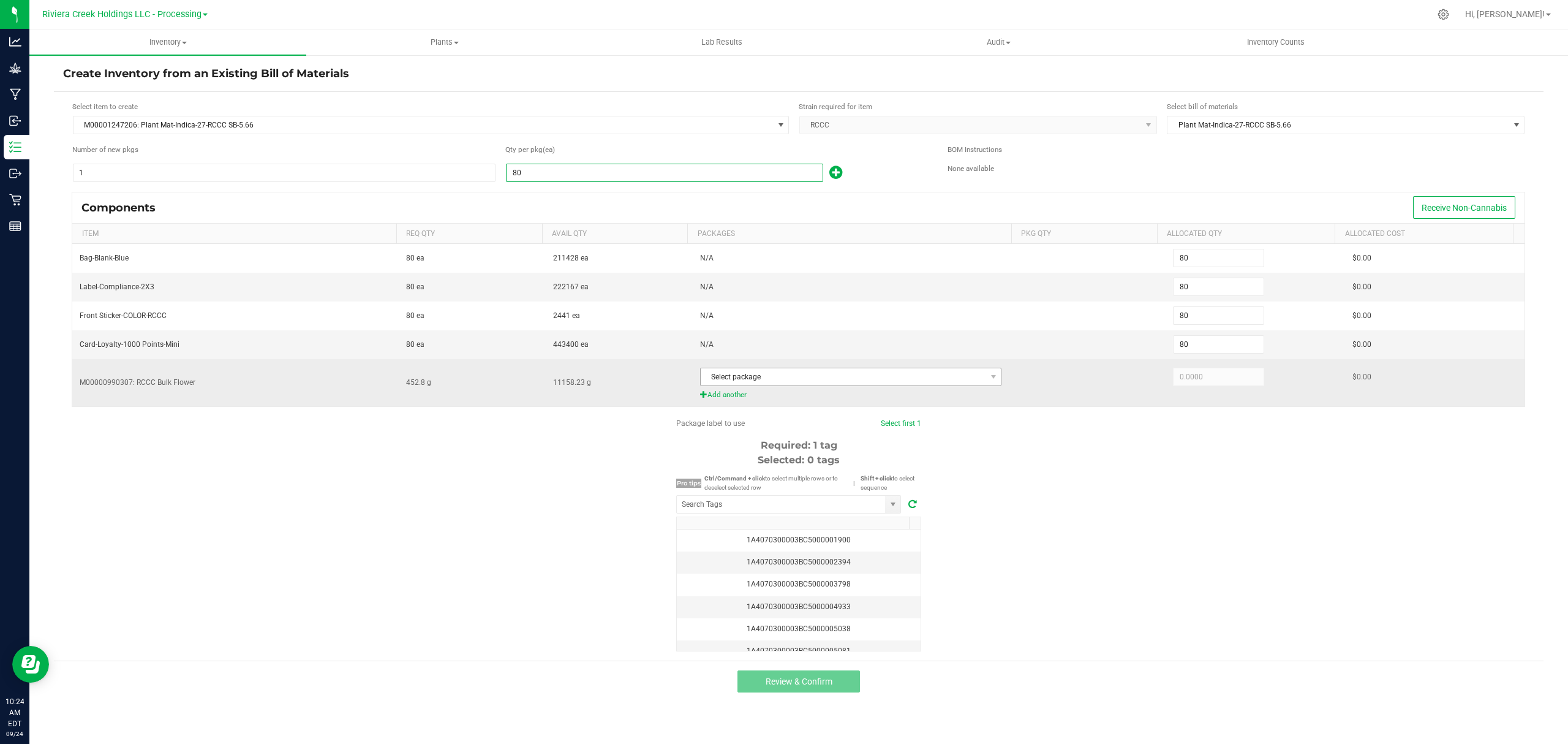
type input "80"
click at [863, 378] on span "Select package" at bounding box center [844, 376] width 285 height 17
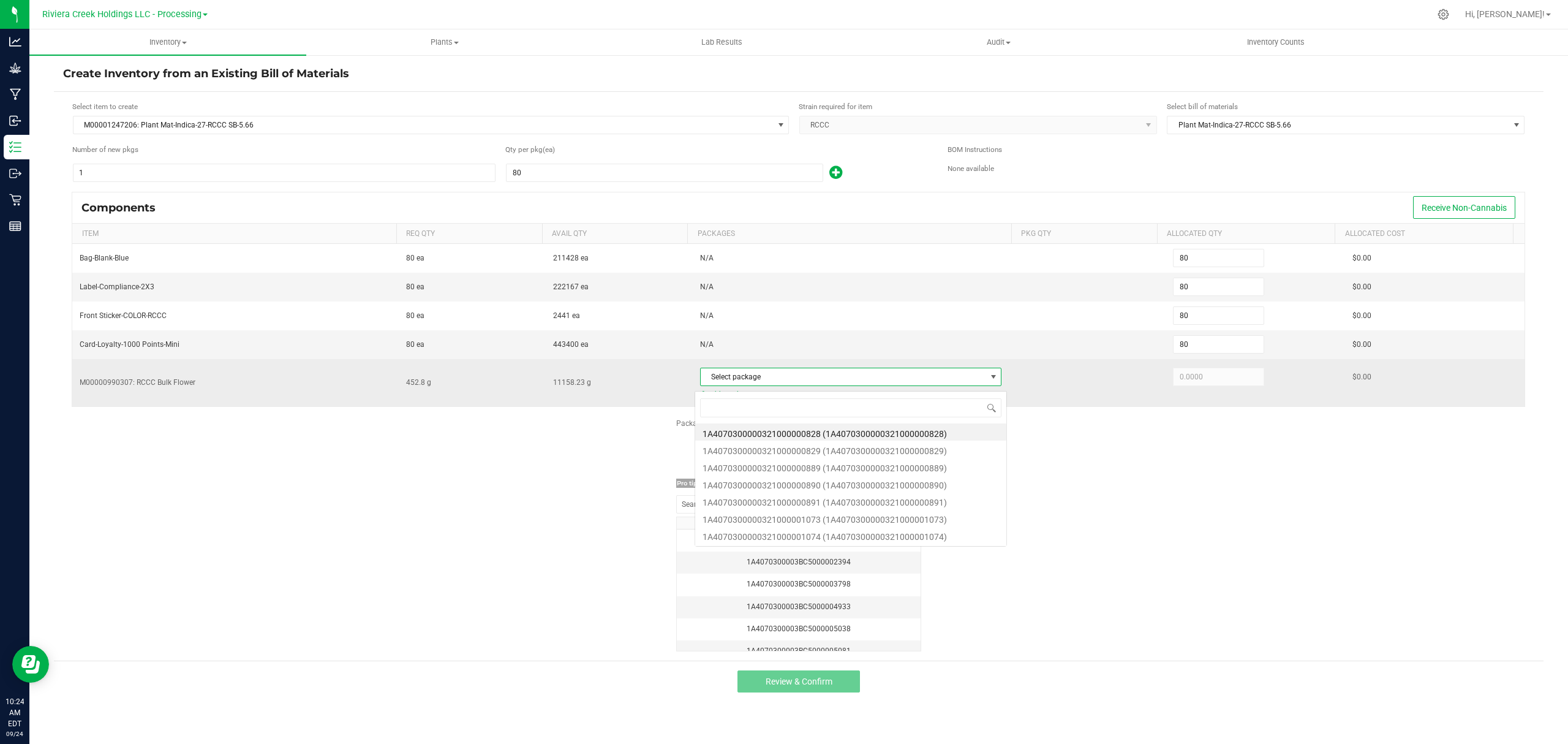
scroll to position [19, 299]
type input "889"
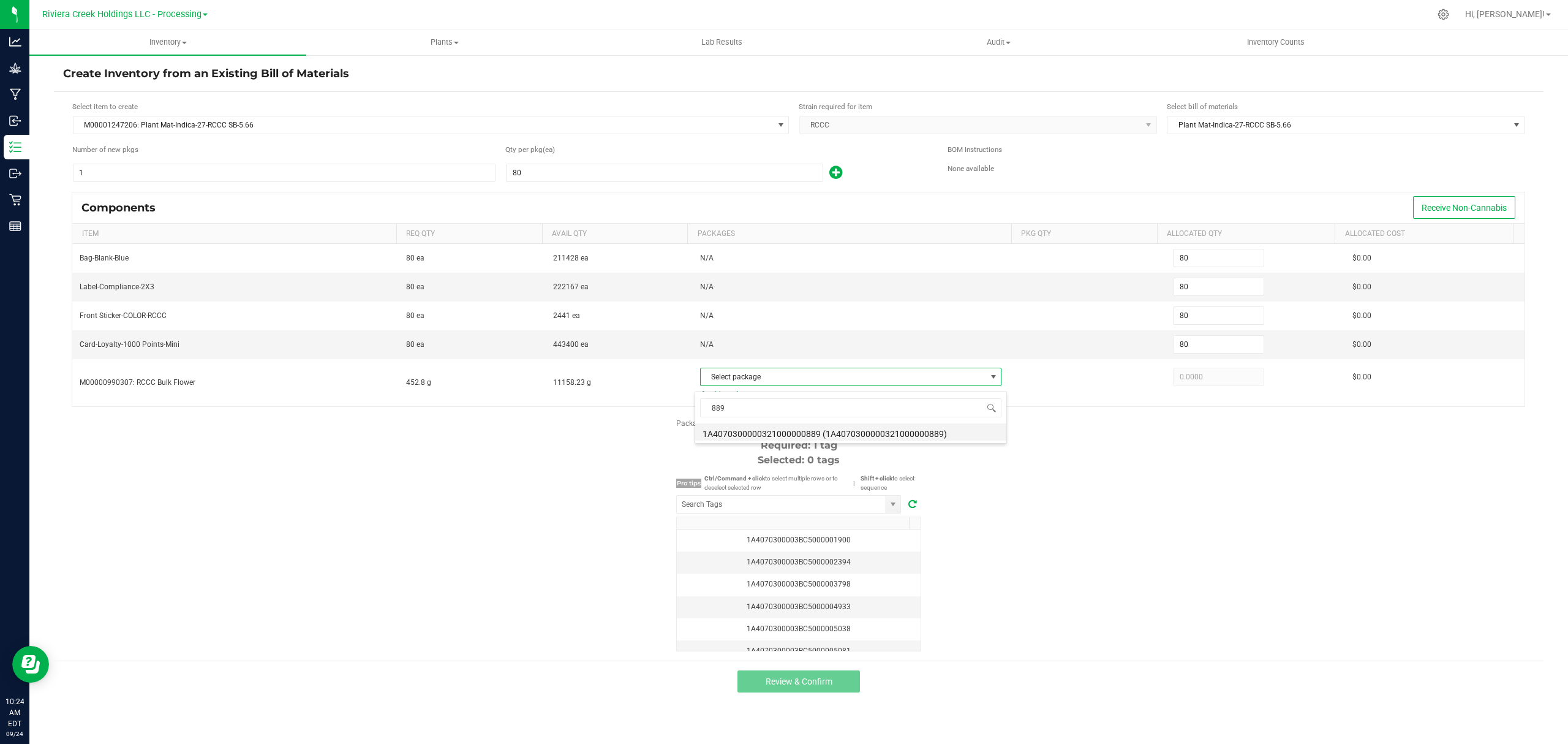
click at [922, 438] on li "1A4070300000321000000889 (1A4070300000321000000889)" at bounding box center [851, 431] width 311 height 17
type input "452.8000"
click at [1072, 500] on div "Package label to use Select first 1 Required: 1 tag Selected: 0 tags Pro tips C…" at bounding box center [798, 535] width 1490 height 234
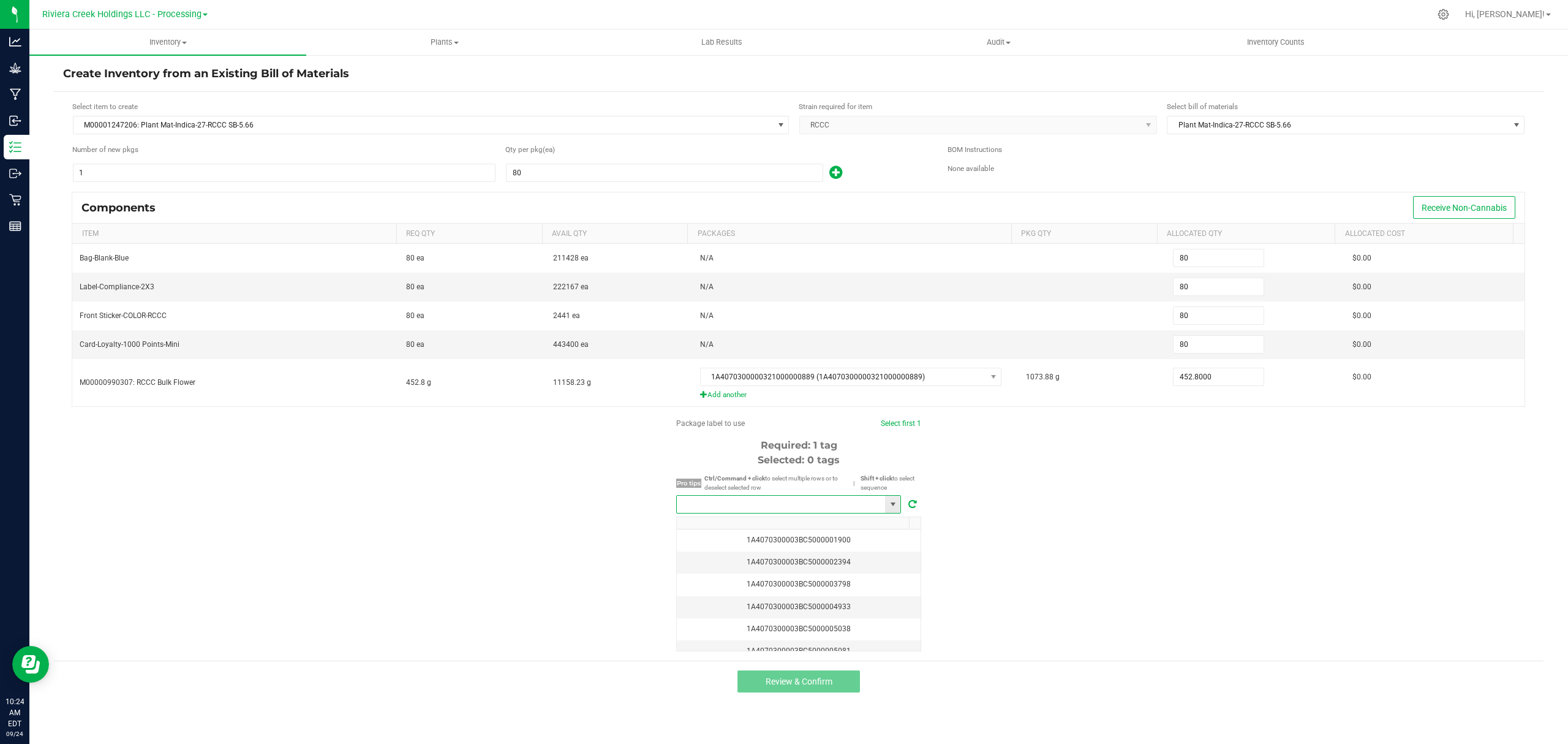
click at [817, 510] on input "NO DATA FOUND" at bounding box center [781, 503] width 208 height 17
click at [152, 45] on span "Inventory" at bounding box center [168, 42] width 277 height 11
click at [113, 143] on span "From bill of materials" at bounding box center [85, 147] width 111 height 11
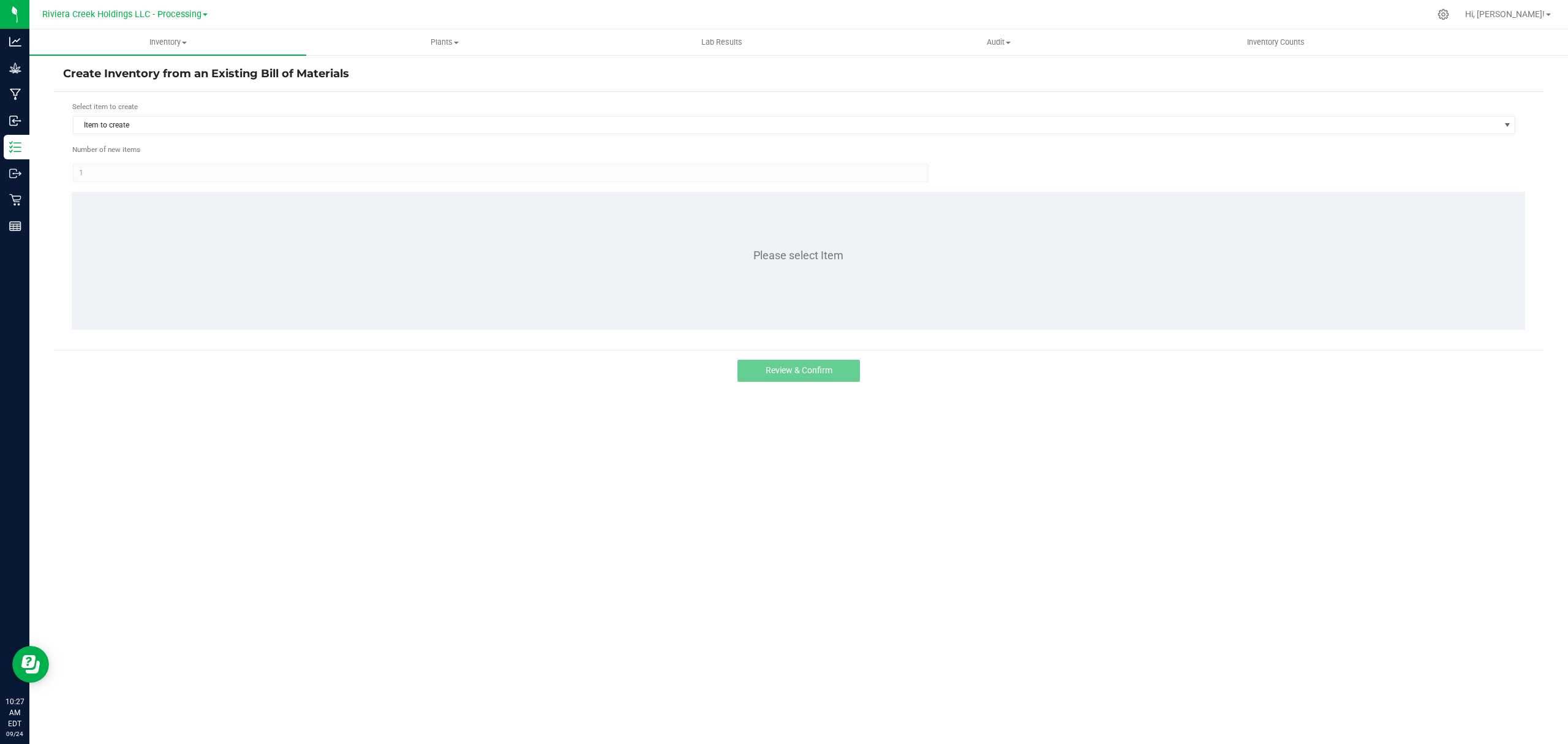
click at [244, 104] on div "Select item to create" at bounding box center [794, 107] width 1444 height 12
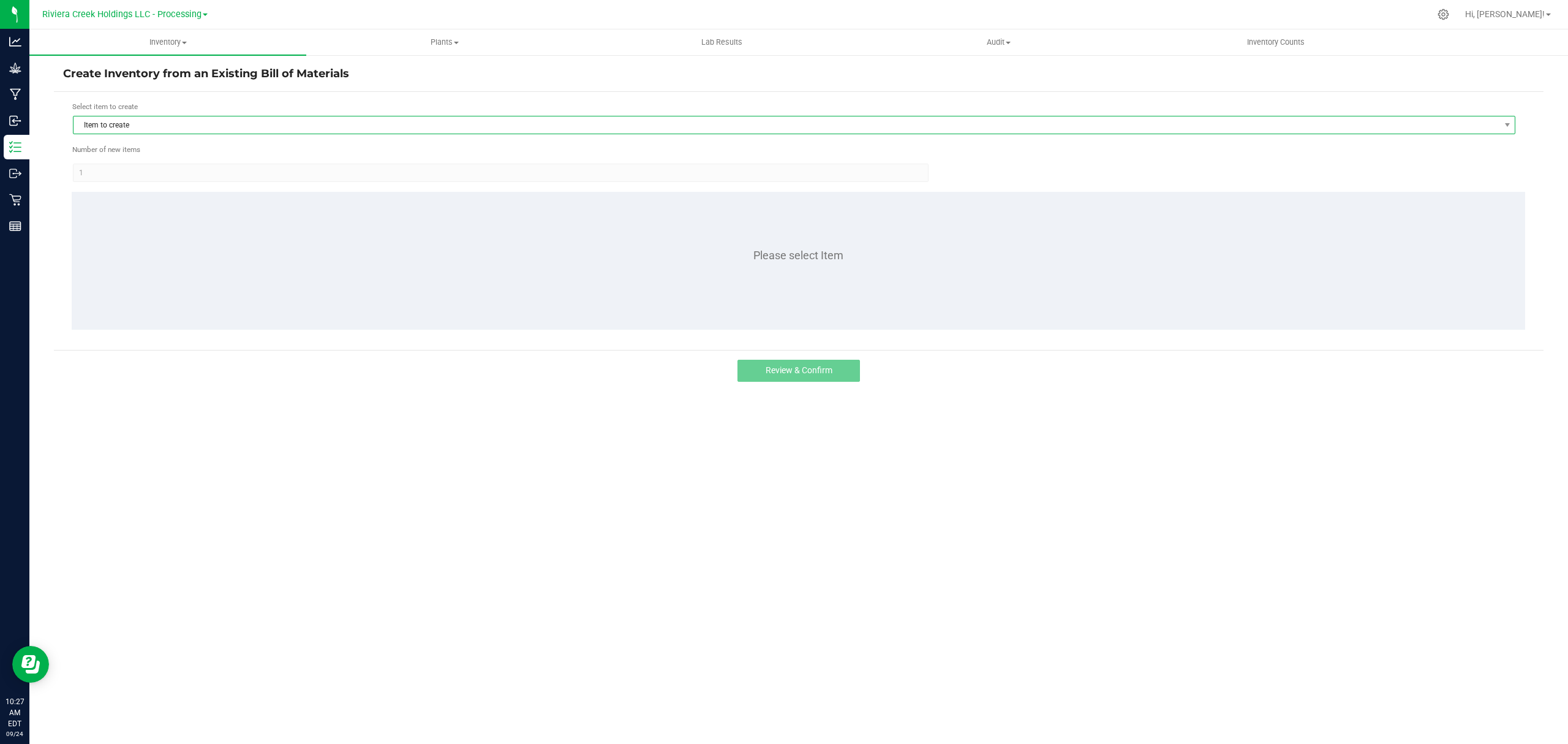
click at [236, 134] on span "Item to create" at bounding box center [786, 125] width 1426 height 17
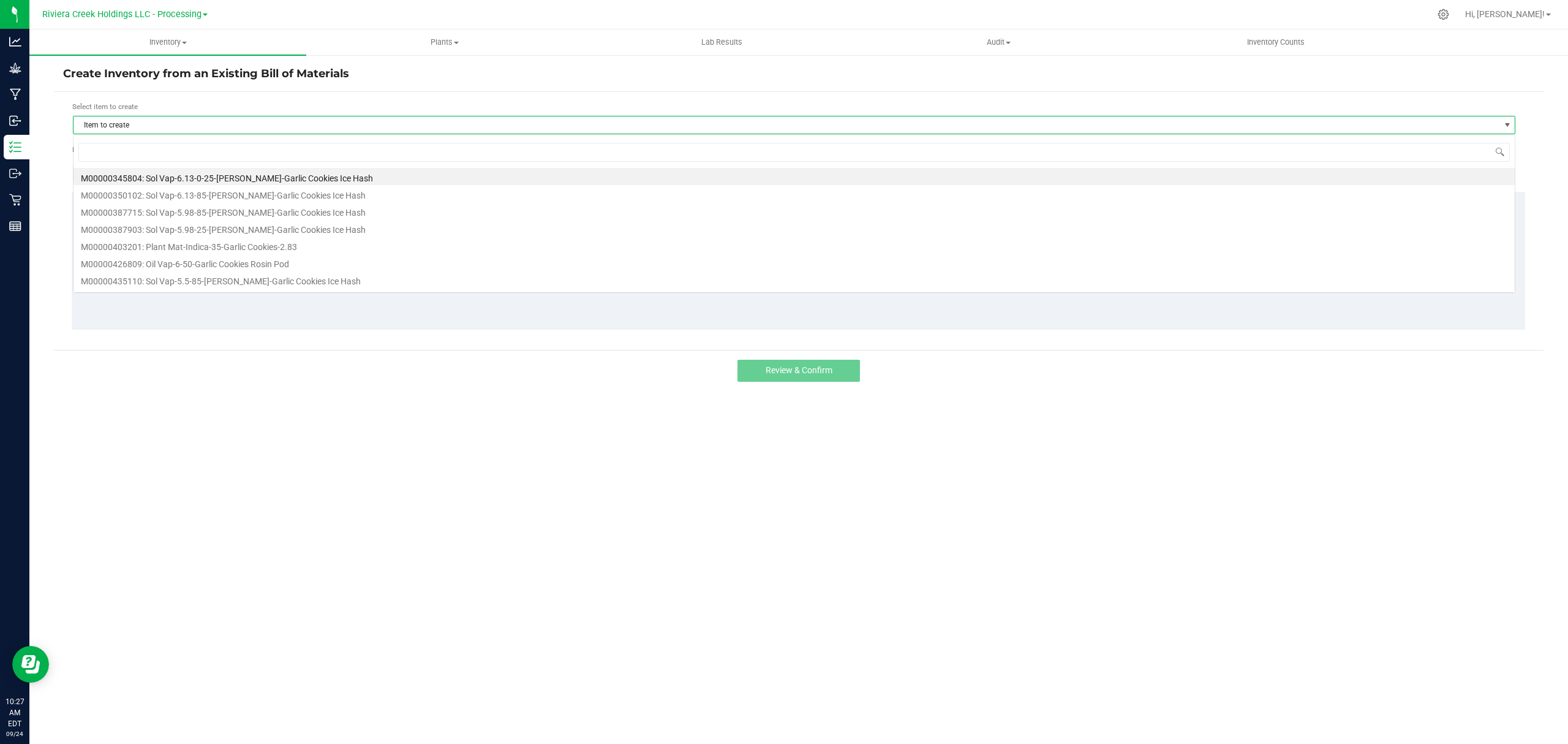
scroll to position [19, 1443]
type input "241481"
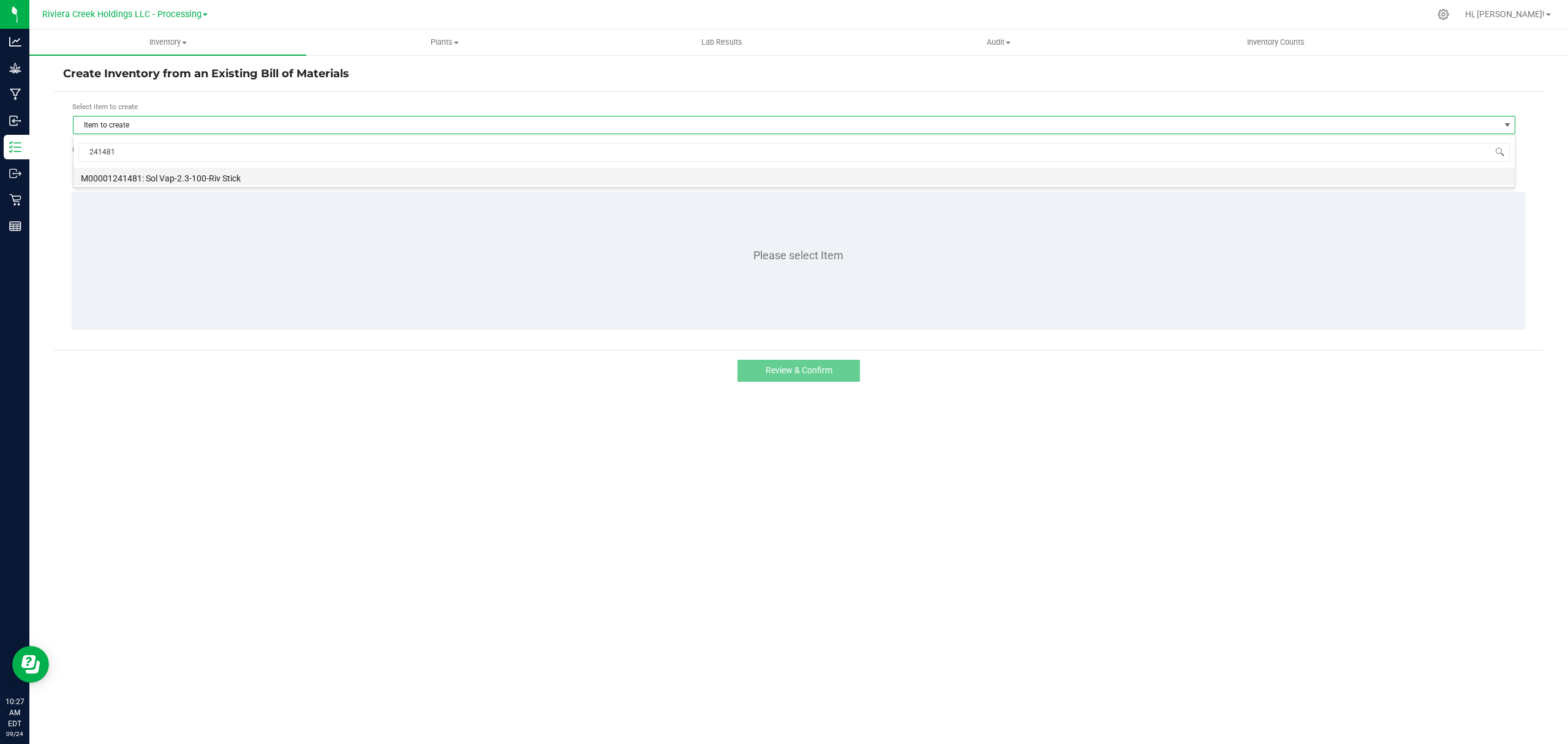
click at [236, 170] on li "M00001241481: Sol Vap-2.3-100-Riv Stick" at bounding box center [793, 175] width 1441 height 17
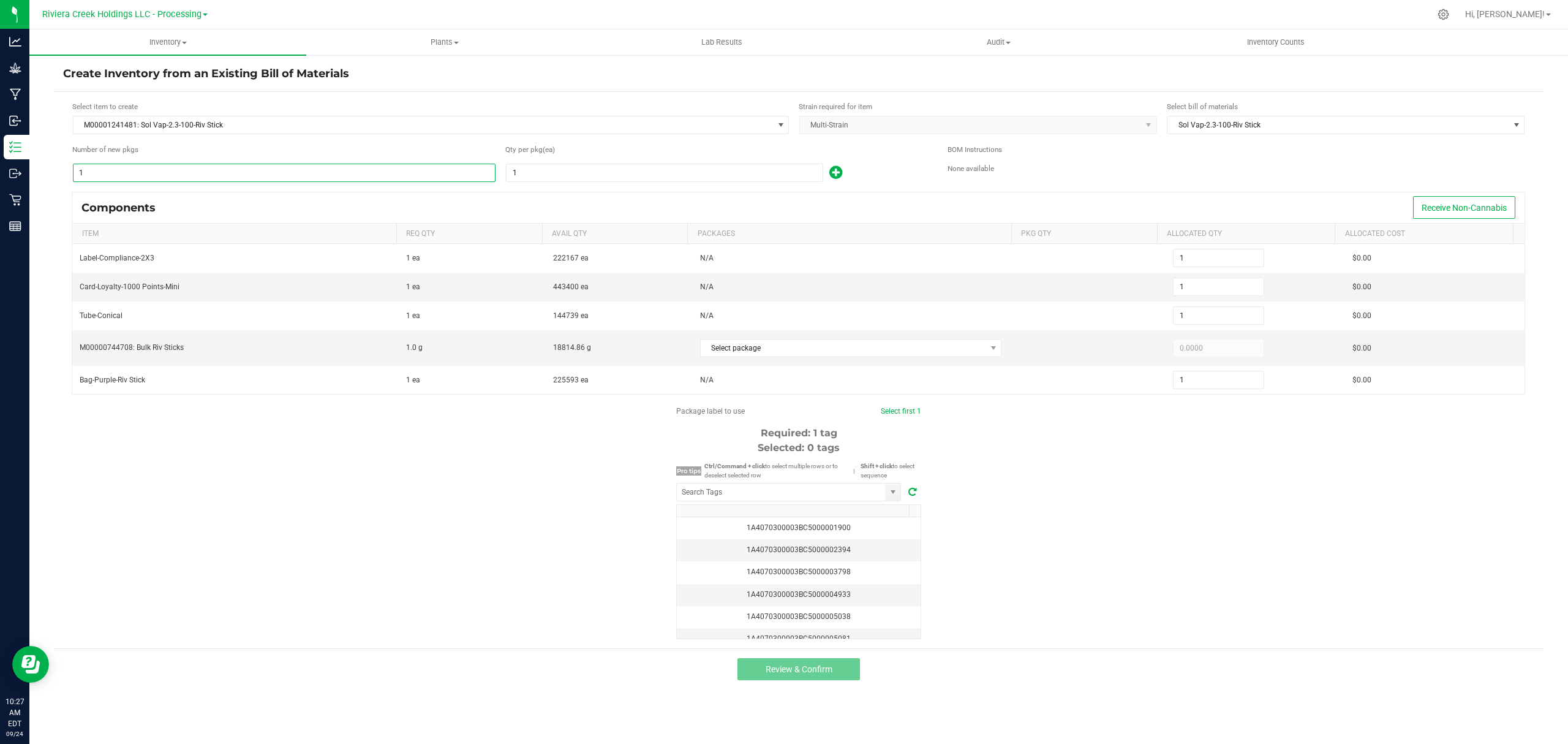
click at [160, 176] on input "1" at bounding box center [284, 172] width 422 height 17
type input "8"
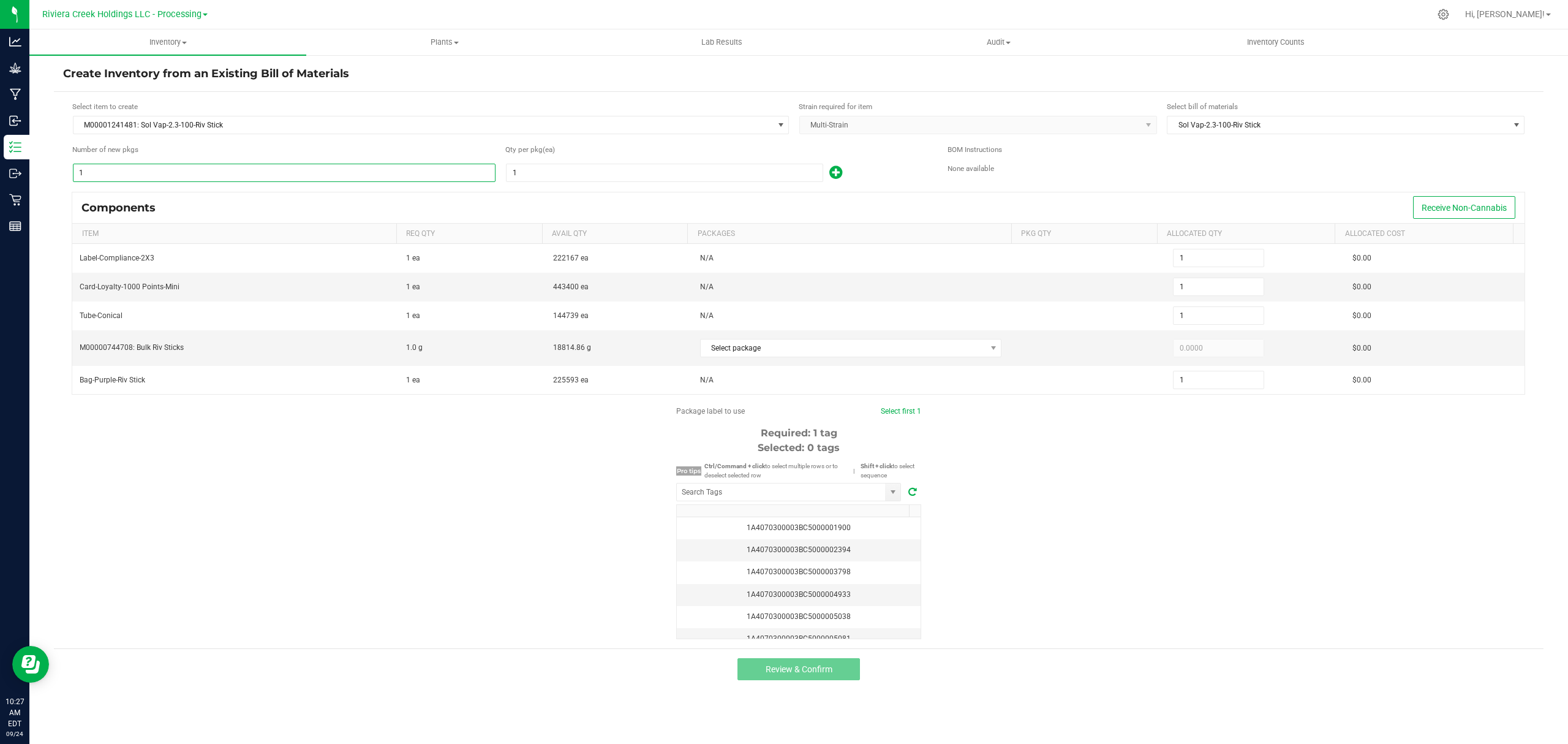
type input "8"
click at [562, 167] on input "1" at bounding box center [665, 172] width 316 height 17
type input "10"
type input "80"
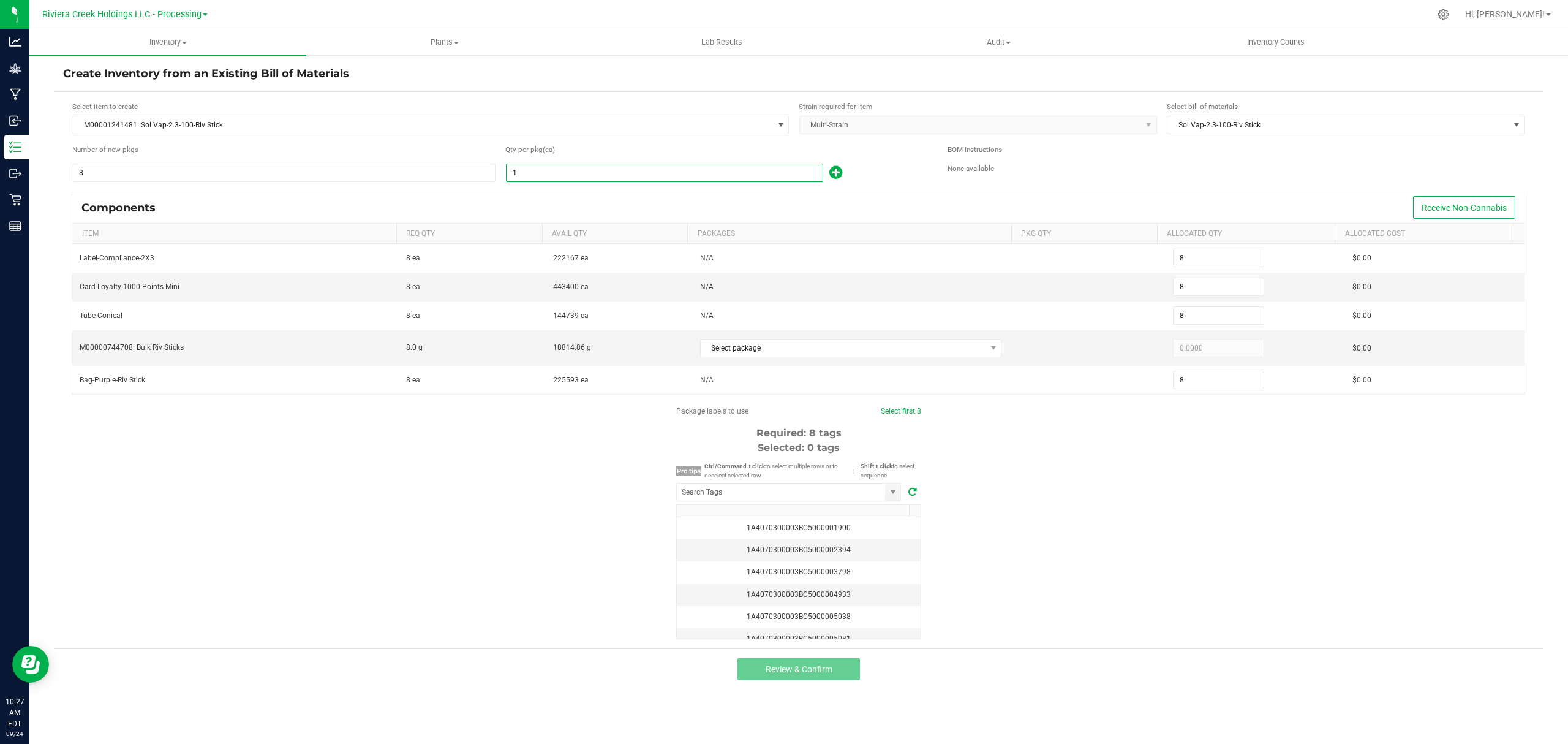
type input "80"
type input "100"
click at [901, 161] on div "Qty per pkg (ea) 100" at bounding box center [717, 162] width 424 height 39
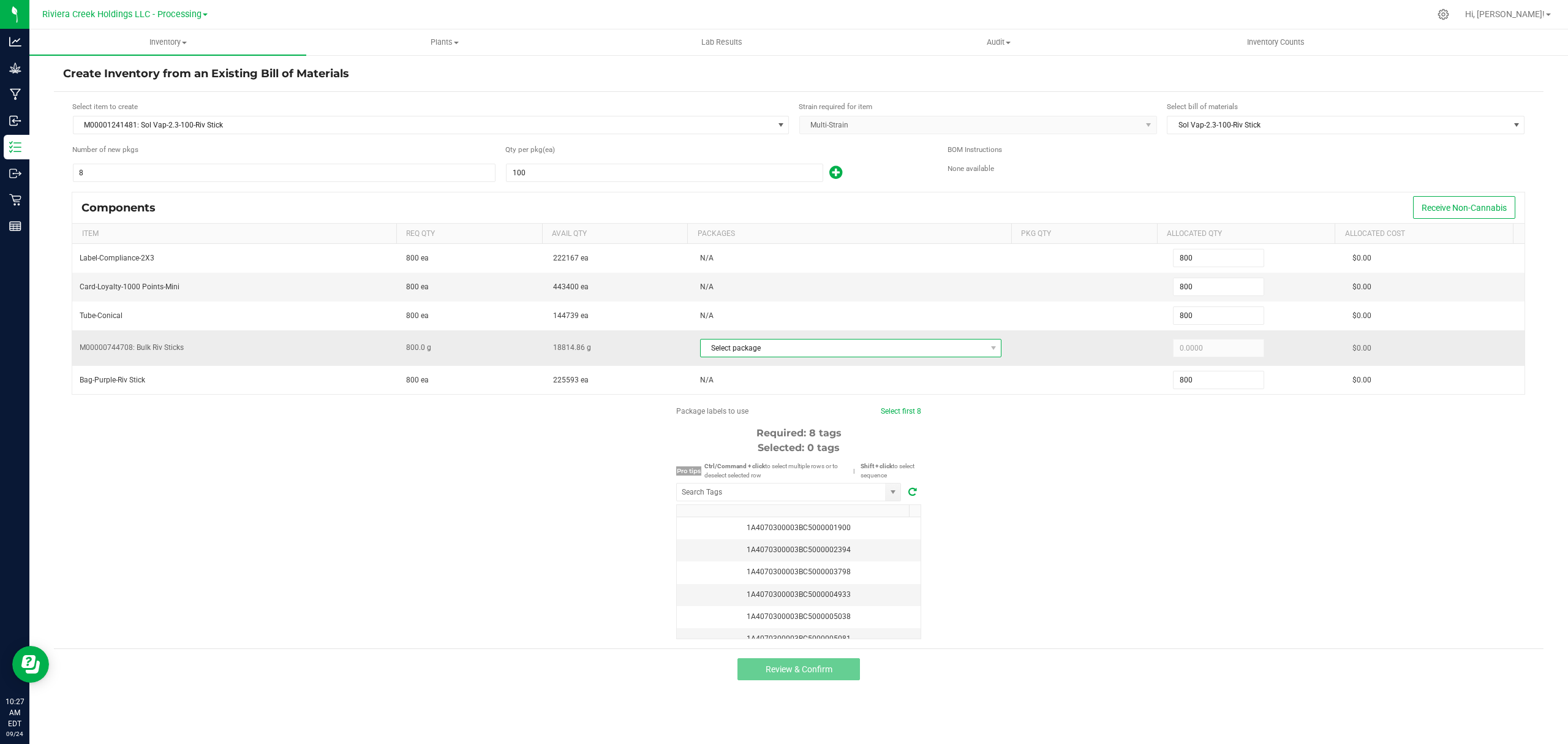
click at [841, 350] on span "Select package" at bounding box center [844, 348] width 285 height 17
click at [847, 402] on li "1A4070300003BC5000015315 (1A4070300003BC5000015315)" at bounding box center [851, 402] width 311 height 17
click at [1076, 528] on div "Package labels to use Select first 8 Required: 8 tags Selected: 0 tags Pro tips…" at bounding box center [798, 522] width 1490 height 234
click at [802, 498] on input "NO DATA FOUND" at bounding box center [781, 491] width 208 height 17
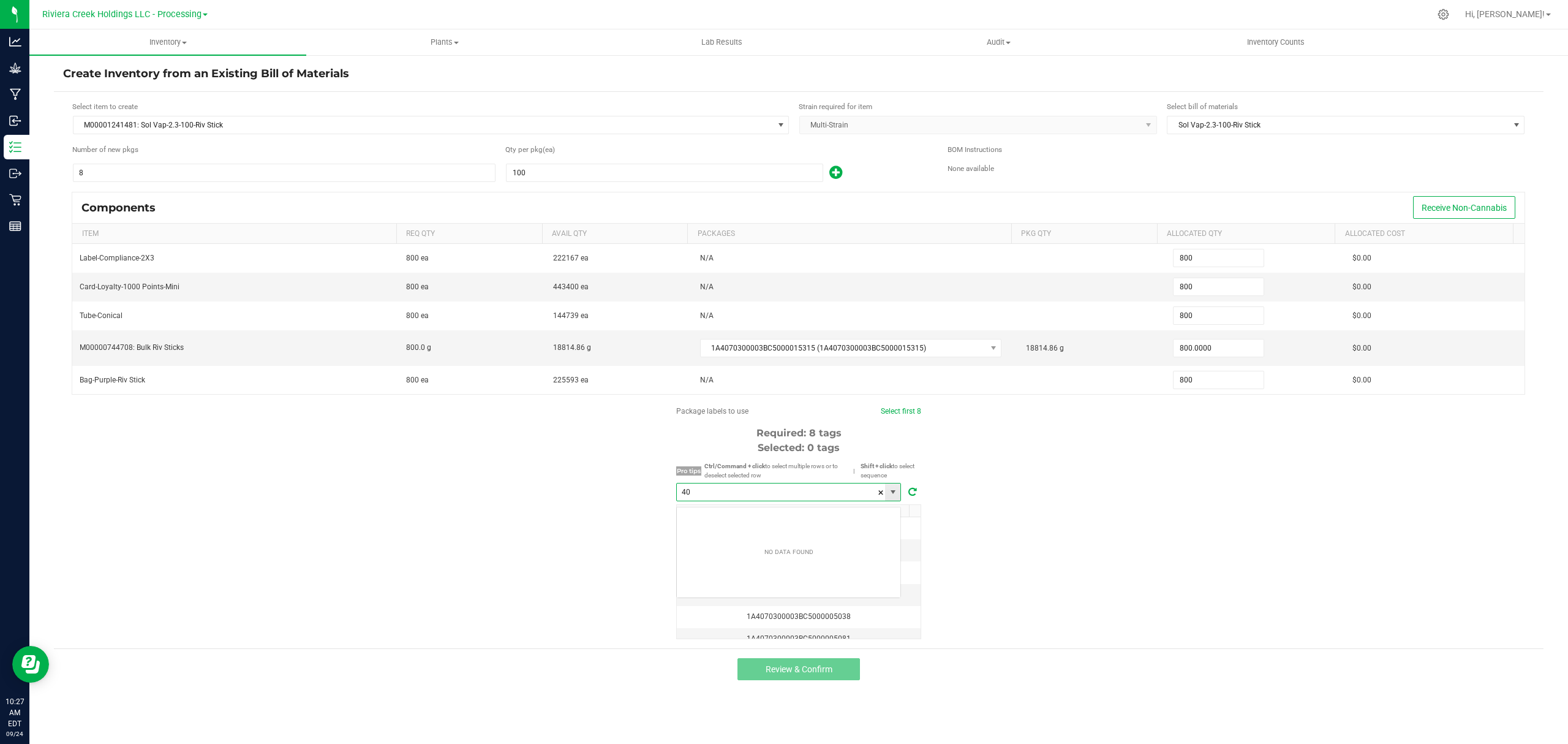
scroll to position [19, 224]
click at [794, 515] on li "1A4070300003BC5000040654" at bounding box center [788, 519] width 224 height 21
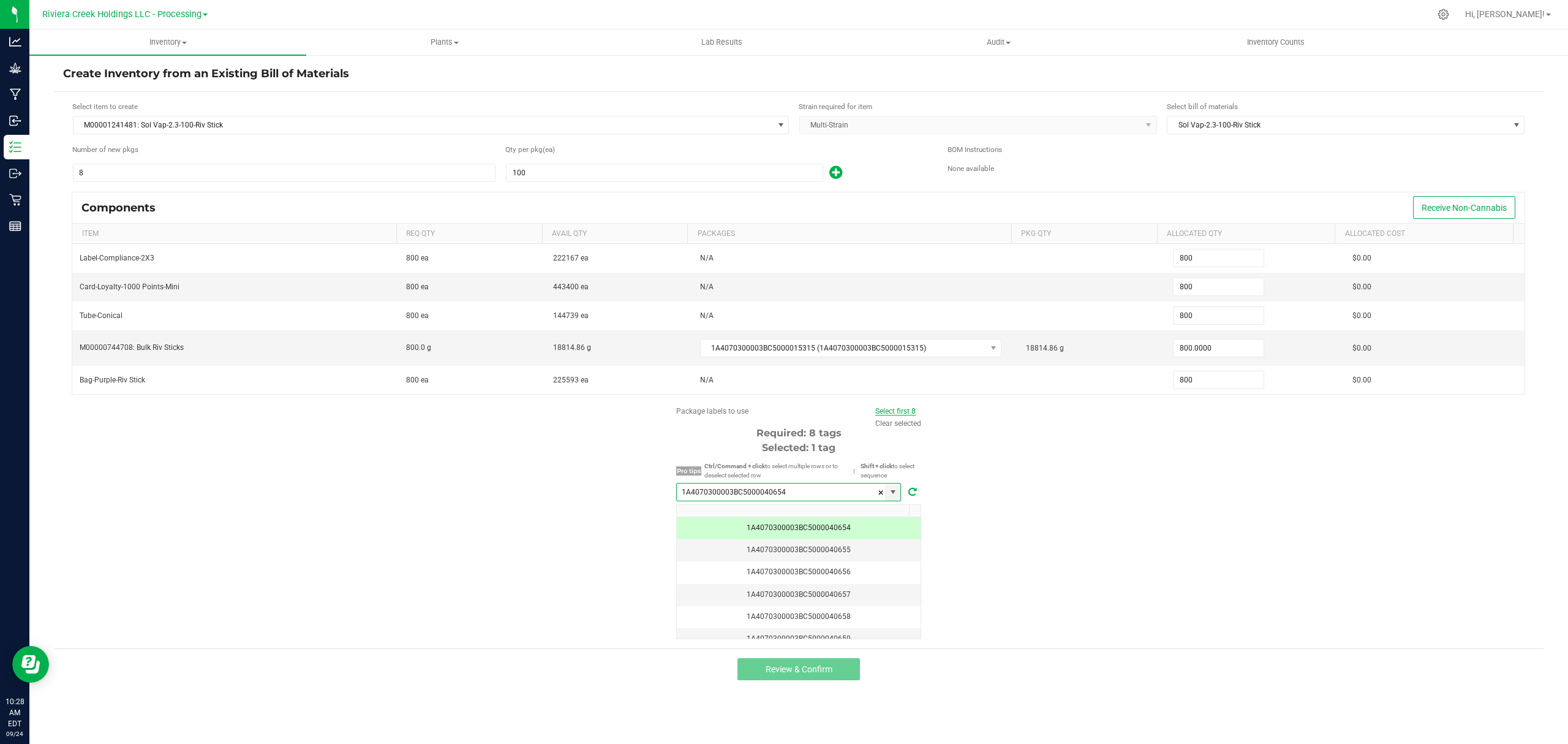
click at [888, 414] on link "Select first 8" at bounding box center [895, 411] width 41 height 9
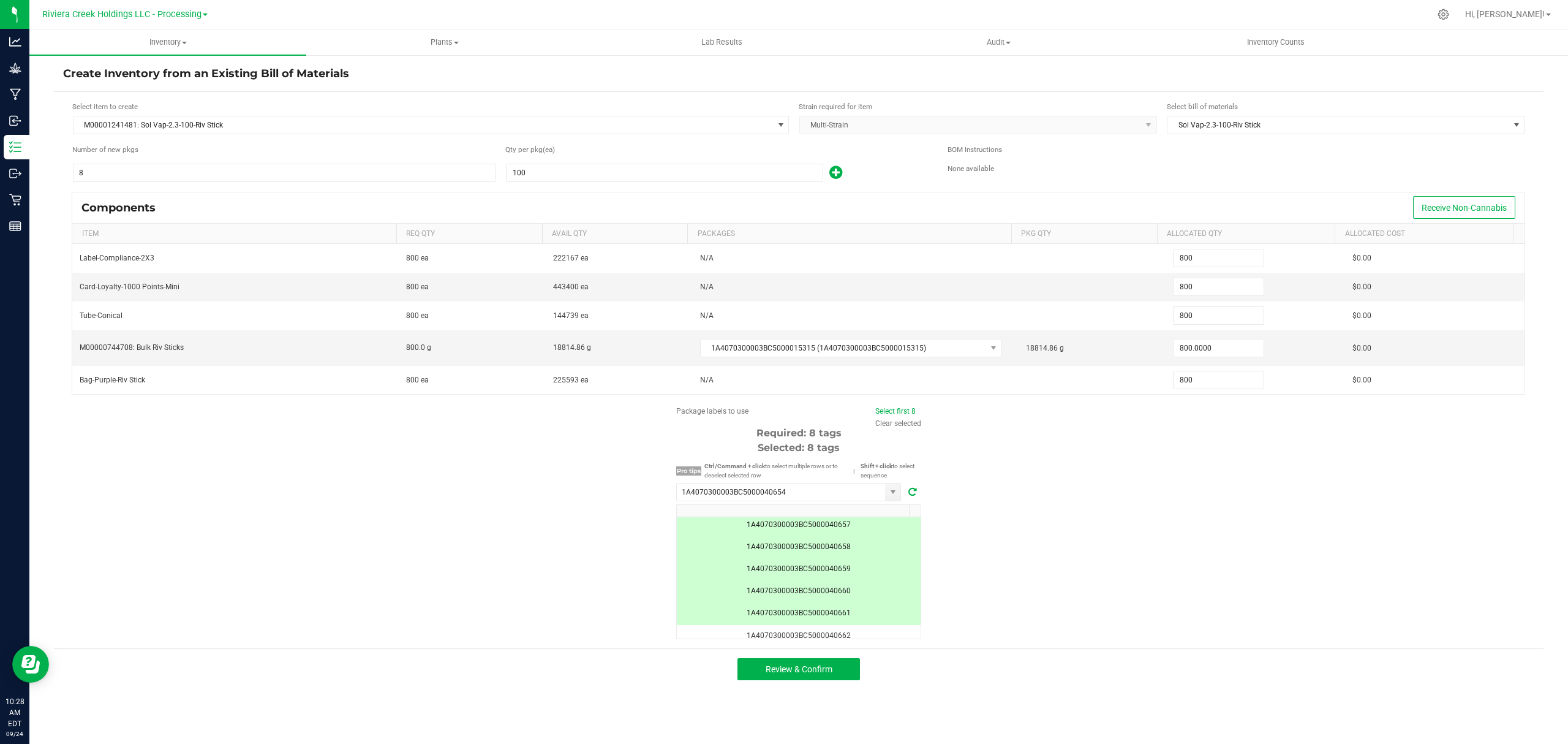
scroll to position [106, 0]
click at [815, 668] on button "Review & Confirm" at bounding box center [799, 669] width 123 height 22
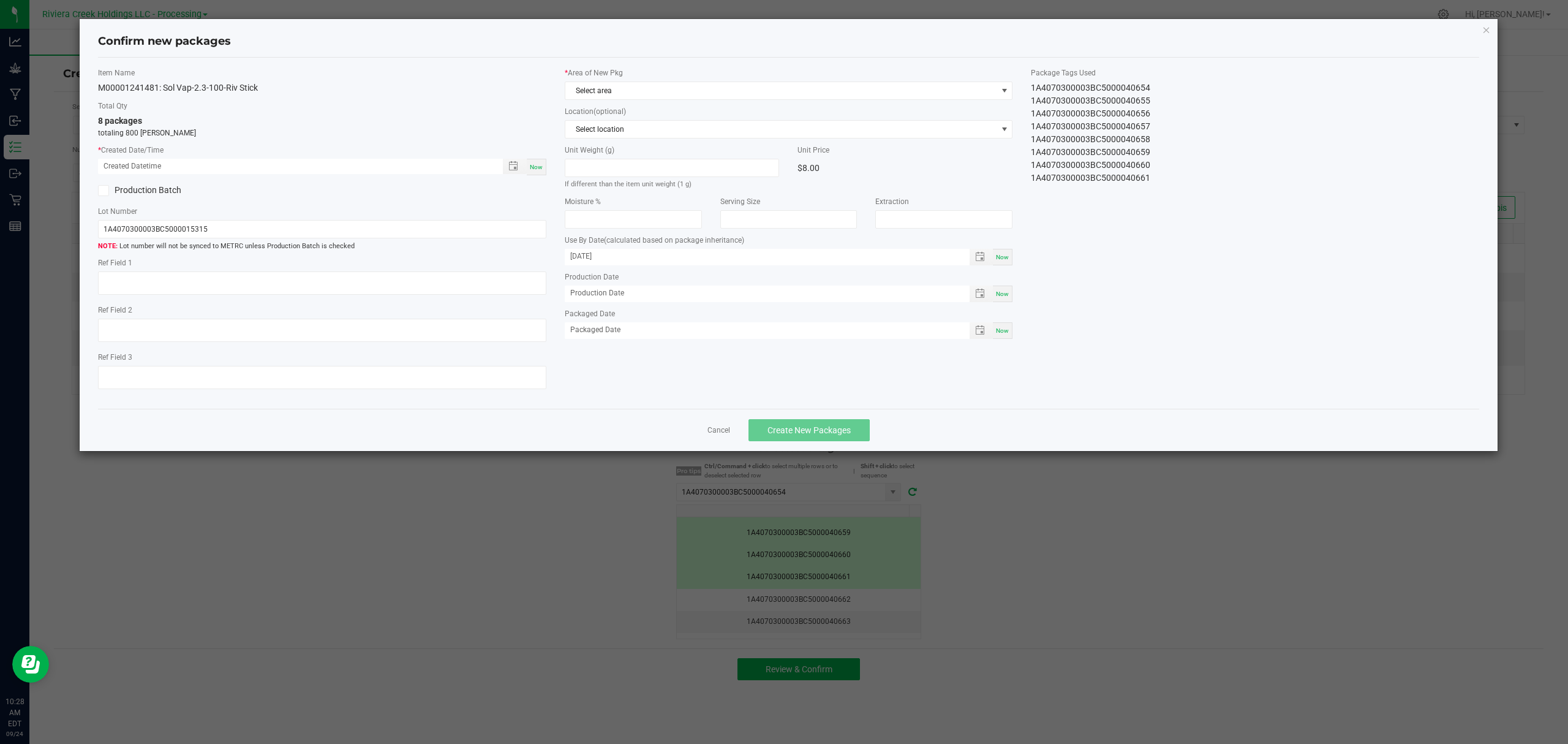
click at [537, 166] on span "Now" at bounding box center [536, 166] width 13 height 7
click at [680, 89] on span "Select area" at bounding box center [782, 90] width 432 height 17
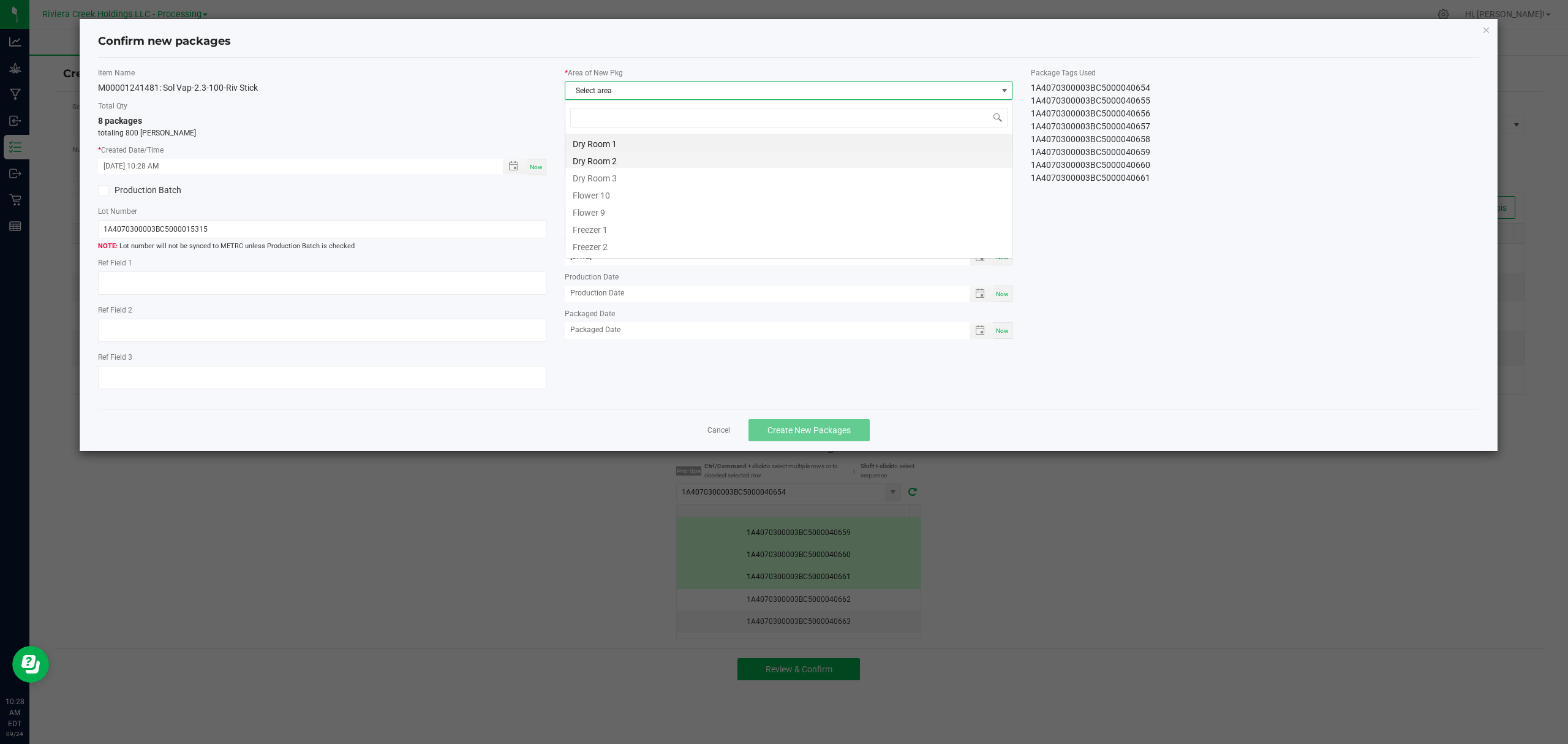
scroll to position [19, 448]
click at [653, 185] on li "Flower 10" at bounding box center [789, 193] width 448 height 17
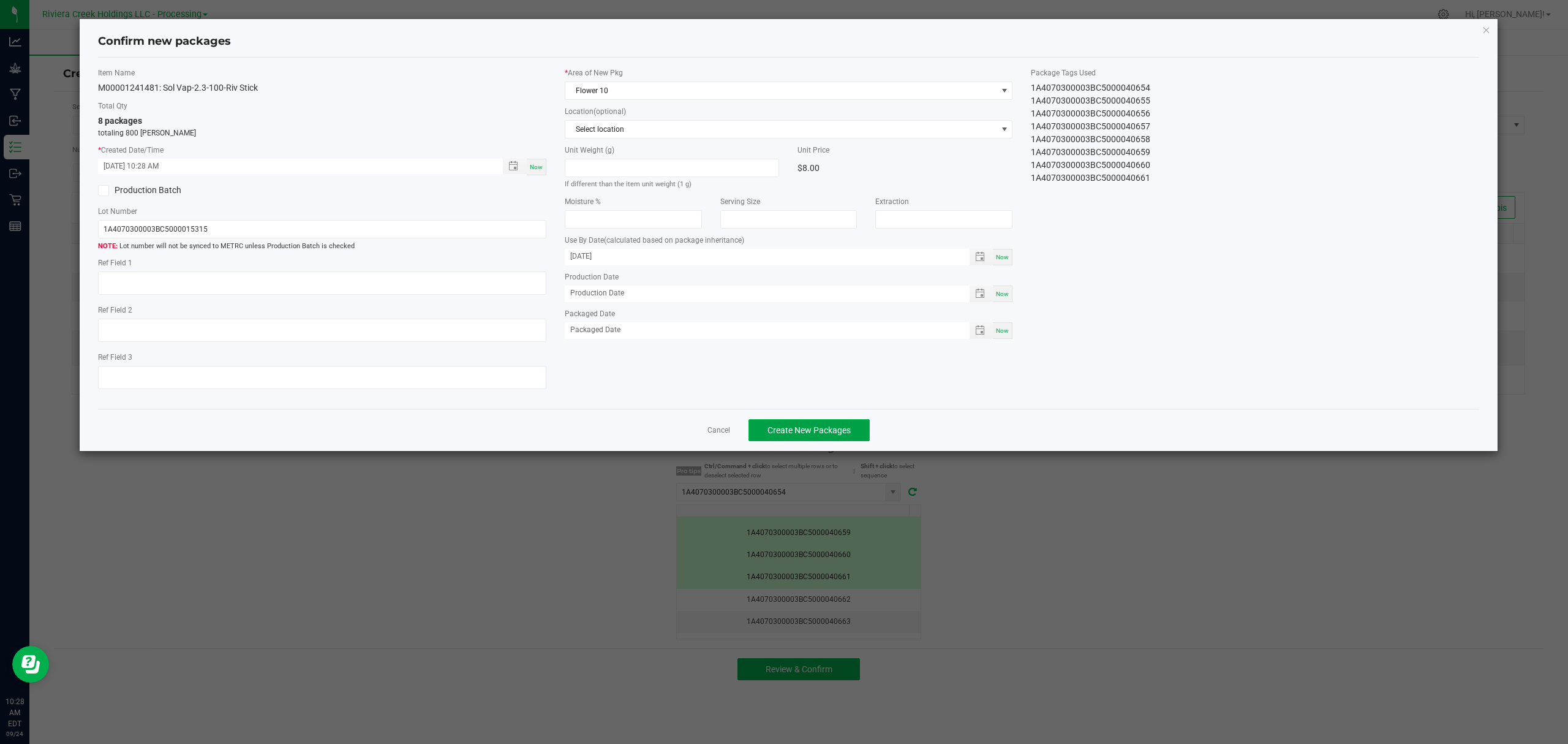
click at [836, 435] on span "Create New Packages" at bounding box center [809, 430] width 83 height 10
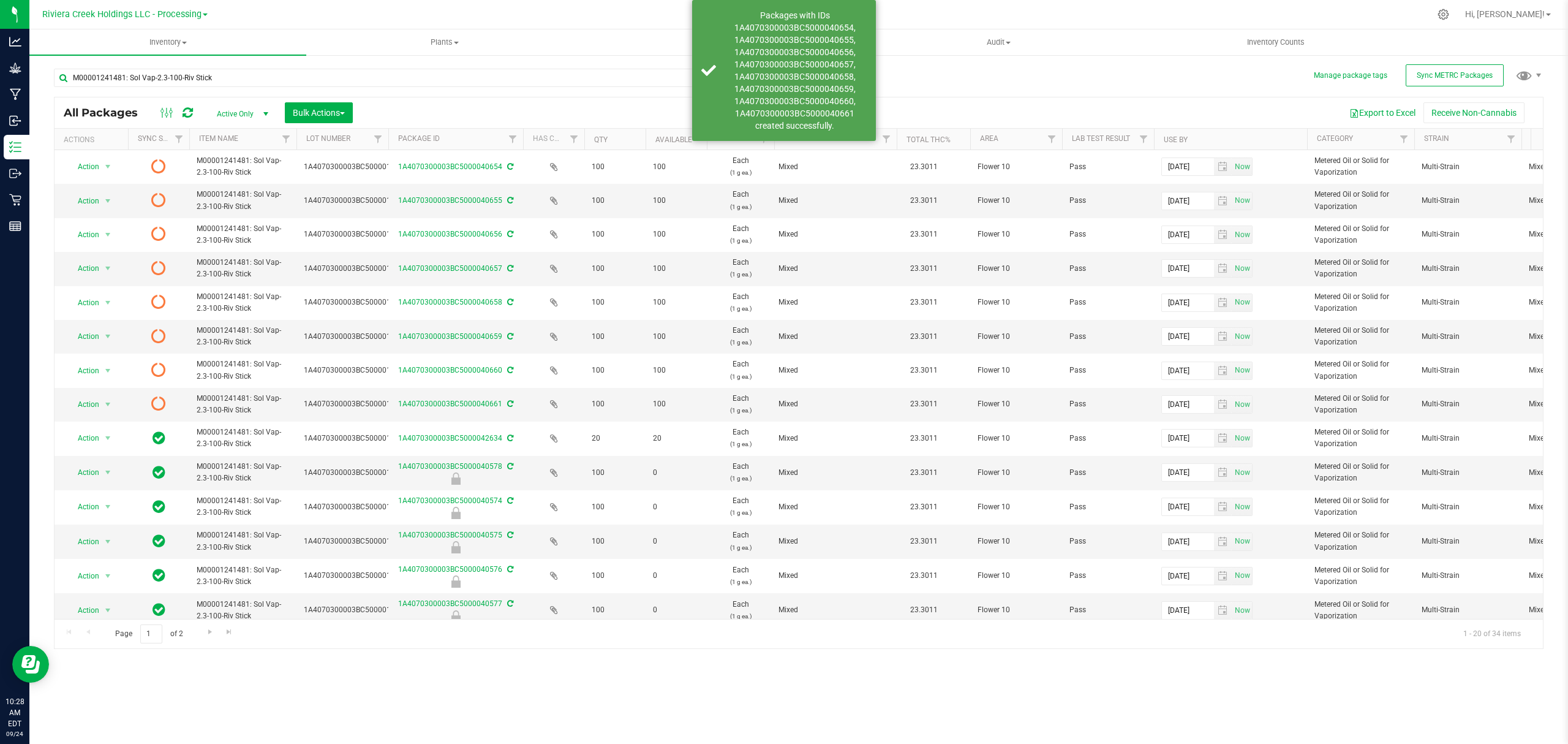
click at [187, 116] on icon at bounding box center [187, 113] width 11 height 12
click at [187, 113] on icon at bounding box center [187, 113] width 11 height 12
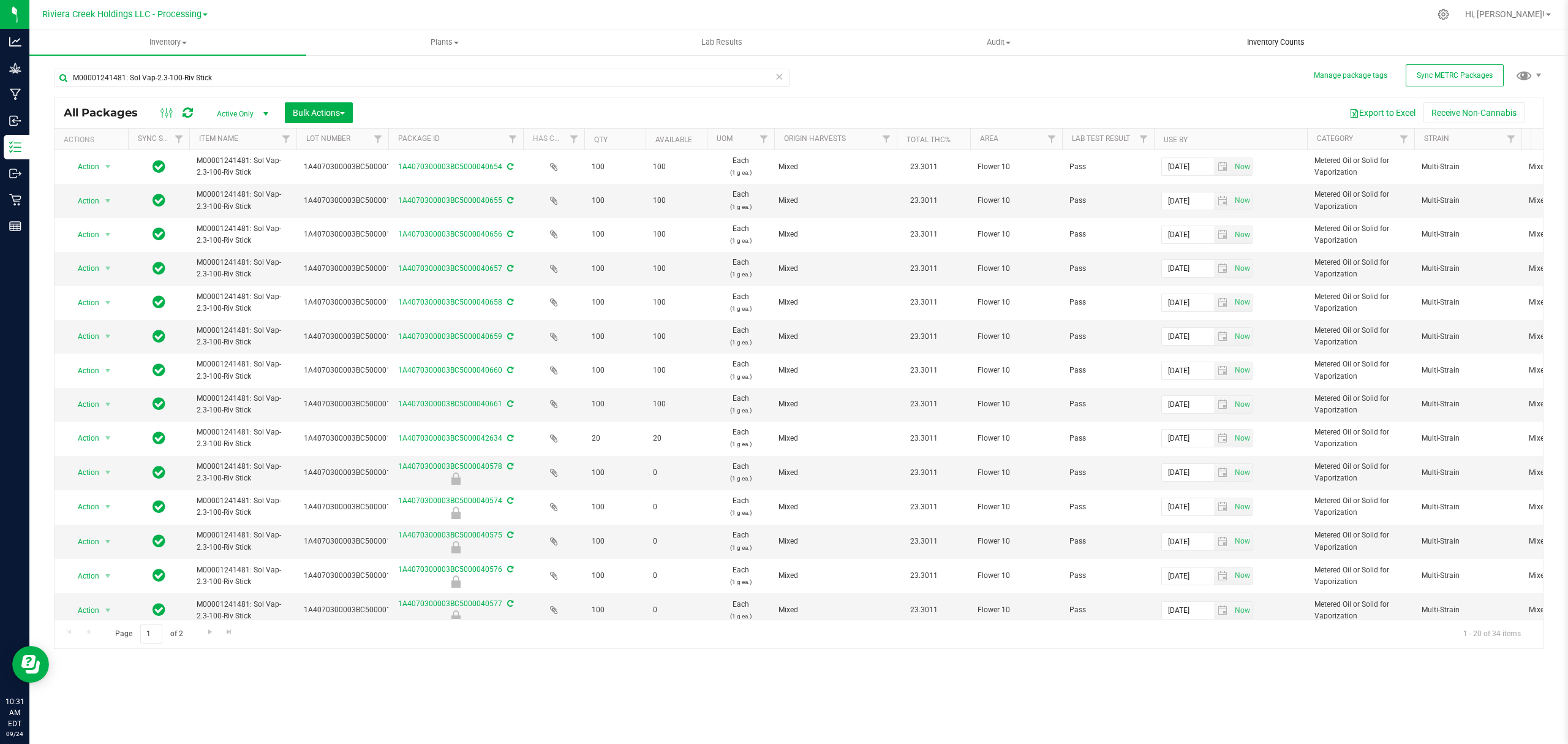
click at [1282, 40] on span "Inventory Counts" at bounding box center [1277, 42] width 91 height 11
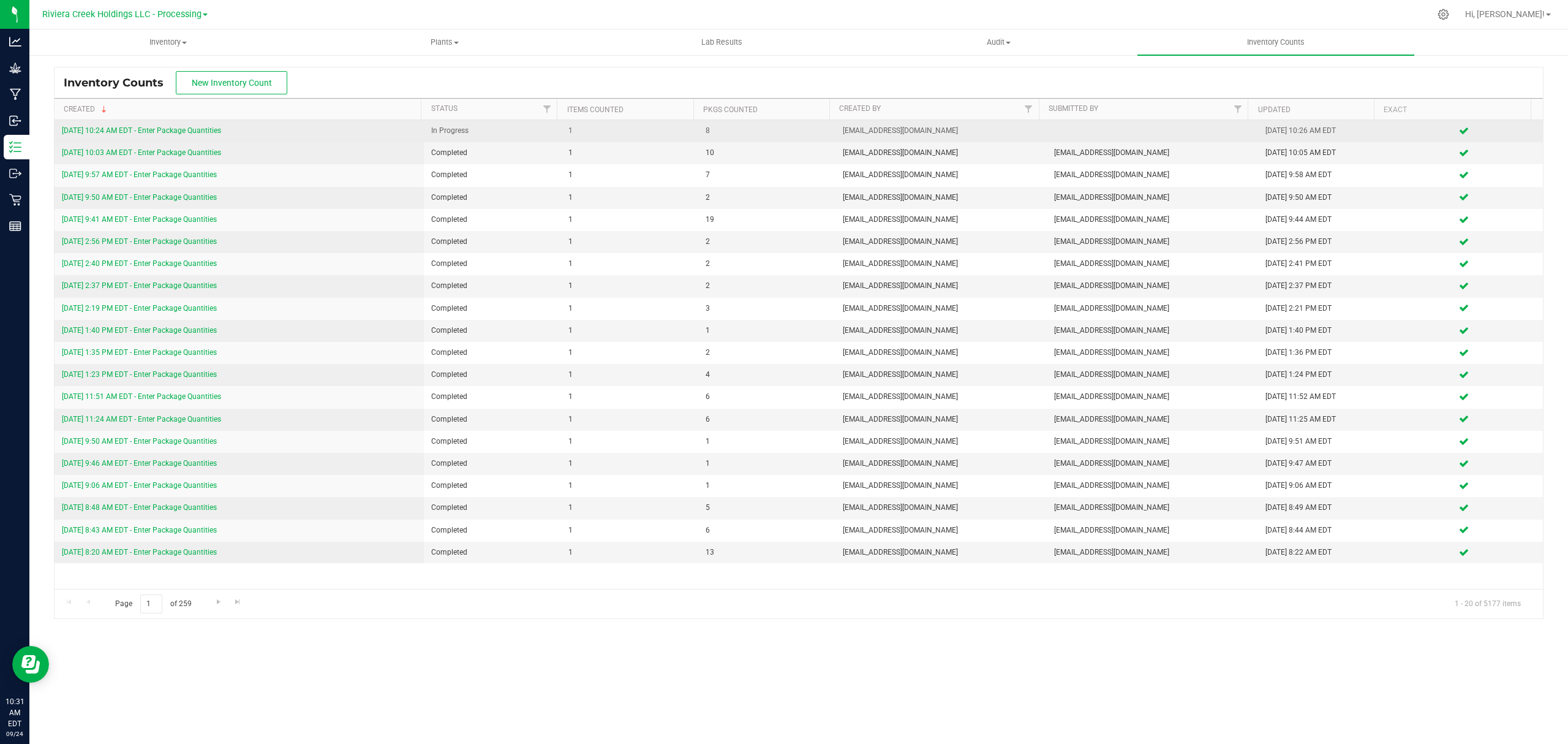
click at [193, 131] on link "9/24/25 10:24 AM EDT - Enter Package Quantities" at bounding box center [141, 130] width 159 height 9
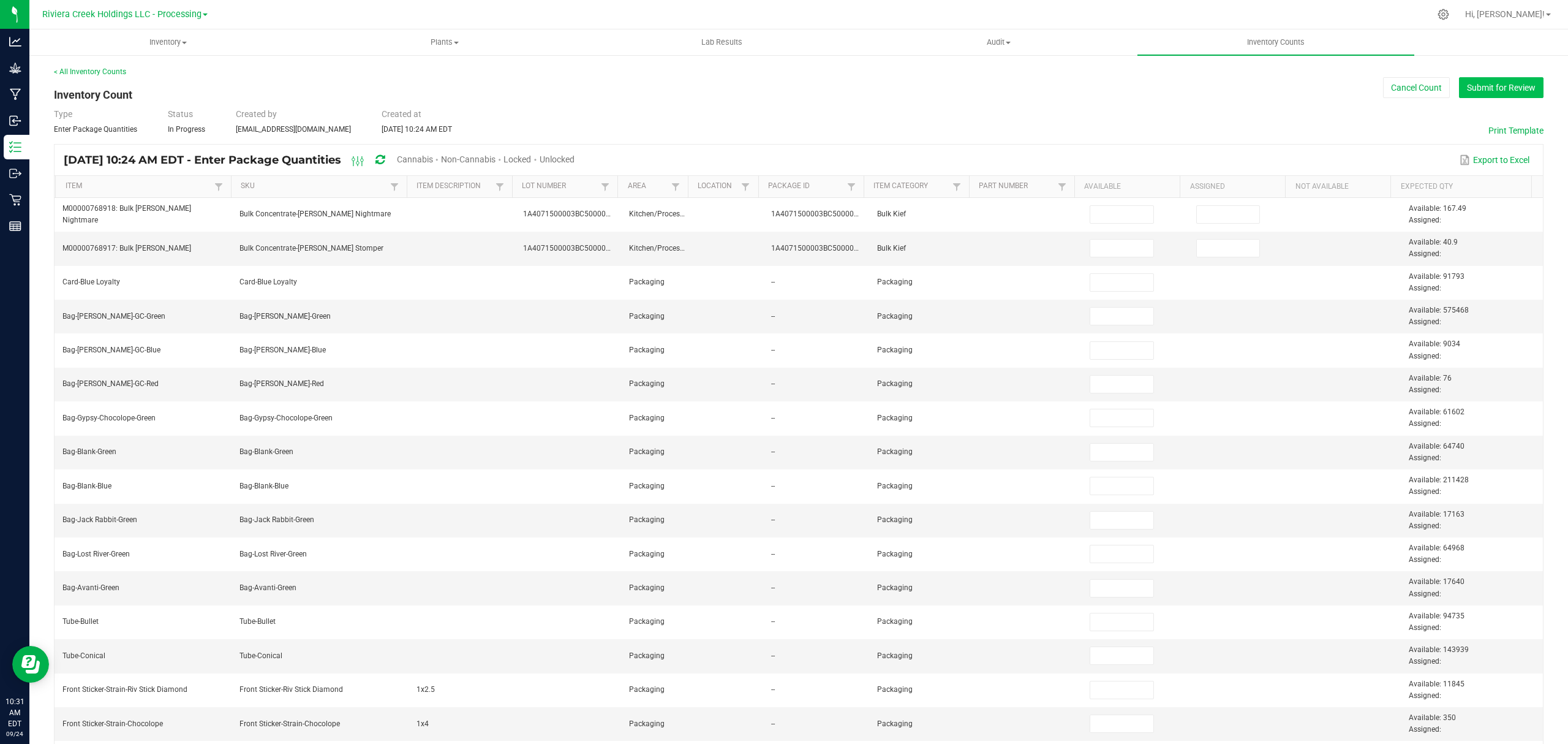
click at [1508, 84] on button "Submit for Review" at bounding box center [1501, 87] width 84 height 21
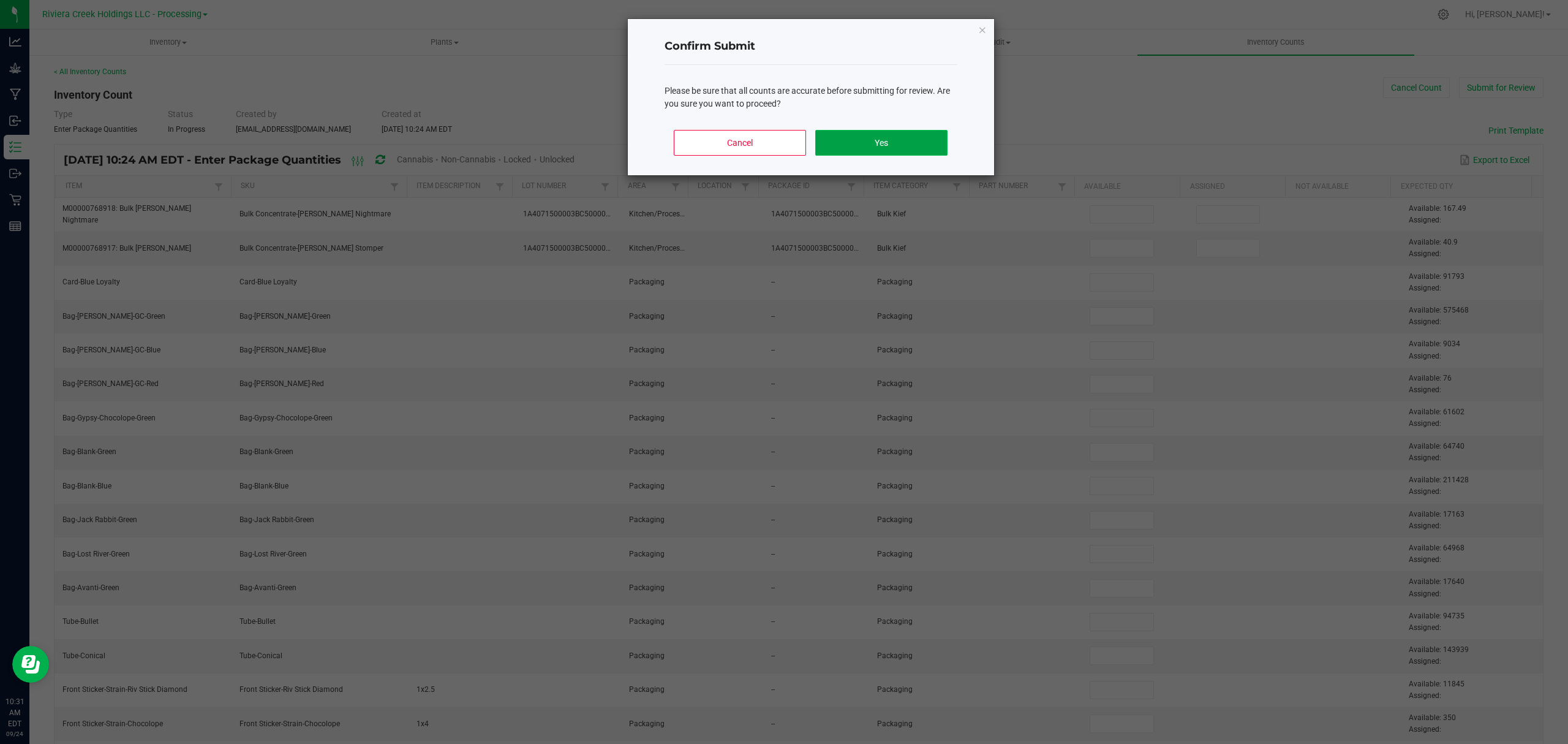
click at [914, 141] on button "Yes" at bounding box center [881, 143] width 132 height 26
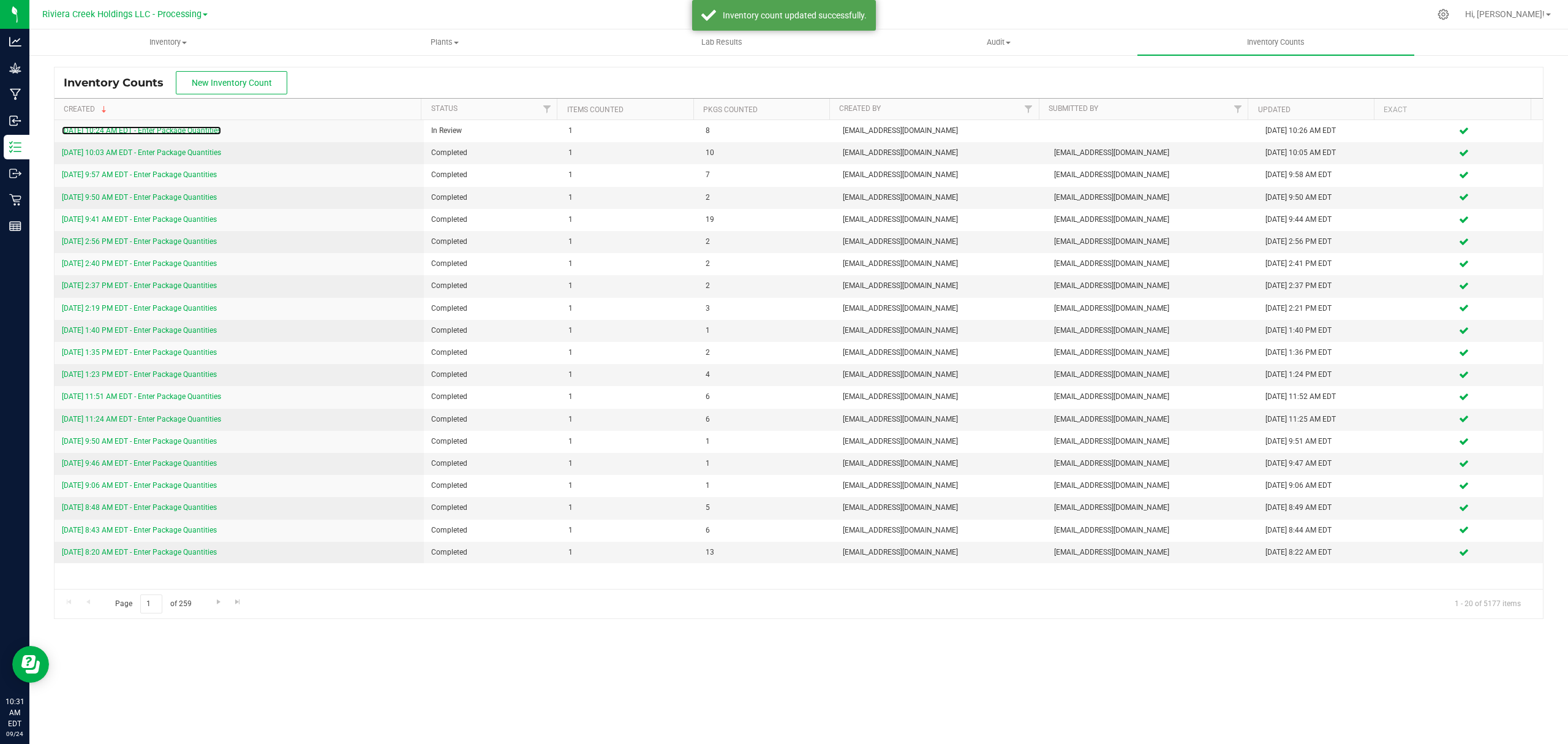
click at [169, 134] on link "9/24/25 10:24 AM EDT - Enter Package Quantities" at bounding box center [141, 130] width 159 height 9
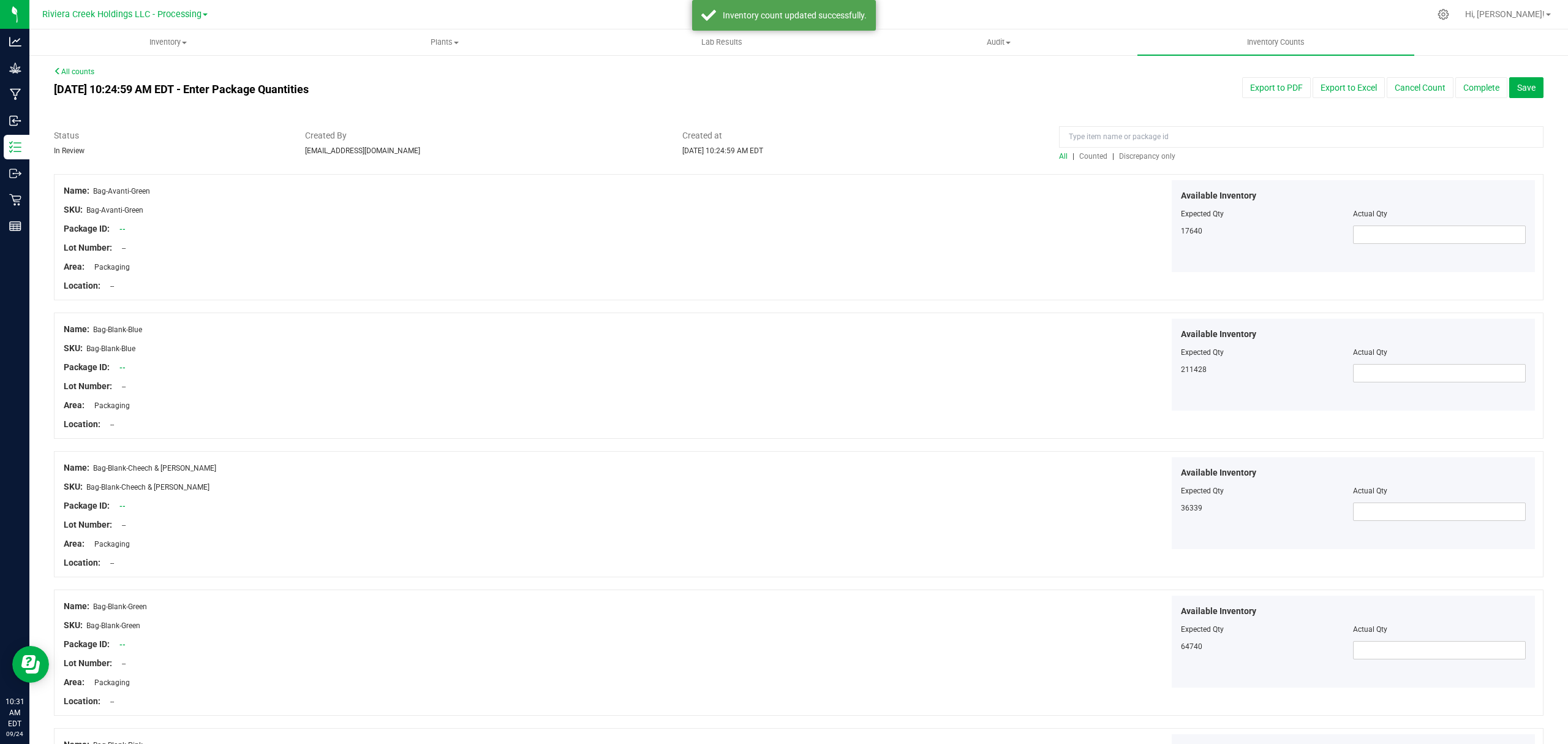
click at [1084, 155] on span "Counted" at bounding box center [1094, 156] width 28 height 9
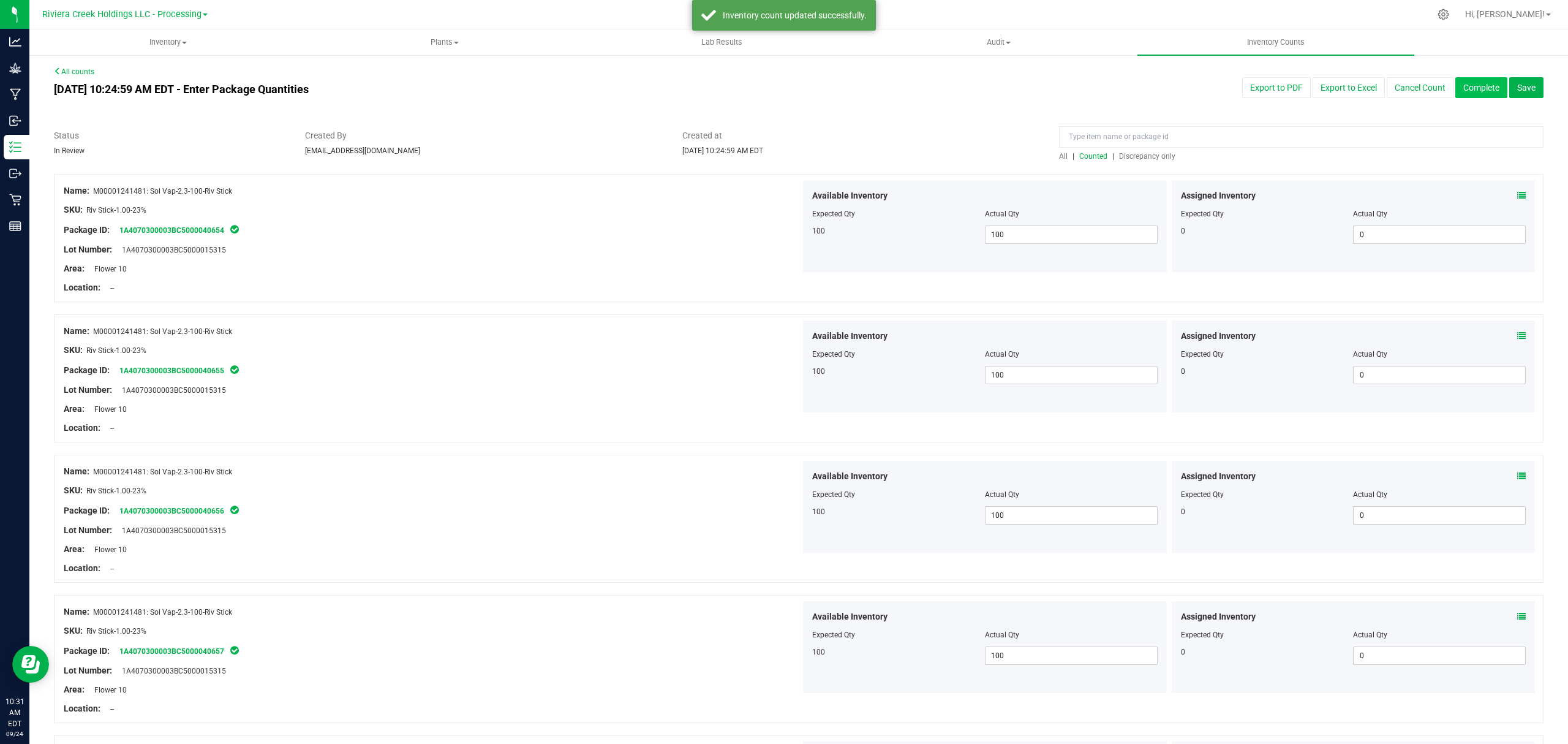
click at [1456, 86] on button "Complete" at bounding box center [1482, 87] width 52 height 21
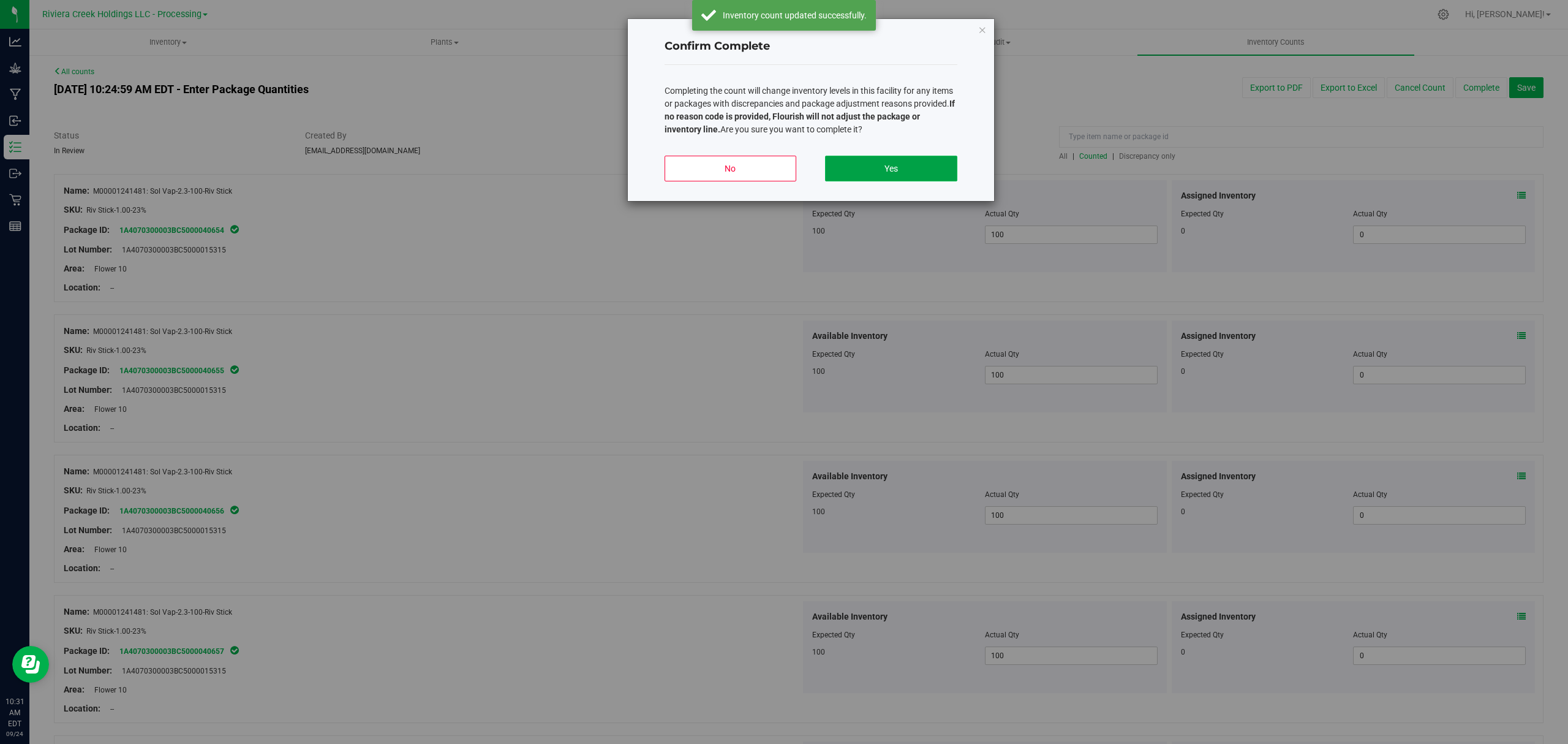
click at [879, 164] on button "Yes" at bounding box center [890, 168] width 132 height 26
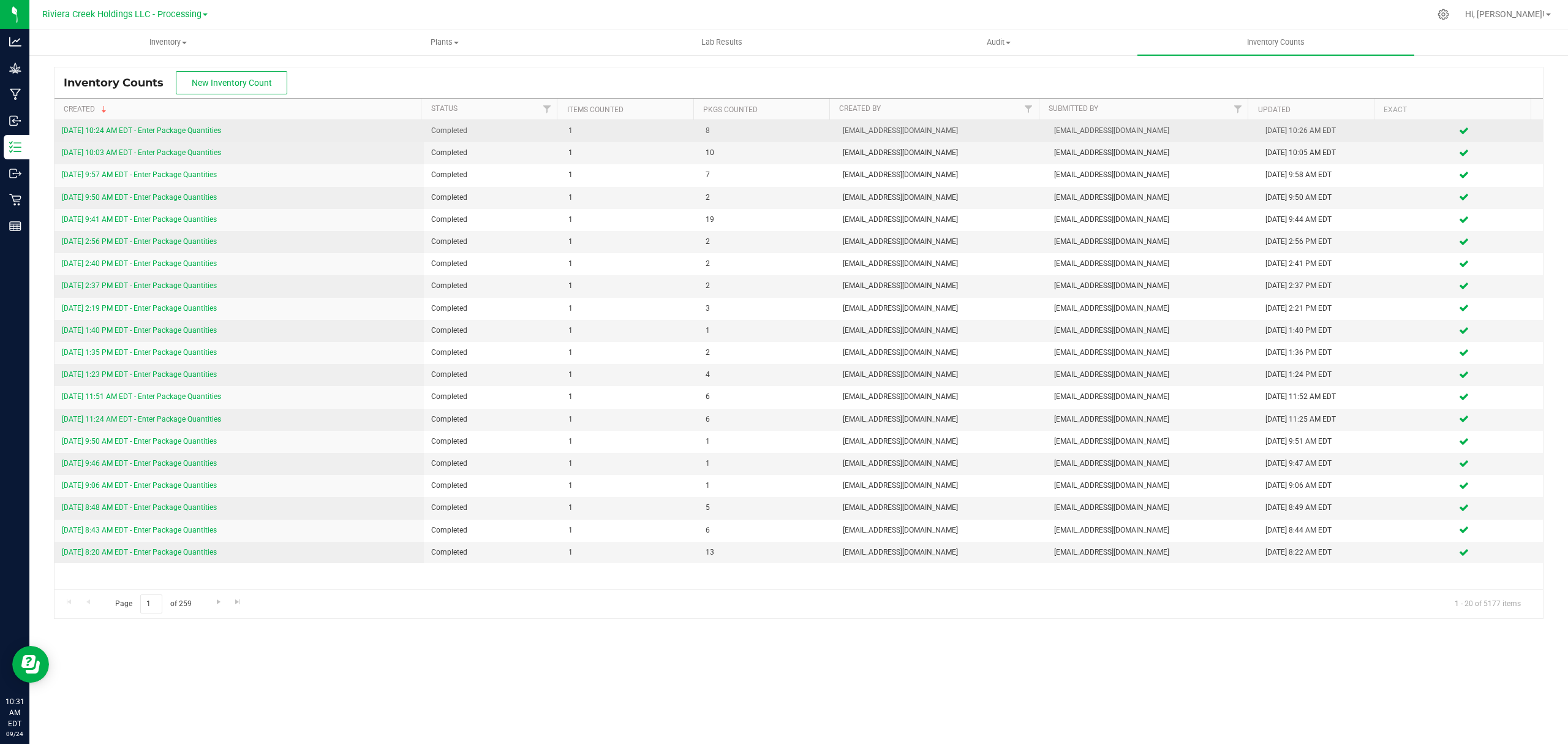
click at [197, 133] on link "9/24/25 10:24 AM EDT - Enter Package Quantities" at bounding box center [141, 130] width 159 height 9
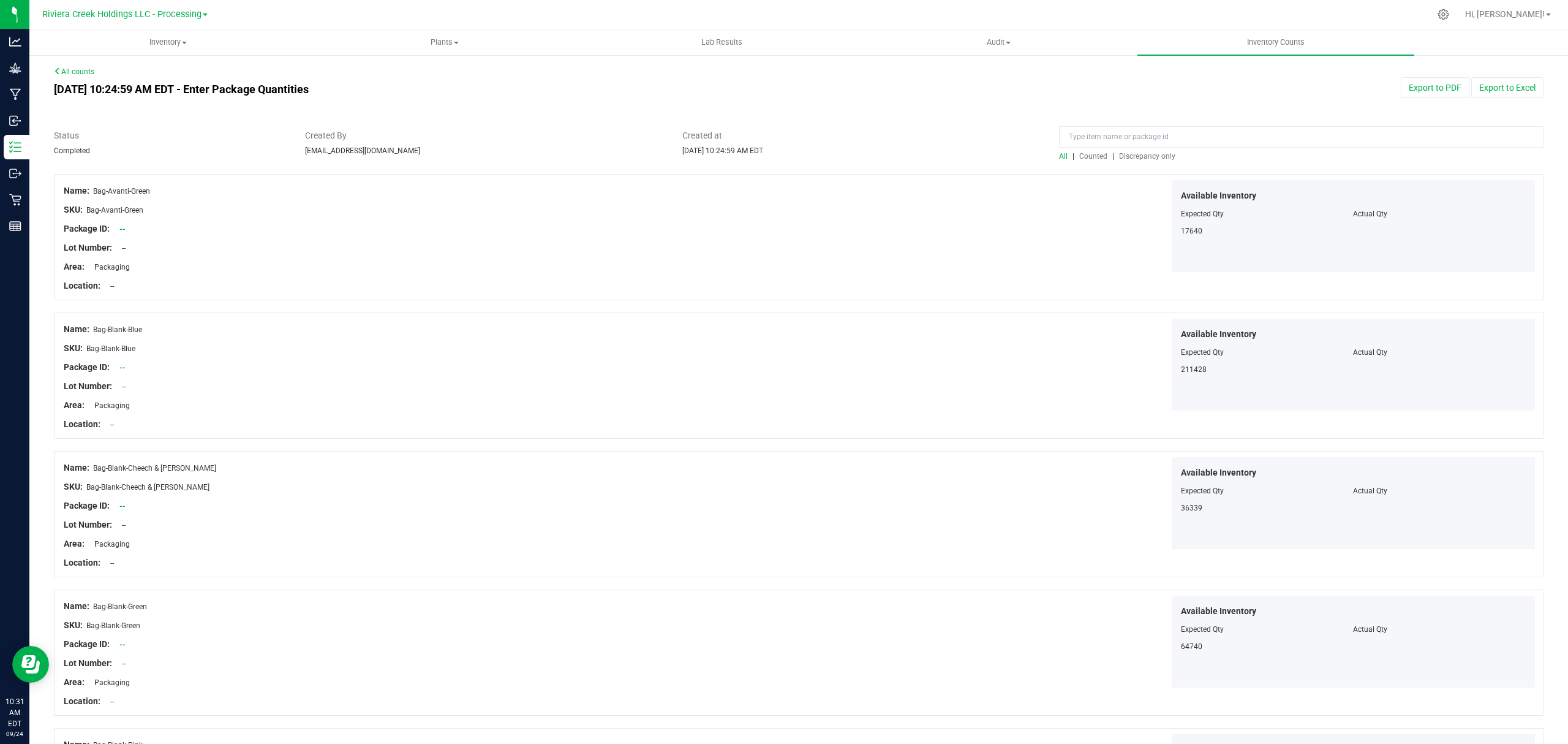
click at [1089, 156] on span "Counted" at bounding box center [1094, 156] width 28 height 9
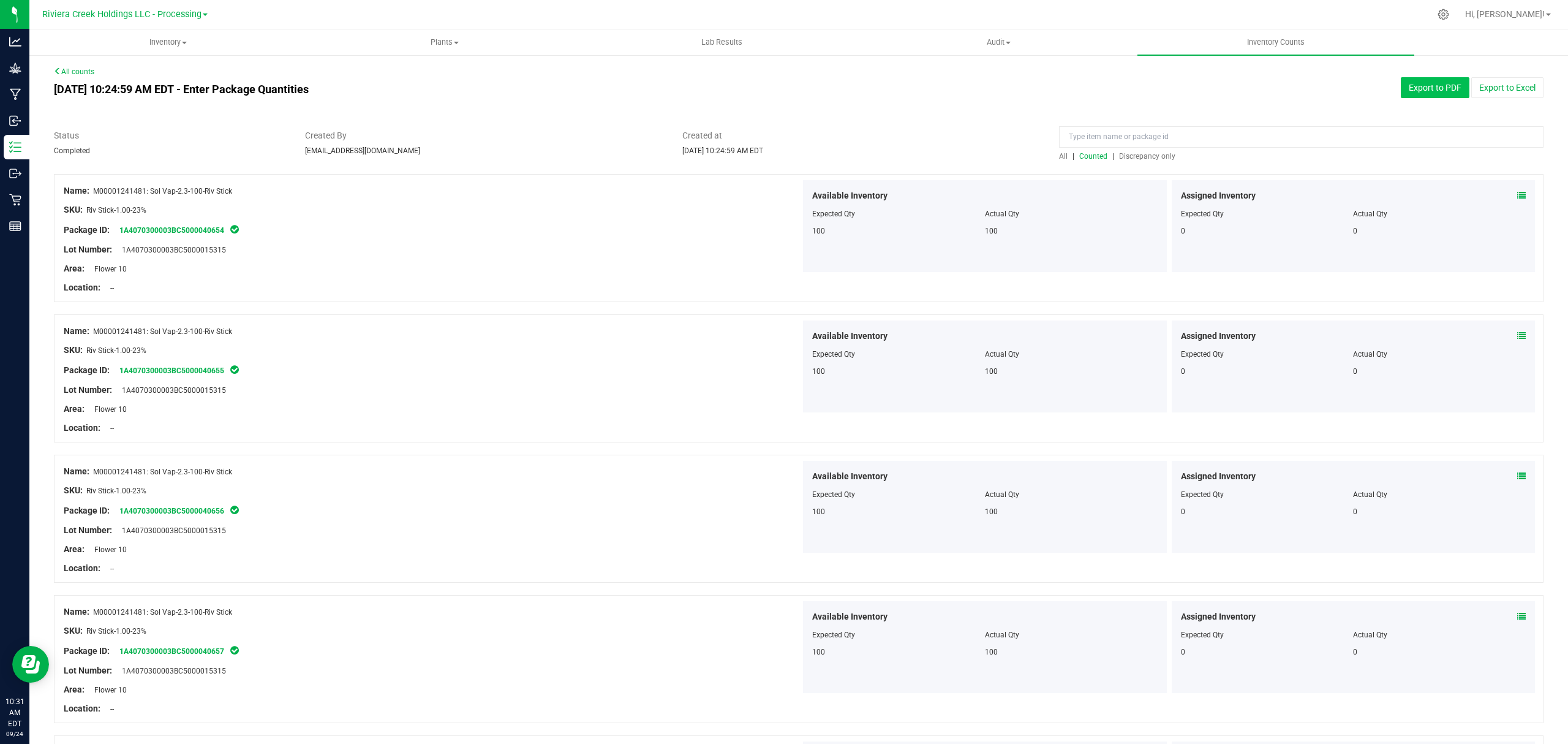
click at [1435, 84] on button "Export to PDF" at bounding box center [1435, 87] width 68 height 21
click at [170, 45] on span "Inventory" at bounding box center [167, 42] width 275 height 11
click at [123, 72] on li "All packages" at bounding box center [168, 73] width 277 height 15
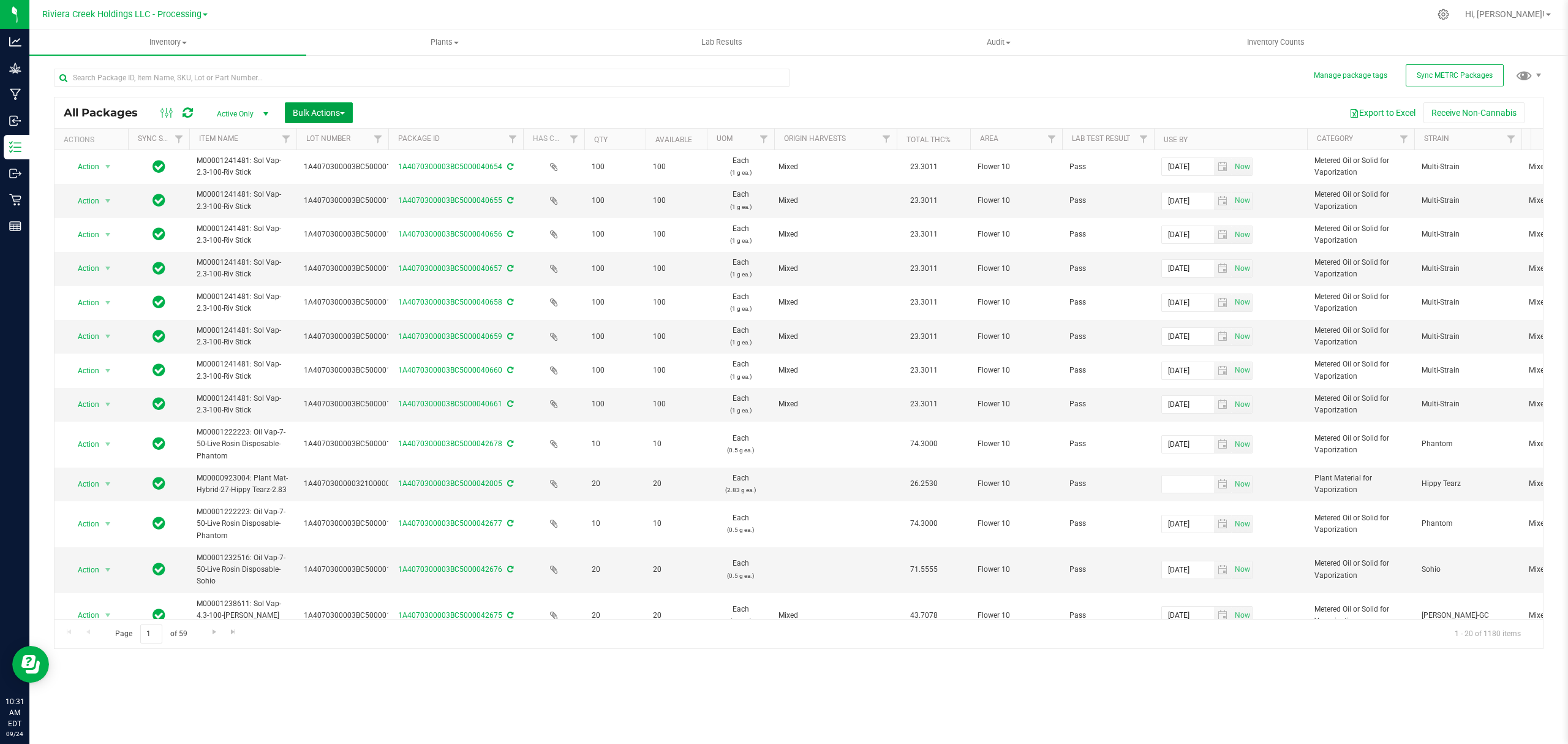
click at [316, 110] on span "Bulk Actions" at bounding box center [319, 113] width 52 height 10
click at [345, 231] on span "Lock/Unlock packages" at bounding box center [334, 231] width 84 height 10
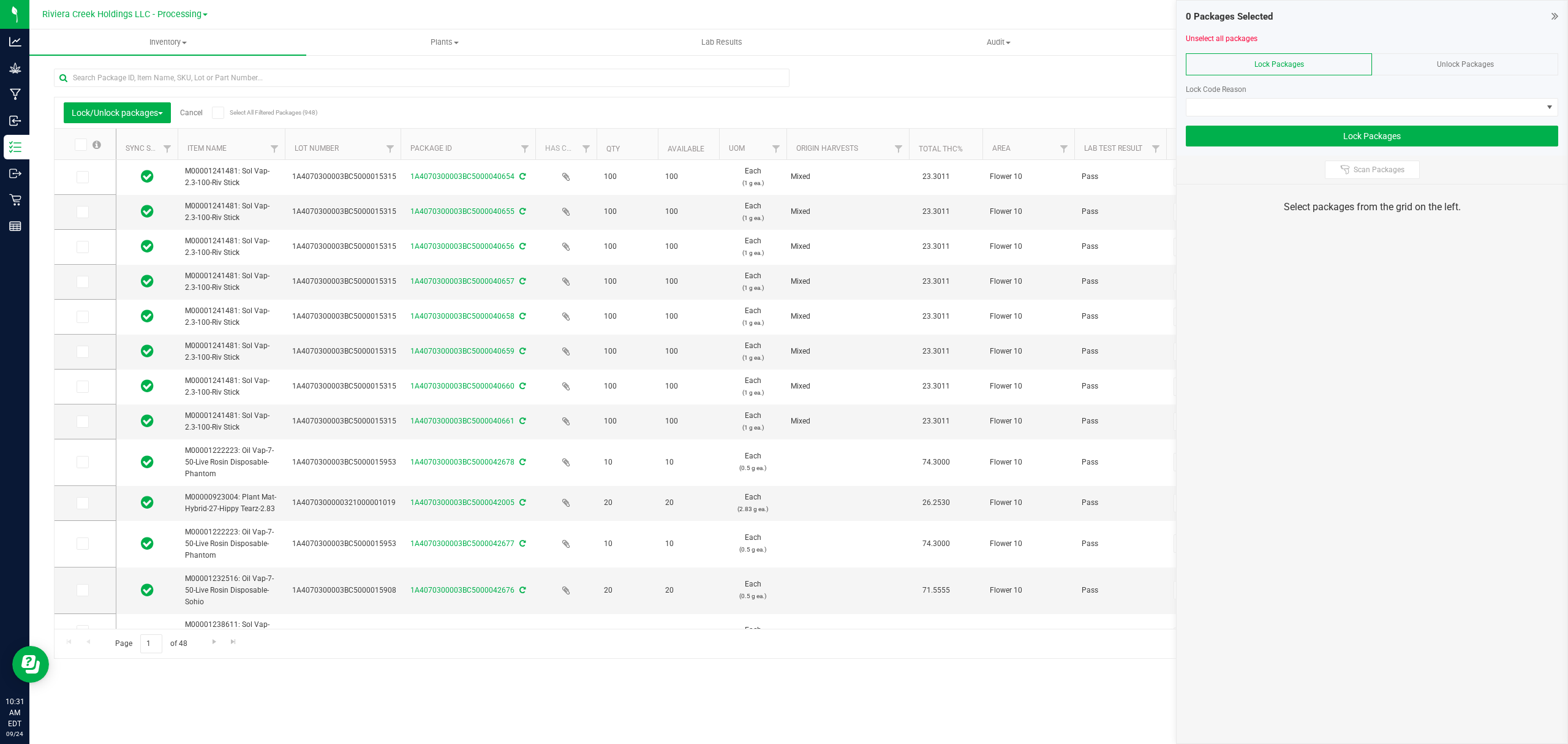
drag, startPoint x: 375, startPoint y: 147, endPoint x: 402, endPoint y: 147, distance: 27.0
click at [89, 174] on label at bounding box center [85, 177] width 18 height 12
click at [0, 0] on input "checkbox" at bounding box center [0, 0] width 0 height 0
click at [89, 216] on label at bounding box center [85, 212] width 18 height 12
click at [0, 0] on input "checkbox" at bounding box center [0, 0] width 0 height 0
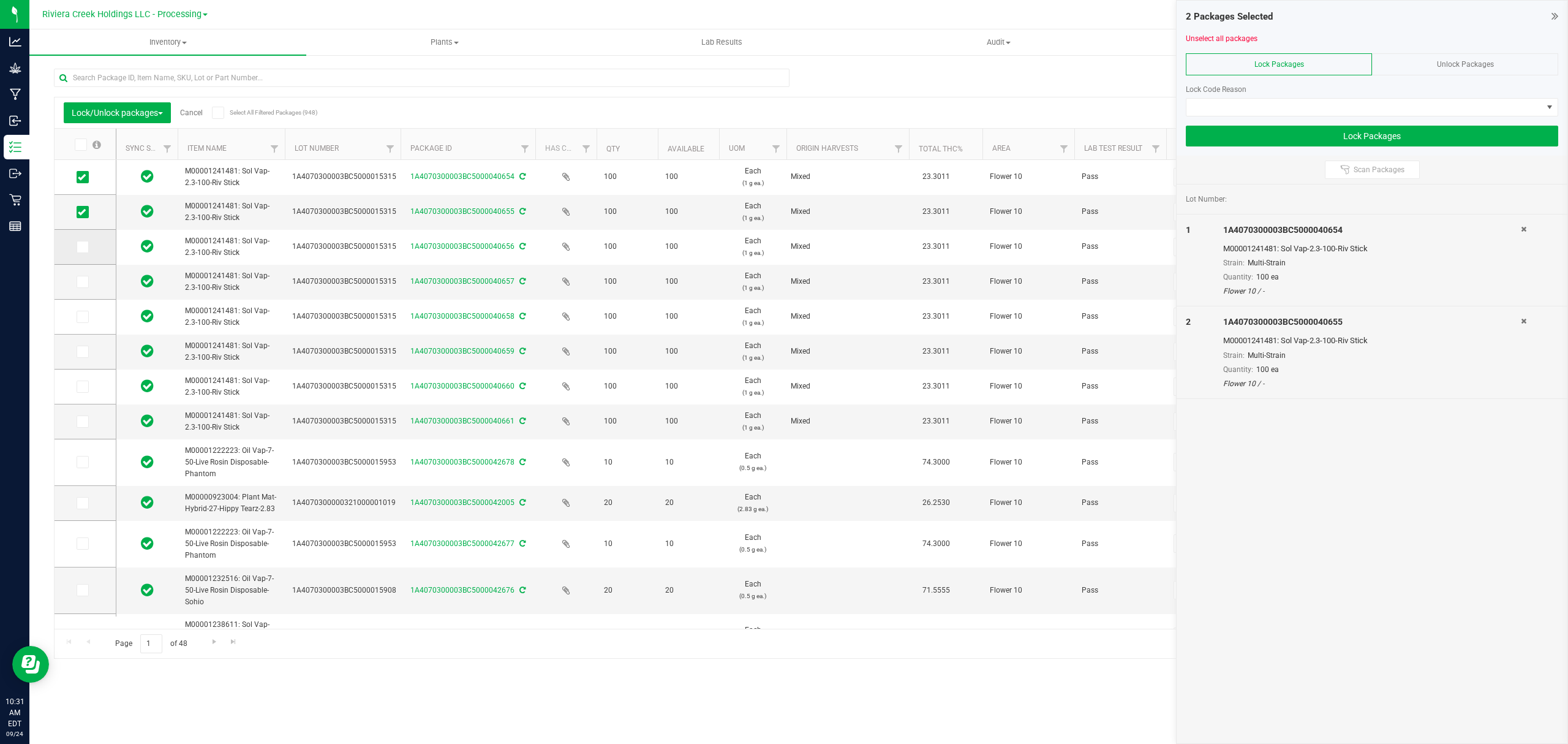
click at [81, 247] on icon at bounding box center [82, 247] width 8 height 0
click at [0, 0] on input "checkbox" at bounding box center [0, 0] width 0 height 0
click at [82, 282] on icon at bounding box center [82, 282] width 8 height 0
click at [0, 0] on input "checkbox" at bounding box center [0, 0] width 0 height 0
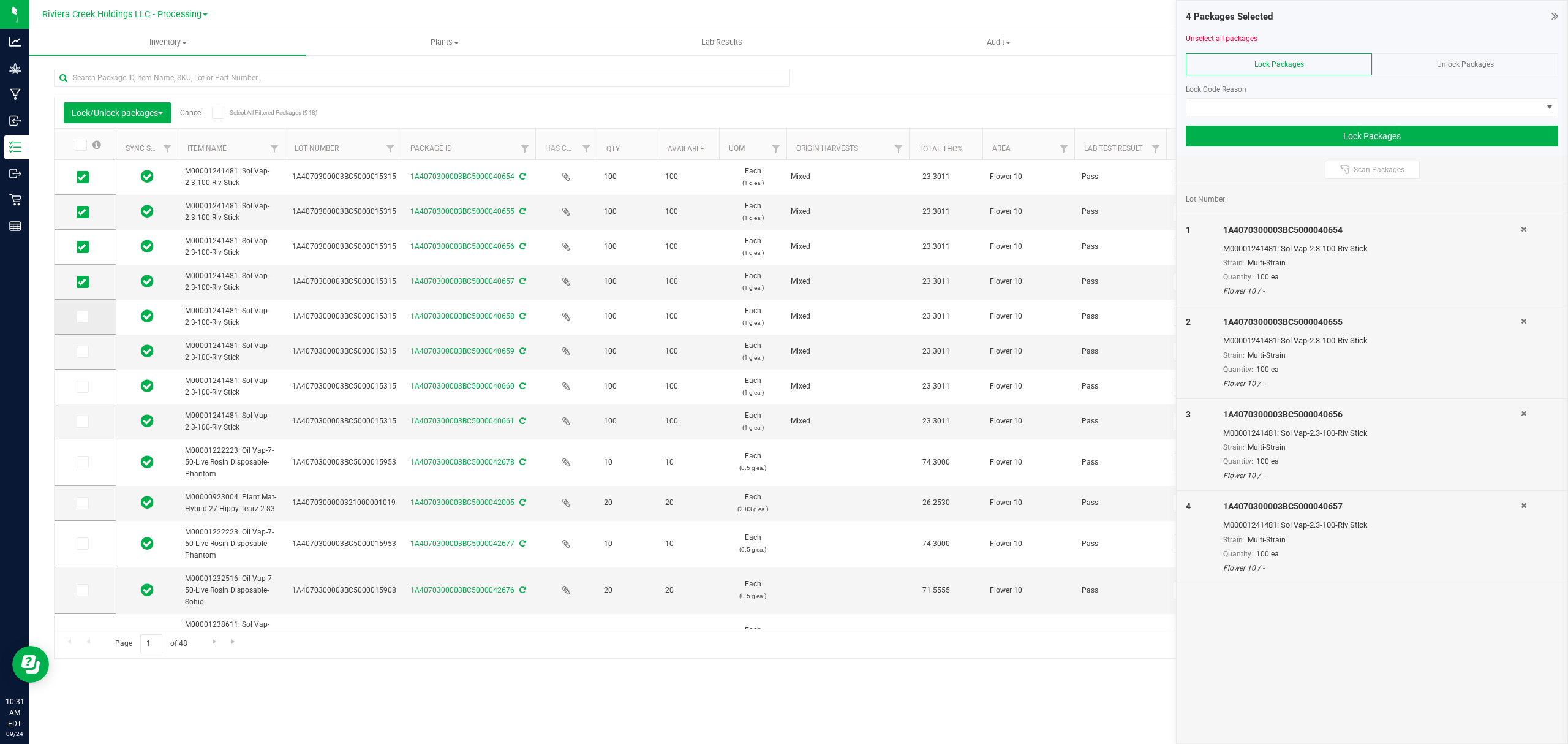
click at [83, 317] on icon at bounding box center [82, 317] width 8 height 0
click at [0, 0] on input "checkbox" at bounding box center [0, 0] width 0 height 0
click at [83, 352] on icon at bounding box center [82, 352] width 8 height 0
click at [0, 0] on input "checkbox" at bounding box center [0, 0] width 0 height 0
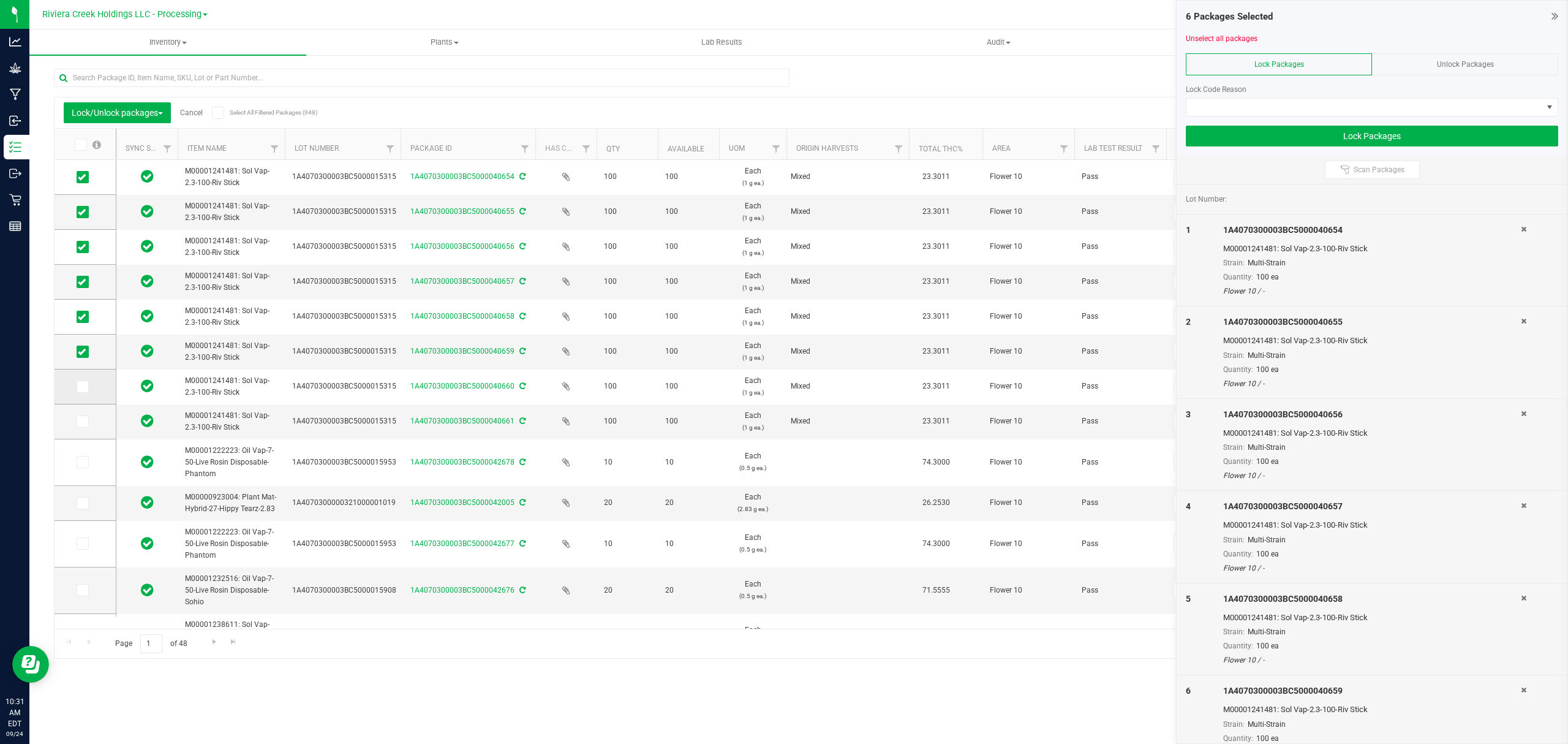
click at [84, 386] on icon at bounding box center [82, 386] width 8 height 0
click at [0, 0] on input "checkbox" at bounding box center [0, 0] width 0 height 0
click at [81, 426] on span at bounding box center [82, 421] width 12 height 12
click at [0, 0] on input "checkbox" at bounding box center [0, 0] width 0 height 0
click at [1228, 95] on div "Lock Code Reason" at bounding box center [1372, 95] width 372 height 42
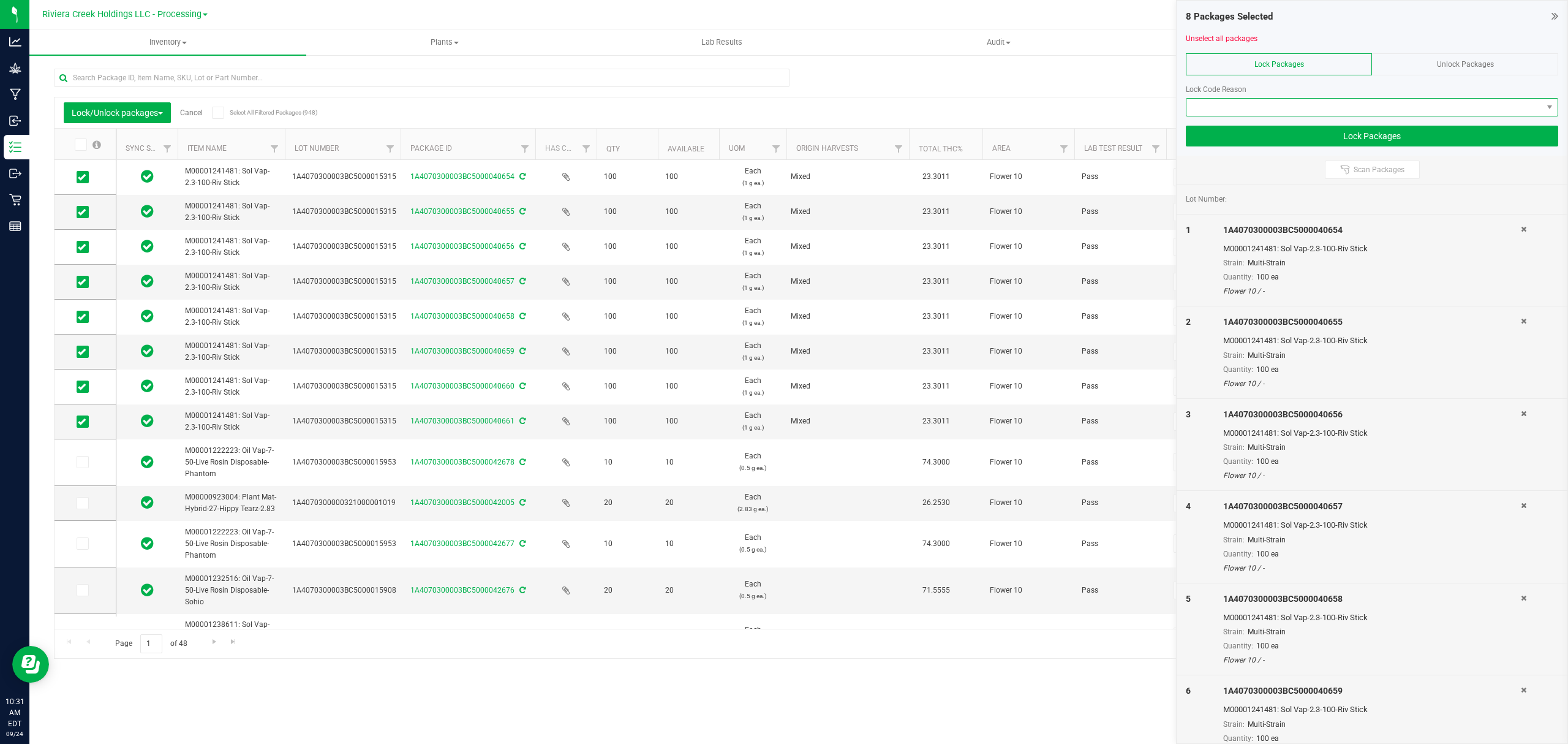
click at [1228, 102] on span at bounding box center [1364, 107] width 356 height 17
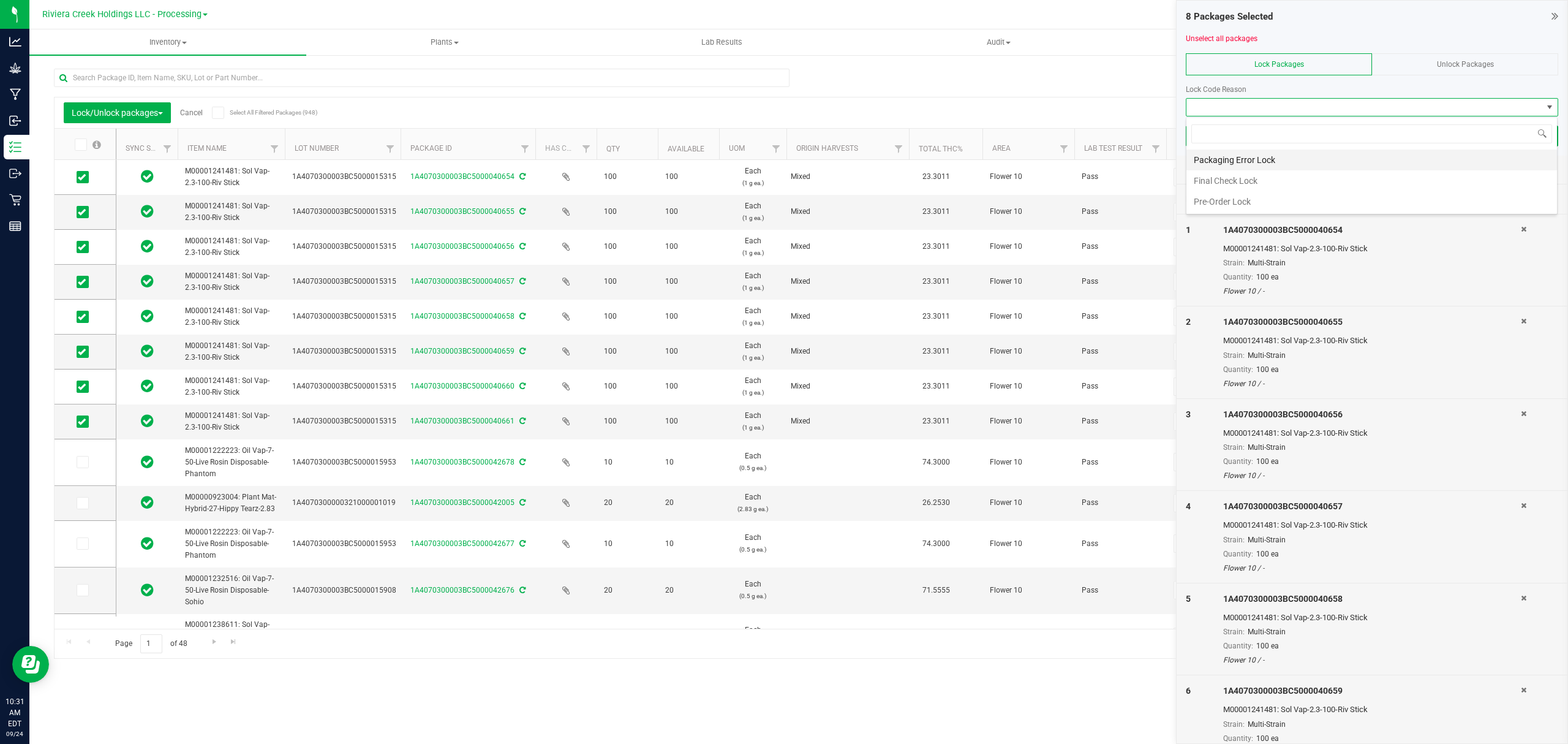
scroll to position [19, 371]
click at [1239, 182] on li "Final Check Lock" at bounding box center [1372, 180] width 370 height 21
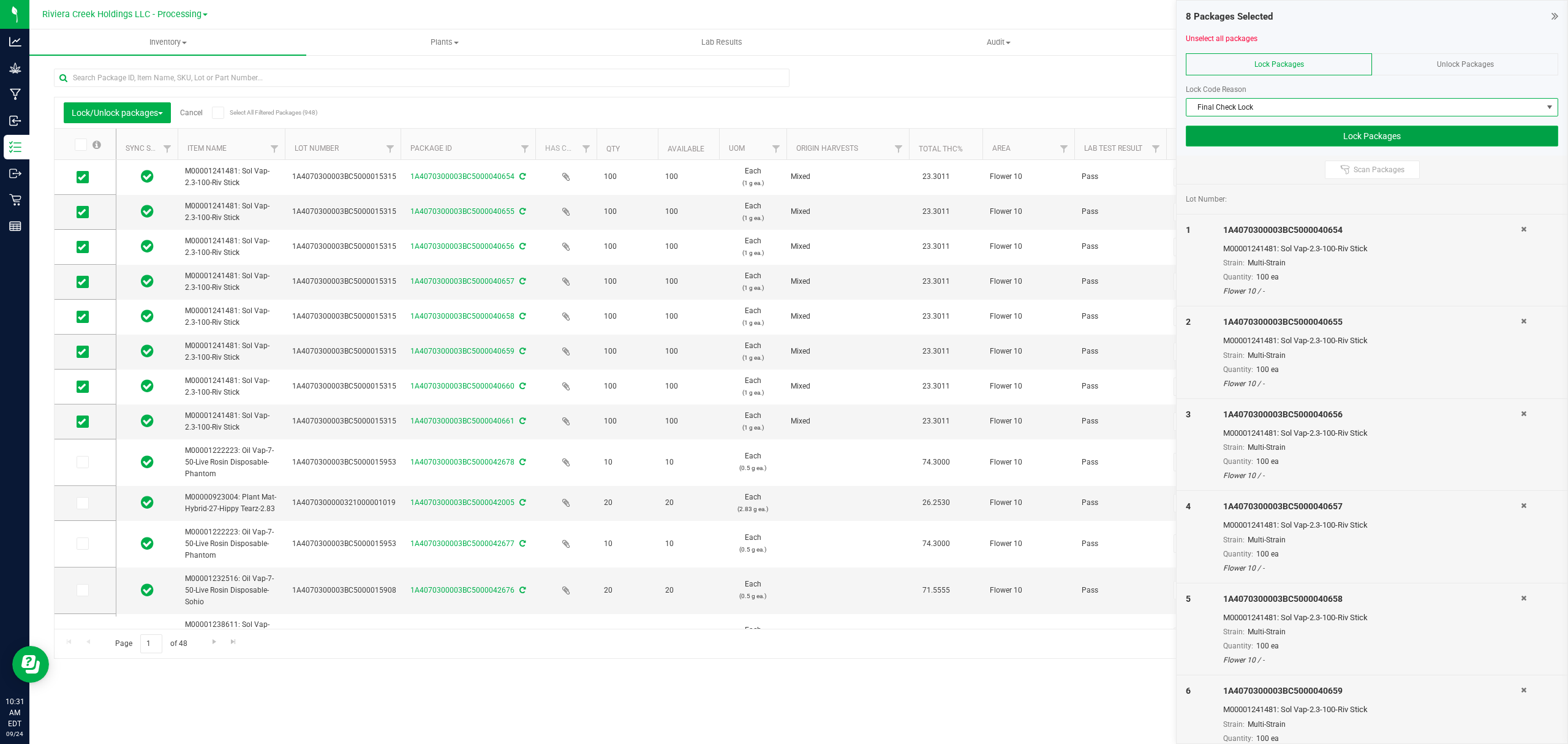
click at [1242, 141] on button "Lock Packages" at bounding box center [1372, 136] width 372 height 21
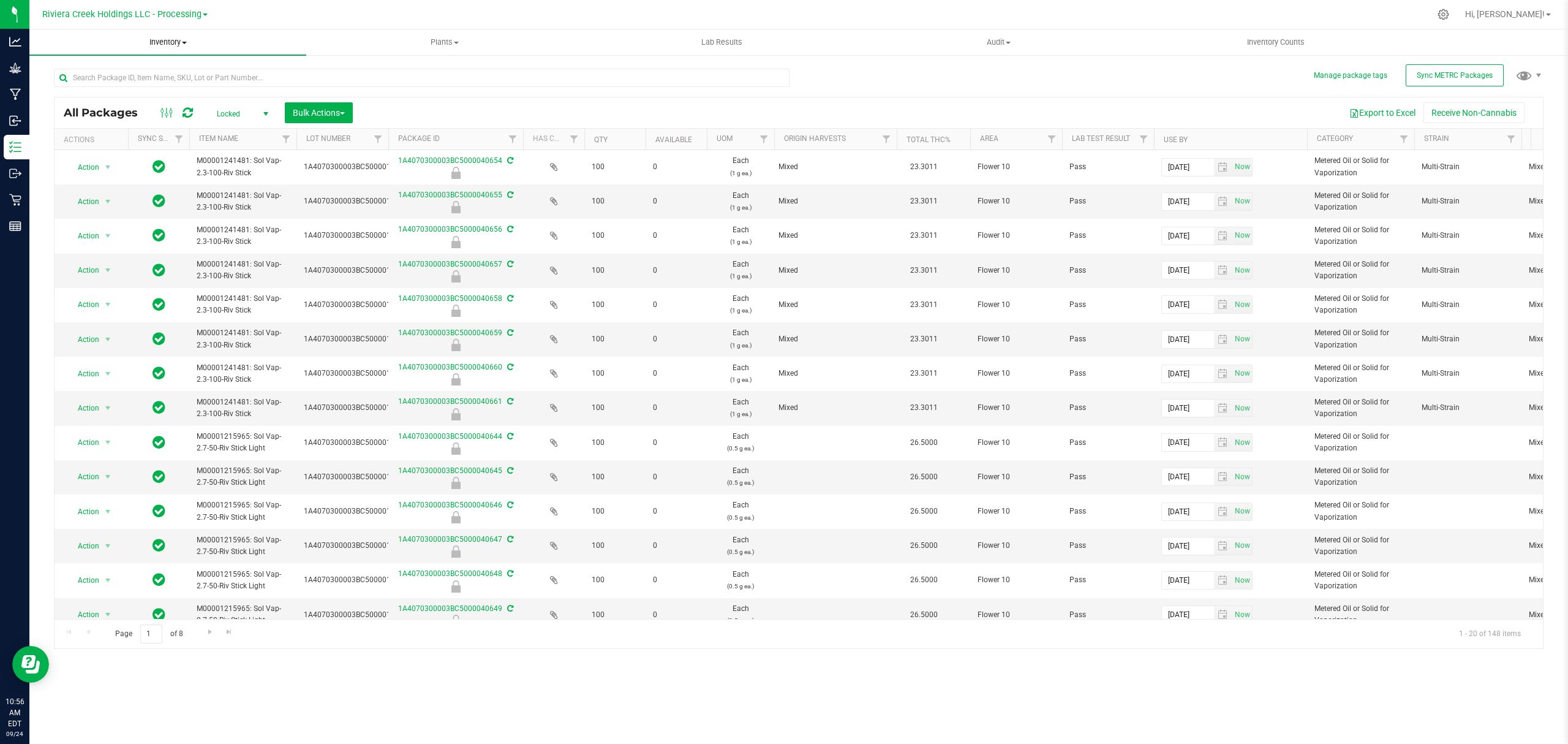
click at [163, 37] on span "Inventory" at bounding box center [168, 42] width 277 height 11
click at [118, 151] on span "From bill of materials" at bounding box center [85, 147] width 111 height 11
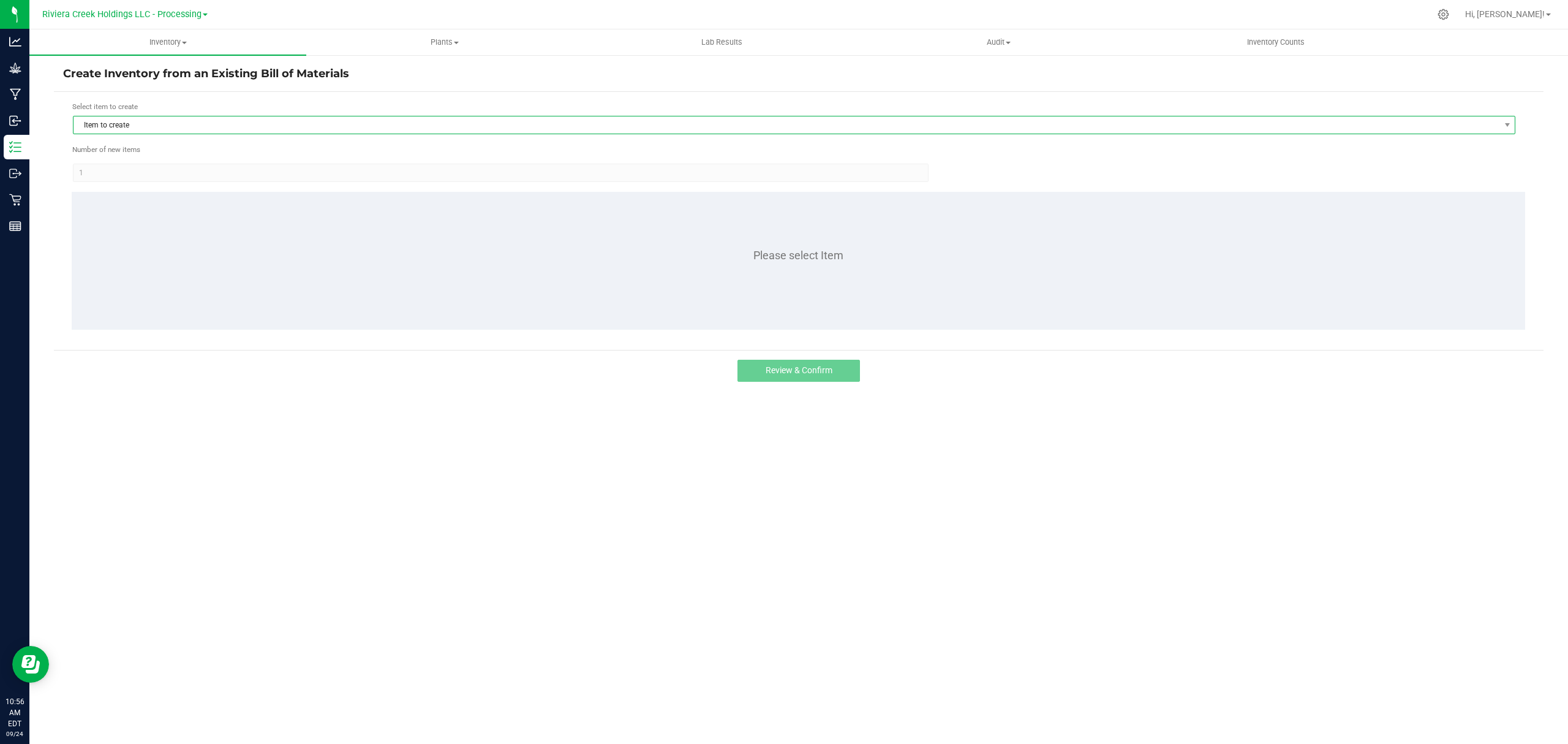
click at [172, 126] on span "Item to create" at bounding box center [786, 125] width 1426 height 17
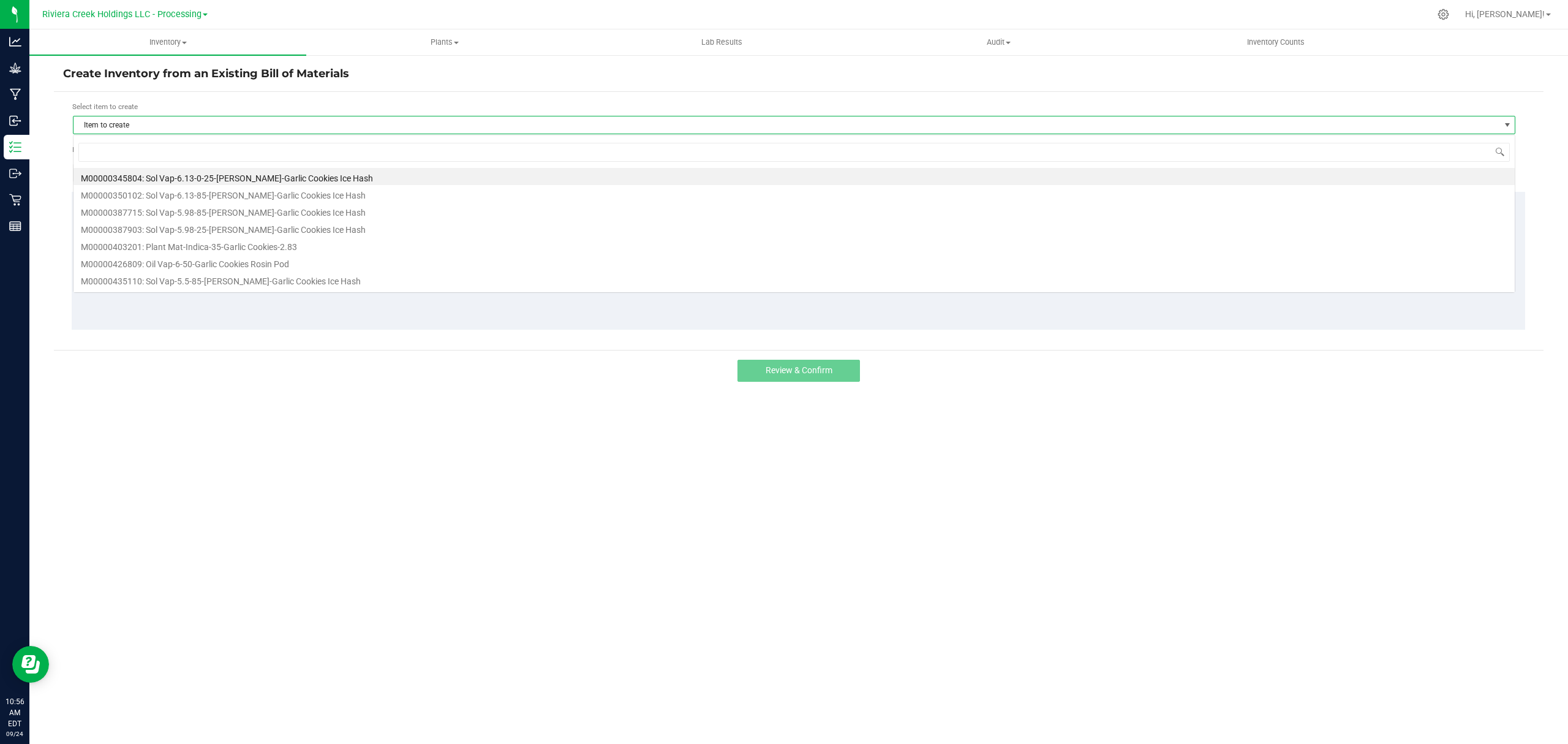
scroll to position [19, 1443]
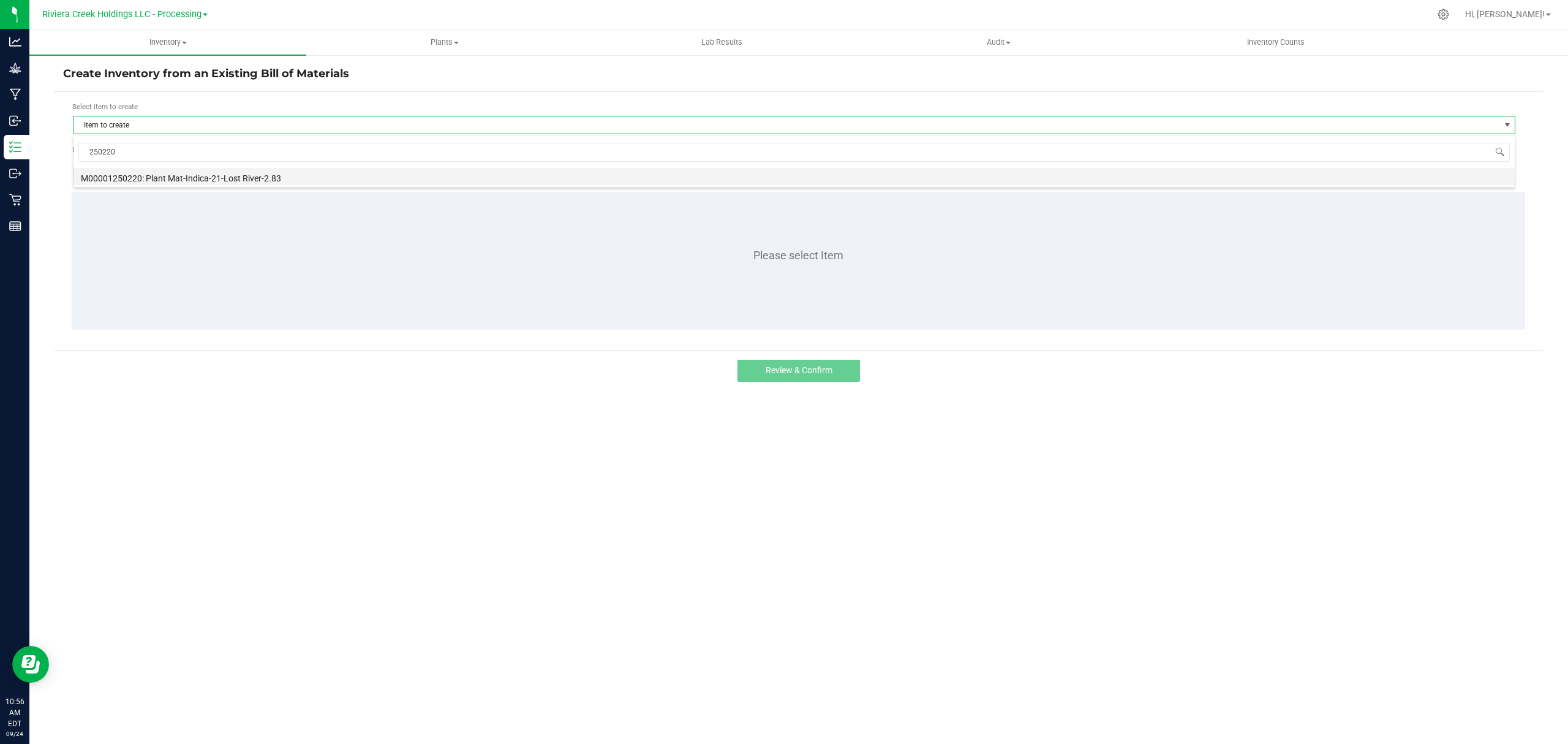
click at [177, 169] on li "M00001250220: Plant Mat-Indica-21-Lost River-2.83" at bounding box center [793, 175] width 1441 height 17
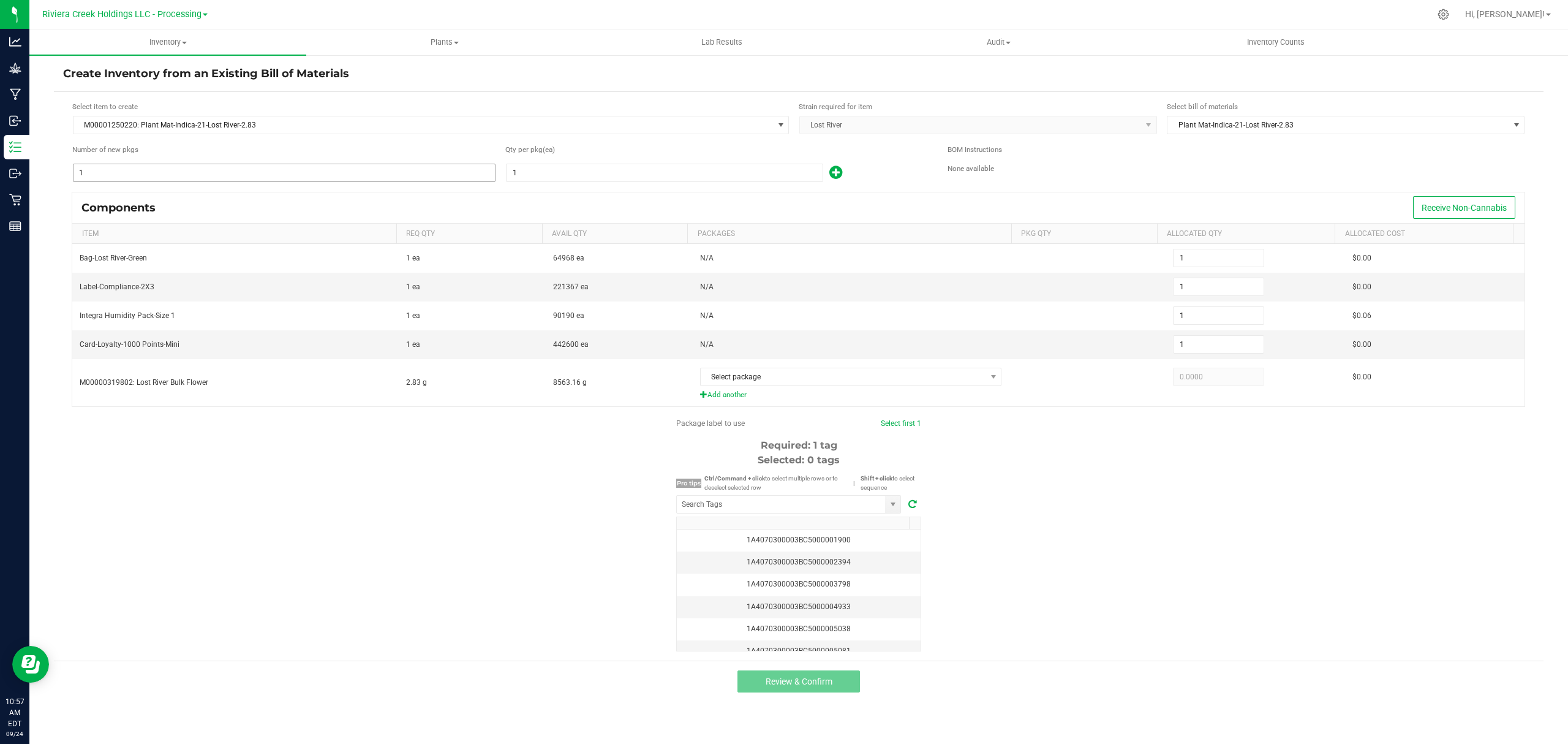
click at [164, 172] on input "1" at bounding box center [284, 172] width 422 height 17
click at [583, 165] on input "1" at bounding box center [665, 172] width 316 height 17
click at [836, 174] on icon at bounding box center [835, 171] width 13 height 15
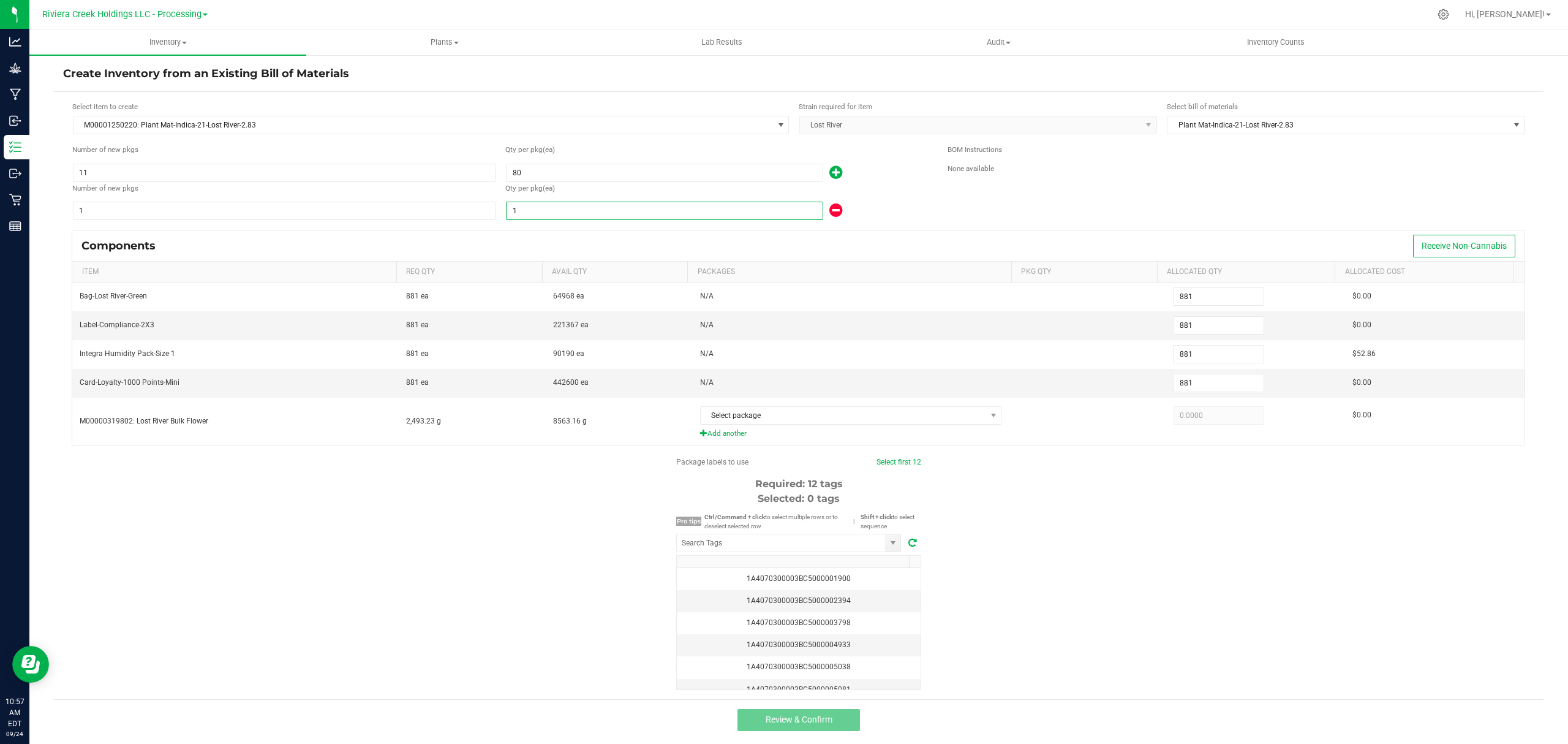
click at [627, 218] on input "1" at bounding box center [665, 210] width 316 height 17
click at [900, 195] on div "Qty per pkg (ea)" at bounding box center [717, 189] width 424 height 15
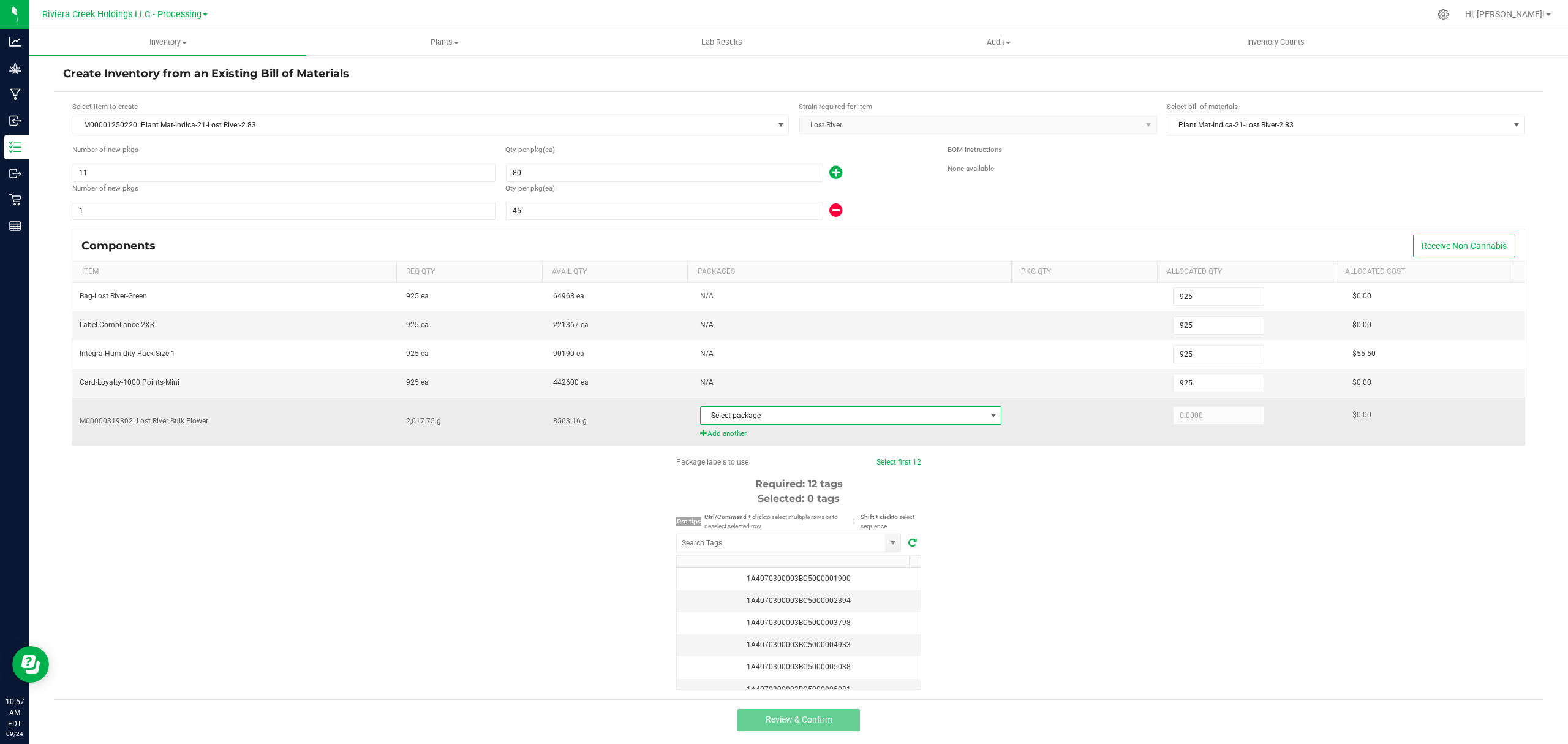
click at [846, 417] on span "Select package" at bounding box center [844, 415] width 285 height 17
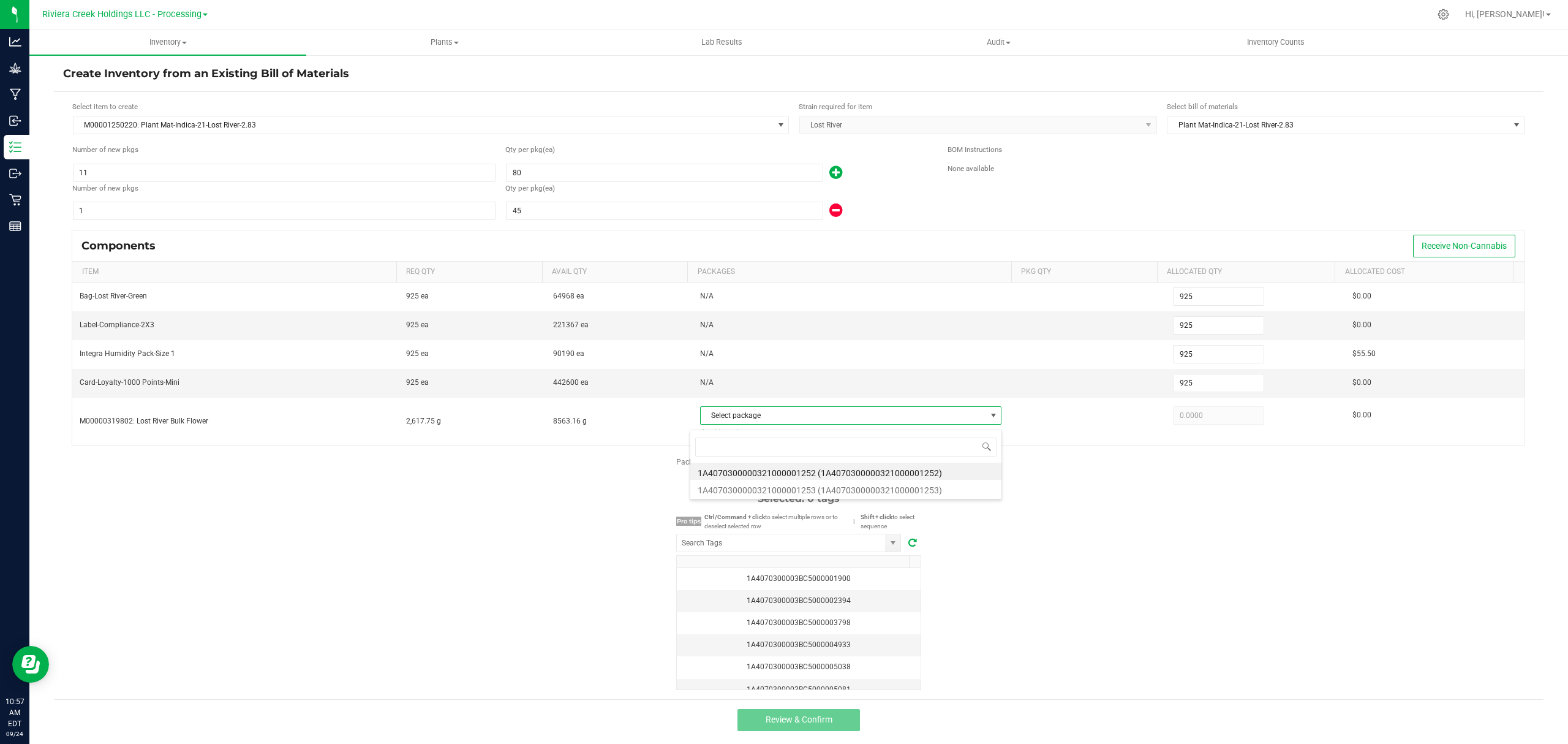
scroll to position [19, 295]
click at [866, 478] on li "1A4070300000321000001252 (1A4070300000321000001252)" at bounding box center [846, 471] width 311 height 17
click at [1150, 560] on div "Package labels to use Select first 12 Required: 12 tags Selected: 0 tags Pro ti…" at bounding box center [798, 574] width 1490 height 234
click at [799, 541] on input "NO DATA FOUND" at bounding box center [781, 542] width 208 height 17
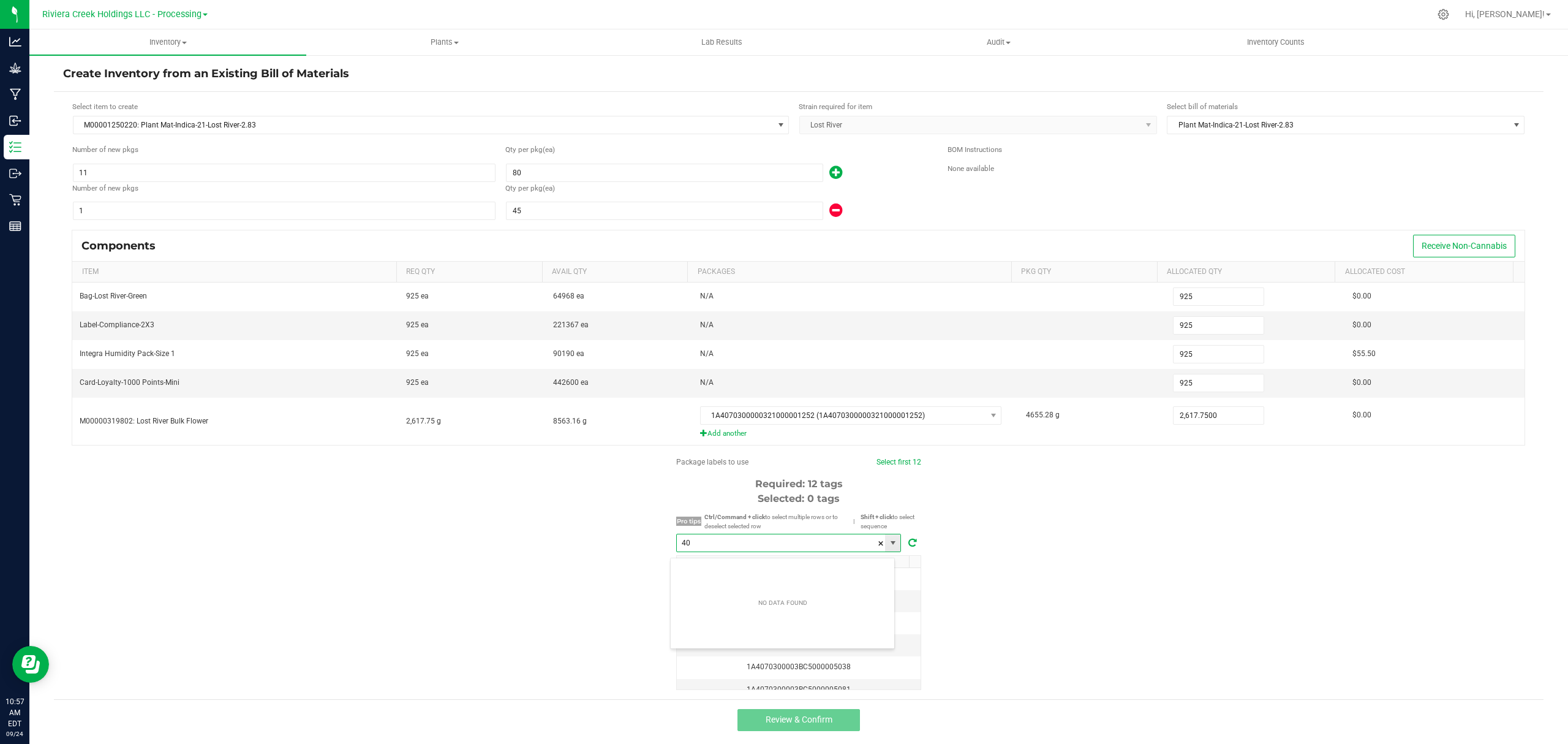
scroll to position [19, 224]
click at [825, 570] on li "1A4070300003BC5000040662" at bounding box center [783, 571] width 224 height 21
click at [886, 464] on link "Select first 12" at bounding box center [897, 462] width 45 height 9
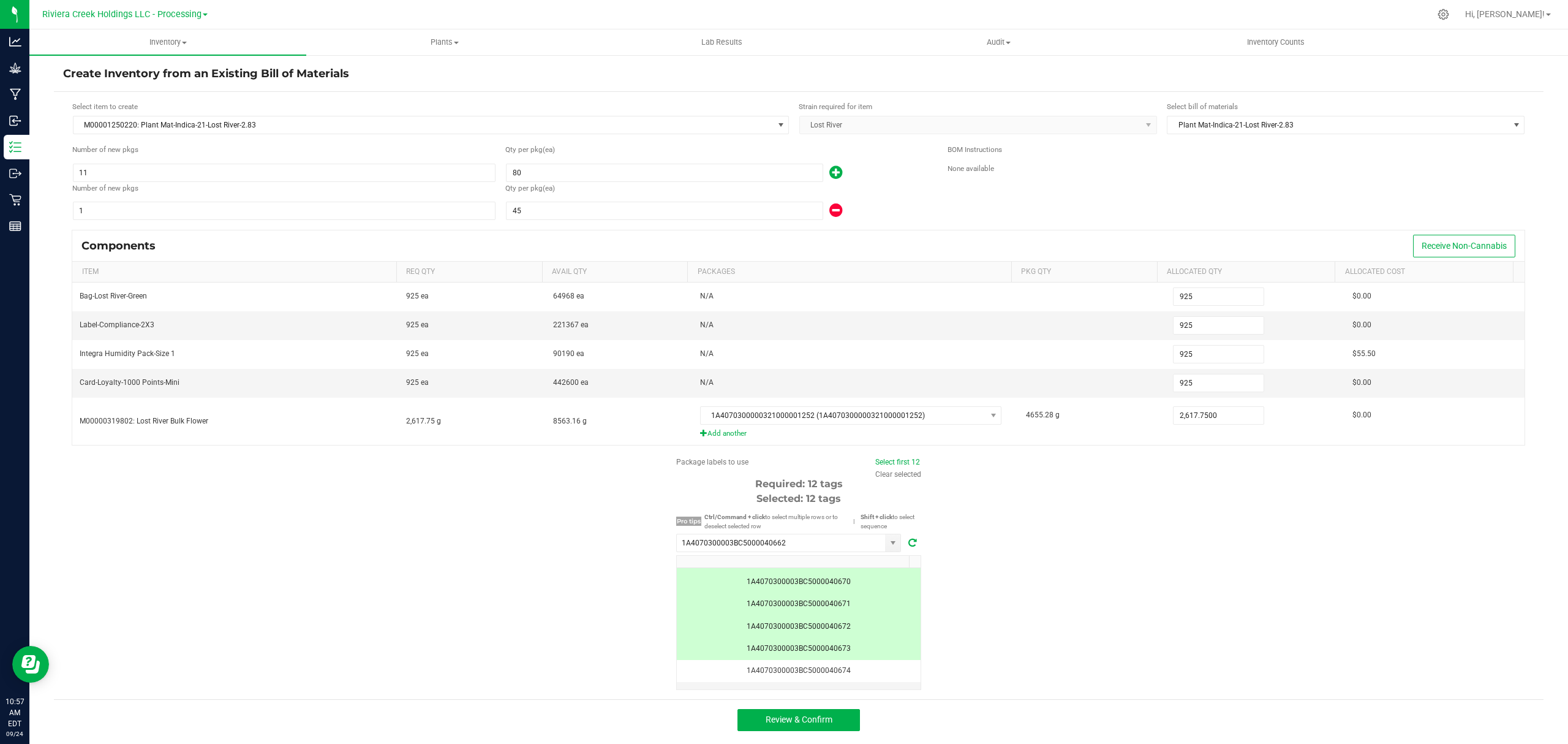
scroll to position [210, 0]
click at [846, 730] on button "Review & Confirm" at bounding box center [799, 720] width 123 height 22
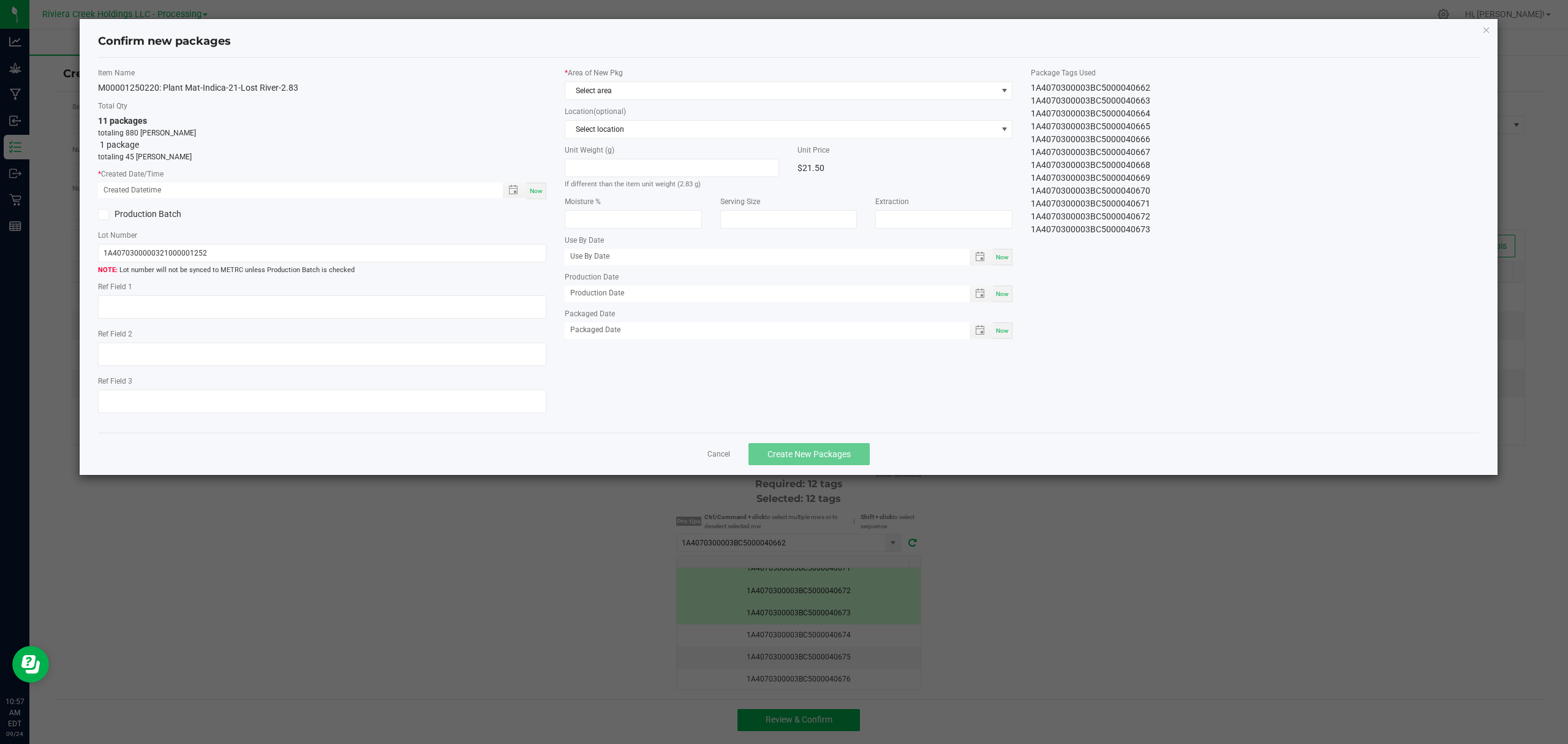
click at [544, 191] on div "Now" at bounding box center [537, 190] width 20 height 17
click at [668, 99] on span "Select area" at bounding box center [782, 90] width 432 height 17
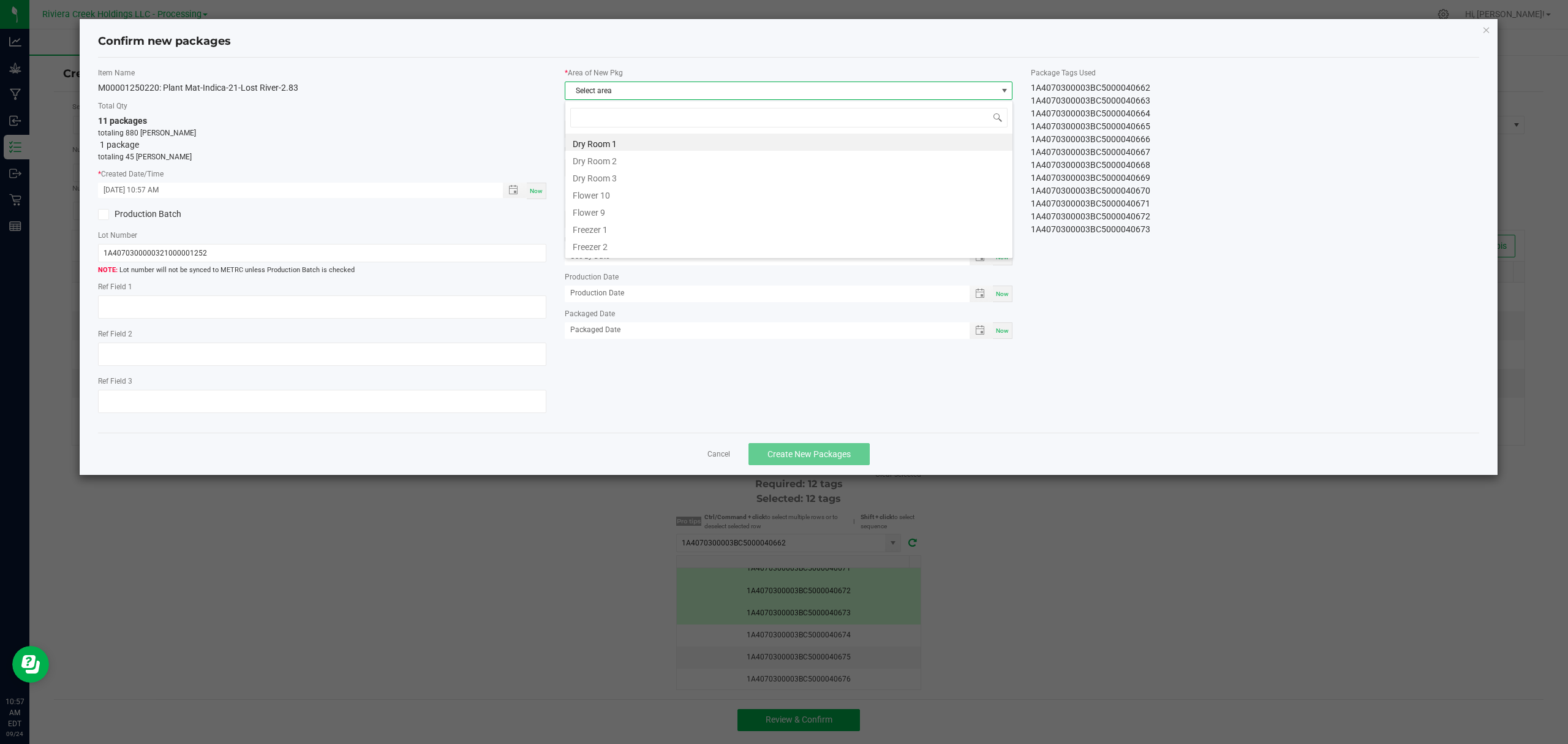
scroll to position [19, 448]
click at [643, 195] on li "Flower 10" at bounding box center [789, 193] width 448 height 17
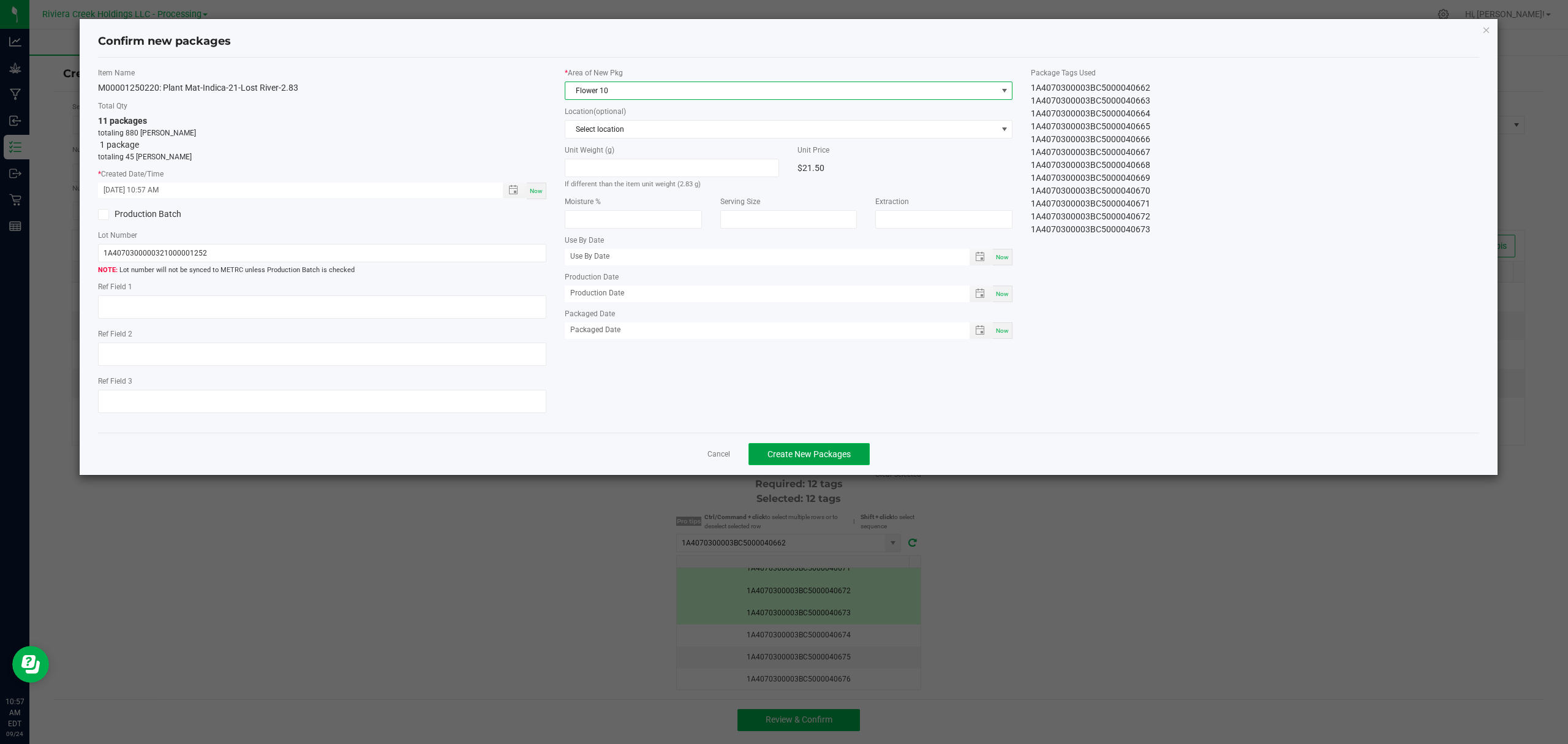
click at [836, 465] on button "Create New Packages" at bounding box center [809, 454] width 121 height 22
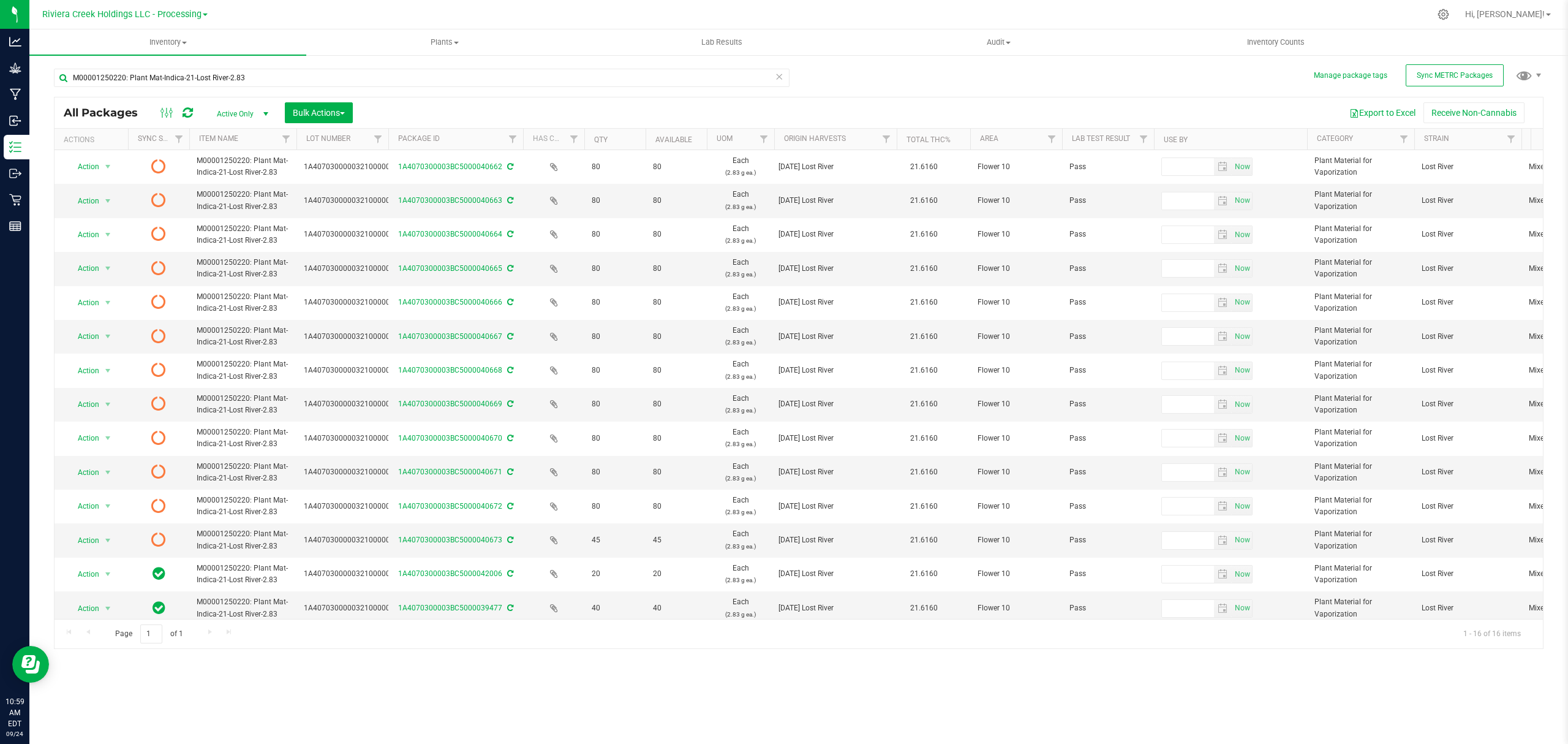
click at [189, 113] on icon at bounding box center [187, 113] width 11 height 12
click at [1283, 40] on span "Inventory Counts" at bounding box center [1277, 42] width 91 height 11
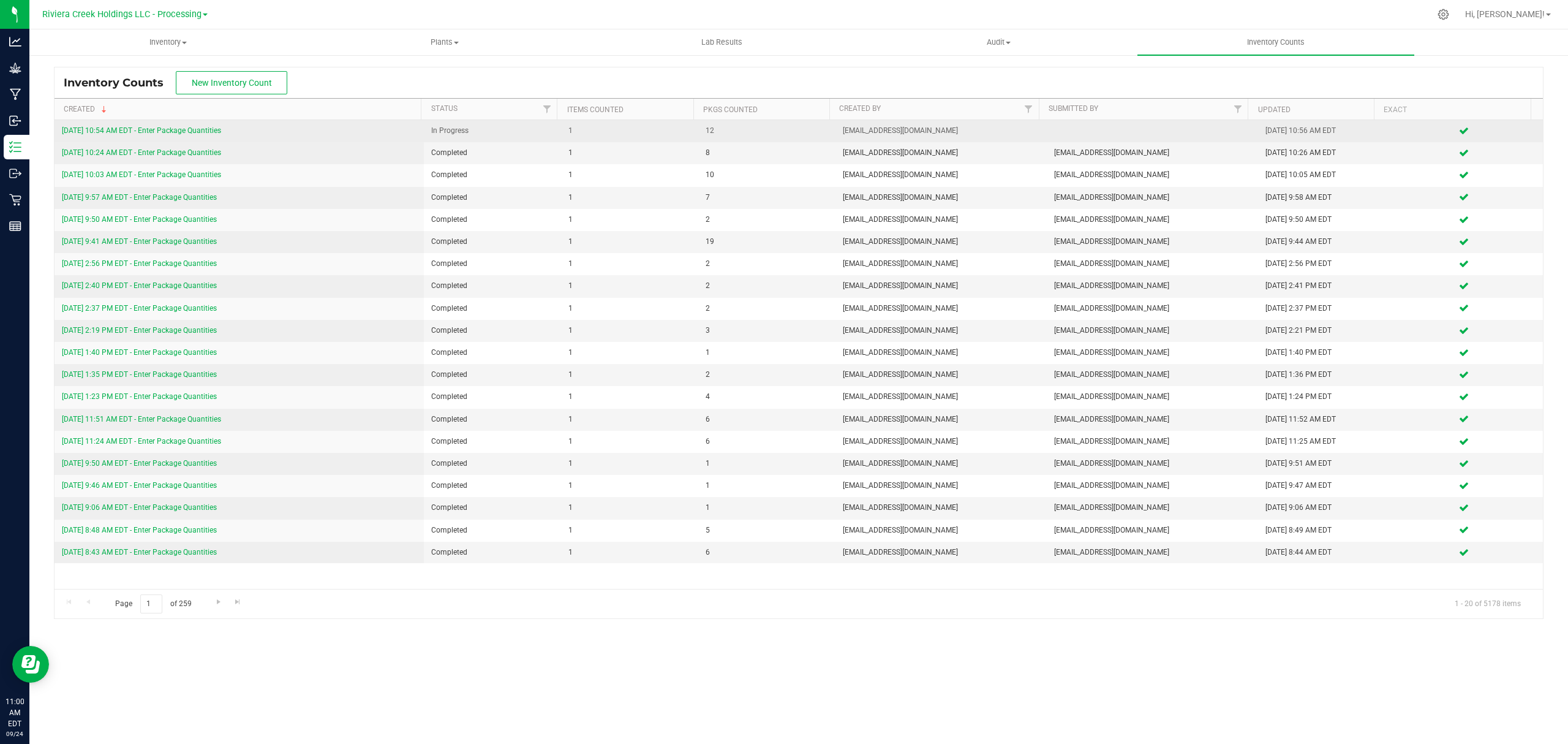
click at [172, 128] on link "9/24/25 10:54 AM EDT - Enter Package Quantities" at bounding box center [141, 130] width 159 height 9
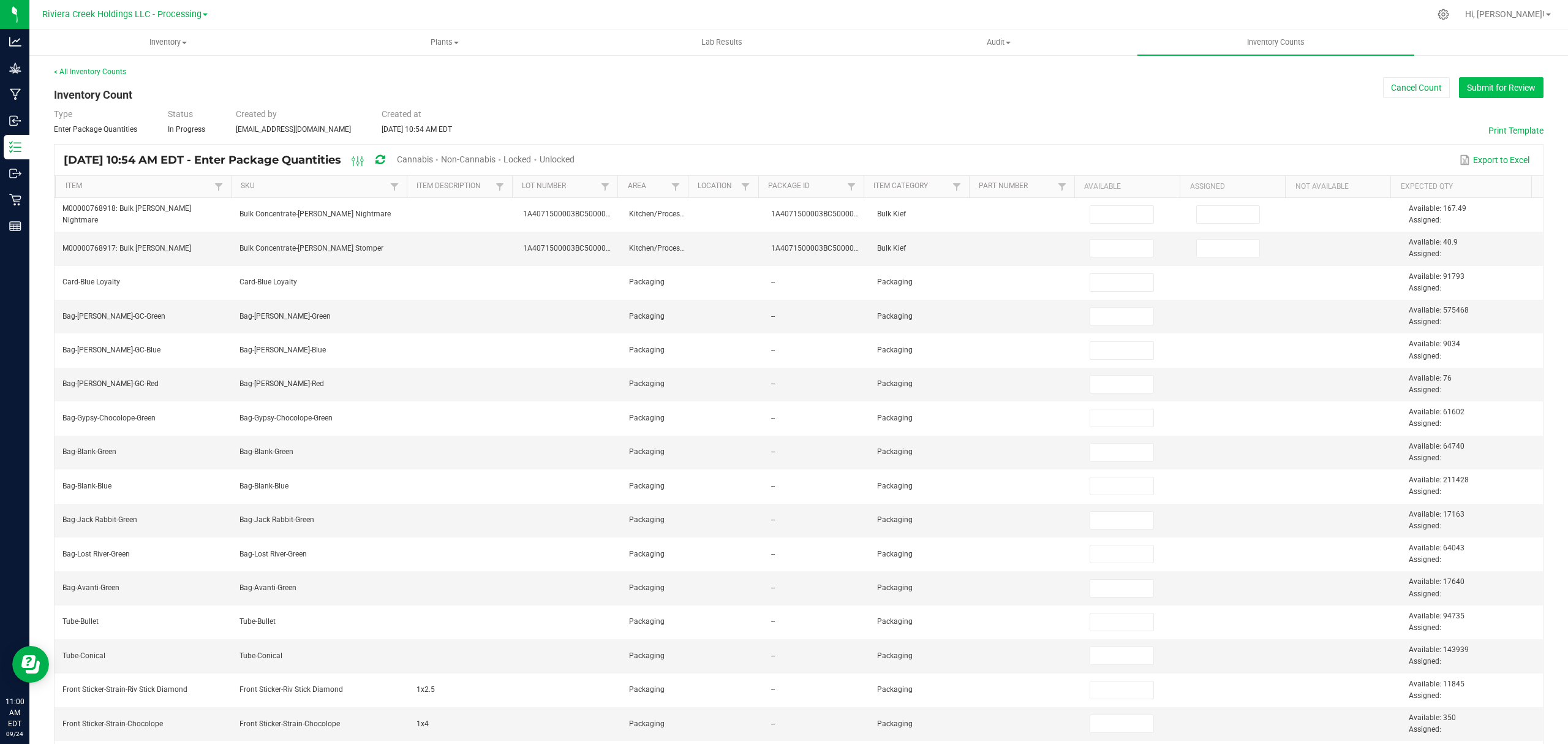
click at [1471, 87] on button "Submit for Review" at bounding box center [1501, 87] width 84 height 21
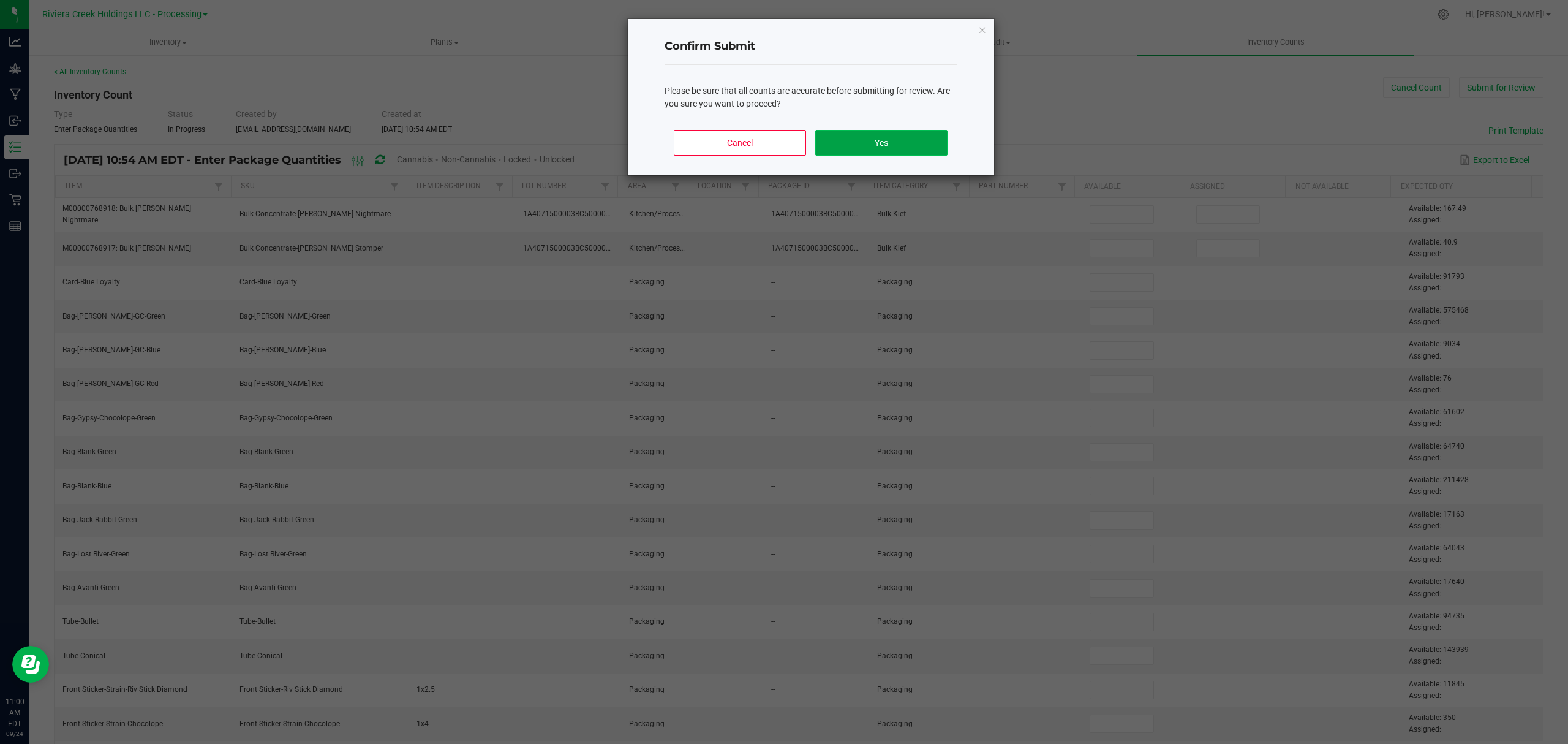
click at [894, 136] on button "Yes" at bounding box center [881, 143] width 132 height 26
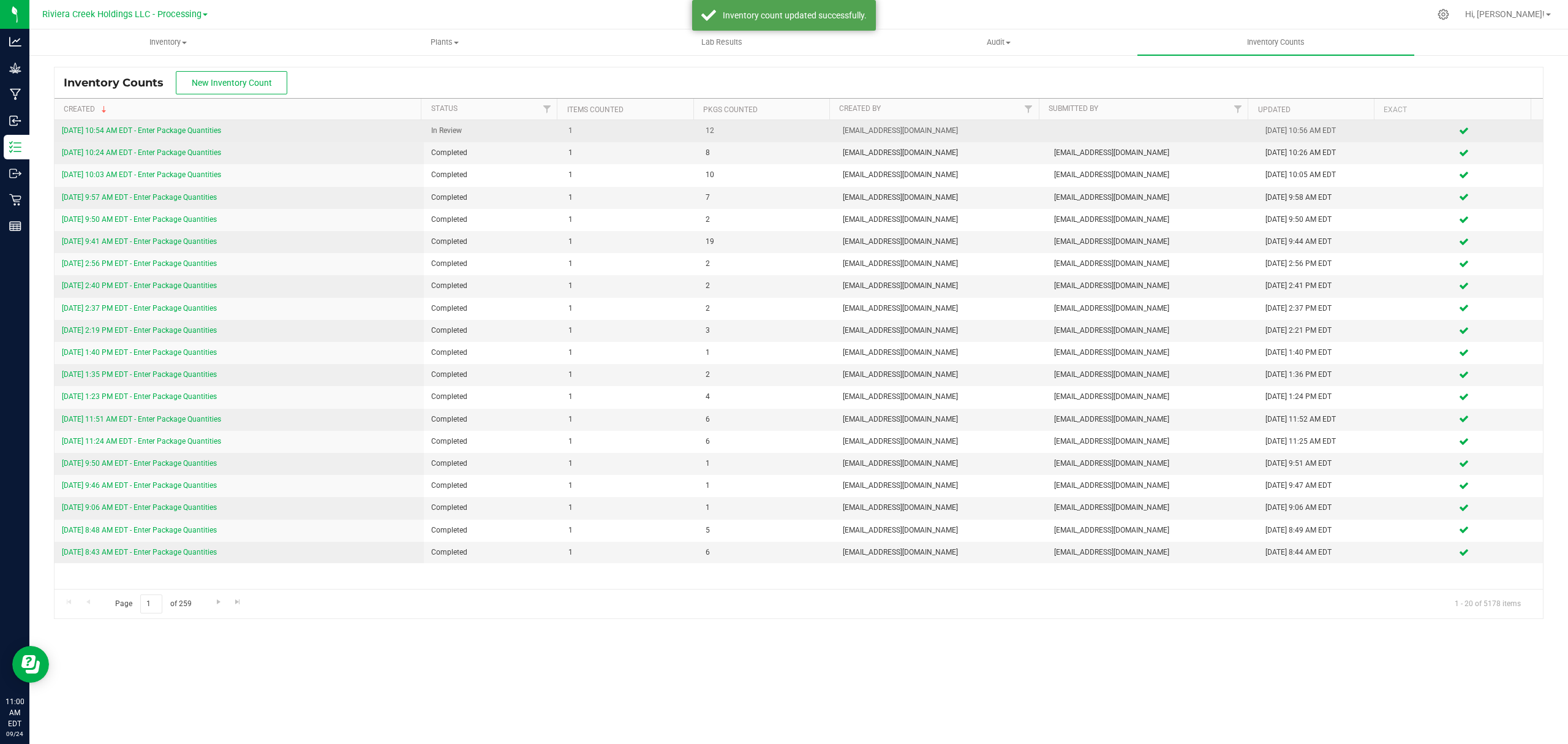
click at [186, 128] on link "9/24/25 10:54 AM EDT - Enter Package Quantities" at bounding box center [141, 130] width 159 height 9
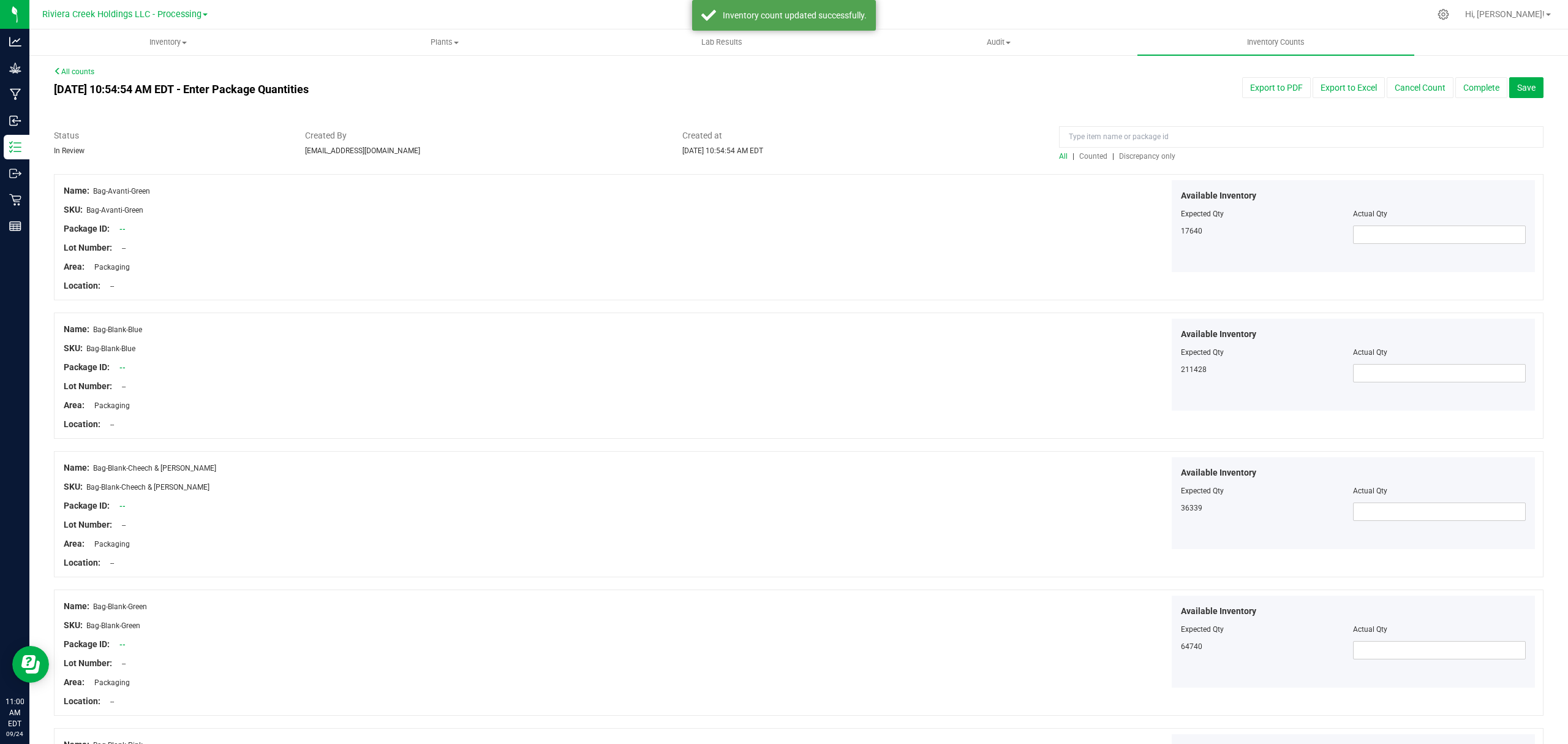
click at [1086, 155] on span "Counted" at bounding box center [1094, 156] width 28 height 9
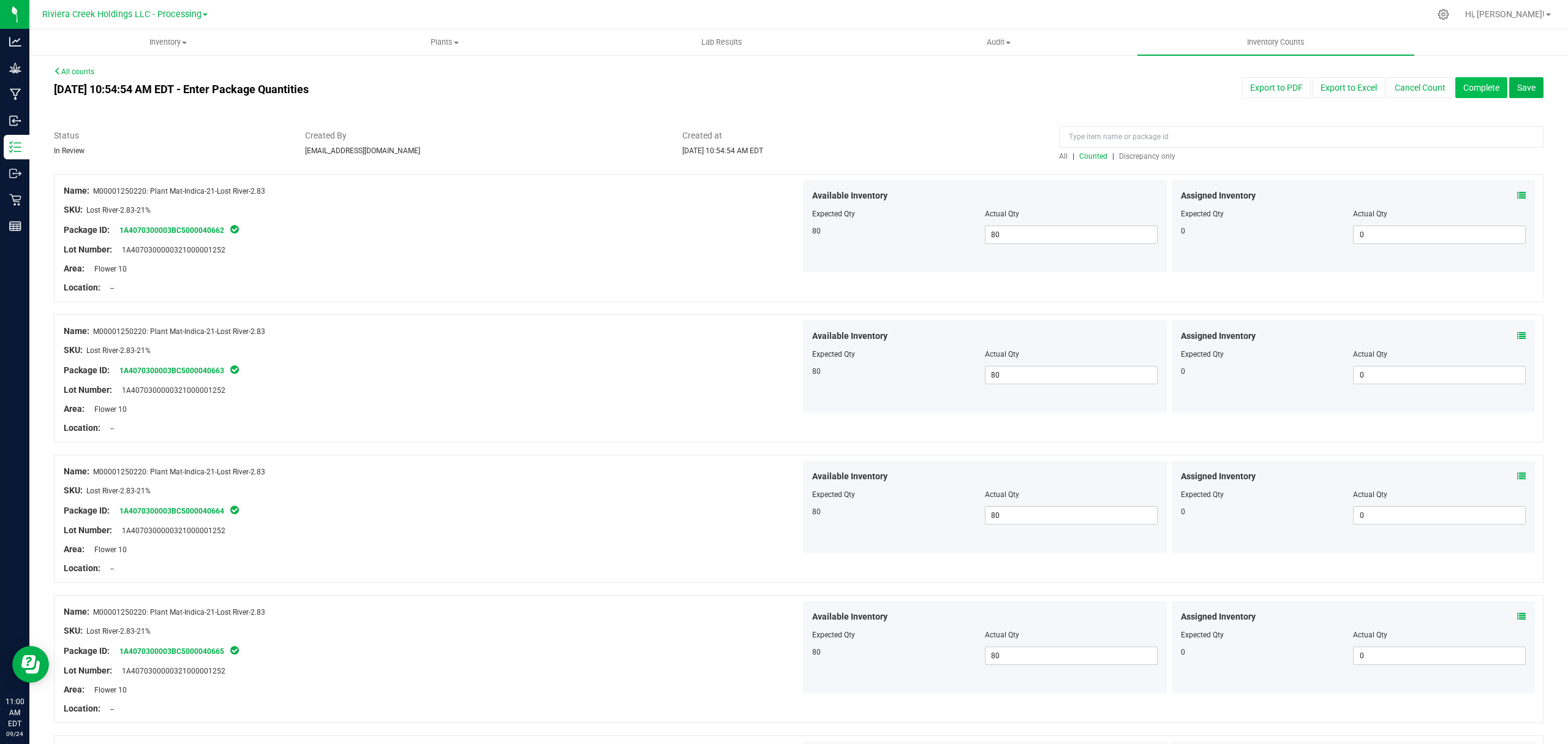
click at [1469, 86] on button "Complete" at bounding box center [1482, 87] width 52 height 21
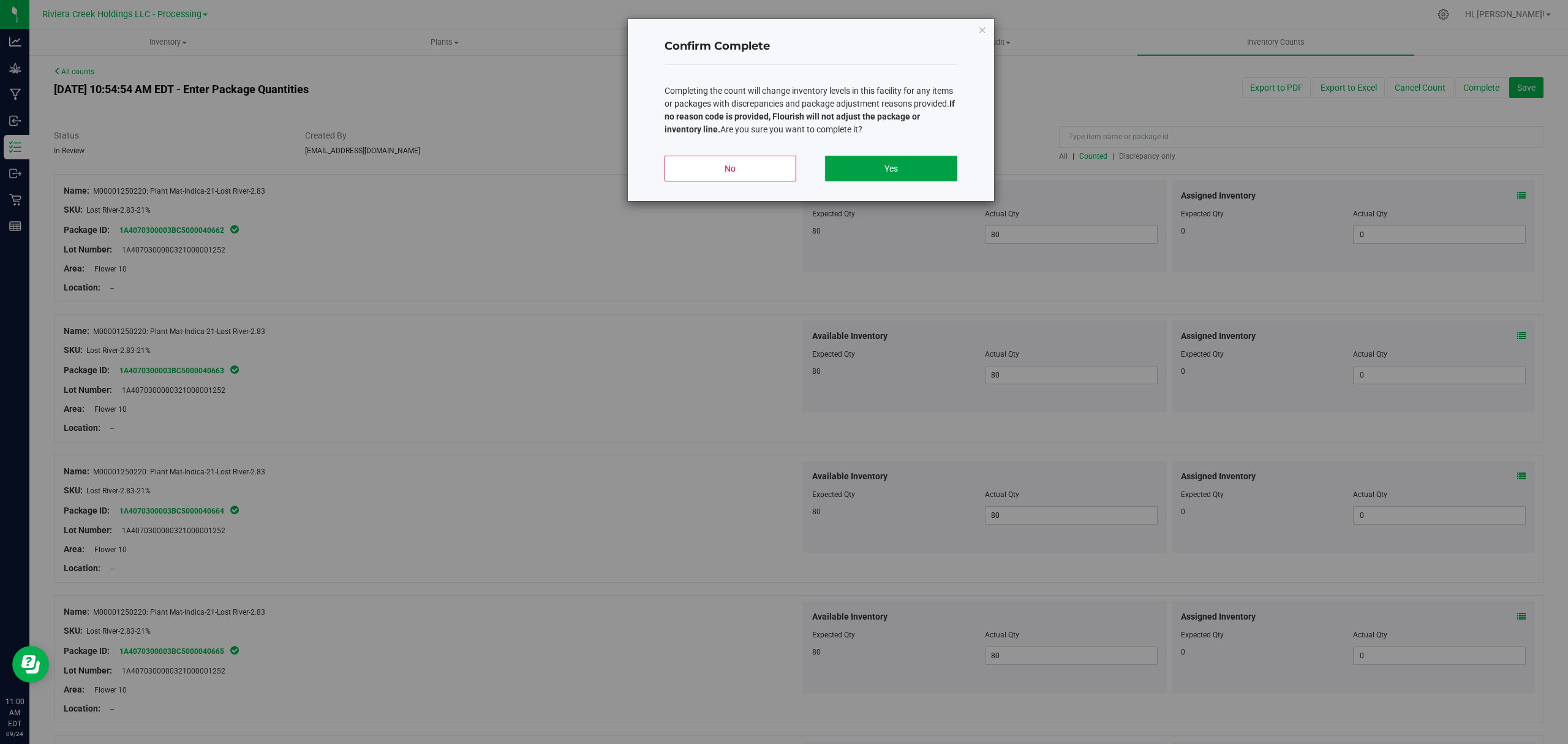
click at [866, 164] on button "Yes" at bounding box center [890, 168] width 132 height 26
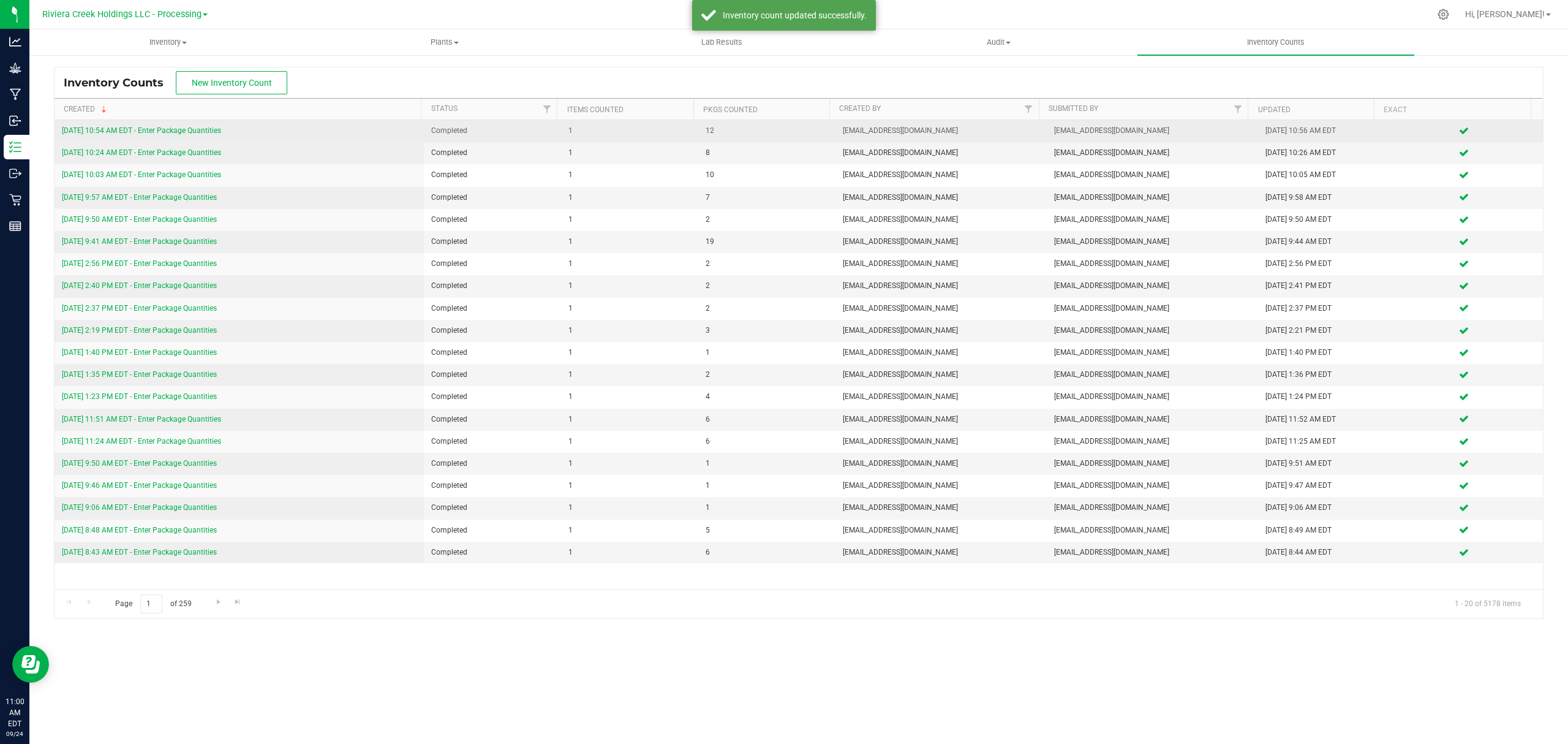
click at [181, 131] on link "9/24/25 10:54 AM EDT - Enter Package Quantities" at bounding box center [141, 130] width 159 height 9
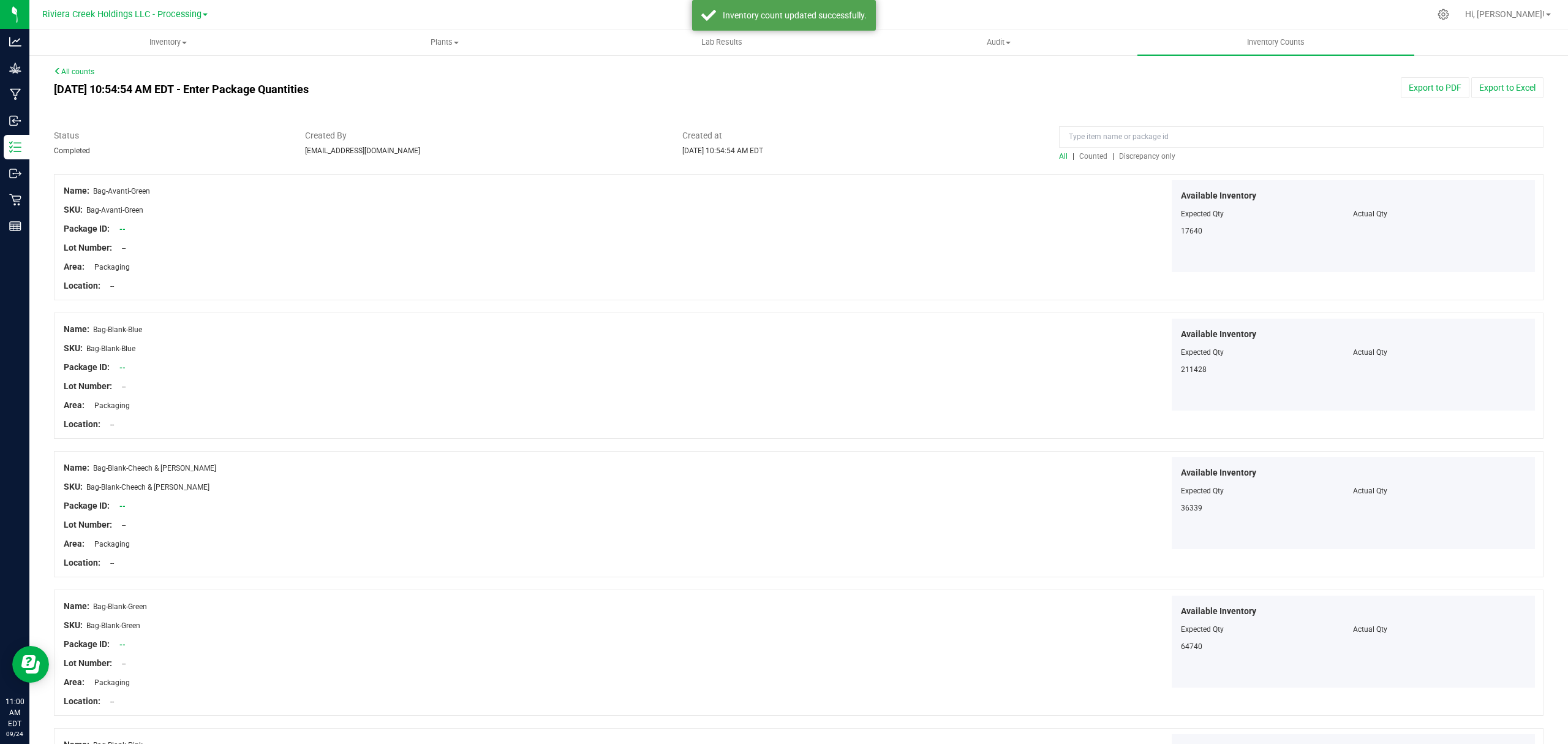
click at [1082, 155] on span "Counted" at bounding box center [1094, 156] width 28 height 9
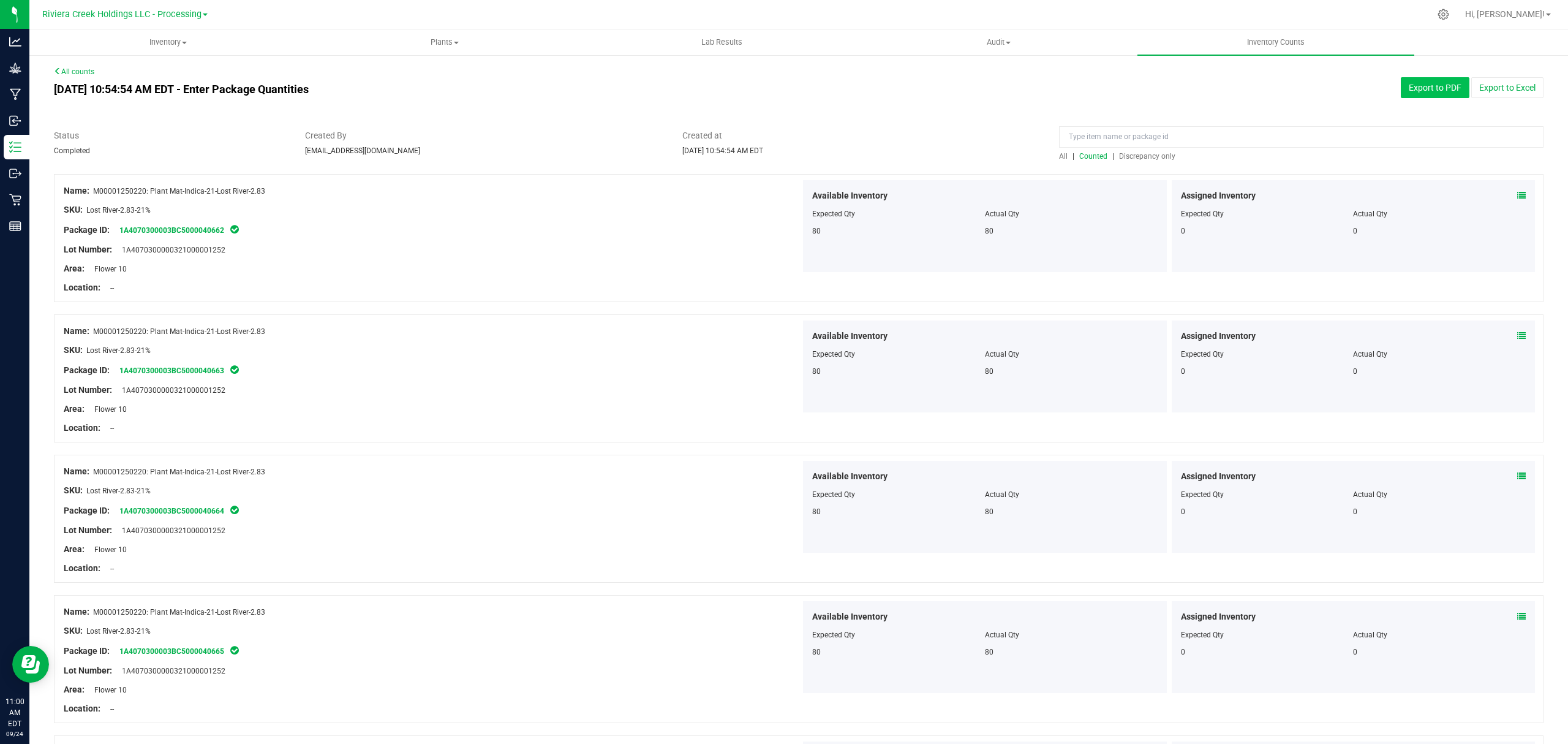
click at [1405, 84] on button "Export to PDF" at bounding box center [1435, 87] width 68 height 21
drag, startPoint x: 157, startPoint y: 36, endPoint x: 162, endPoint y: 65, distance: 29.4
click at [157, 37] on span "Inventory" at bounding box center [167, 42] width 275 height 11
click at [143, 67] on li "All packages" at bounding box center [168, 73] width 277 height 15
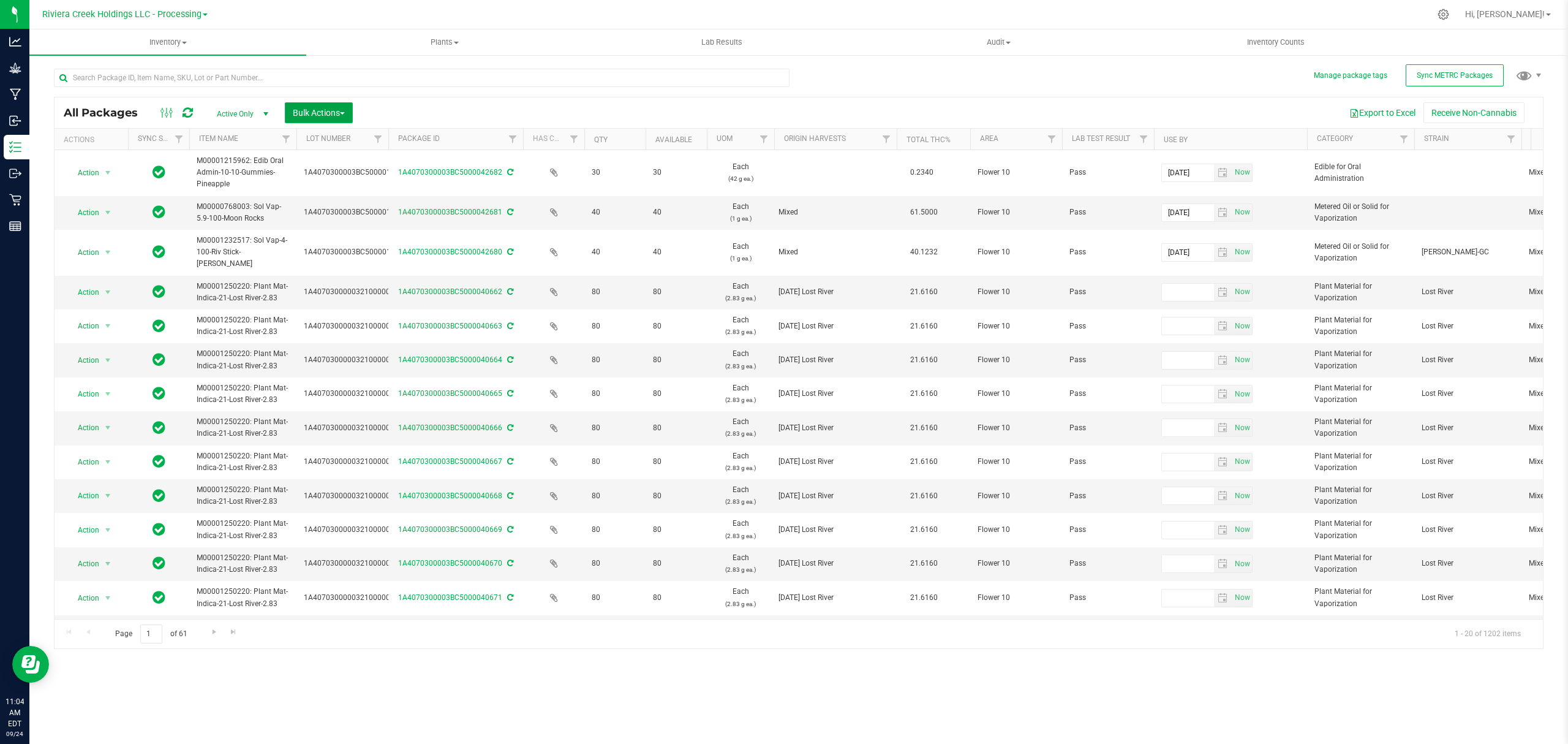
click at [307, 112] on span "Bulk Actions" at bounding box center [319, 113] width 52 height 10
click at [321, 231] on span "Lock/Unlock packages" at bounding box center [334, 231] width 84 height 10
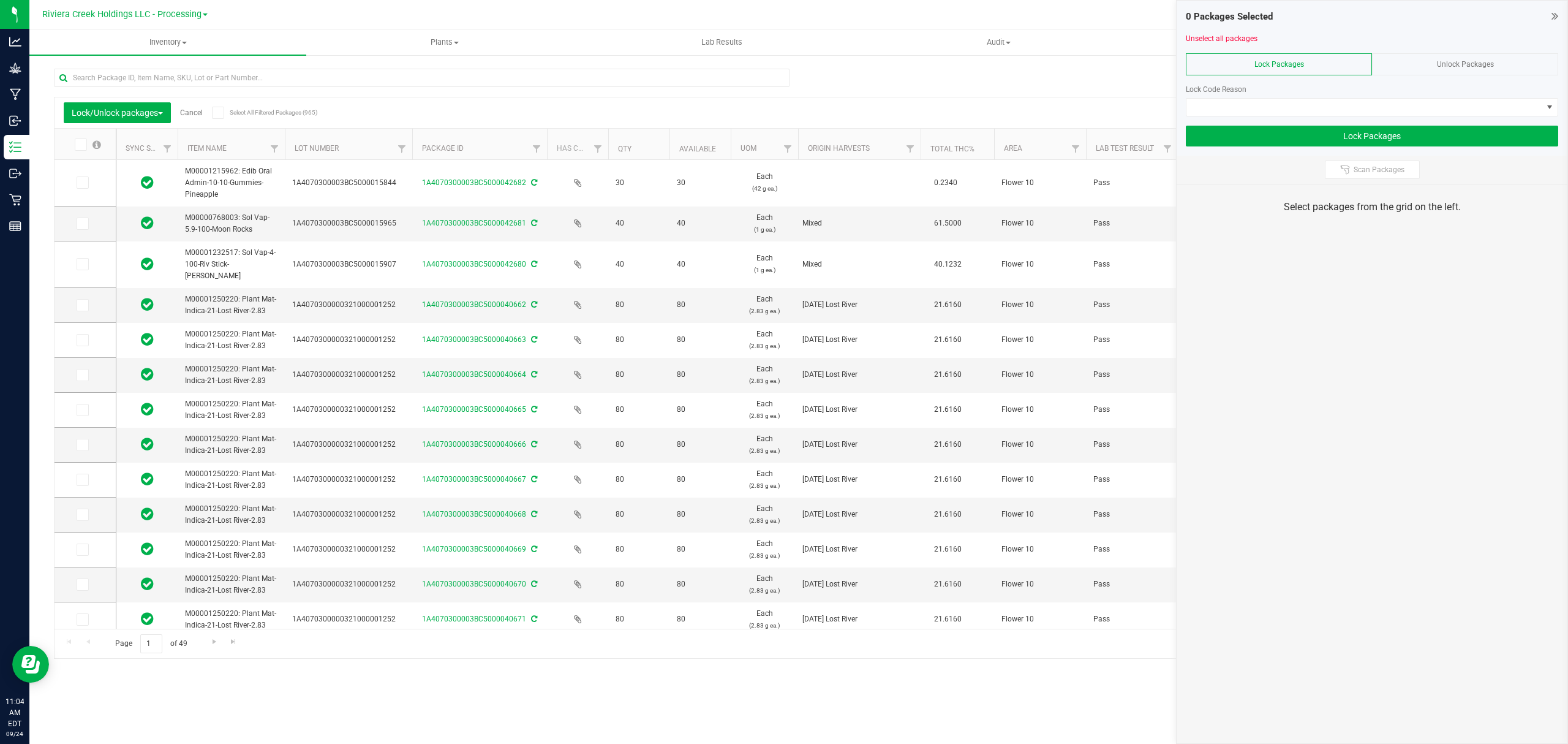
drag, startPoint x: 376, startPoint y: 138, endPoint x: 413, endPoint y: 141, distance: 37.1
click at [76, 145] on icon at bounding box center [80, 145] width 8 height 0
click at [0, 0] on input "checkbox" at bounding box center [0, 0] width 0 height 0
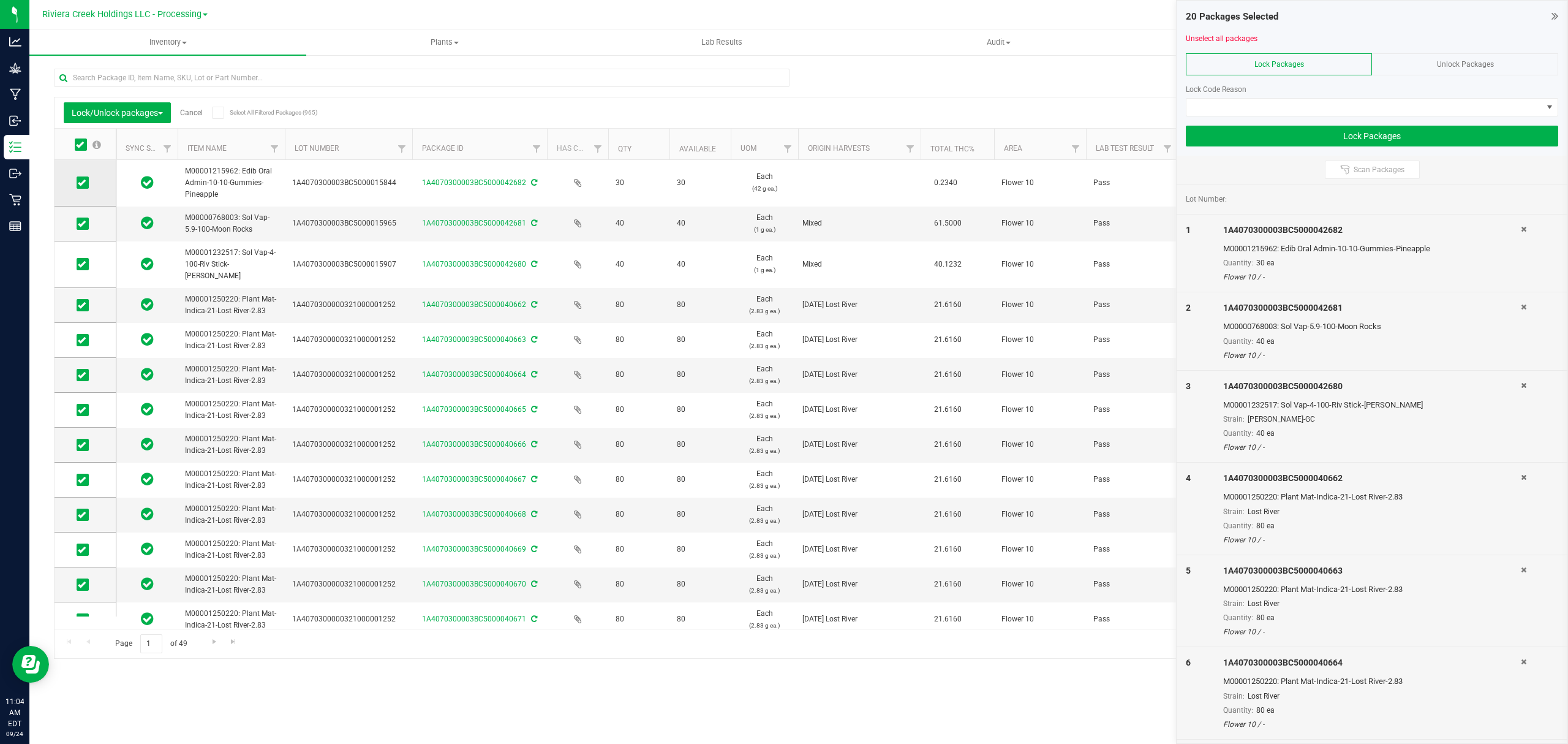
click at [84, 182] on icon at bounding box center [82, 182] width 8 height 0
click at [0, 0] on input "checkbox" at bounding box center [0, 0] width 0 height 0
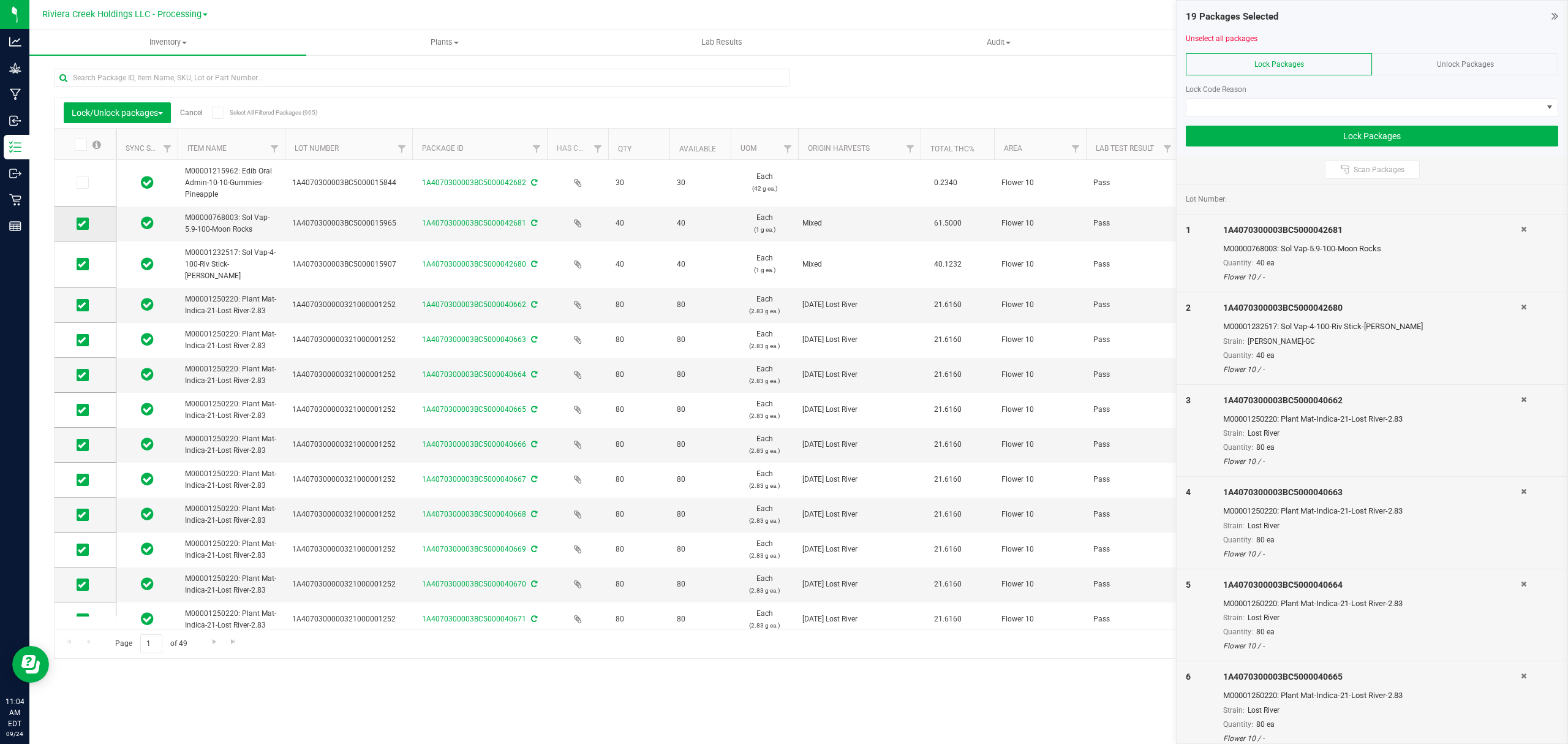
click at [81, 224] on icon at bounding box center [82, 224] width 8 height 0
click at [0, 0] on input "checkbox" at bounding box center [0, 0] width 0 height 0
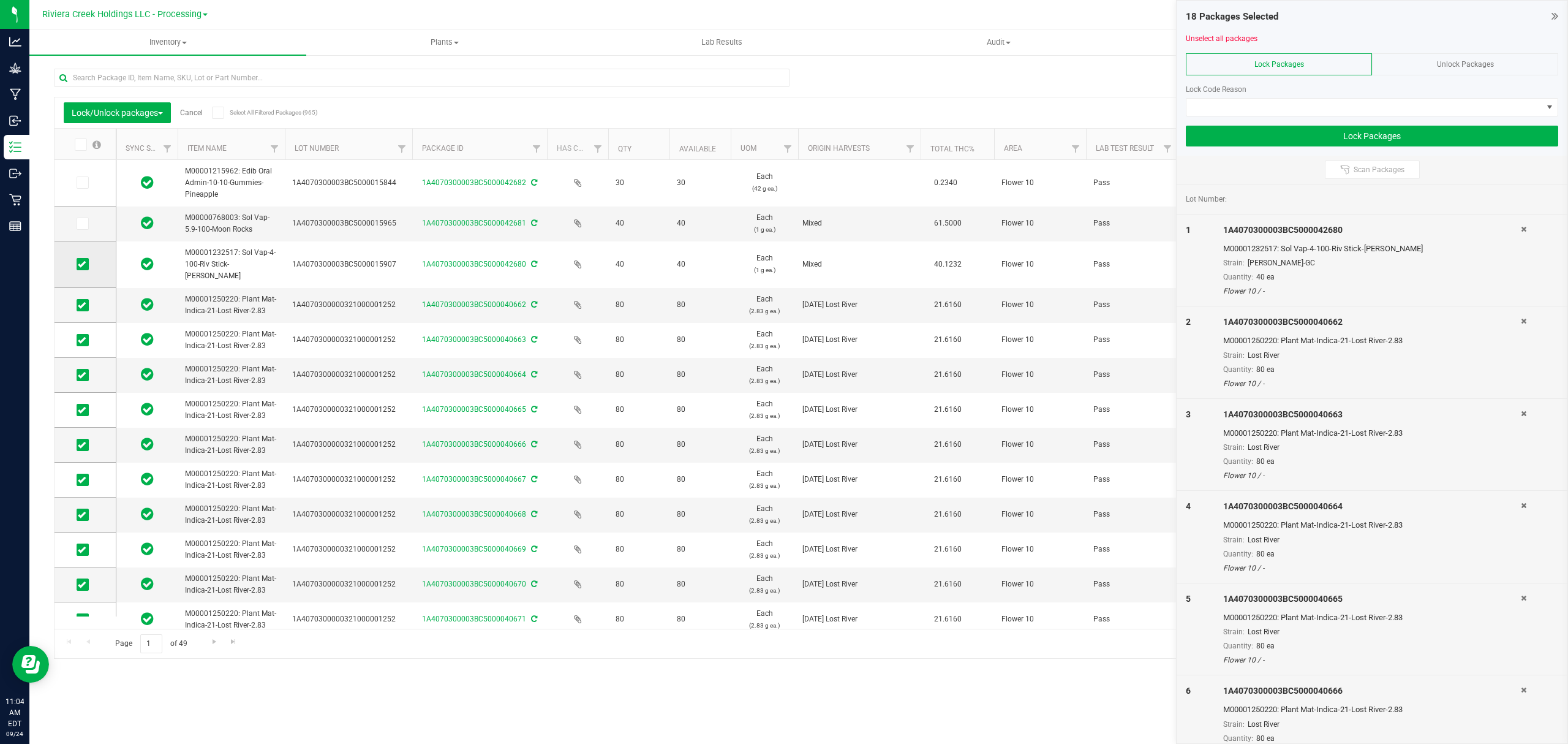
click at [81, 265] on icon at bounding box center [82, 265] width 8 height 0
click at [0, 0] on input "checkbox" at bounding box center [0, 0] width 0 height 0
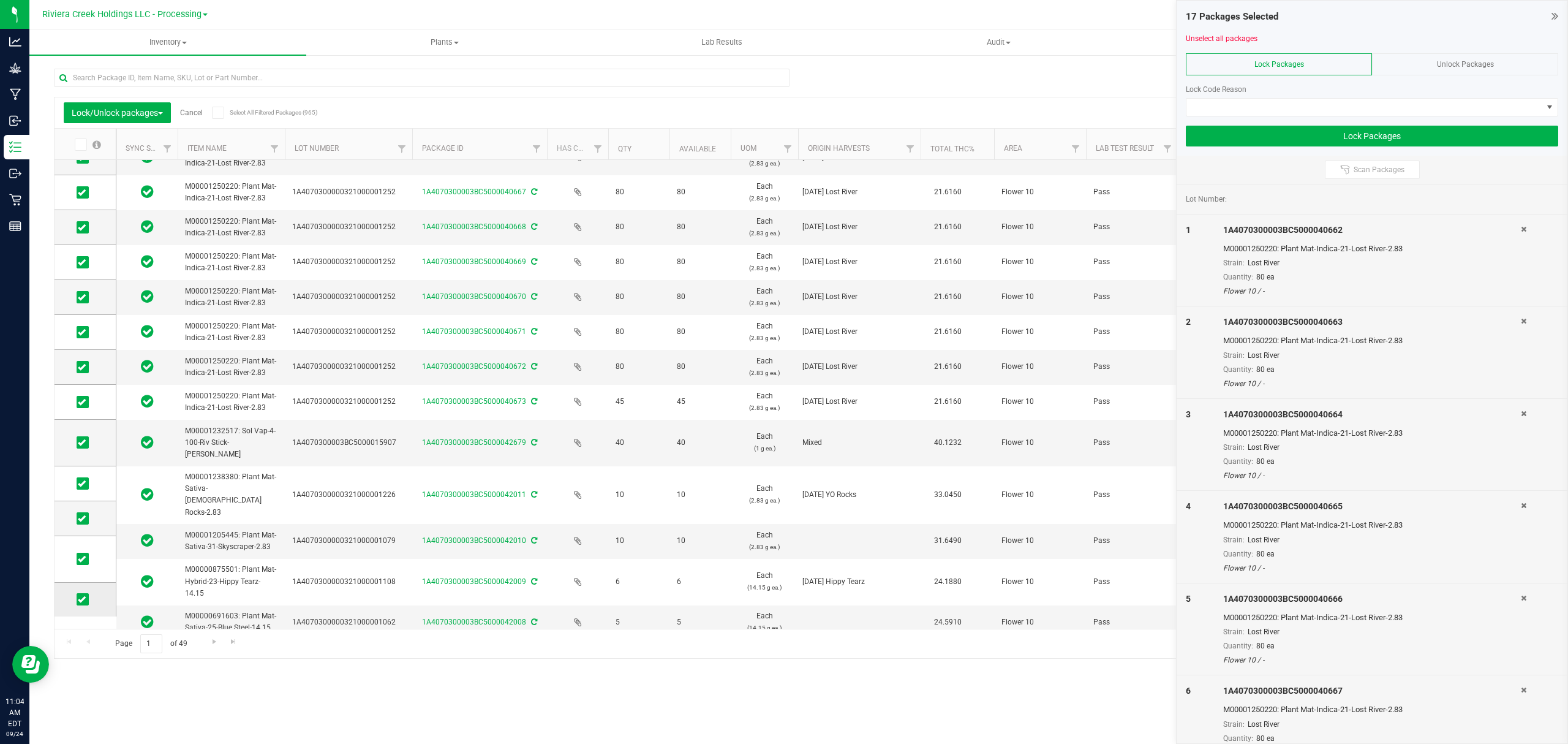
click at [81, 603] on span at bounding box center [82, 599] width 12 height 12
click at [0, 0] on input "checkbox" at bounding box center [0, 0] width 0 height 0
click at [84, 559] on icon at bounding box center [82, 559] width 8 height 0
click at [0, 0] on input "checkbox" at bounding box center [0, 0] width 0 height 0
click at [83, 518] on icon at bounding box center [82, 518] width 8 height 0
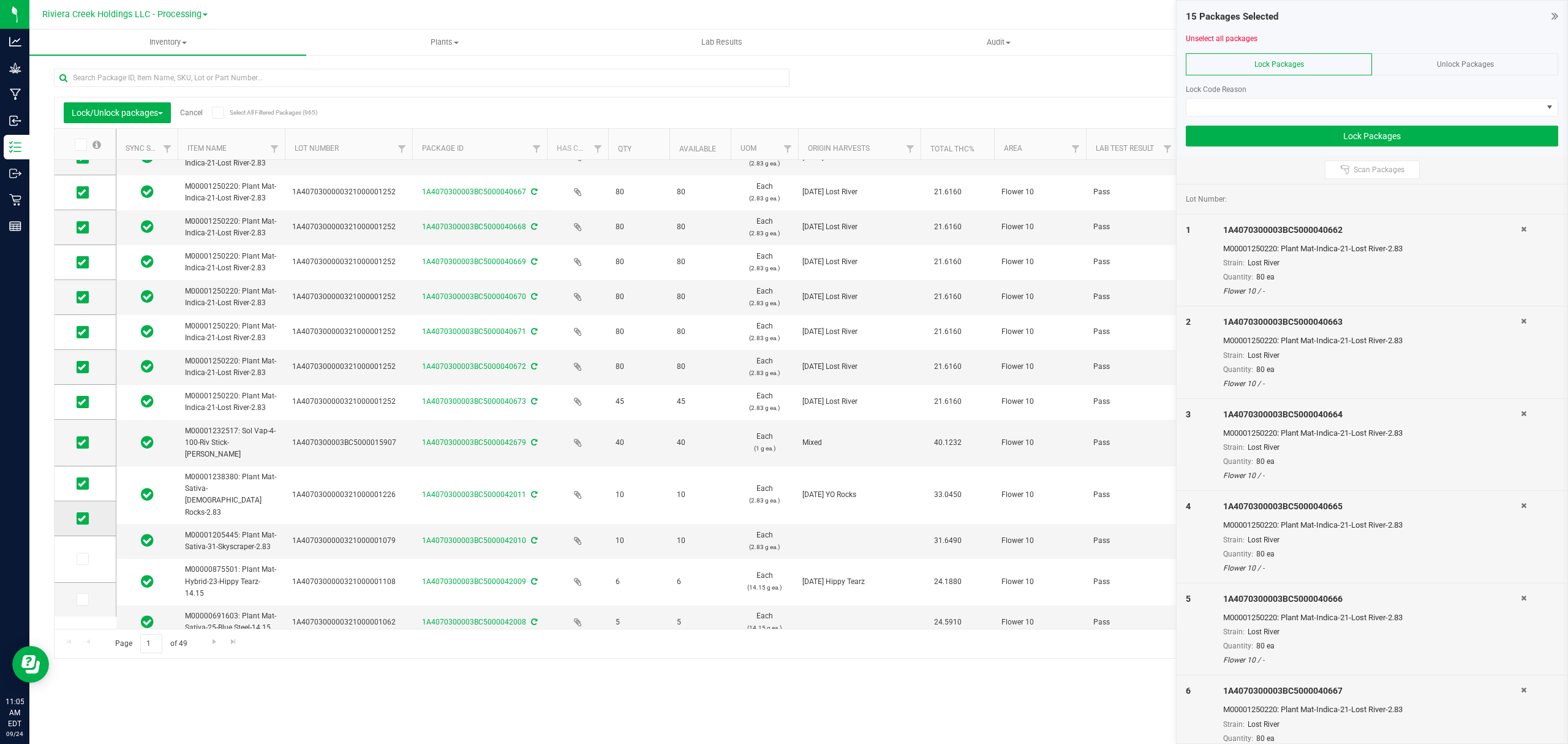
click at [0, 0] on input "checkbox" at bounding box center [0, 0] width 0 height 0
click at [78, 490] on td at bounding box center [85, 483] width 61 height 35
click at [83, 488] on span at bounding box center [82, 483] width 12 height 12
click at [0, 0] on input "checkbox" at bounding box center [0, 0] width 0 height 0
click at [81, 447] on span at bounding box center [82, 442] width 12 height 12
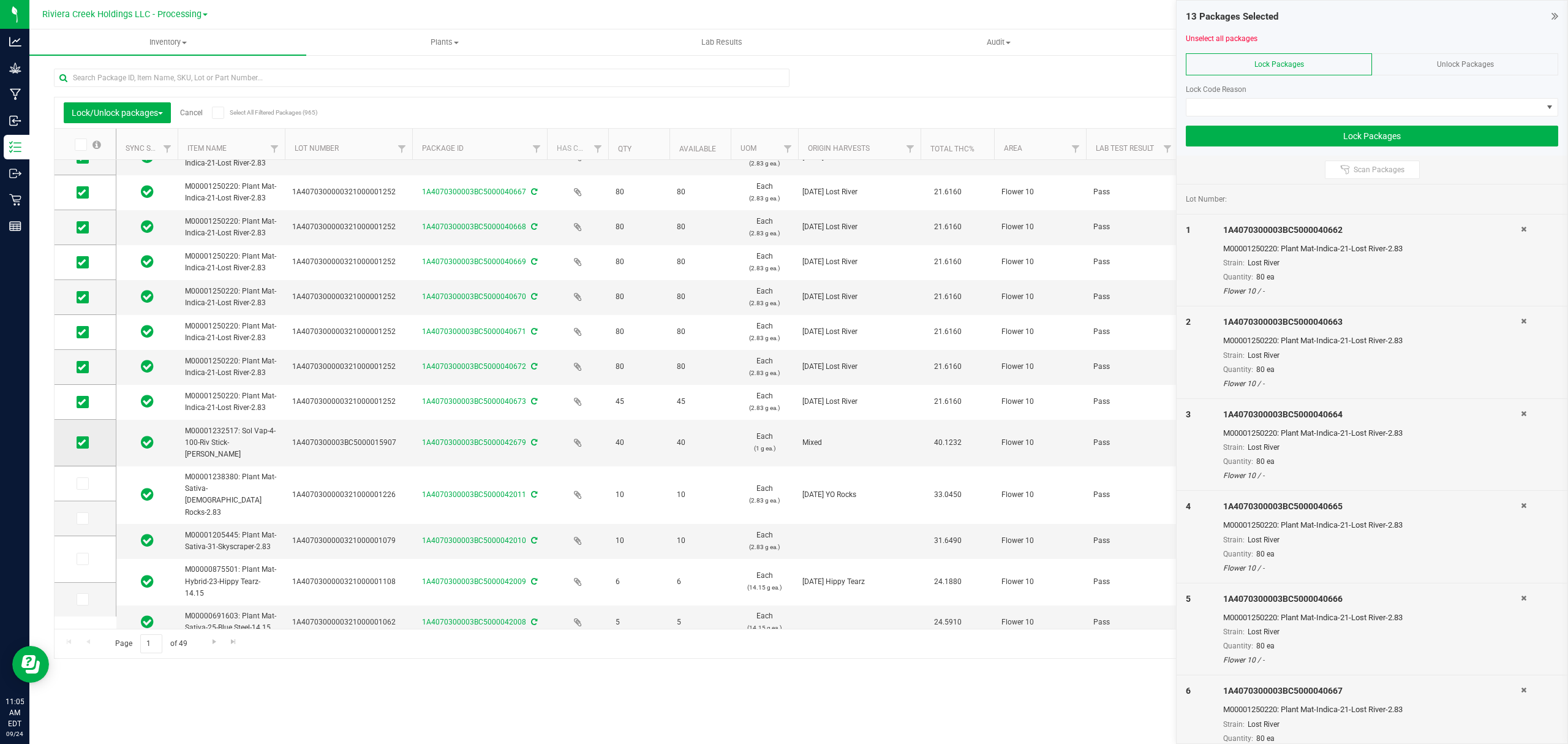
click at [0, 0] on input "checkbox" at bounding box center [0, 0] width 0 height 0
click at [1235, 104] on span at bounding box center [1364, 107] width 356 height 17
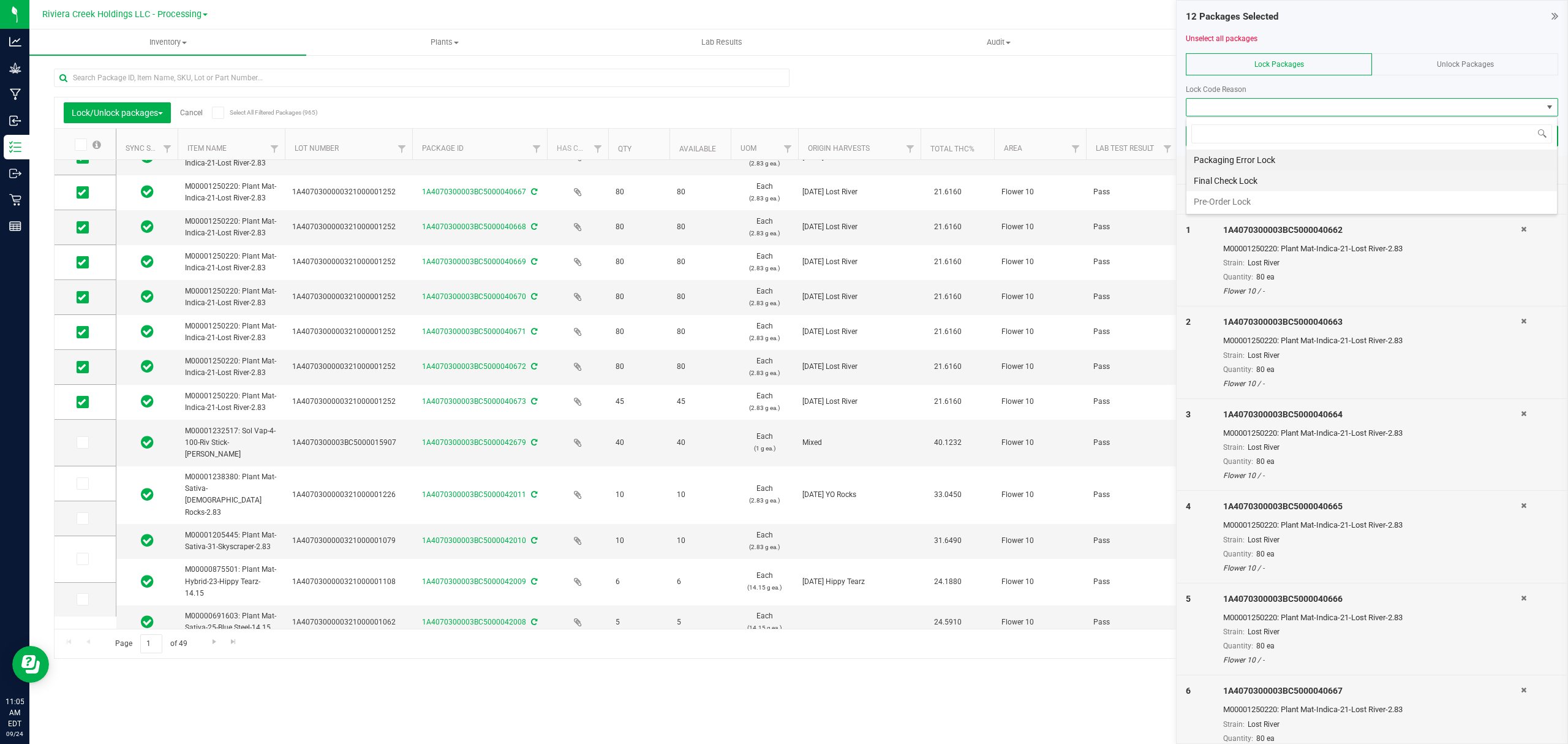
scroll to position [19, 371]
click at [1230, 182] on li "Final Check Lock" at bounding box center [1372, 180] width 370 height 21
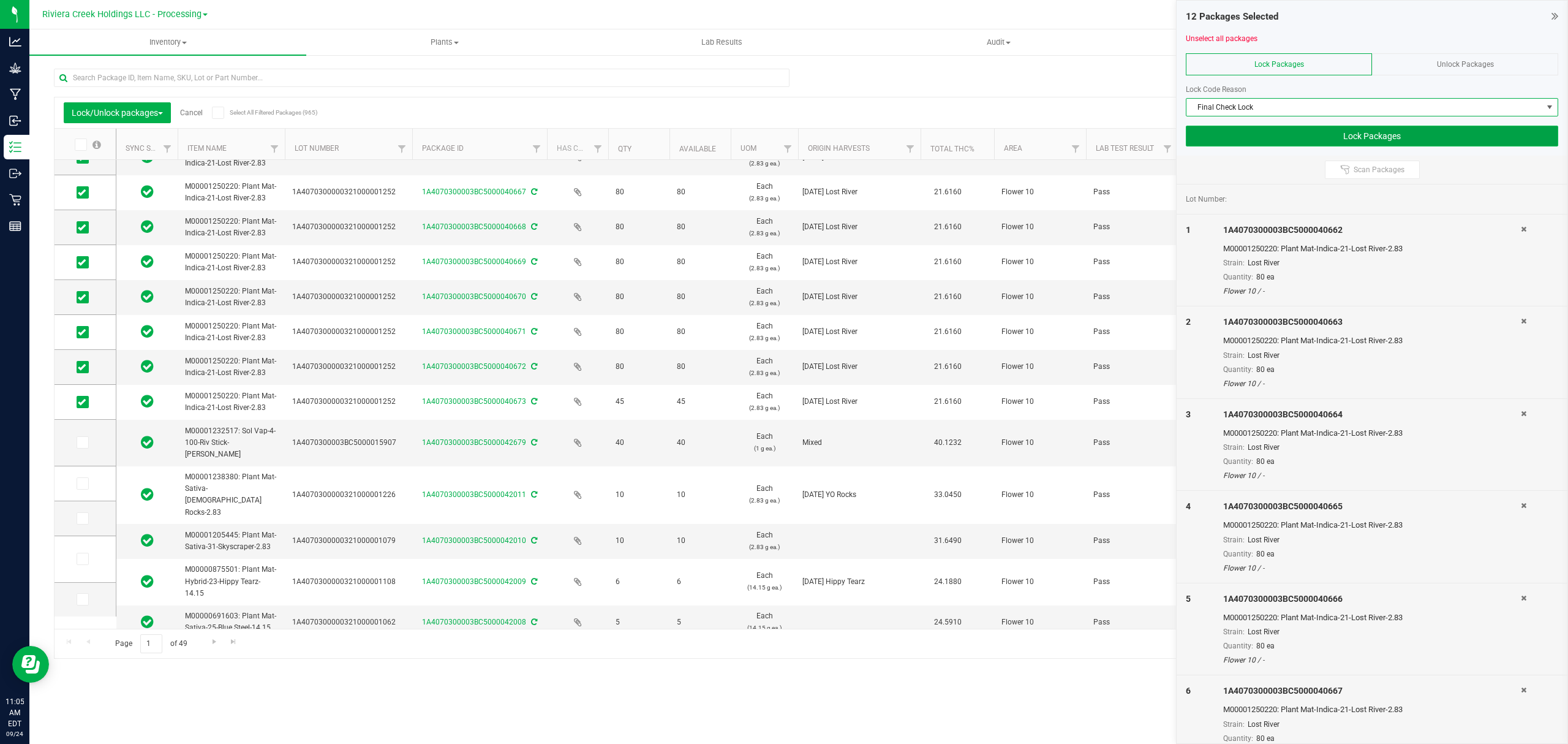
click at [1247, 129] on button "Lock Packages" at bounding box center [1372, 136] width 372 height 21
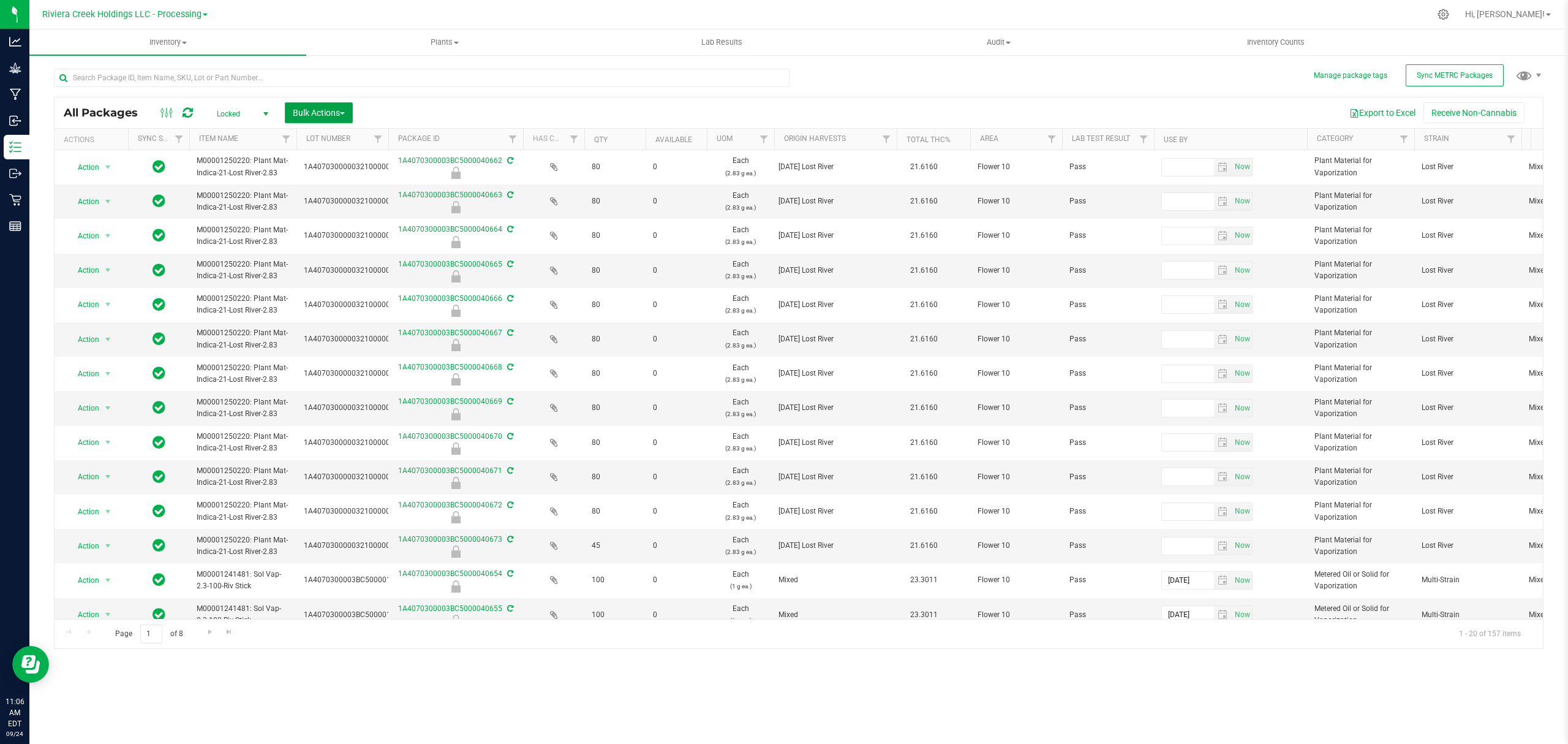
click at [321, 113] on span "Bulk Actions" at bounding box center [319, 113] width 52 height 10
click at [336, 231] on span "Lock/Unlock packages" at bounding box center [334, 231] width 84 height 10
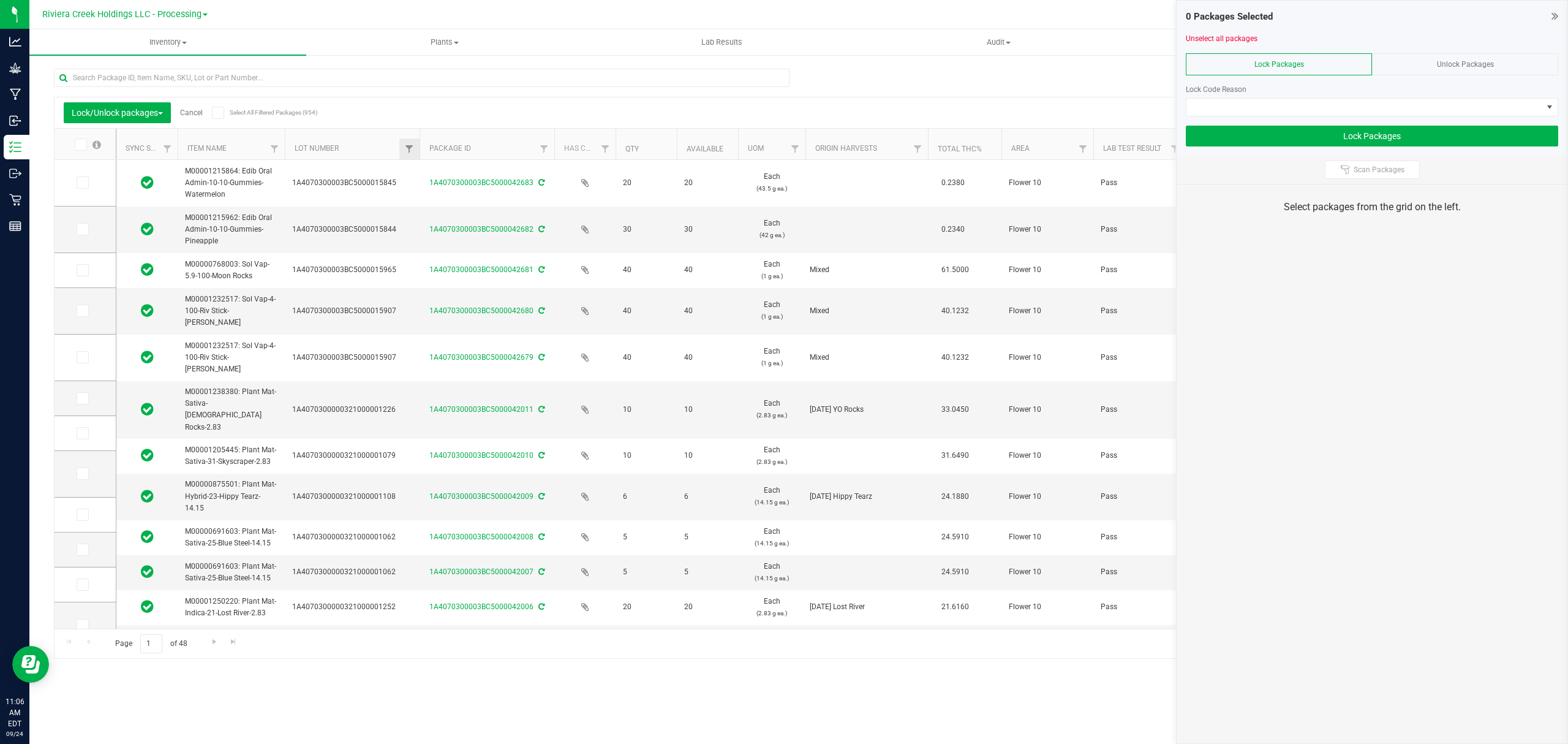
drag, startPoint x: 376, startPoint y: 151, endPoint x: 419, endPoint y: 141, distance: 44.1
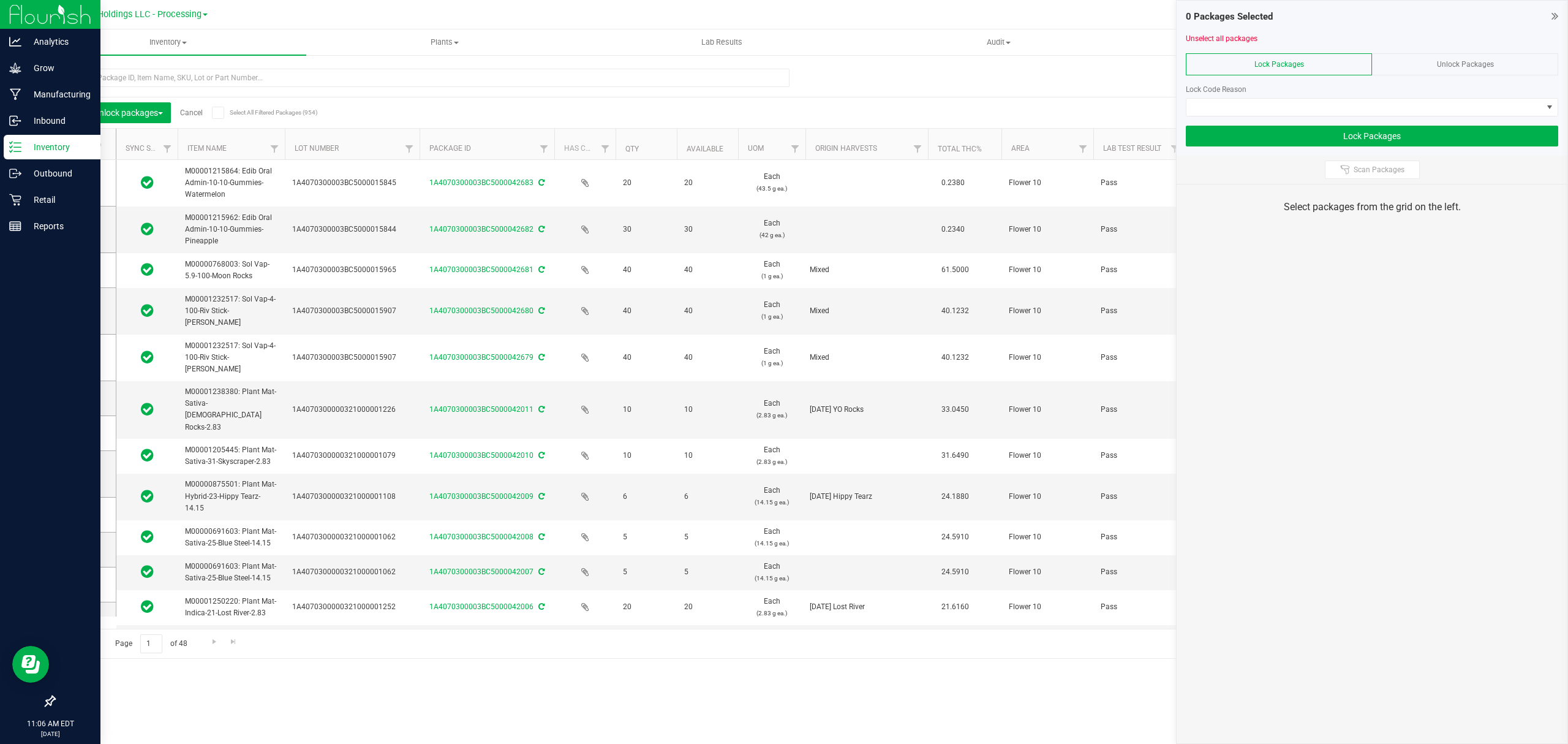
click at [16, 142] on icon at bounding box center [15, 147] width 12 height 12
